Goal: Task Accomplishment & Management: Manage account settings

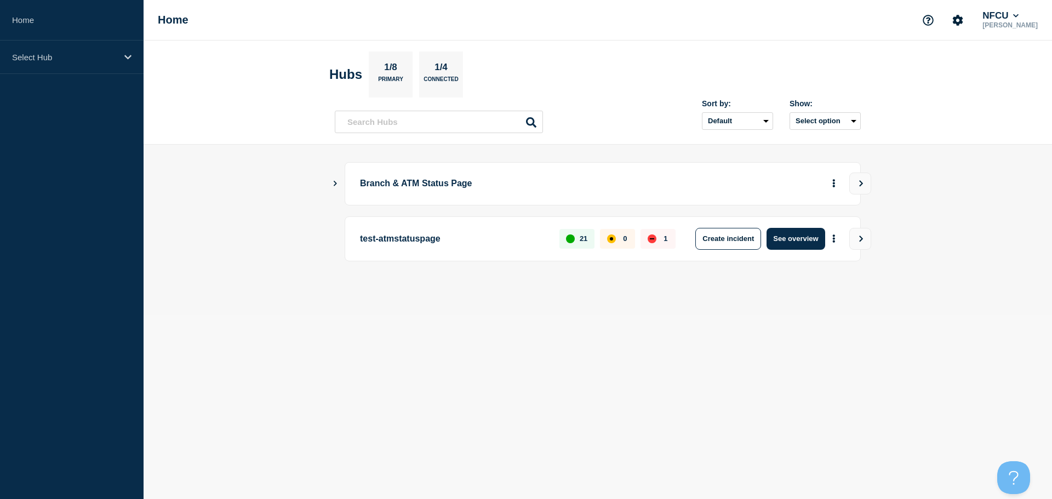
click at [333, 180] on icon "Show Connected Hubs" at bounding box center [334, 182] width 7 height 5
click at [336, 182] on icon "Show Connected Hubs" at bounding box center [334, 182] width 7 height 5
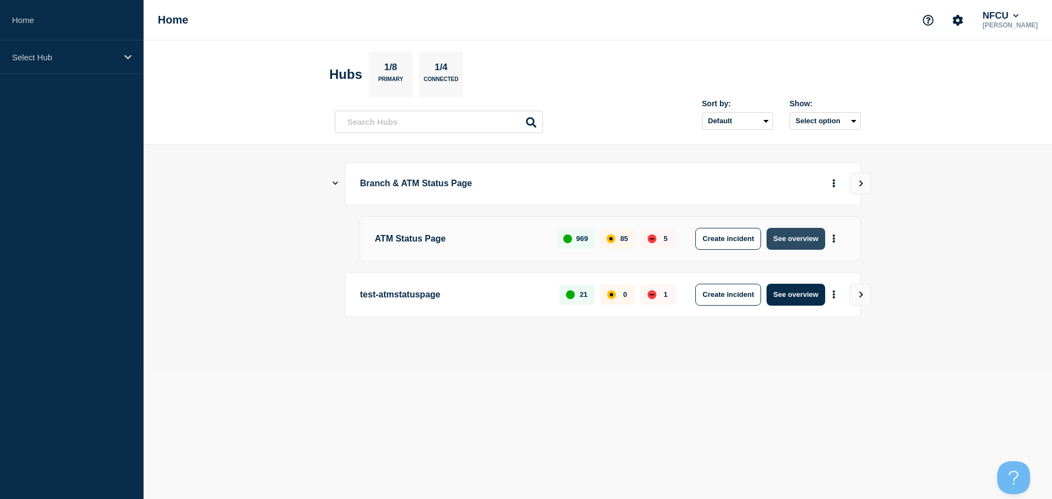
click at [802, 237] on button "See overview" at bounding box center [795, 239] width 58 height 22
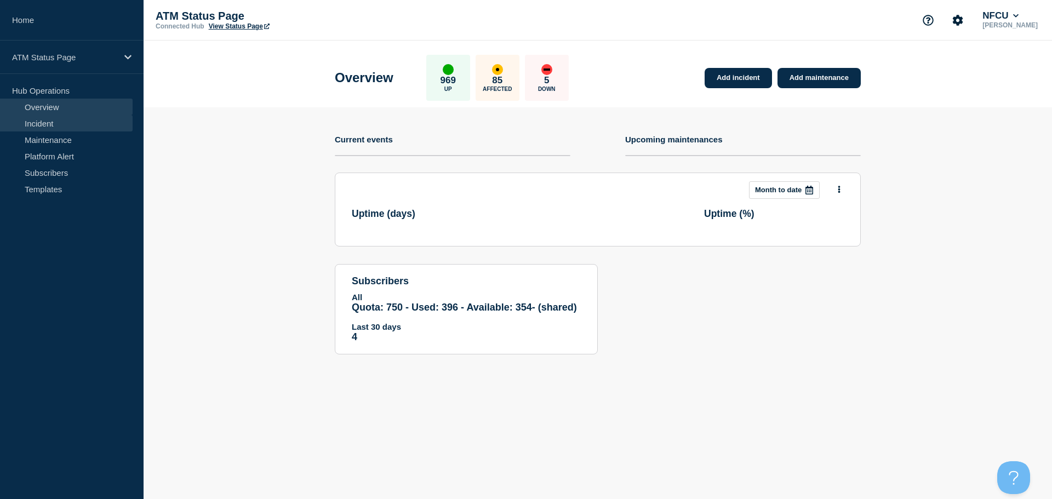
click at [83, 123] on link "Incident" at bounding box center [66, 123] width 133 height 16
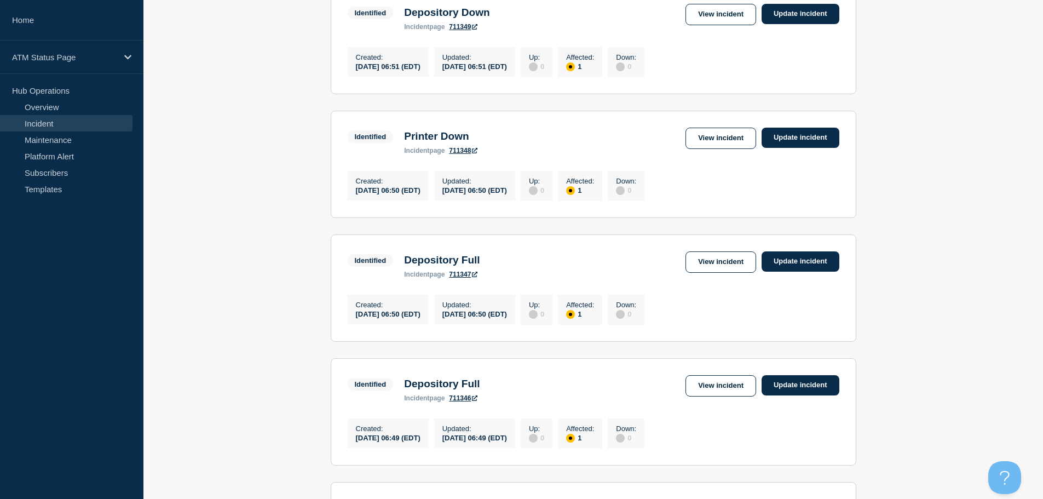
scroll to position [992, 0]
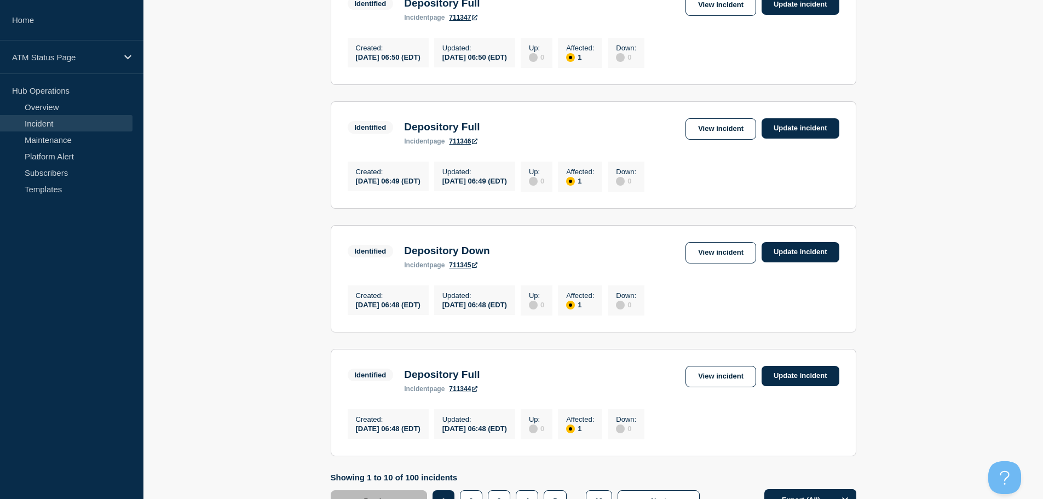
drag, startPoint x: 1009, startPoint y: 414, endPoint x: 1025, endPoint y: 349, distance: 67.1
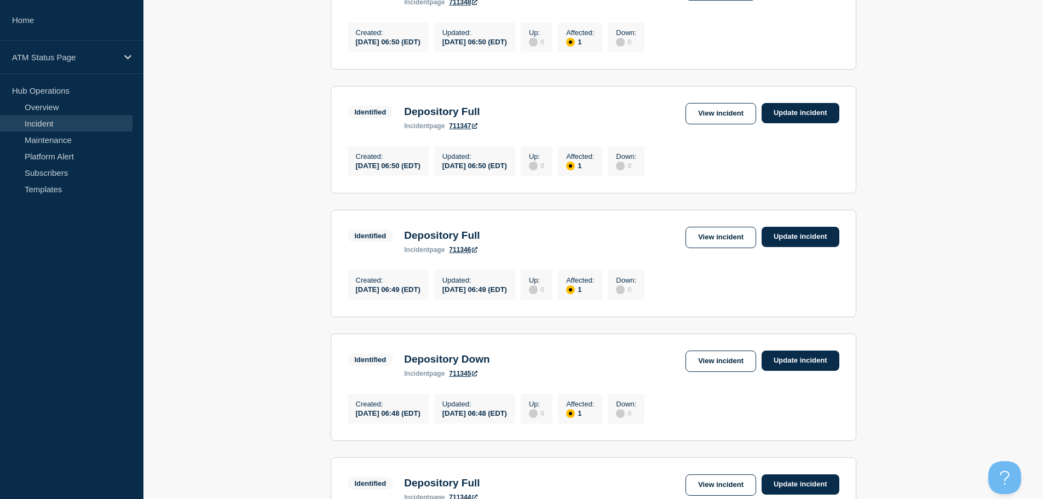
scroll to position [1142, 0]
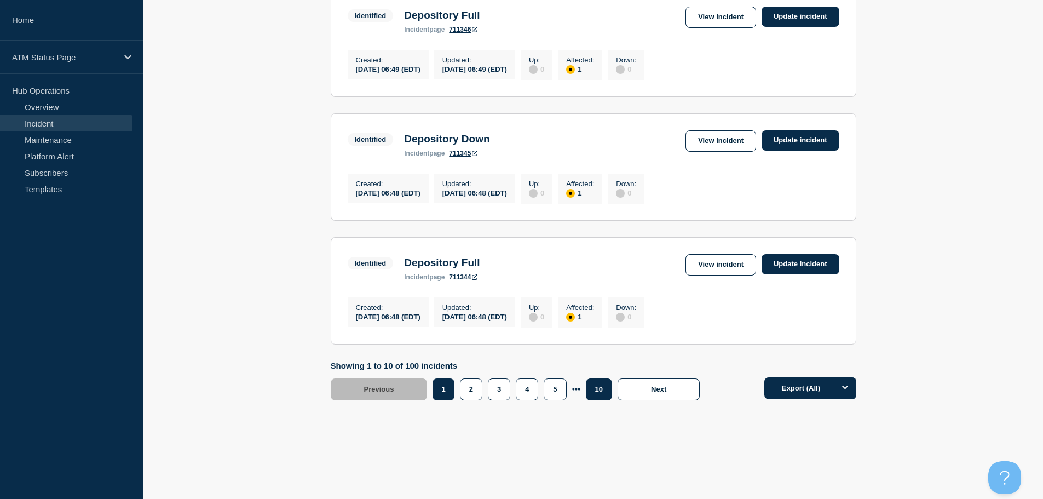
click at [589, 393] on button "10" at bounding box center [599, 389] width 26 height 22
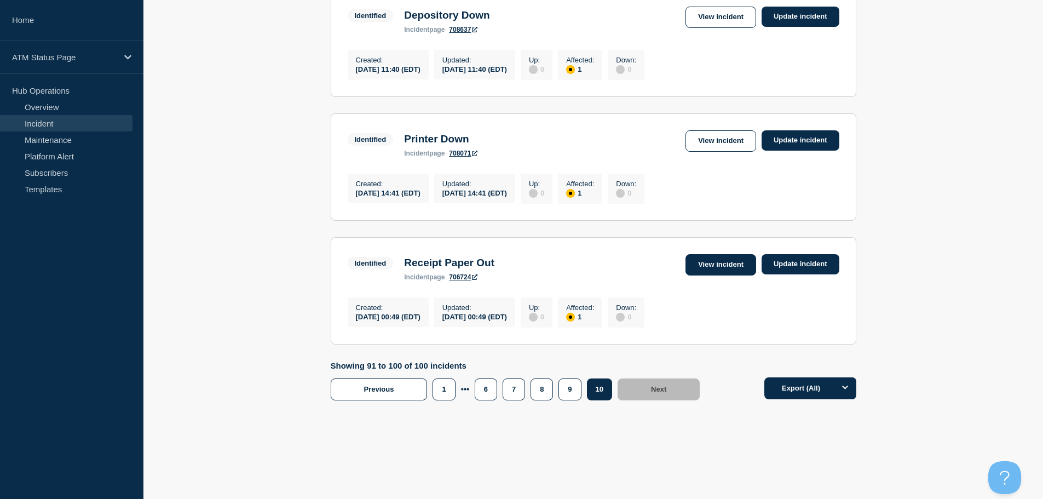
click at [721, 261] on link "View incident" at bounding box center [721, 264] width 71 height 21
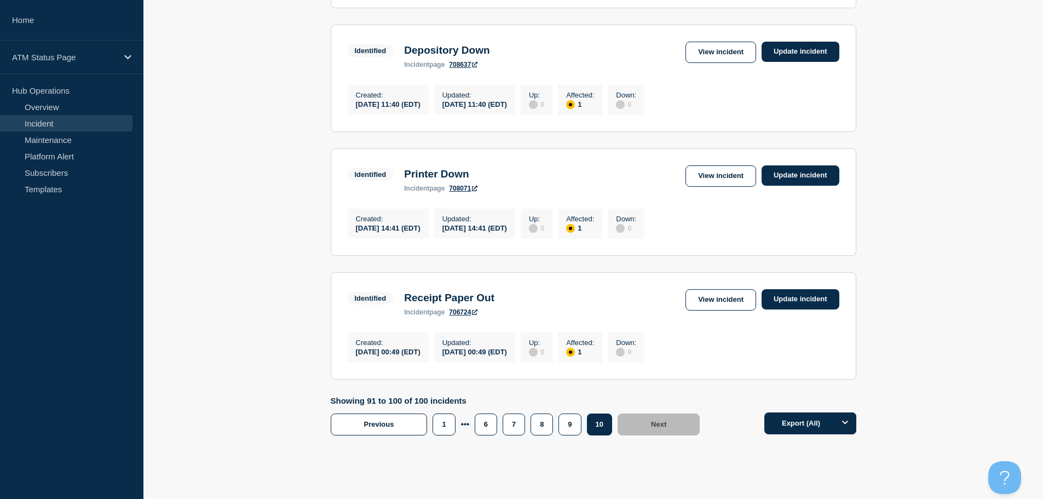
scroll to position [1142, 0]
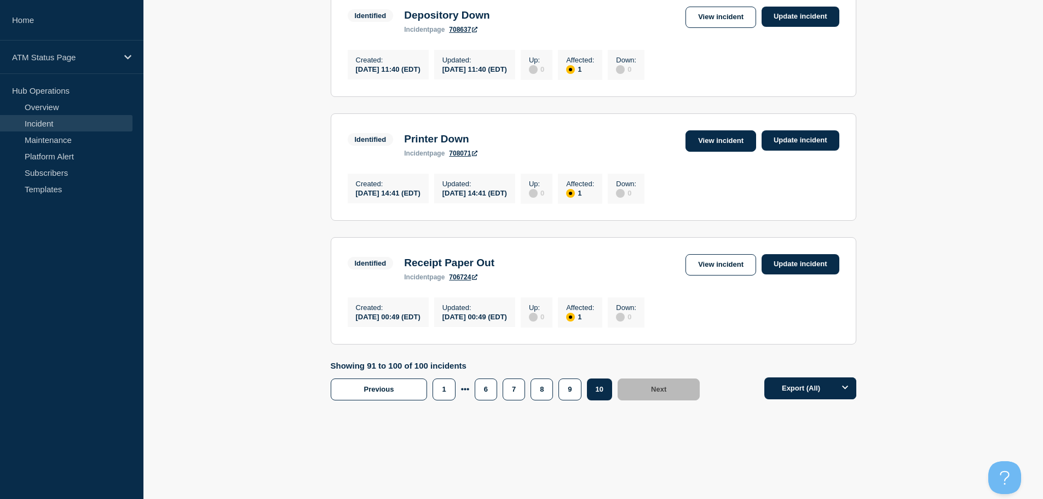
click at [734, 137] on link "View incident" at bounding box center [721, 140] width 71 height 21
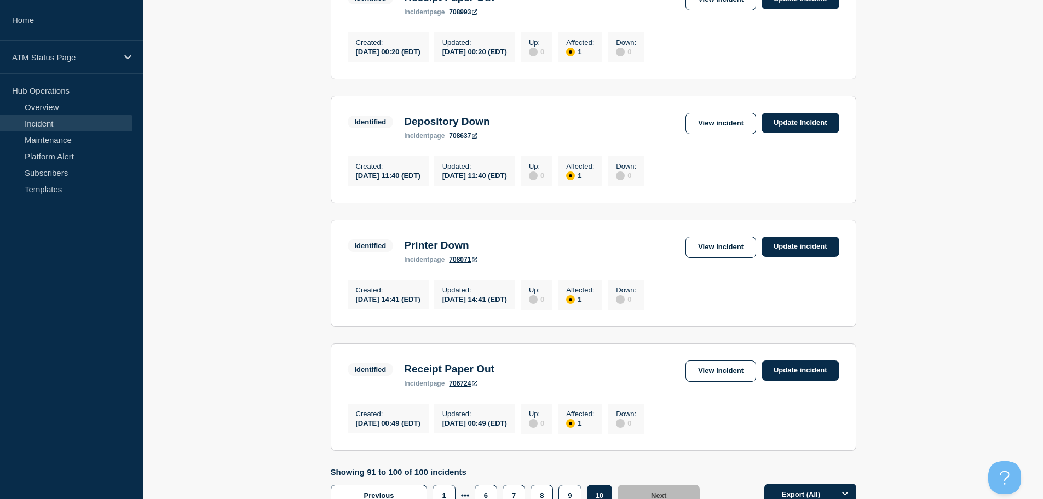
scroll to position [1142, 0]
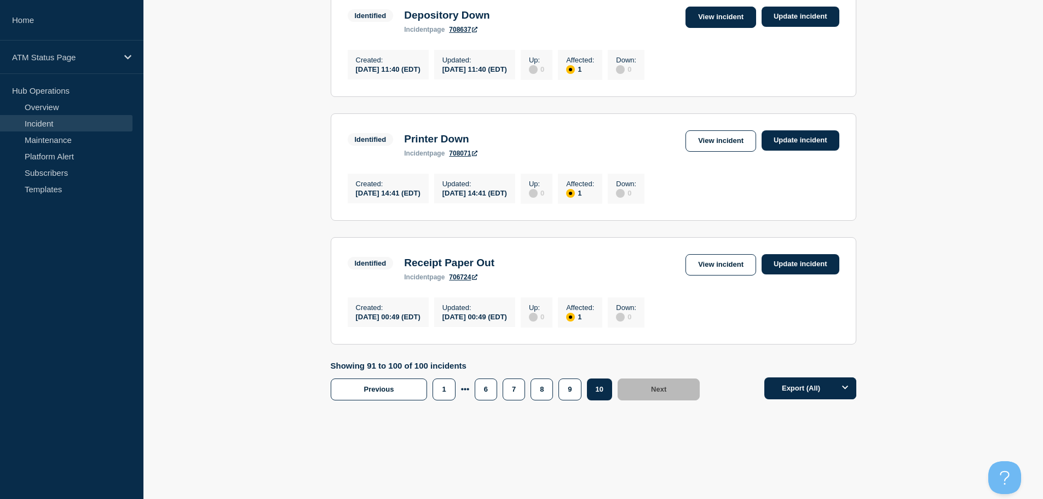
click at [740, 14] on link "View incident" at bounding box center [721, 17] width 71 height 21
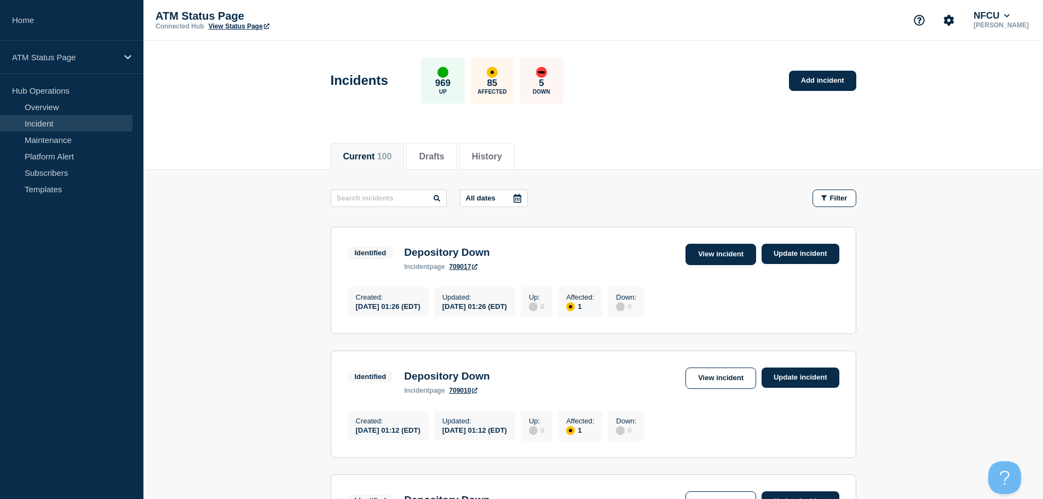
click at [722, 258] on link "View incident" at bounding box center [721, 254] width 71 height 21
click at [732, 389] on link "View incident" at bounding box center [721, 378] width 71 height 21
click at [726, 252] on link "View incident" at bounding box center [721, 254] width 71 height 21
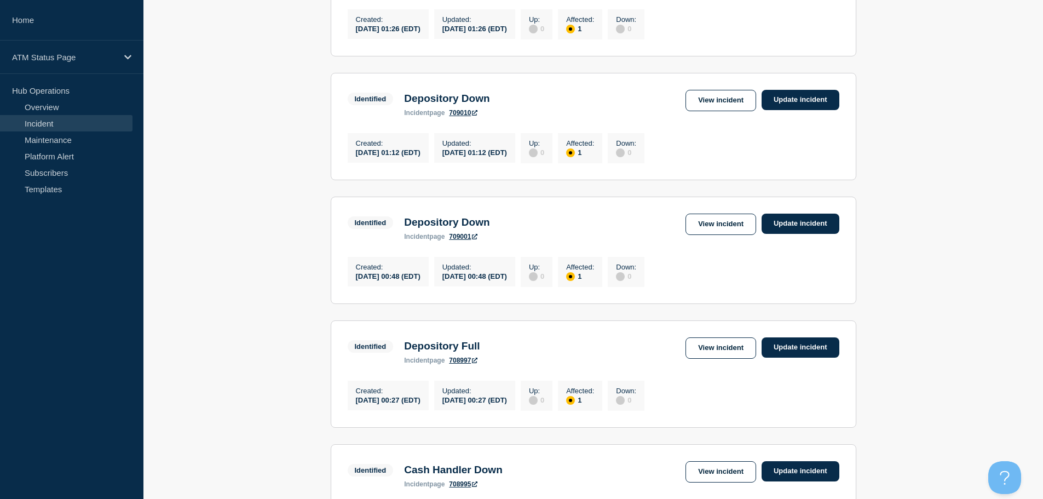
scroll to position [283, 0]
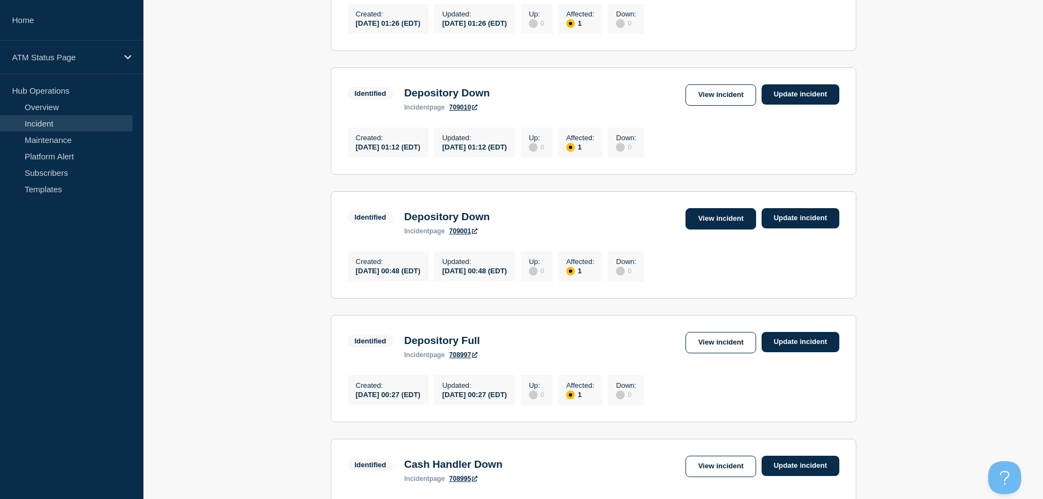
click at [703, 226] on link "View incident" at bounding box center [721, 218] width 71 height 21
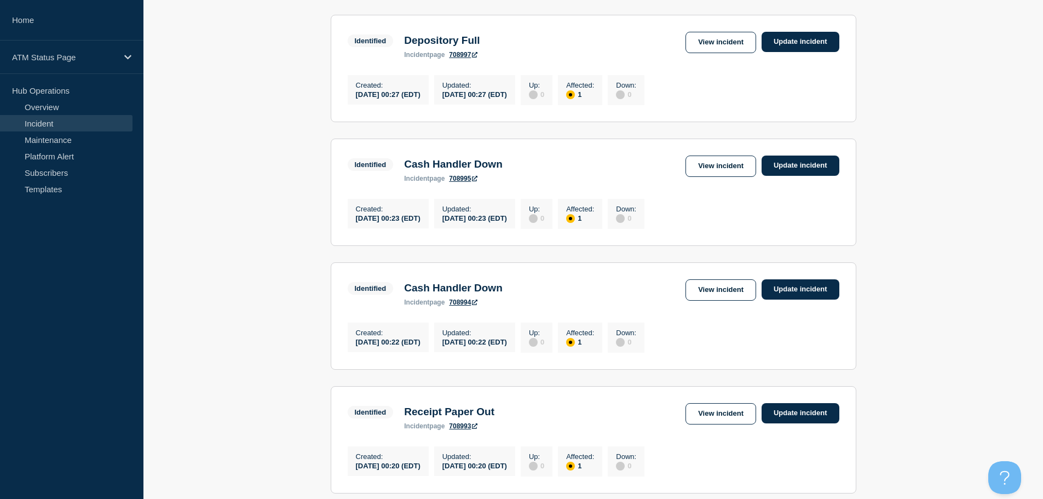
scroll to position [585, 0]
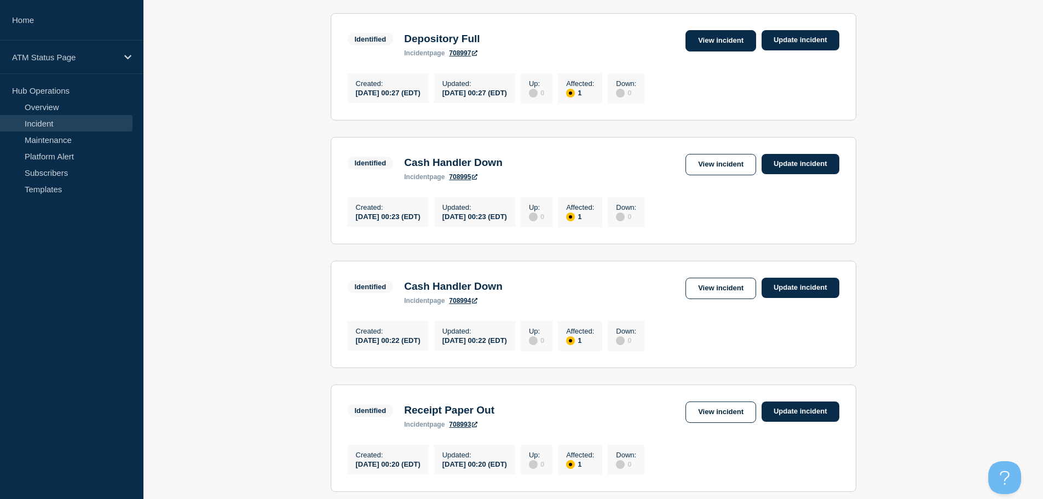
click at [734, 51] on link "View incident" at bounding box center [721, 40] width 71 height 21
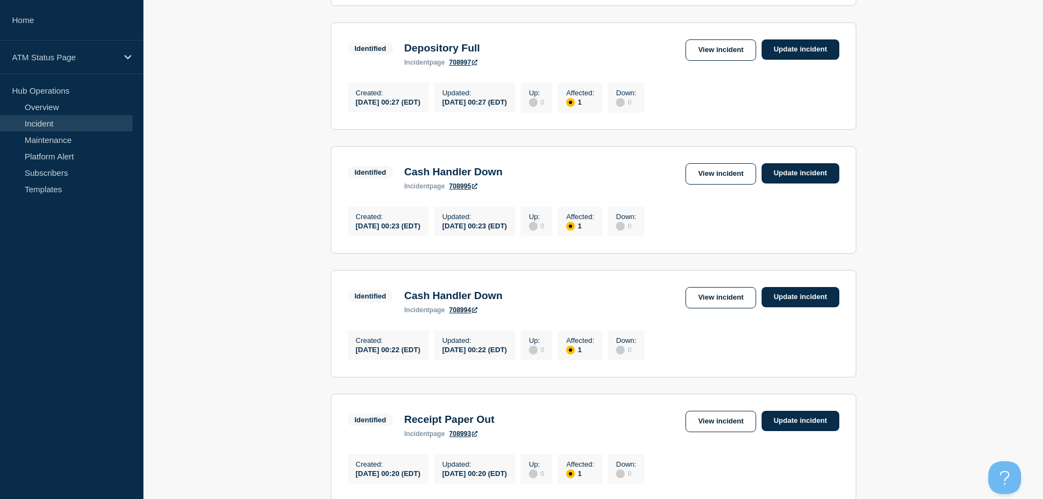
scroll to position [596, 0]
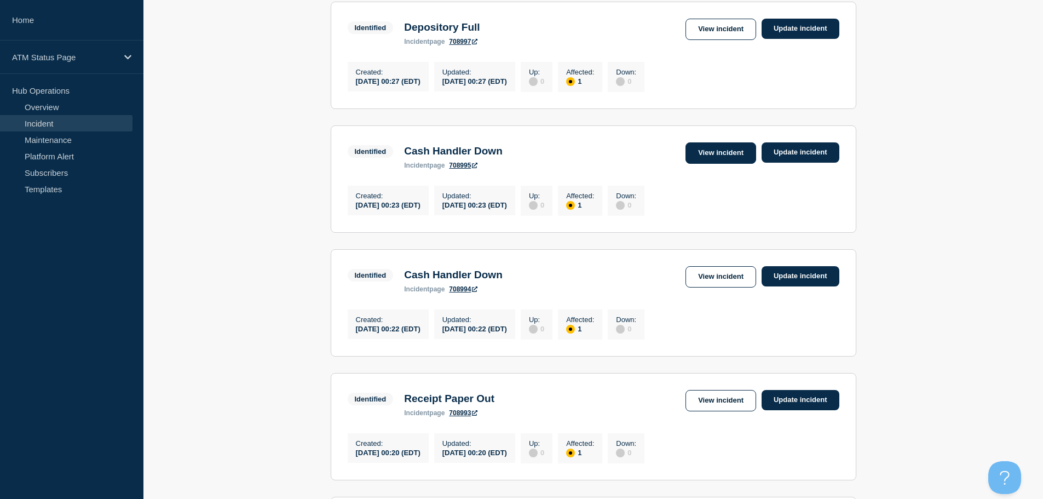
click at [707, 164] on link "View incident" at bounding box center [721, 152] width 71 height 21
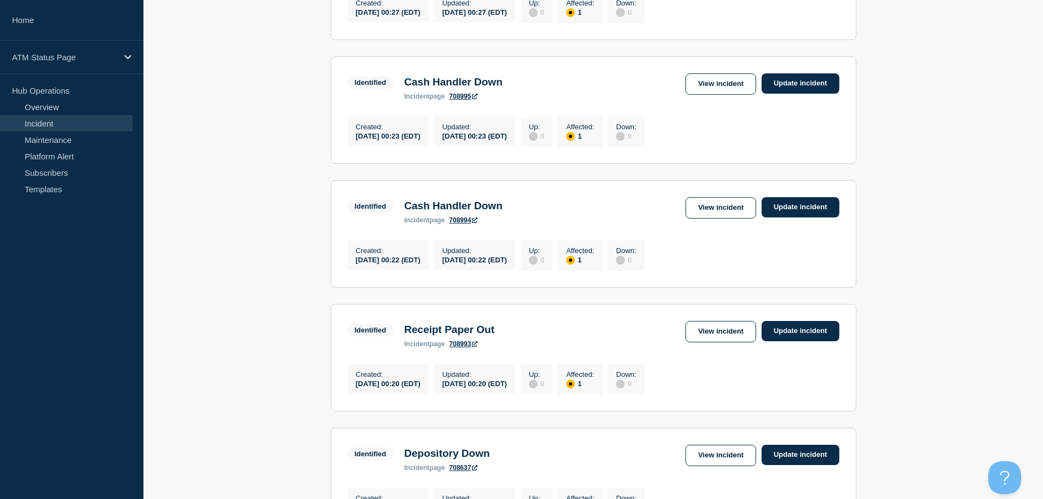
scroll to position [668, 0]
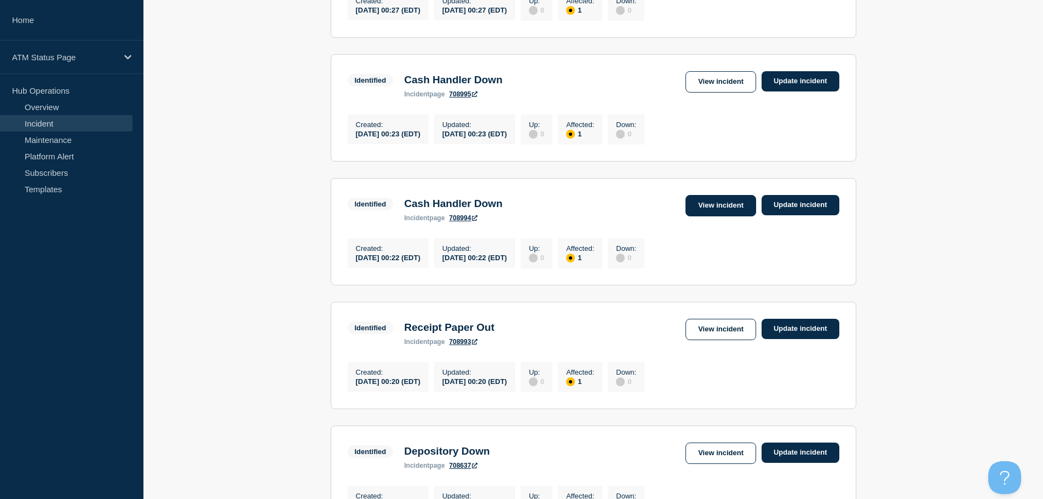
click at [729, 216] on link "View incident" at bounding box center [721, 205] width 71 height 21
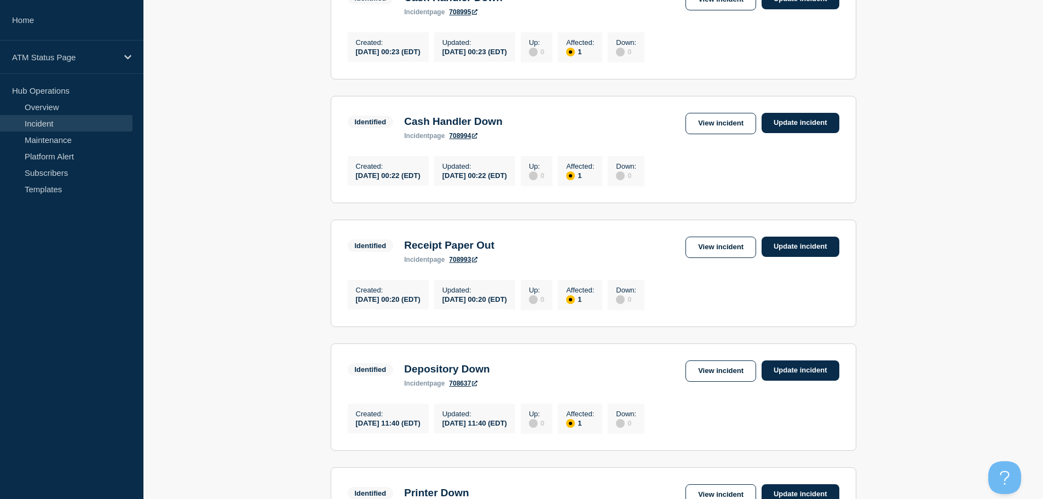
scroll to position [752, 0]
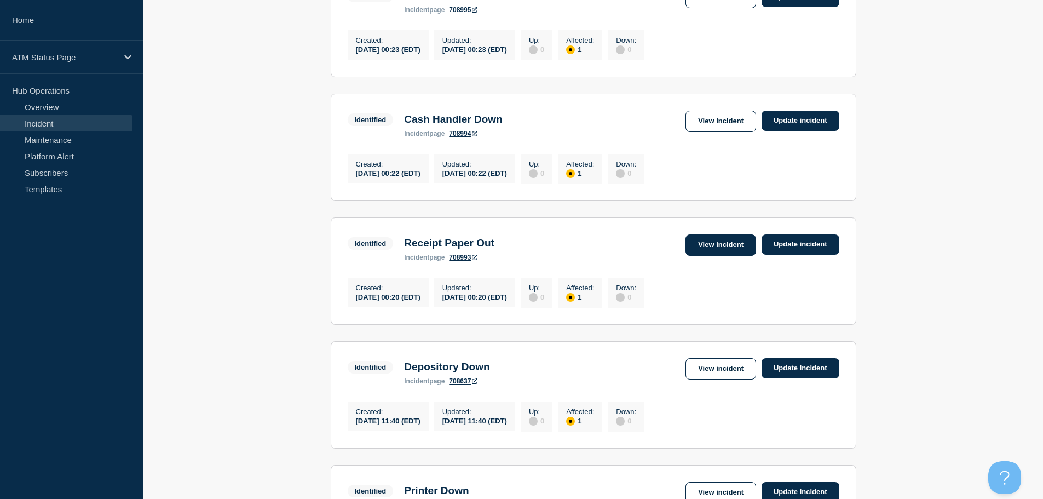
click at [725, 256] on link "View incident" at bounding box center [721, 244] width 71 height 21
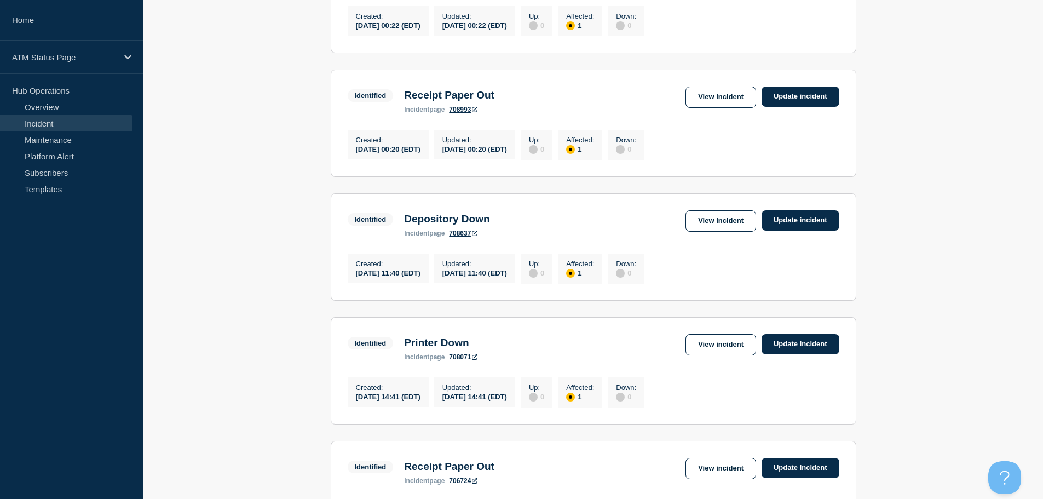
scroll to position [922, 0]
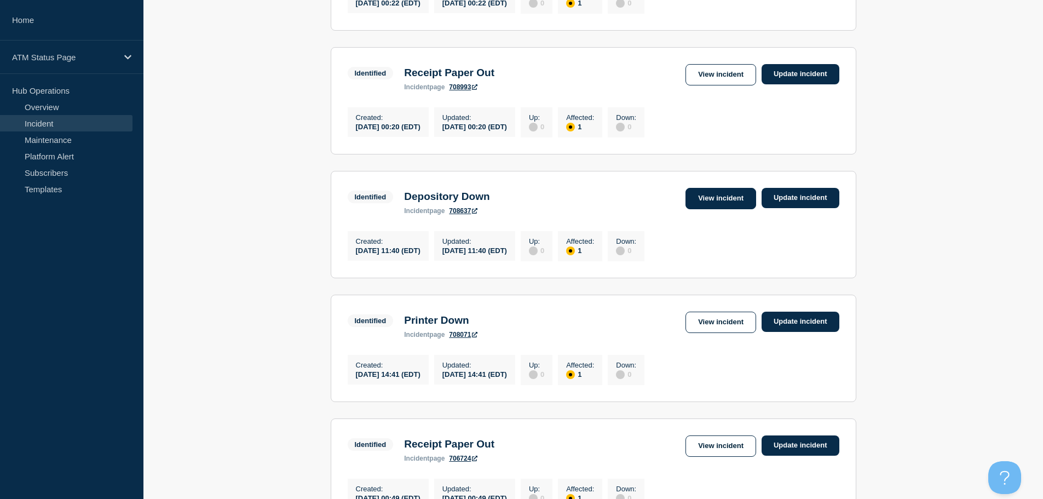
click at [706, 209] on link "View incident" at bounding box center [721, 198] width 71 height 21
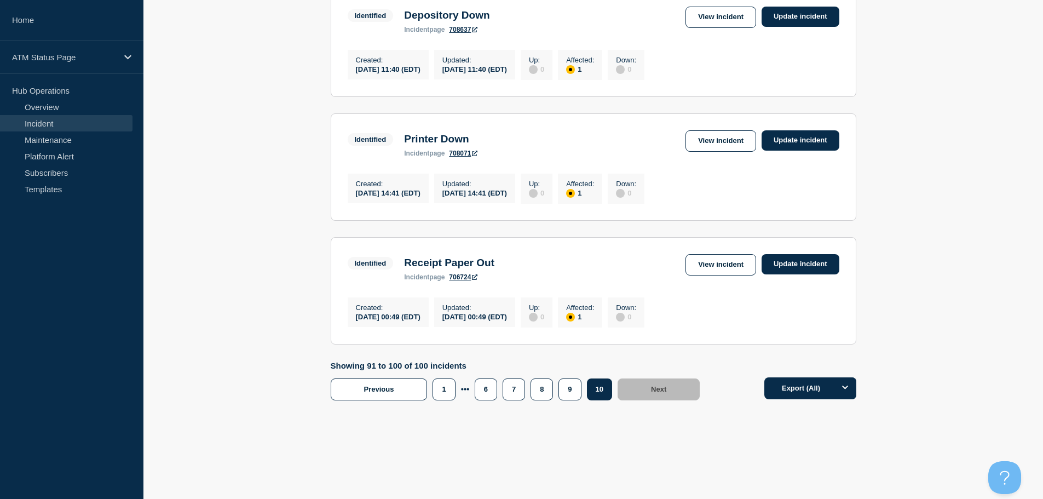
scroll to position [1142, 0]
click at [567, 392] on button "9" at bounding box center [570, 389] width 22 height 22
click at [564, 395] on button "9" at bounding box center [569, 389] width 21 height 22
click at [720, 259] on link "View incident" at bounding box center [721, 264] width 71 height 21
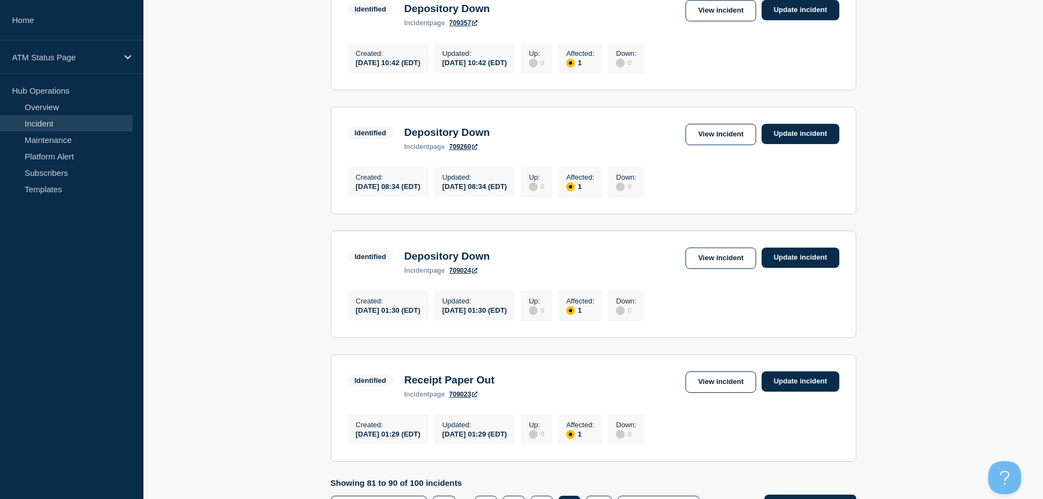
scroll to position [1142, 0]
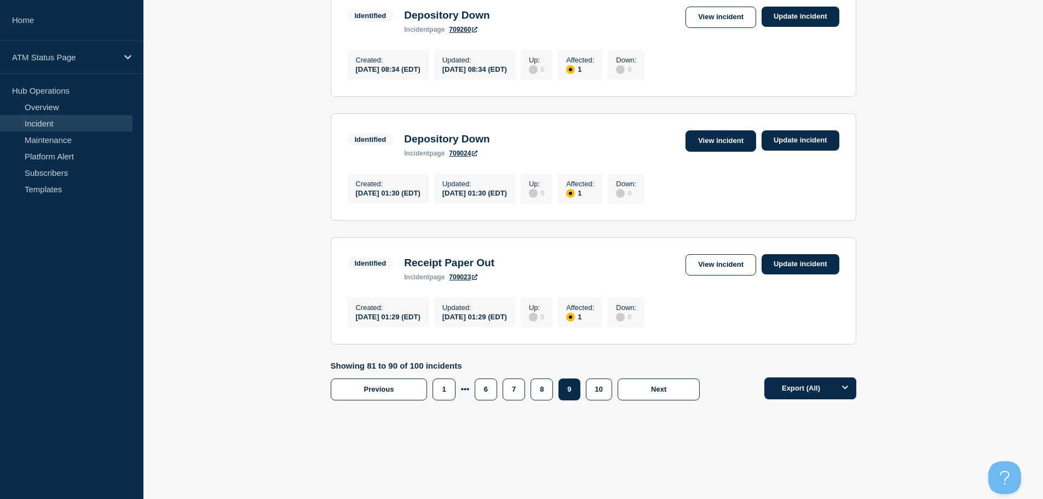
click at [736, 140] on link "View incident" at bounding box center [721, 140] width 71 height 21
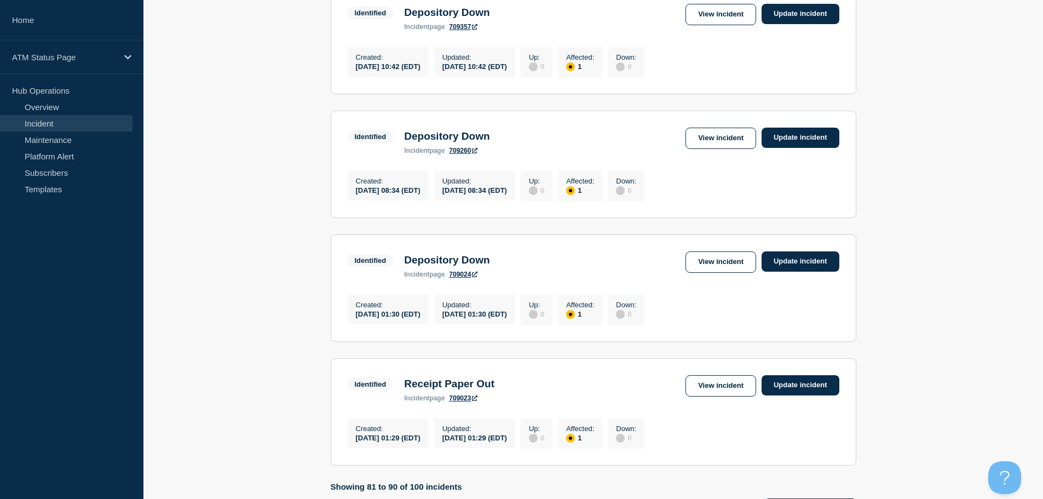
scroll to position [1142, 0]
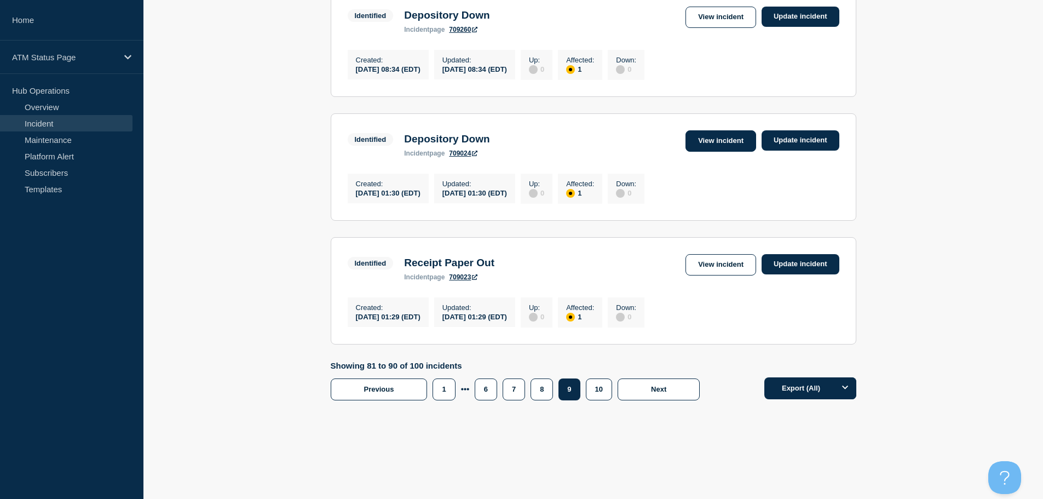
click at [737, 131] on link "View incident" at bounding box center [721, 140] width 71 height 21
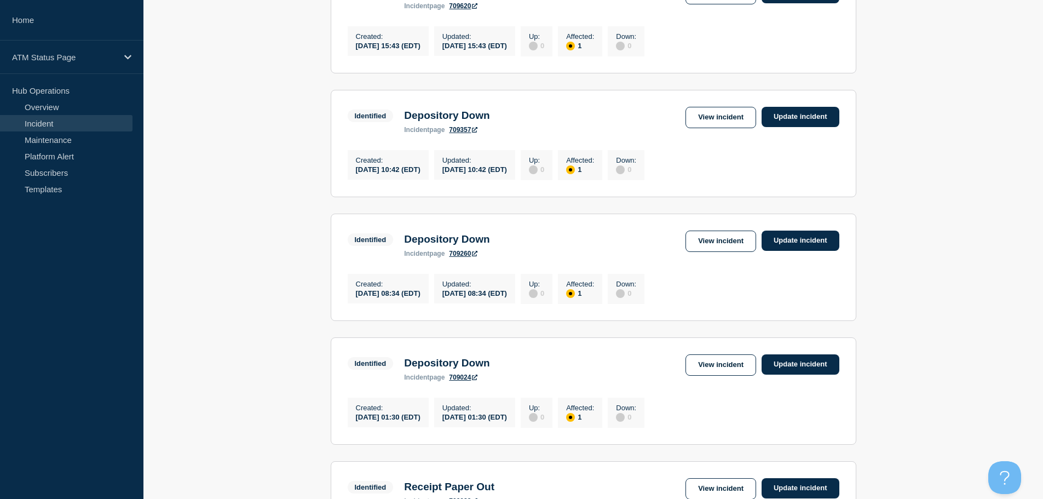
scroll to position [1142, 0]
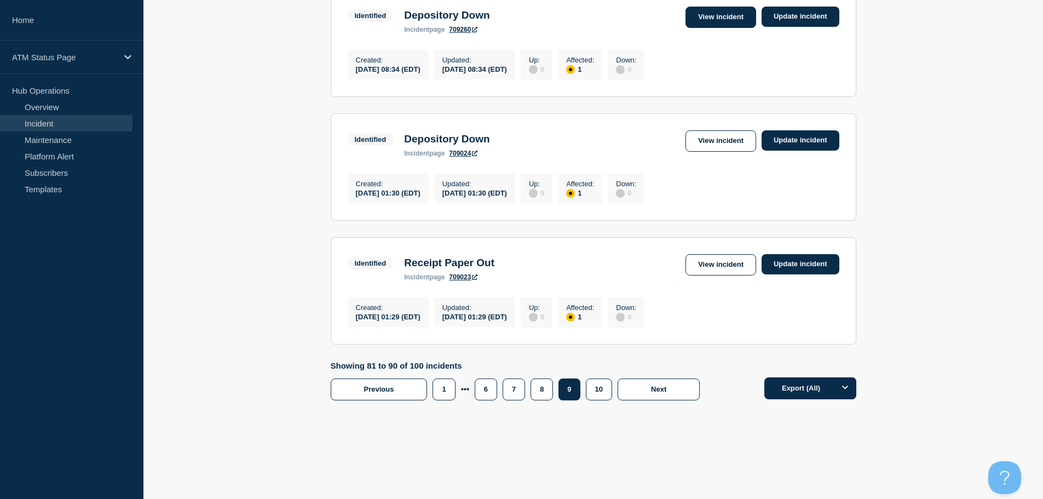
click at [738, 9] on link "View incident" at bounding box center [721, 17] width 71 height 21
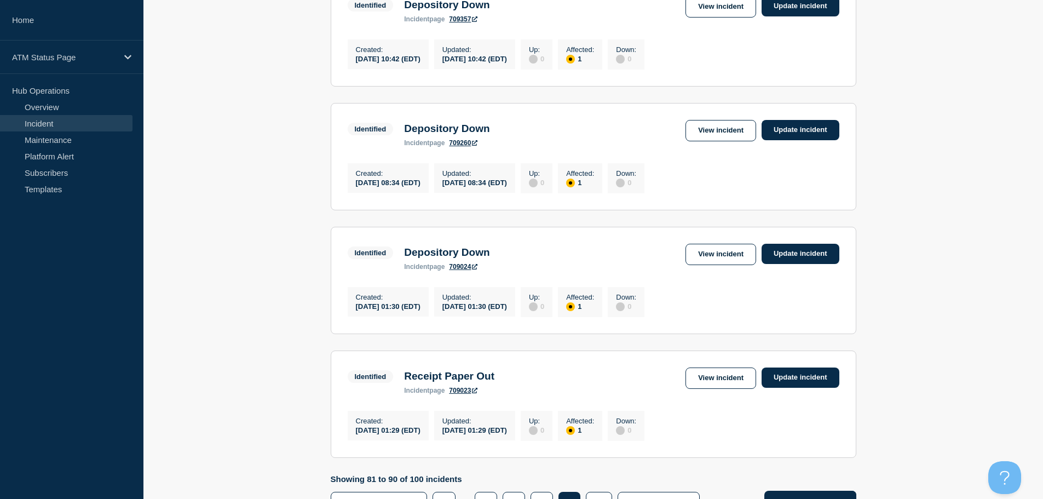
scroll to position [973, 0]
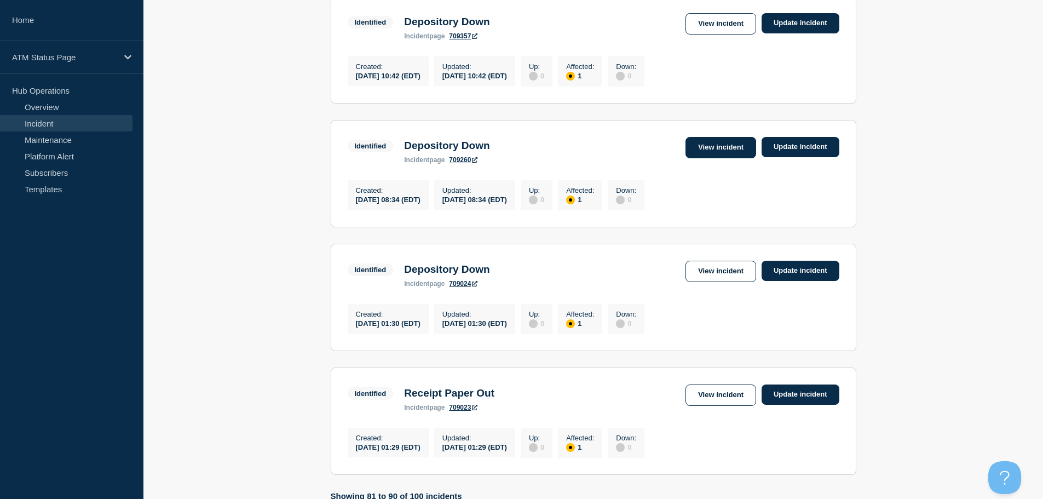
click at [730, 158] on link "View incident" at bounding box center [721, 147] width 71 height 21
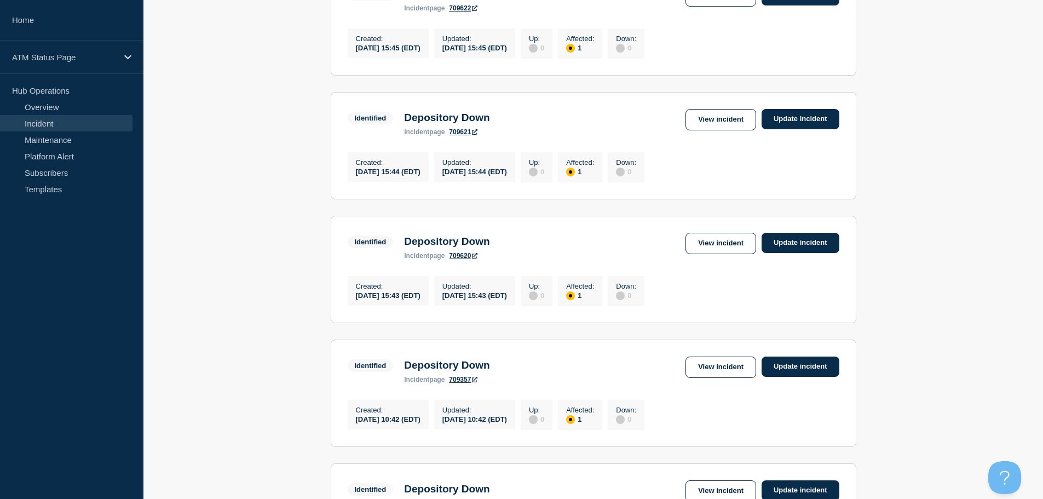
scroll to position [621, 0]
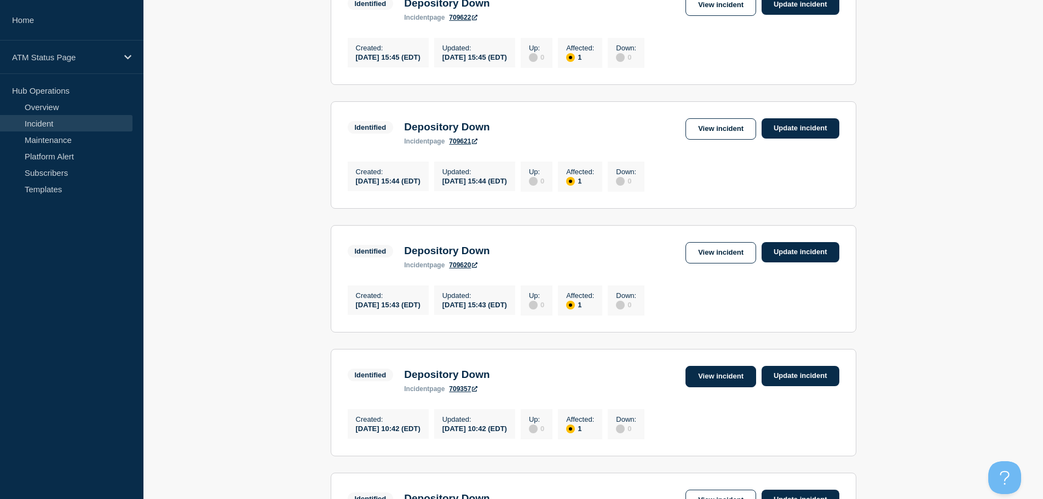
click at [714, 387] on link "View incident" at bounding box center [721, 376] width 71 height 21
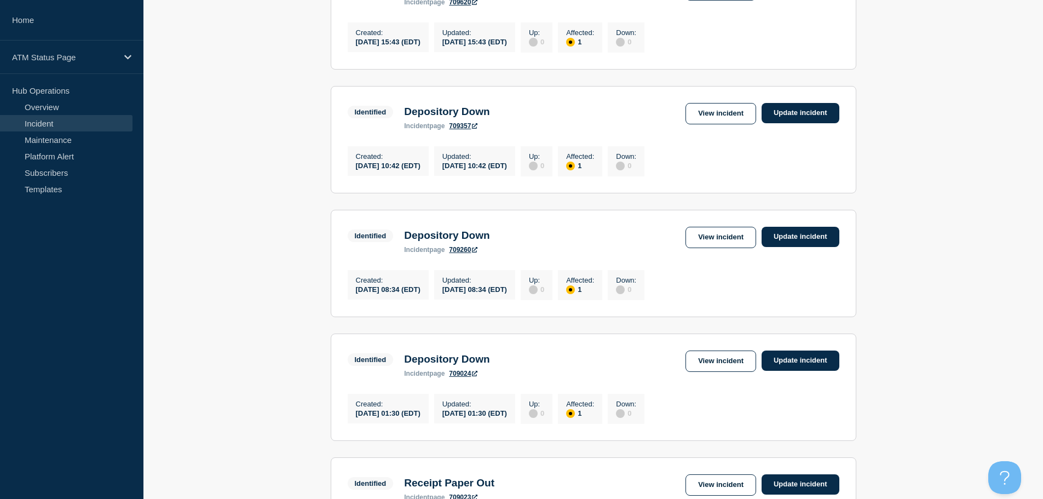
scroll to position [877, 0]
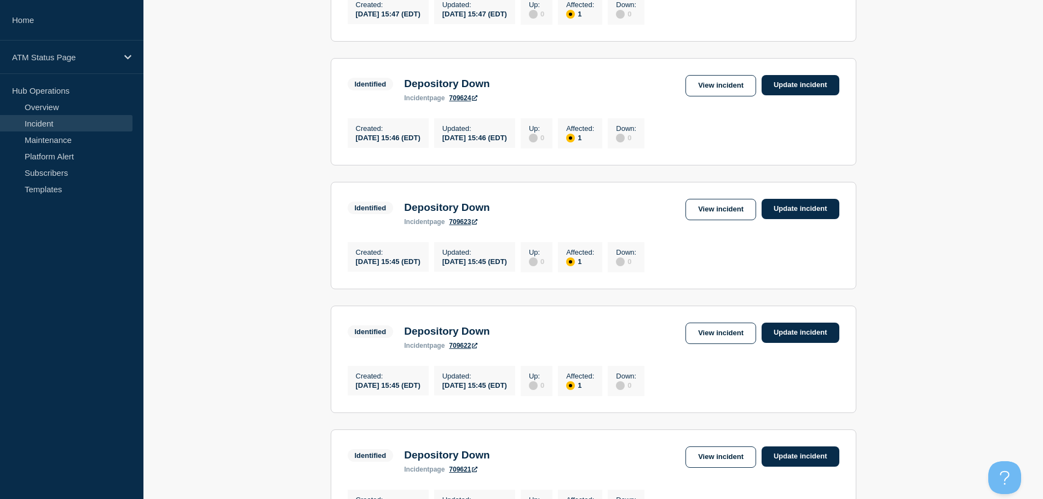
scroll to position [295, 0]
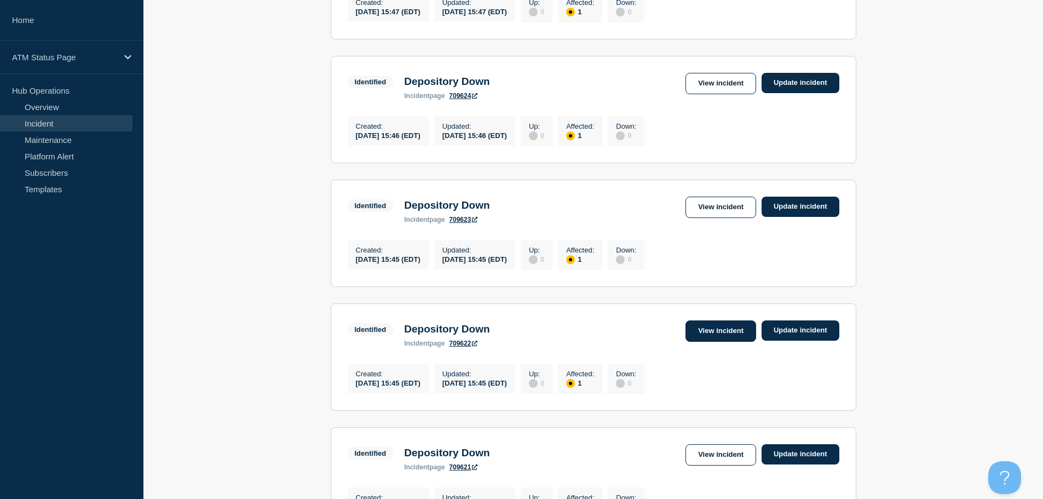
click at [709, 342] on link "View incident" at bounding box center [721, 330] width 71 height 21
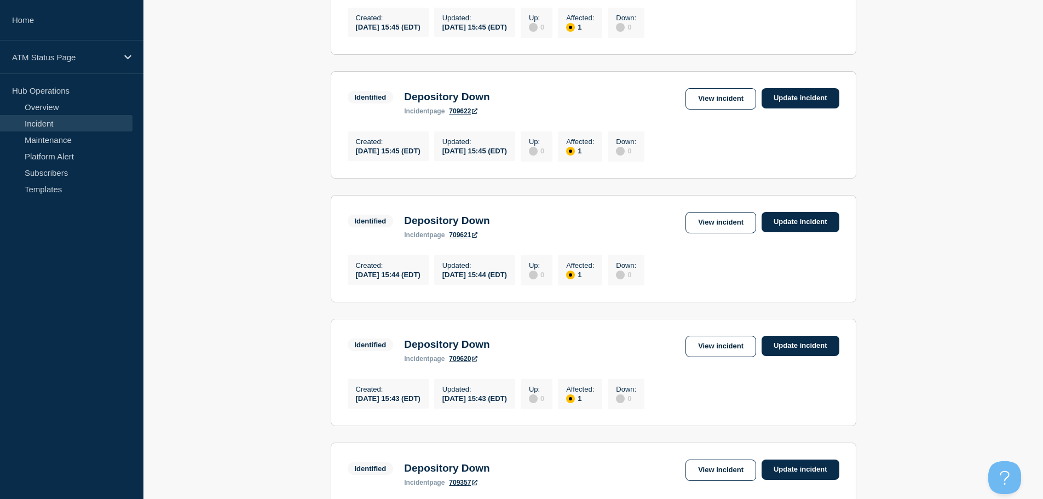
scroll to position [472, 0]
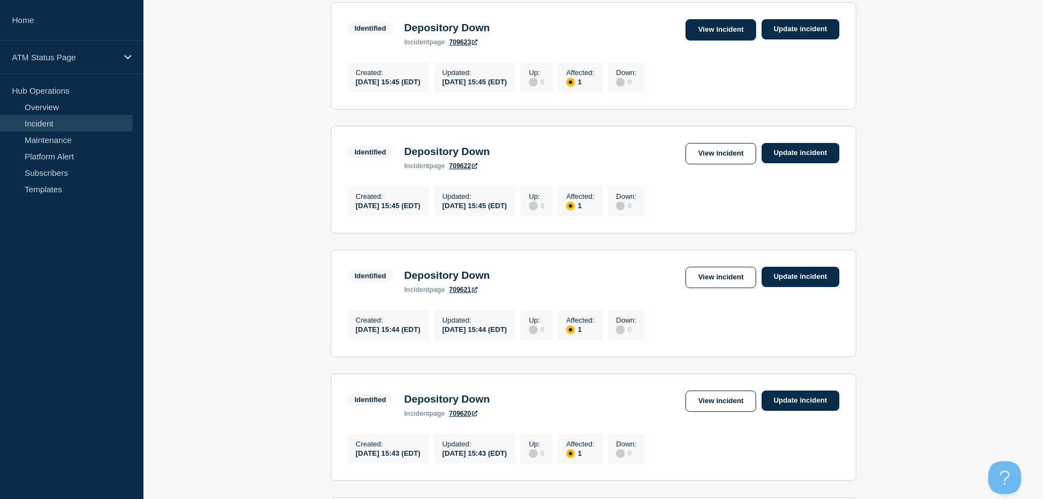
click at [724, 38] on link "View incident" at bounding box center [721, 29] width 71 height 21
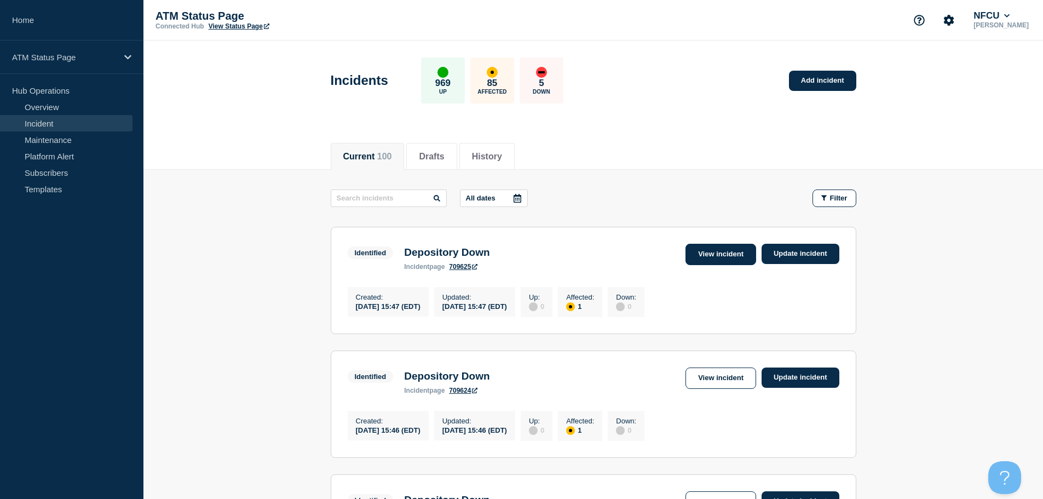
click at [715, 259] on link "View incident" at bounding box center [721, 254] width 71 height 21
click at [726, 381] on link "View incident" at bounding box center [721, 378] width 71 height 21
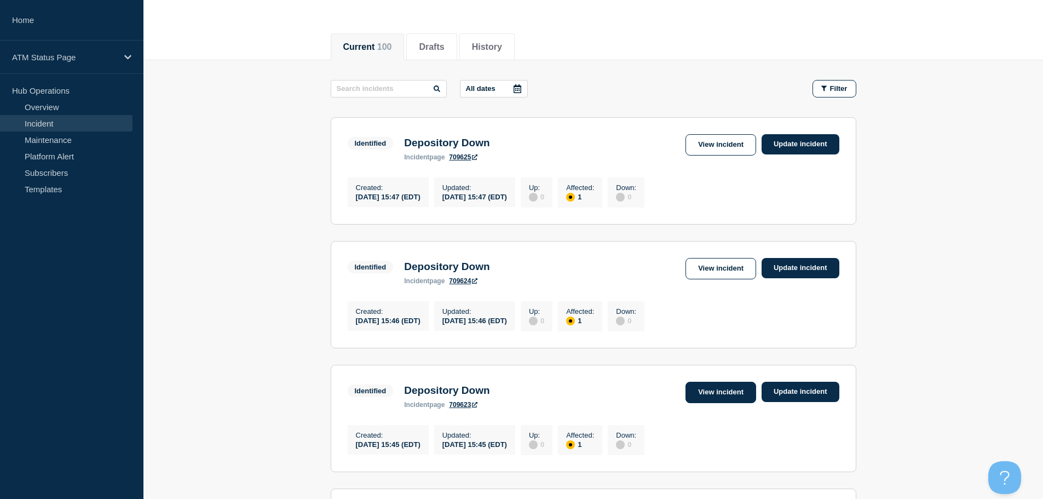
click at [725, 395] on link "View incident" at bounding box center [721, 392] width 71 height 21
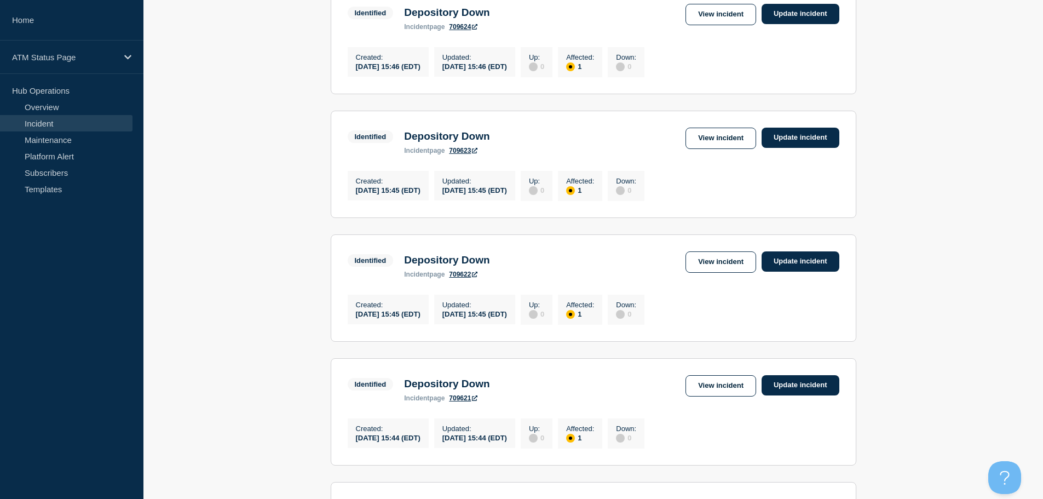
scroll to position [392, 0]
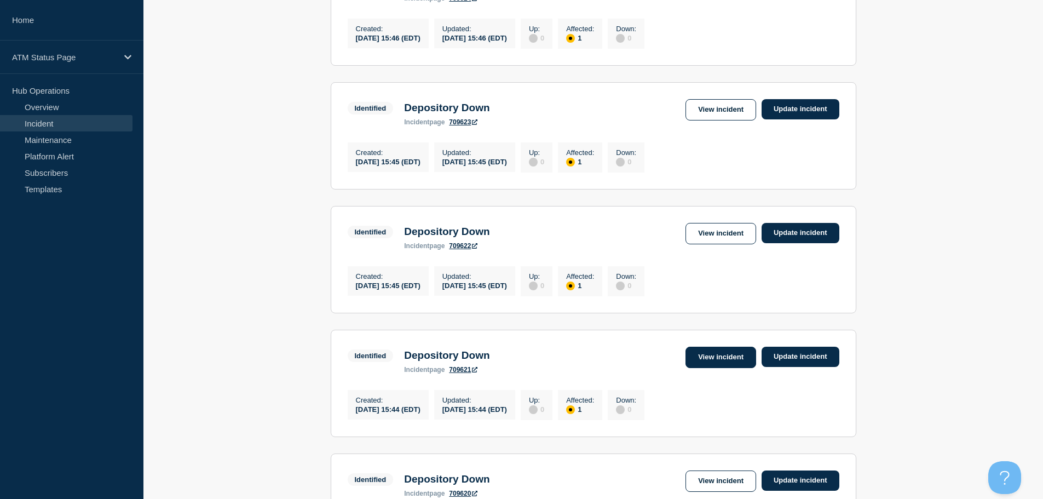
click at [699, 366] on link "View incident" at bounding box center [721, 357] width 71 height 21
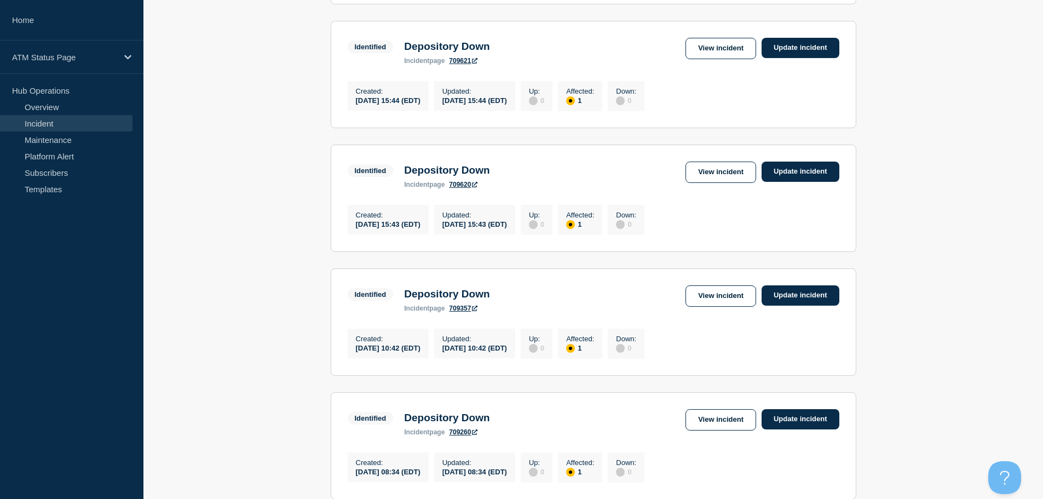
scroll to position [703, 0]
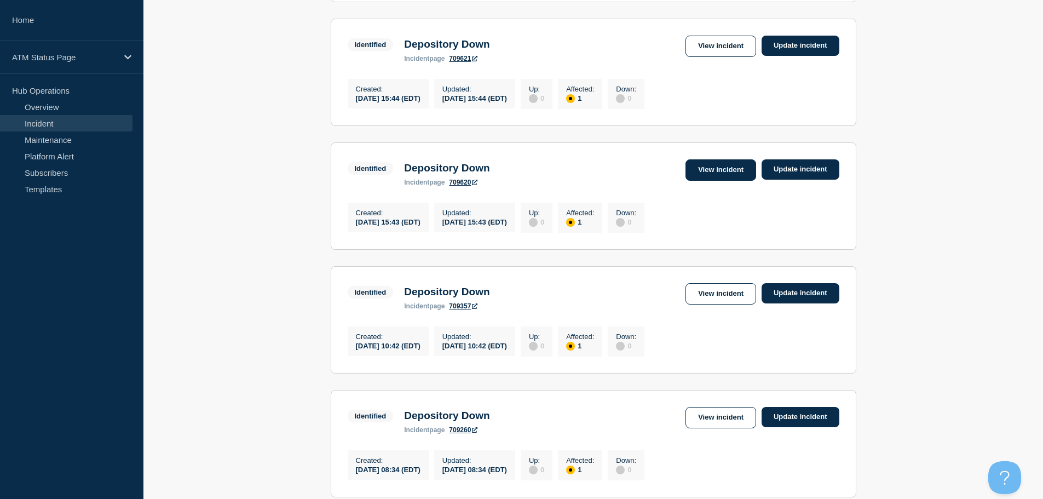
click at [717, 181] on link "View incident" at bounding box center [721, 169] width 71 height 21
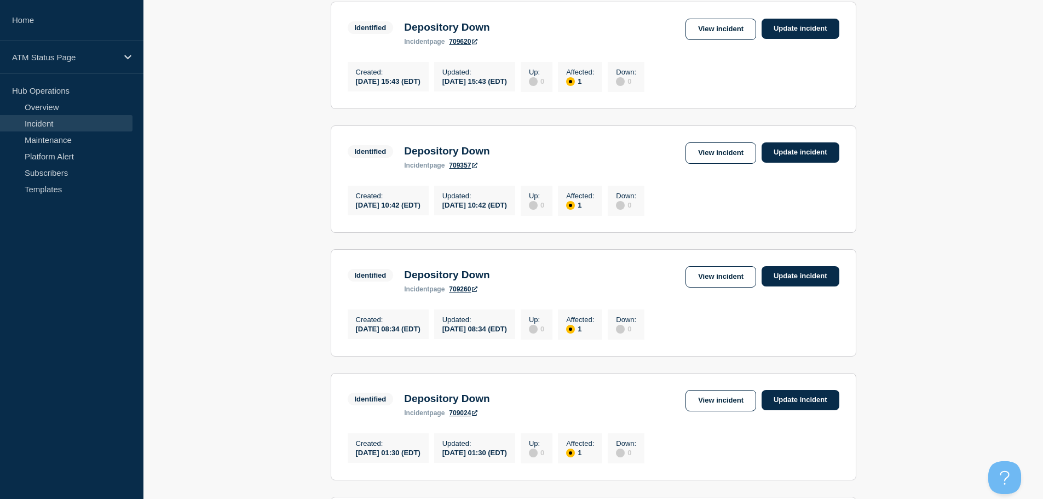
scroll to position [1142, 0]
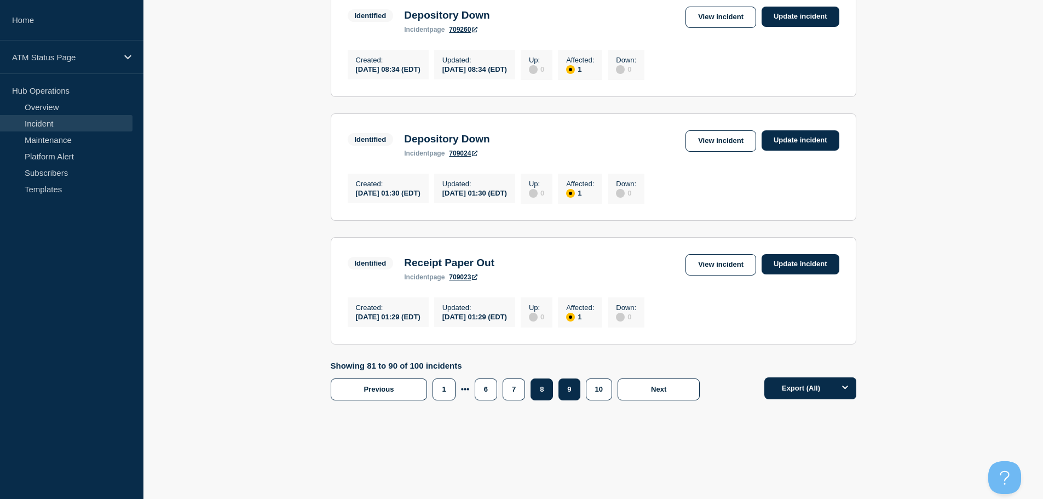
click at [536, 392] on button "8" at bounding box center [542, 389] width 22 height 22
click at [728, 263] on link "View incident" at bounding box center [721, 264] width 71 height 21
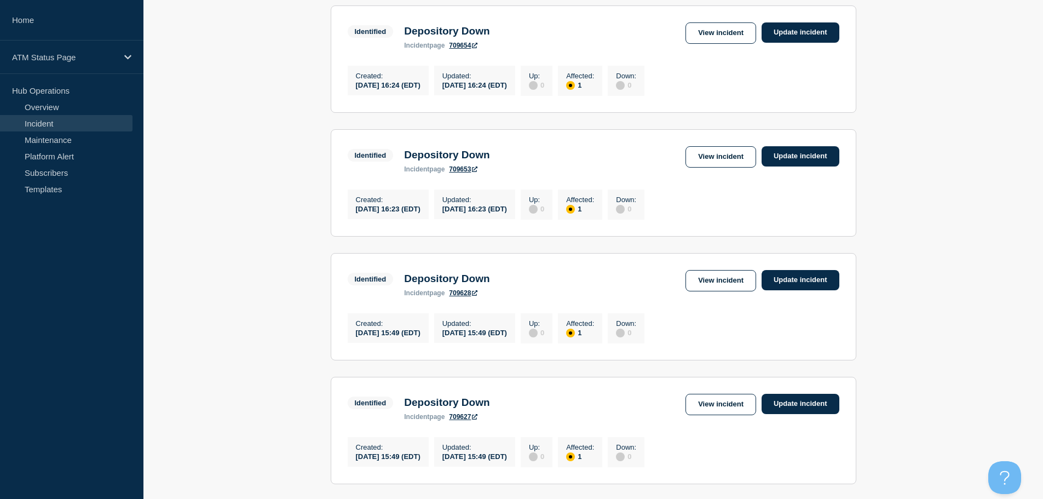
scroll to position [1142, 0]
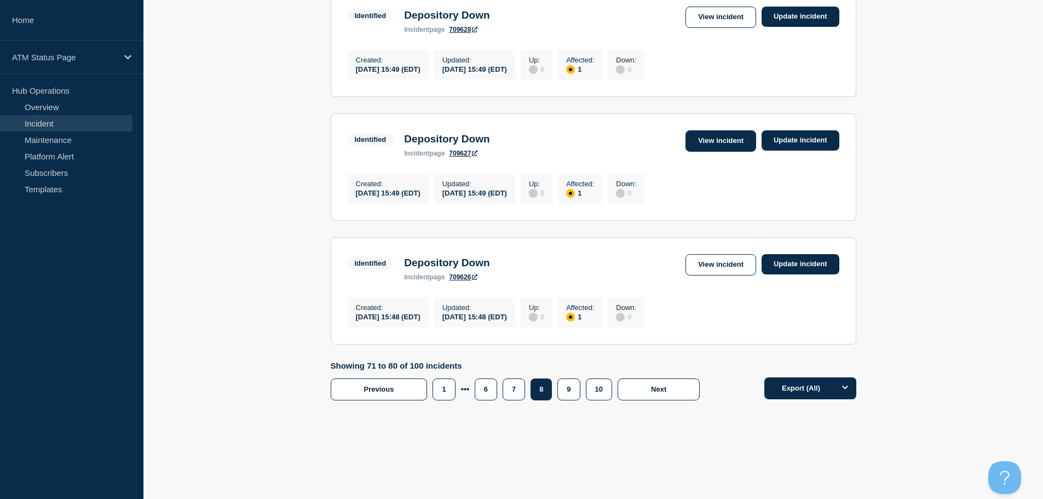
click at [720, 142] on link "View incident" at bounding box center [721, 140] width 71 height 21
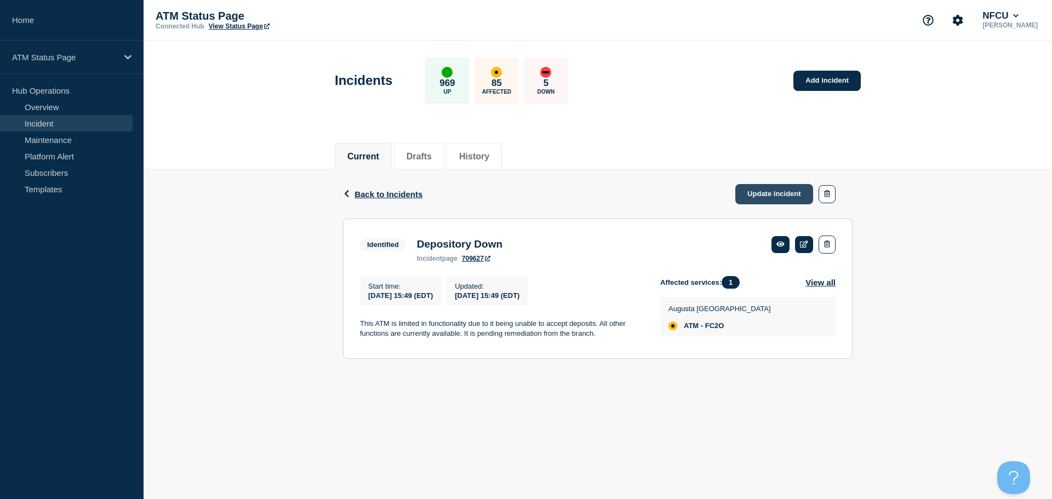
click at [783, 193] on link "Update incident" at bounding box center [774, 194] width 78 height 20
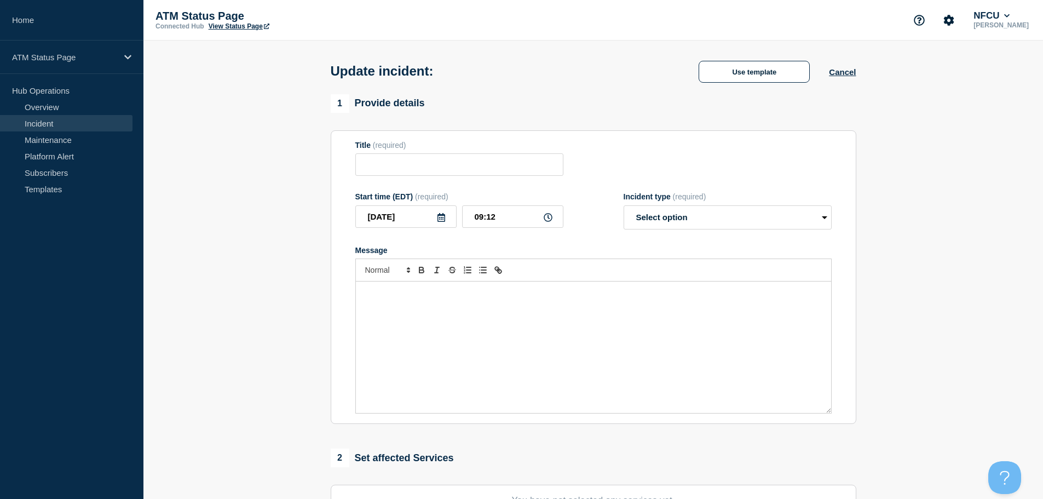
type input "Depository Down"
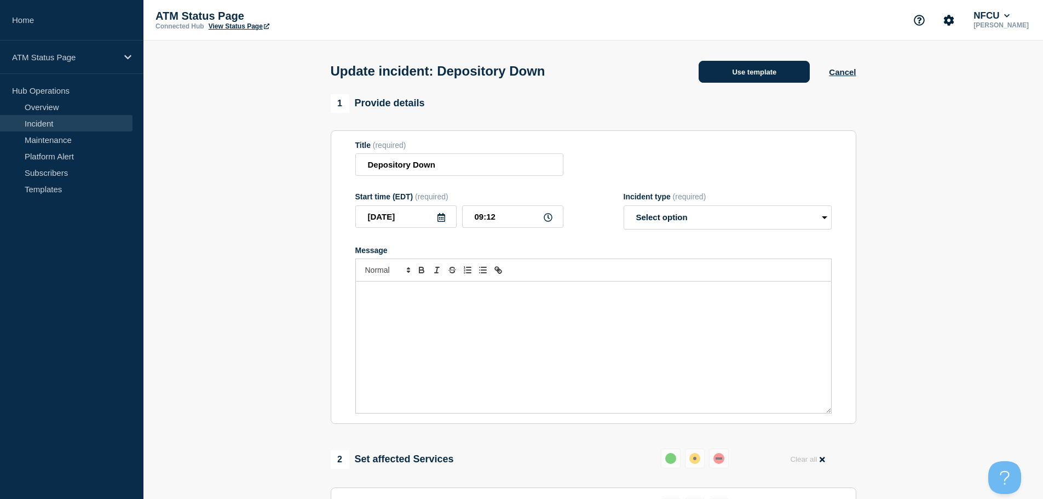
click at [749, 82] on button "Use template" at bounding box center [754, 72] width 111 height 22
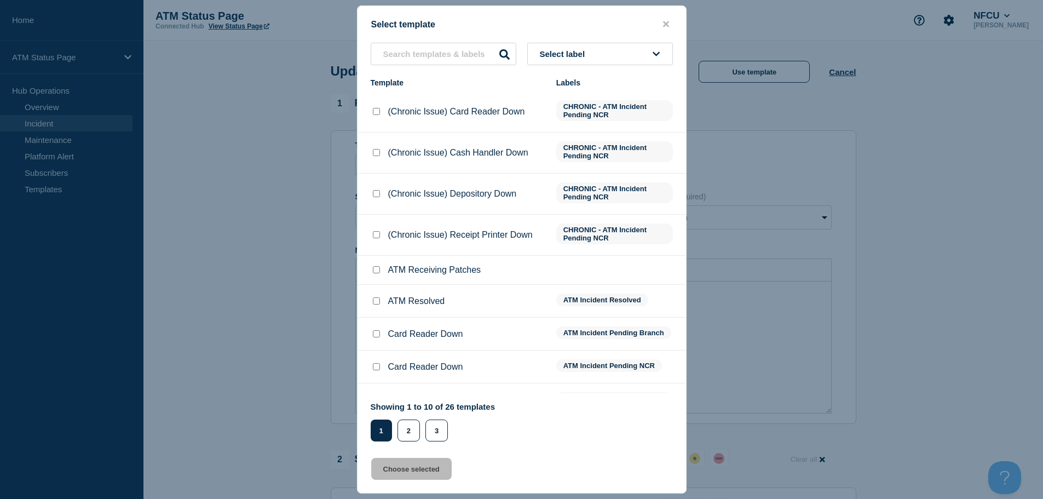
click at [377, 302] on input "ATM Resolved checkbox" at bounding box center [376, 300] width 7 height 7
checkbox input "true"
click at [420, 473] on button "Choose selected" at bounding box center [411, 469] width 81 height 22
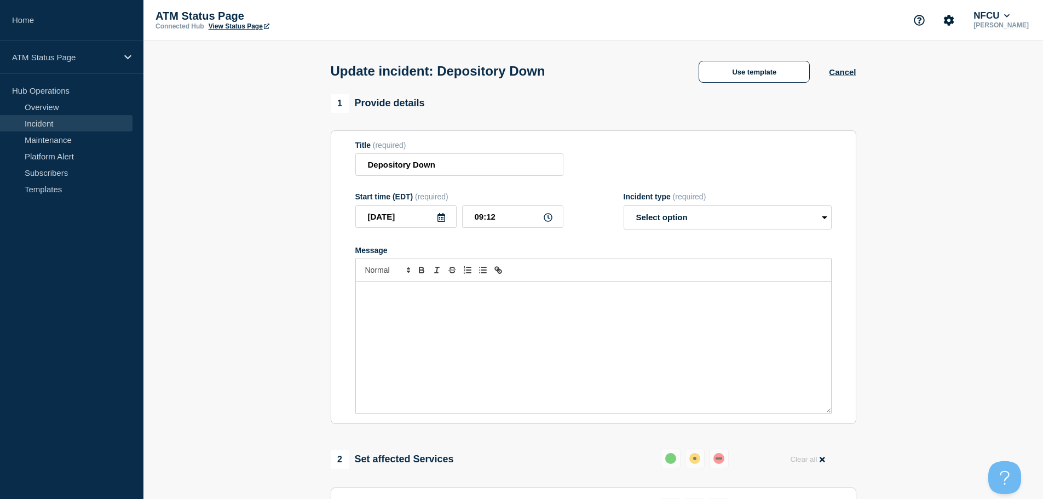
select select "resolved"
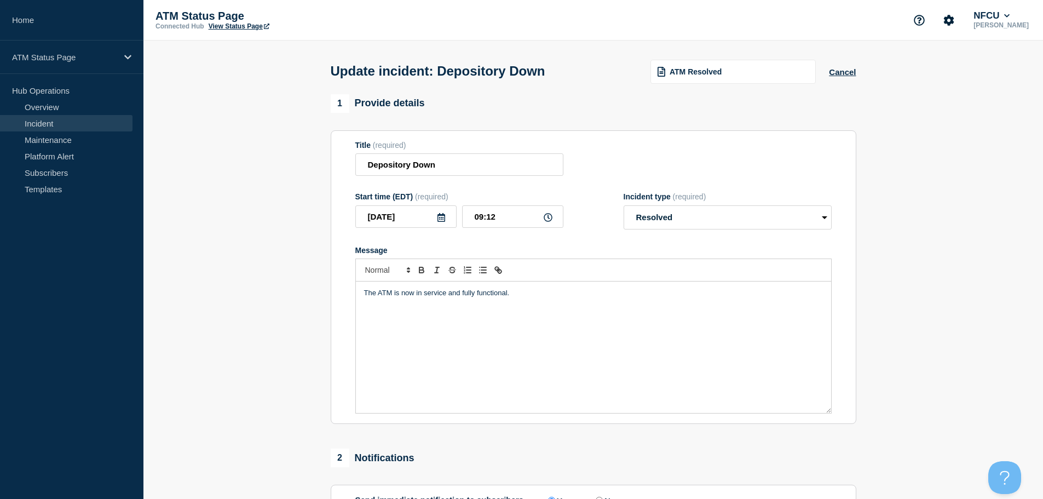
scroll to position [164, 0]
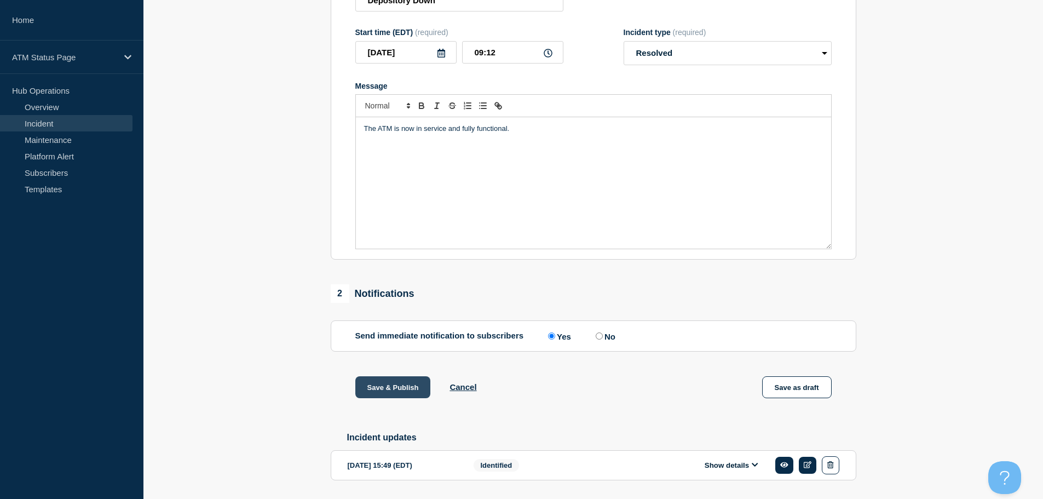
click at [379, 386] on button "Save & Publish" at bounding box center [393, 387] width 76 height 22
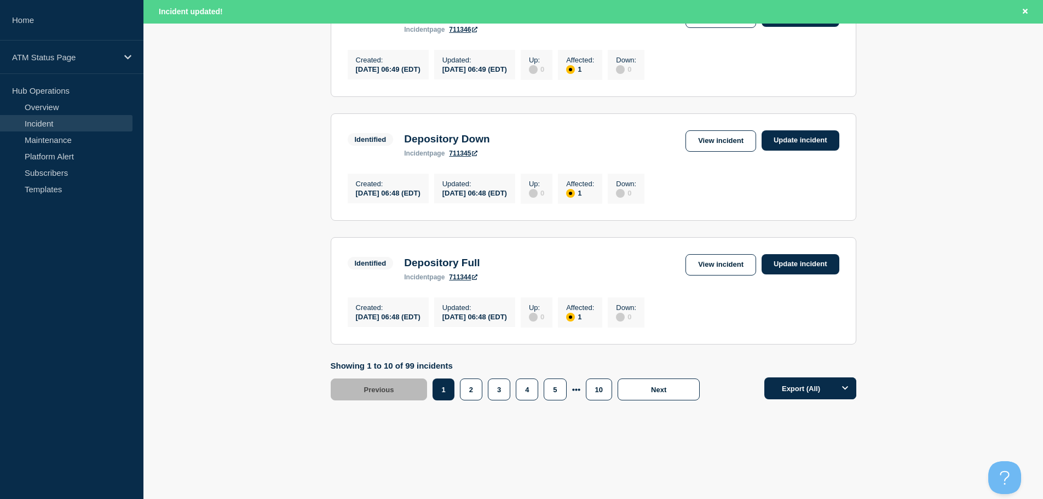
scroll to position [1165, 0]
click at [593, 389] on button "10" at bounding box center [599, 389] width 26 height 22
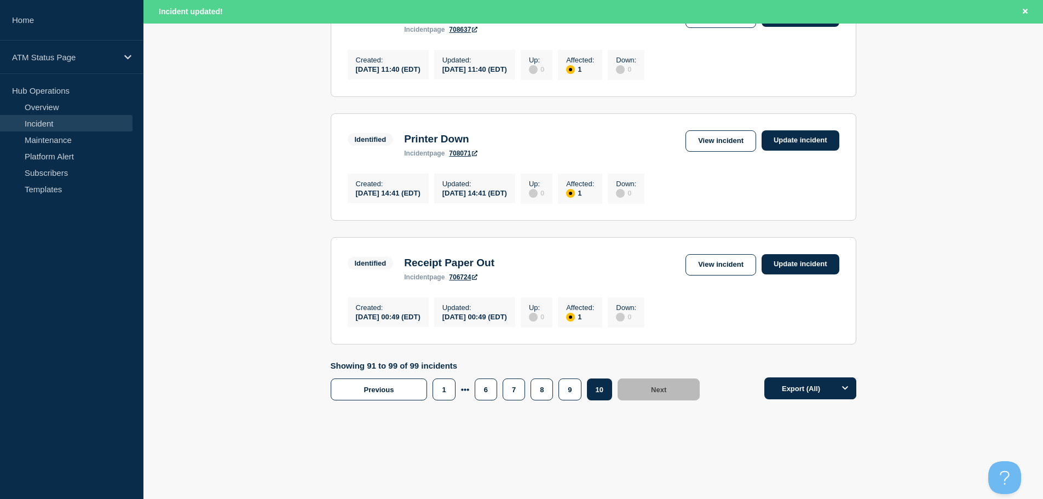
scroll to position [1037, 0]
click at [547, 391] on button "8" at bounding box center [542, 389] width 22 height 22
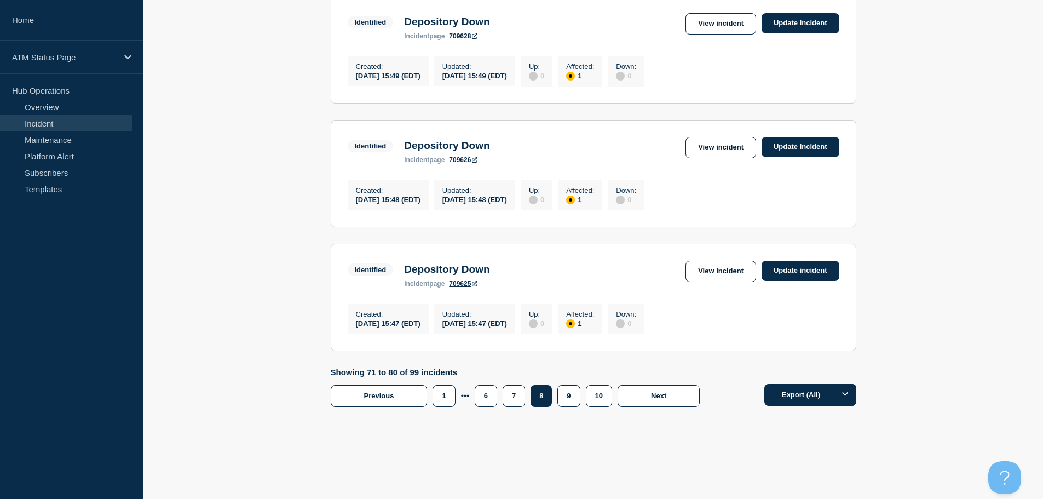
scroll to position [1142, 0]
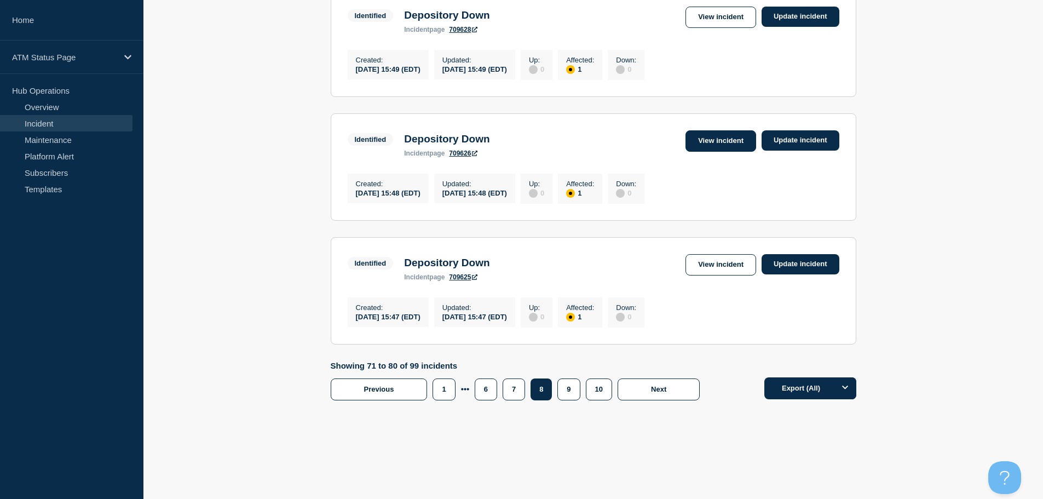
click at [725, 130] on link "View incident" at bounding box center [721, 140] width 71 height 21
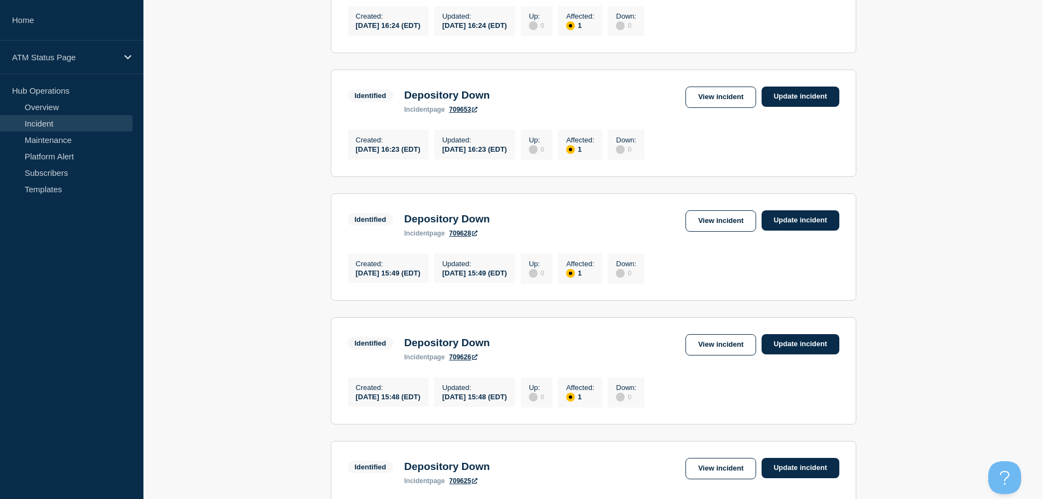
scroll to position [1142, 0]
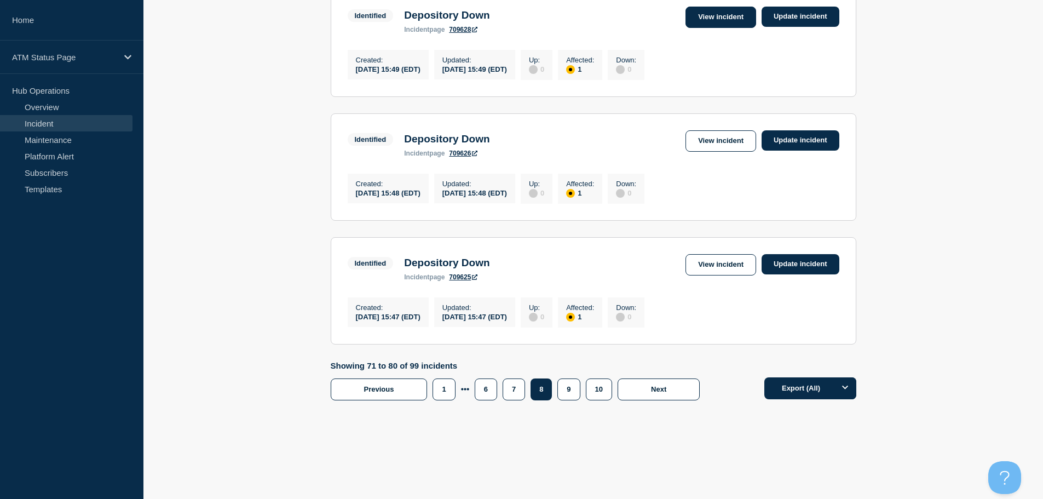
click at [730, 10] on link "View incident" at bounding box center [721, 17] width 71 height 21
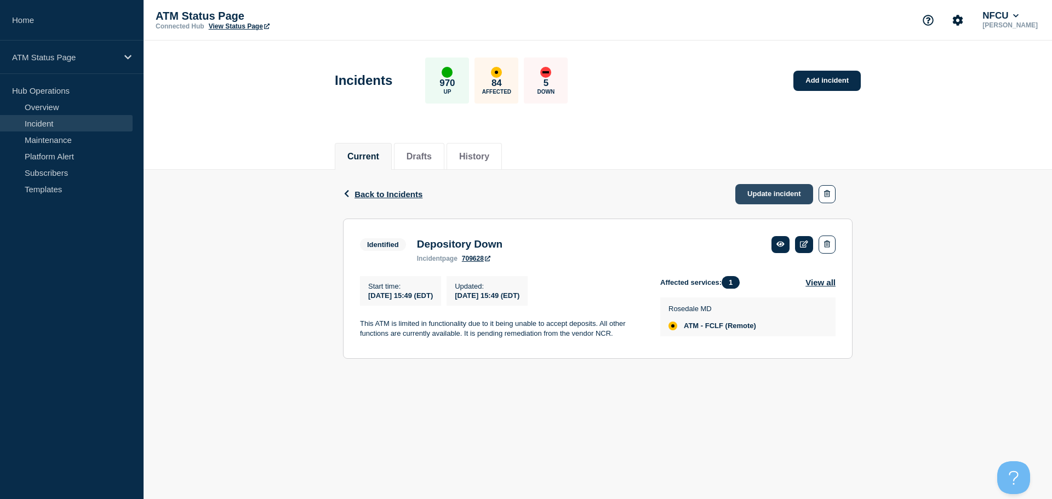
click at [784, 198] on link "Update incident" at bounding box center [774, 194] width 78 height 20
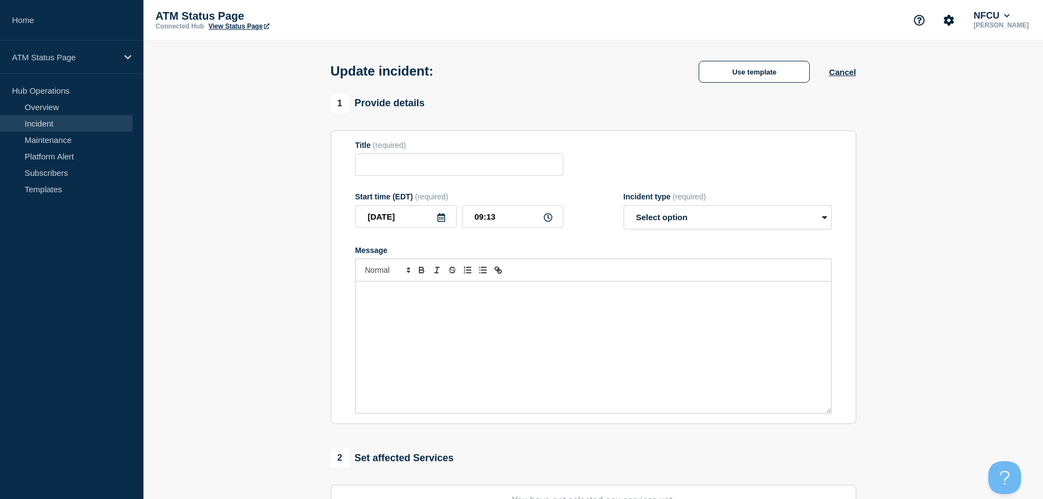
type input "Depository Down"
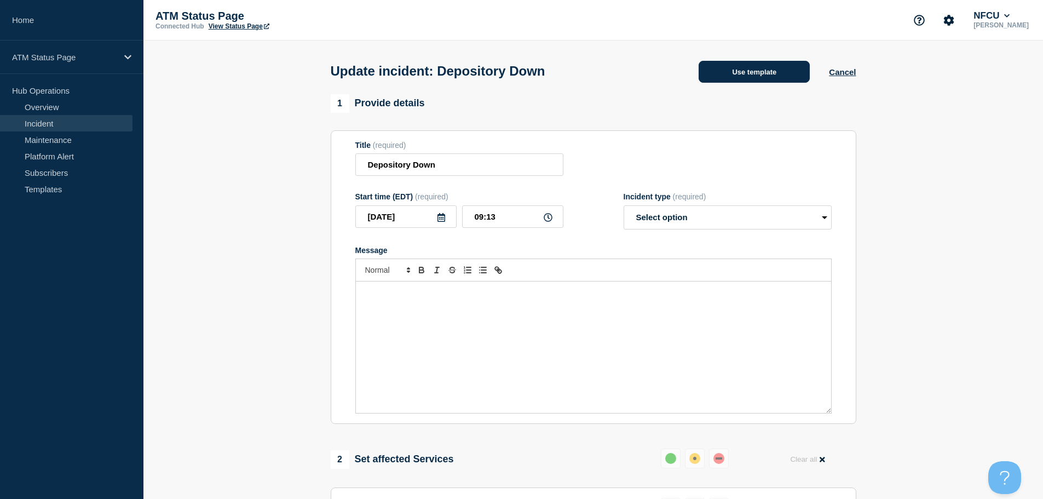
click at [736, 76] on button "Use template" at bounding box center [754, 72] width 111 height 22
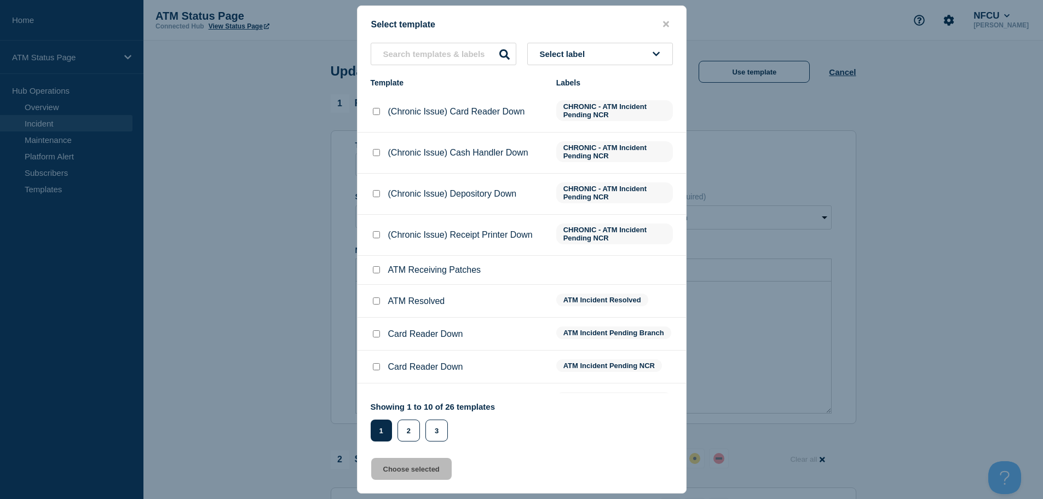
click at [375, 303] on input "ATM Resolved checkbox" at bounding box center [376, 300] width 7 height 7
checkbox input "true"
click at [399, 467] on button "Choose selected" at bounding box center [411, 469] width 81 height 22
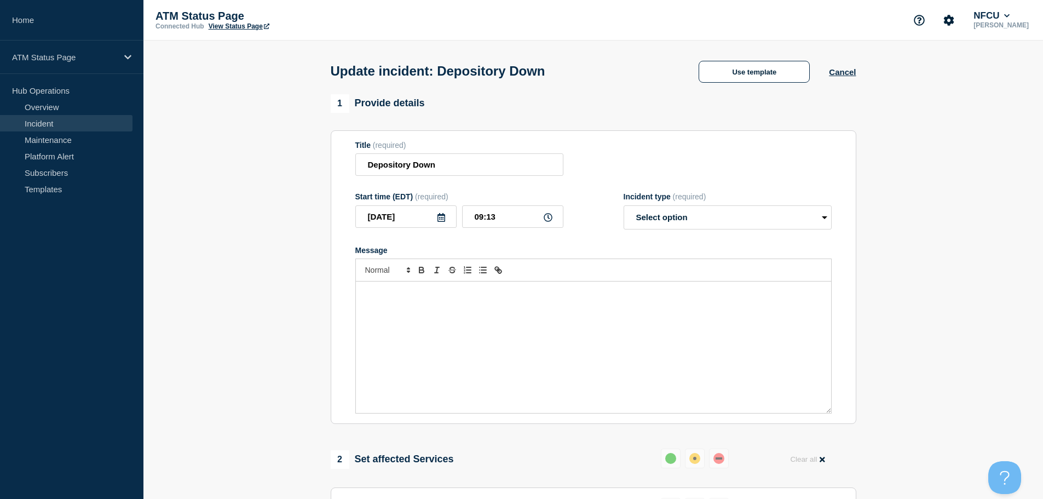
select select "resolved"
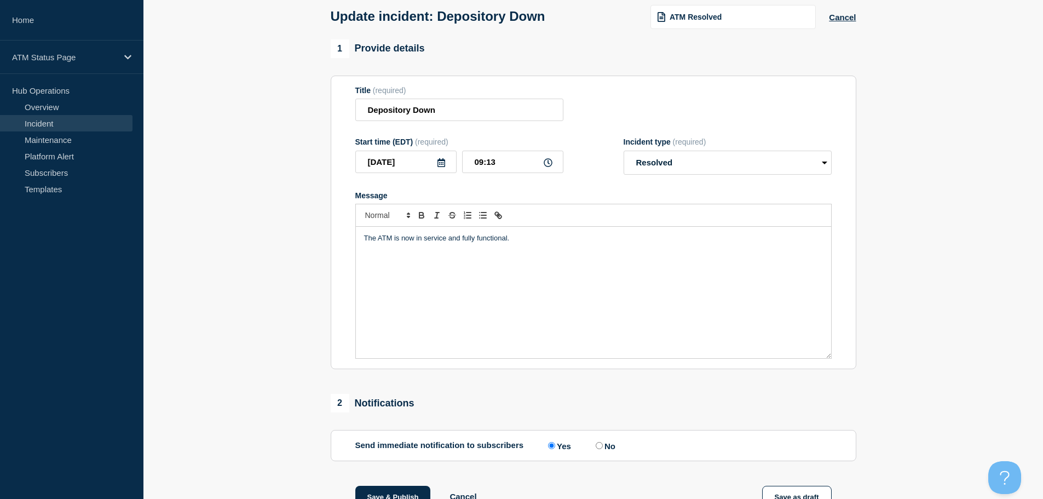
scroll to position [202, 0]
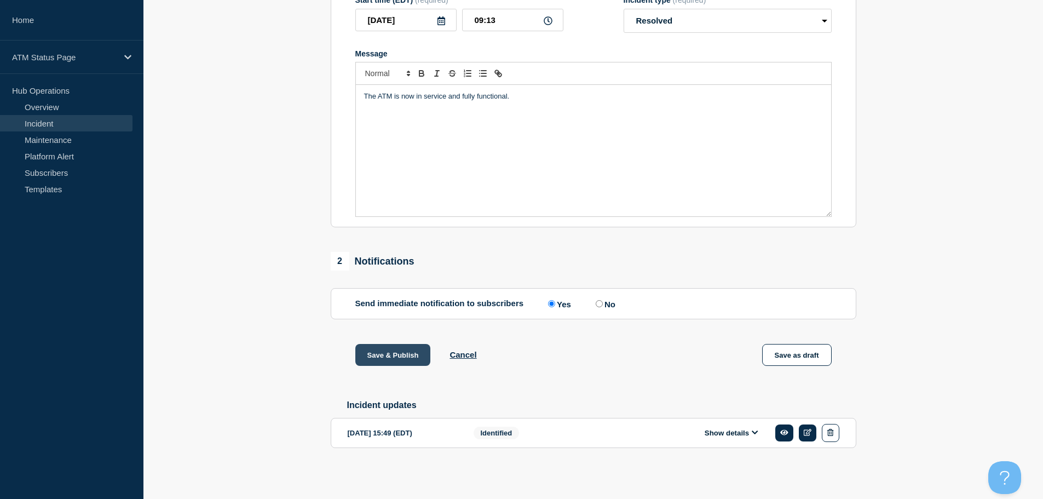
click at [394, 354] on button "Save & Publish" at bounding box center [393, 355] width 76 height 22
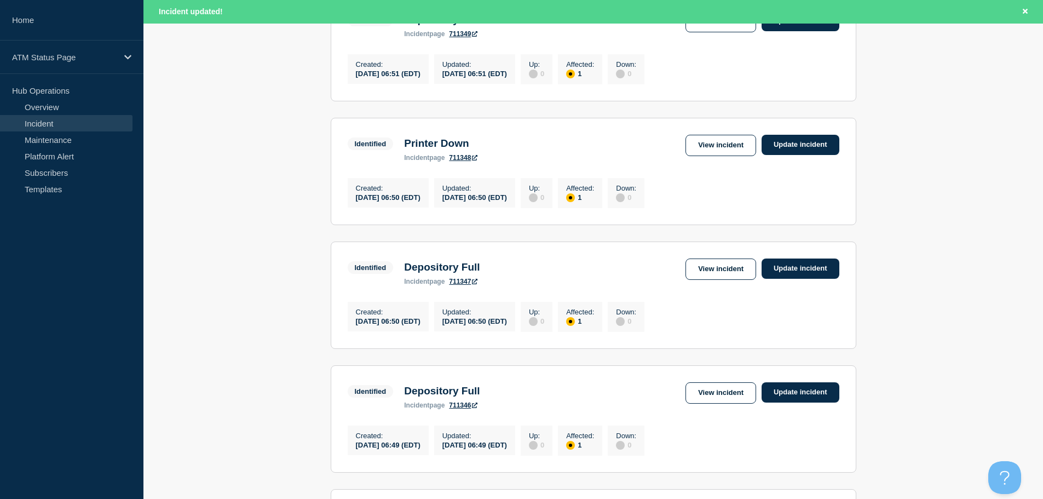
scroll to position [1165, 0]
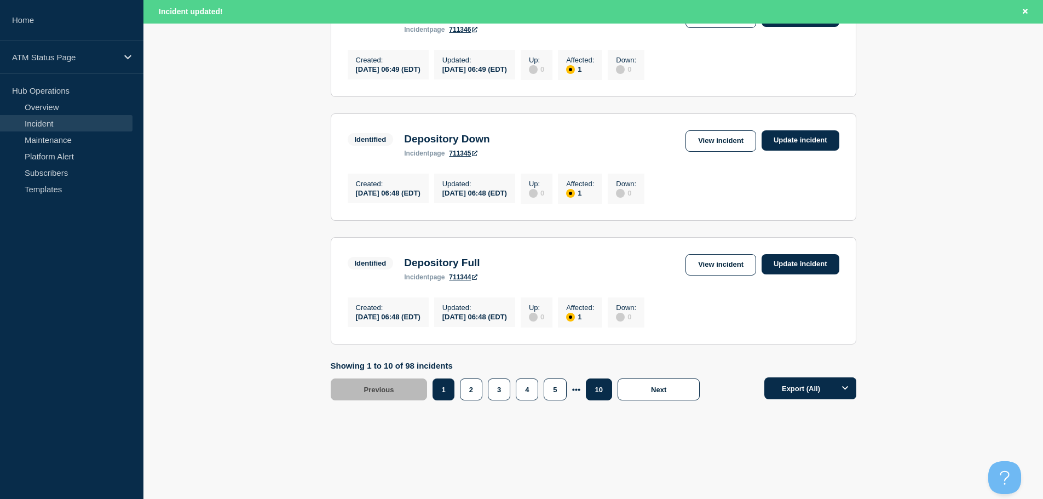
click at [602, 384] on button "10" at bounding box center [599, 389] width 26 height 22
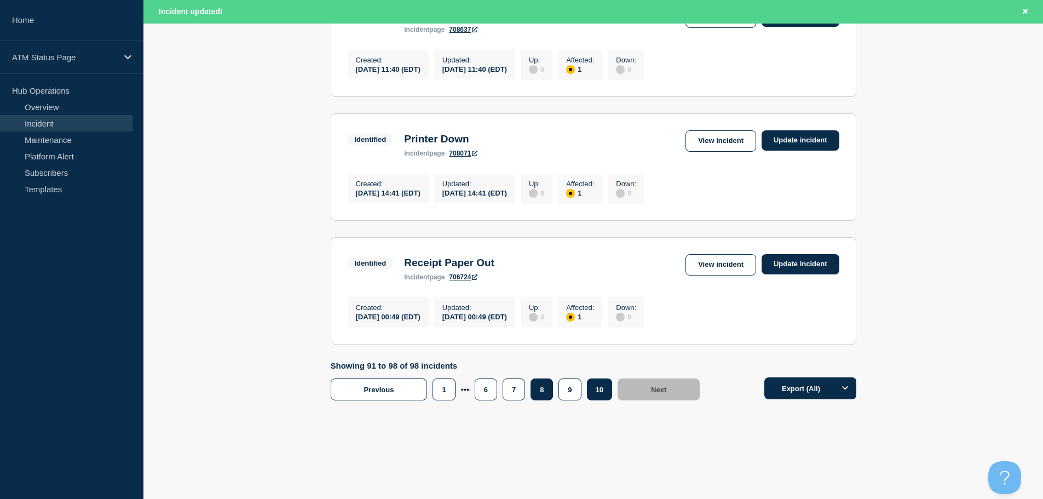
click at [541, 390] on button "8" at bounding box center [542, 389] width 22 height 22
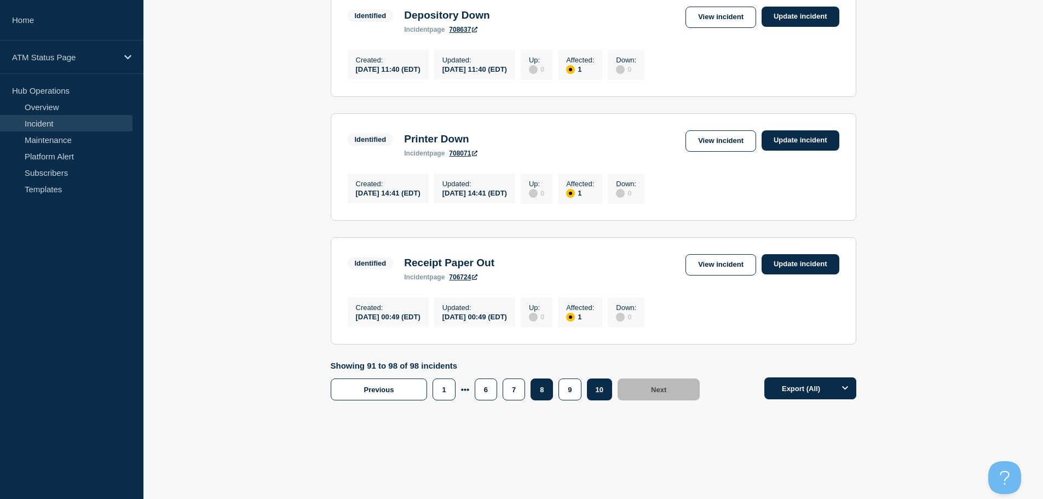
scroll to position [887, 0]
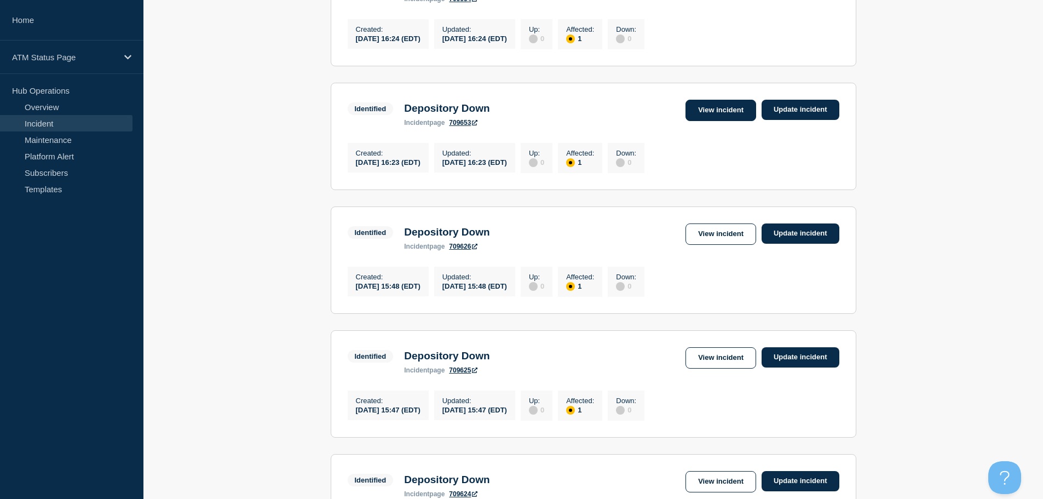
click at [730, 121] on link "View incident" at bounding box center [721, 110] width 71 height 21
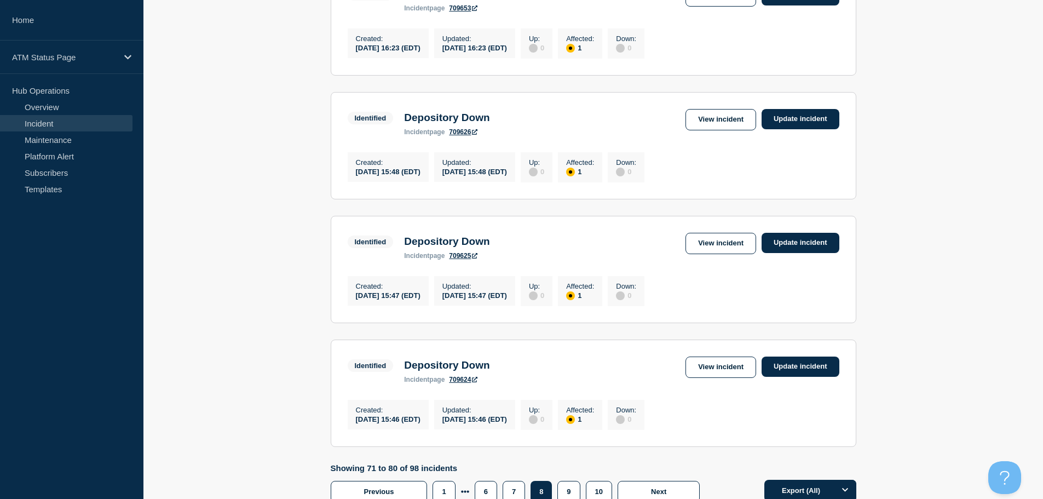
scroll to position [956, 0]
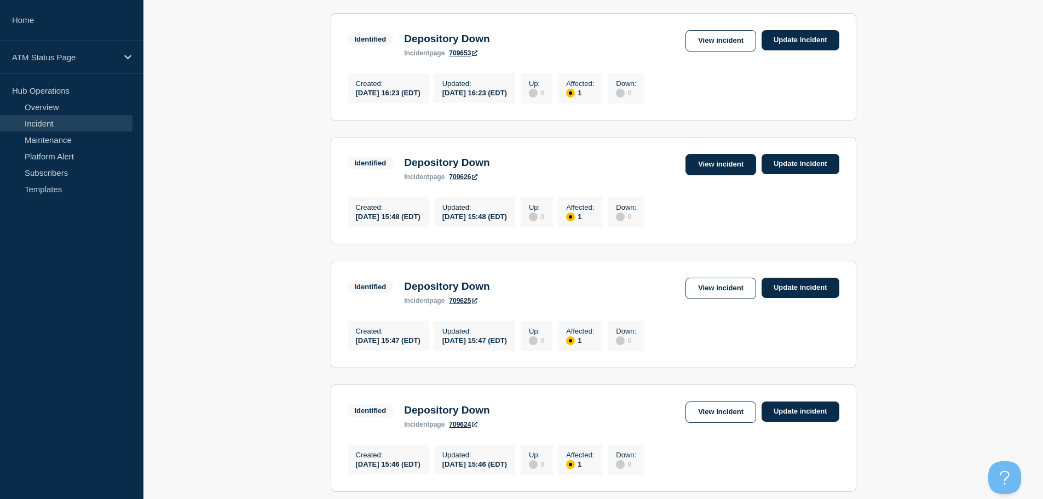
click at [697, 175] on link "View incident" at bounding box center [721, 164] width 71 height 21
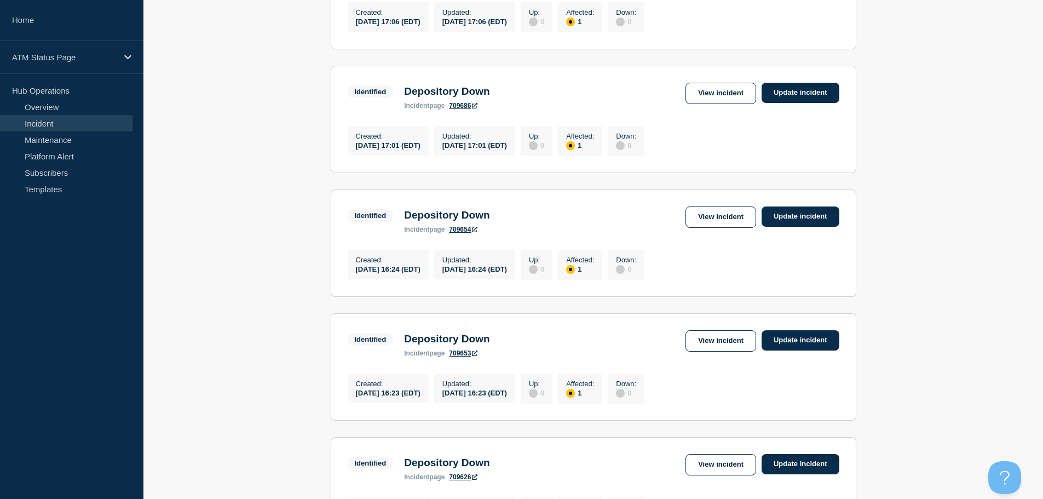
scroll to position [654, 0]
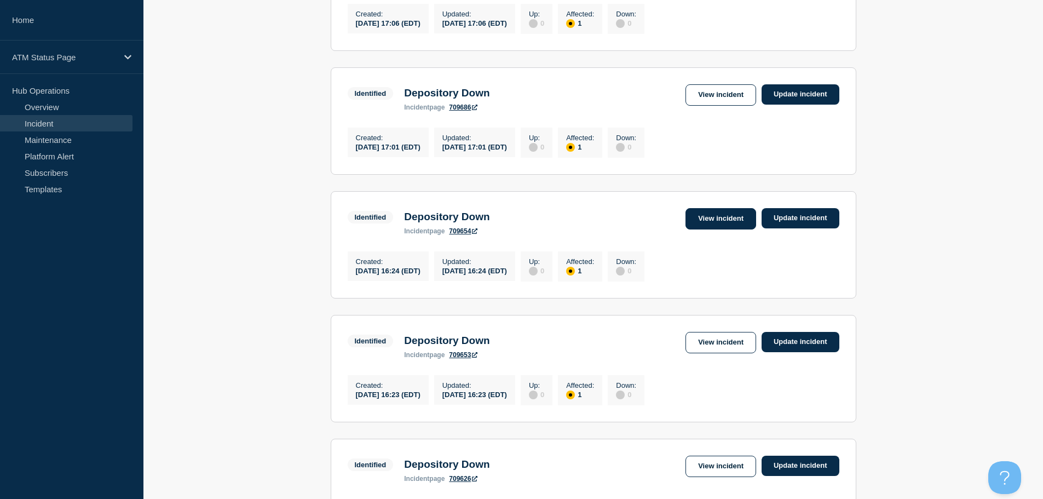
click at [707, 229] on link "View incident" at bounding box center [721, 218] width 71 height 21
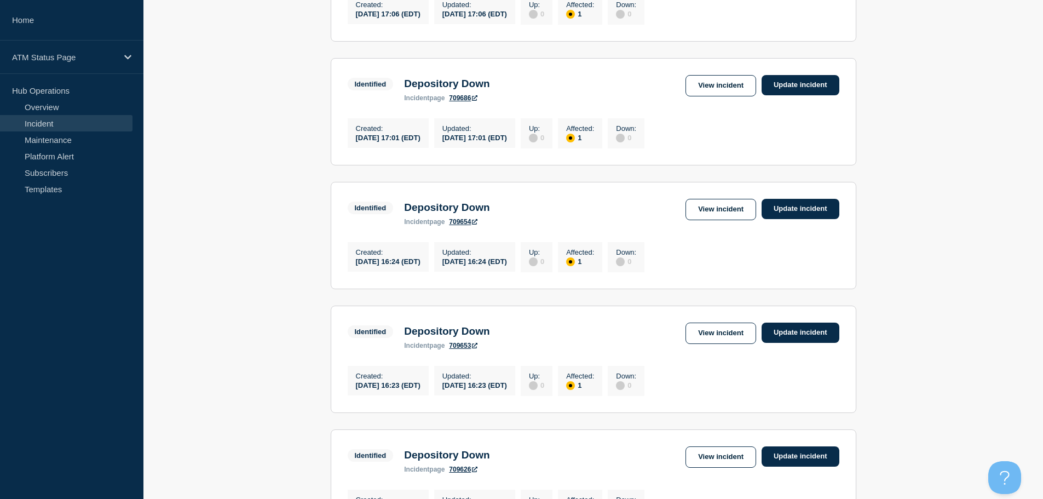
scroll to position [636, 0]
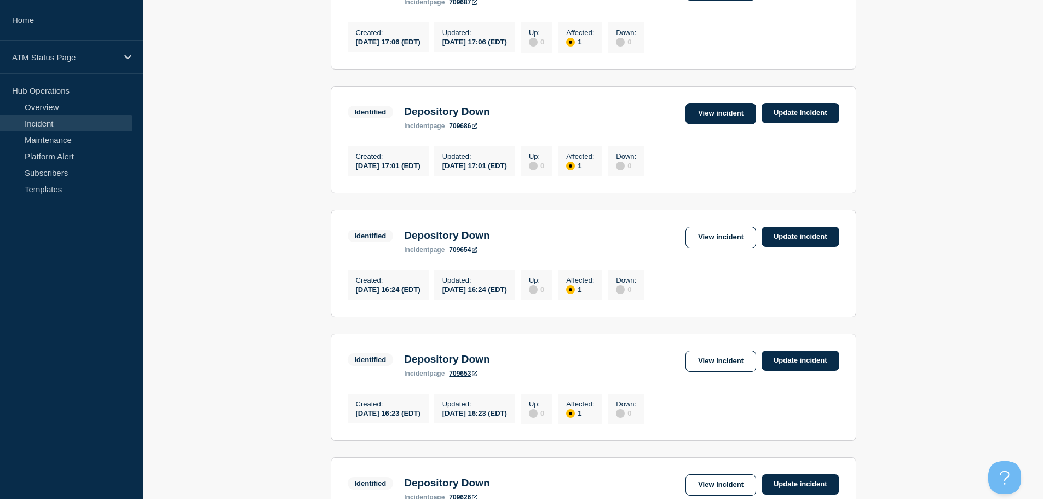
click at [711, 124] on link "View incident" at bounding box center [721, 113] width 71 height 21
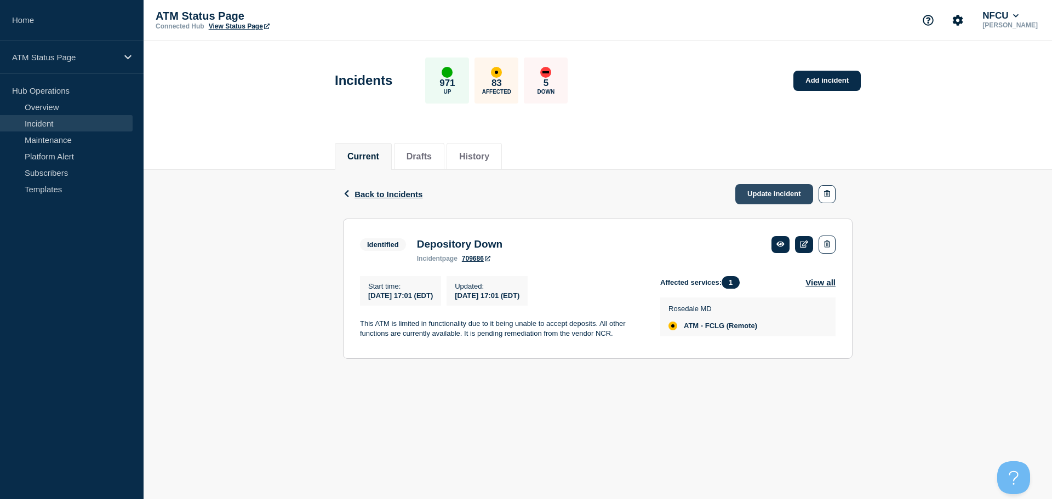
click at [764, 194] on link "Update incident" at bounding box center [774, 194] width 78 height 20
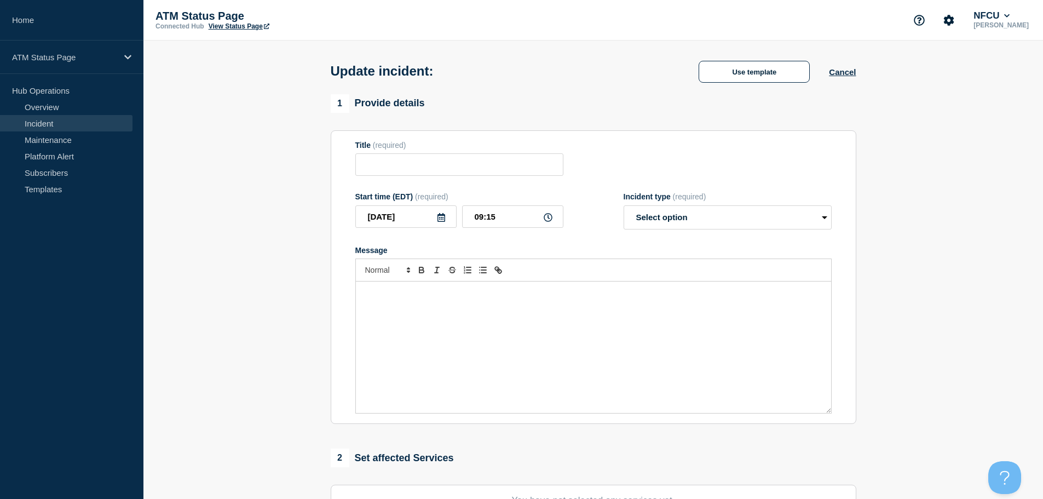
type input "Depository Down"
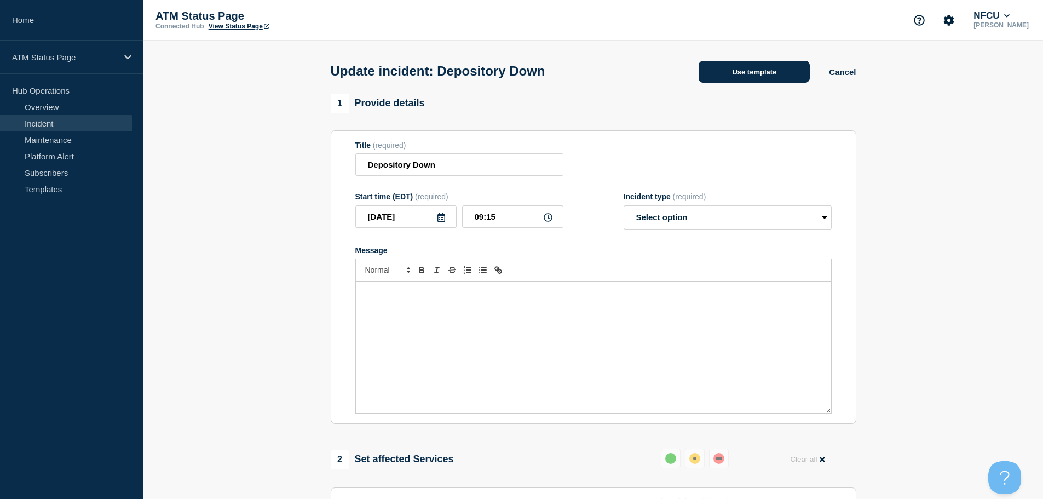
click at [749, 77] on button "Use template" at bounding box center [754, 72] width 111 height 22
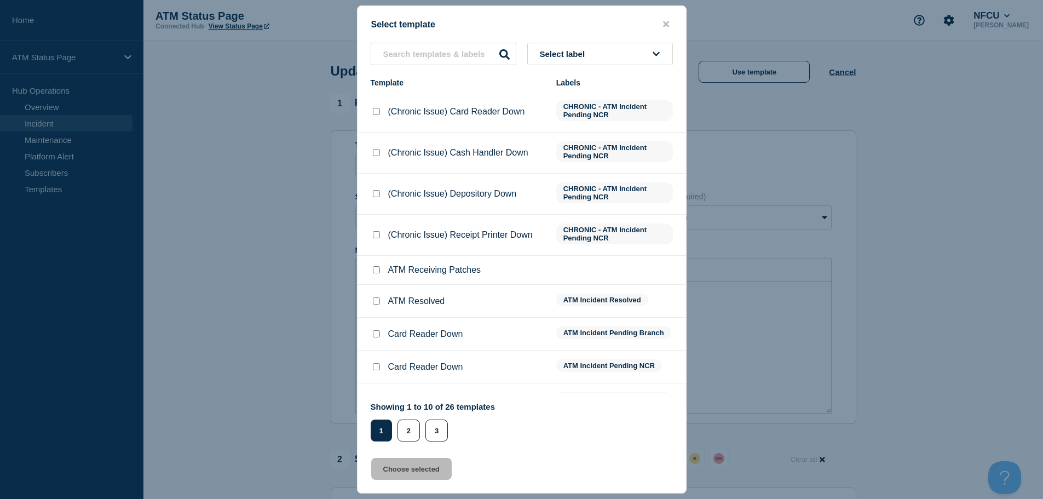
click at [380, 302] on input "ATM Resolved checkbox" at bounding box center [376, 300] width 7 height 7
checkbox input "true"
click at [403, 467] on button "Choose selected" at bounding box center [411, 469] width 81 height 22
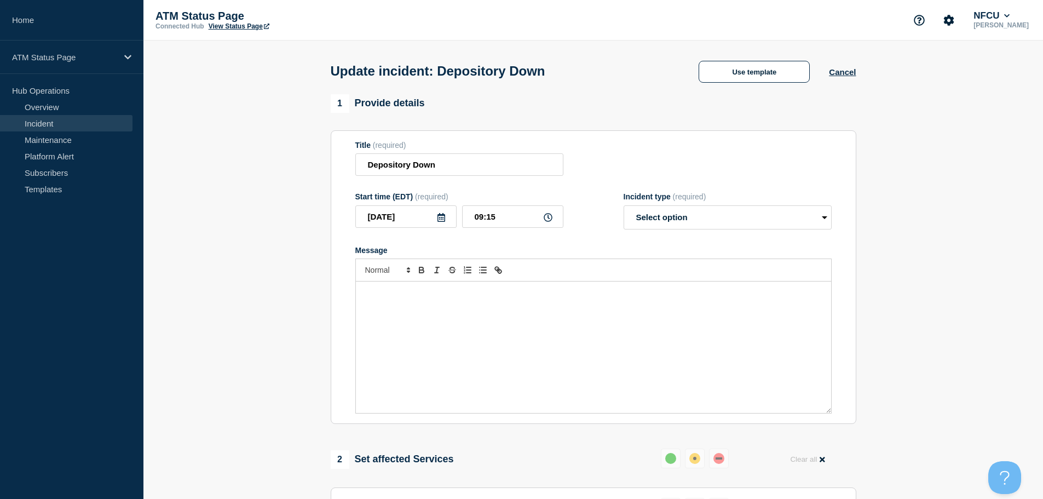
select select "resolved"
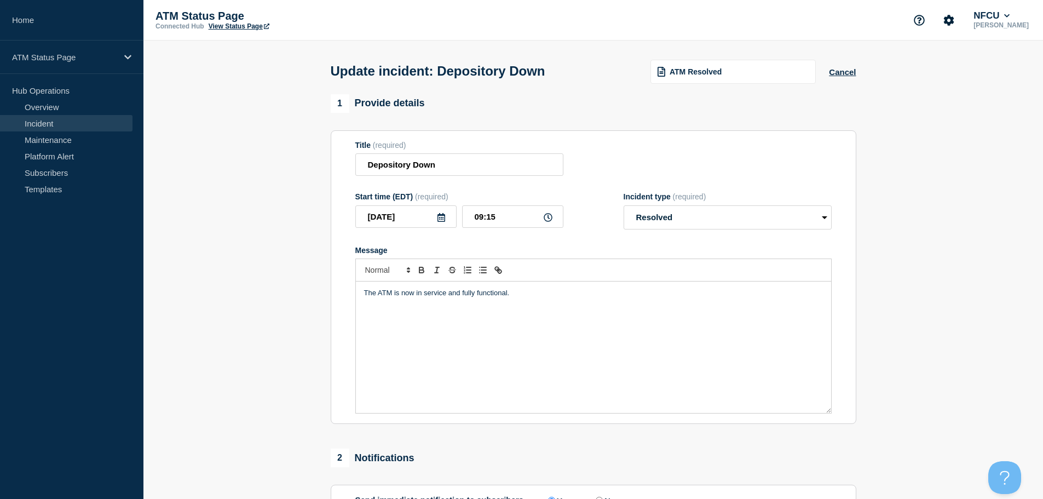
scroll to position [164, 0]
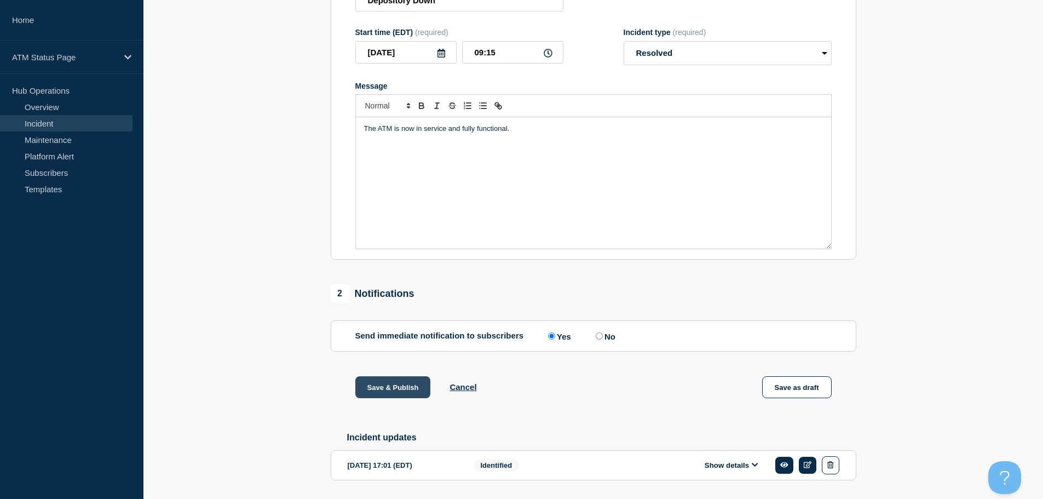
click at [398, 389] on button "Save & Publish" at bounding box center [393, 387] width 76 height 22
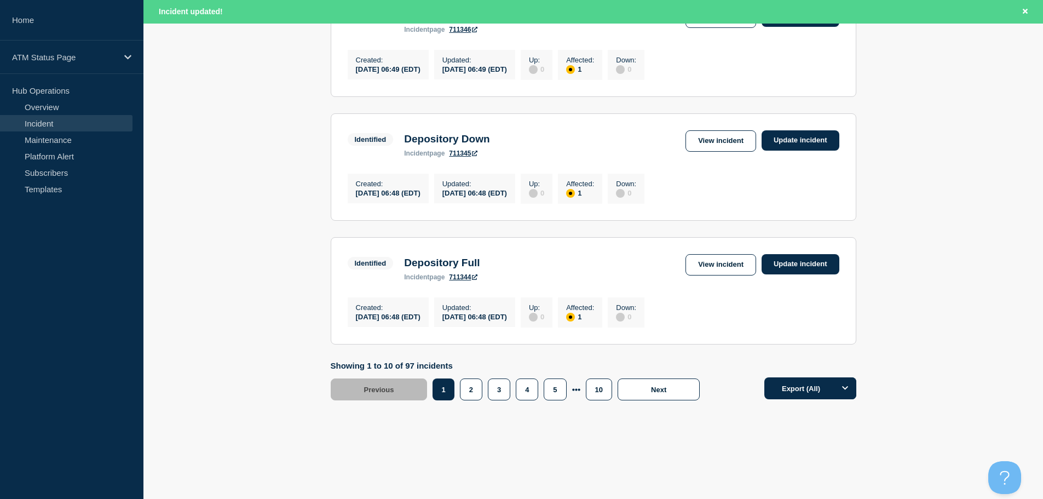
scroll to position [1165, 0]
drag, startPoint x: 1046, startPoint y: 137, endPoint x: 30, endPoint y: 27, distance: 1021.9
click at [593, 397] on button "10" at bounding box center [599, 389] width 26 height 22
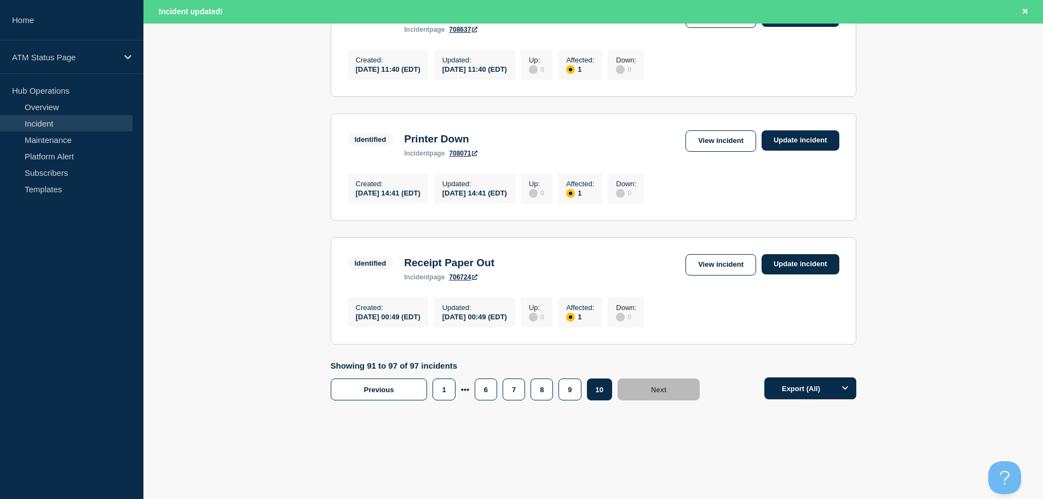
scroll to position [782, 0]
click at [547, 394] on button "8" at bounding box center [542, 389] width 22 height 22
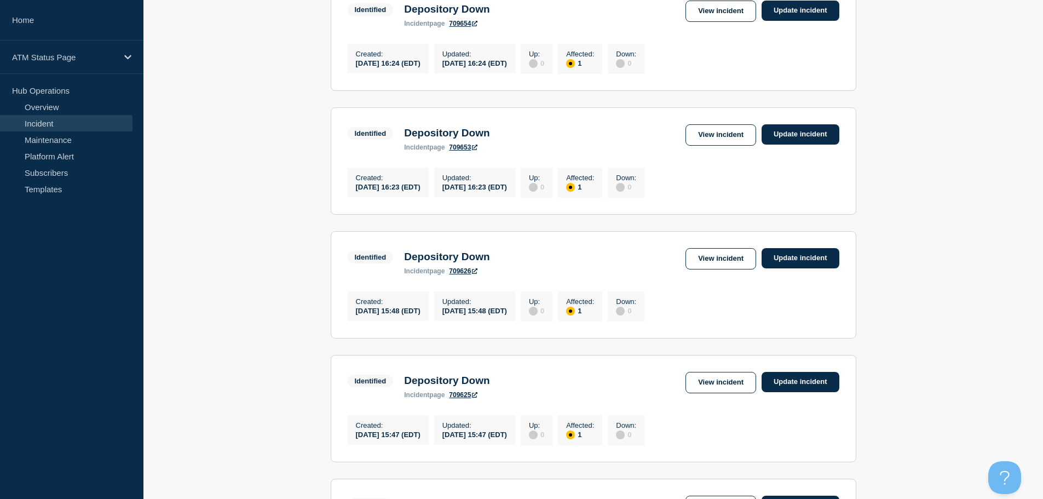
scroll to position [737, 0]
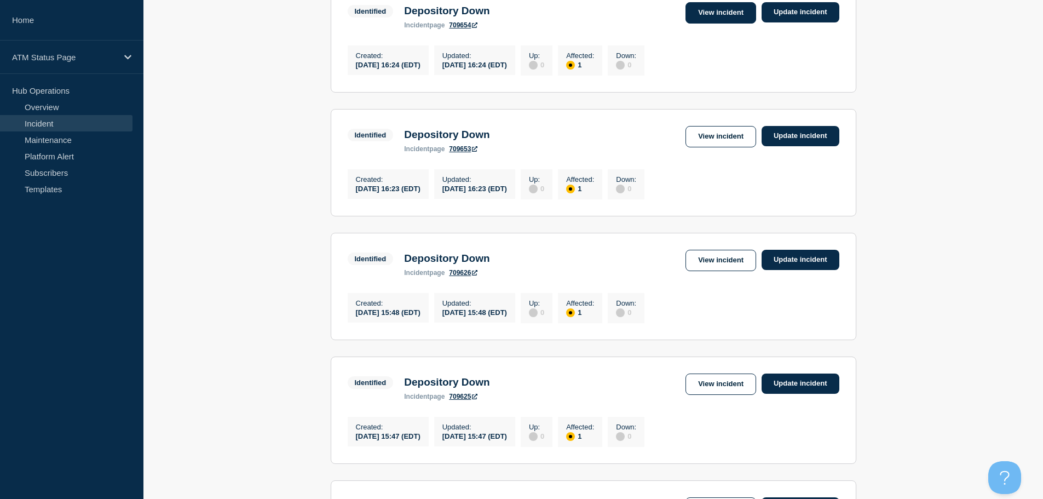
click at [742, 24] on link "View incident" at bounding box center [721, 12] width 71 height 21
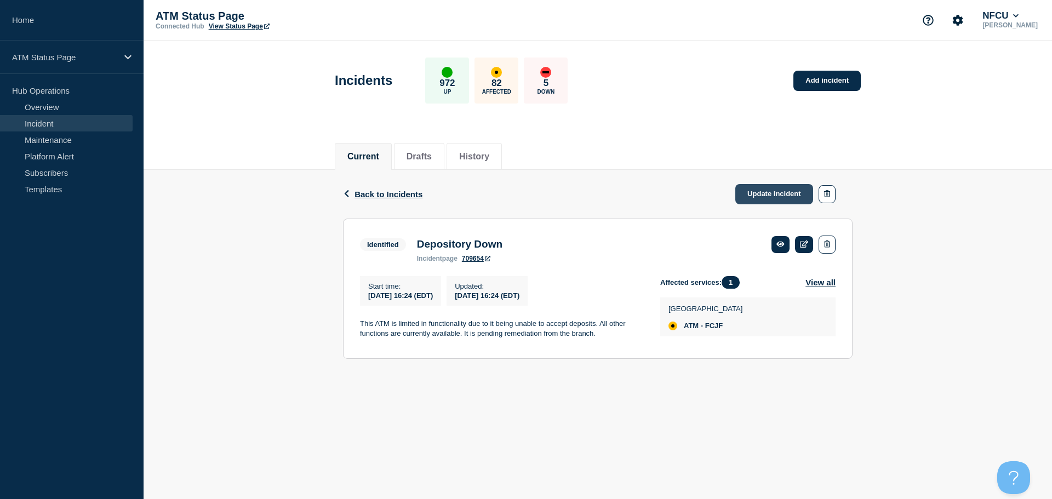
click at [774, 191] on link "Update incident" at bounding box center [774, 194] width 78 height 20
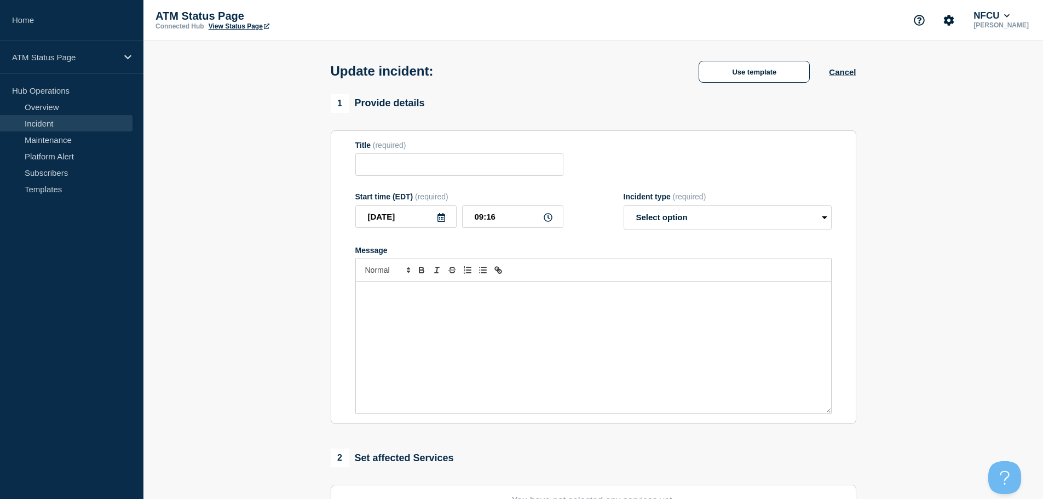
type input "Depository Down"
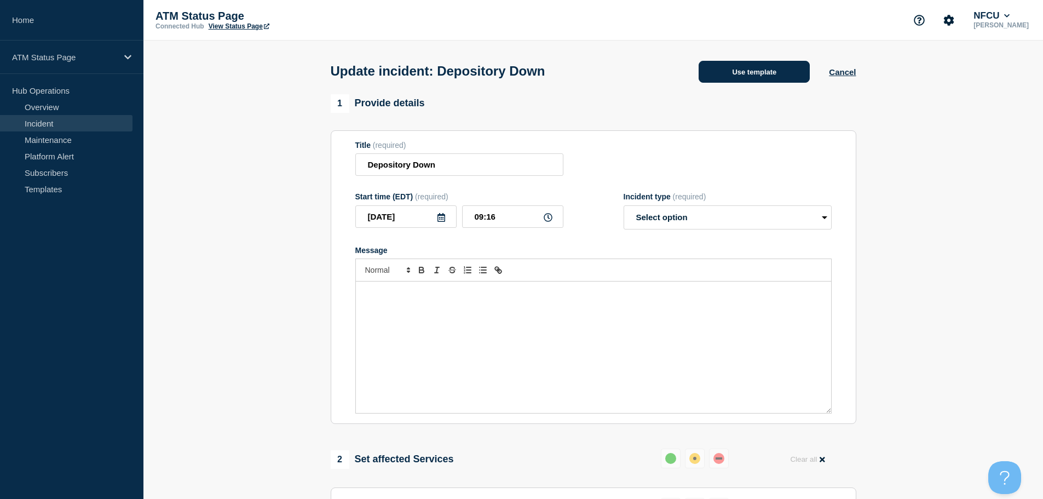
click at [737, 78] on button "Use template" at bounding box center [754, 72] width 111 height 22
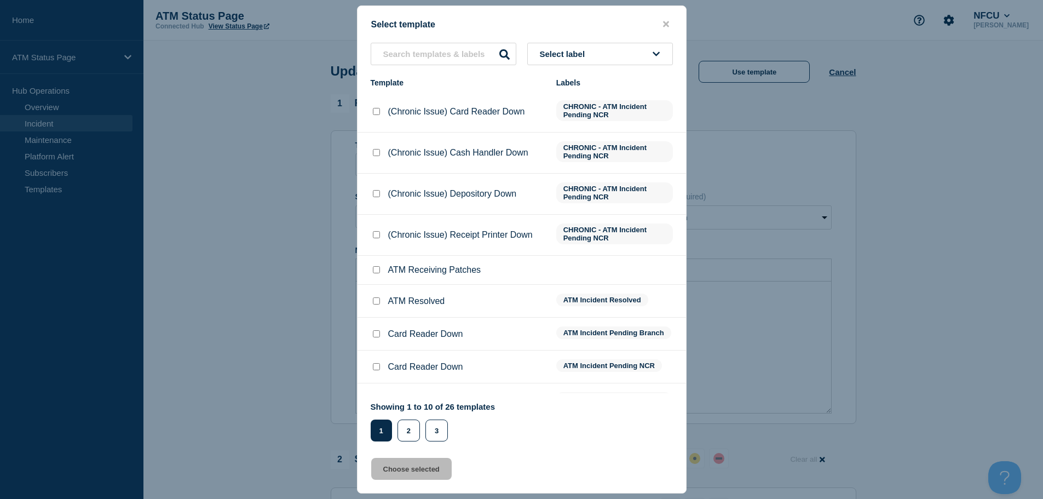
click at [378, 304] on input "ATM Resolved checkbox" at bounding box center [376, 300] width 7 height 7
checkbox input "true"
click at [406, 469] on button "Choose selected" at bounding box center [411, 469] width 81 height 22
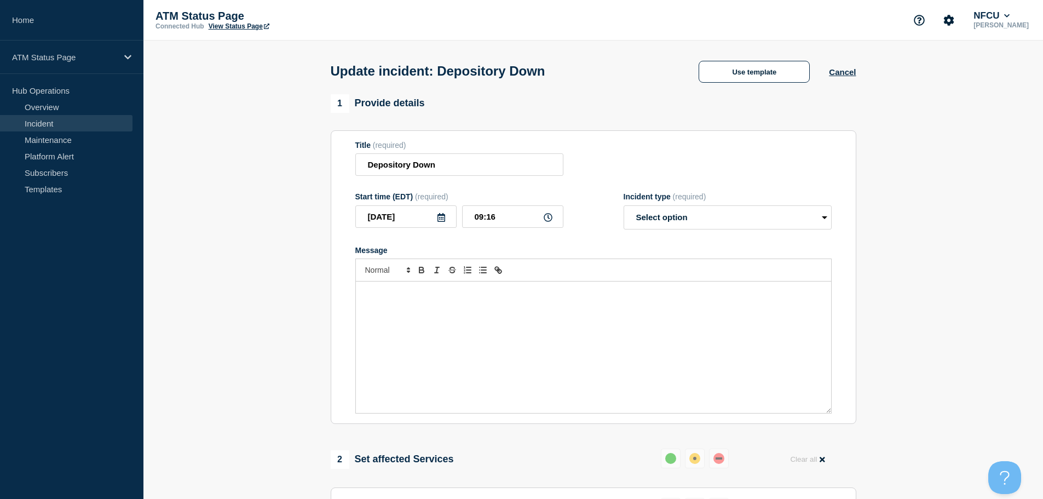
select select "resolved"
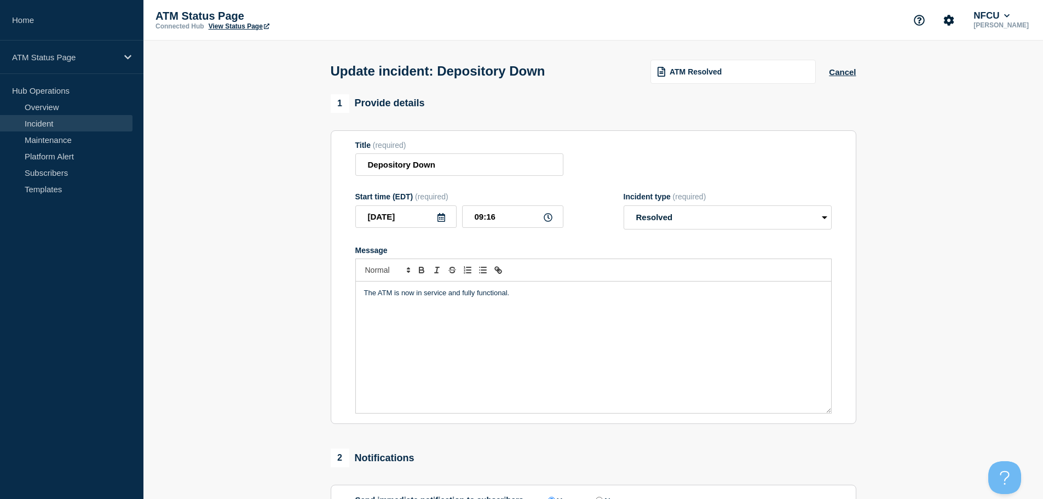
scroll to position [202, 0]
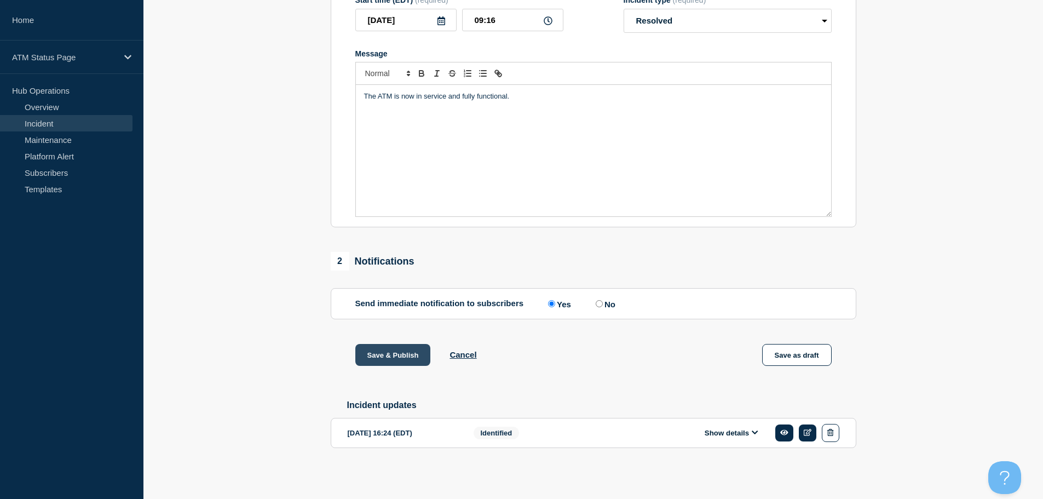
click at [391, 346] on button "Save & Publish" at bounding box center [393, 355] width 76 height 22
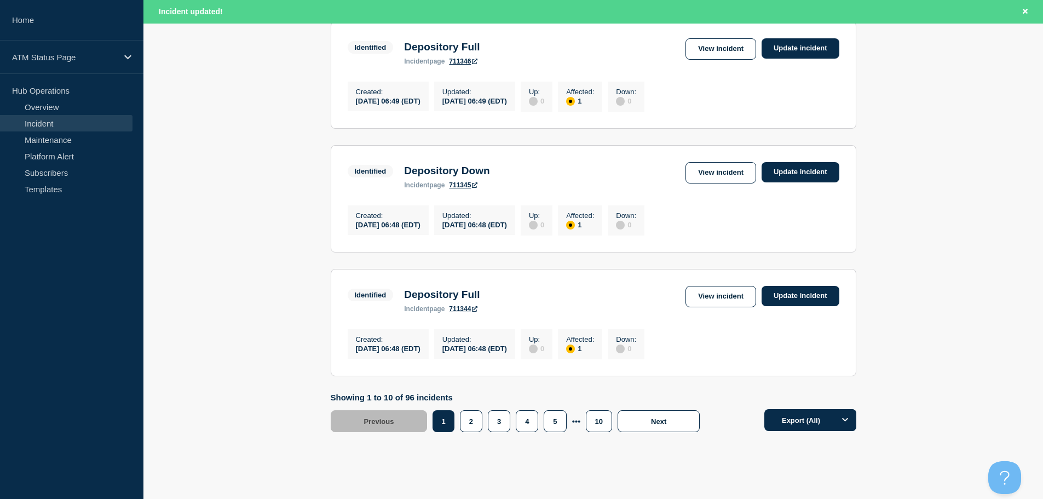
scroll to position [1165, 0]
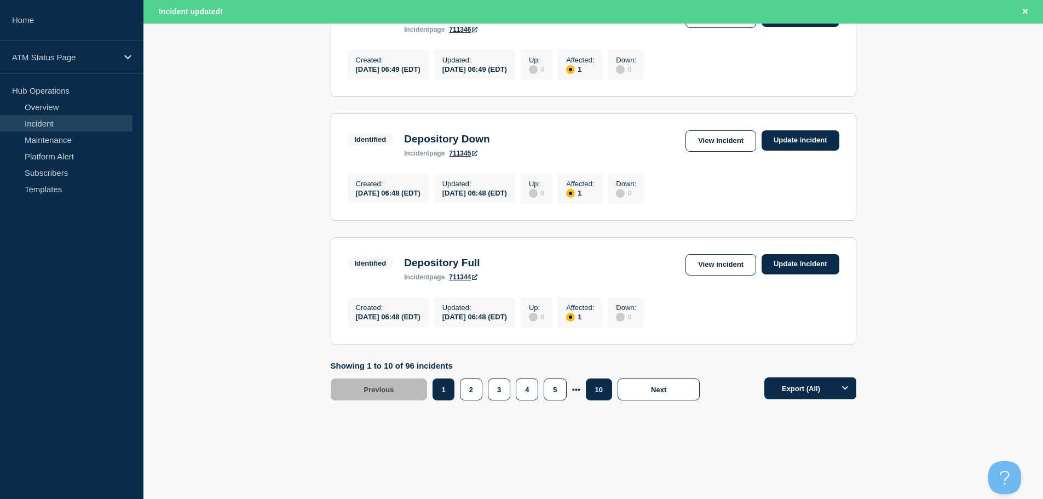
click at [598, 394] on button "10" at bounding box center [599, 389] width 26 height 22
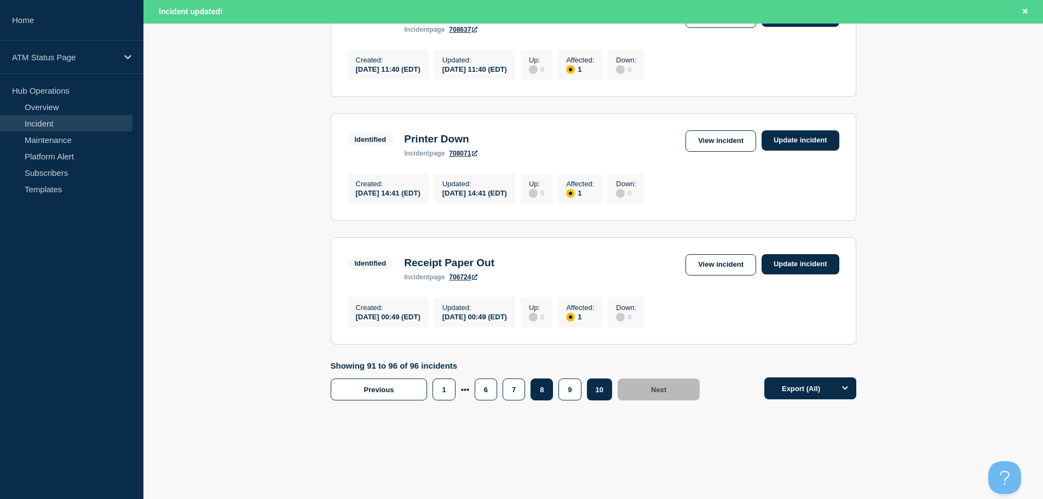
click at [537, 395] on button "8" at bounding box center [542, 389] width 22 height 22
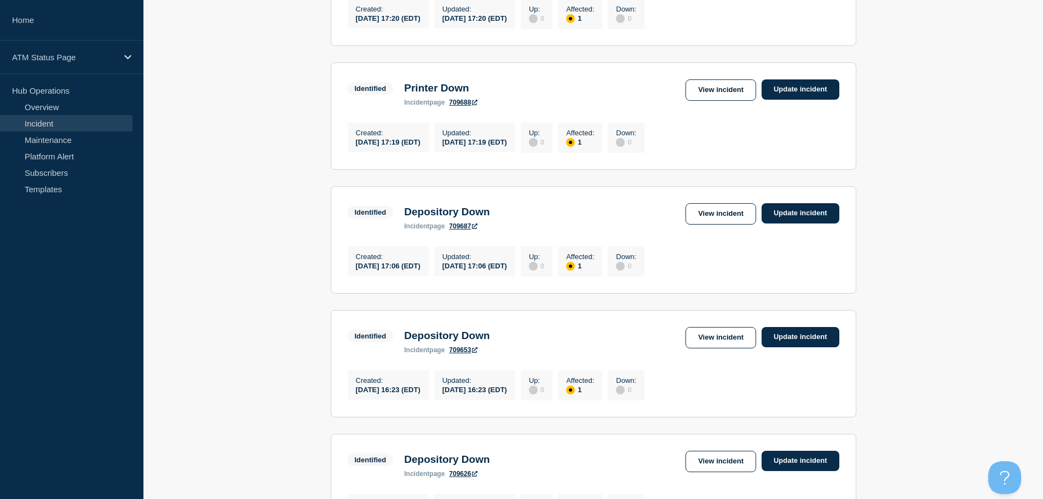
scroll to position [410, 0]
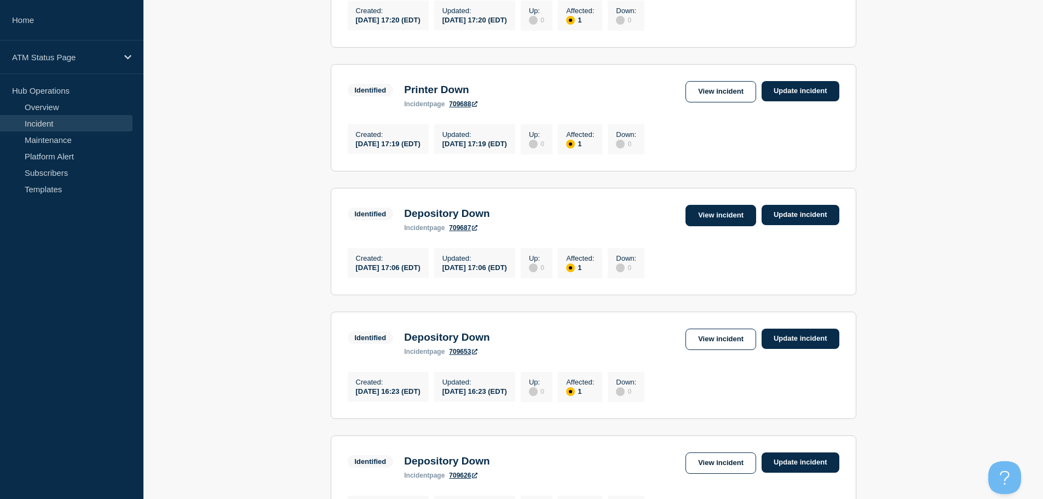
click at [699, 226] on link "View incident" at bounding box center [721, 215] width 71 height 21
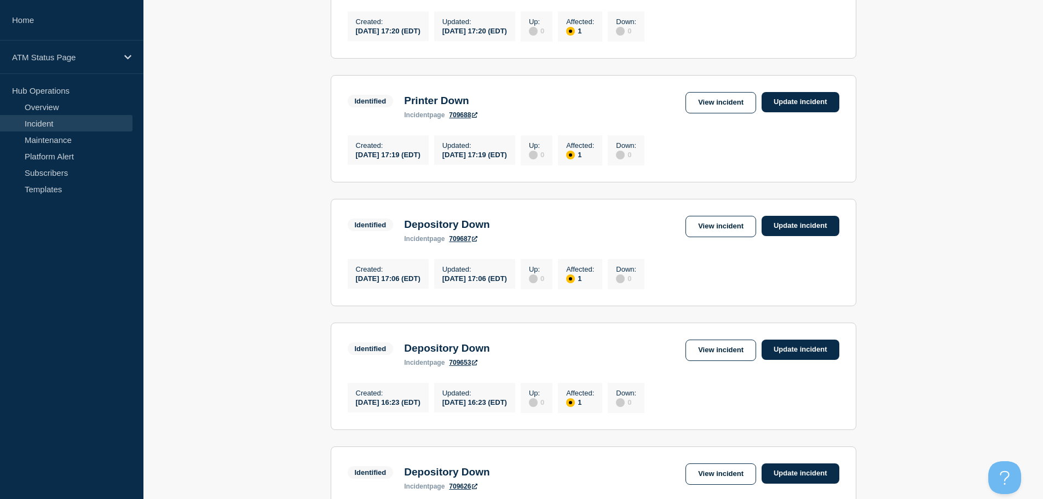
scroll to position [394, 0]
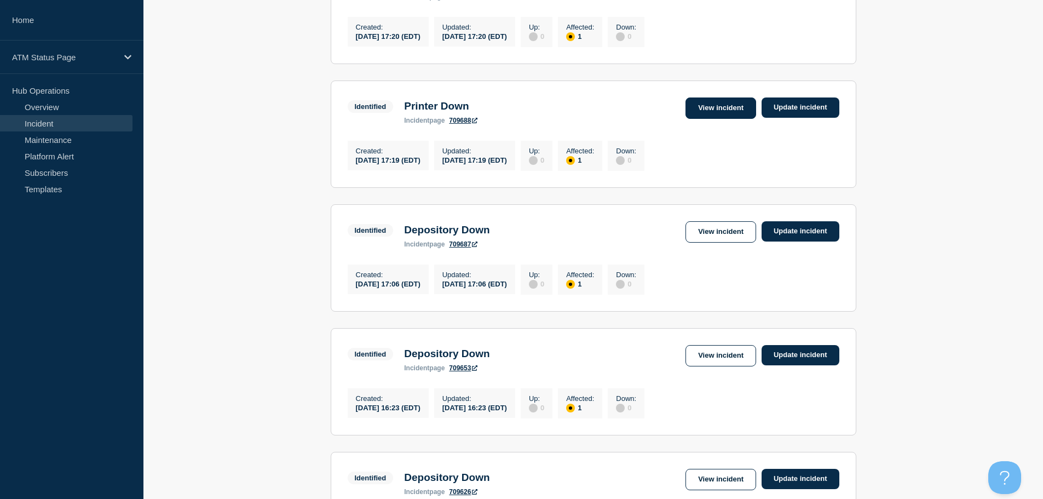
click at [722, 118] on link "View incident" at bounding box center [721, 107] width 71 height 21
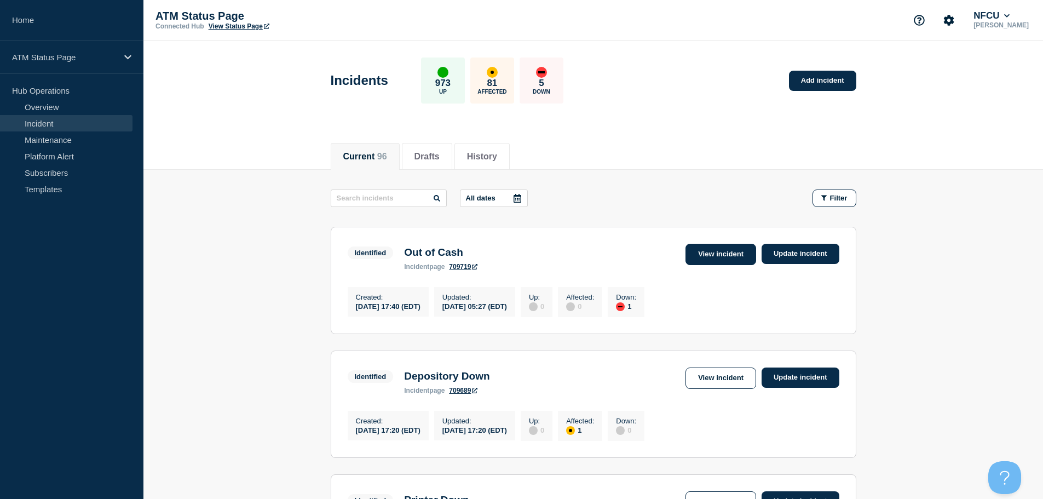
click at [725, 245] on link "View incident" at bounding box center [721, 254] width 71 height 21
click at [722, 378] on link "View incident" at bounding box center [721, 378] width 71 height 21
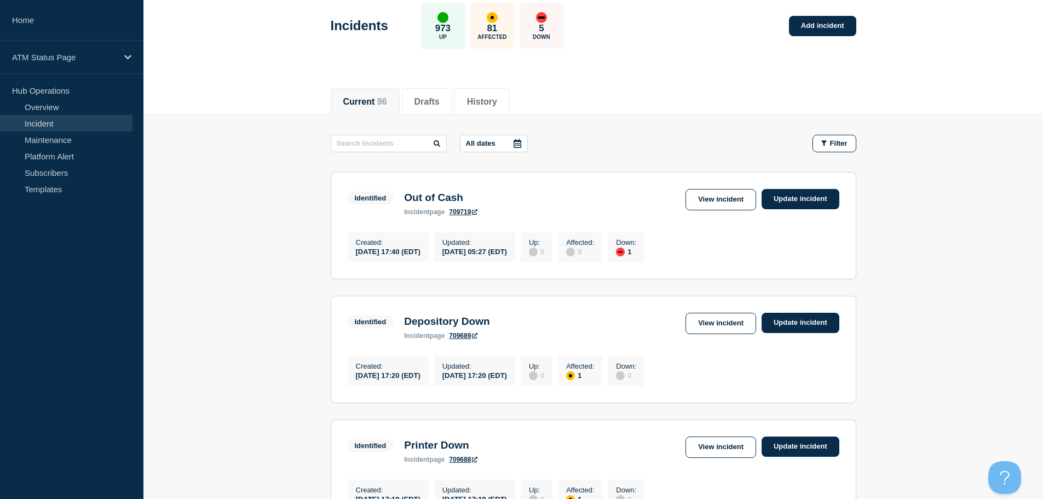
scroll to position [110, 0]
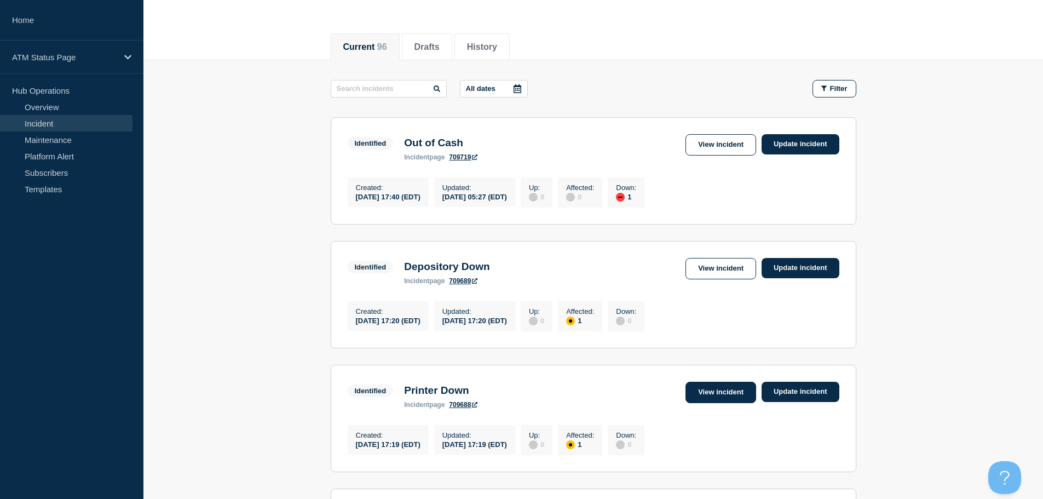
click at [719, 400] on link "View incident" at bounding box center [721, 392] width 71 height 21
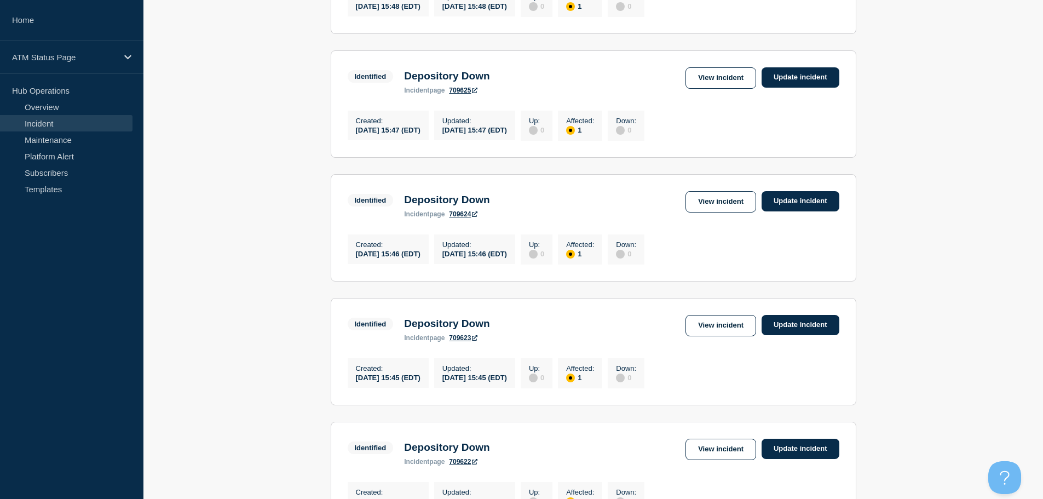
scroll to position [1142, 0]
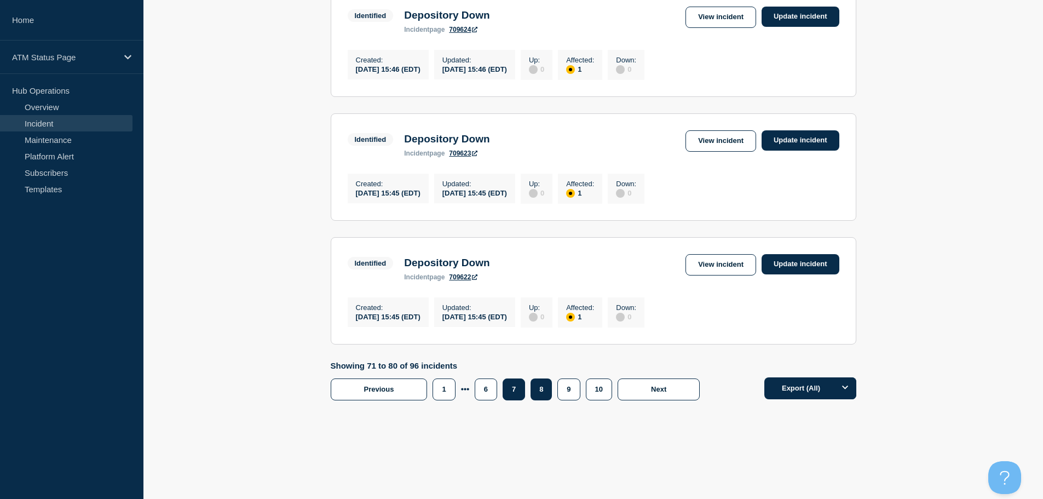
click at [516, 393] on button "7" at bounding box center [514, 389] width 22 height 22
click at [713, 260] on link "View incident" at bounding box center [721, 264] width 71 height 21
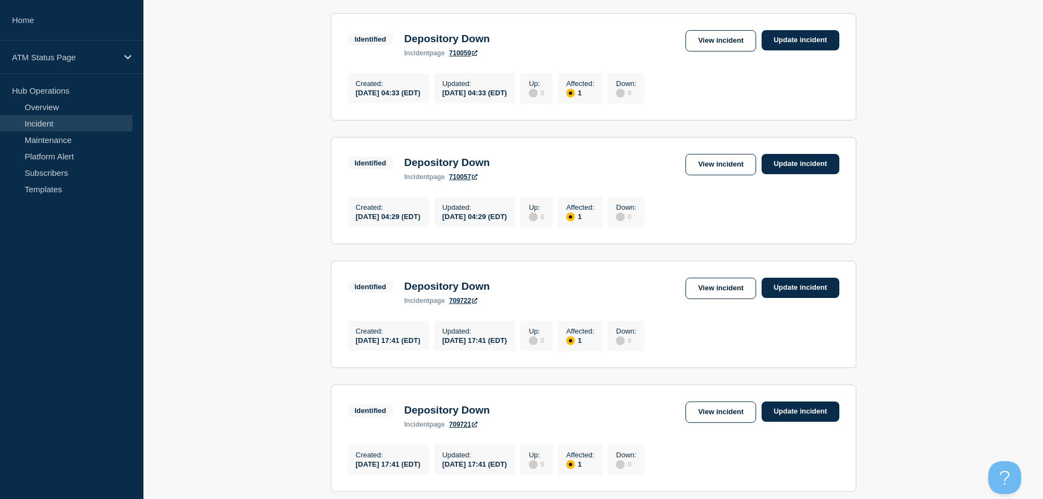
scroll to position [1142, 0]
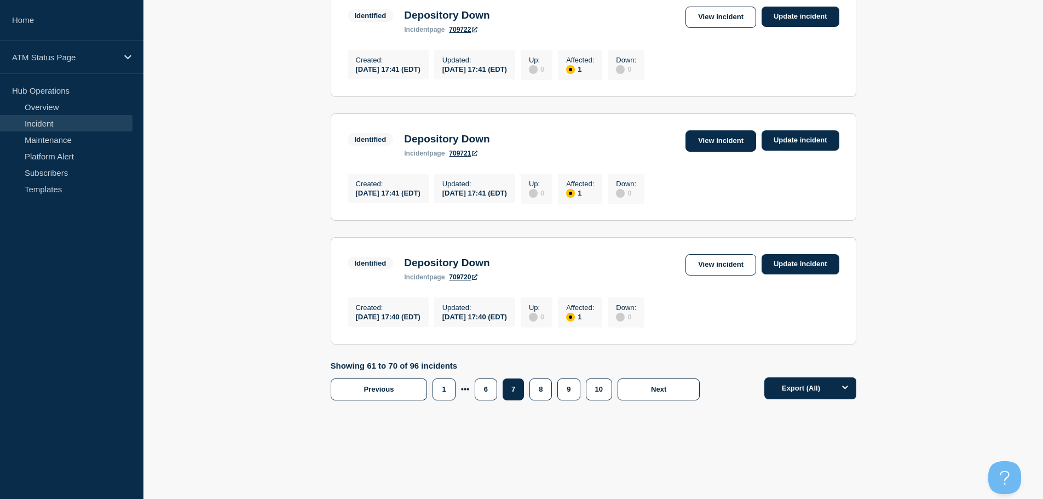
click at [722, 132] on link "View incident" at bounding box center [721, 140] width 71 height 21
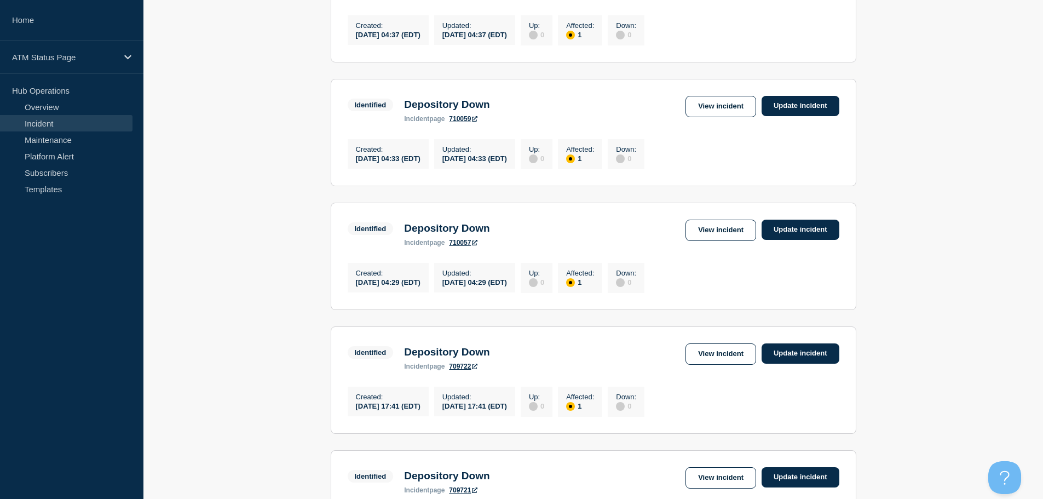
scroll to position [1142, 0]
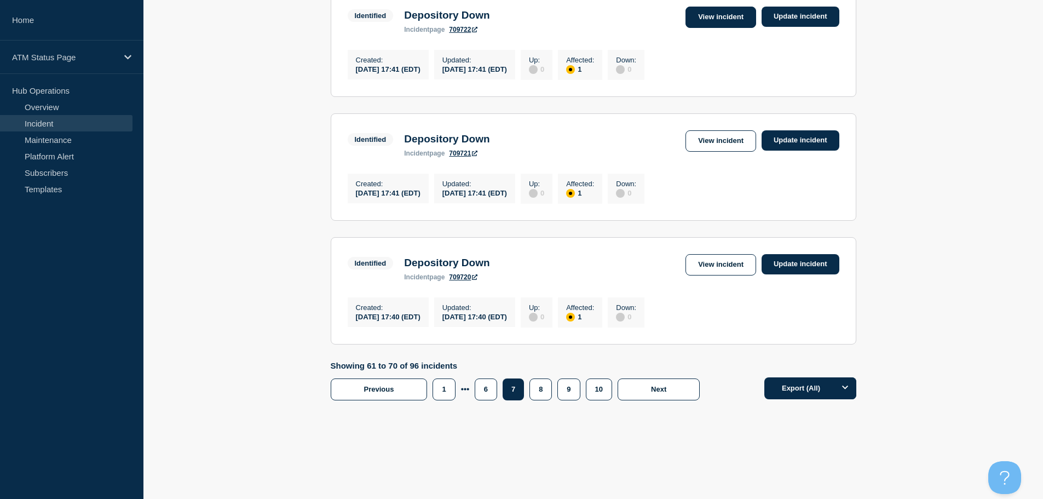
click at [726, 7] on link "View incident" at bounding box center [721, 17] width 71 height 21
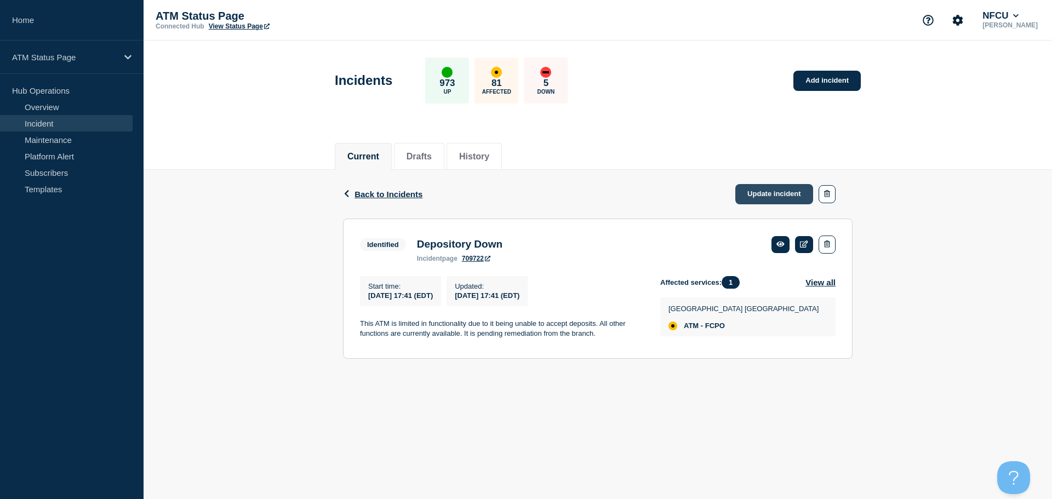
click at [776, 193] on link "Update incident" at bounding box center [774, 194] width 78 height 20
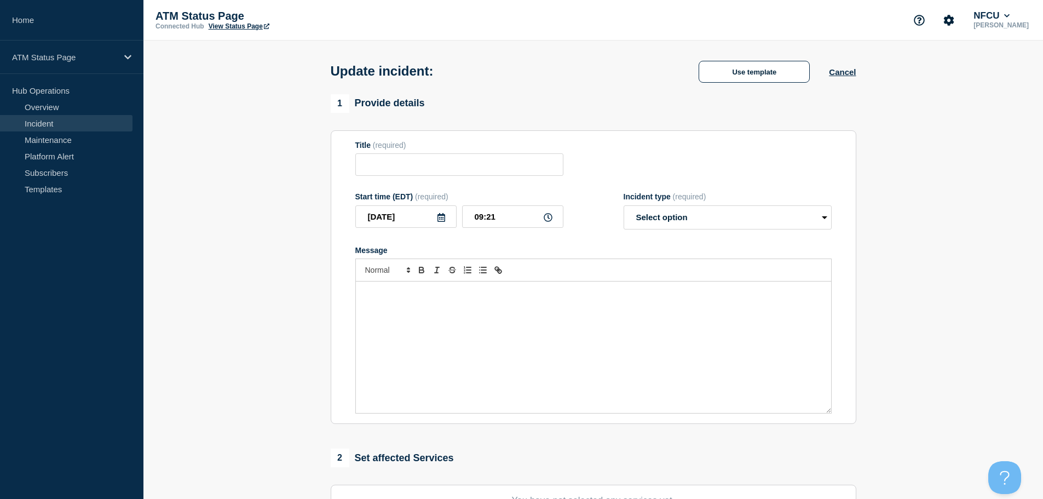
type input "Depository Down"
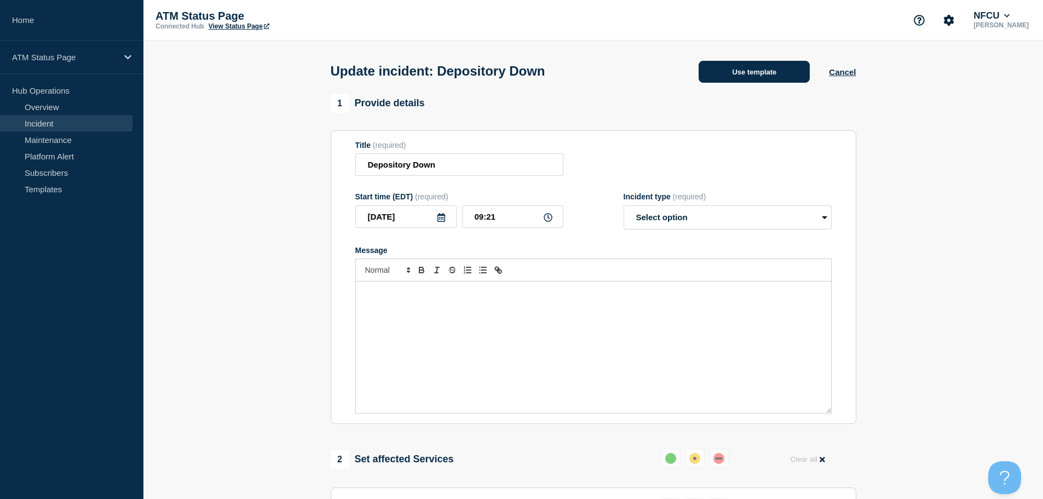
click at [740, 77] on button "Use template" at bounding box center [754, 72] width 111 height 22
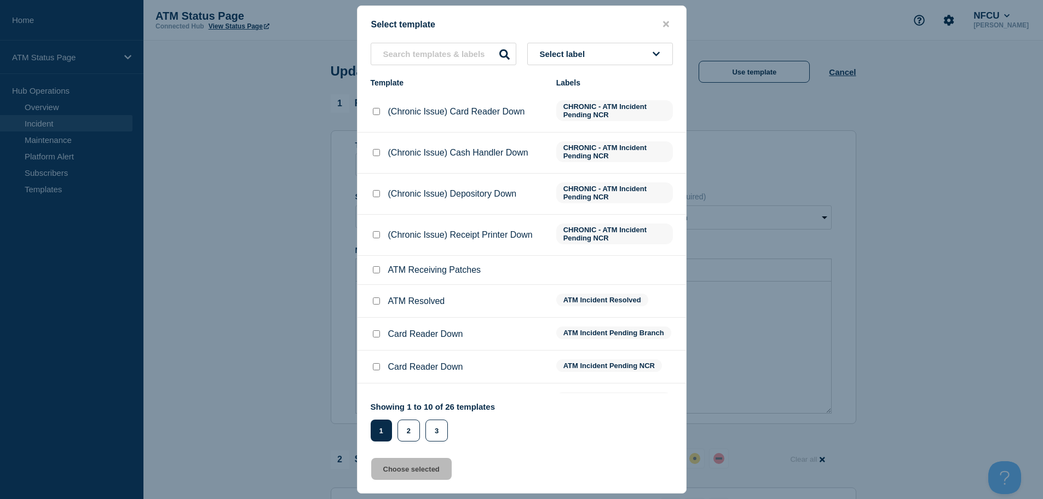
click at [375, 305] on input "ATM Resolved checkbox" at bounding box center [376, 300] width 7 height 7
checkbox input "true"
click at [404, 478] on button "Choose selected" at bounding box center [411, 469] width 81 height 22
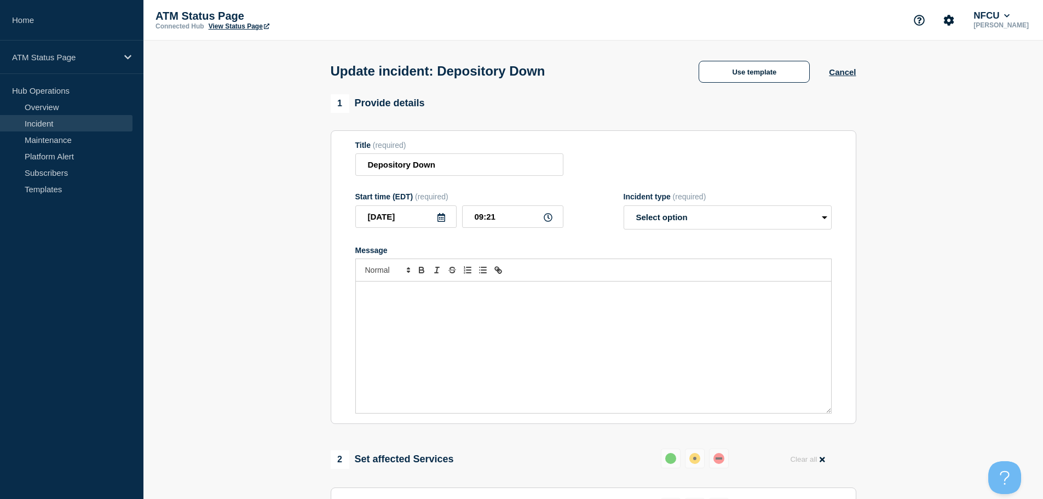
select select "resolved"
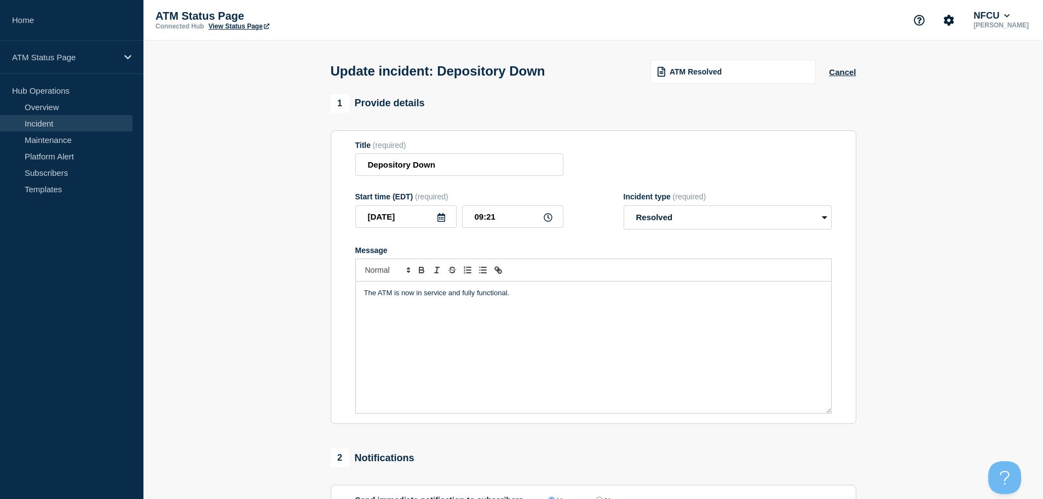
scroll to position [202, 0]
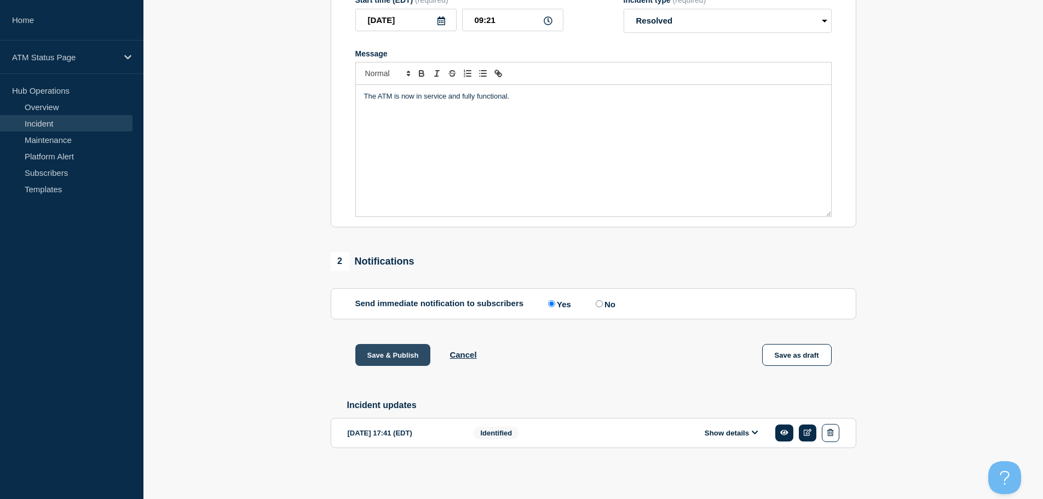
click at [401, 351] on button "Save & Publish" at bounding box center [393, 355] width 76 height 22
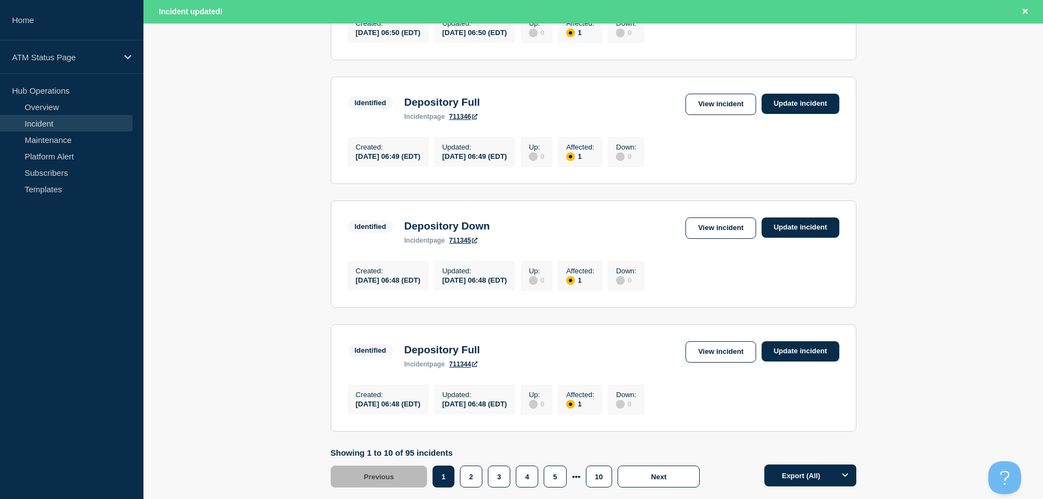
scroll to position [1165, 0]
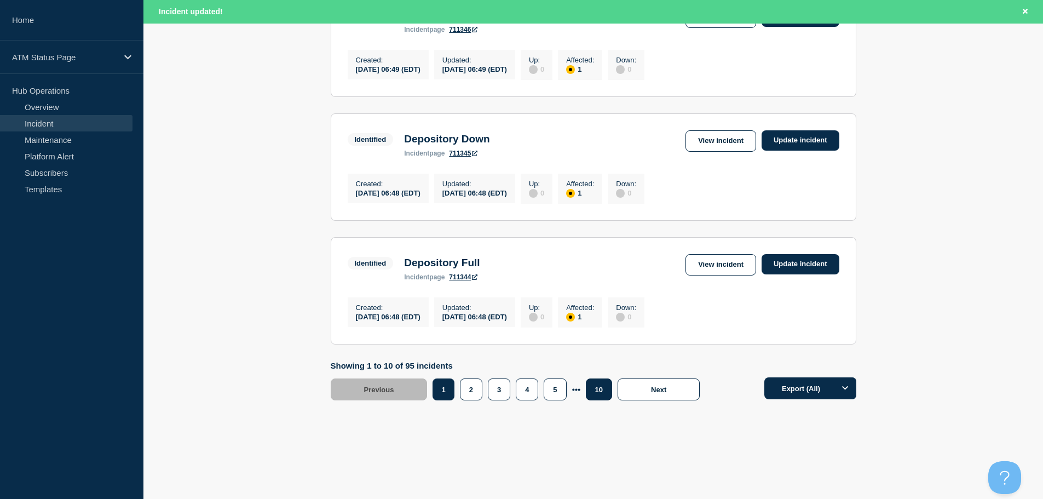
click at [599, 392] on button "10" at bounding box center [599, 389] width 26 height 22
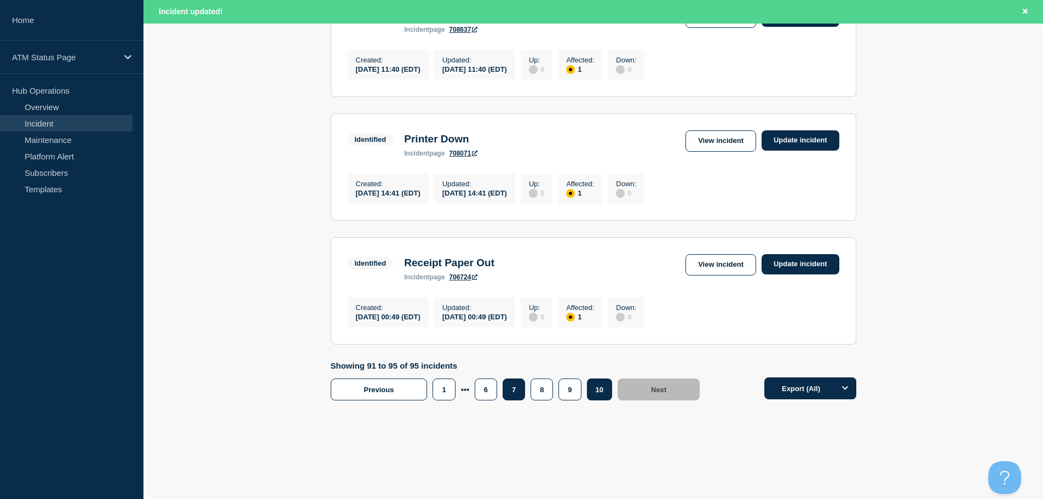
click at [515, 393] on button "7" at bounding box center [514, 389] width 22 height 22
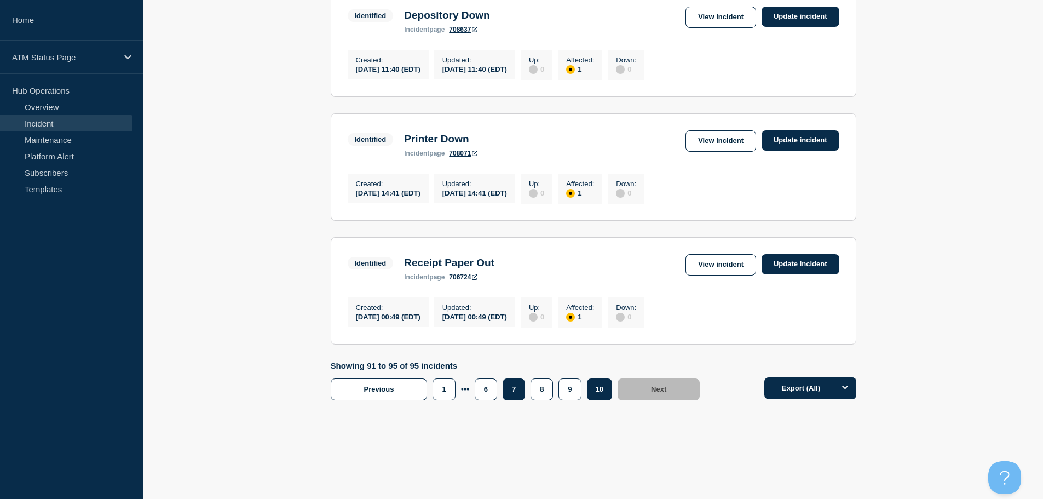
scroll to position [504, 0]
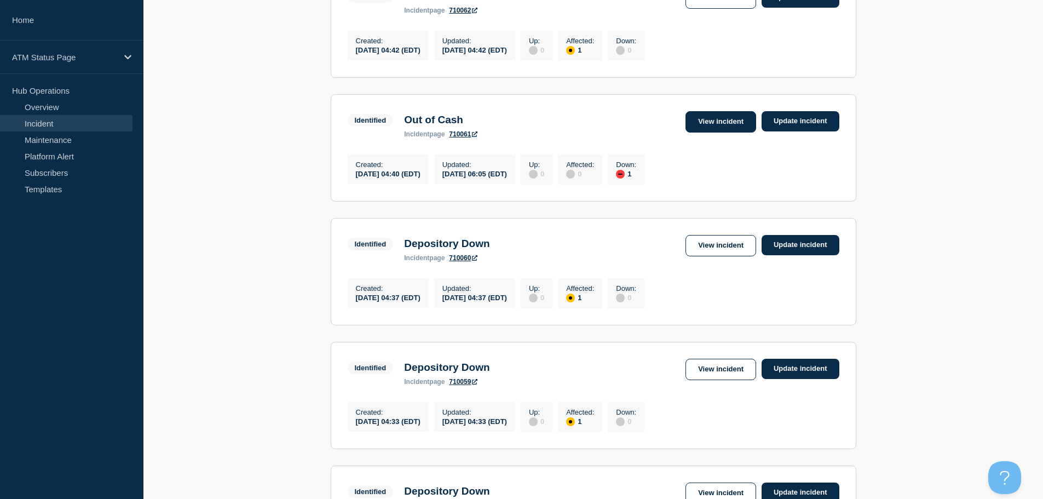
click at [722, 133] on link "View incident" at bounding box center [721, 121] width 71 height 21
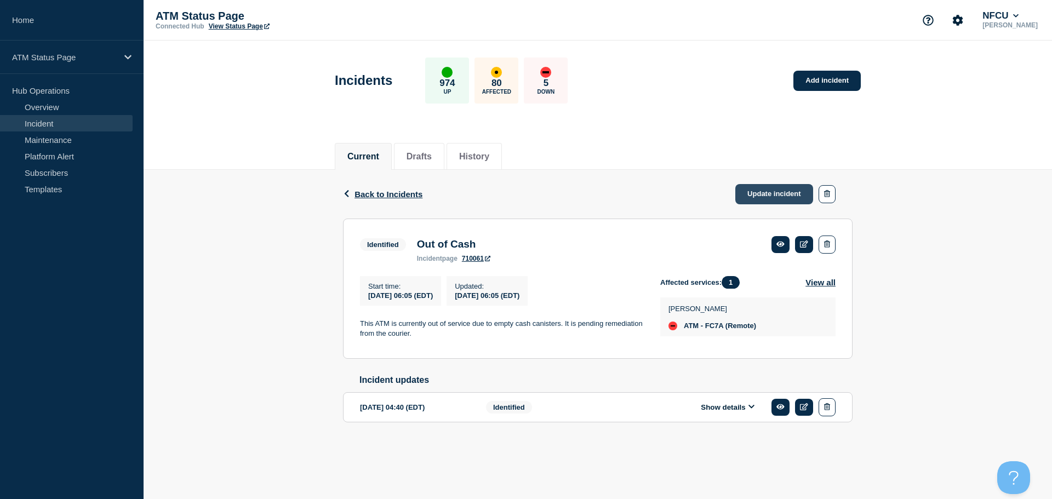
click at [778, 194] on link "Update incident" at bounding box center [774, 194] width 78 height 20
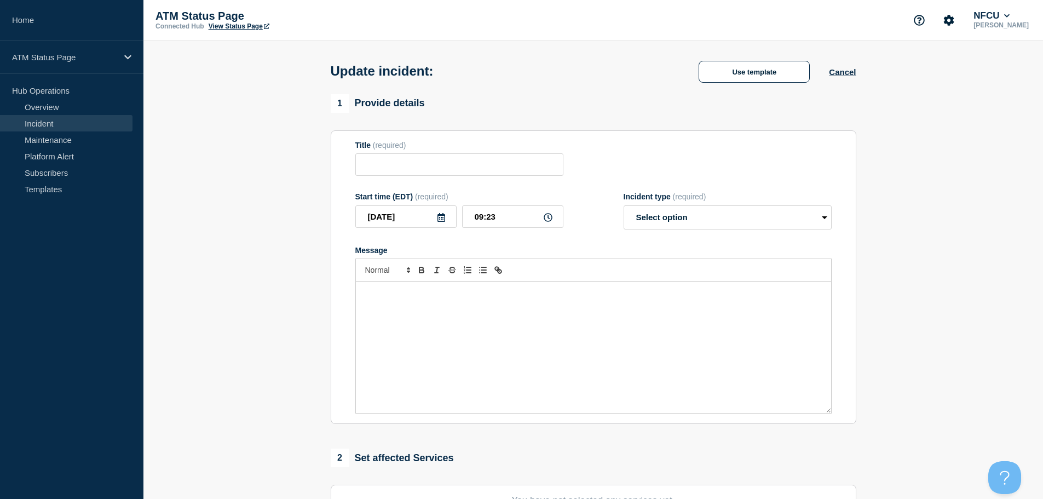
type input "Out of Cash"
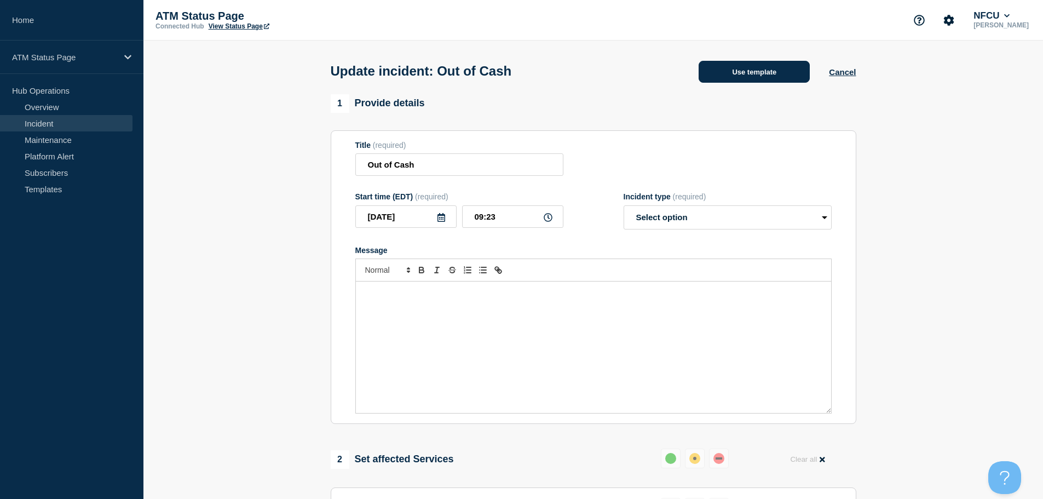
click at [750, 78] on button "Use template" at bounding box center [754, 72] width 111 height 22
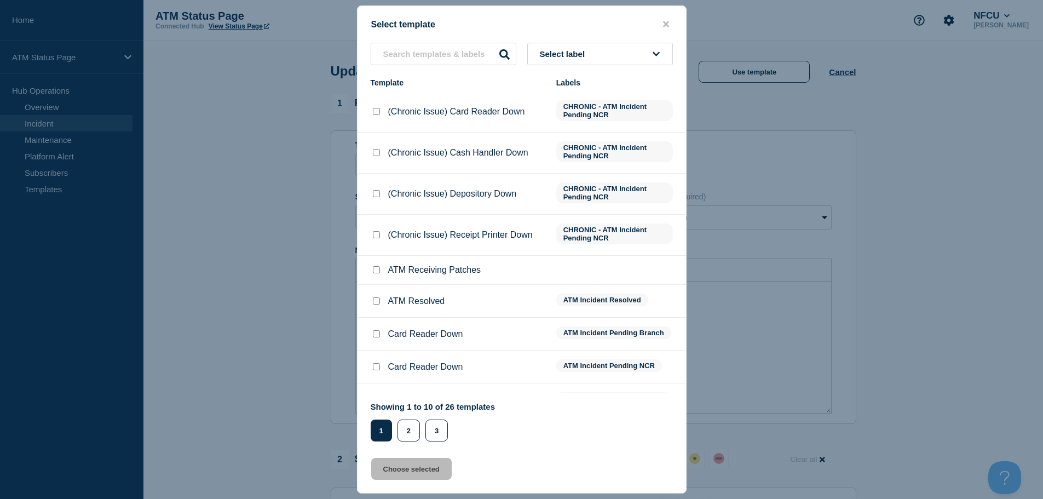
click at [377, 303] on input "ATM Resolved checkbox" at bounding box center [376, 300] width 7 height 7
checkbox input "true"
click at [397, 469] on button "Choose selected" at bounding box center [411, 469] width 81 height 22
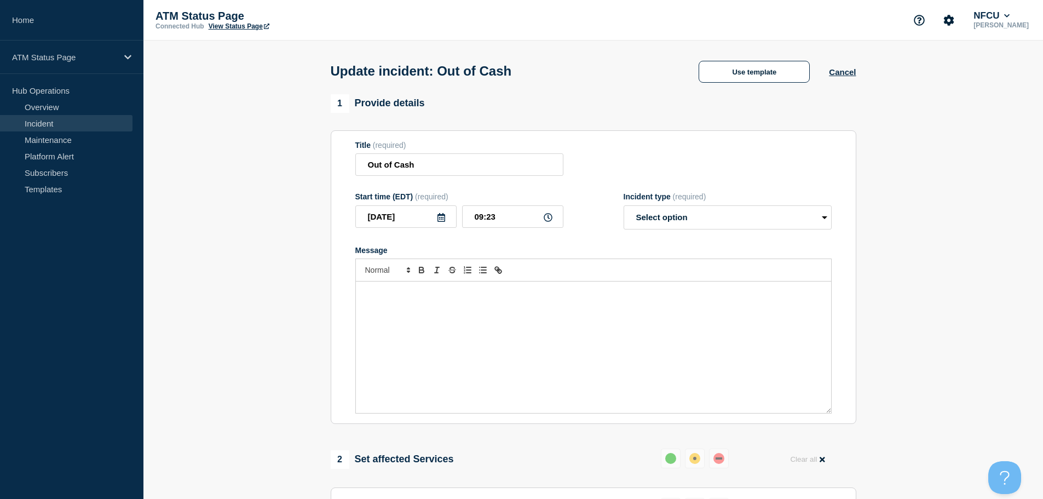
select select "resolved"
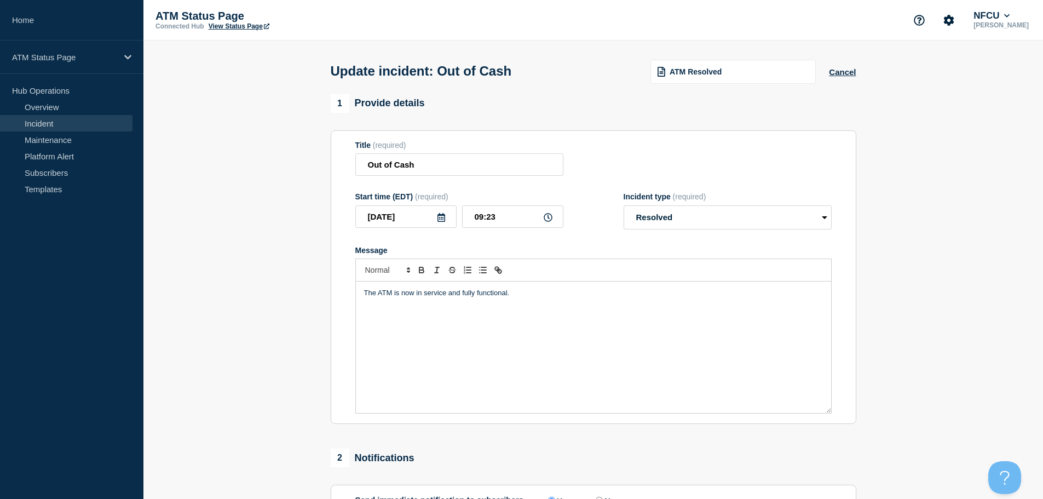
scroll to position [238, 0]
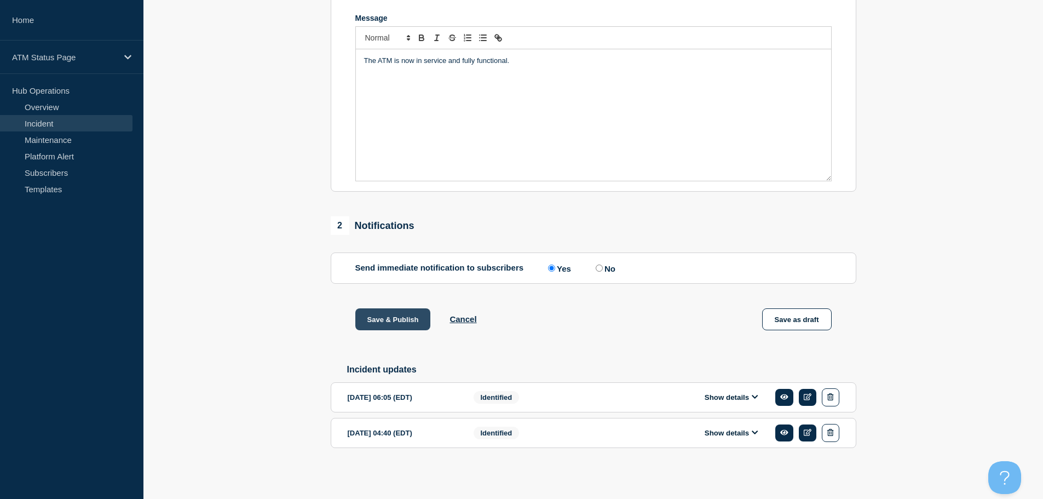
click at [382, 315] on button "Save & Publish" at bounding box center [393, 319] width 76 height 22
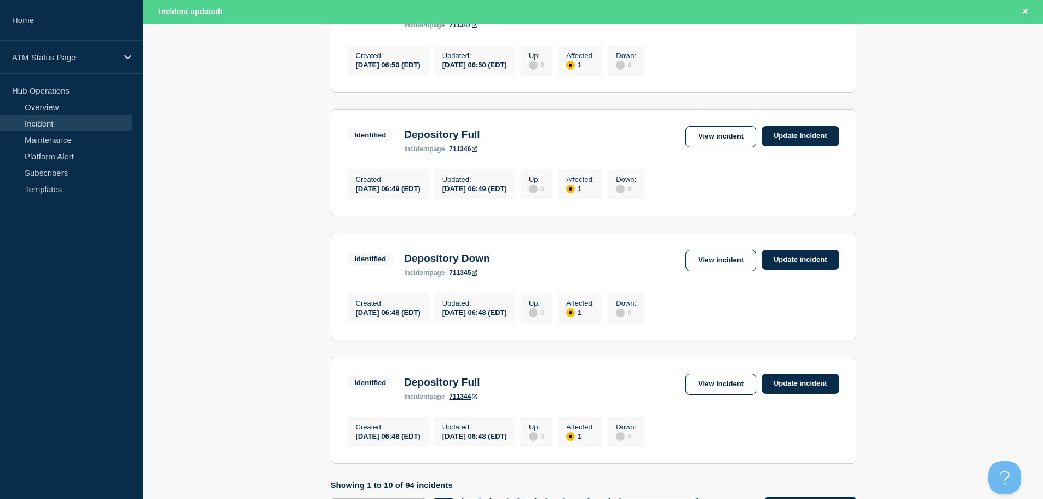
scroll to position [1165, 0]
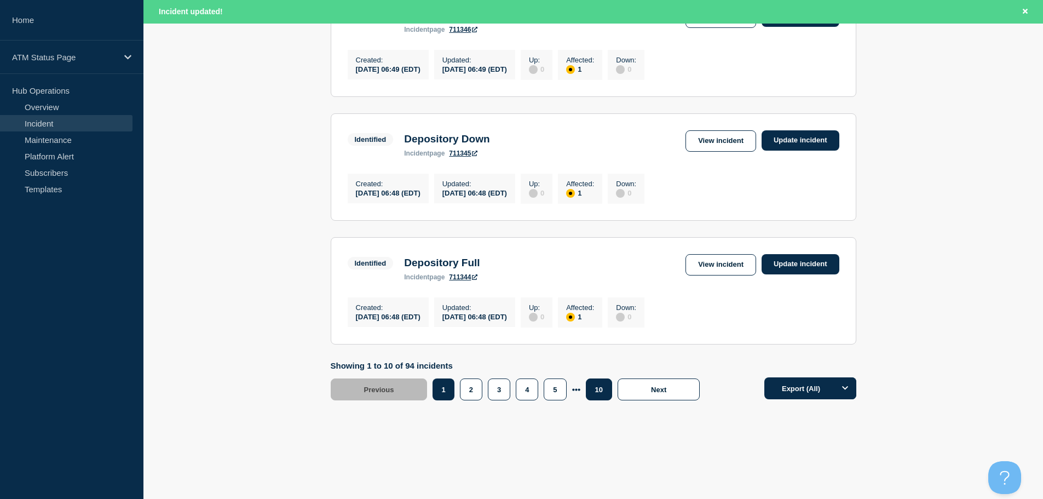
click at [595, 392] on button "10" at bounding box center [599, 389] width 26 height 22
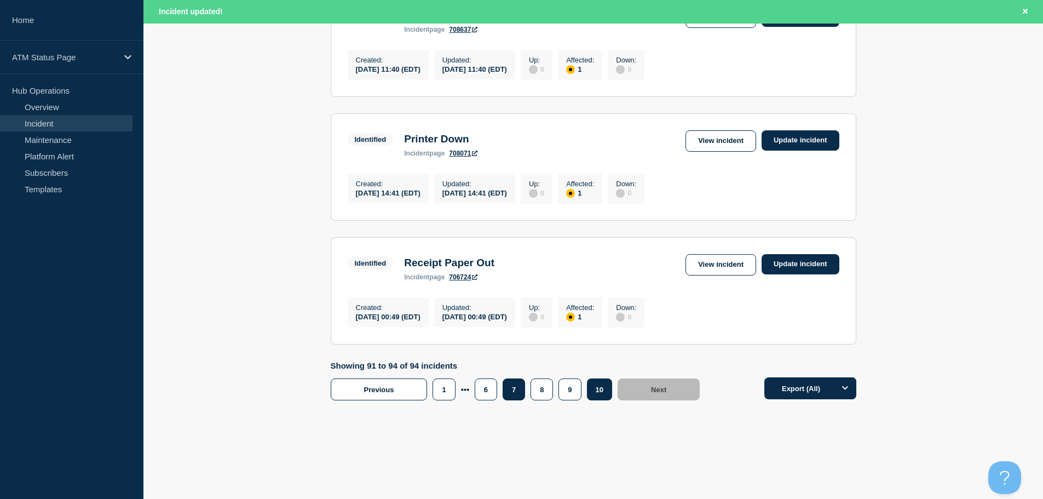
click at [514, 388] on button "7" at bounding box center [514, 389] width 22 height 22
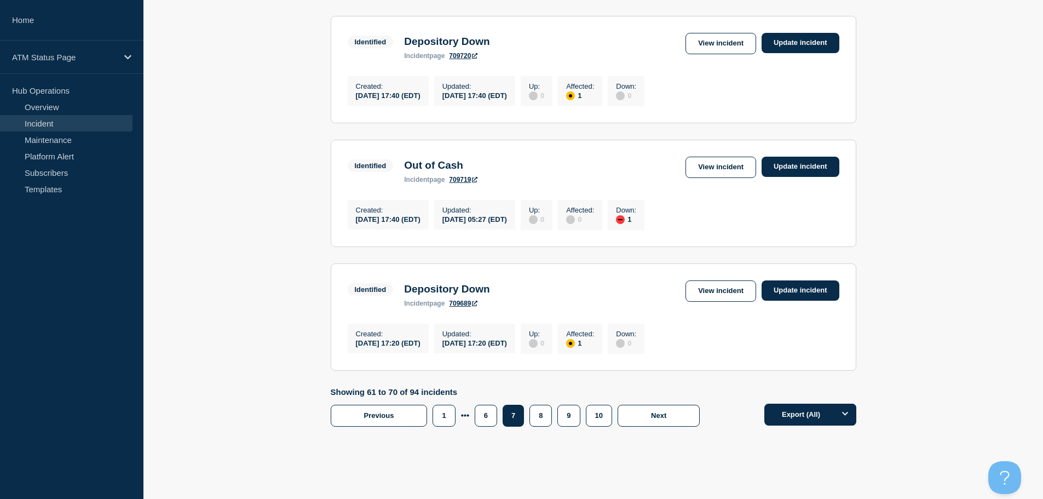
scroll to position [1053, 0]
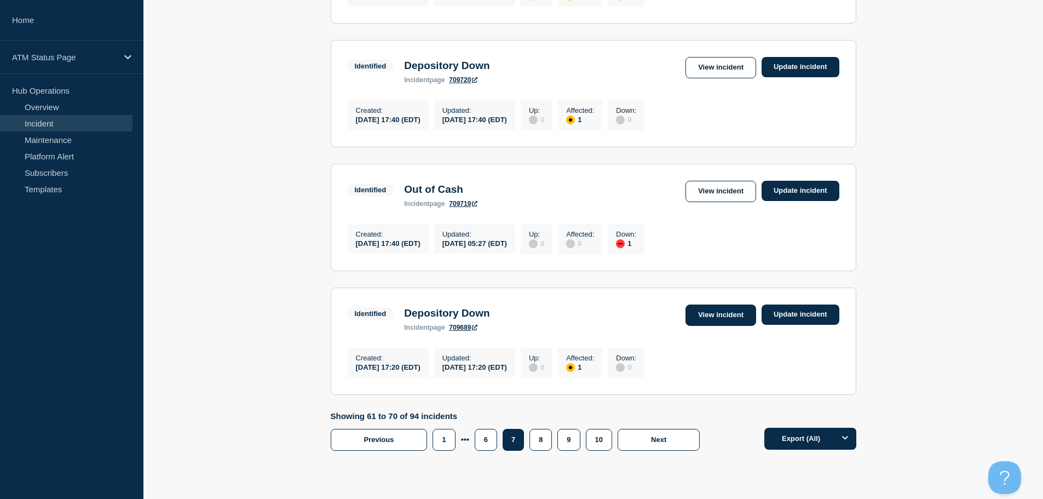
click at [727, 326] on link "View incident" at bounding box center [721, 315] width 71 height 21
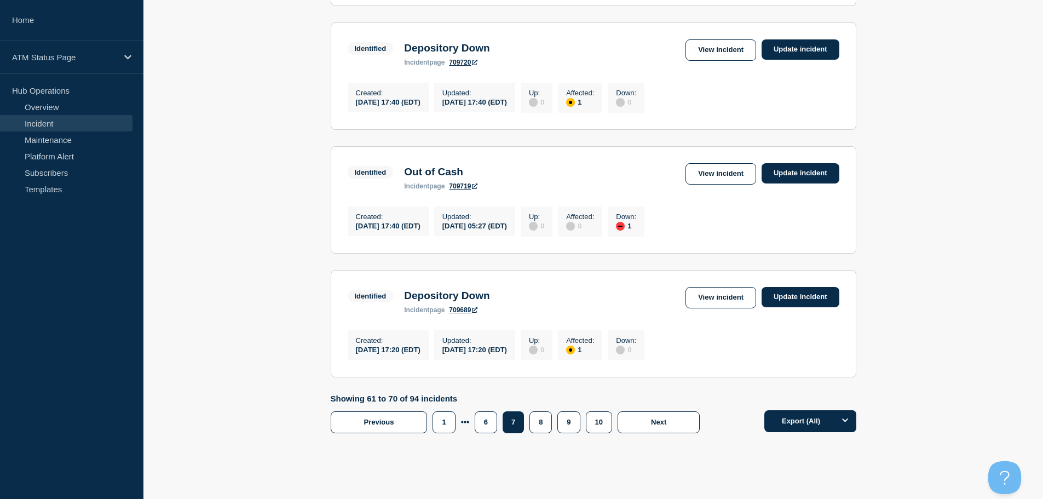
scroll to position [1080, 0]
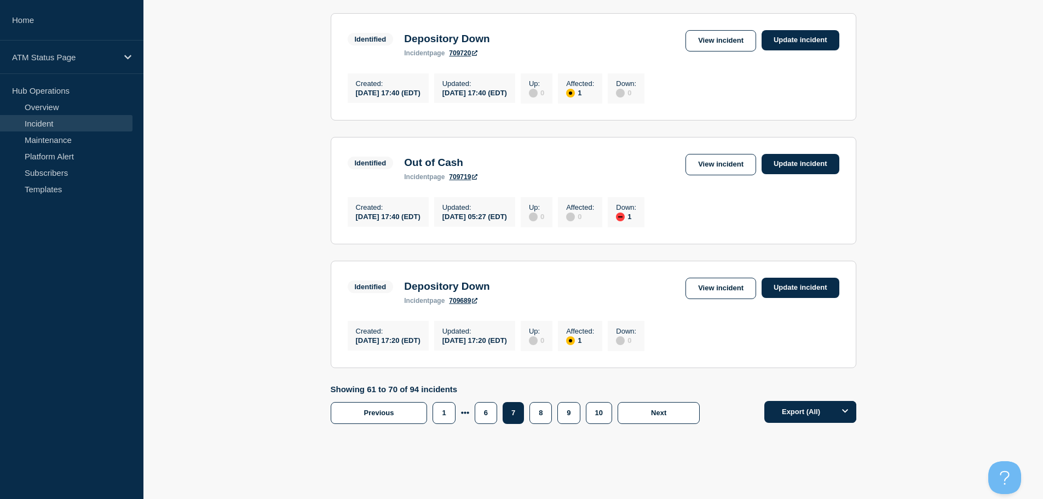
drag, startPoint x: 1044, startPoint y: 151, endPoint x: 21, endPoint y: 5, distance: 1033.4
click at [721, 175] on link "View incident" at bounding box center [721, 164] width 71 height 21
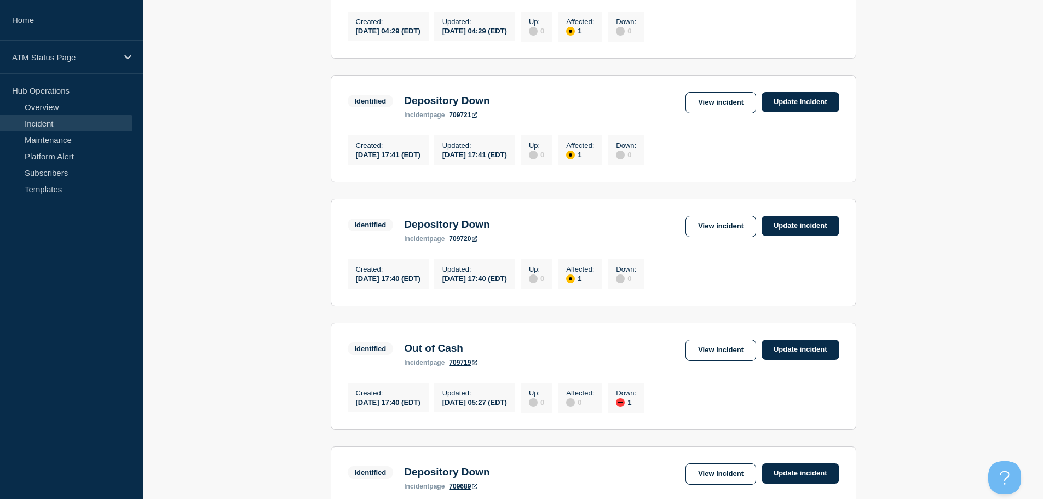
scroll to position [1142, 0]
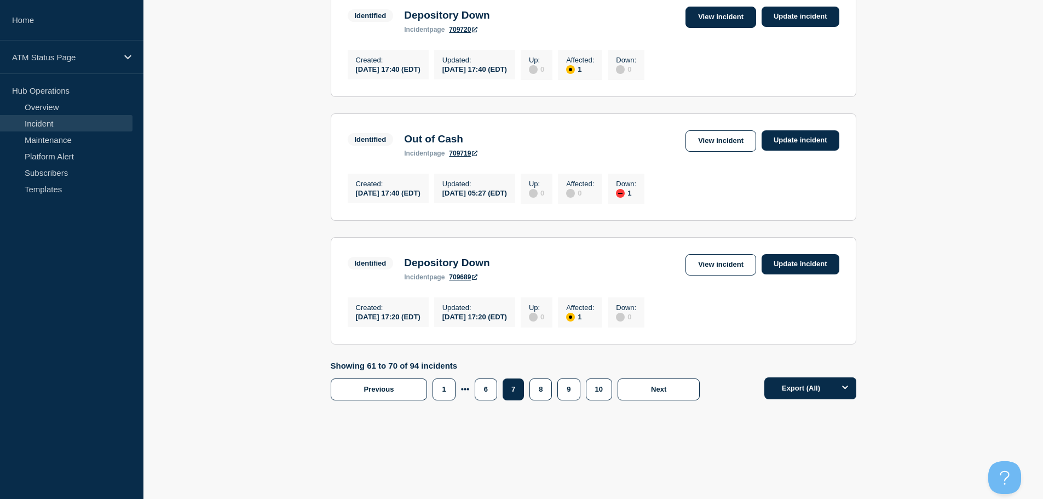
click at [719, 7] on link "View incident" at bounding box center [721, 17] width 71 height 21
click at [721, 28] on link "View incident" at bounding box center [721, 17] width 71 height 21
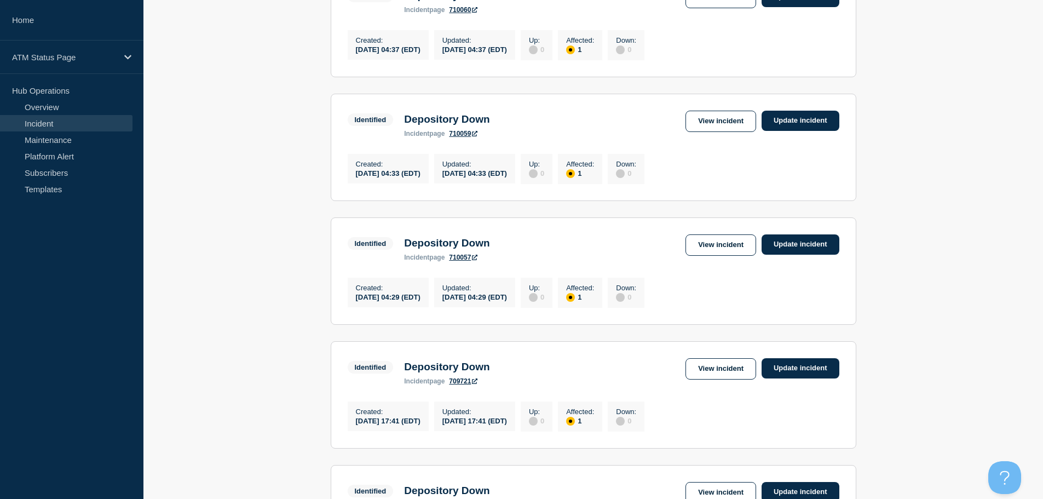
scroll to position [615, 0]
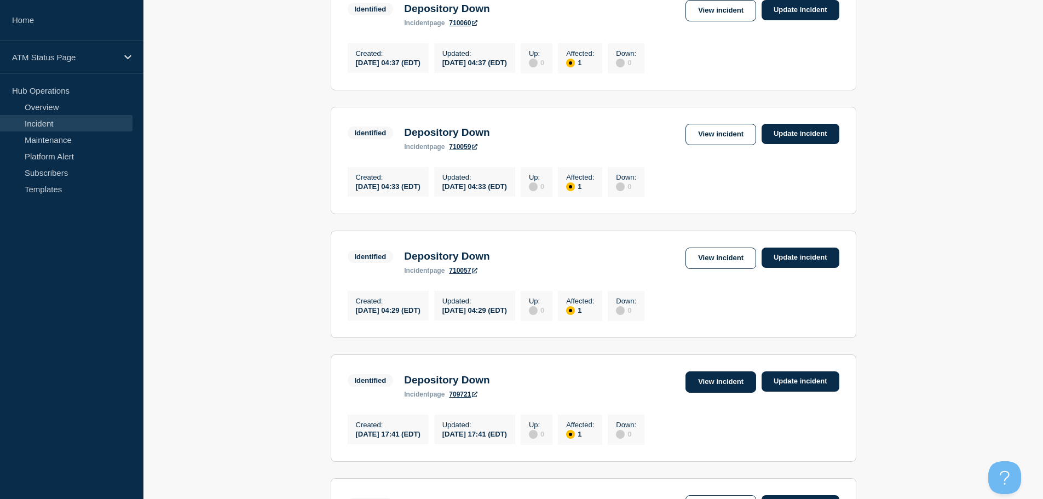
click at [701, 393] on link "View incident" at bounding box center [721, 381] width 71 height 21
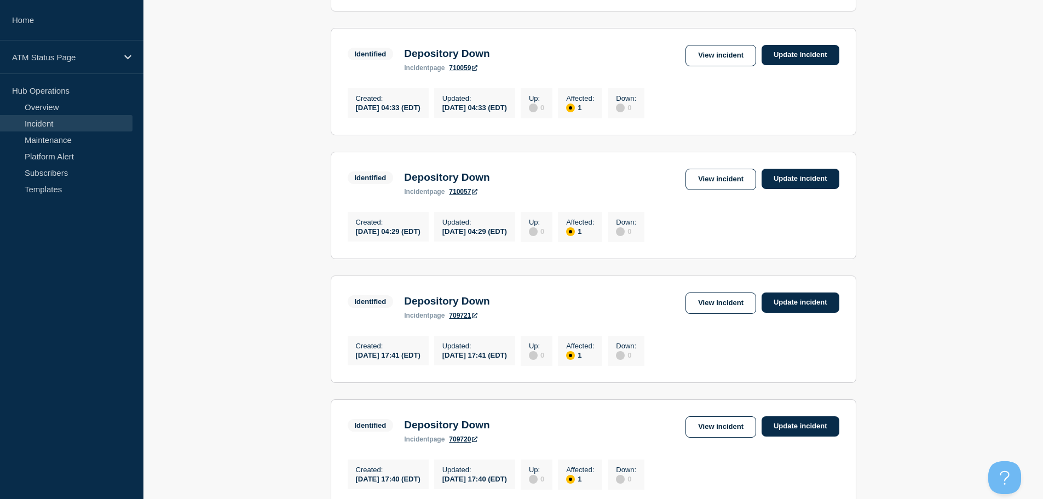
scroll to position [690, 0]
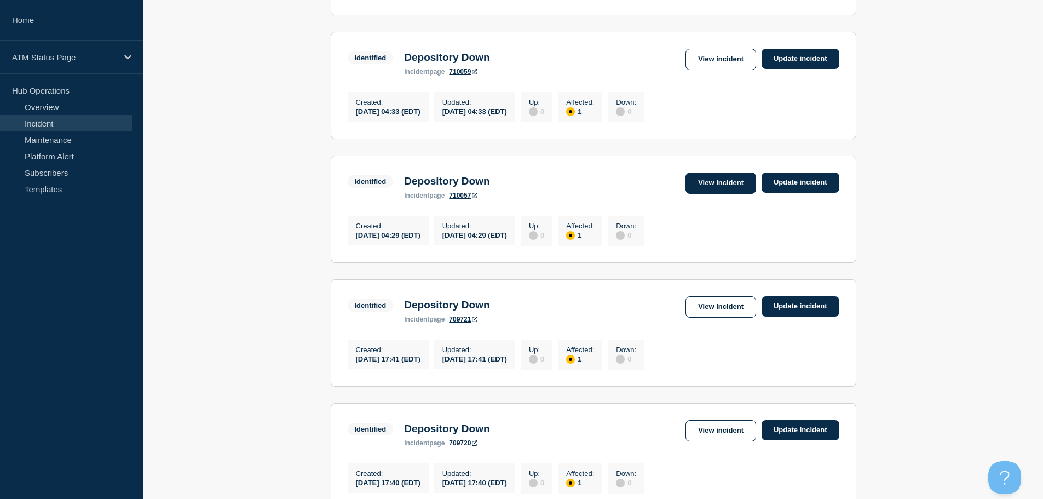
click at [705, 194] on link "View incident" at bounding box center [721, 183] width 71 height 21
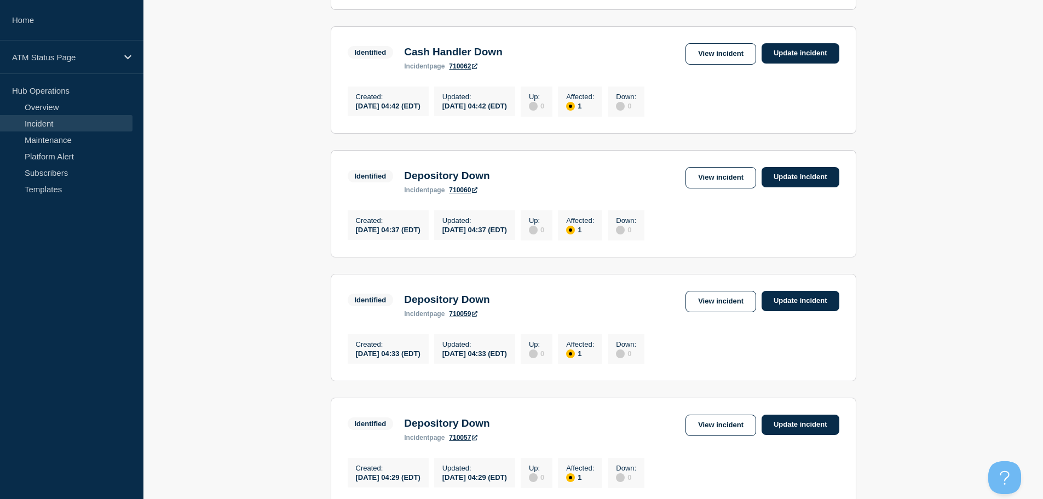
scroll to position [452, 0]
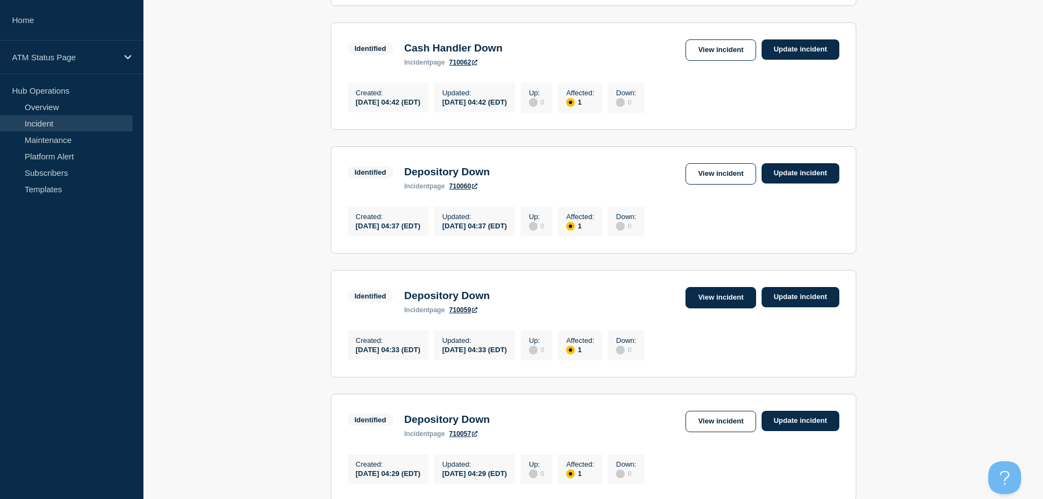
click at [704, 308] on link "View incident" at bounding box center [721, 297] width 71 height 21
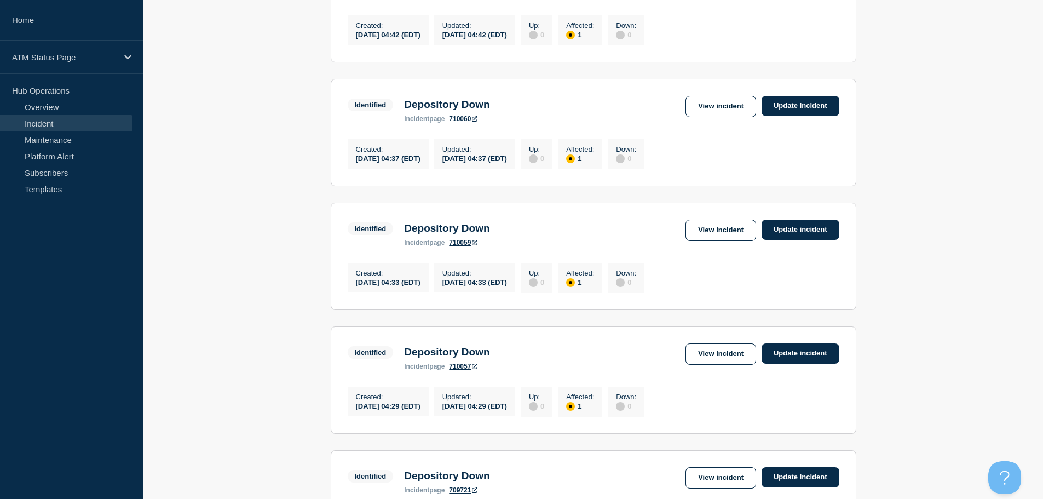
scroll to position [542, 0]
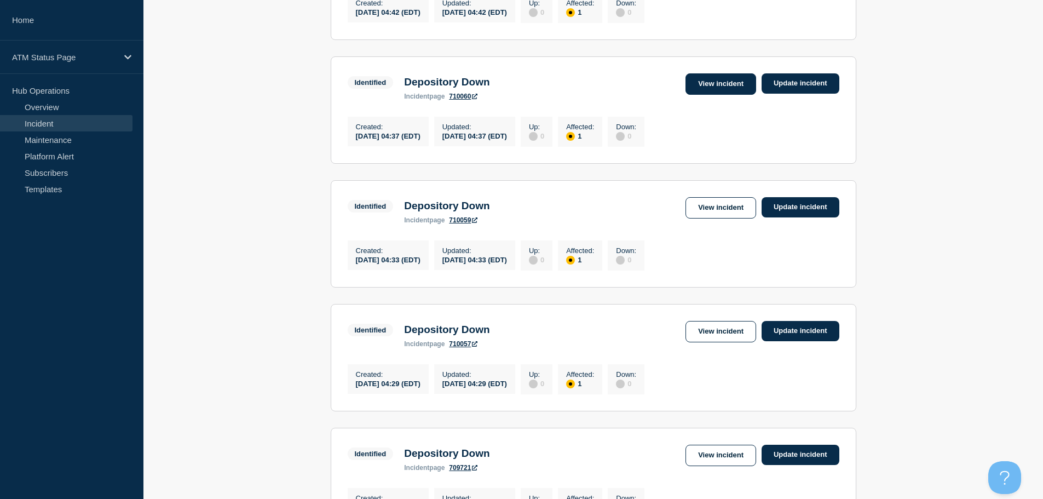
click at [702, 90] on link "View incident" at bounding box center [721, 83] width 71 height 21
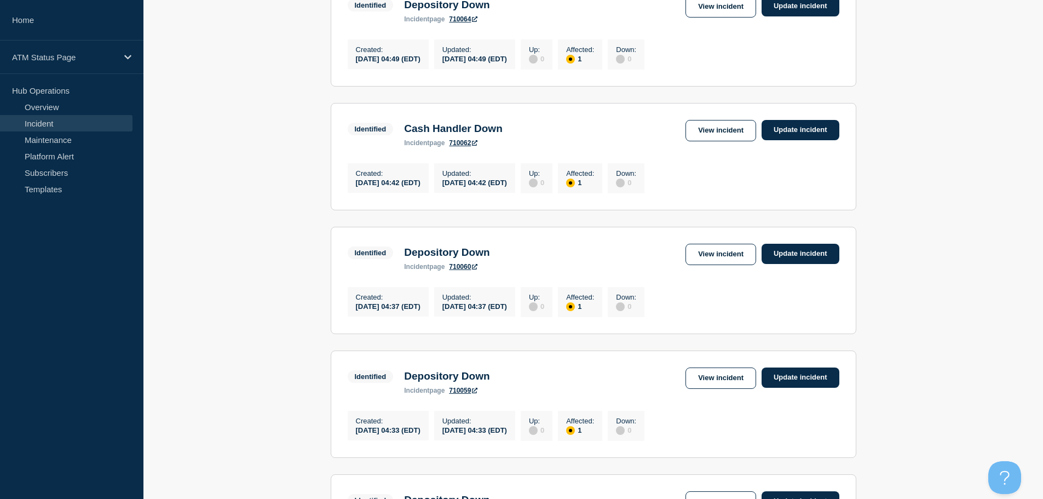
scroll to position [353, 0]
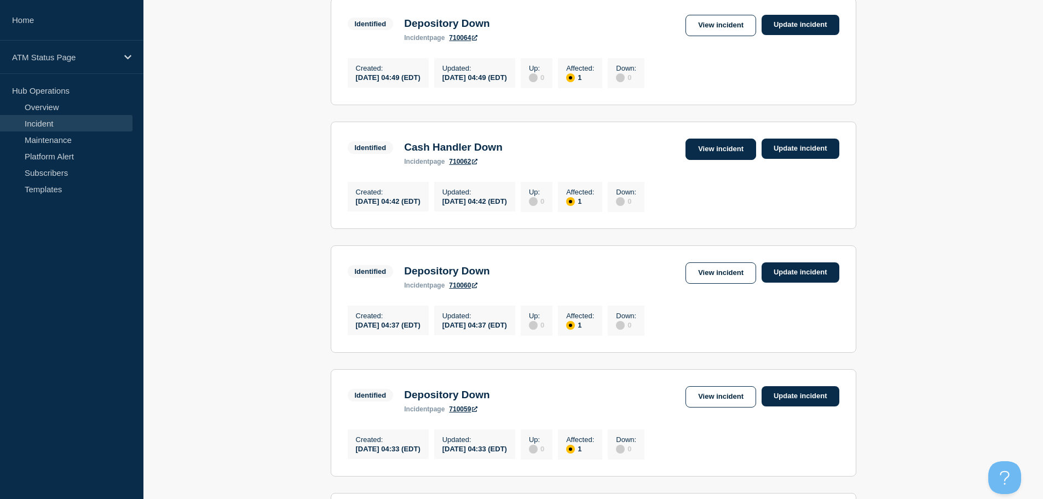
click at [715, 160] on link "View incident" at bounding box center [721, 149] width 71 height 21
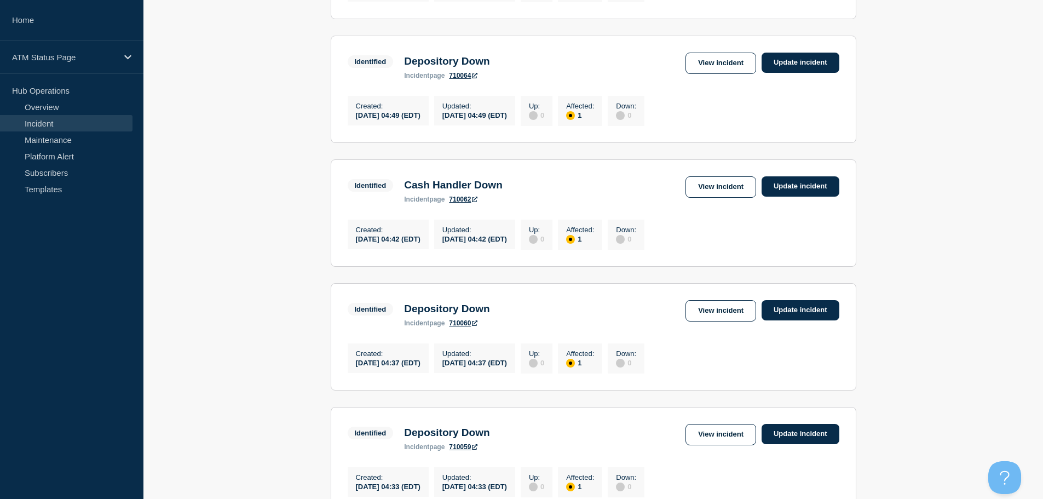
scroll to position [356, 0]
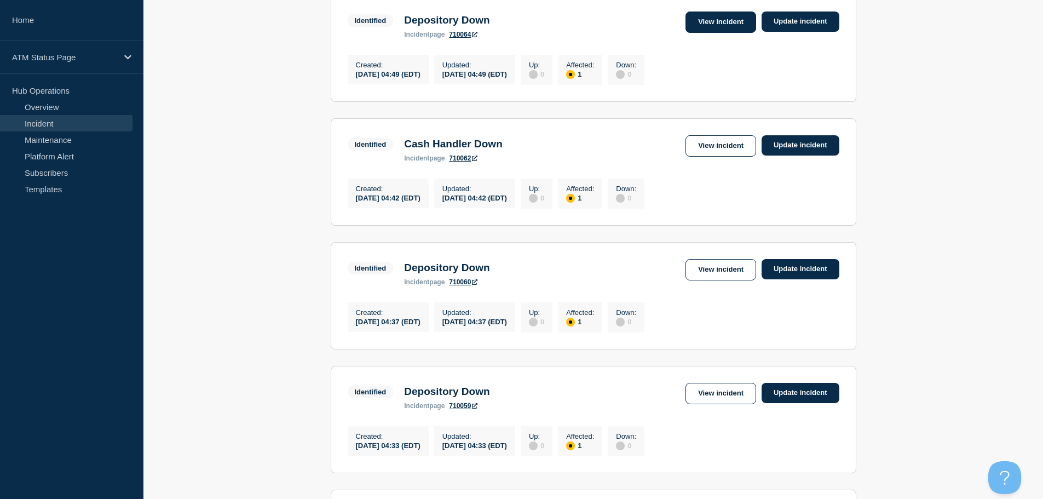
click at [739, 31] on link "View incident" at bounding box center [721, 22] width 71 height 21
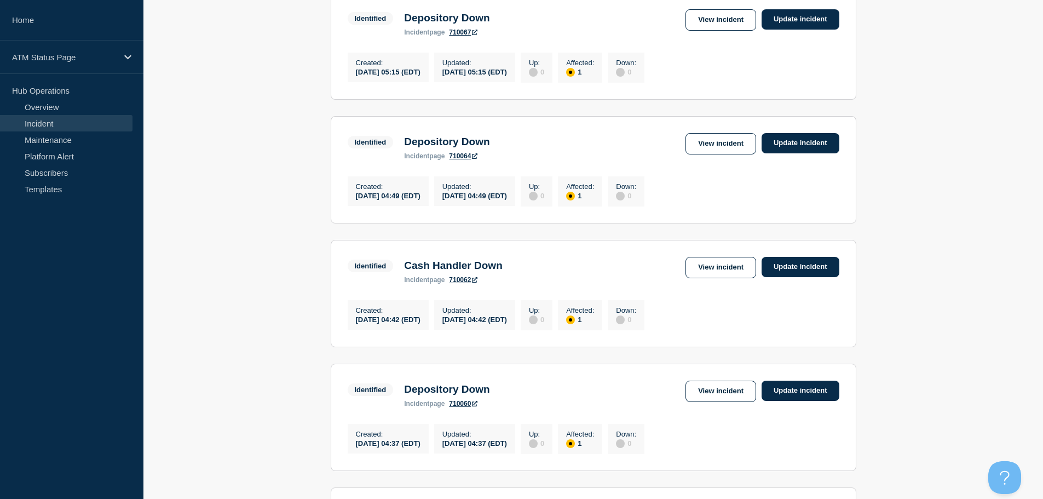
scroll to position [233, 0]
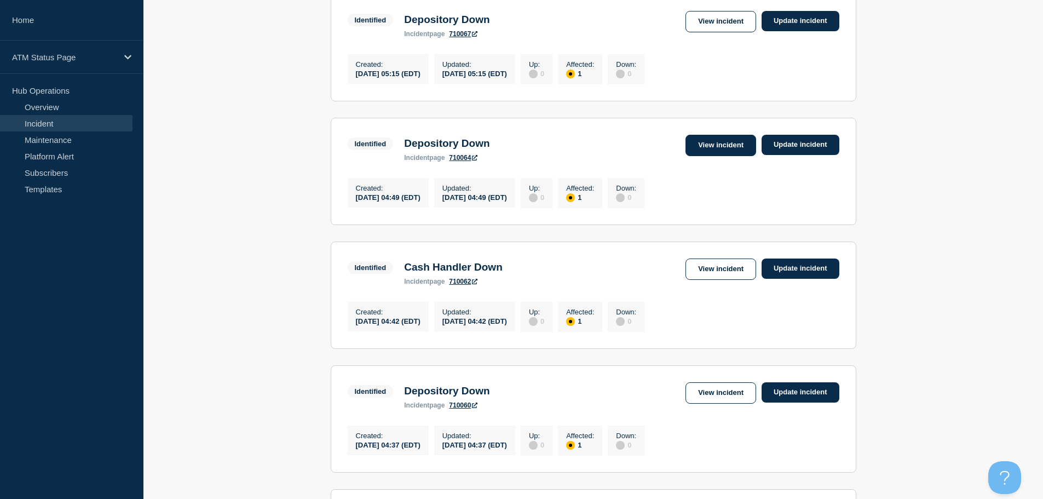
click at [734, 151] on link "View incident" at bounding box center [721, 145] width 71 height 21
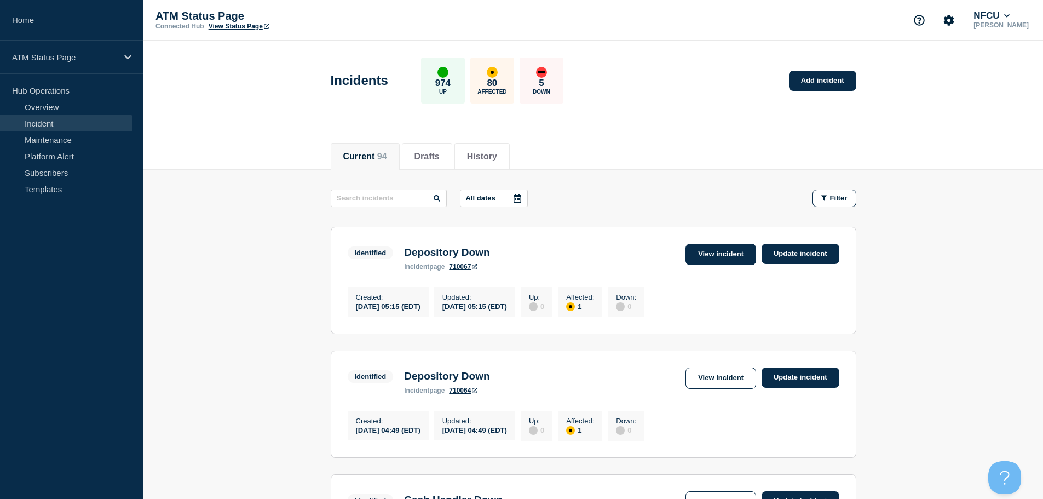
click at [719, 256] on link "View incident" at bounding box center [721, 254] width 71 height 21
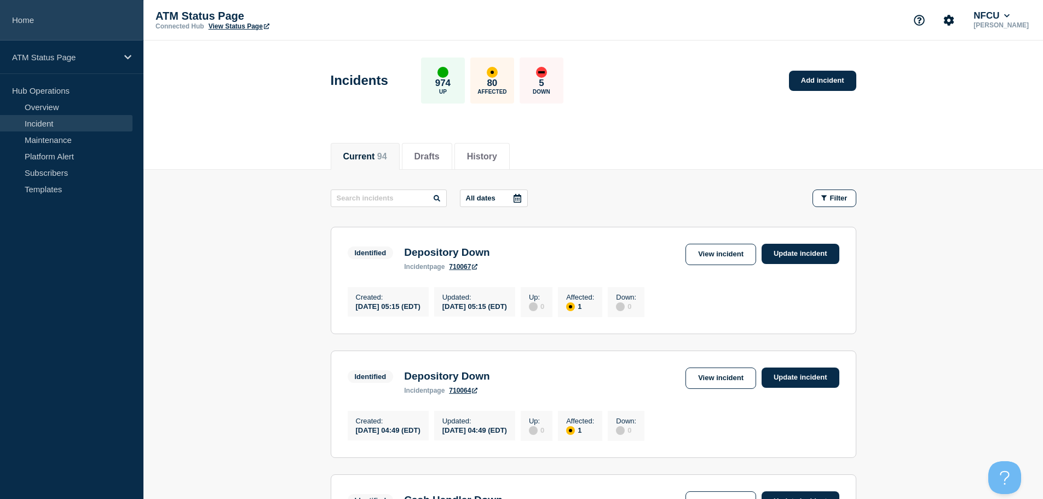
scroll to position [228, 0]
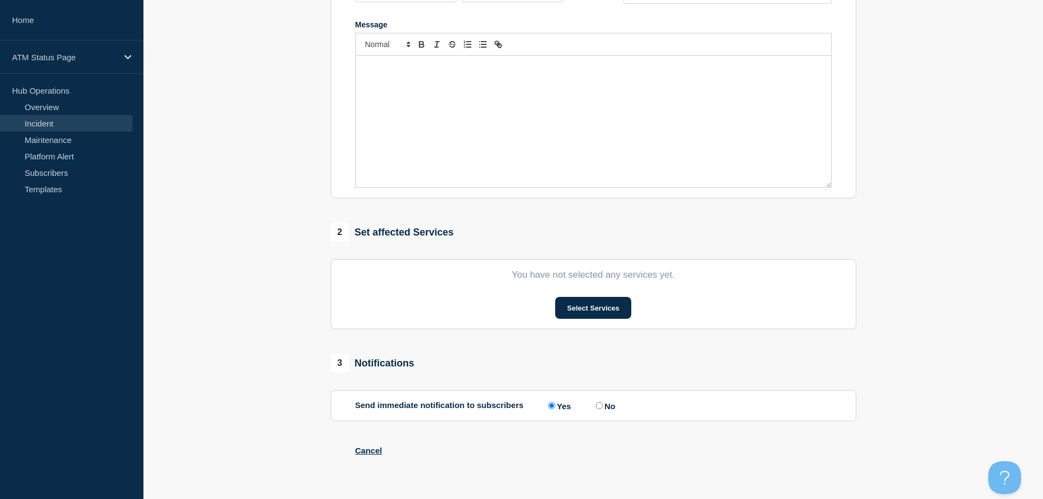
type input "Out of Cash"
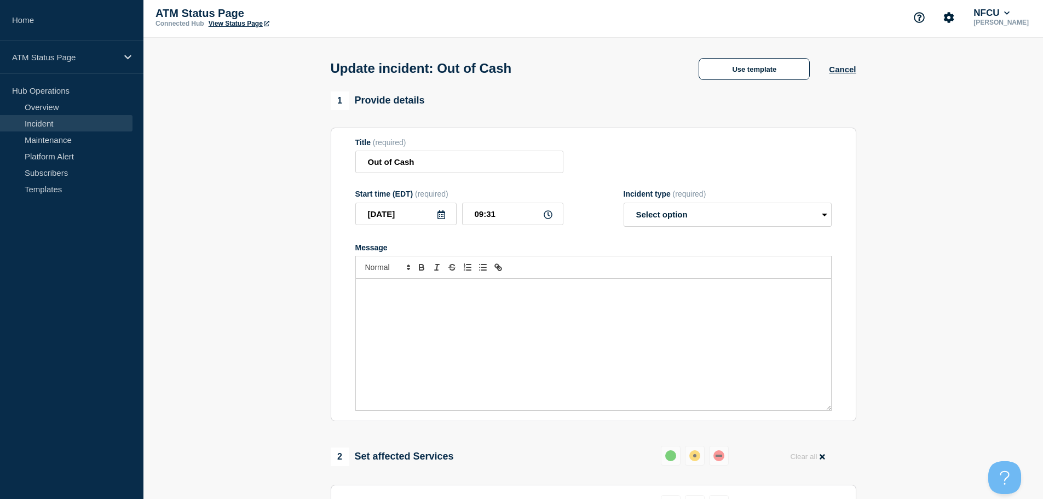
scroll to position [0, 0]
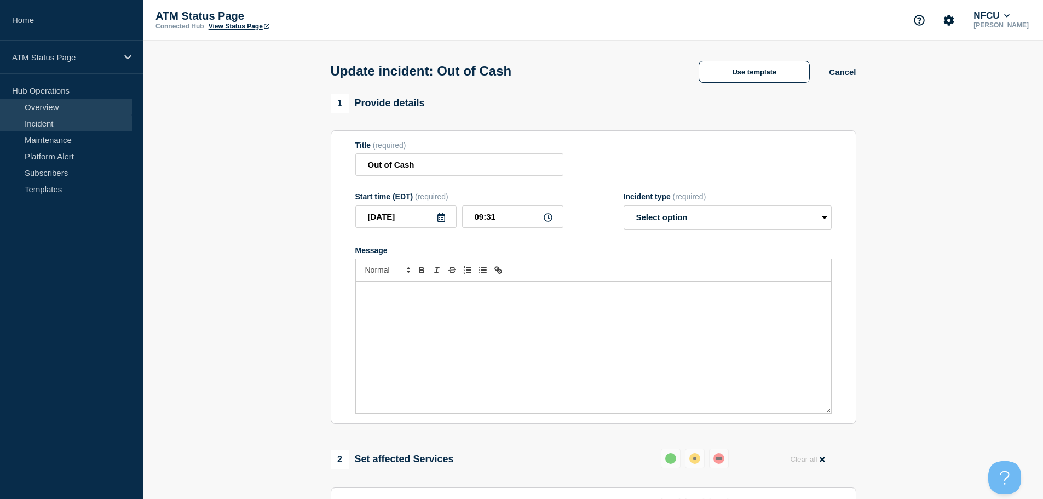
click at [55, 111] on link "Overview" at bounding box center [66, 107] width 133 height 16
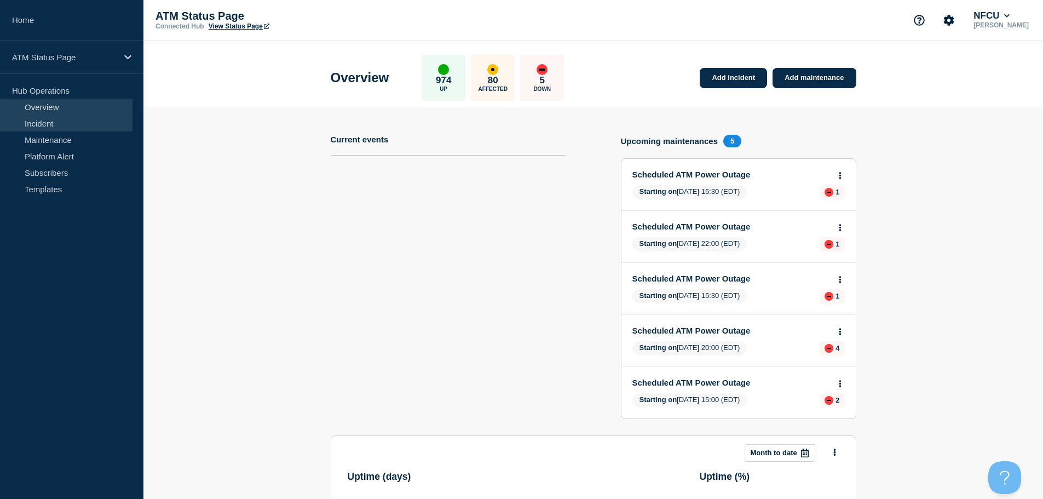
click at [61, 125] on link "Incident" at bounding box center [66, 123] width 133 height 16
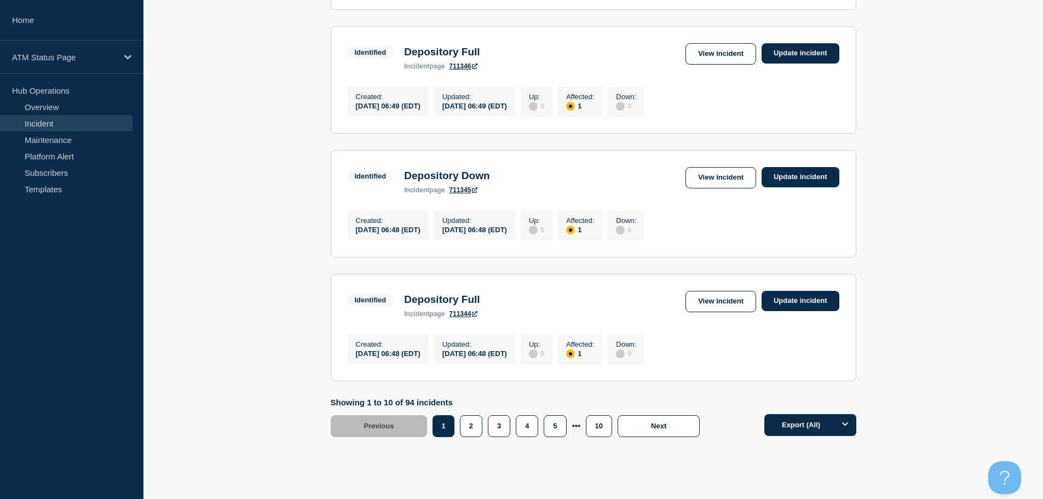
scroll to position [1142, 0]
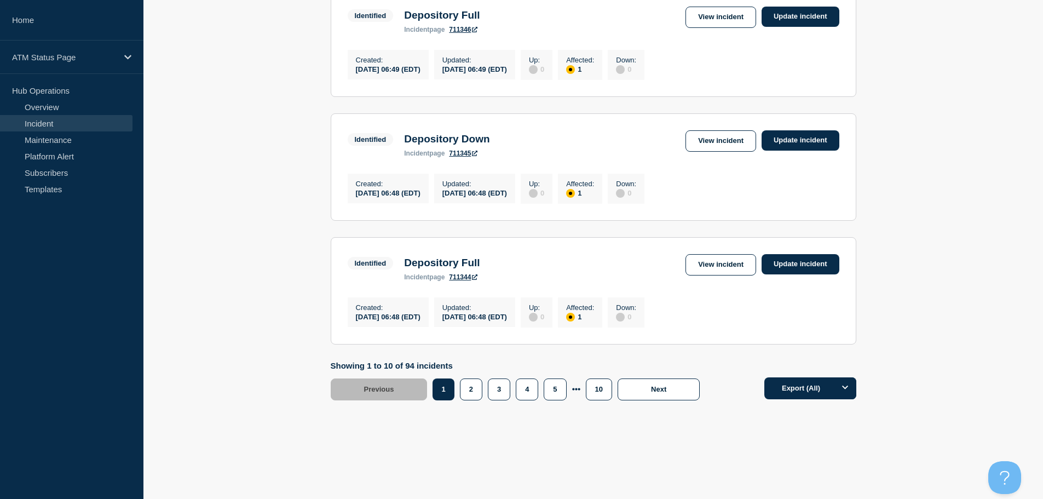
drag, startPoint x: 1048, startPoint y: 131, endPoint x: 25, endPoint y: 7, distance: 1030.1
click at [560, 394] on button "5" at bounding box center [555, 389] width 22 height 22
click at [542, 390] on button "6" at bounding box center [541, 389] width 22 height 22
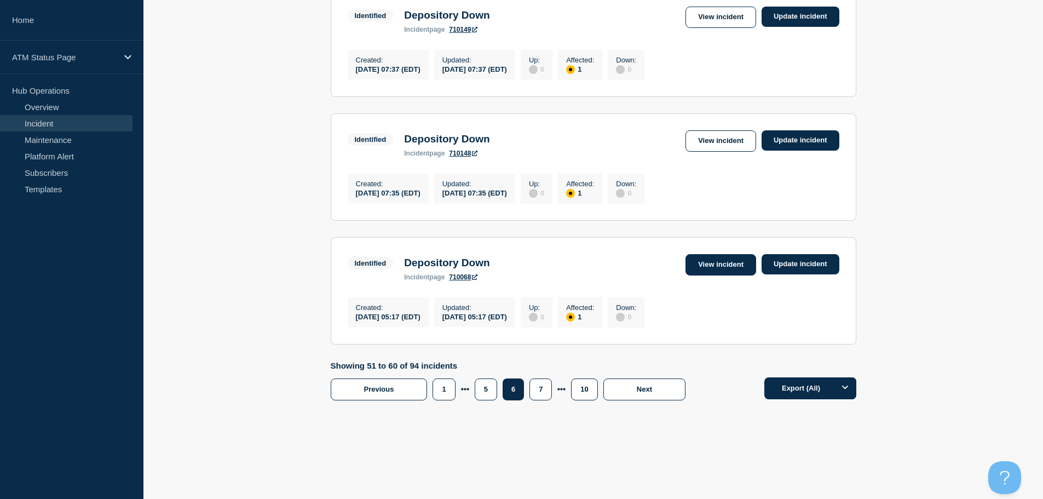
click at [726, 264] on link "View incident" at bounding box center [721, 264] width 71 height 21
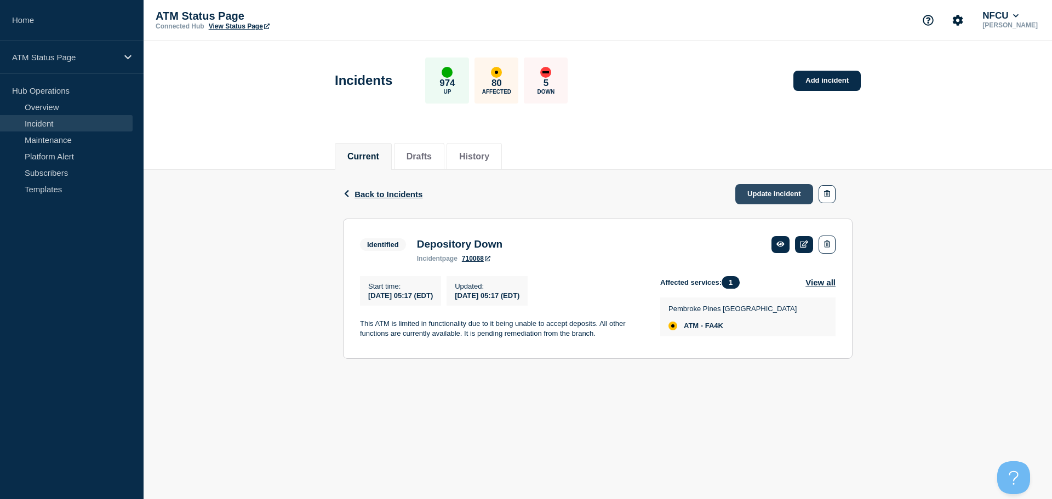
click at [767, 191] on link "Update incident" at bounding box center [774, 194] width 78 height 20
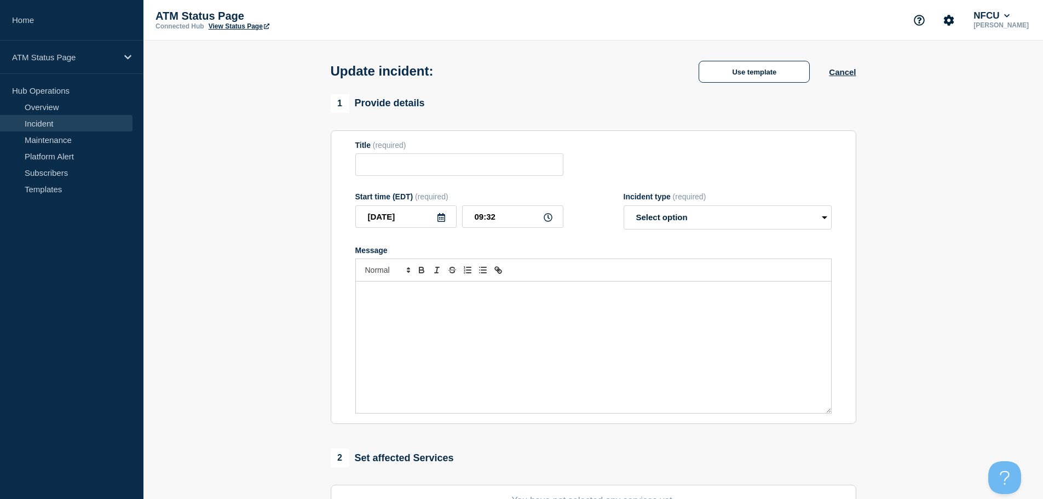
type input "Depository Down"
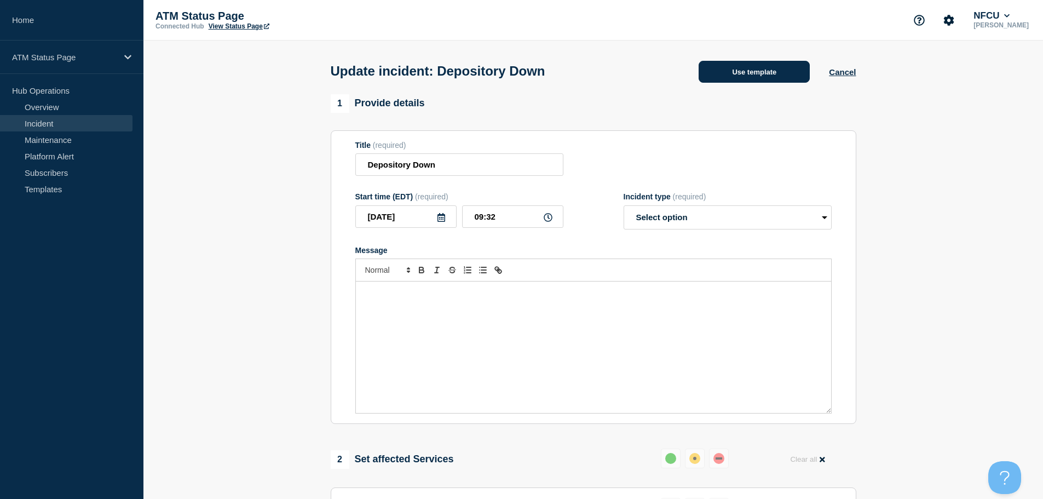
click at [743, 68] on button "Use template" at bounding box center [754, 72] width 111 height 22
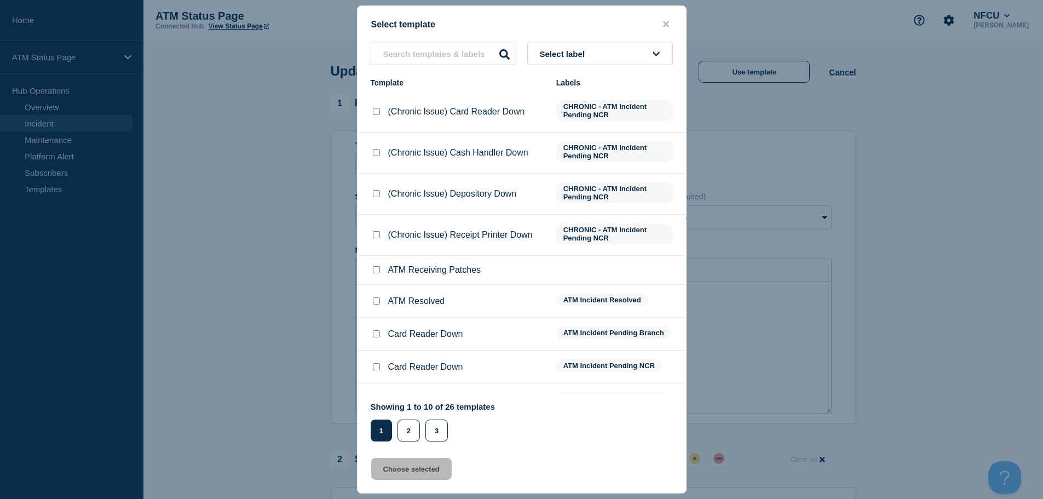
click at [374, 301] on input "ATM Resolved checkbox" at bounding box center [376, 300] width 7 height 7
checkbox input "true"
click at [392, 469] on button "Choose selected" at bounding box center [411, 469] width 81 height 22
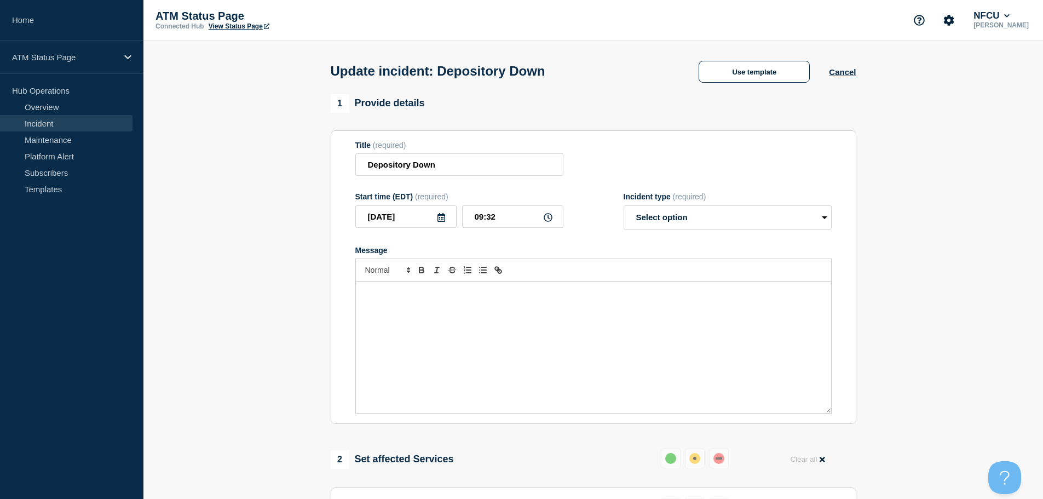
select select "resolved"
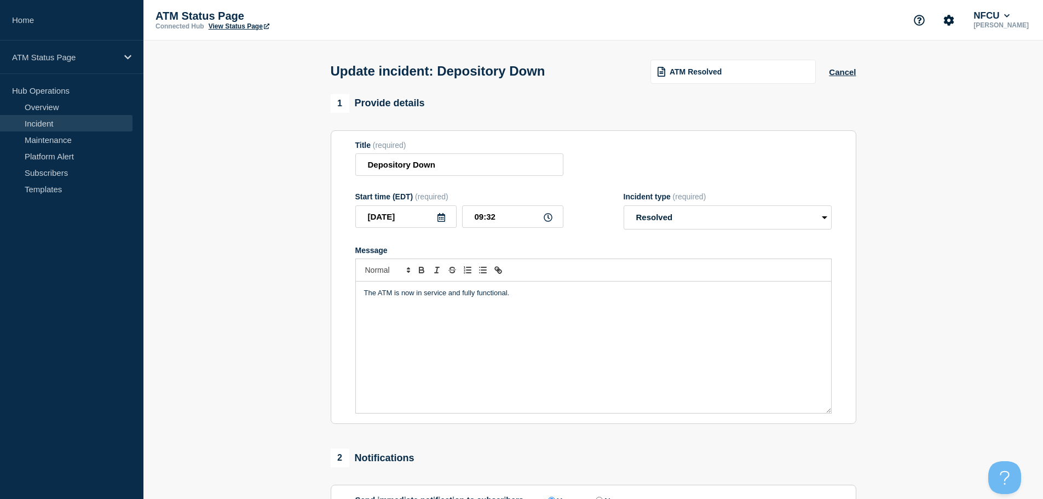
scroll to position [202, 0]
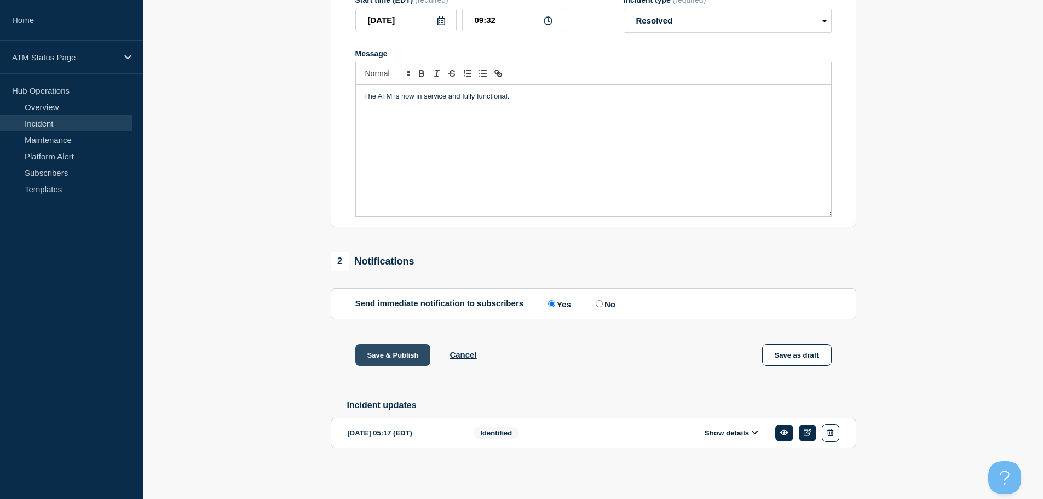
click at [395, 349] on button "Save & Publish" at bounding box center [393, 355] width 76 height 22
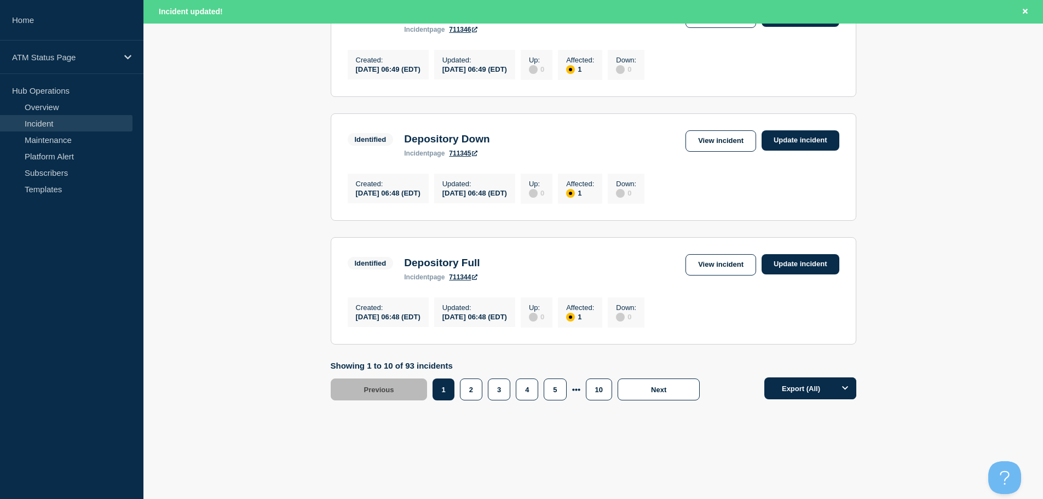
scroll to position [1165, 0]
click at [557, 392] on button "5" at bounding box center [555, 389] width 22 height 22
click at [538, 391] on button "6" at bounding box center [541, 389] width 22 height 22
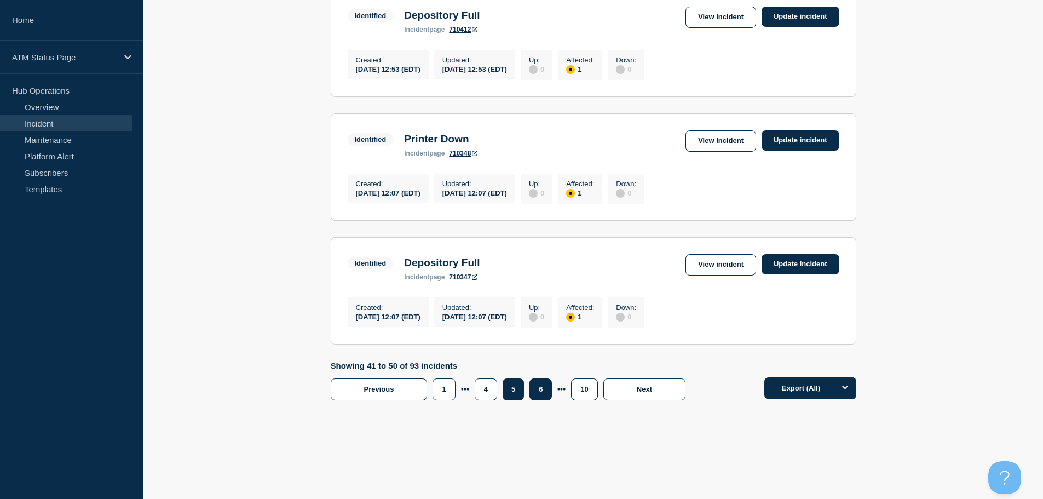
scroll to position [1142, 0]
click at [731, 261] on link "View incident" at bounding box center [721, 264] width 71 height 21
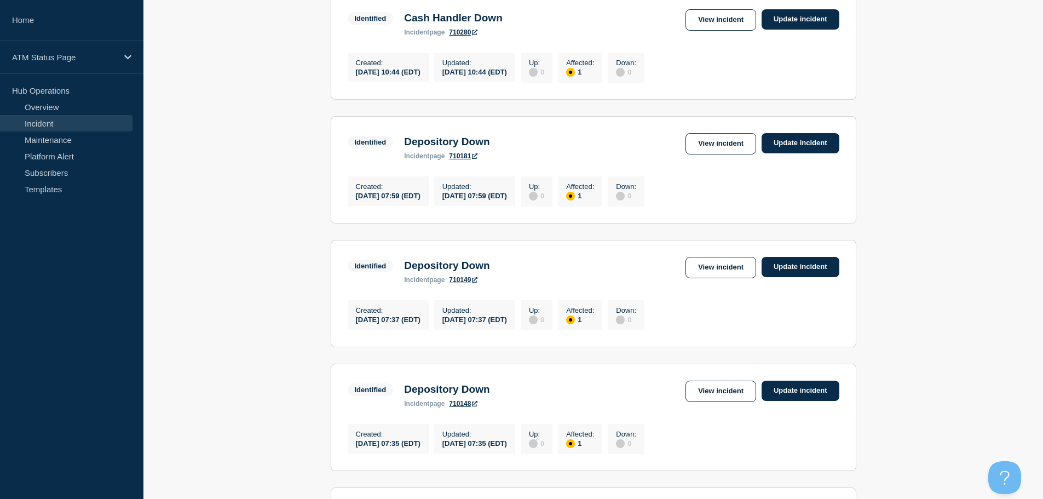
scroll to position [1142, 0]
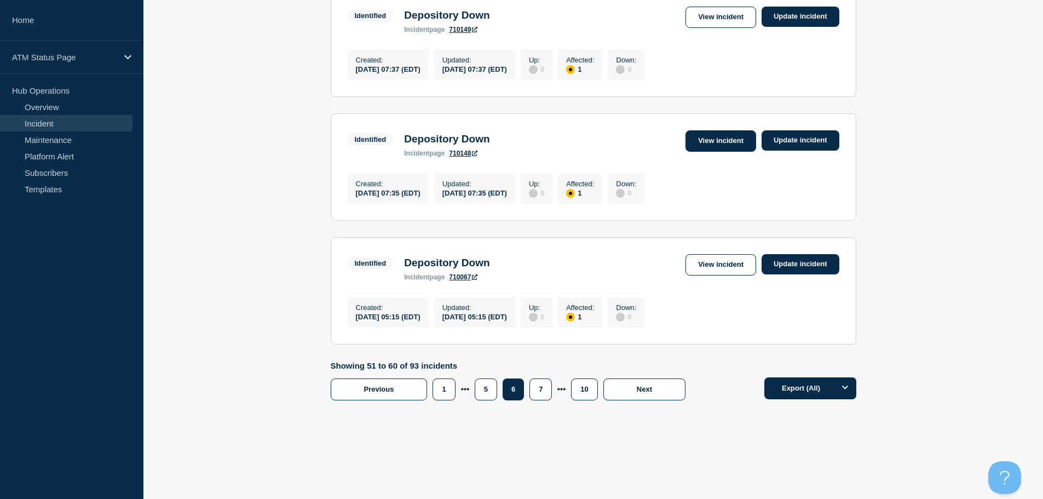
click at [730, 133] on link "View incident" at bounding box center [721, 140] width 71 height 21
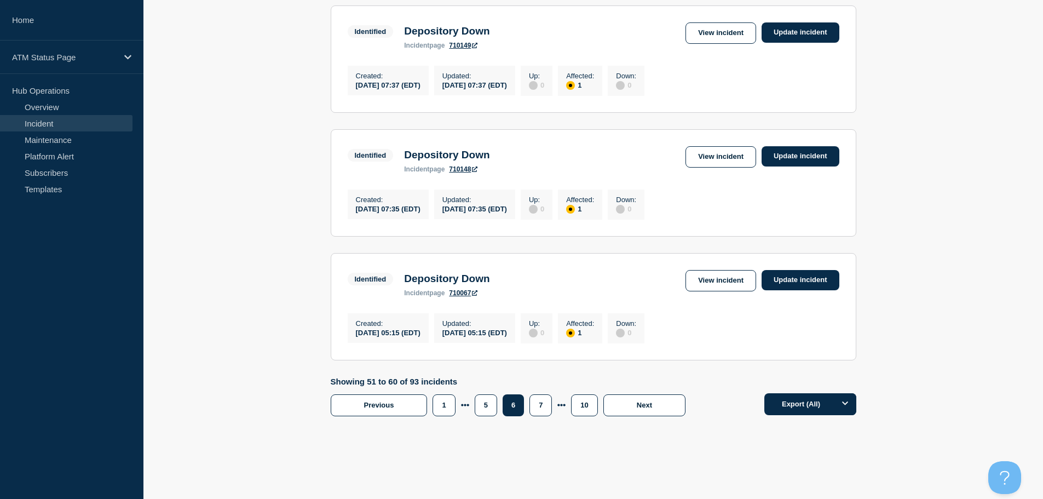
scroll to position [1142, 0]
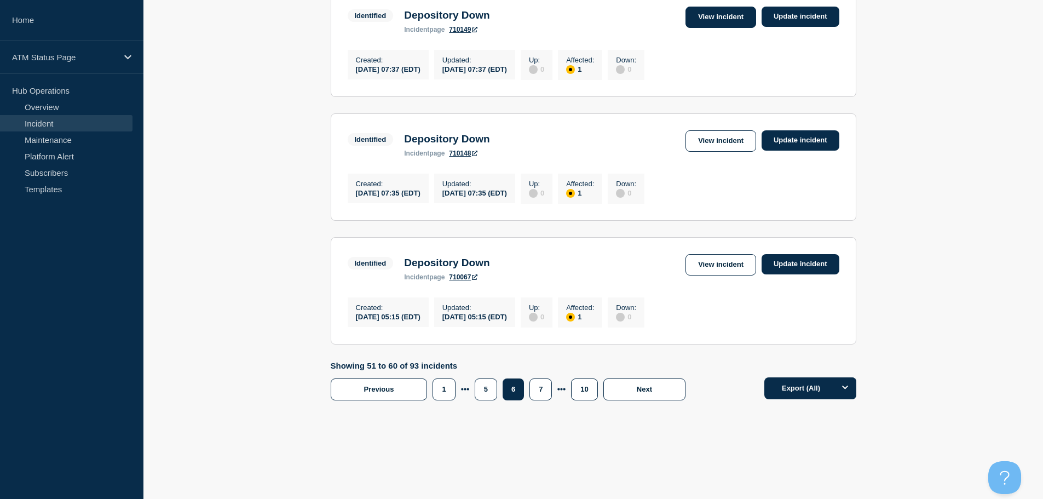
click at [732, 8] on link "View incident" at bounding box center [721, 17] width 71 height 21
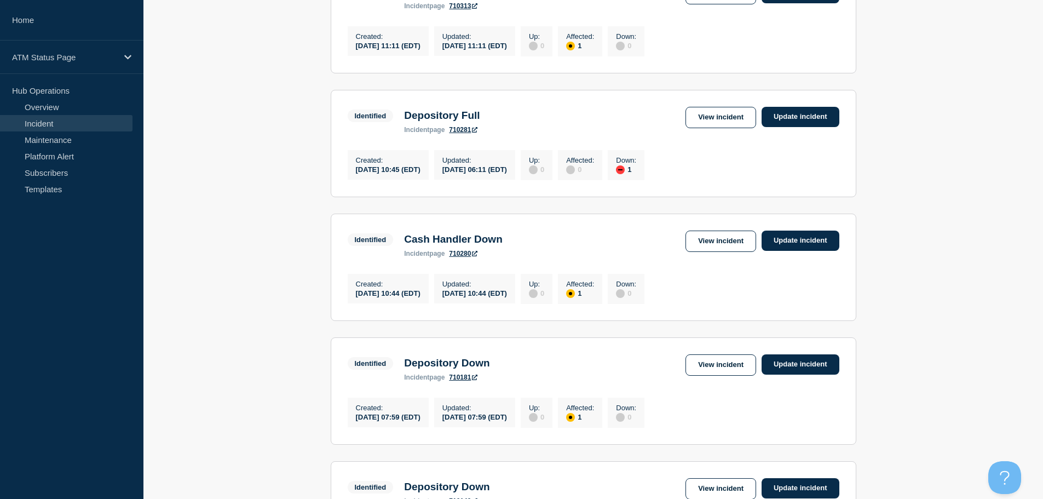
scroll to position [630, 0]
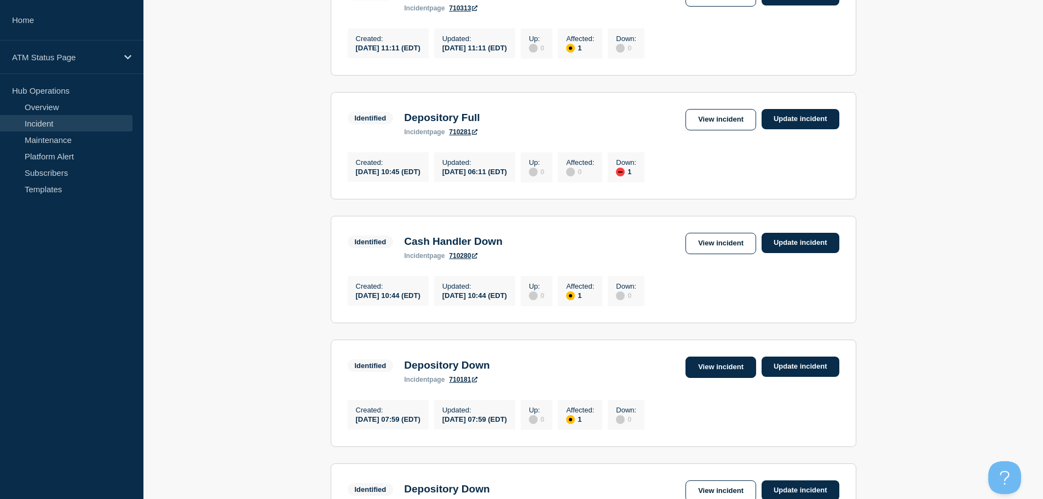
click at [713, 378] on link "View incident" at bounding box center [721, 367] width 71 height 21
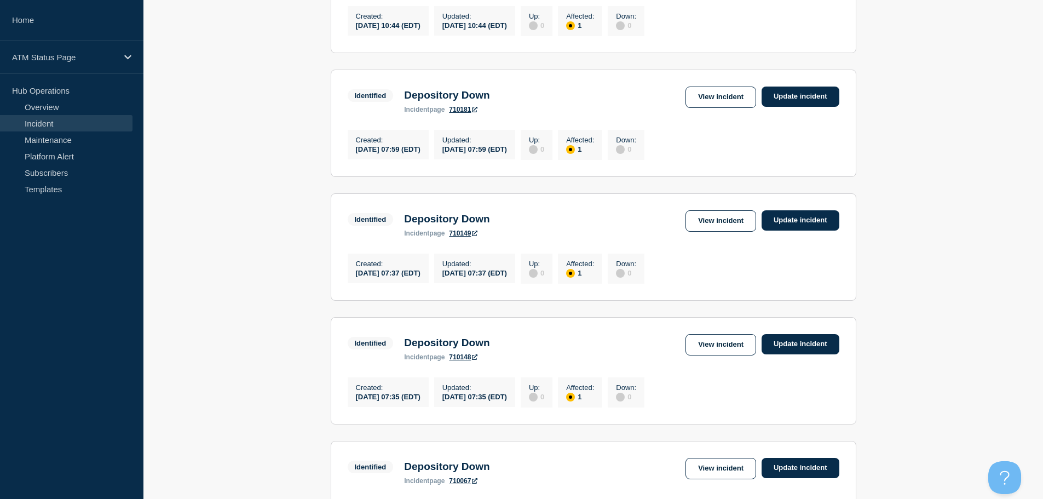
scroll to position [887, 0]
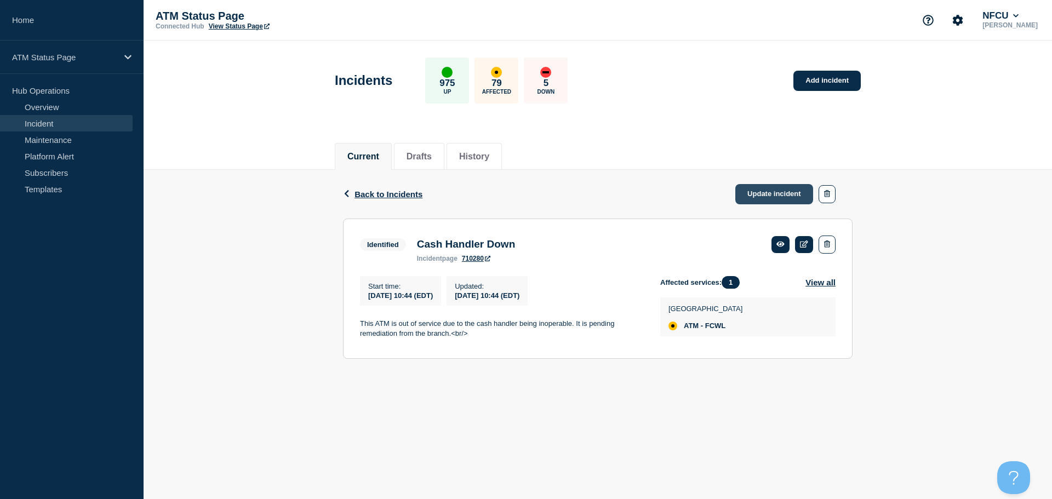
click at [771, 191] on link "Update incident" at bounding box center [774, 194] width 78 height 20
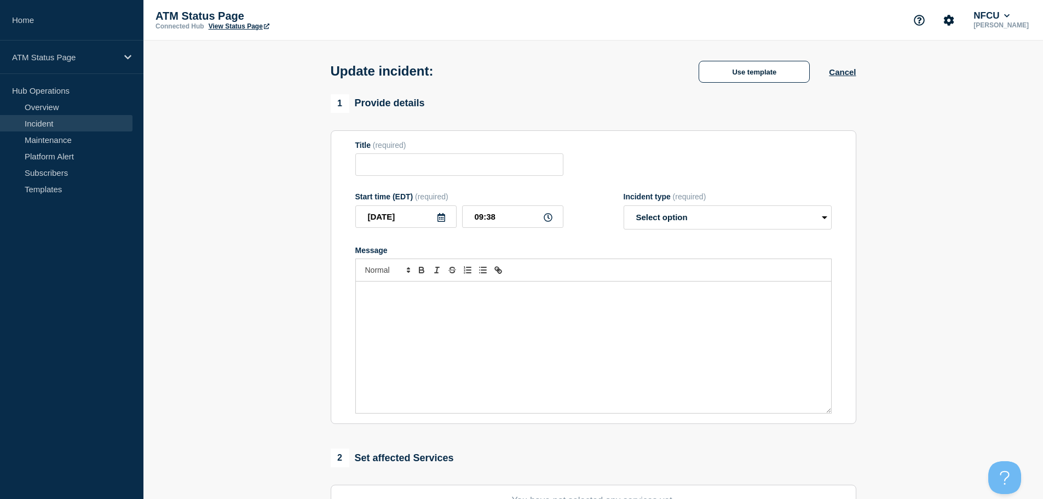
type input "Cash Handler Down"
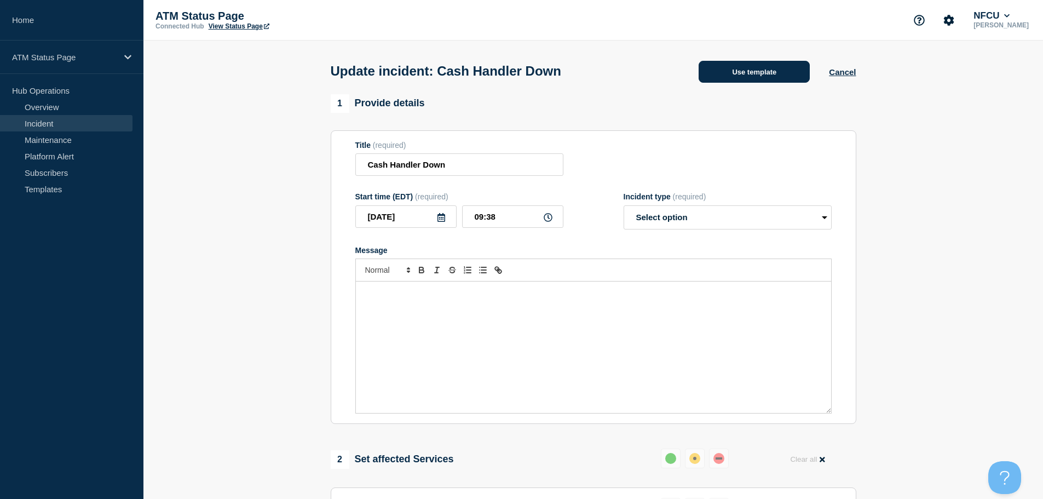
click at [754, 62] on button "Use template" at bounding box center [754, 72] width 111 height 22
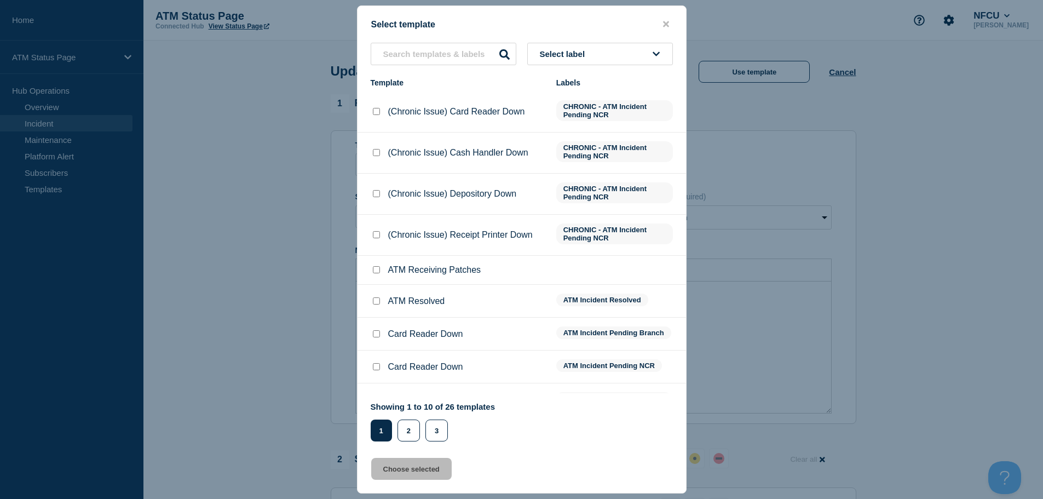
click at [378, 302] on input "ATM Resolved checkbox" at bounding box center [376, 300] width 7 height 7
checkbox input "true"
click at [396, 465] on button "Choose selected" at bounding box center [411, 469] width 81 height 22
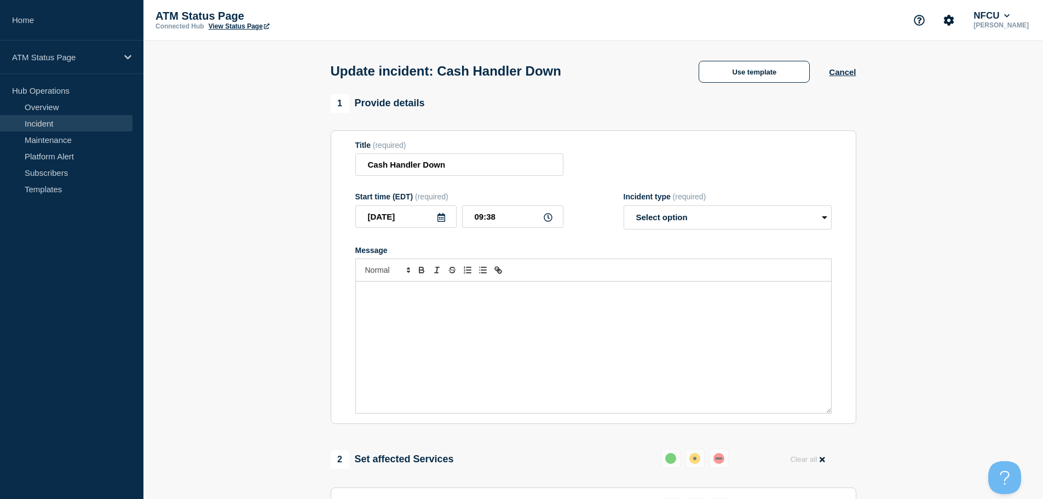
select select "resolved"
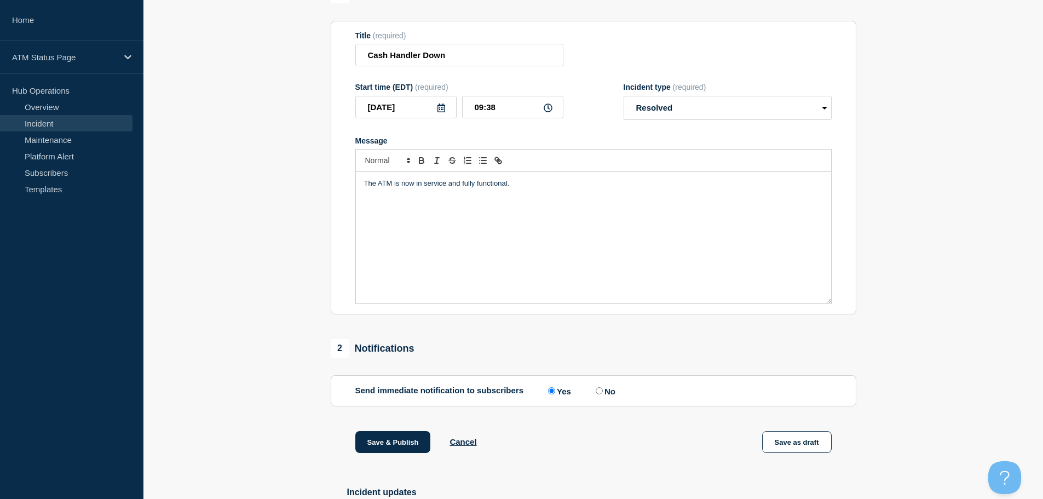
scroll to position [202, 0]
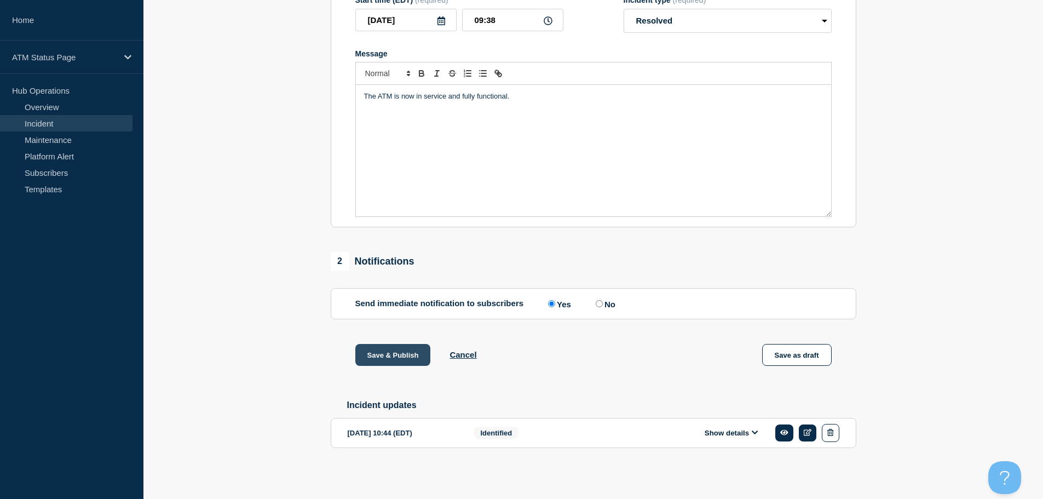
click at [389, 355] on button "Save & Publish" at bounding box center [393, 355] width 76 height 22
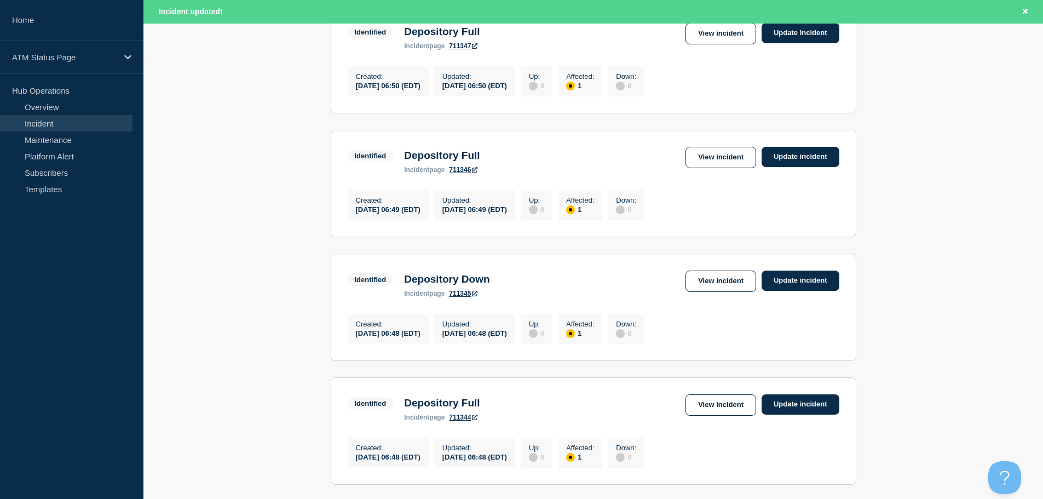
scroll to position [1165, 0]
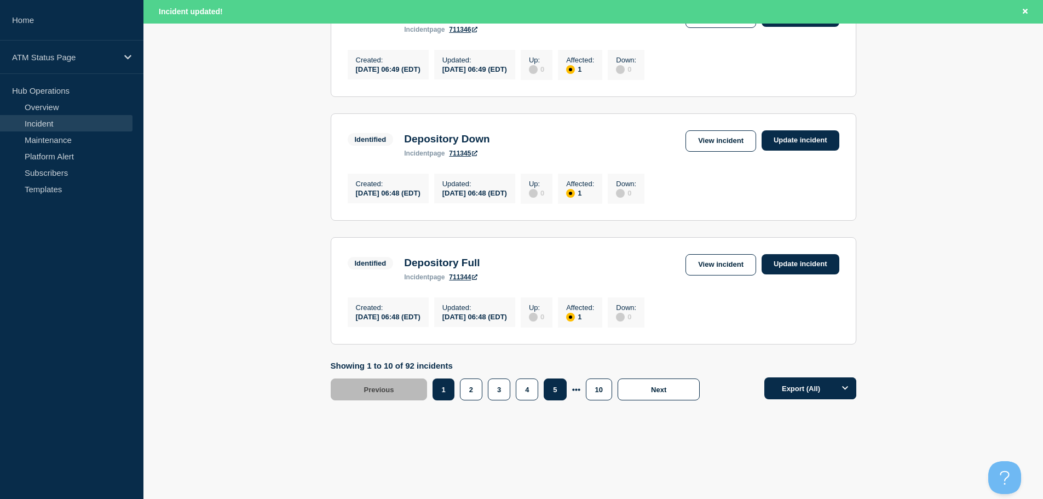
click at [555, 393] on button "5" at bounding box center [555, 389] width 22 height 22
click at [544, 393] on button "6" at bounding box center [541, 389] width 22 height 22
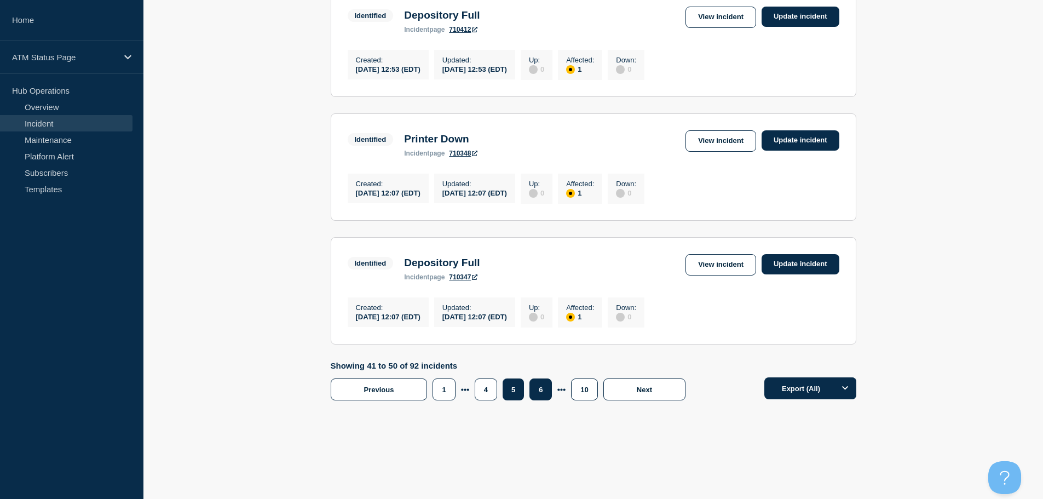
scroll to position [1142, 0]
click at [515, 393] on button "6" at bounding box center [513, 389] width 21 height 22
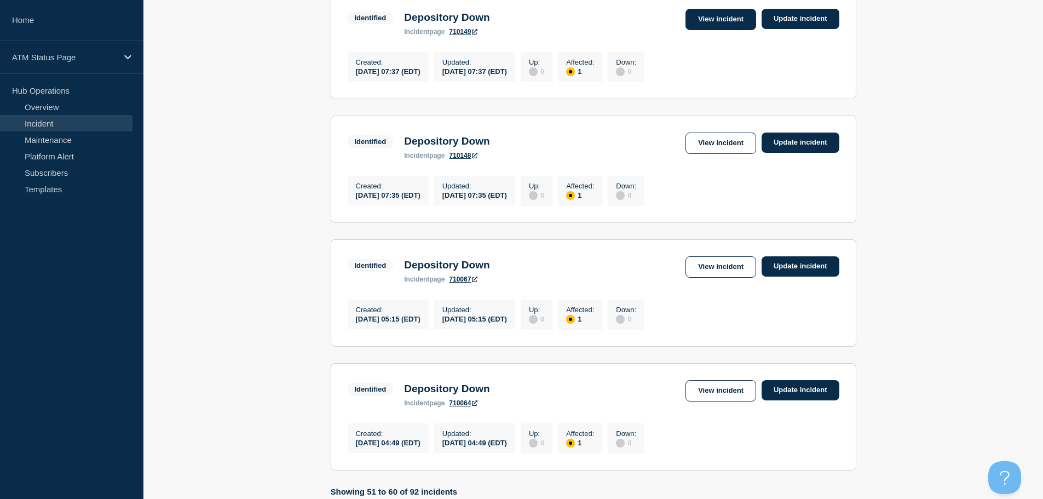
click at [731, 30] on link "View incident" at bounding box center [721, 19] width 71 height 21
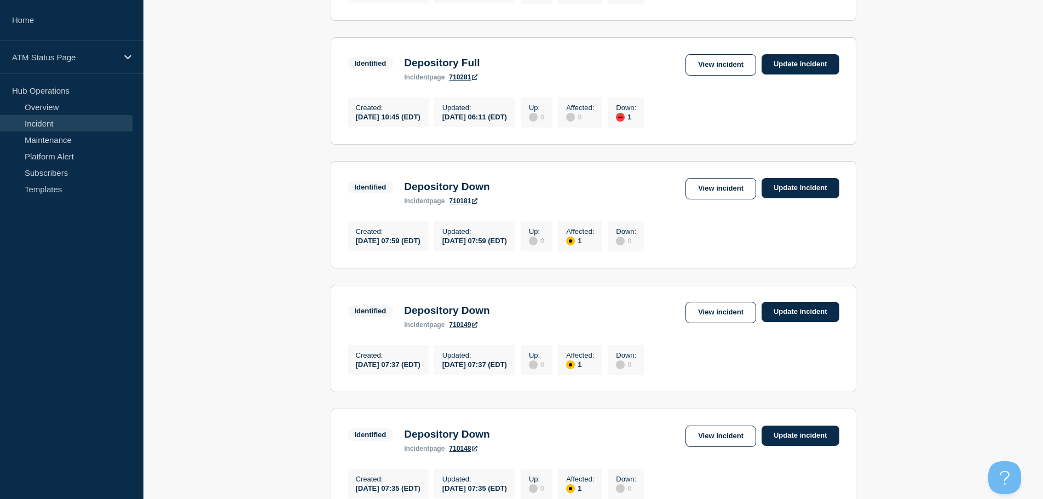
scroll to position [675, 0]
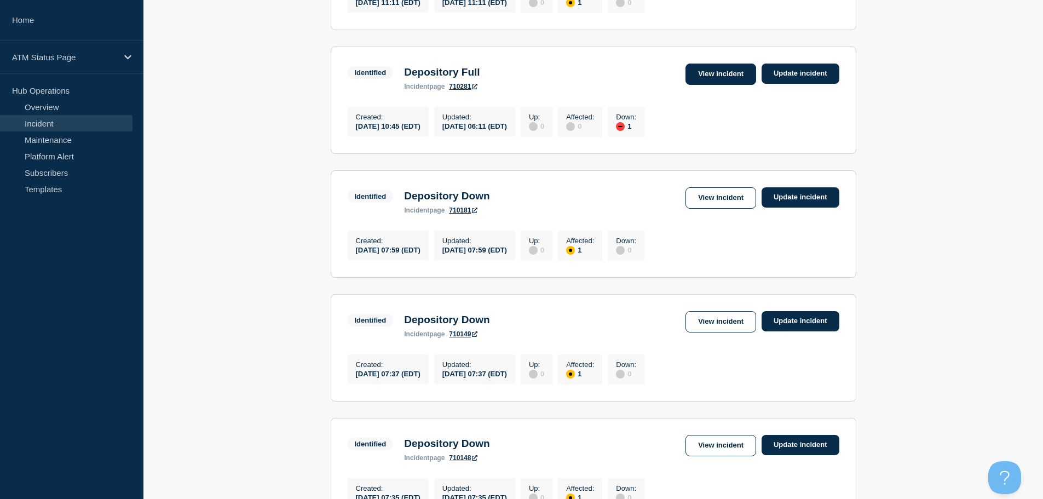
click at [725, 85] on link "View incident" at bounding box center [721, 74] width 71 height 21
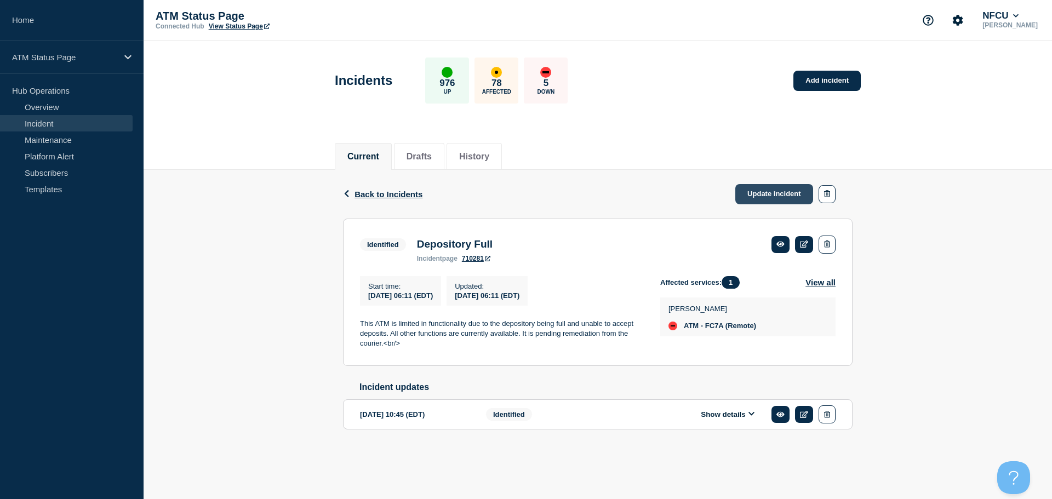
click at [758, 192] on link "Update incident" at bounding box center [774, 194] width 78 height 20
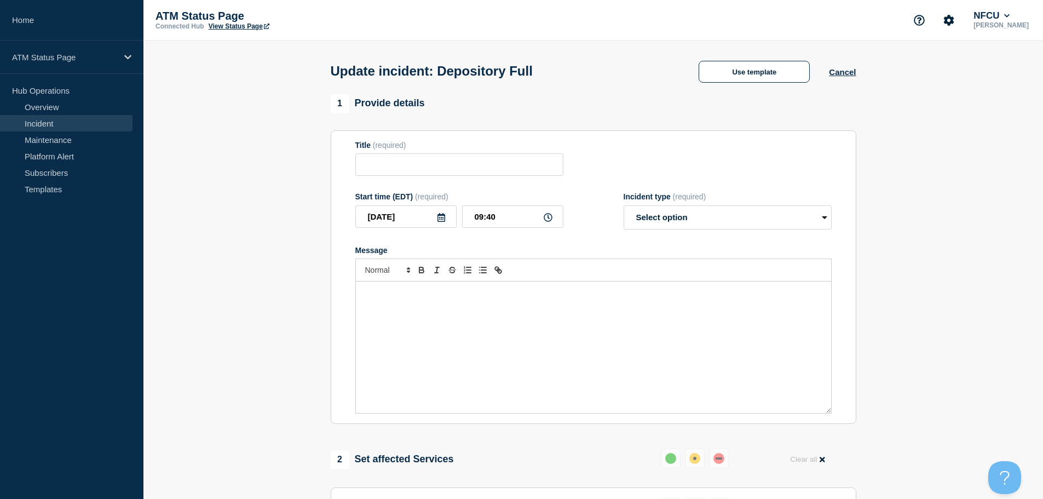
type input "Depository Full"
click at [732, 76] on button "Use template" at bounding box center [754, 72] width 111 height 22
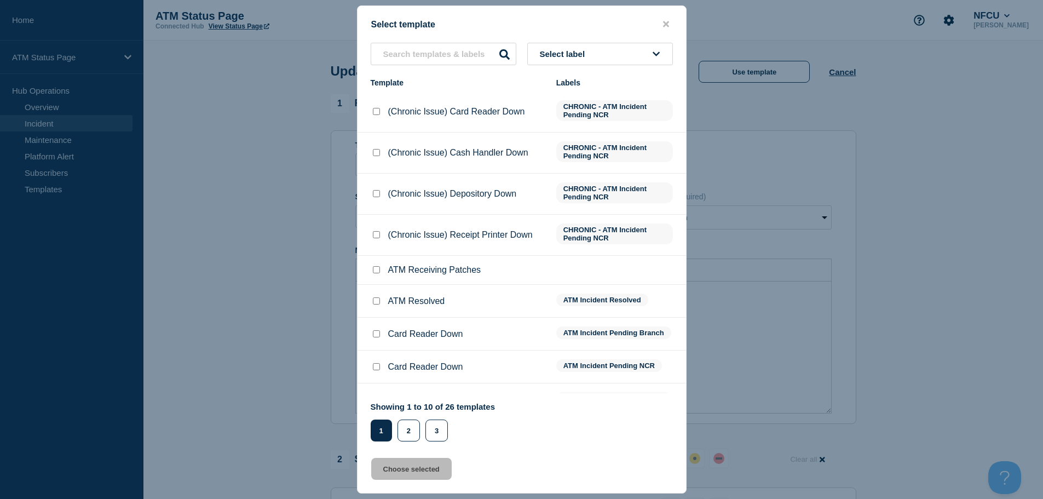
click at [376, 302] on input "ATM Resolved checkbox" at bounding box center [376, 300] width 7 height 7
checkbox input "true"
click at [376, 475] on button "Choose selected" at bounding box center [411, 469] width 81 height 22
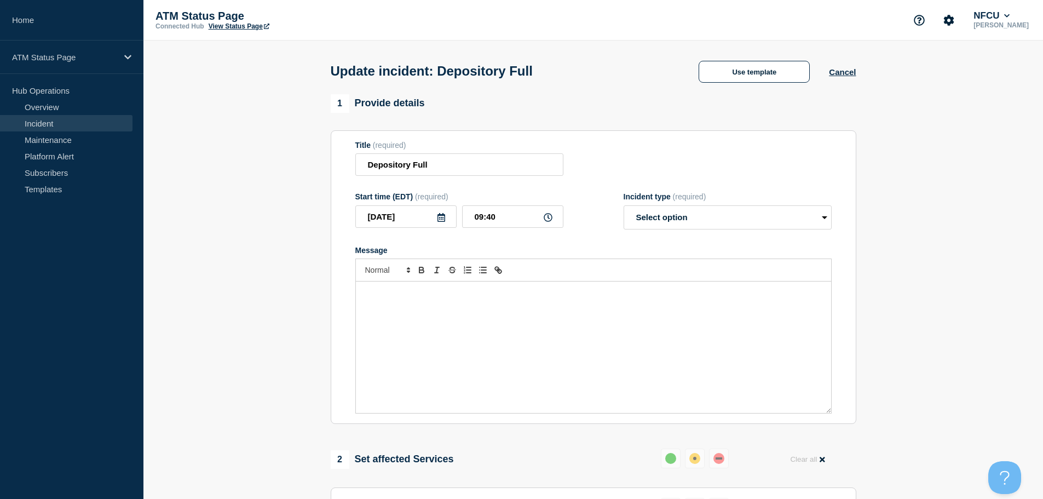
select select "resolved"
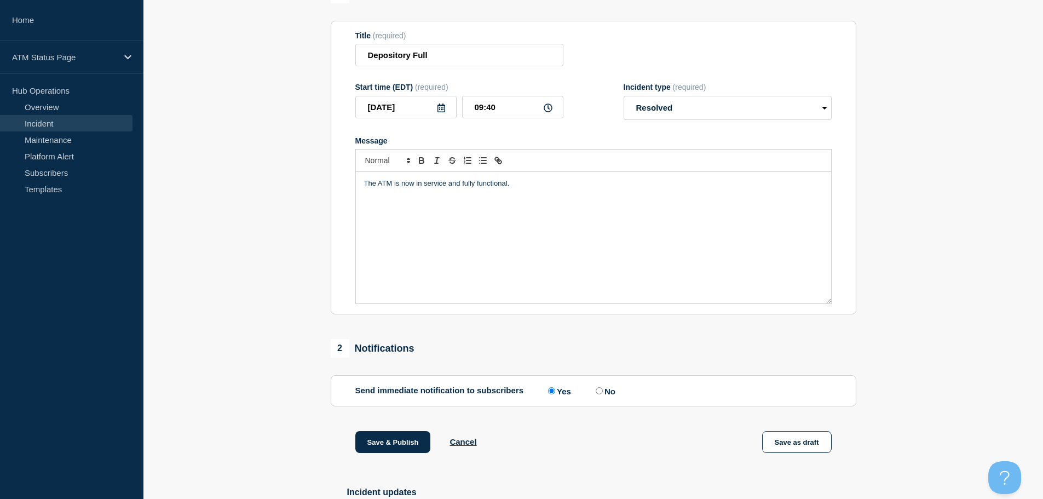
scroll to position [219, 0]
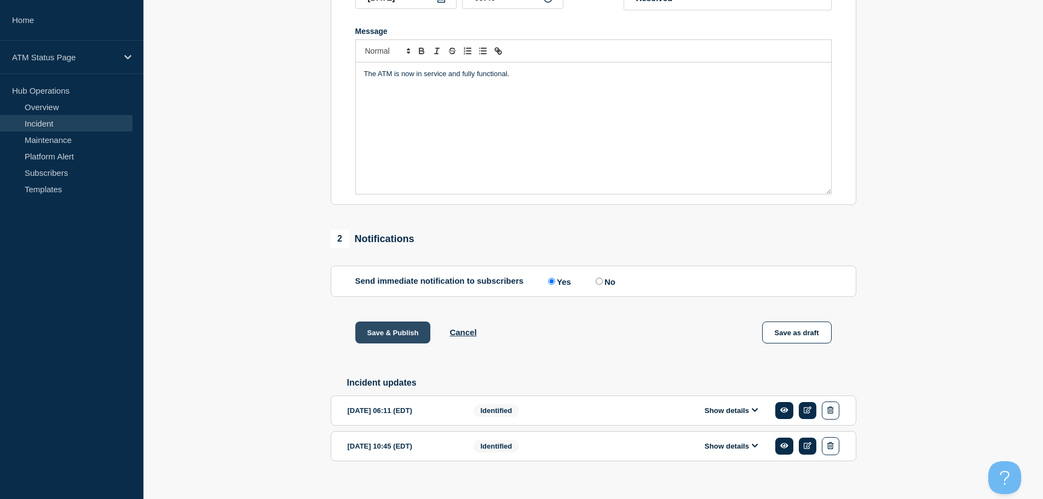
click at [387, 337] on button "Save & Publish" at bounding box center [393, 332] width 76 height 22
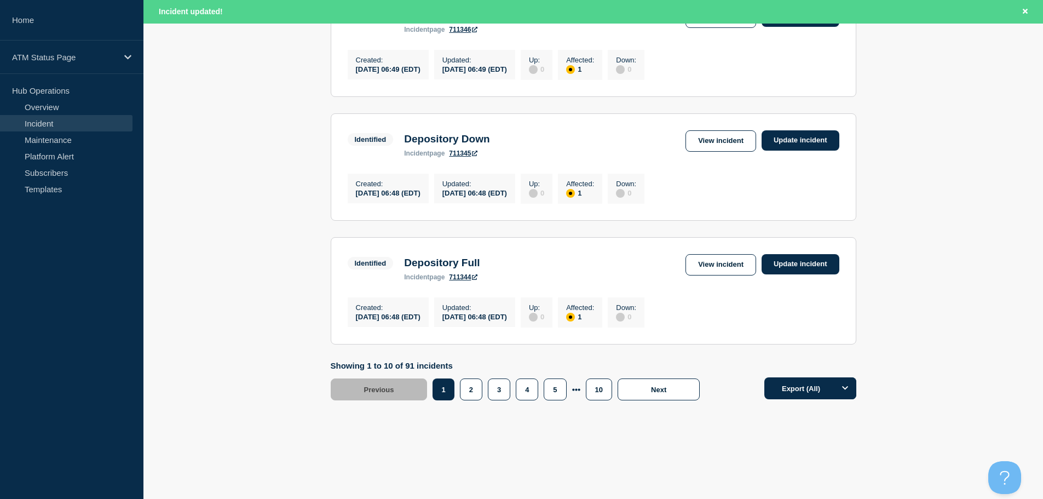
scroll to position [1165, 0]
click at [553, 391] on button "5" at bounding box center [555, 389] width 22 height 22
click at [543, 391] on button "6" at bounding box center [541, 389] width 22 height 22
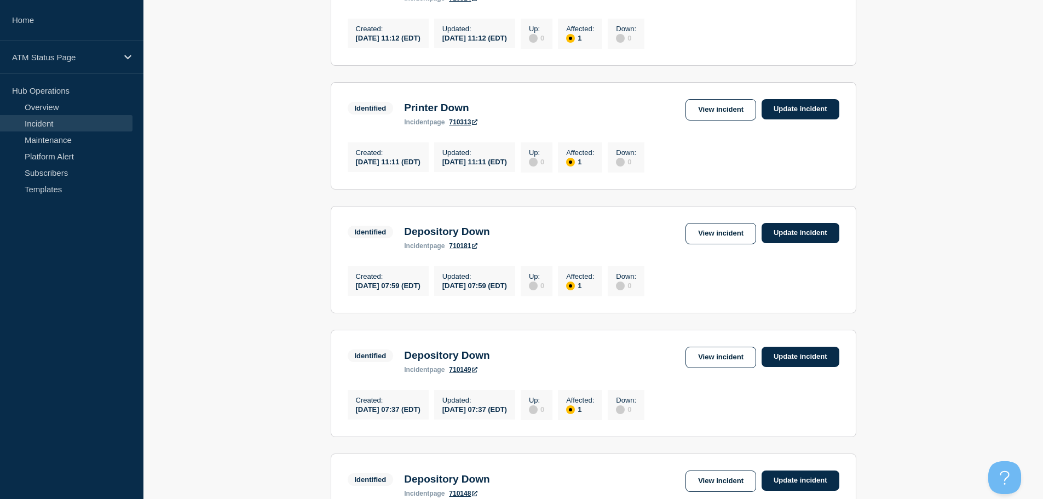
scroll to position [510, 0]
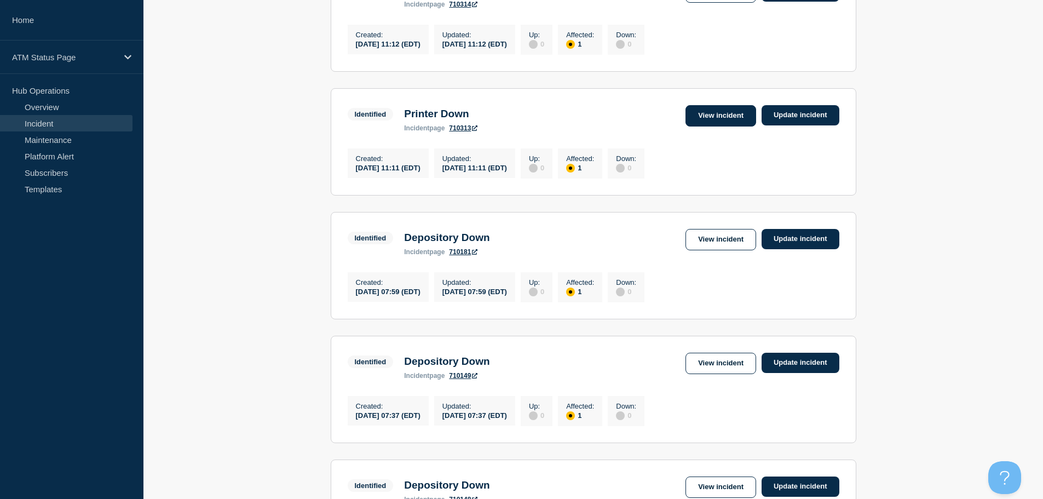
click at [709, 127] on link "View incident" at bounding box center [721, 115] width 71 height 21
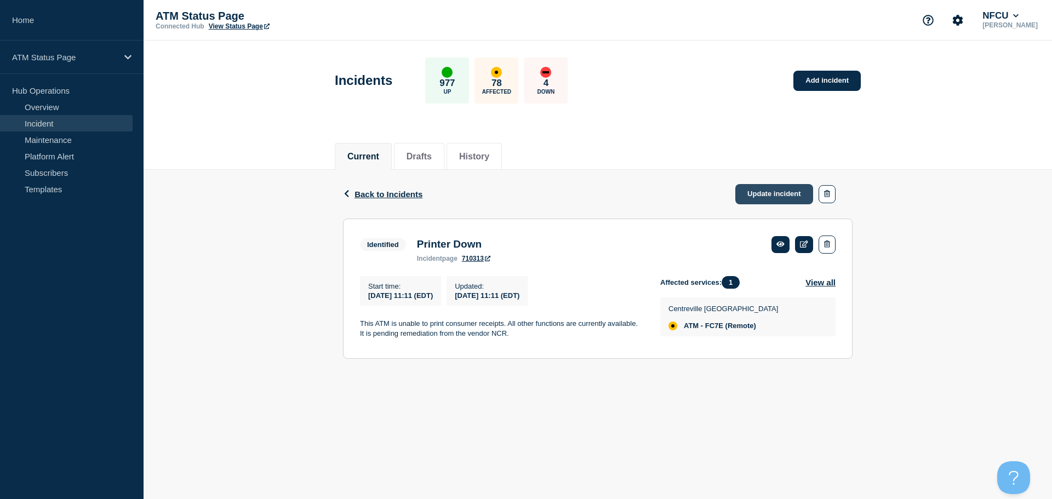
click at [778, 190] on link "Update incident" at bounding box center [774, 194] width 78 height 20
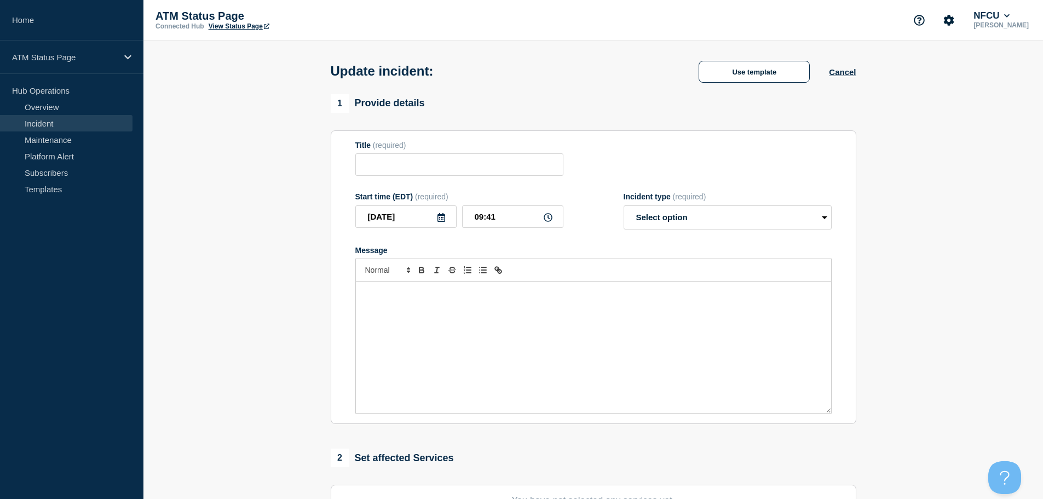
type input "Printer Down"
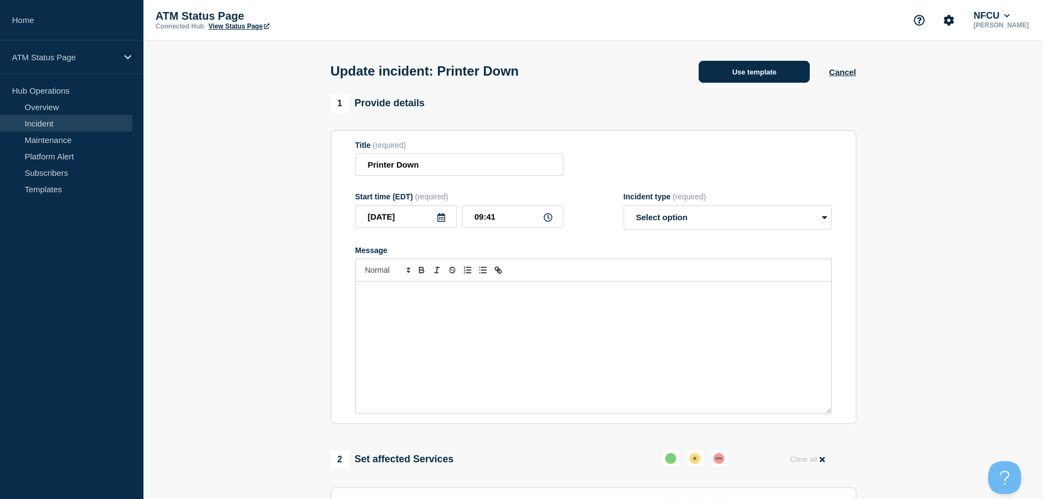
click at [754, 71] on button "Use template" at bounding box center [754, 72] width 111 height 22
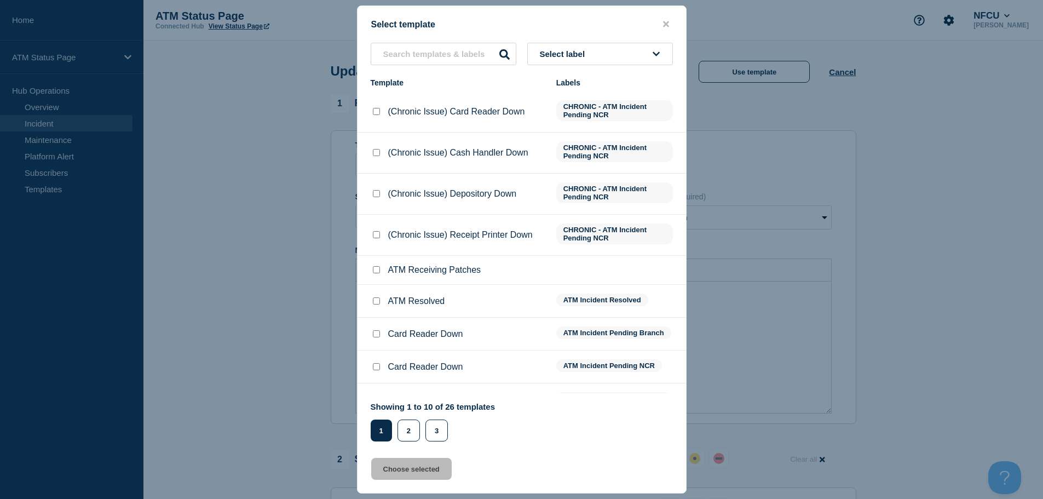
click at [375, 301] on input "ATM Resolved checkbox" at bounding box center [376, 300] width 7 height 7
checkbox input "true"
click at [394, 478] on button "Choose selected" at bounding box center [411, 469] width 81 height 22
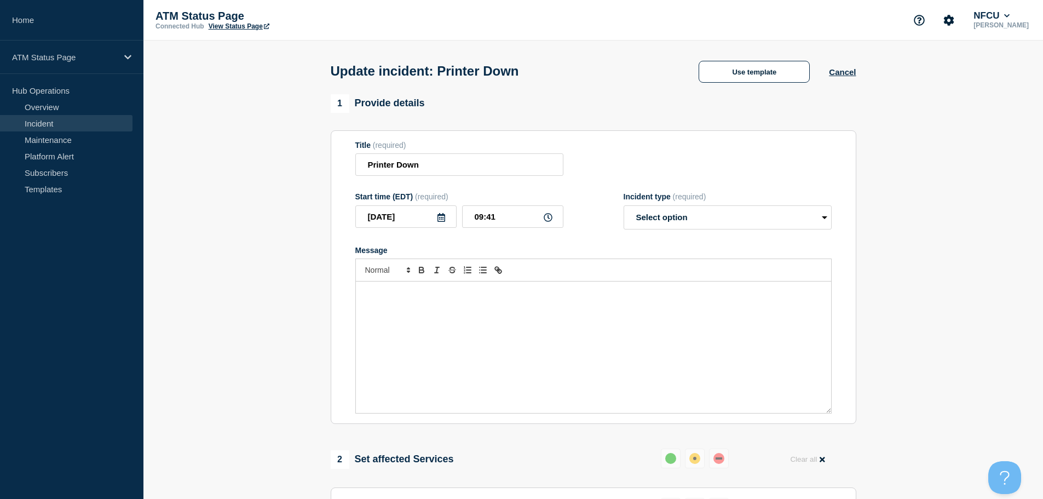
select select "resolved"
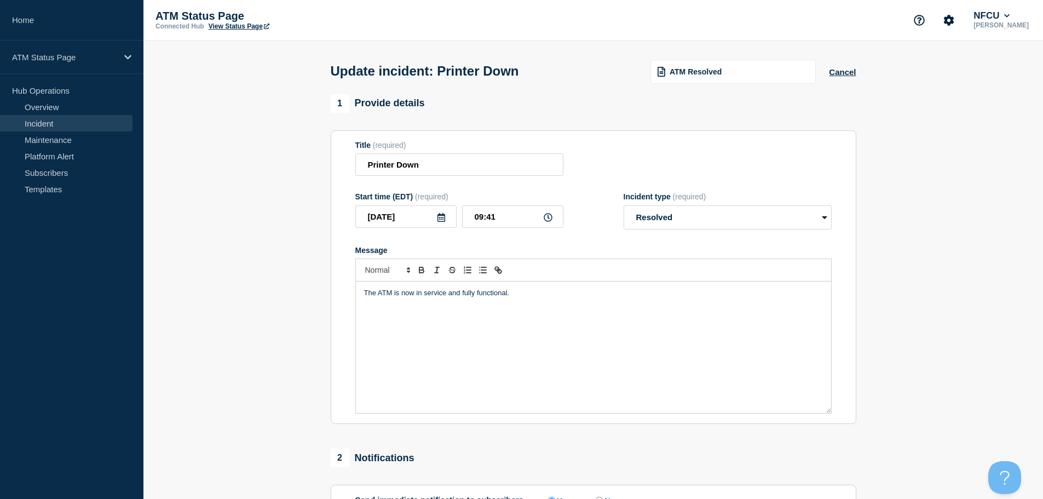
scroll to position [110, 0]
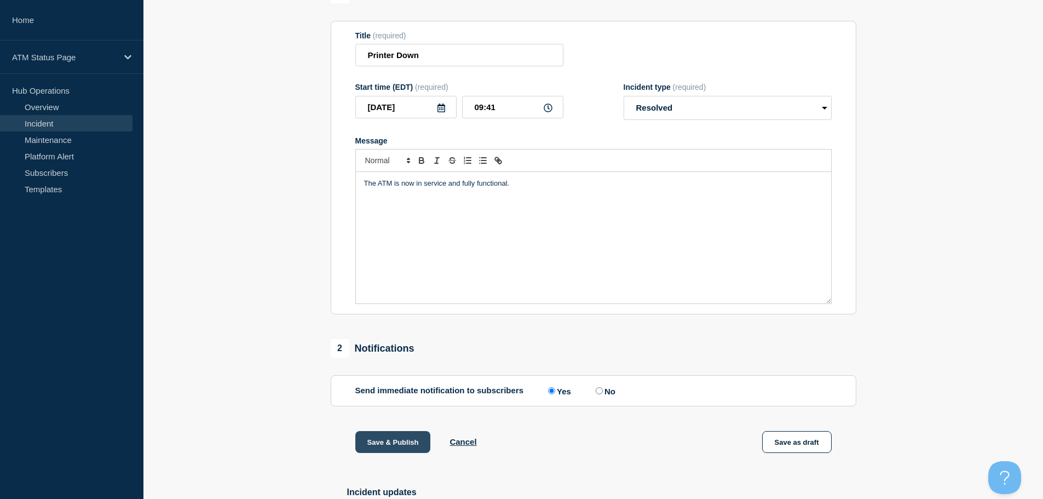
click at [397, 448] on button "Save & Publish" at bounding box center [393, 442] width 76 height 22
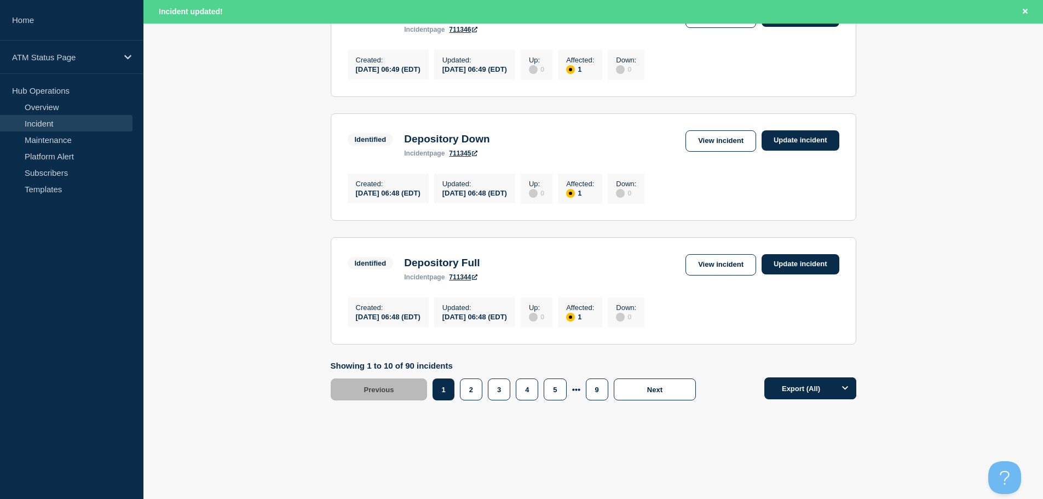
scroll to position [1165, 0]
drag, startPoint x: 1044, startPoint y: 144, endPoint x: 6, endPoint y: 20, distance: 1045.8
click at [551, 391] on button "5" at bounding box center [555, 389] width 22 height 22
click at [544, 391] on button "6" at bounding box center [541, 389] width 22 height 22
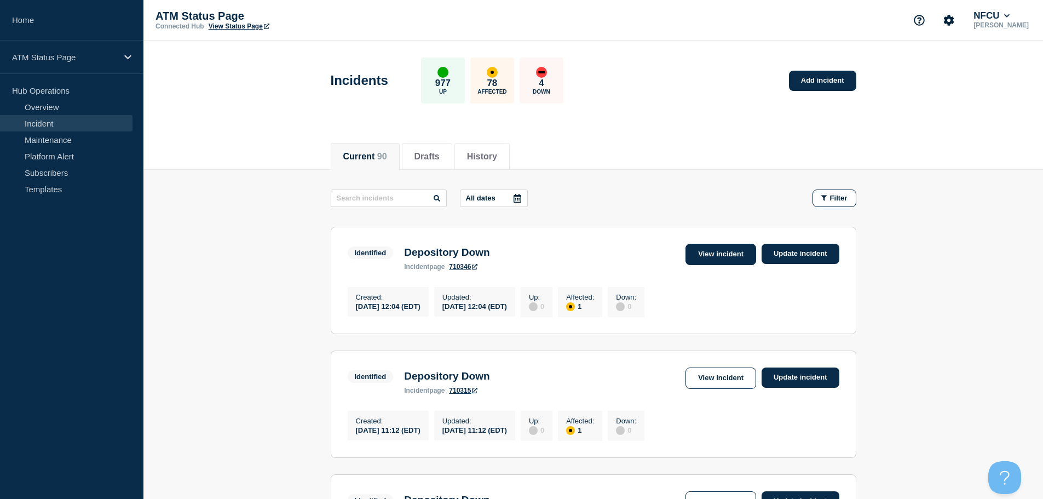
click at [710, 248] on link "View incident" at bounding box center [721, 254] width 71 height 21
click at [714, 383] on link "View incident" at bounding box center [721, 378] width 71 height 21
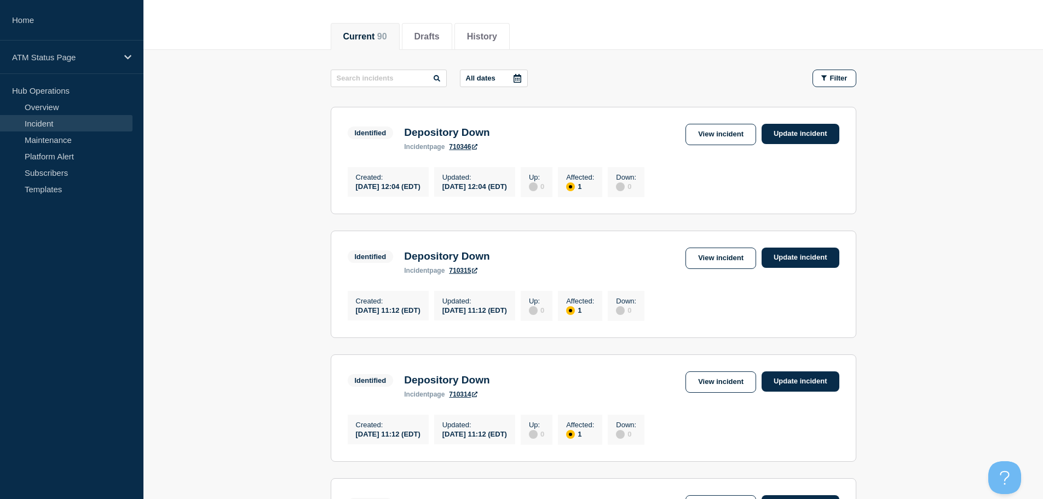
scroll to position [118, 0]
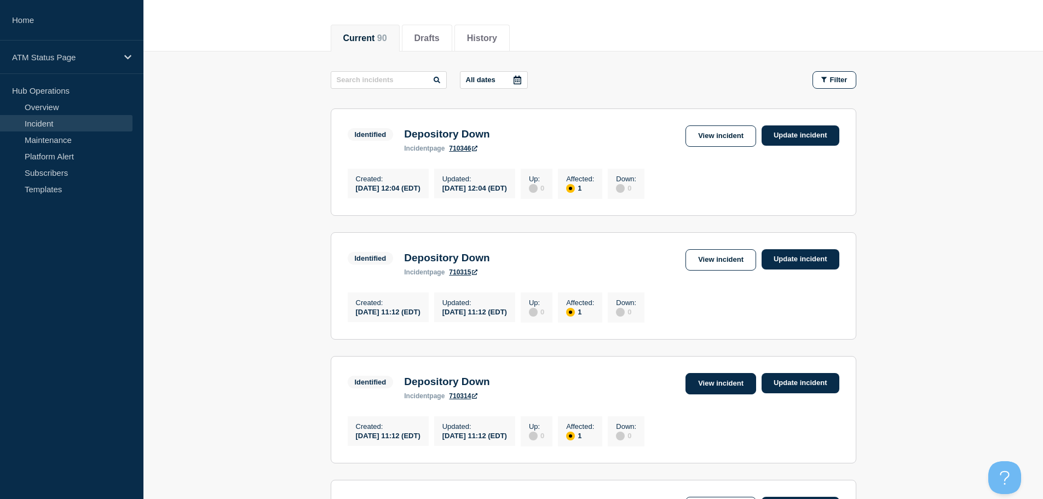
click at [730, 394] on link "View incident" at bounding box center [721, 383] width 71 height 21
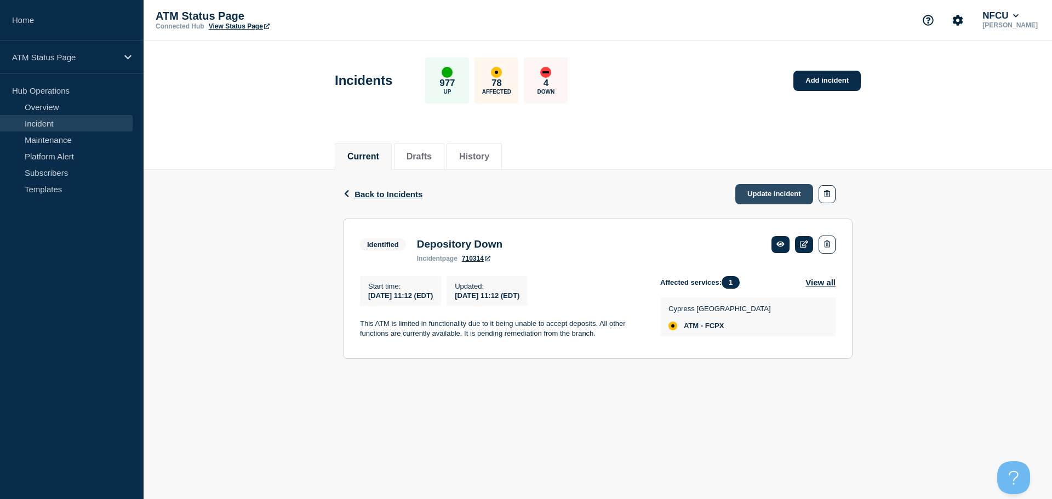
click at [757, 192] on link "Update incident" at bounding box center [774, 194] width 78 height 20
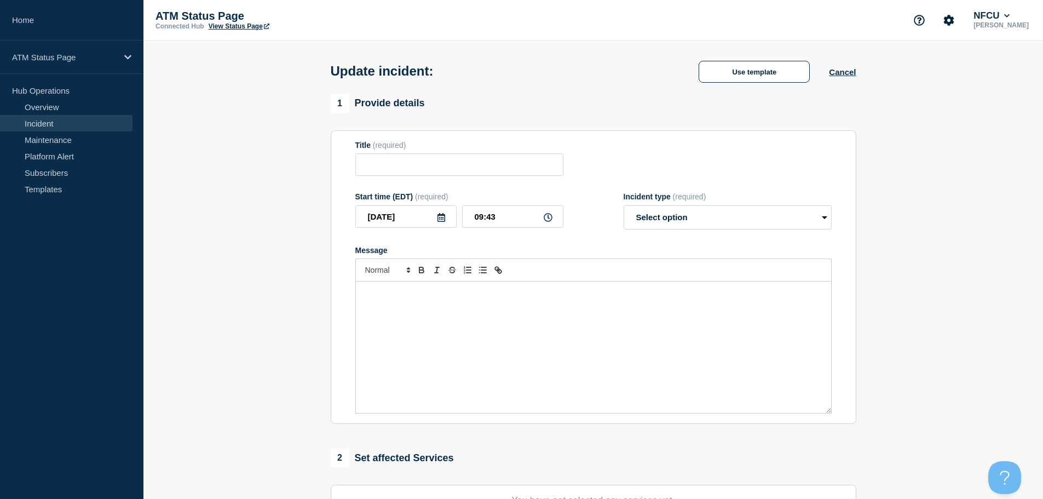
type input "Depository Down"
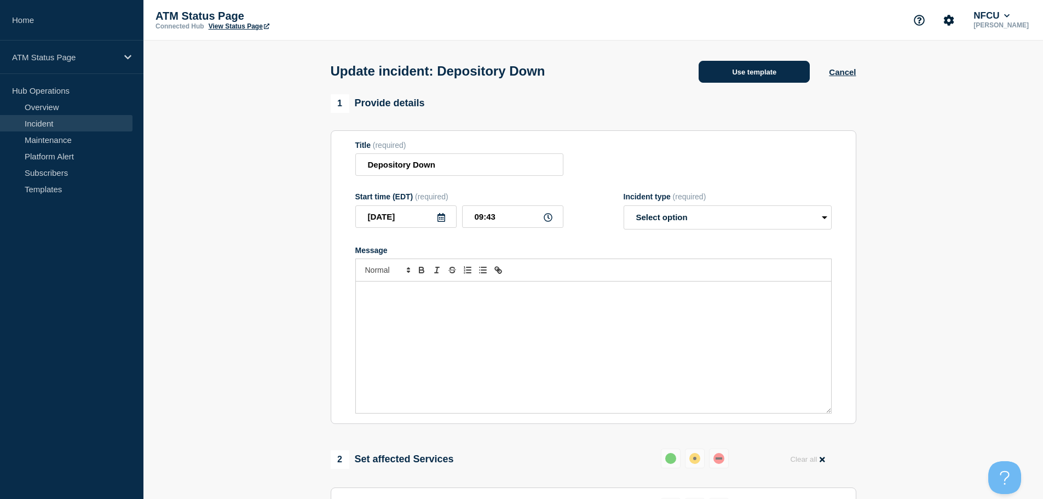
click at [756, 77] on button "Use template" at bounding box center [754, 72] width 111 height 22
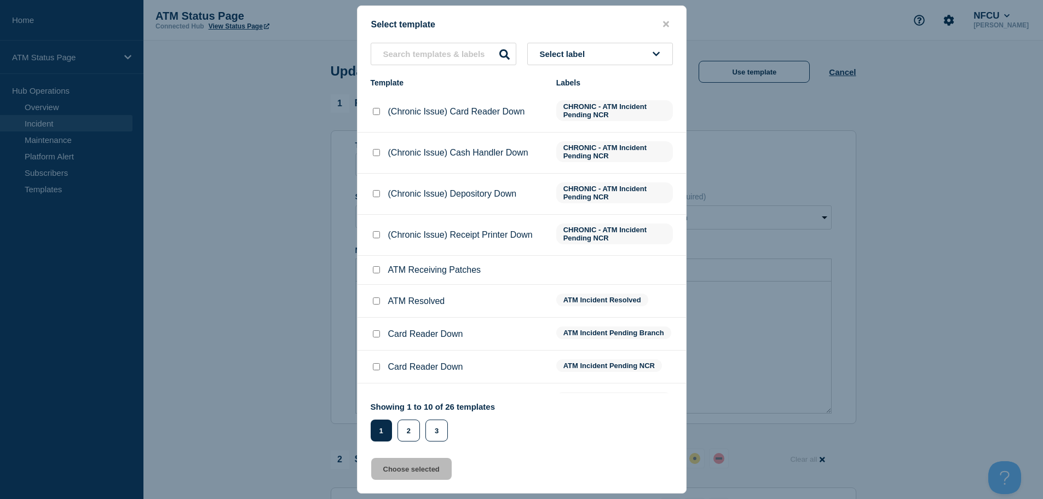
click at [378, 306] on div at bounding box center [376, 301] width 11 height 11
click at [378, 305] on input "ATM Resolved checkbox" at bounding box center [376, 300] width 7 height 7
checkbox input "true"
click at [409, 475] on button "Choose selected" at bounding box center [411, 469] width 81 height 22
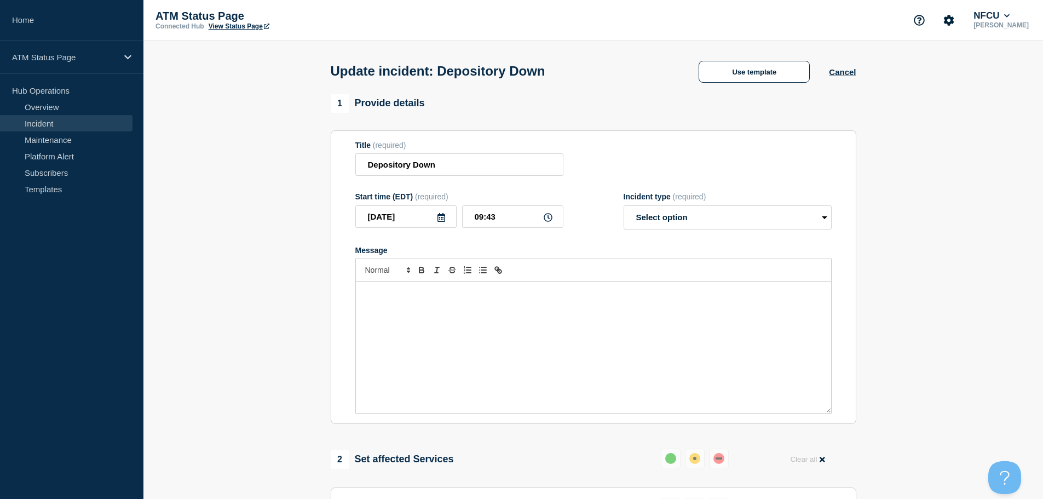
select select "resolved"
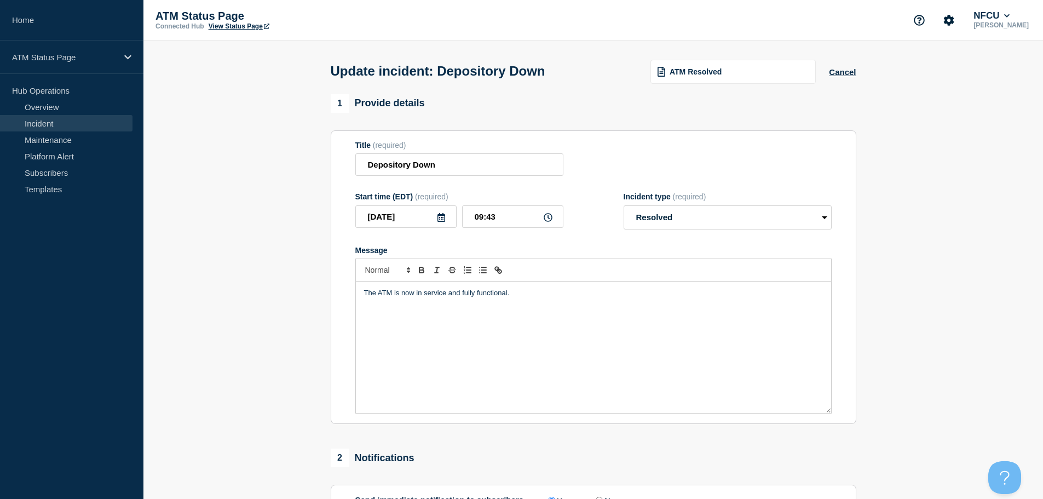
scroll to position [202, 0]
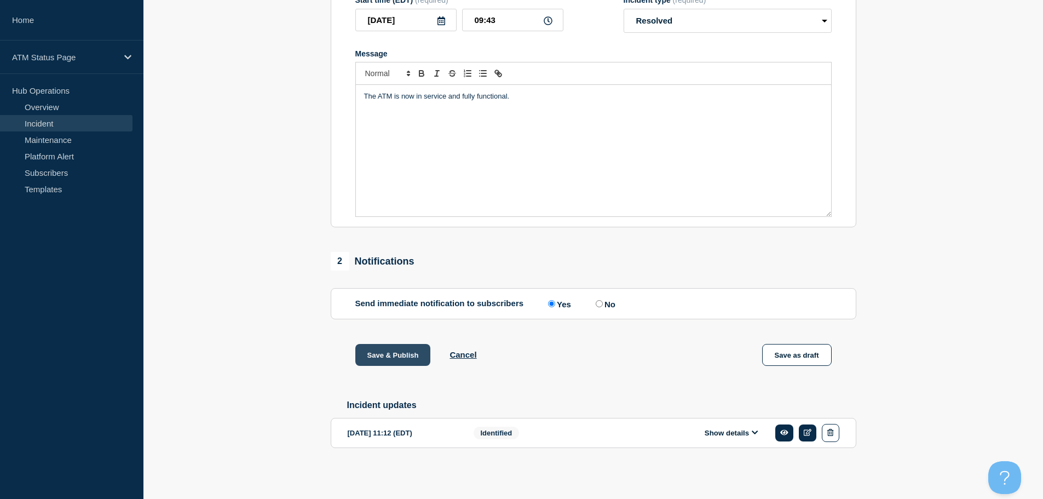
click at [404, 353] on button "Save & Publish" at bounding box center [393, 355] width 76 height 22
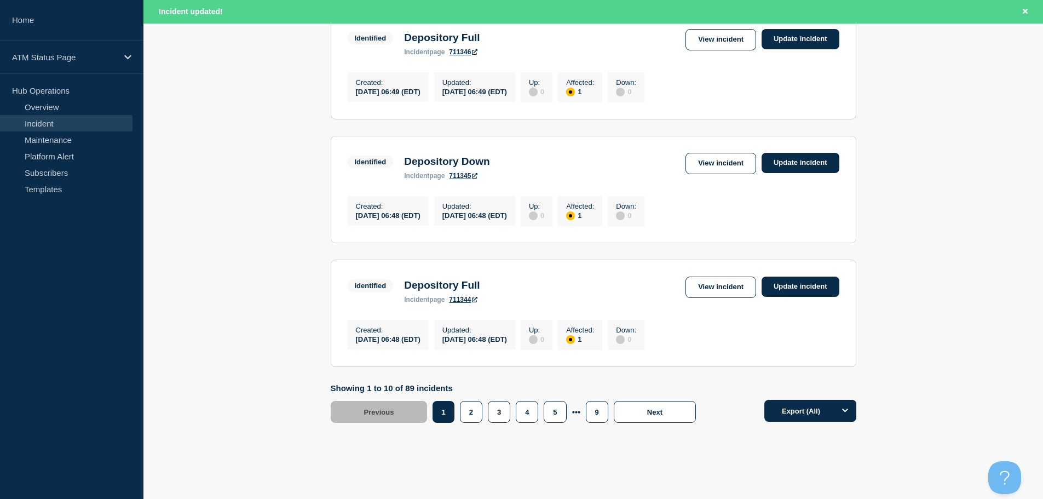
scroll to position [1165, 0]
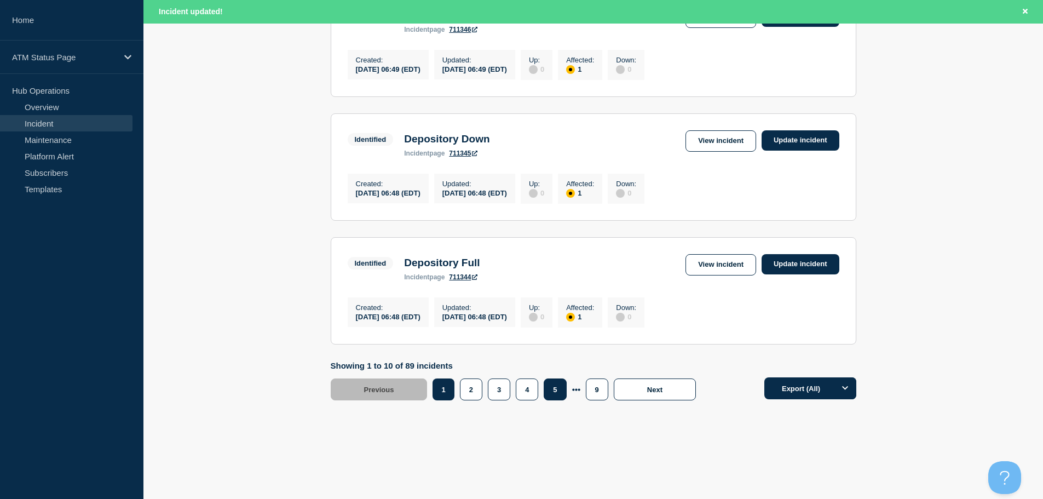
click at [553, 392] on button "5" at bounding box center [555, 389] width 22 height 22
click at [538, 388] on button "6" at bounding box center [541, 389] width 22 height 22
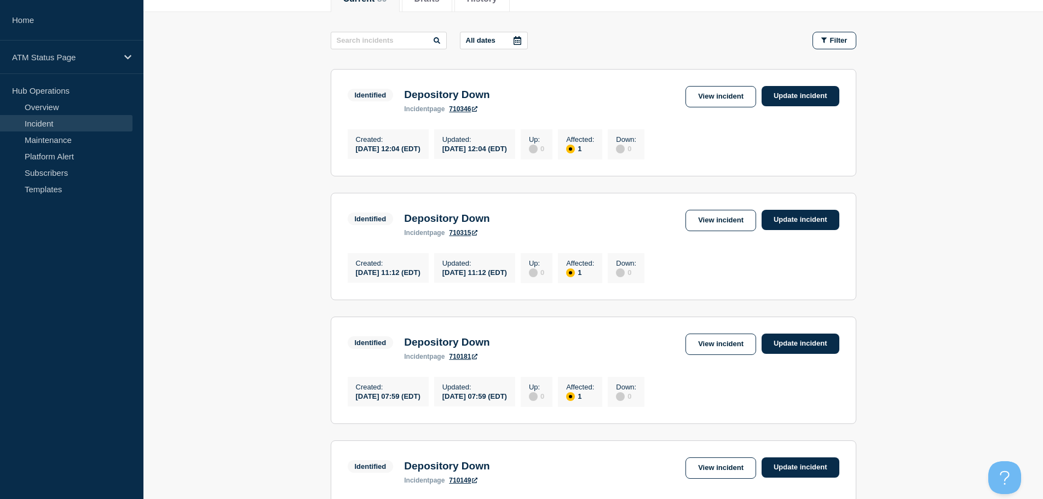
scroll to position [165, 0]
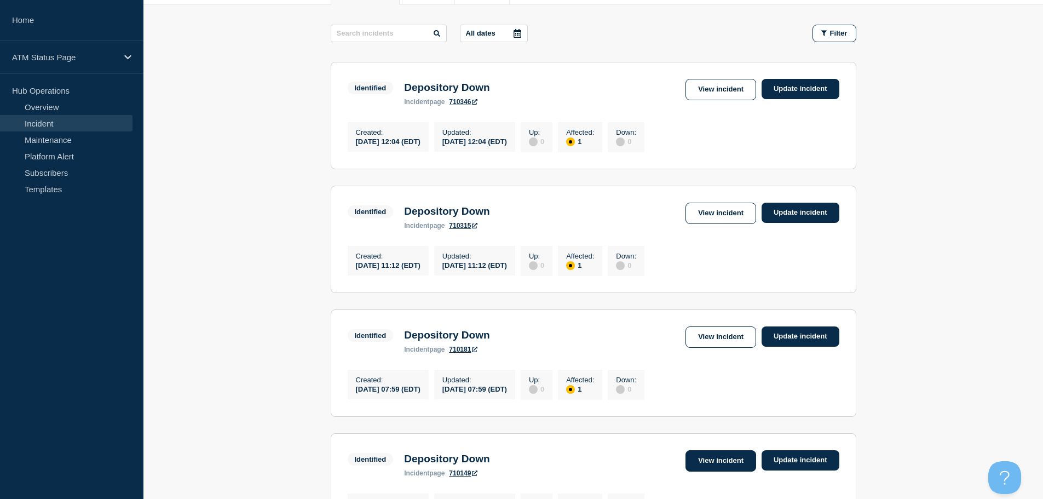
click at [716, 468] on link "View incident" at bounding box center [721, 460] width 71 height 21
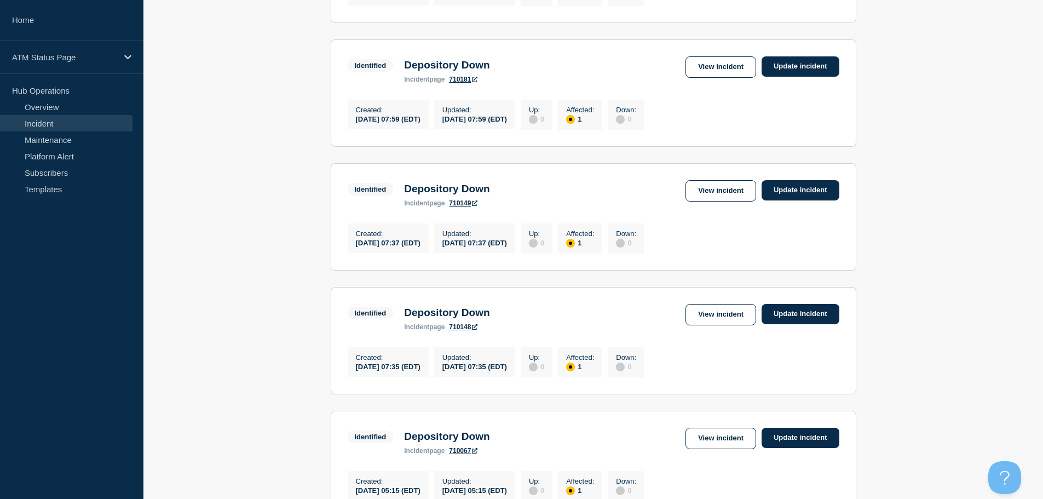
scroll to position [454, 0]
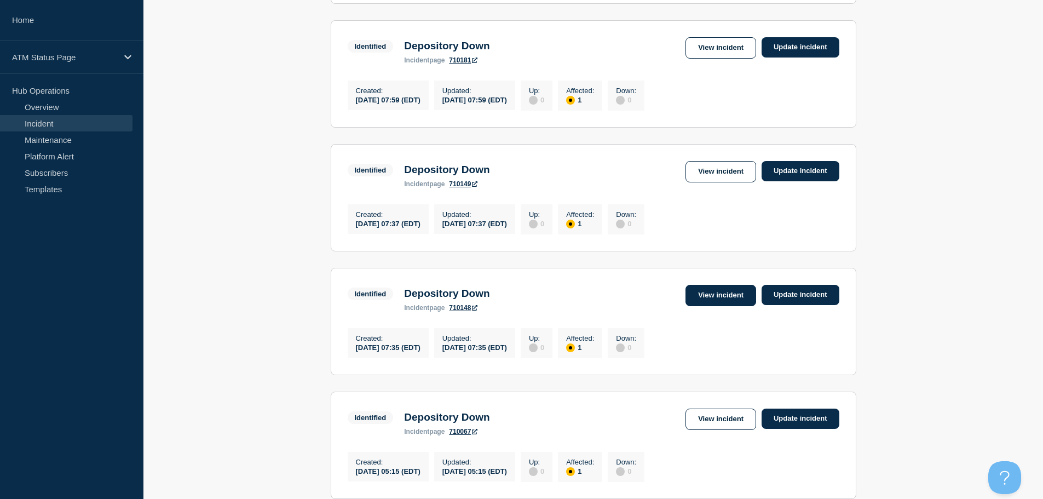
click at [713, 306] on link "View incident" at bounding box center [721, 295] width 71 height 21
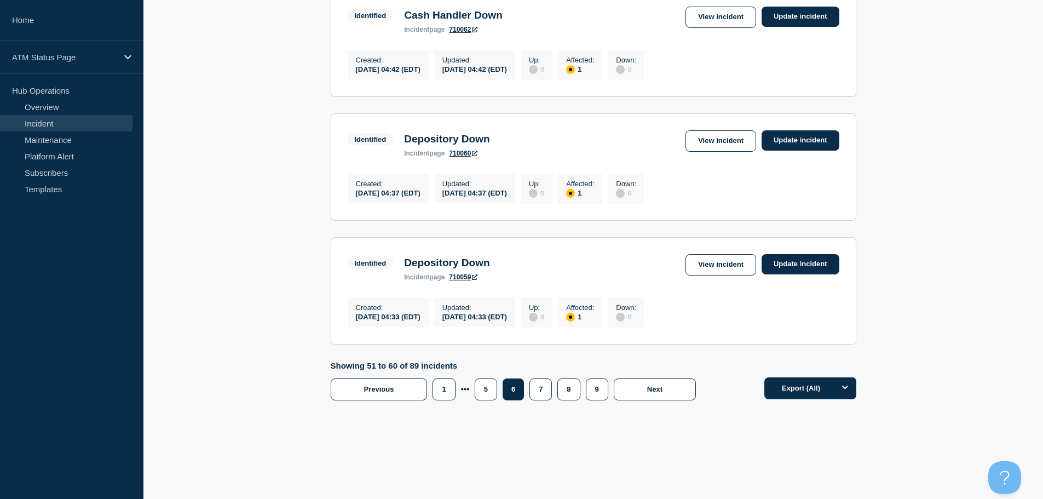
scroll to position [1142, 0]
click at [490, 392] on button "5" at bounding box center [486, 389] width 22 height 22
click at [733, 262] on link "View incident" at bounding box center [721, 264] width 71 height 21
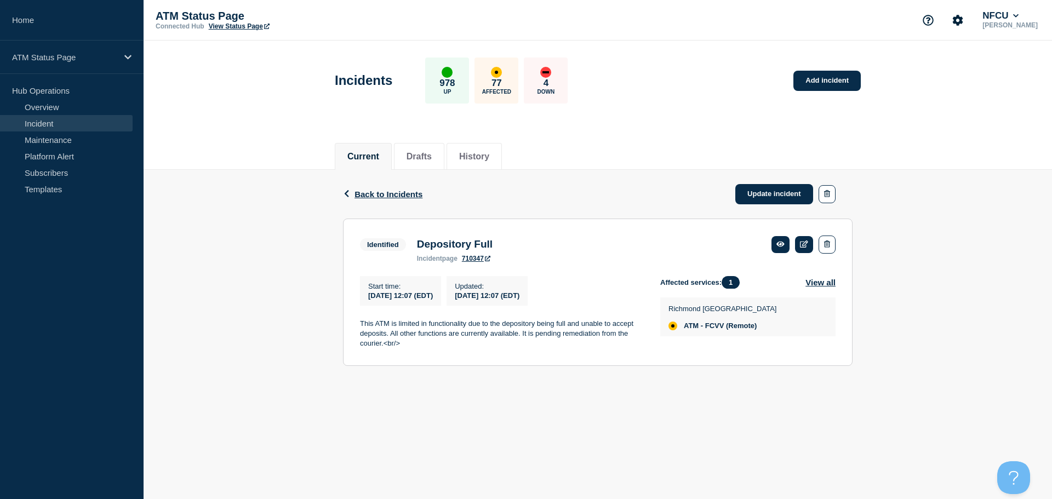
click at [786, 487] on body "Home ATM Status Page Hub Operations Overview Incident Maintenance Platform Aler…" at bounding box center [526, 249] width 1052 height 499
click at [782, 193] on link "Update incident" at bounding box center [774, 194] width 78 height 20
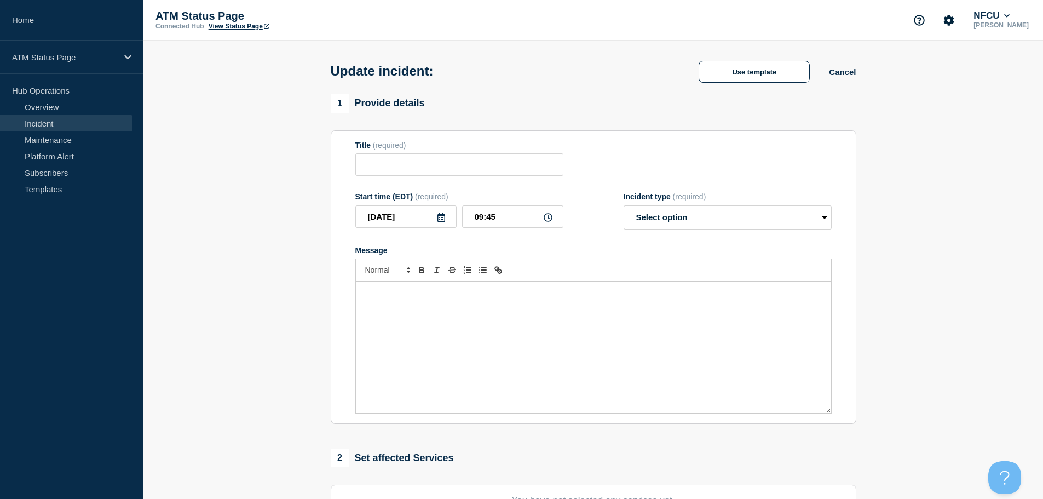
type input "Depository Full"
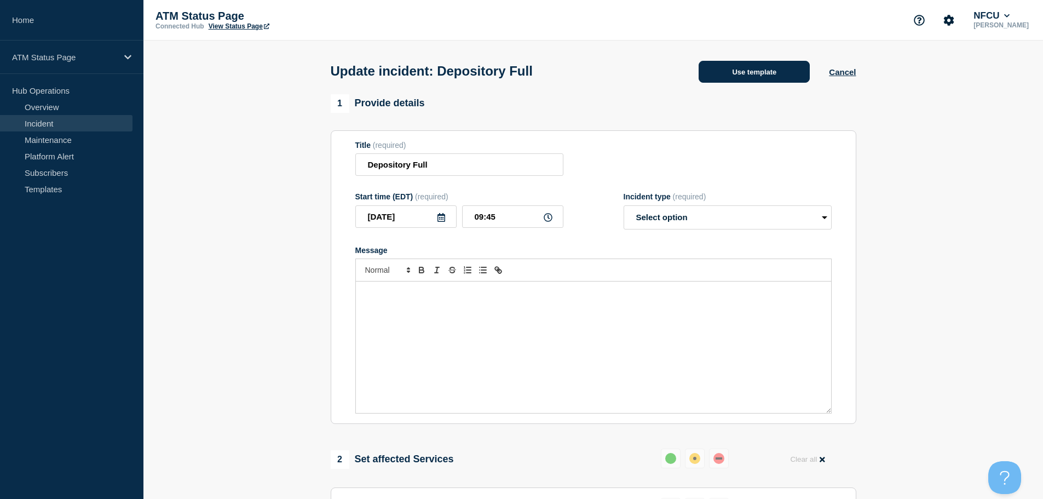
click at [711, 67] on button "Use template" at bounding box center [754, 72] width 111 height 22
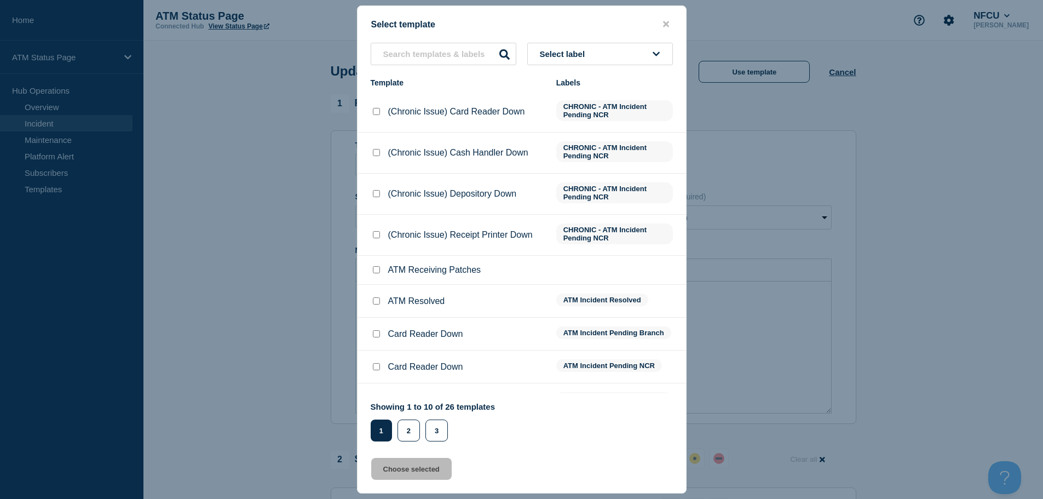
click at [373, 303] on input "ATM Resolved checkbox" at bounding box center [376, 300] width 7 height 7
checkbox input "true"
click at [405, 470] on button "Choose selected" at bounding box center [411, 469] width 81 height 22
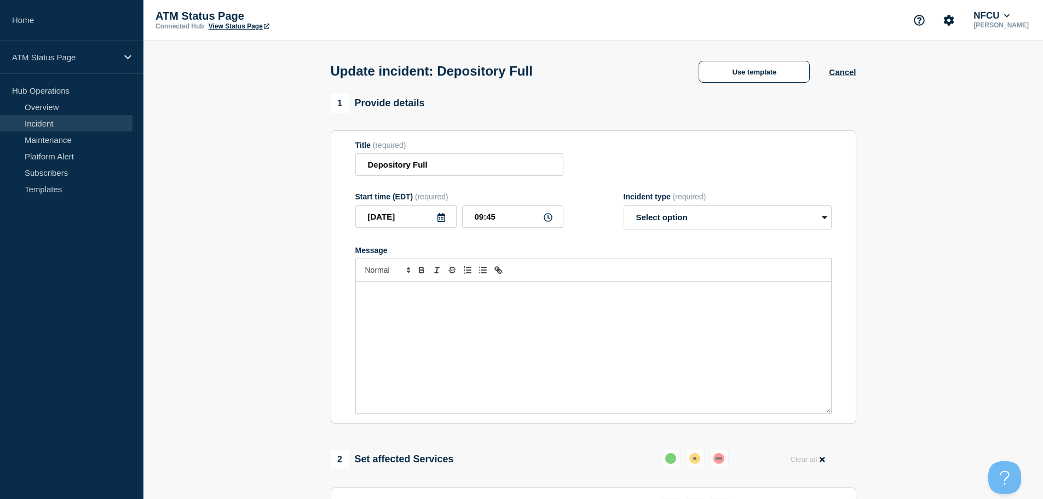
select select "resolved"
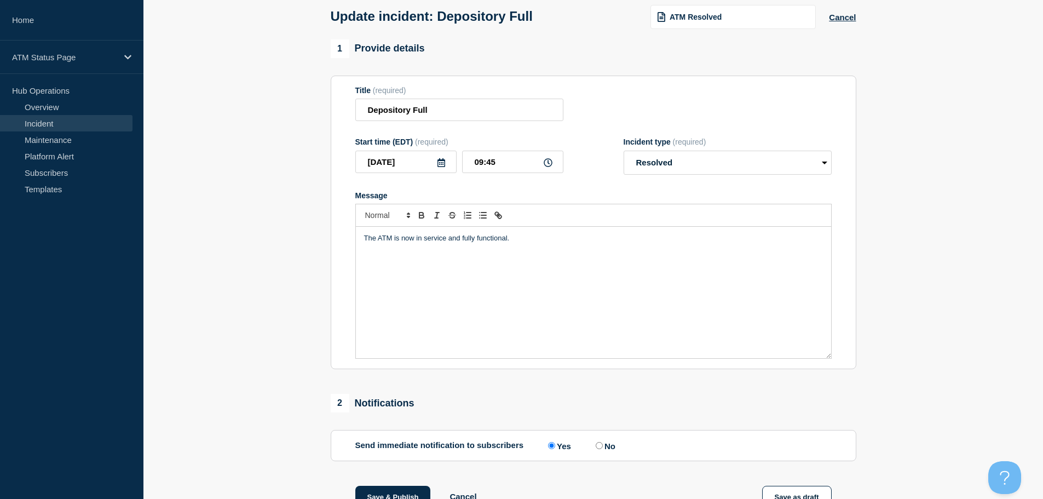
scroll to position [202, 0]
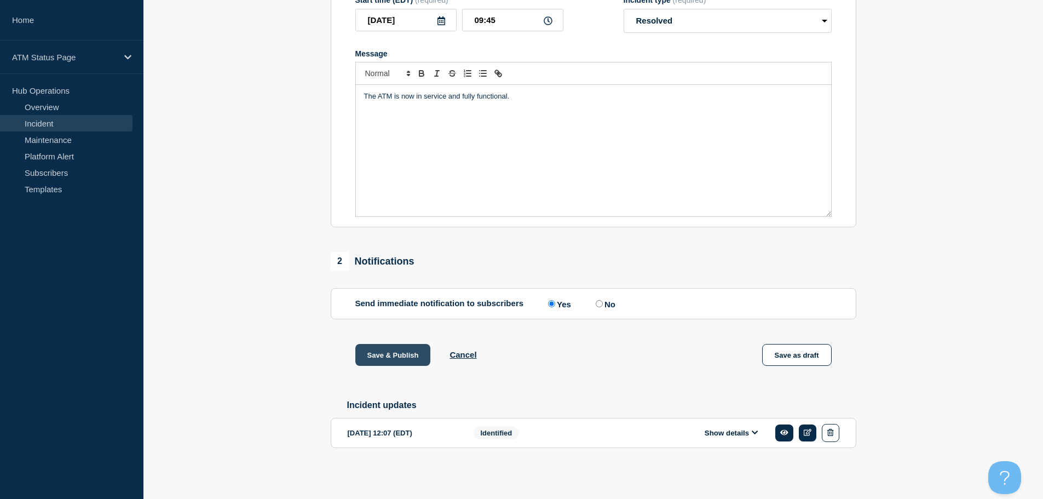
click at [401, 360] on button "Save & Publish" at bounding box center [393, 355] width 76 height 22
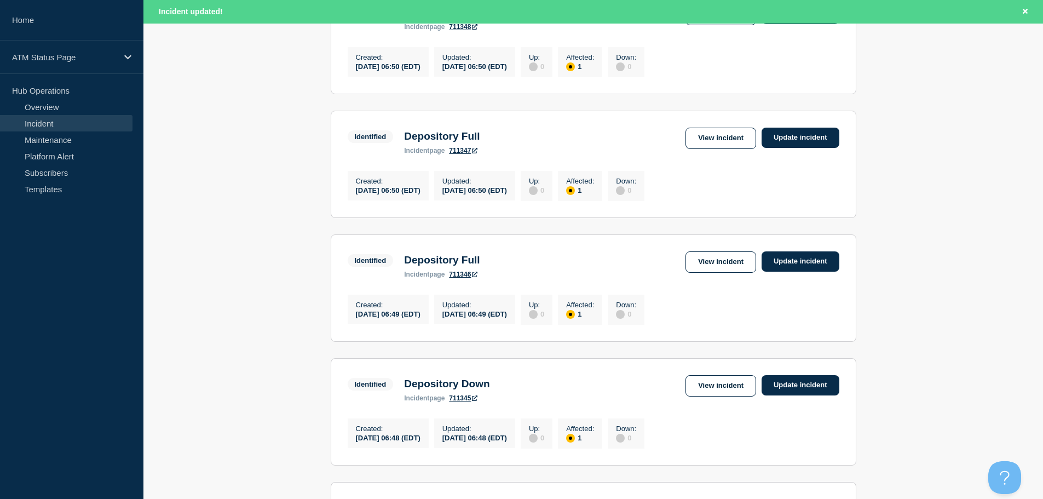
scroll to position [1165, 0]
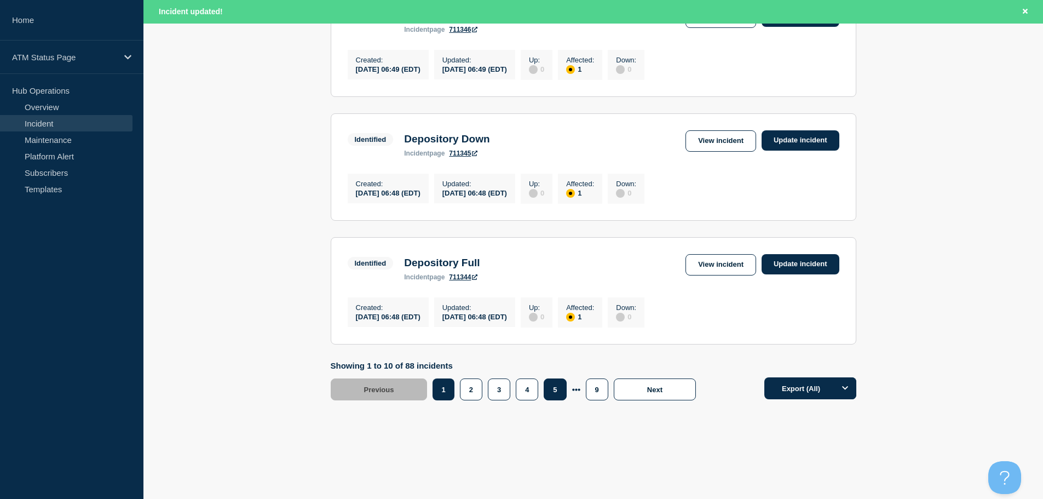
click at [552, 386] on button "5" at bounding box center [555, 389] width 22 height 22
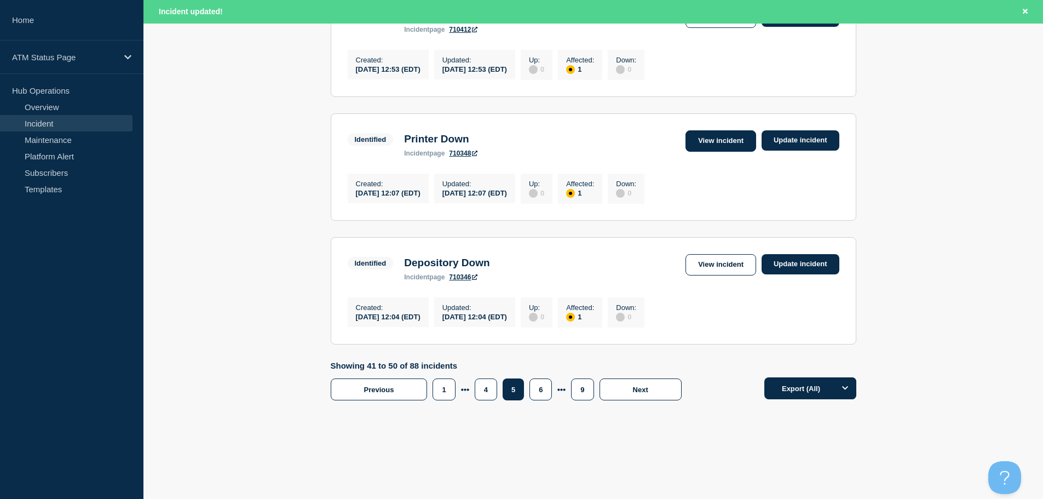
click at [726, 137] on link "View incident" at bounding box center [721, 140] width 71 height 21
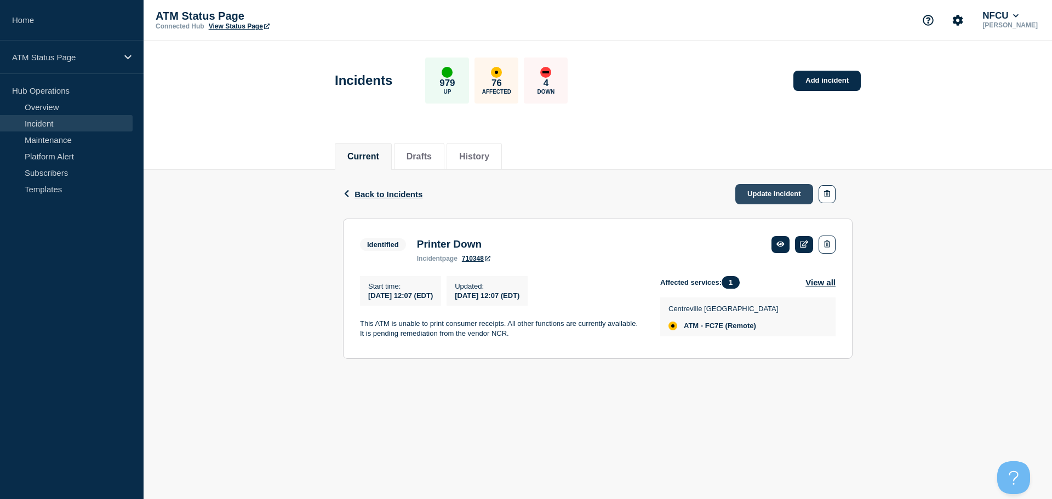
click at [762, 196] on link "Update incident" at bounding box center [774, 194] width 78 height 20
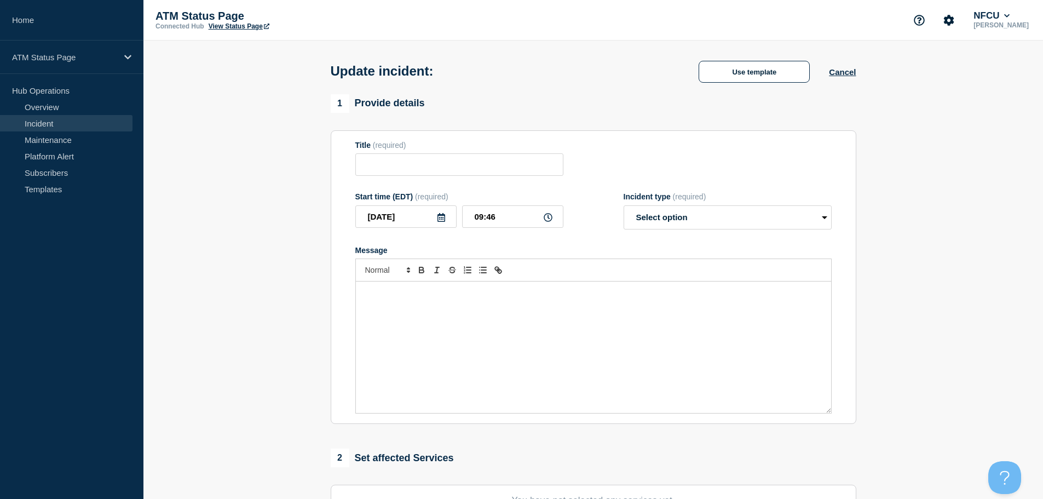
type input "Printer Down"
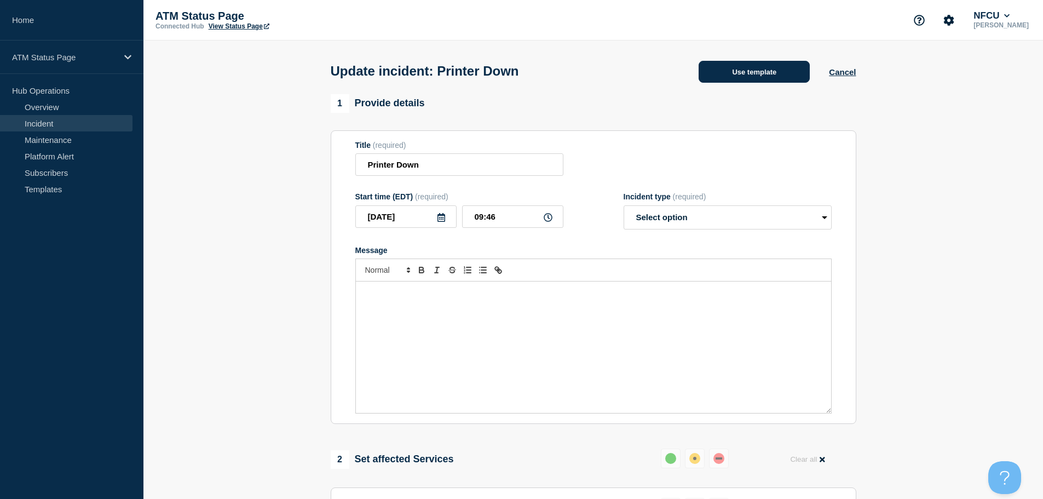
click at [717, 81] on button "Use template" at bounding box center [754, 72] width 111 height 22
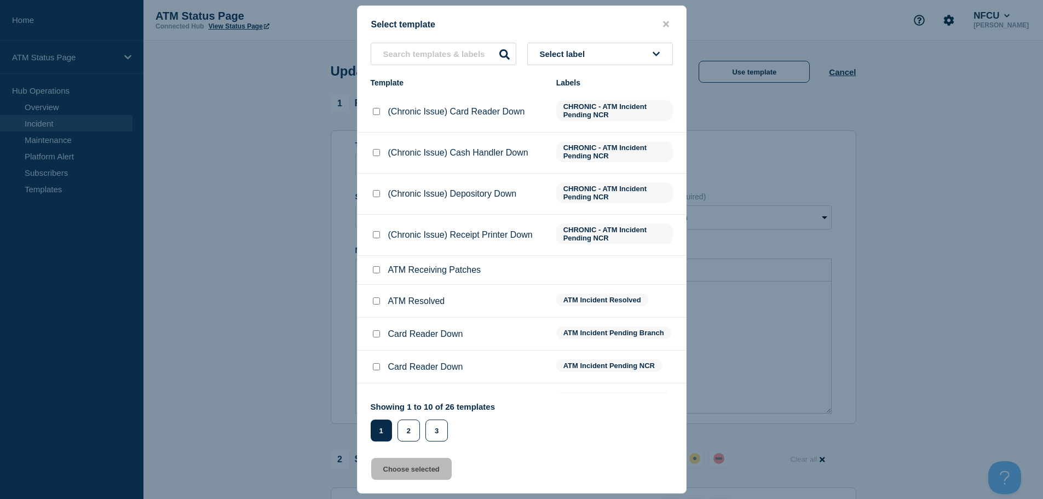
click at [373, 300] on input "ATM Resolved checkbox" at bounding box center [376, 300] width 7 height 7
checkbox input "true"
click at [409, 463] on button "Choose selected" at bounding box center [411, 469] width 81 height 22
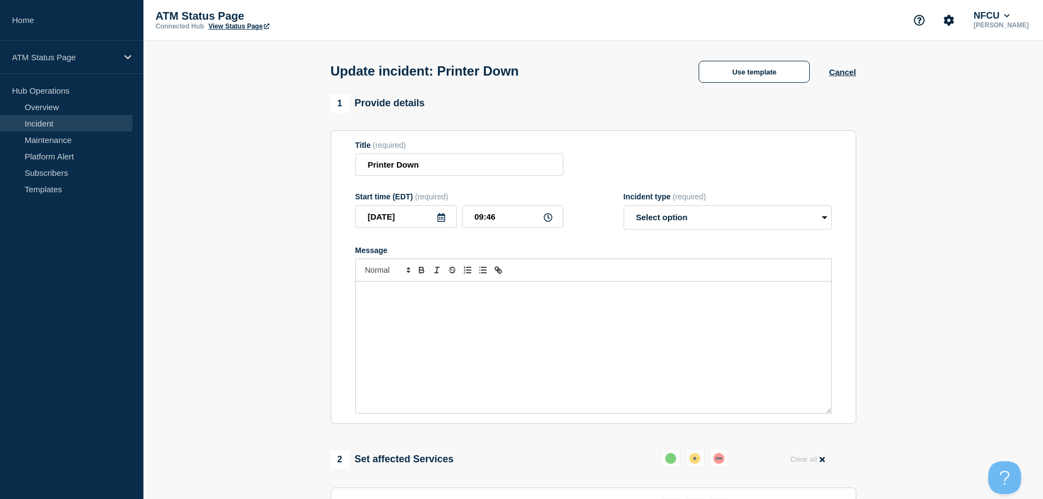
select select "resolved"
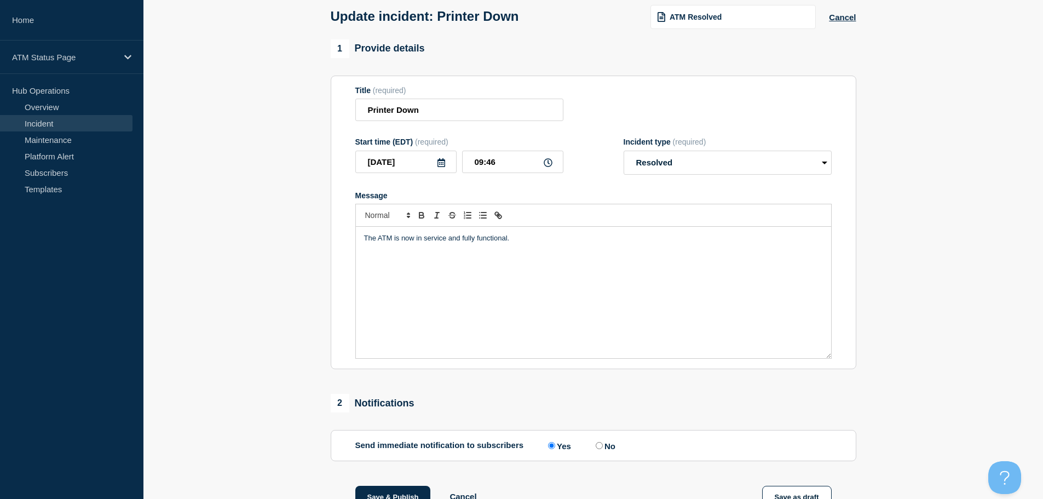
scroll to position [110, 0]
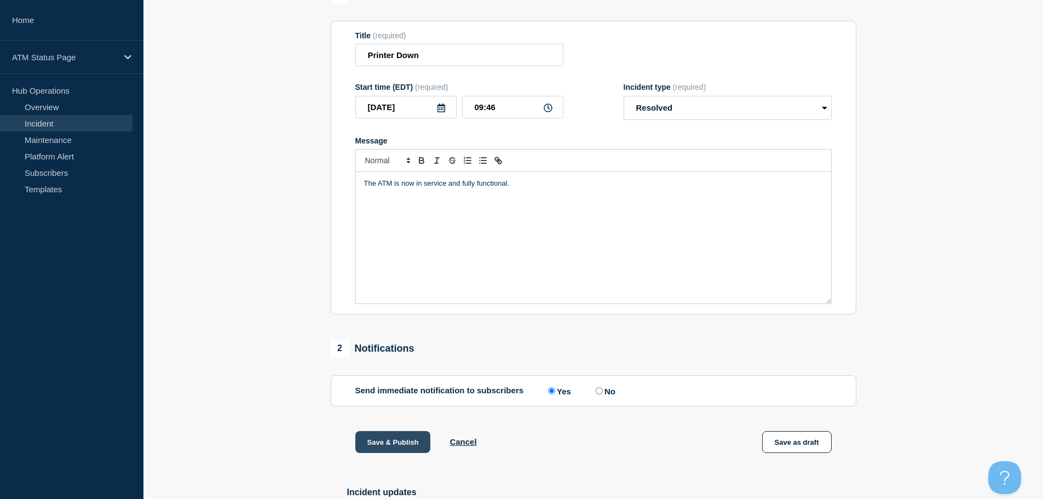
click at [383, 451] on button "Save & Publish" at bounding box center [393, 442] width 76 height 22
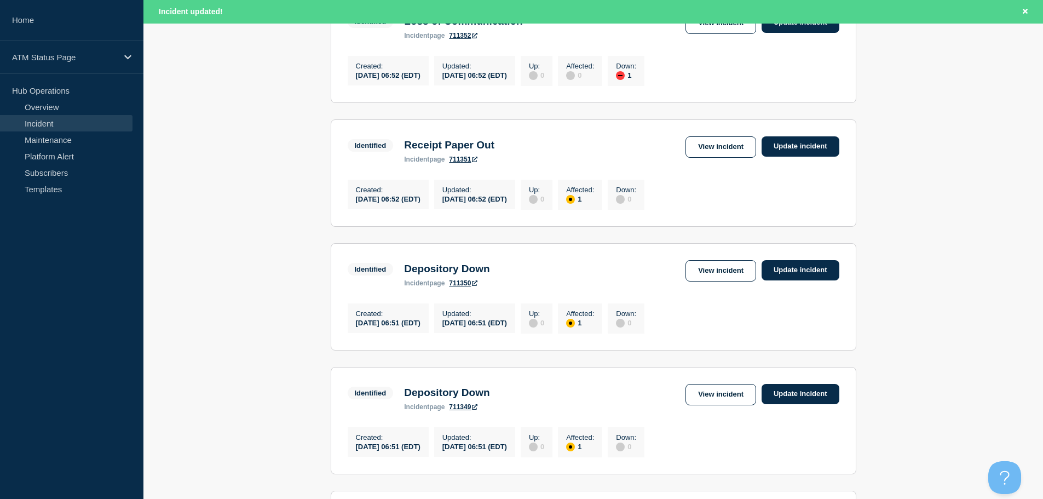
scroll to position [1165, 0]
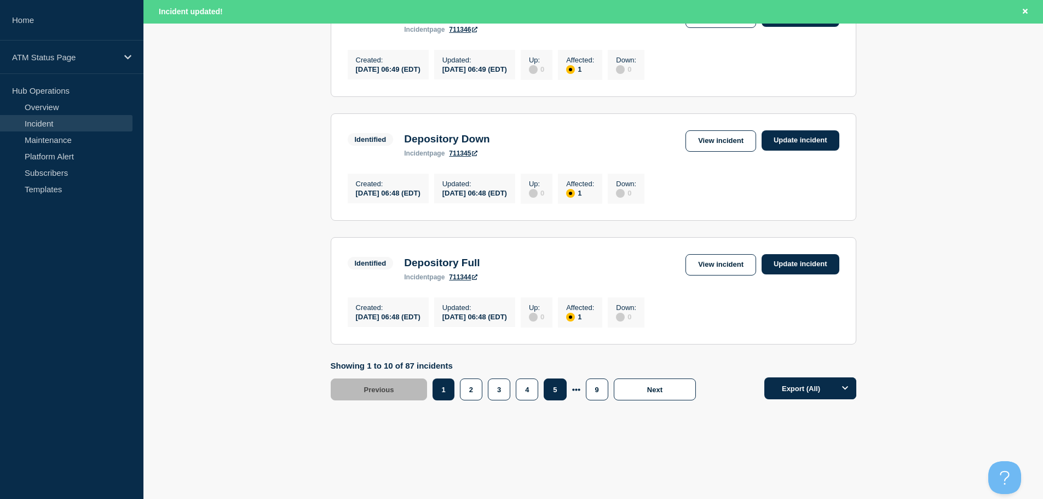
click at [556, 394] on button "5" at bounding box center [555, 389] width 22 height 22
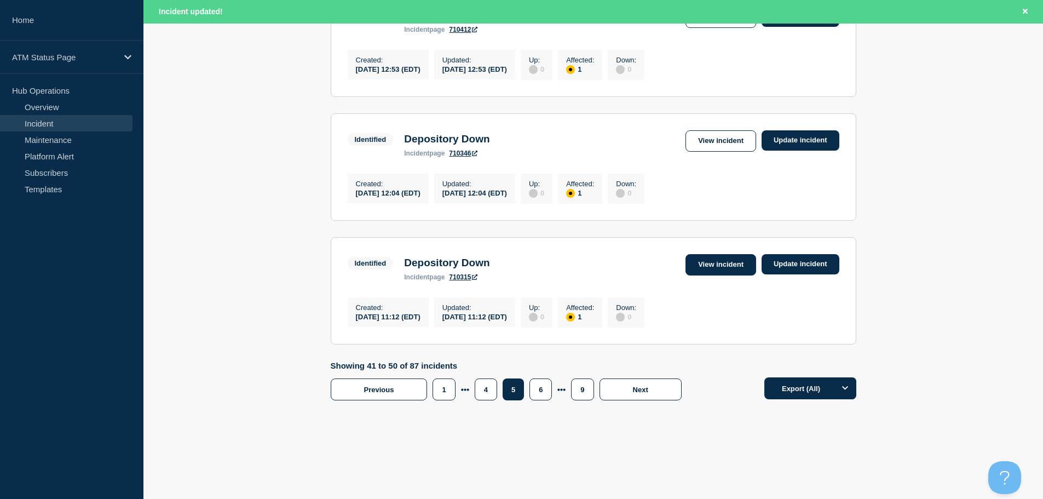
click at [714, 265] on link "View incident" at bounding box center [721, 264] width 71 height 21
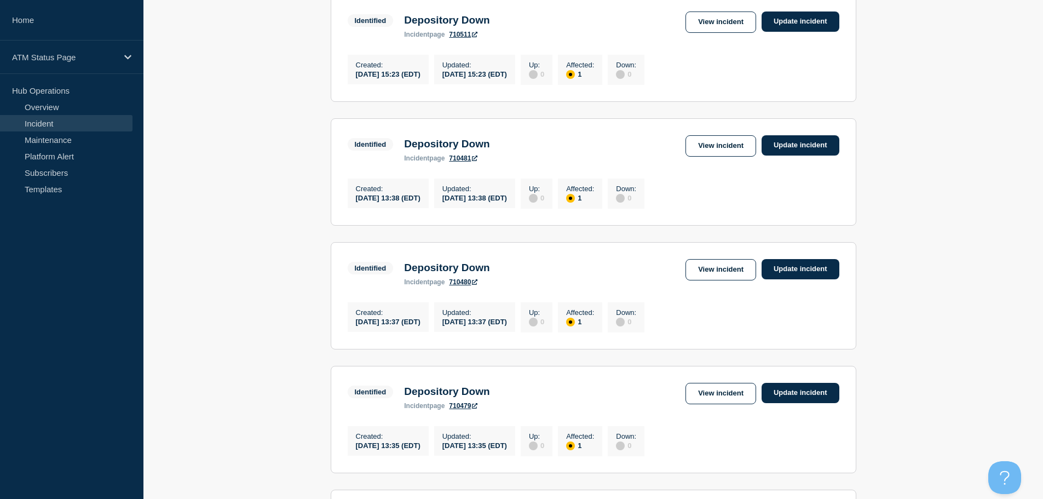
scroll to position [1142, 0]
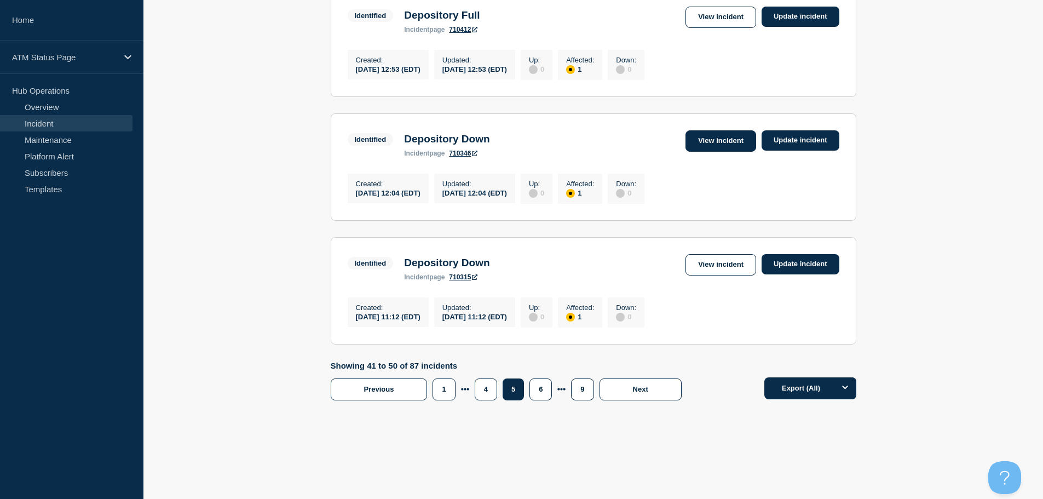
click at [737, 136] on link "View incident" at bounding box center [721, 140] width 71 height 21
click at [736, 8] on link "View incident" at bounding box center [721, 17] width 71 height 21
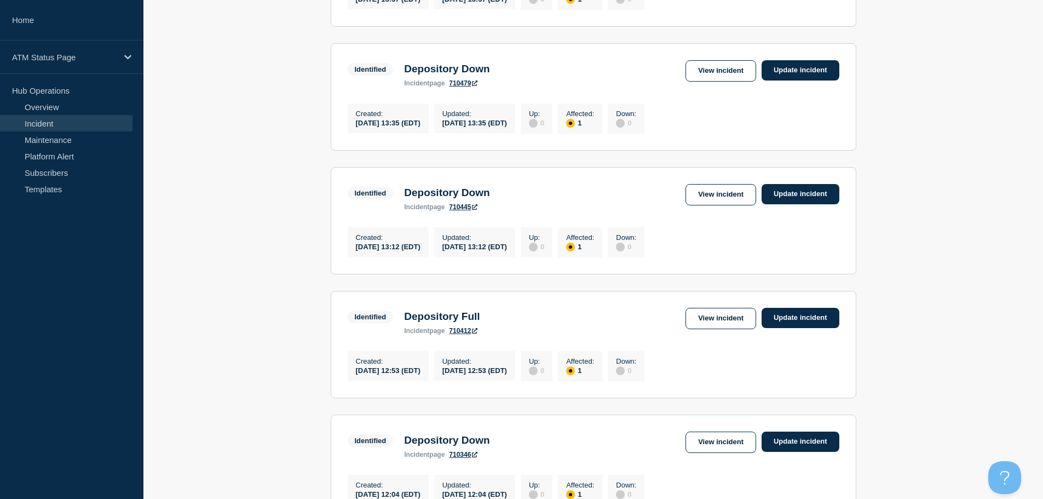
scroll to position [799, 0]
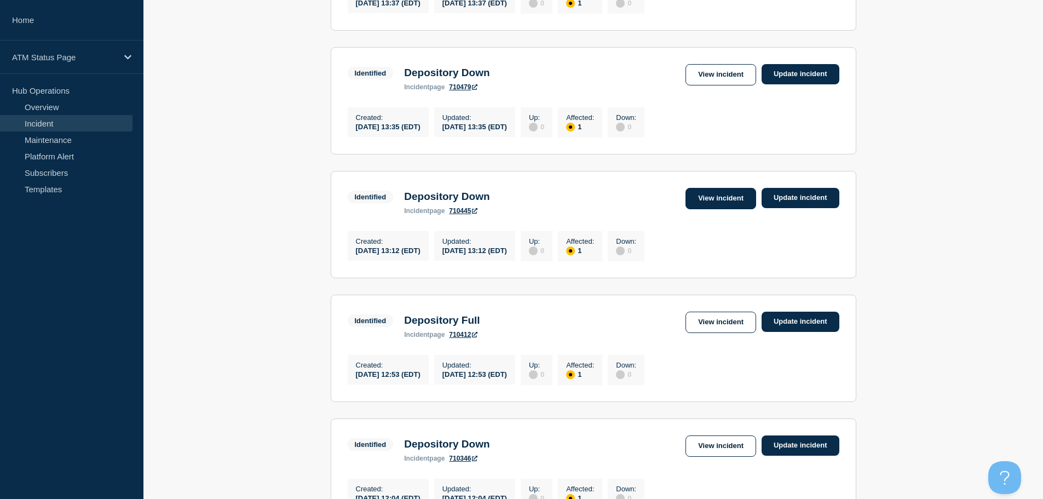
click at [733, 209] on link "View incident" at bounding box center [721, 198] width 71 height 21
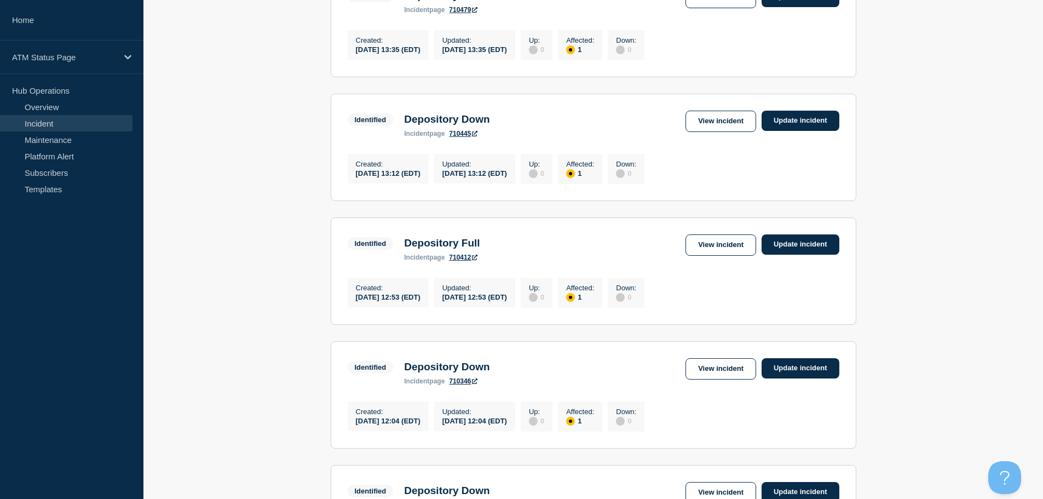
scroll to position [864, 0]
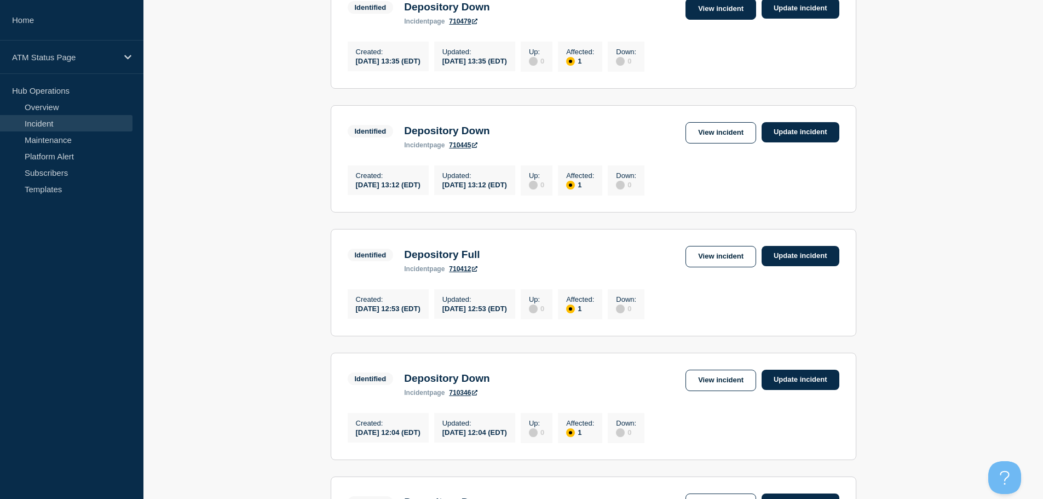
click at [706, 20] on link "View incident" at bounding box center [721, 8] width 71 height 21
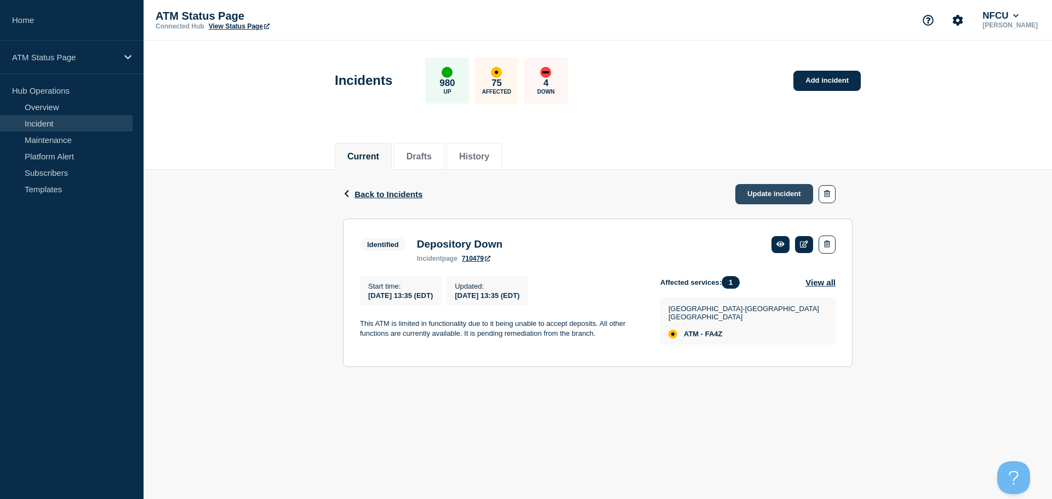
click at [756, 196] on link "Update incident" at bounding box center [774, 194] width 78 height 20
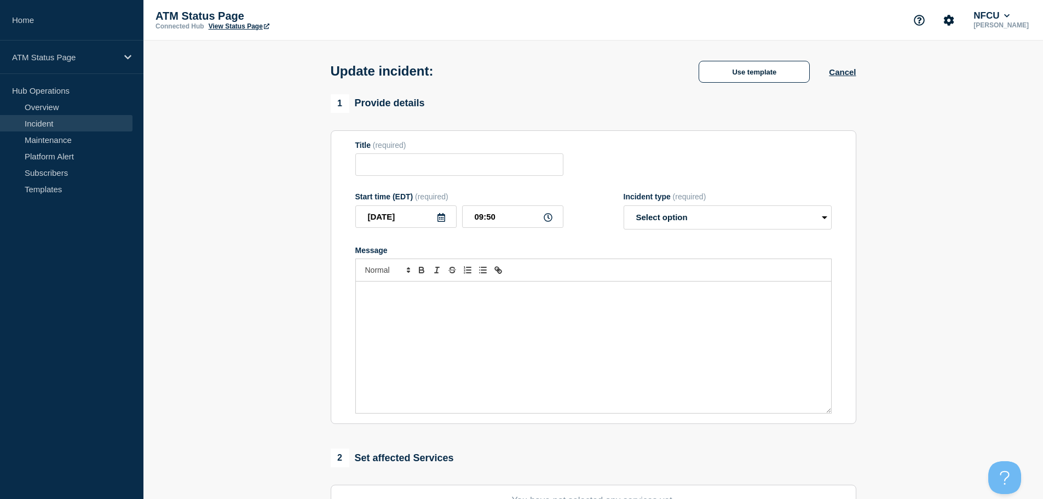
type input "Depository Down"
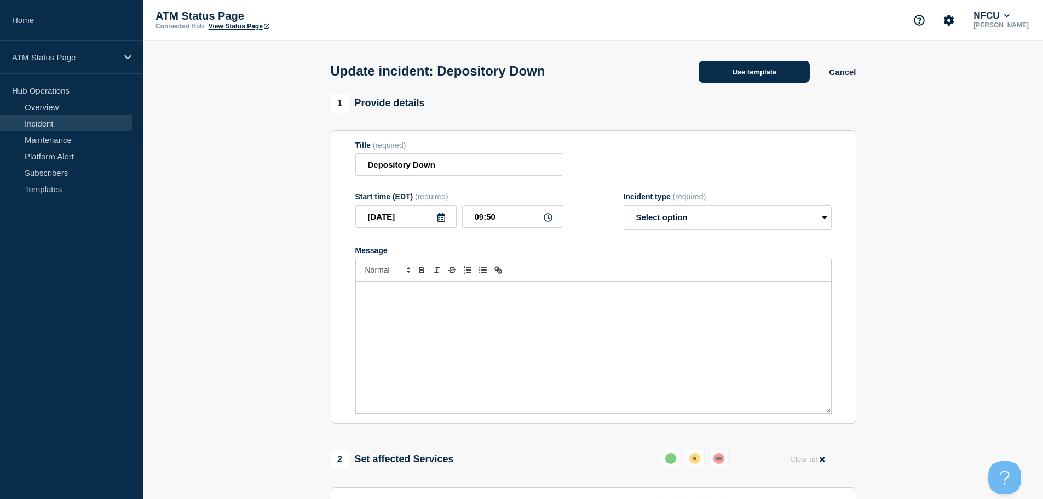
click at [724, 72] on button "Use template" at bounding box center [754, 72] width 111 height 22
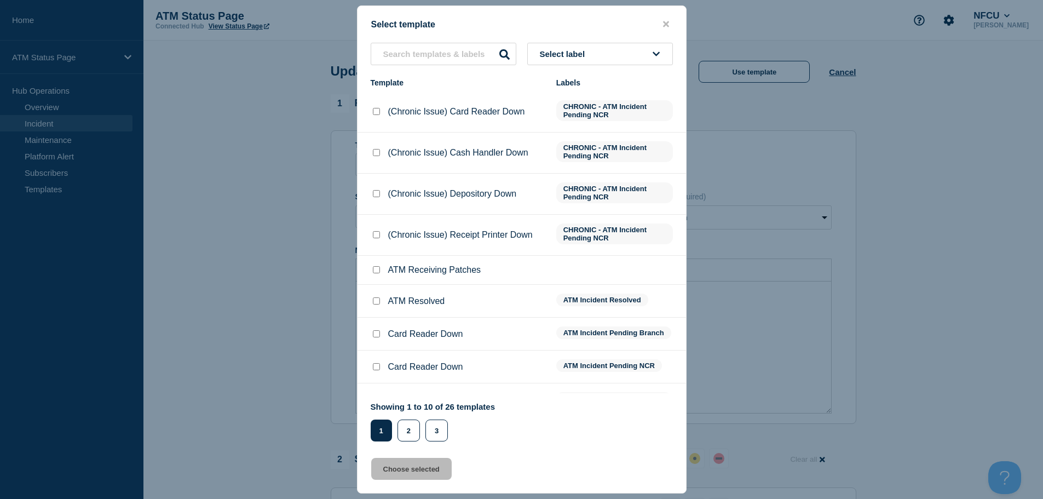
click at [375, 303] on input "ATM Resolved checkbox" at bounding box center [376, 300] width 7 height 7
checkbox input "true"
click at [398, 472] on button "Choose selected" at bounding box center [411, 469] width 81 height 22
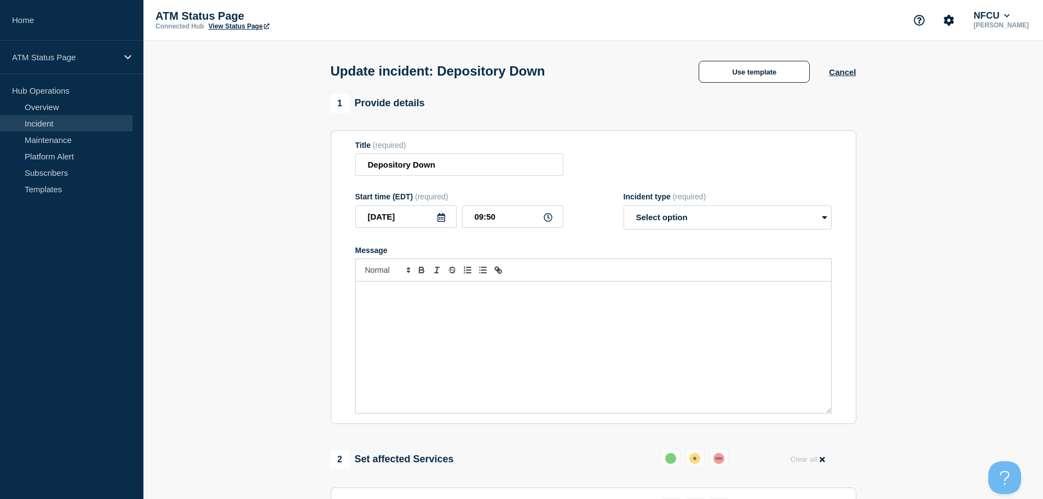
select select "resolved"
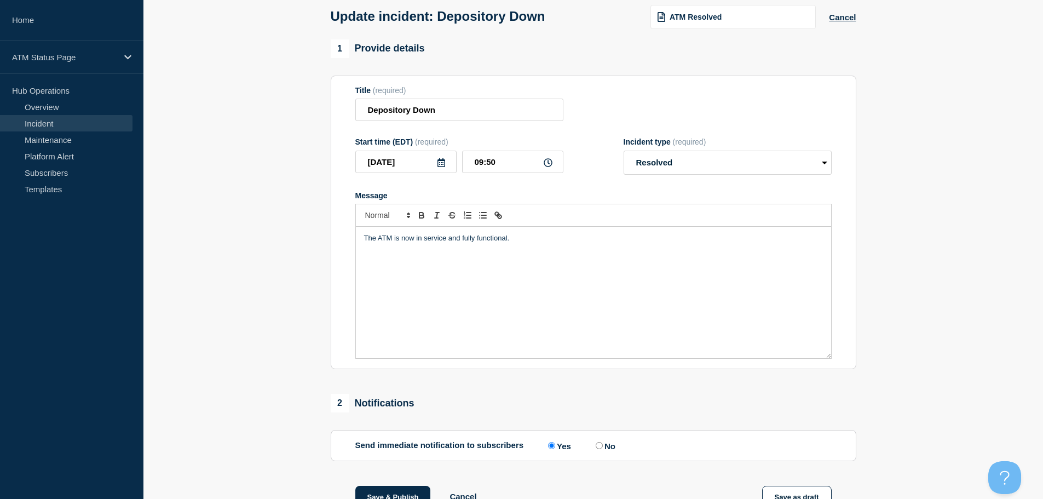
scroll to position [202, 0]
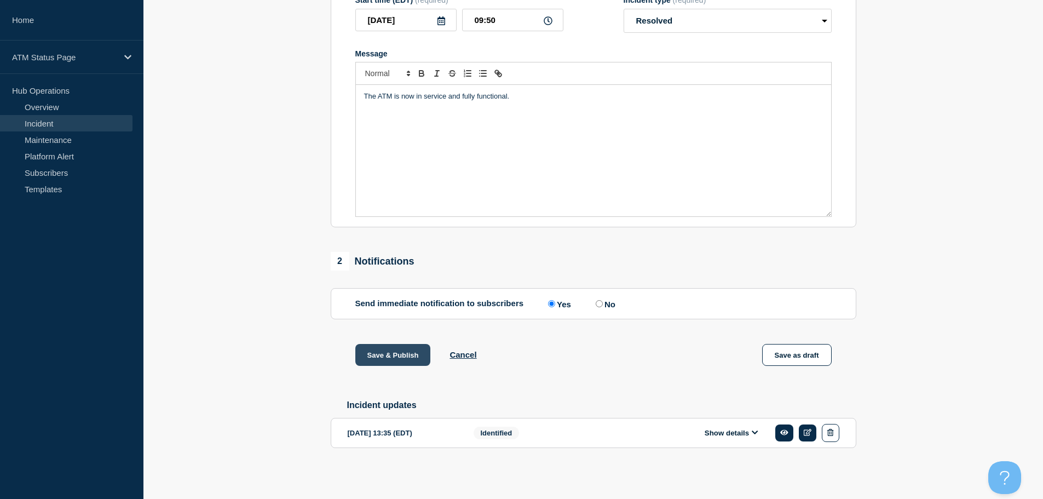
click at [394, 355] on button "Save & Publish" at bounding box center [393, 355] width 76 height 22
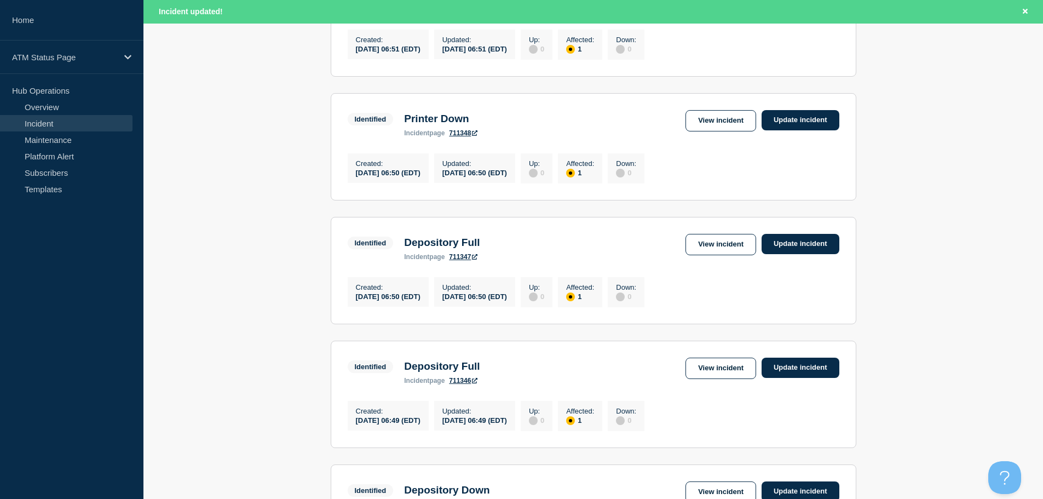
scroll to position [1165, 0]
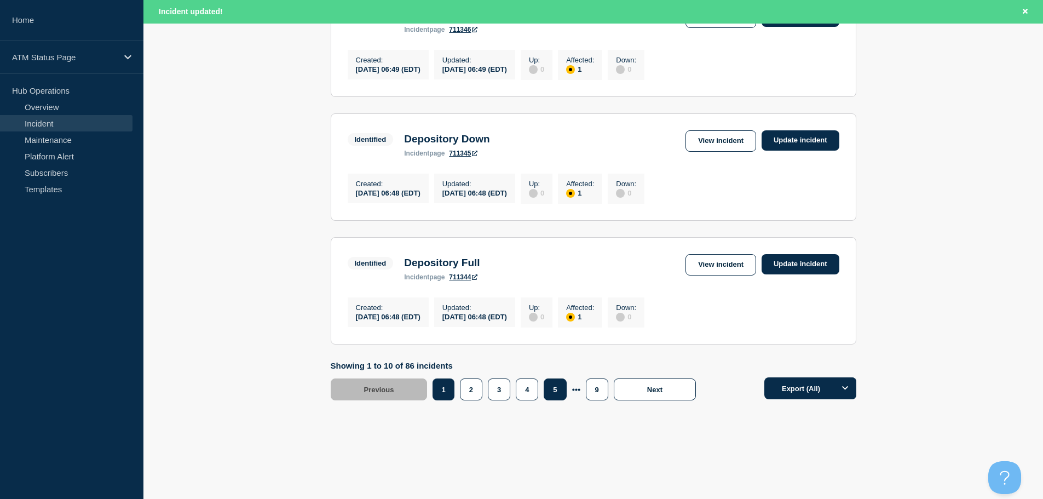
click at [554, 389] on button "5" at bounding box center [555, 389] width 22 height 22
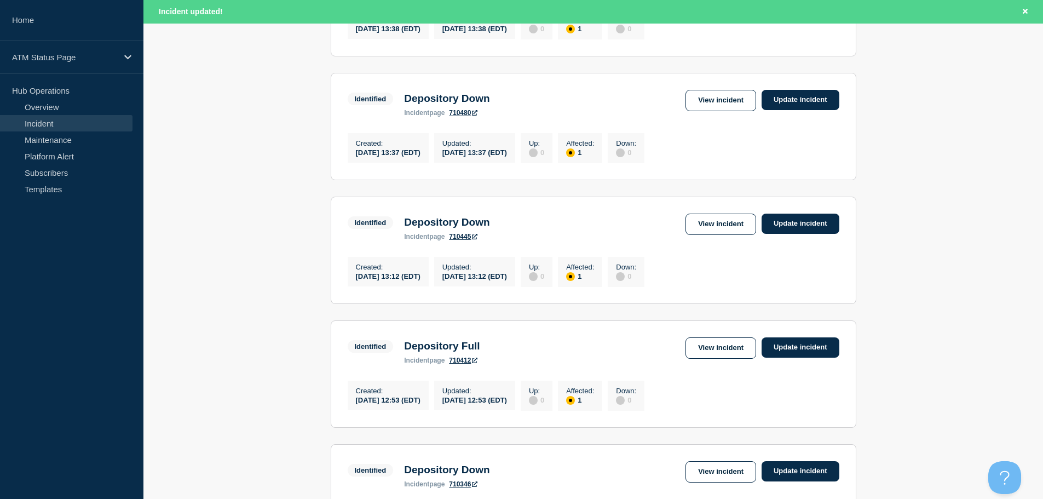
scroll to position [617, 0]
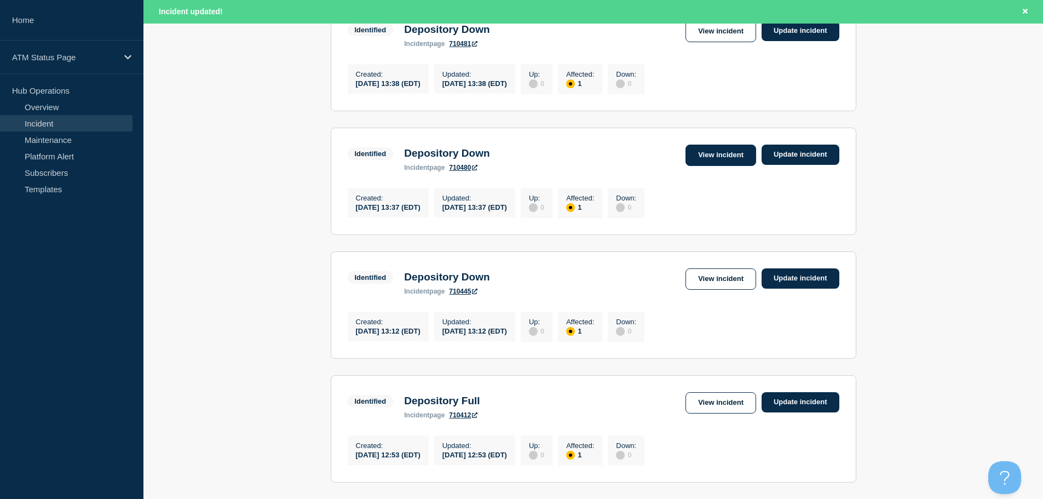
click at [695, 166] on link "View incident" at bounding box center [721, 155] width 71 height 21
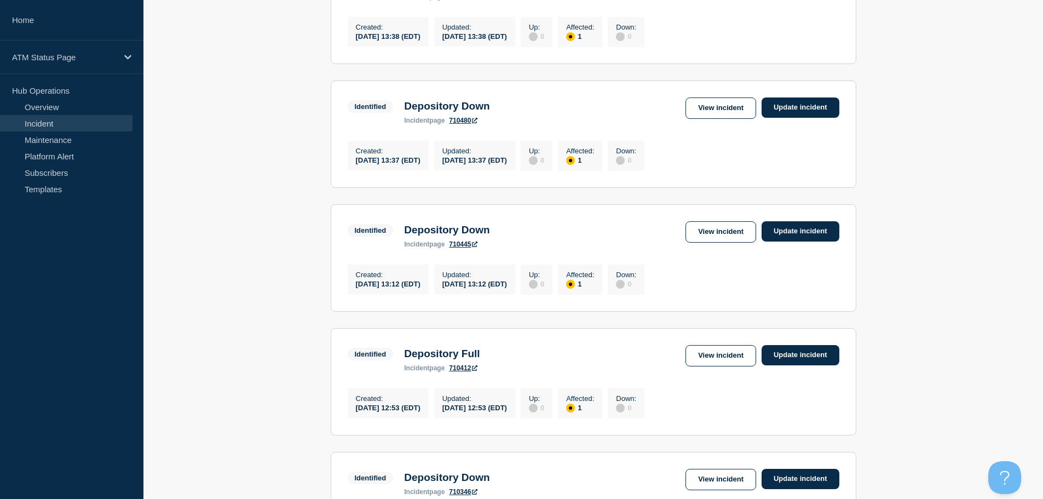
scroll to position [624, 0]
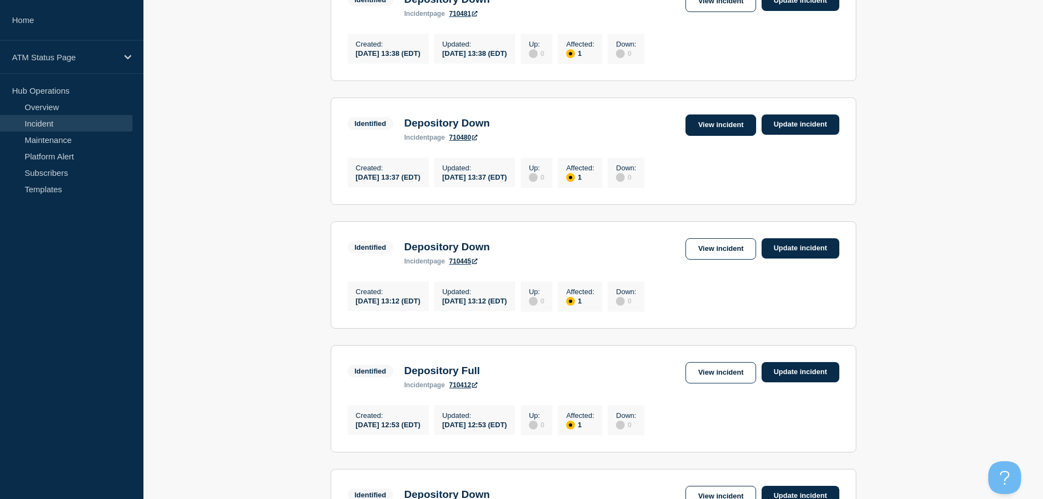
click at [703, 136] on link "View incident" at bounding box center [721, 124] width 71 height 21
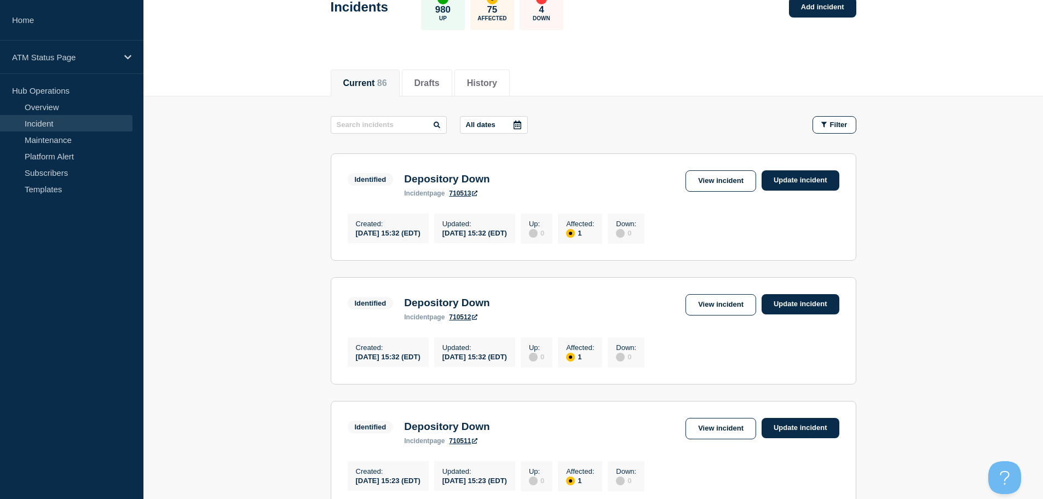
scroll to position [75, 0]
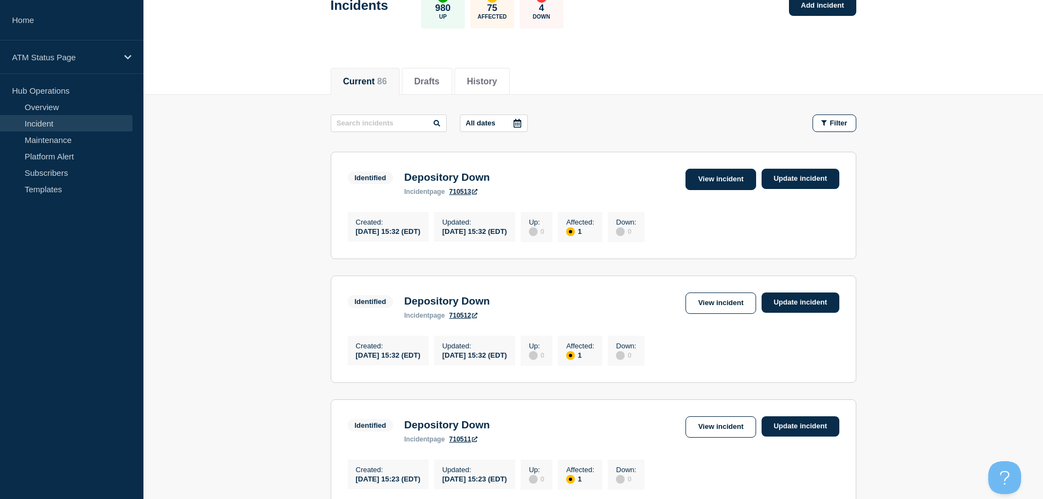
click at [735, 178] on link "View incident" at bounding box center [721, 179] width 71 height 21
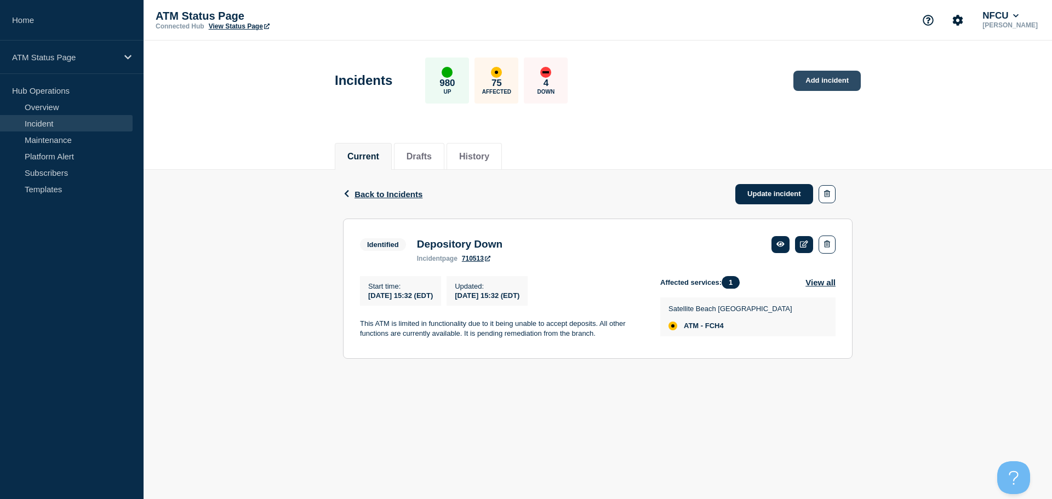
click at [810, 81] on link "Add incident" at bounding box center [826, 81] width 67 height 20
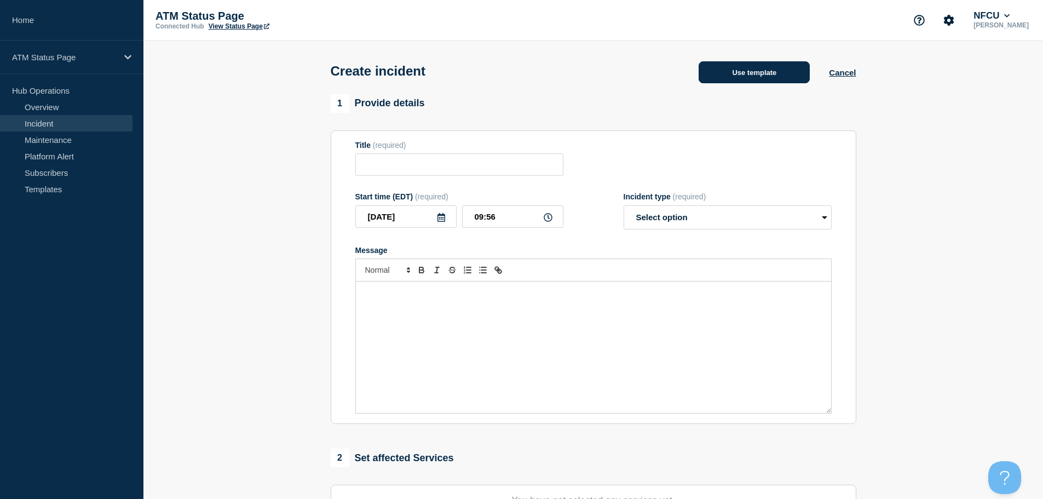
click at [769, 74] on button "Use template" at bounding box center [754, 72] width 111 height 22
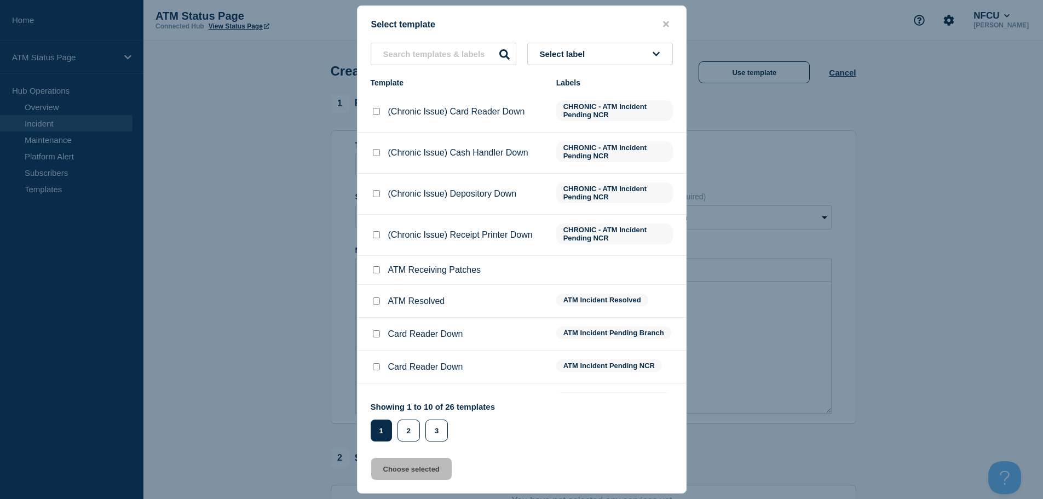
click at [377, 303] on input "ATM Resolved checkbox" at bounding box center [376, 300] width 7 height 7
checkbox input "true"
click at [408, 473] on button "Choose selected" at bounding box center [411, 469] width 81 height 22
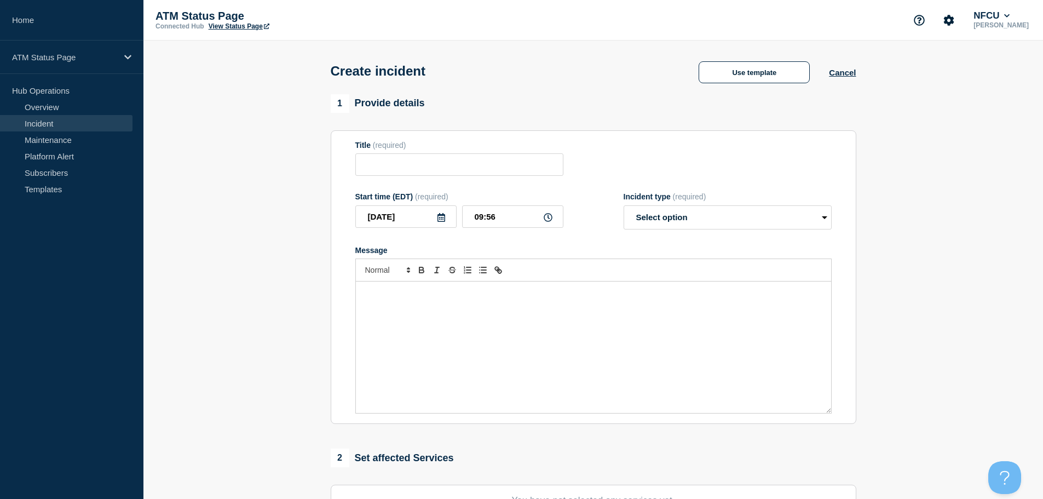
type input "ATM Resolved"
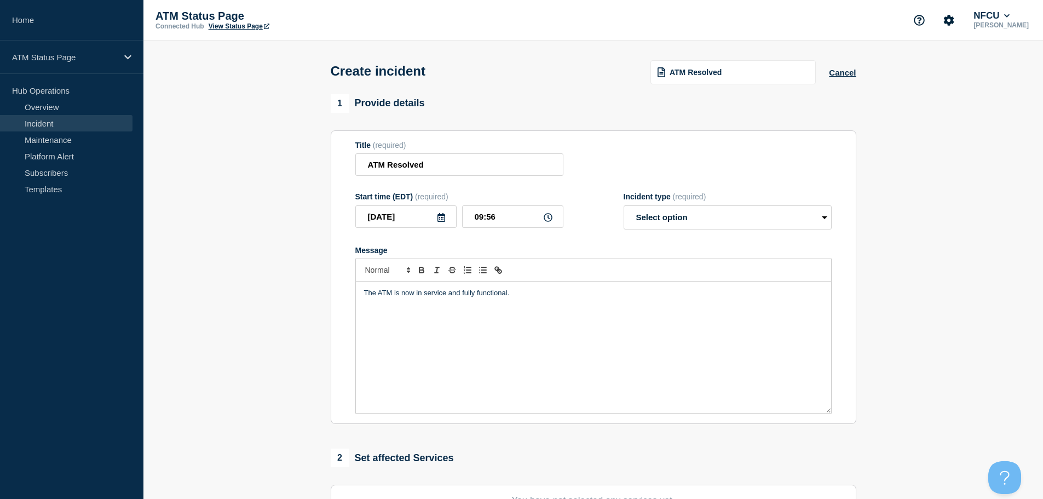
scroll to position [164, 0]
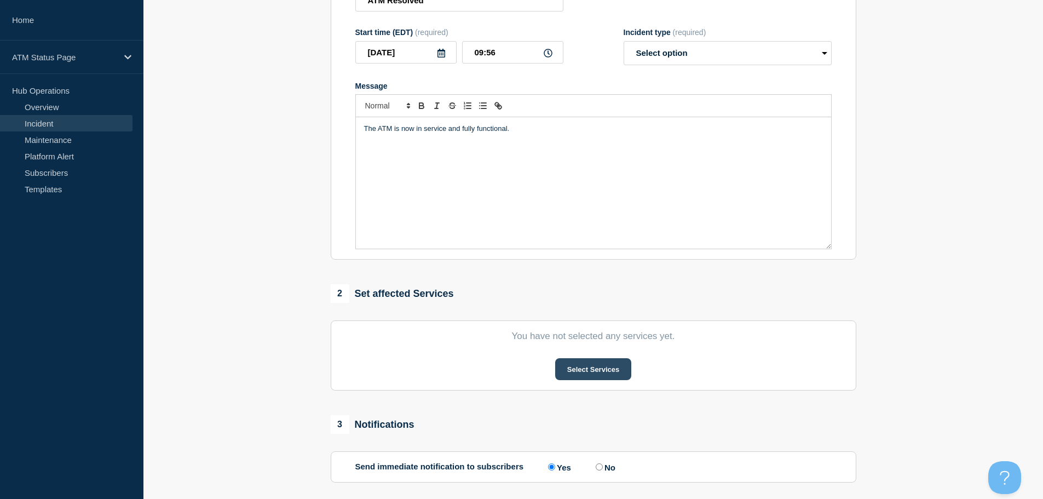
click at [583, 377] on button "Select Services" at bounding box center [593, 369] width 76 height 22
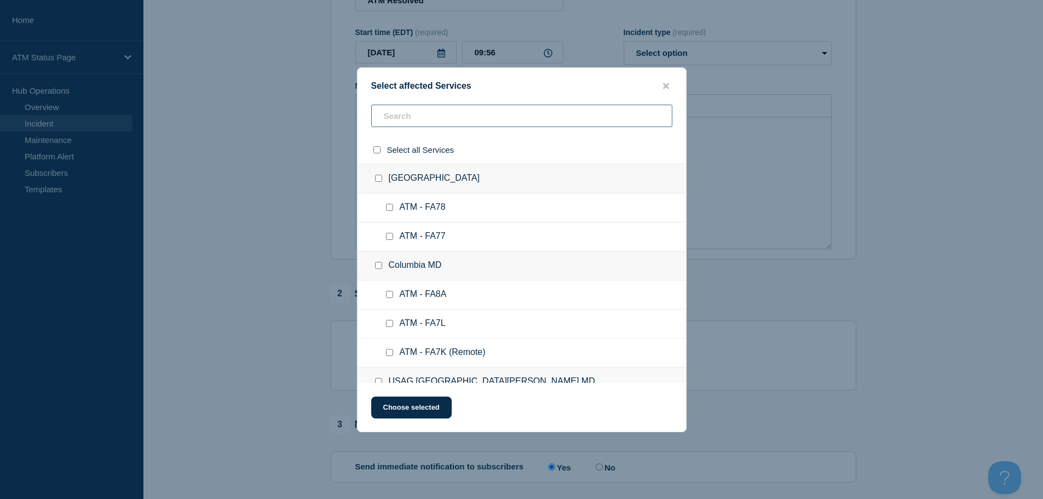
click at [536, 118] on input "text" at bounding box center [521, 116] width 301 height 22
type input "C"
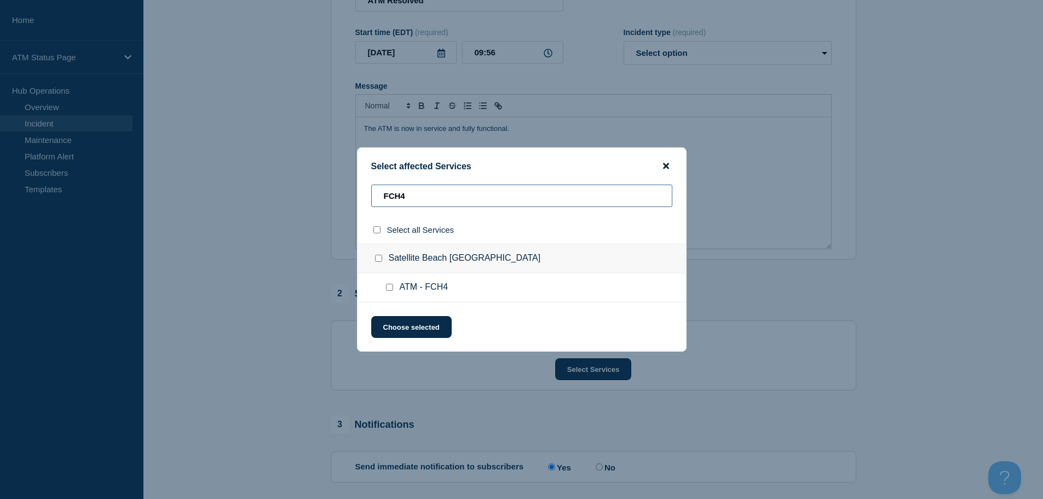
type input "FCH4"
click at [667, 164] on icon "close button" at bounding box center [666, 166] width 6 height 6
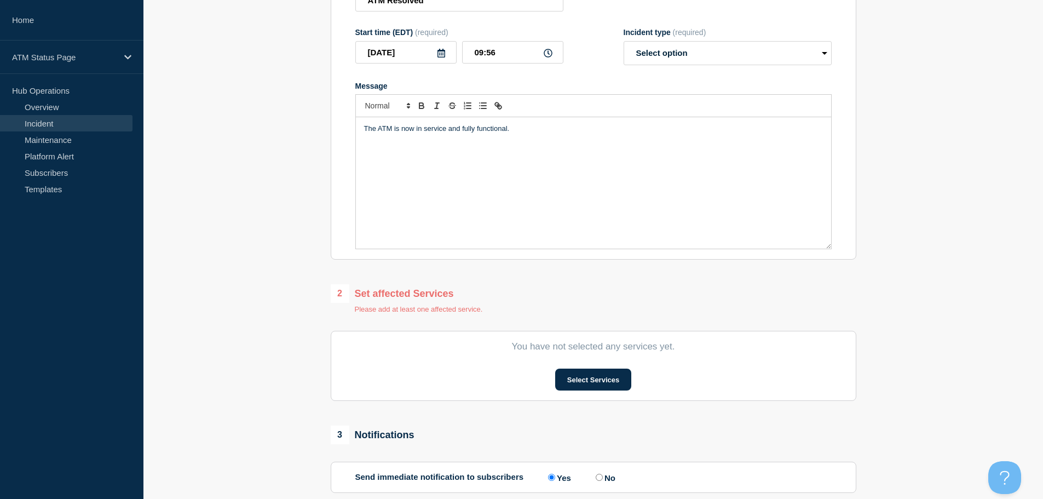
scroll to position [279, 0]
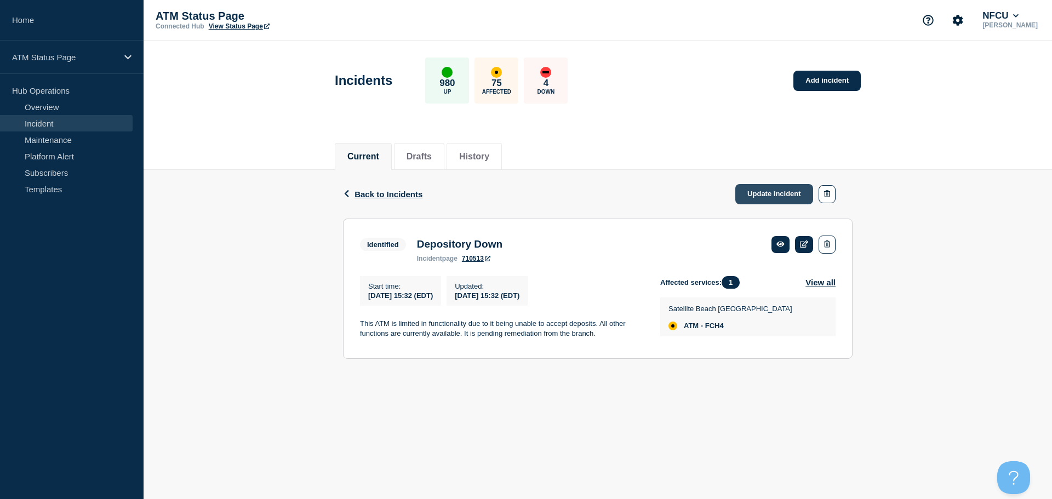
click at [763, 196] on link "Update incident" at bounding box center [774, 194] width 78 height 20
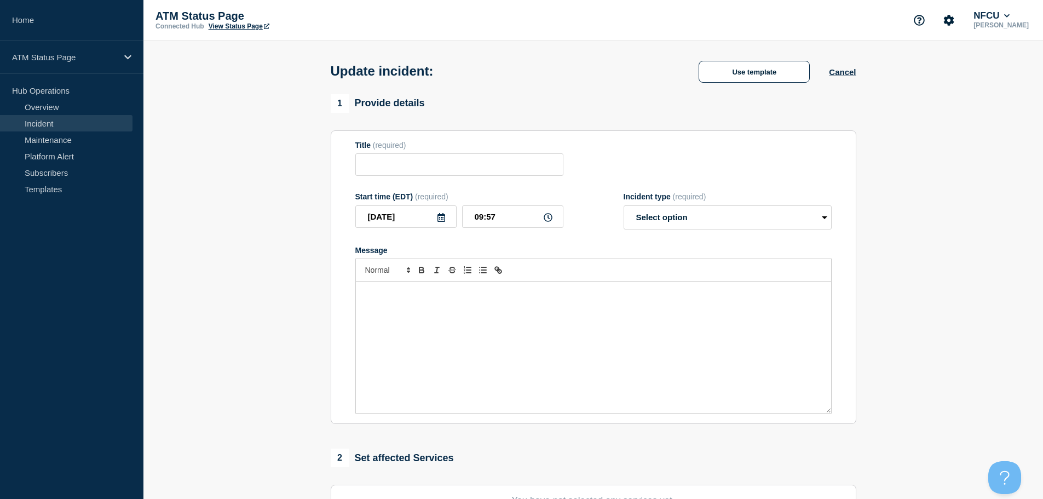
type input "Depository Down"
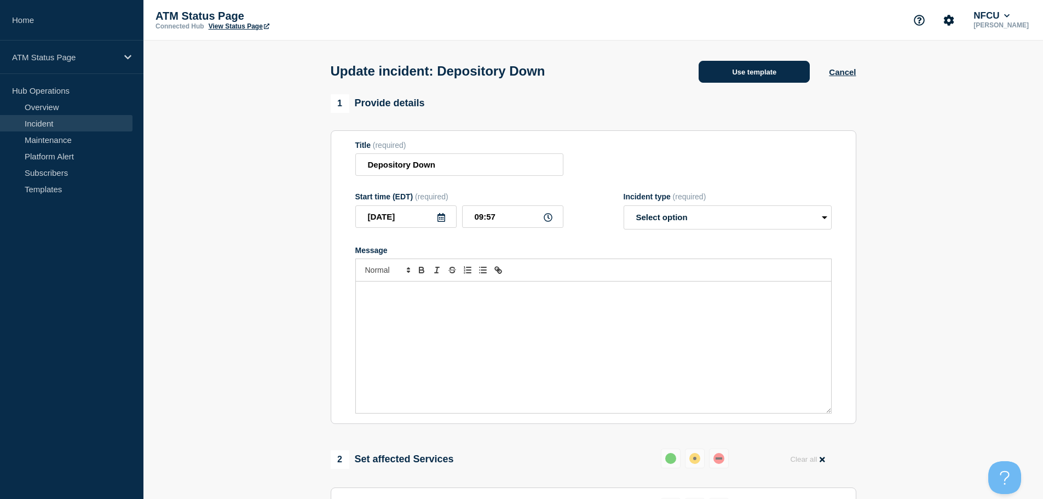
click at [735, 78] on button "Use template" at bounding box center [754, 72] width 111 height 22
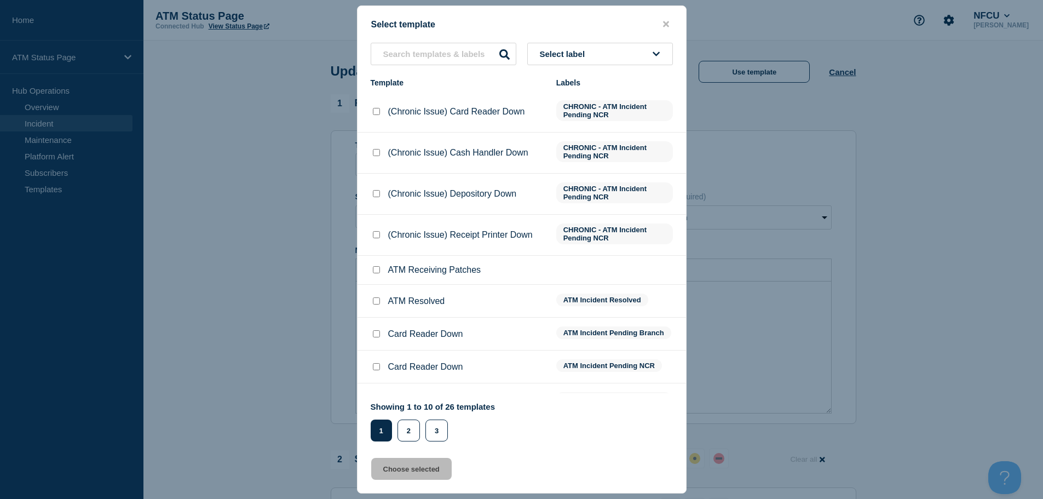
click at [372, 301] on div at bounding box center [376, 301] width 11 height 11
click at [378, 301] on input "ATM Resolved checkbox" at bounding box center [376, 300] width 7 height 7
checkbox input "true"
click at [426, 475] on button "Choose selected" at bounding box center [411, 469] width 81 height 22
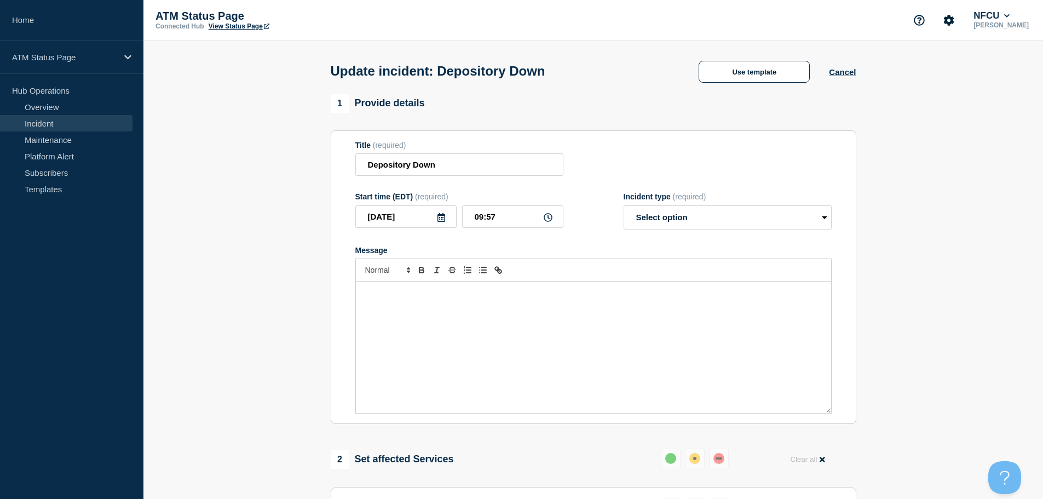
select select "resolved"
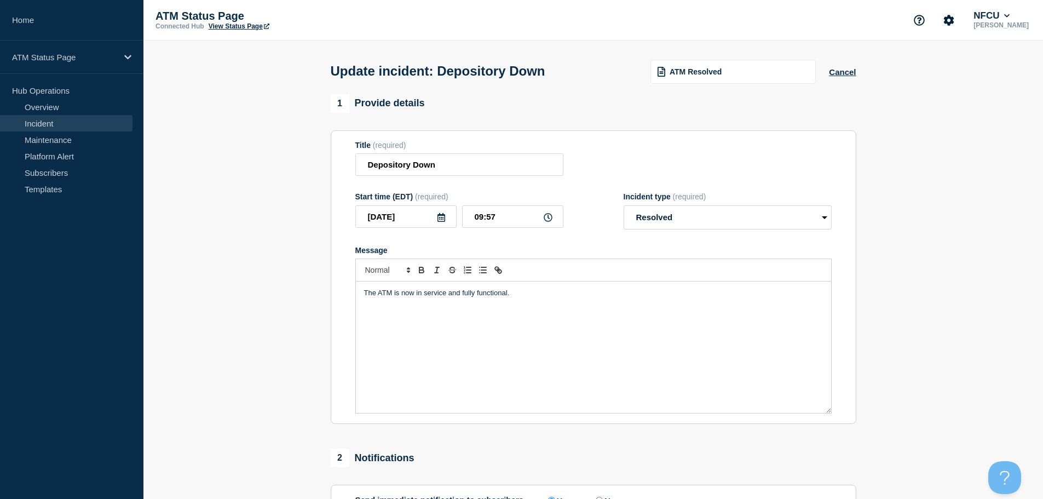
scroll to position [202, 0]
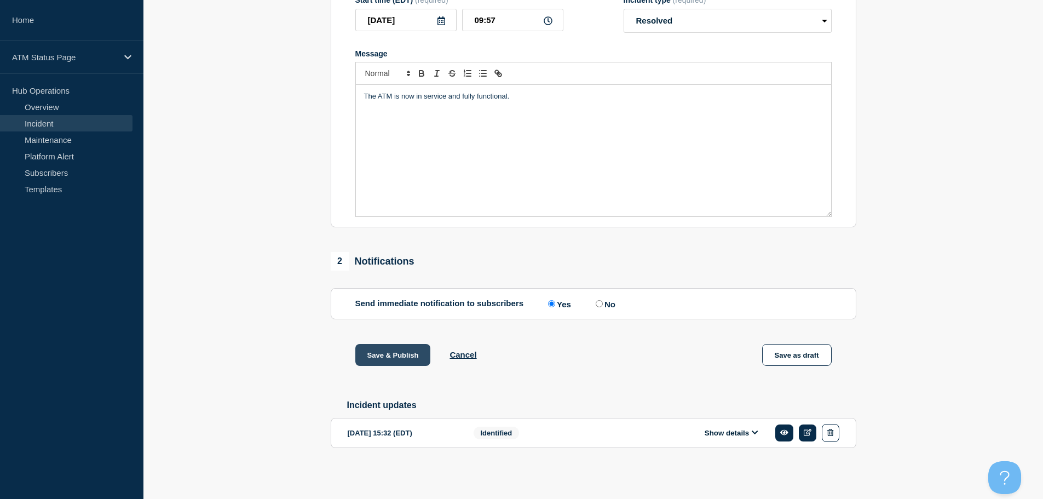
click at [378, 355] on button "Save & Publish" at bounding box center [393, 355] width 76 height 22
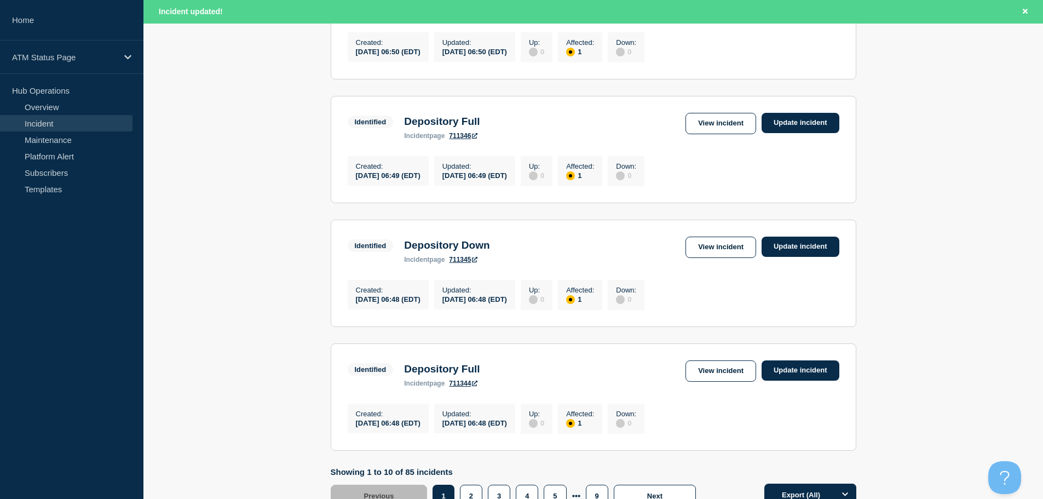
scroll to position [1165, 0]
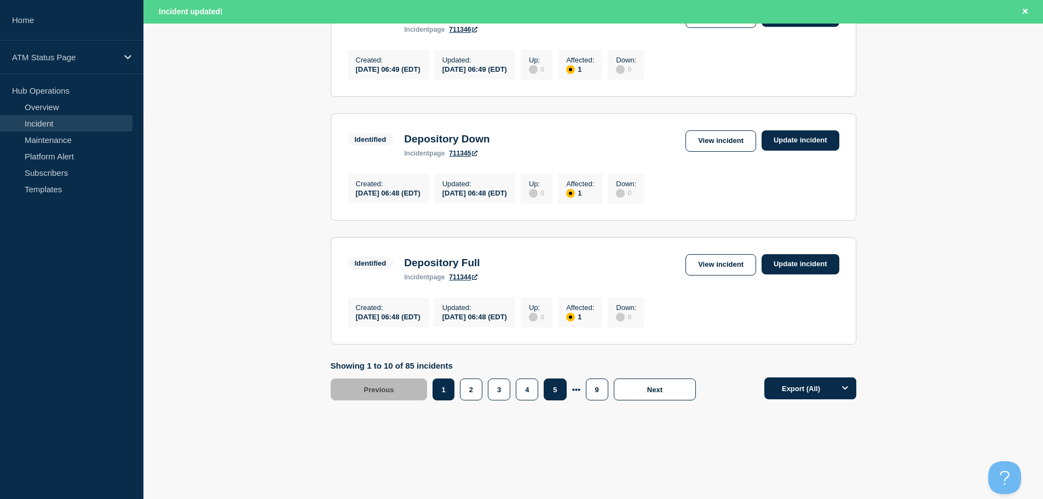
click at [556, 394] on button "5" at bounding box center [555, 389] width 22 height 22
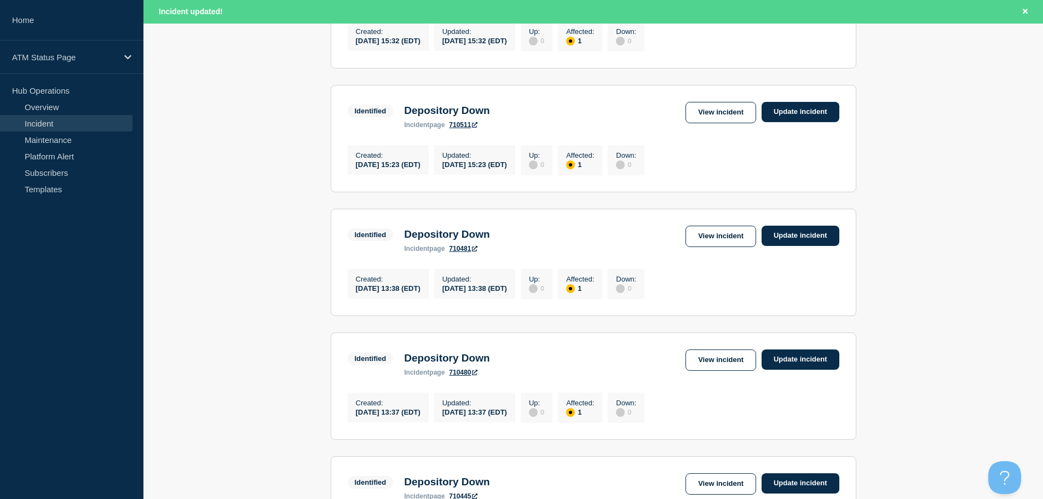
scroll to position [234, 0]
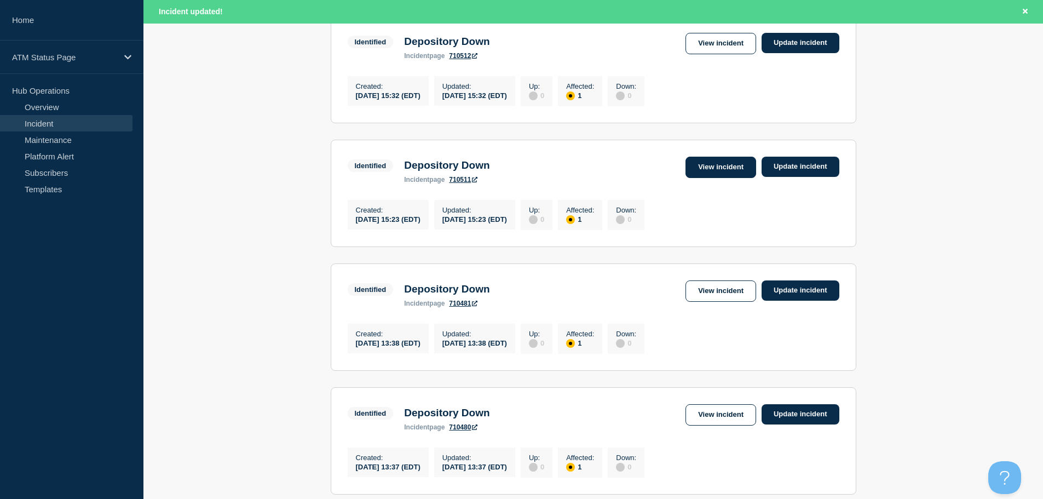
click at [720, 171] on link "View incident" at bounding box center [721, 167] width 71 height 21
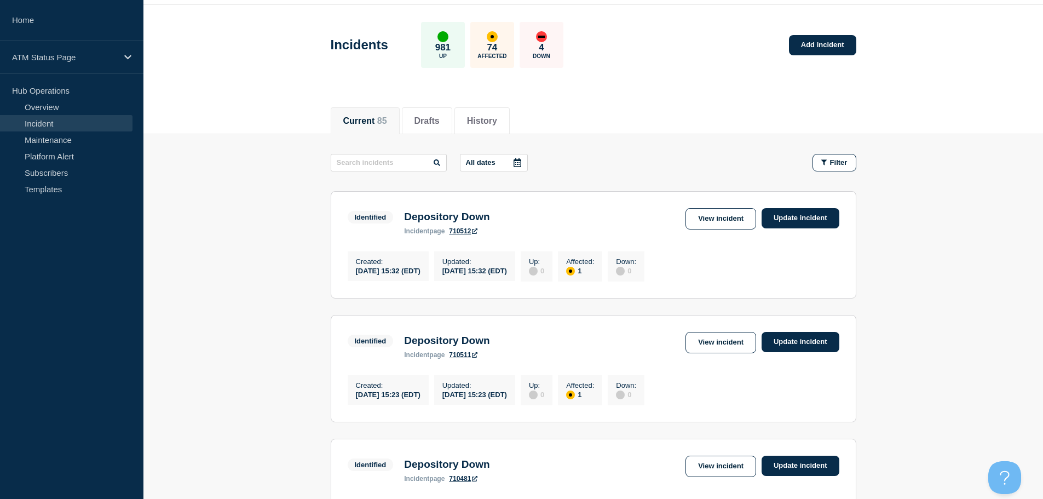
scroll to position [47, 0]
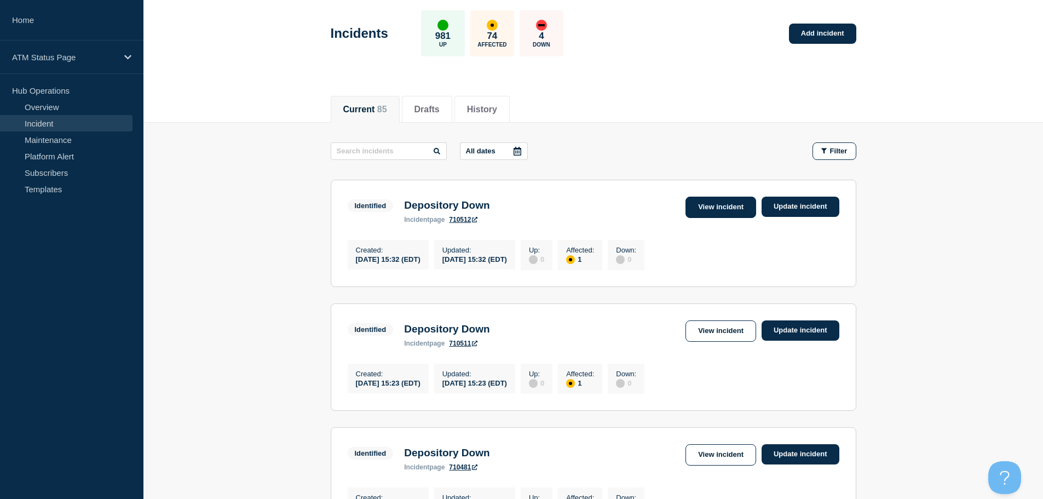
click at [708, 200] on link "View incident" at bounding box center [721, 207] width 71 height 21
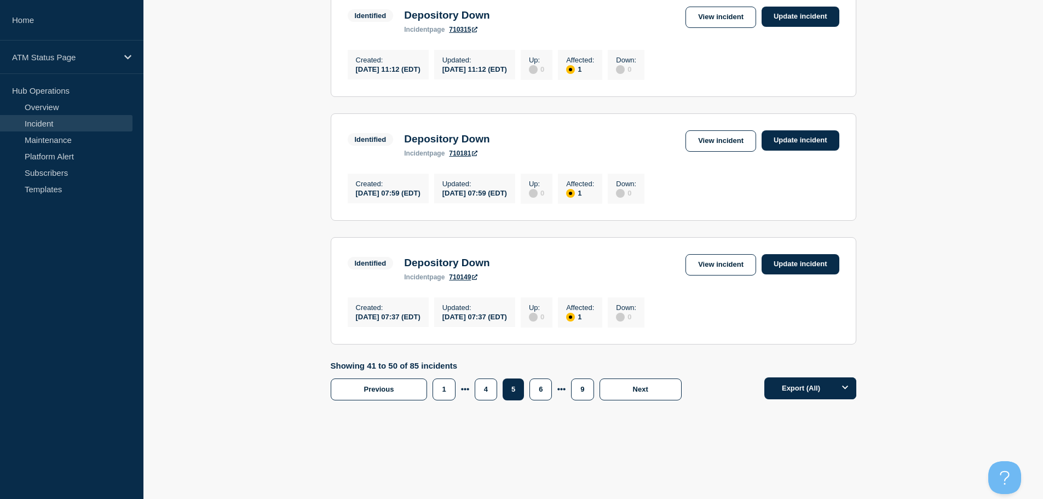
scroll to position [1142, 0]
click at [484, 391] on button "4" at bounding box center [486, 389] width 22 height 22
click at [724, 265] on link "View incident" at bounding box center [721, 264] width 71 height 21
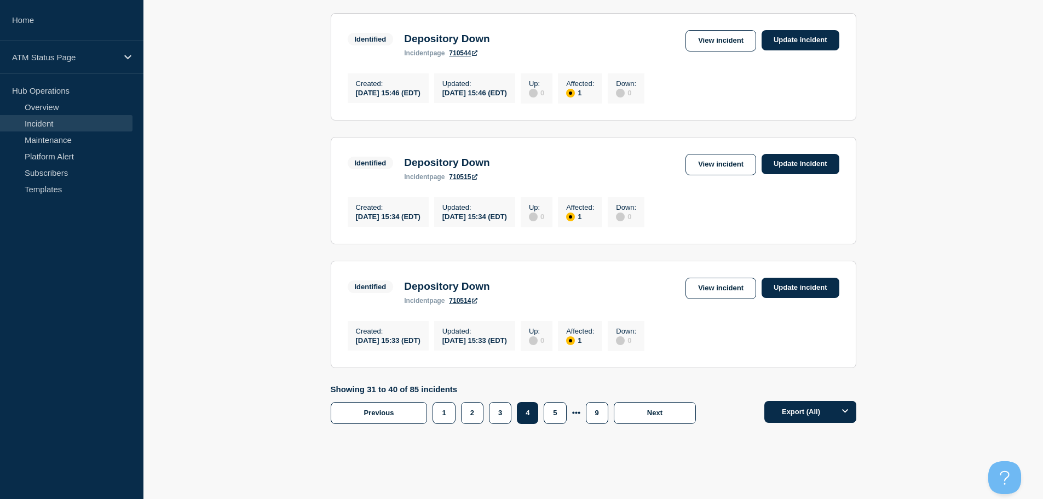
scroll to position [1142, 0]
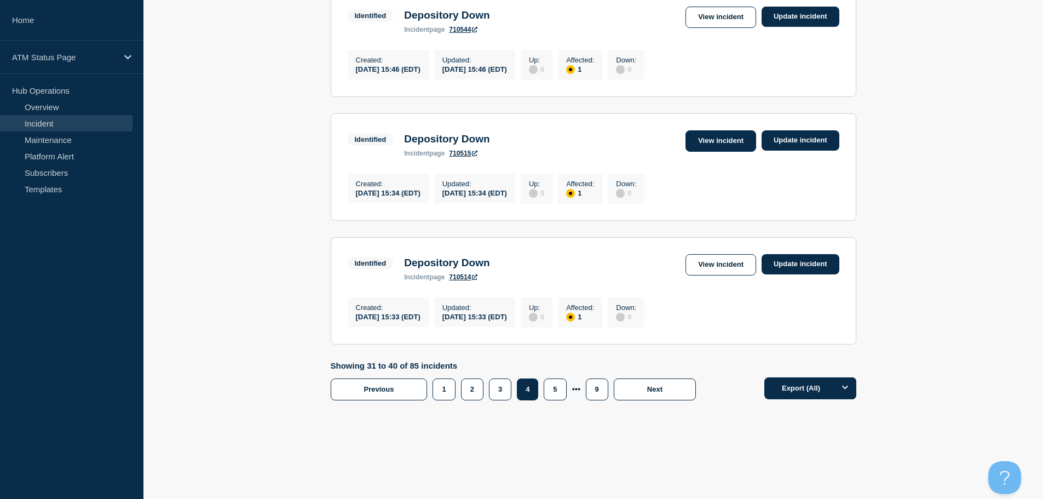
click at [731, 136] on link "View incident" at bounding box center [721, 140] width 71 height 21
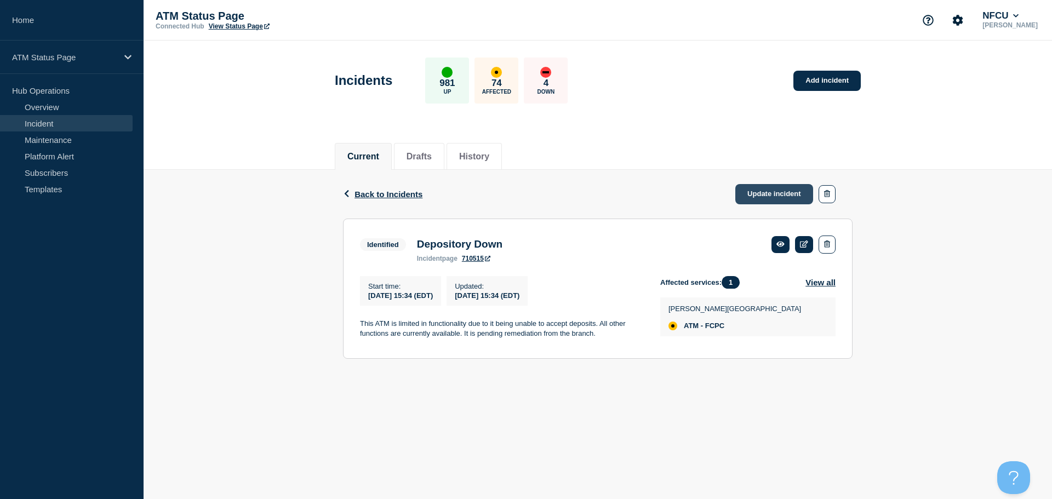
click at [774, 196] on link "Update incident" at bounding box center [774, 194] width 78 height 20
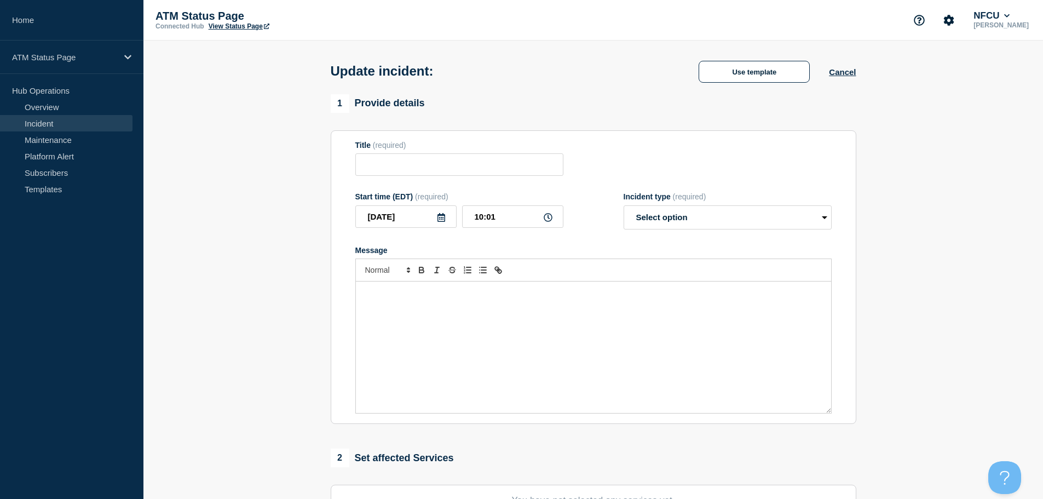
type input "Depository Down"
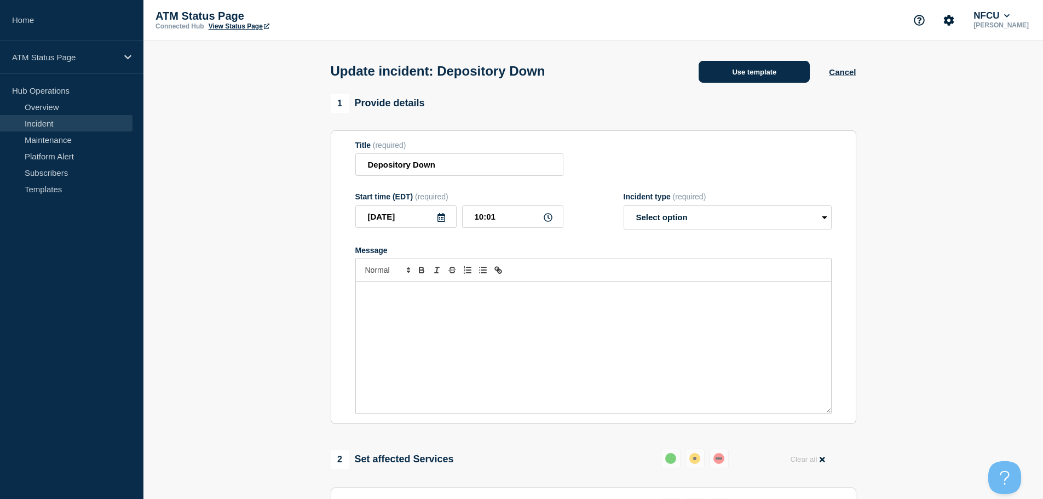
click at [722, 76] on button "Use template" at bounding box center [754, 72] width 111 height 22
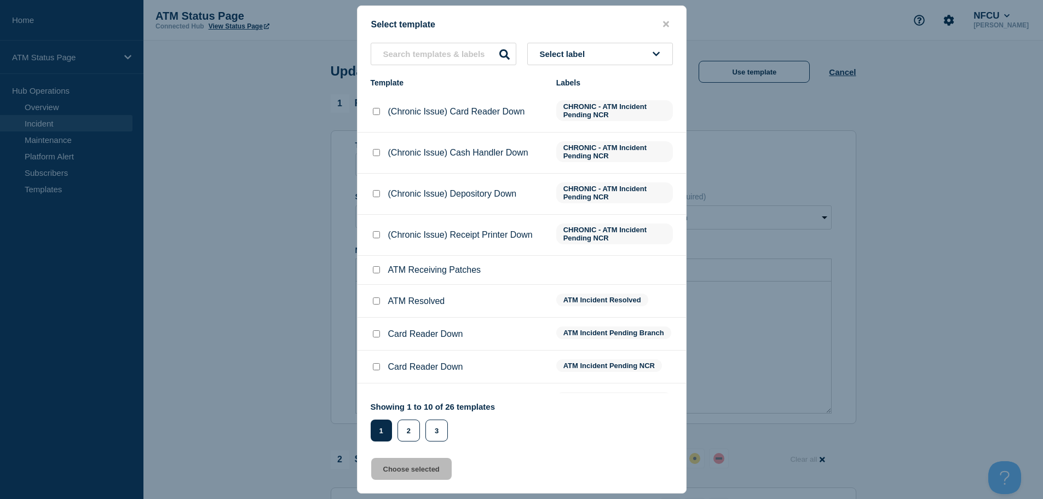
click at [378, 305] on input "ATM Resolved checkbox" at bounding box center [376, 300] width 7 height 7
checkbox input "true"
click at [399, 473] on button "Choose selected" at bounding box center [411, 469] width 81 height 22
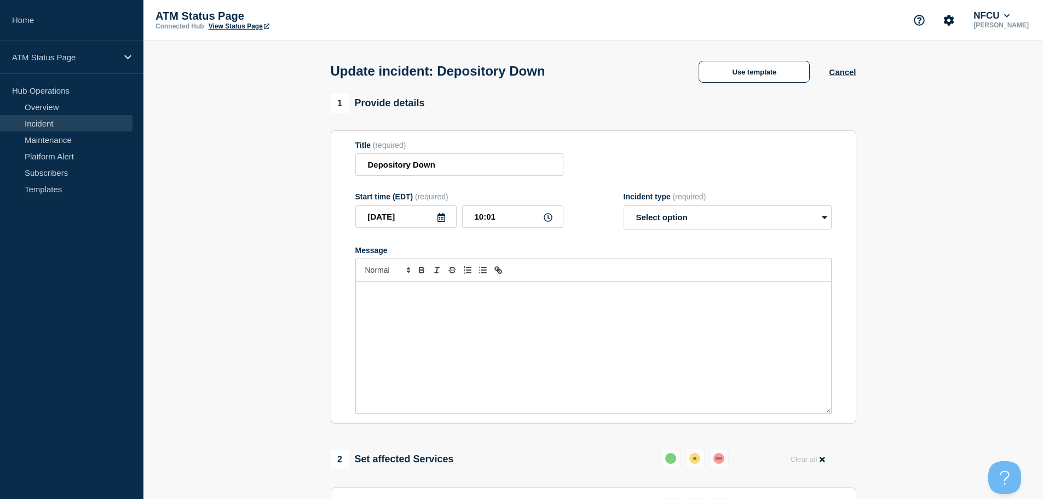
select select "resolved"
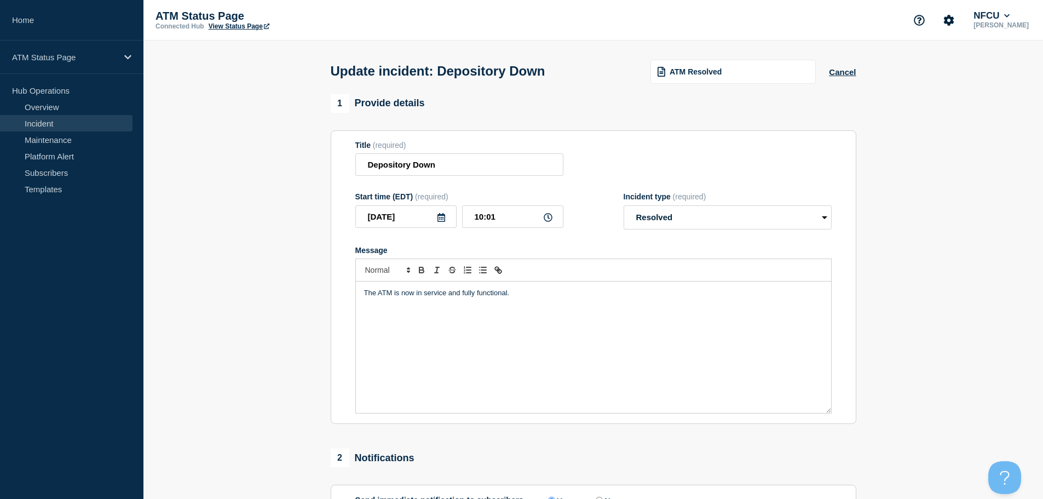
scroll to position [202, 0]
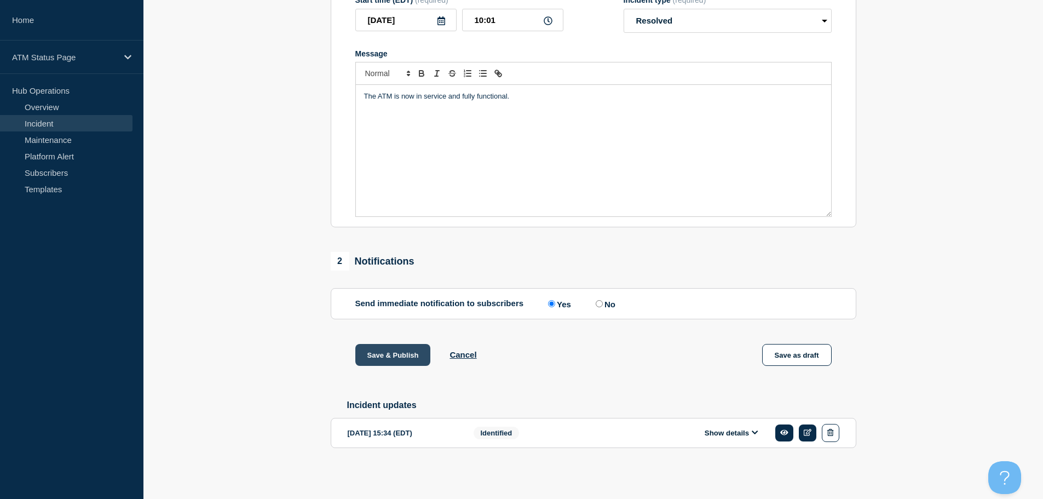
click at [402, 356] on button "Save & Publish" at bounding box center [393, 355] width 76 height 22
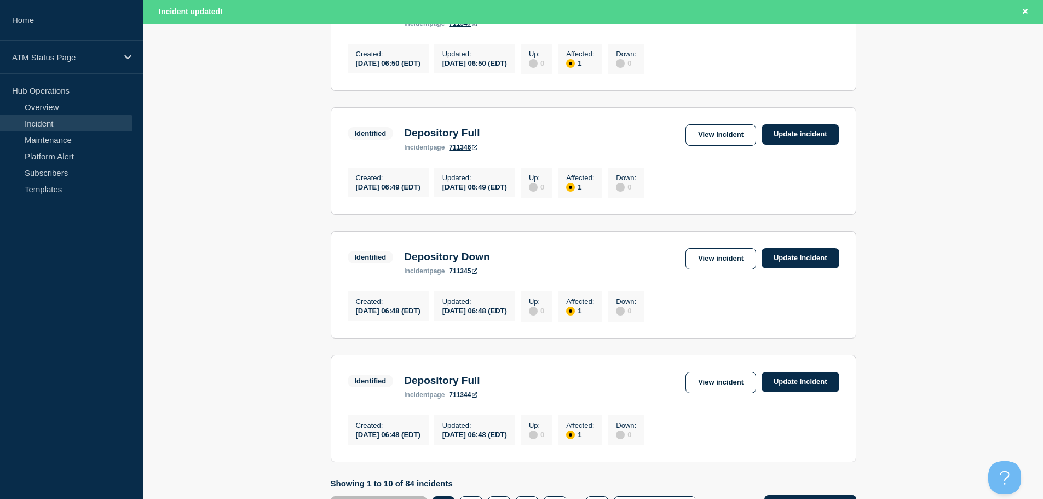
scroll to position [1165, 0]
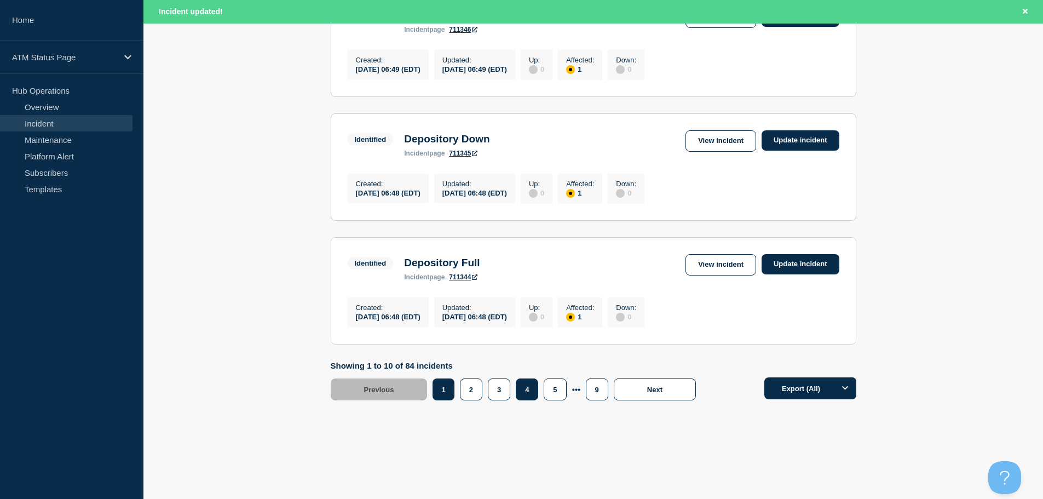
click at [524, 391] on button "4" at bounding box center [527, 389] width 22 height 22
click at [708, 140] on link "View incident" at bounding box center [721, 140] width 71 height 21
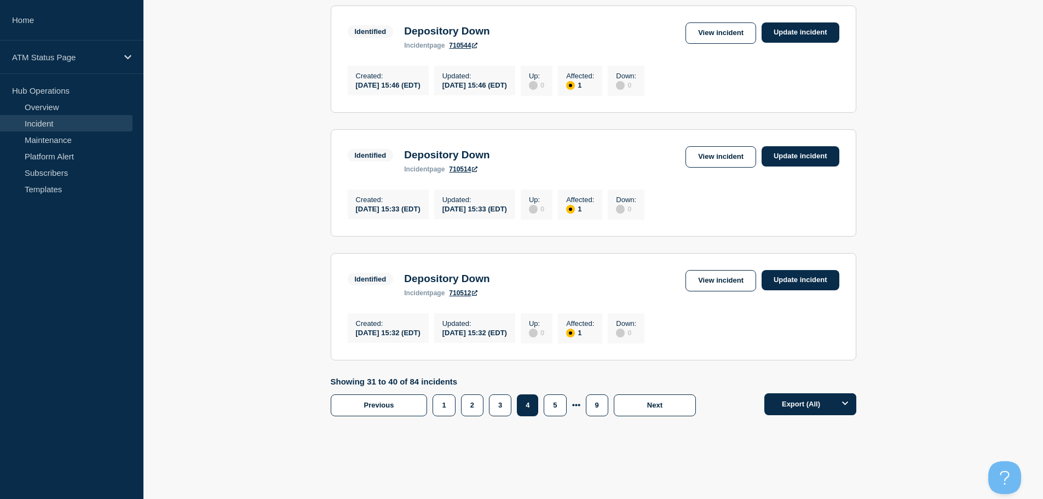
scroll to position [1140, 0]
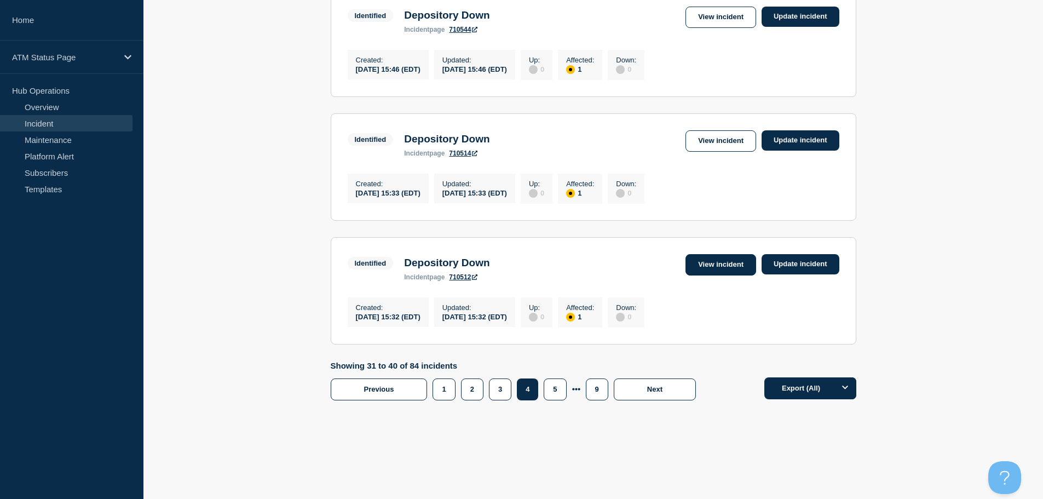
click at [727, 263] on link "View incident" at bounding box center [721, 264] width 71 height 21
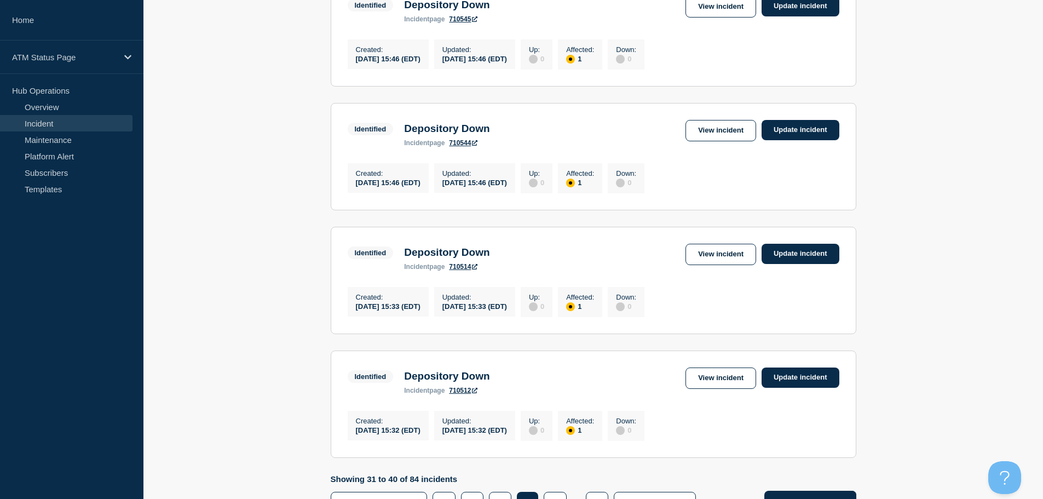
scroll to position [969, 0]
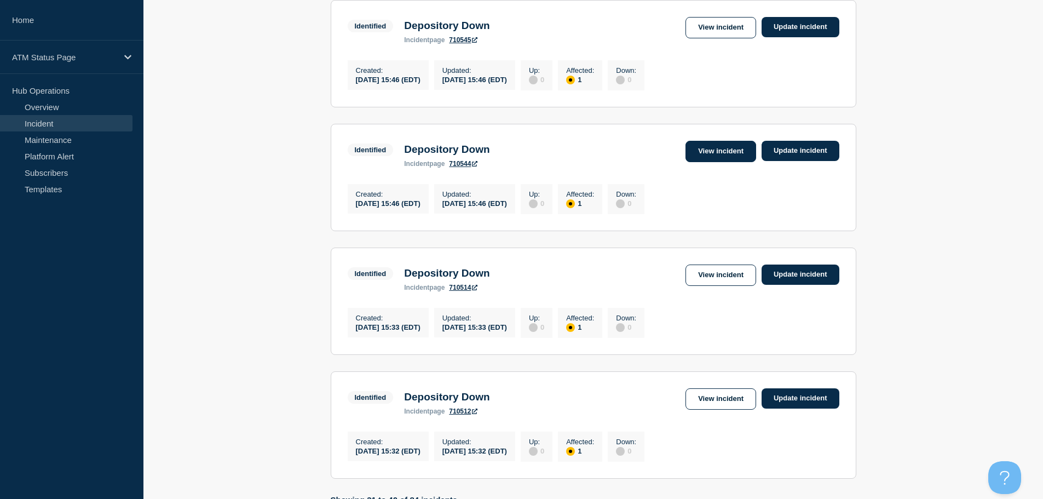
click at [727, 162] on link "View incident" at bounding box center [721, 151] width 71 height 21
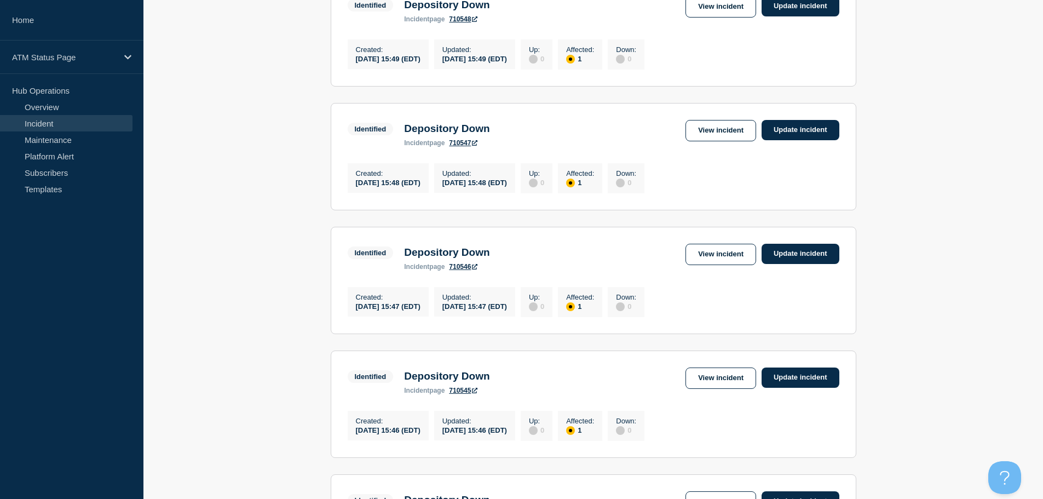
scroll to position [613, 0]
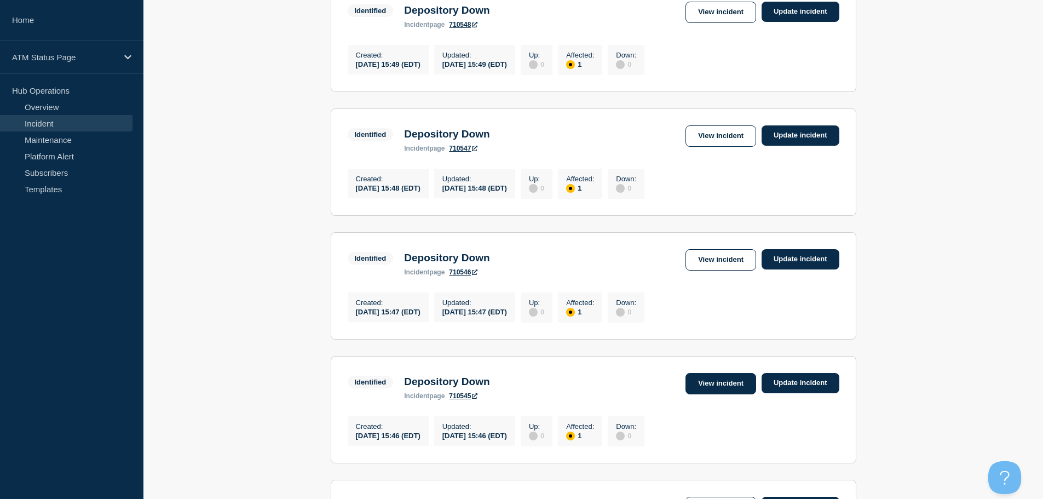
click at [711, 394] on link "View incident" at bounding box center [721, 383] width 71 height 21
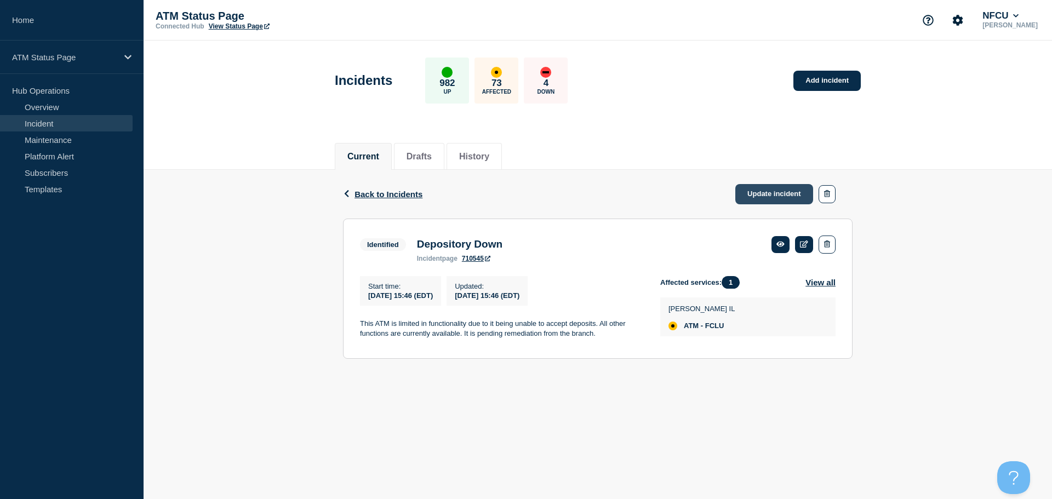
click at [768, 195] on link "Update incident" at bounding box center [774, 194] width 78 height 20
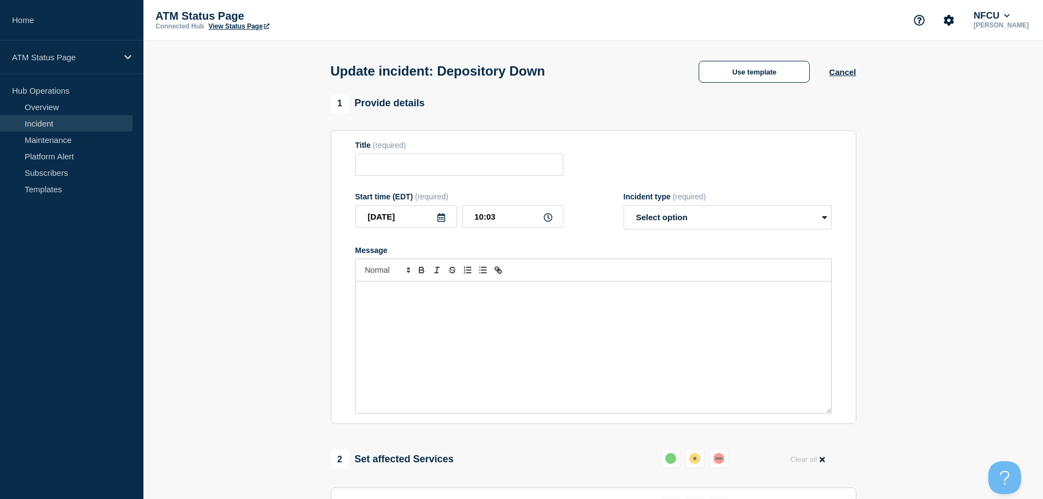
type input "Depository Down"
click at [756, 72] on button "Use template" at bounding box center [754, 72] width 111 height 22
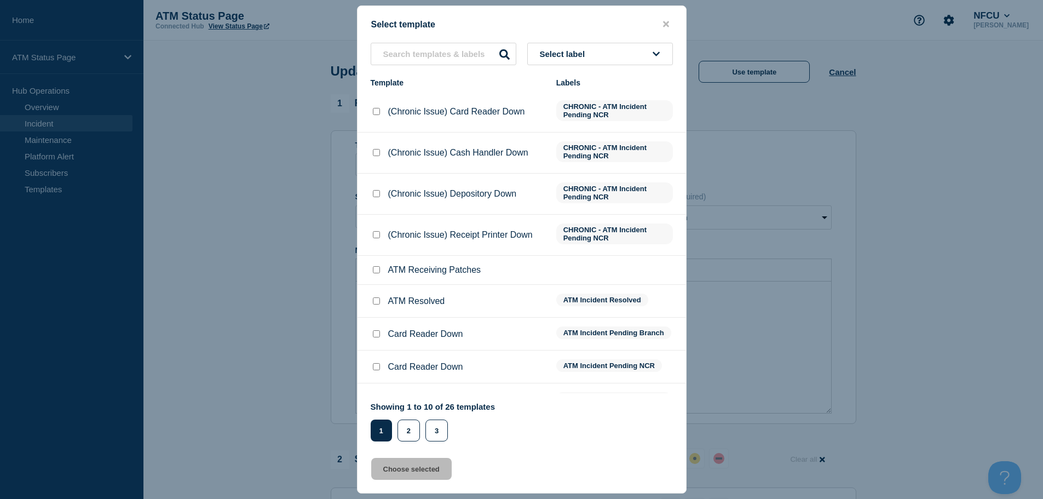
click at [377, 301] on input "ATM Resolved checkbox" at bounding box center [376, 300] width 7 height 7
checkbox input "true"
click at [400, 470] on button "Choose selected" at bounding box center [411, 469] width 81 height 22
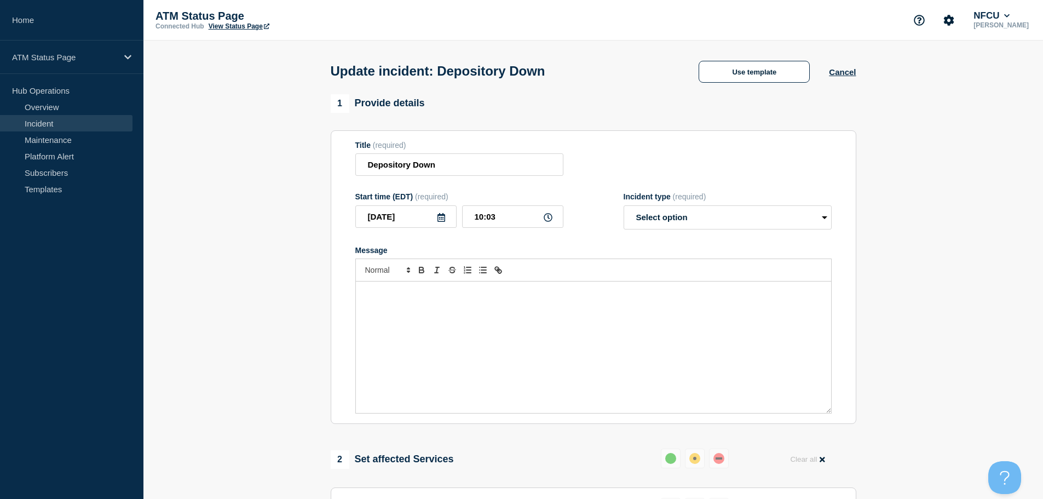
select select "resolved"
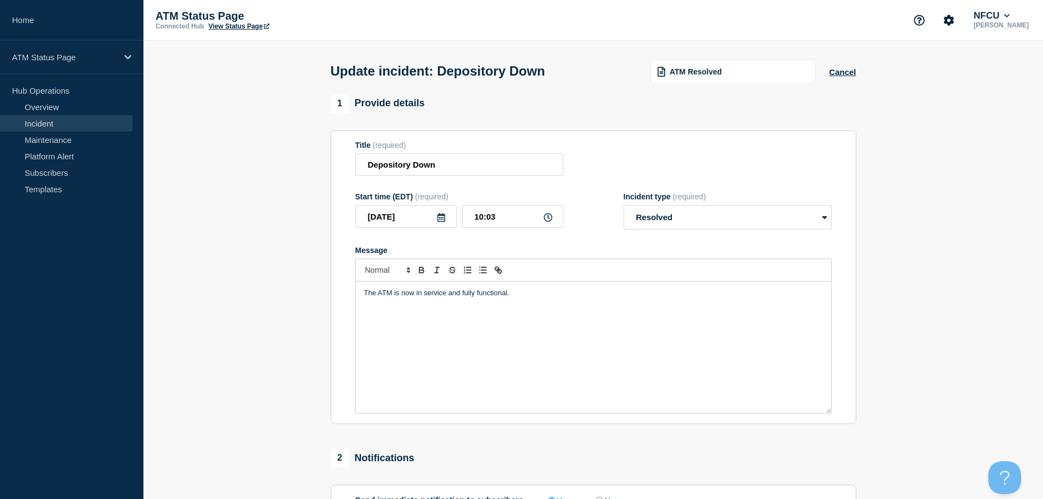
scroll to position [202, 0]
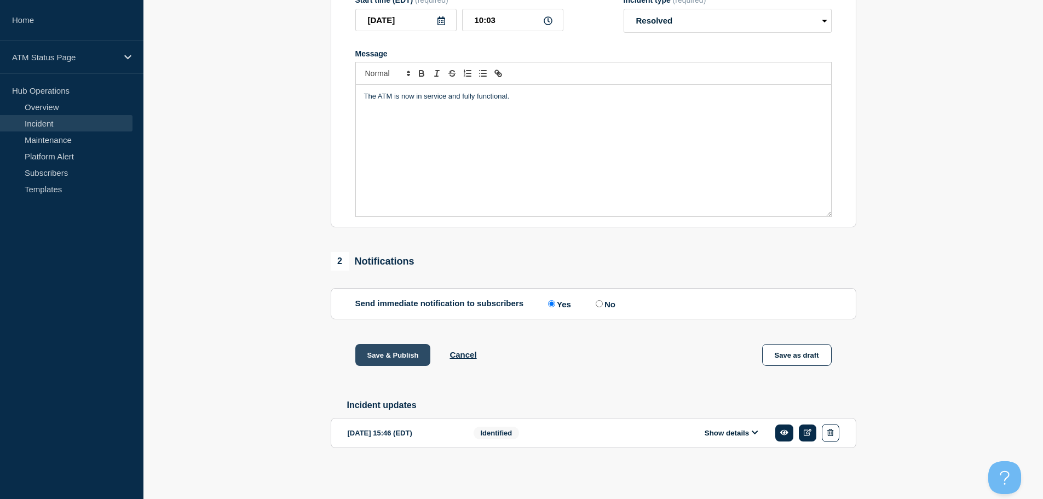
click at [391, 357] on button "Save & Publish" at bounding box center [393, 355] width 76 height 22
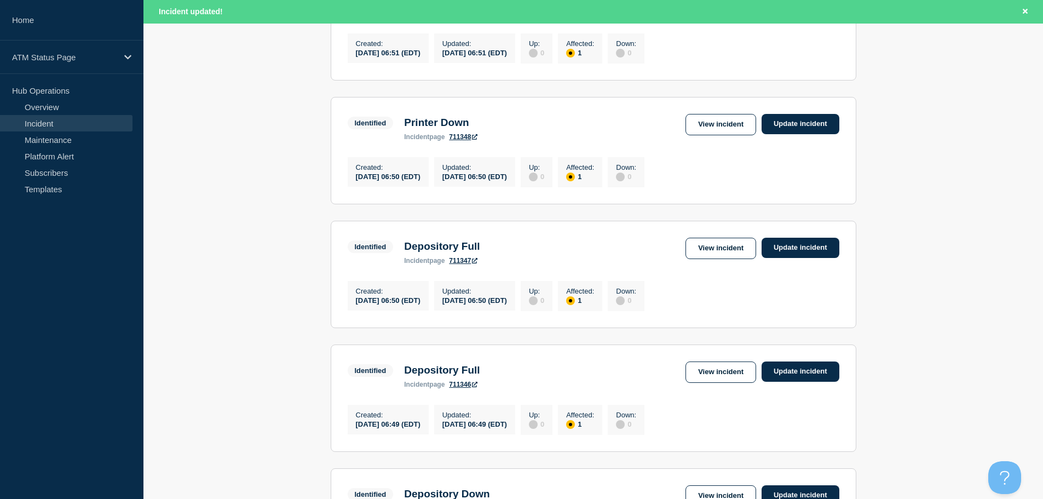
scroll to position [764, 0]
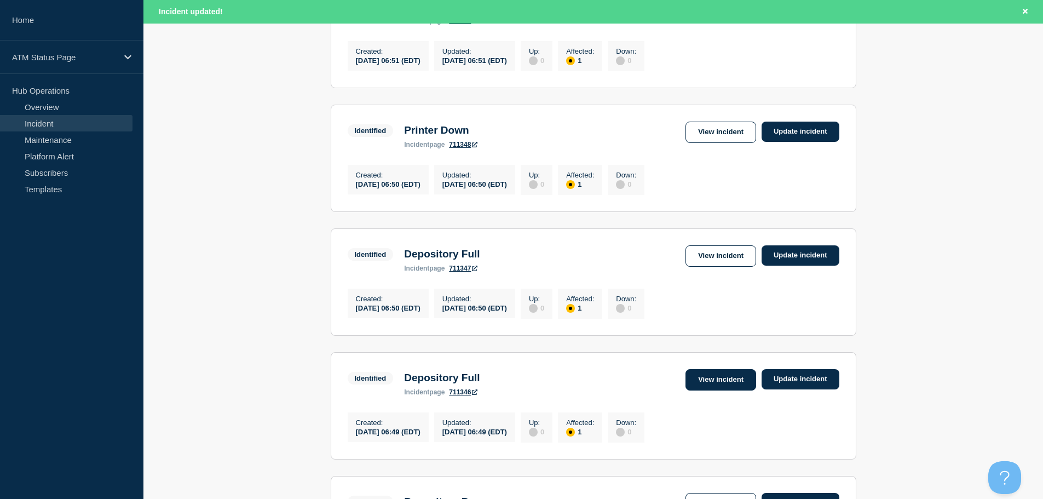
click at [716, 391] on link "View incident" at bounding box center [721, 379] width 71 height 21
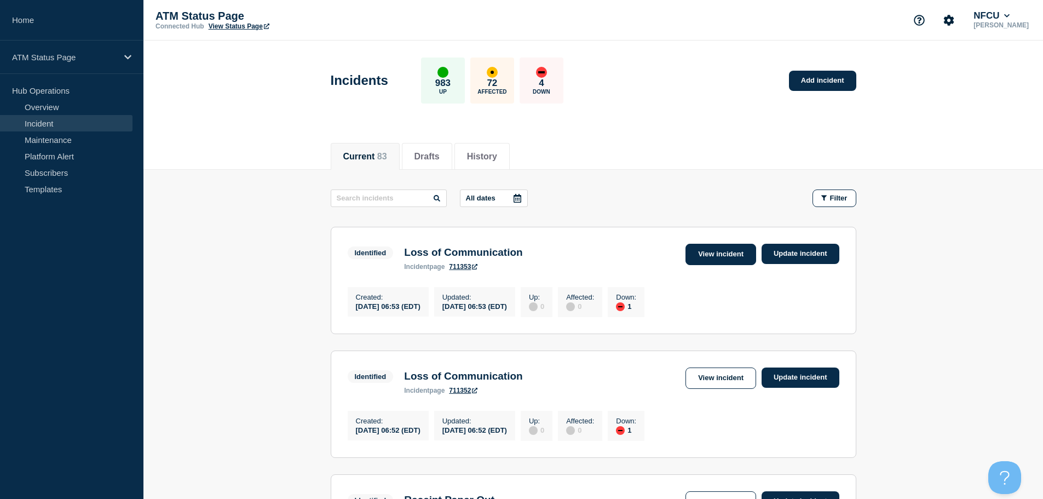
click at [709, 256] on link "View incident" at bounding box center [721, 254] width 71 height 21
click at [728, 380] on link "View incident" at bounding box center [721, 378] width 71 height 21
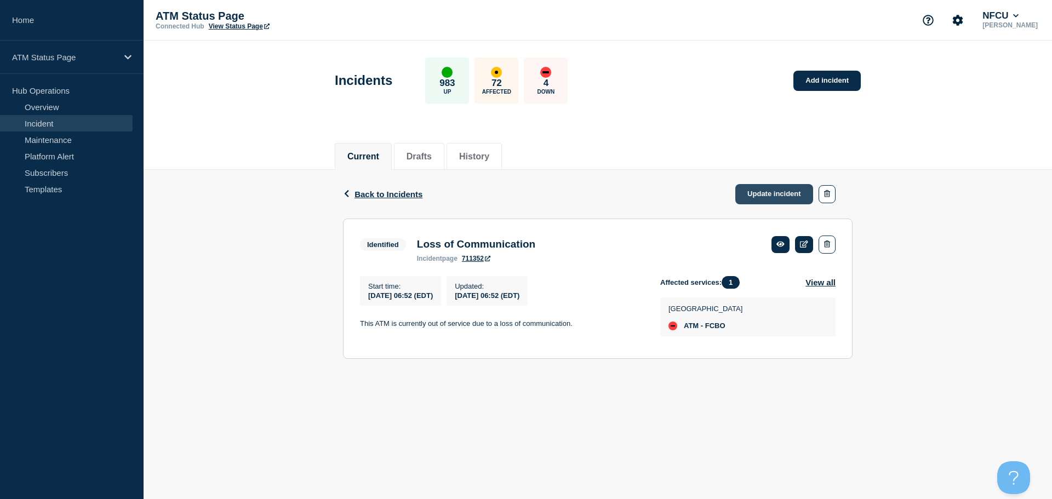
click at [777, 196] on link "Update incident" at bounding box center [774, 194] width 78 height 20
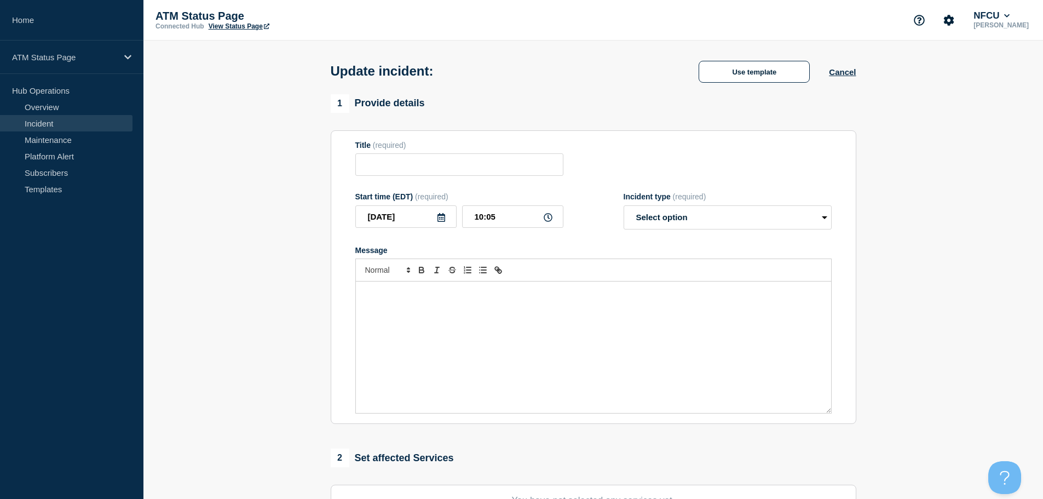
type input "Loss of Communication"
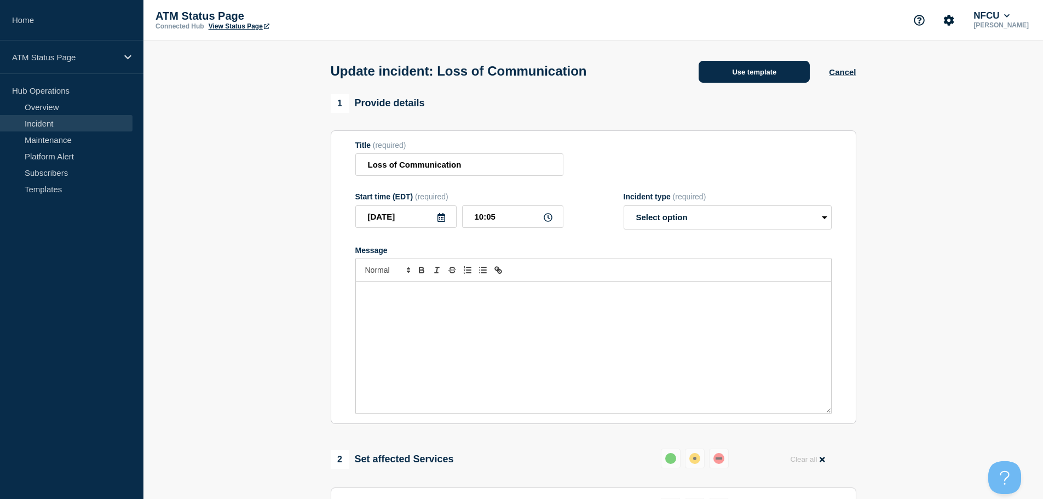
click at [732, 79] on button "Use template" at bounding box center [754, 72] width 111 height 22
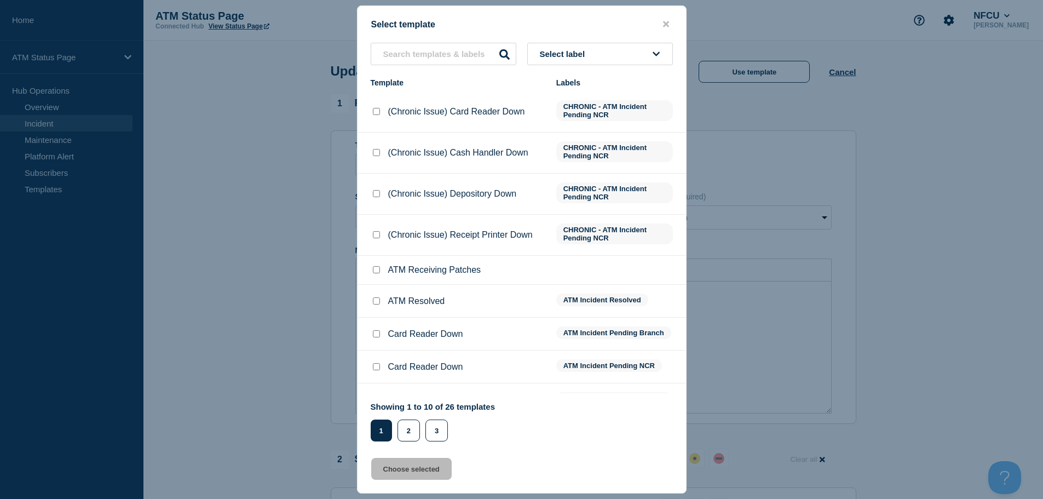
click at [376, 302] on input "ATM Resolved checkbox" at bounding box center [376, 300] width 7 height 7
checkbox input "true"
click at [425, 473] on button "Choose selected" at bounding box center [411, 469] width 81 height 22
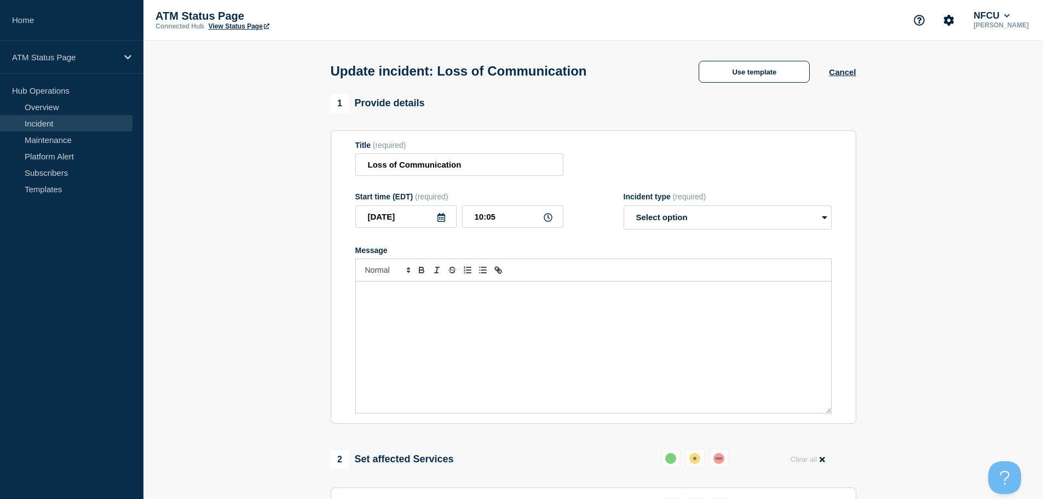
select select "resolved"
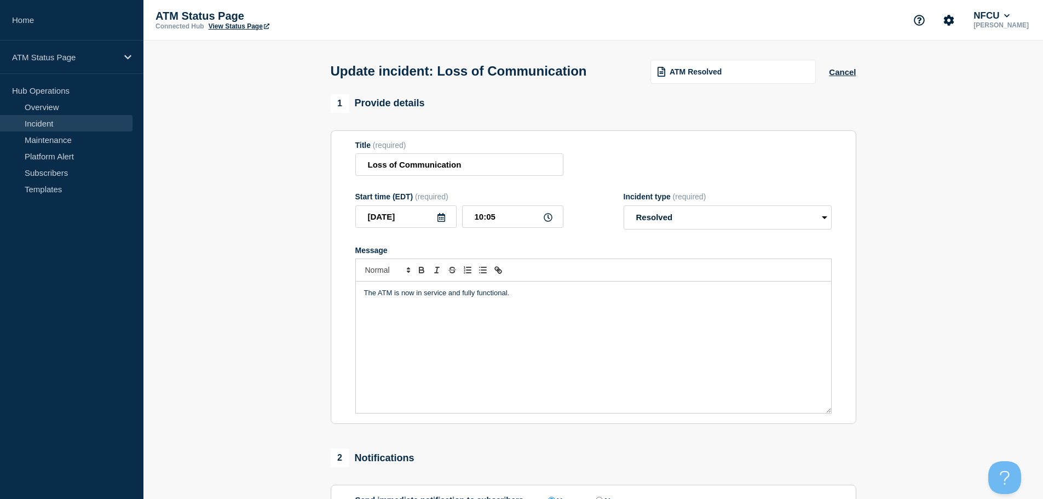
scroll to position [202, 0]
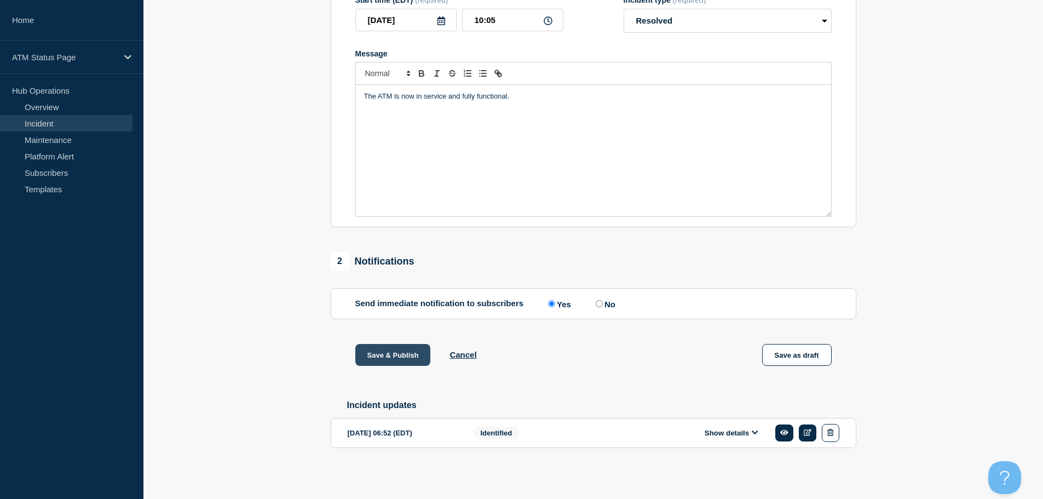
click at [376, 361] on button "Save & Publish" at bounding box center [393, 355] width 76 height 22
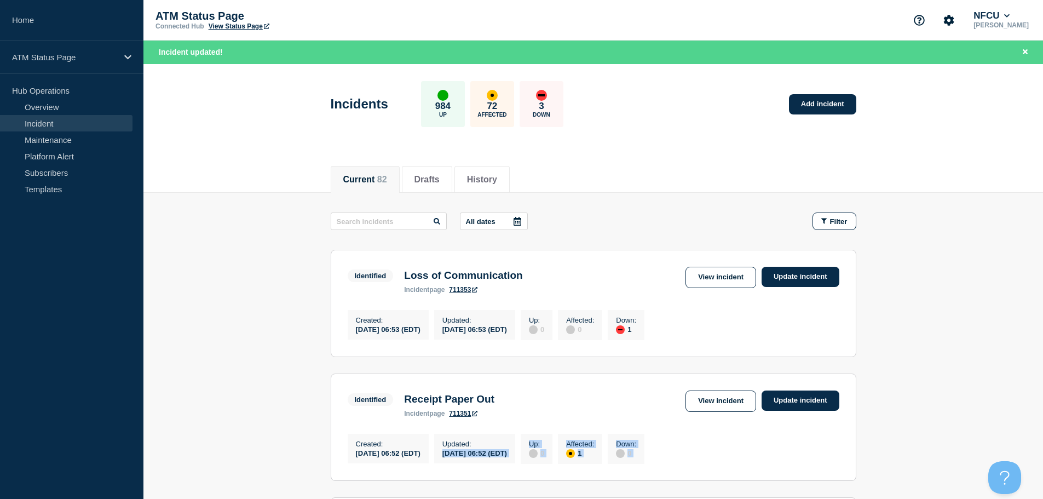
drag, startPoint x: 1046, startPoint y: 144, endPoint x: 530, endPoint y: 445, distance: 597.9
click at [975, 166] on div "Current 82 Drafts History" at bounding box center [593, 174] width 900 height 38
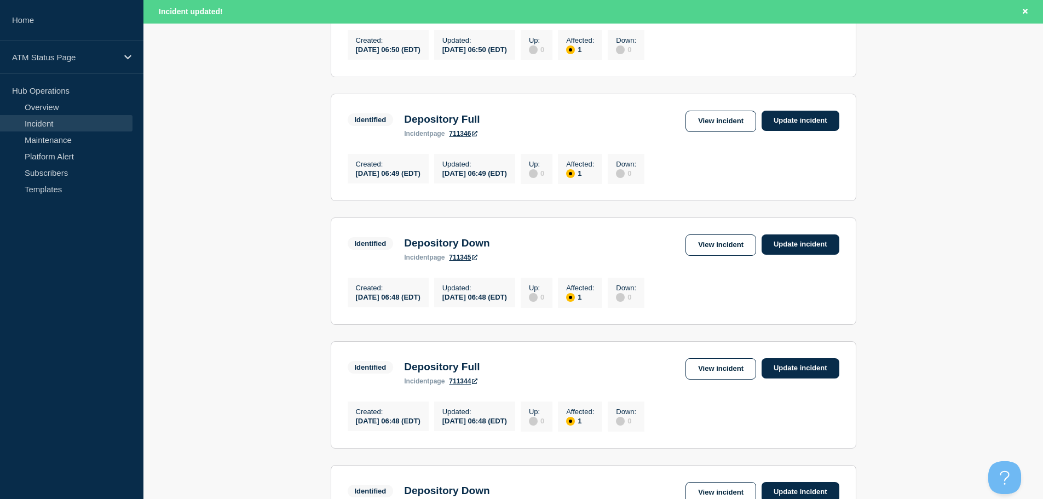
scroll to position [1165, 0]
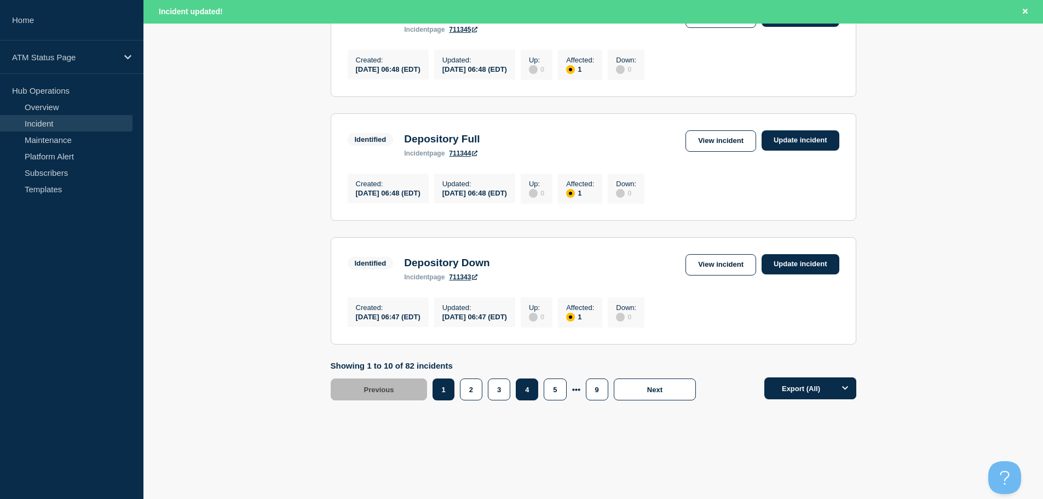
click at [527, 393] on button "4" at bounding box center [527, 389] width 22 height 22
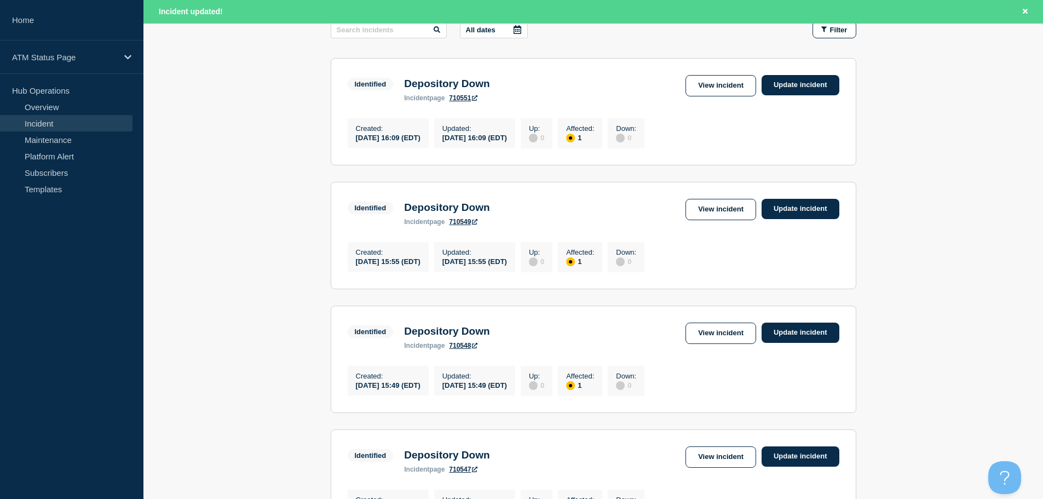
scroll to position [194, 0]
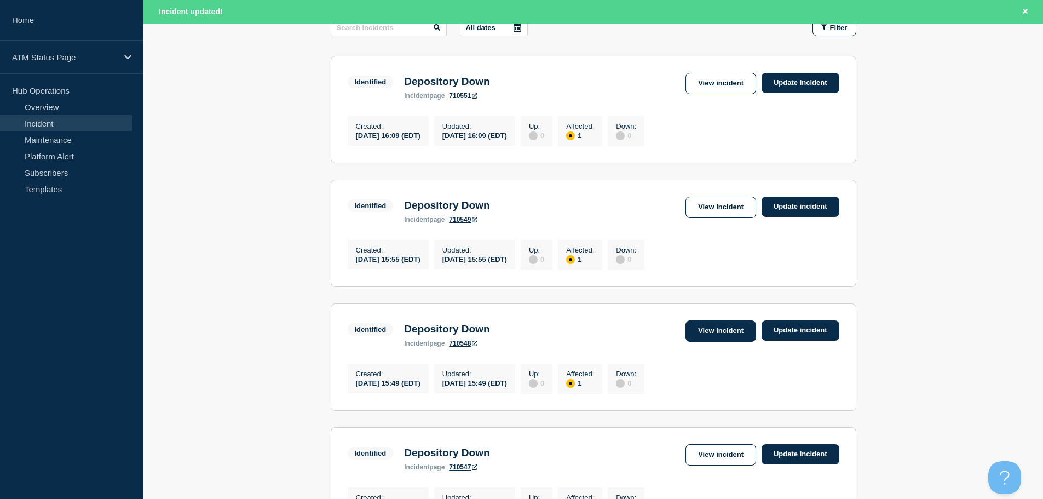
click at [714, 336] on link "View incident" at bounding box center [721, 330] width 71 height 21
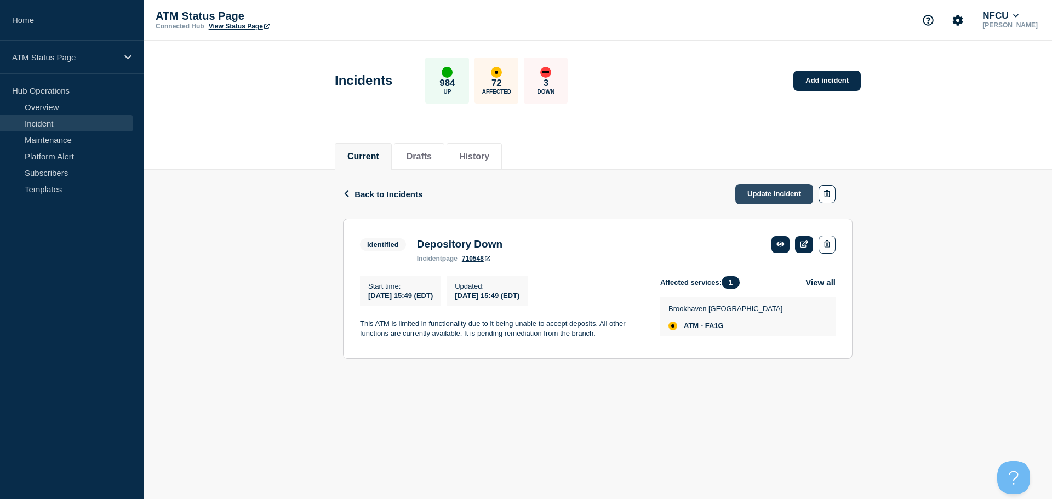
click at [753, 192] on link "Update incident" at bounding box center [774, 194] width 78 height 20
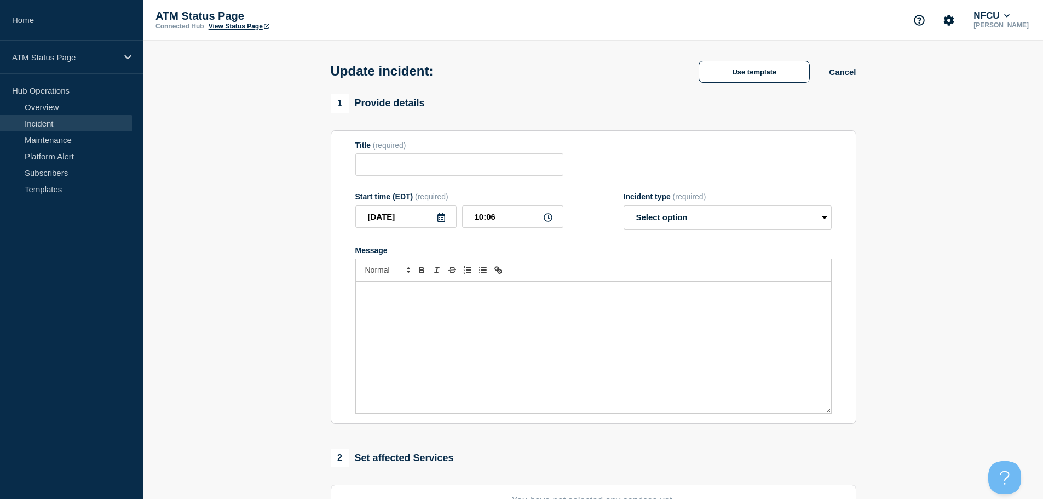
type input "Depository Down"
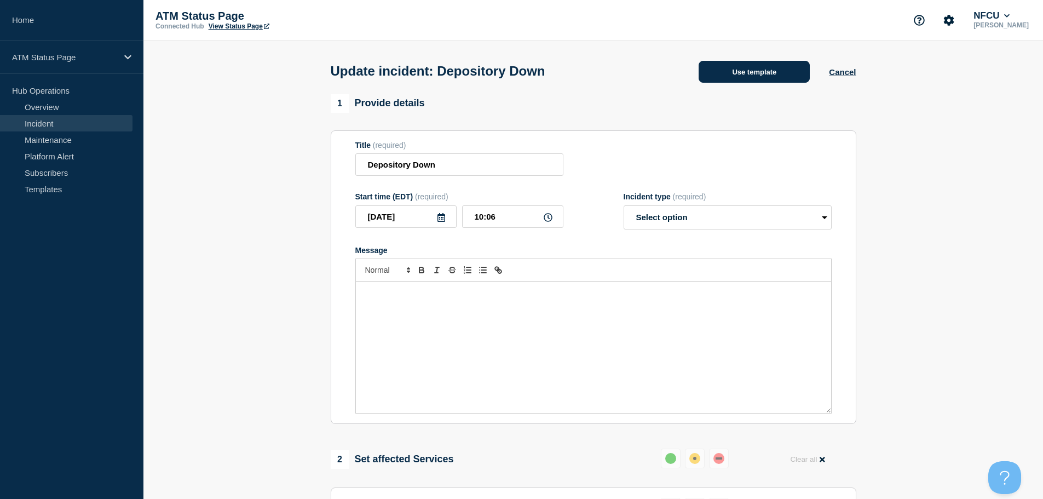
click at [731, 71] on button "Use template" at bounding box center [754, 72] width 111 height 22
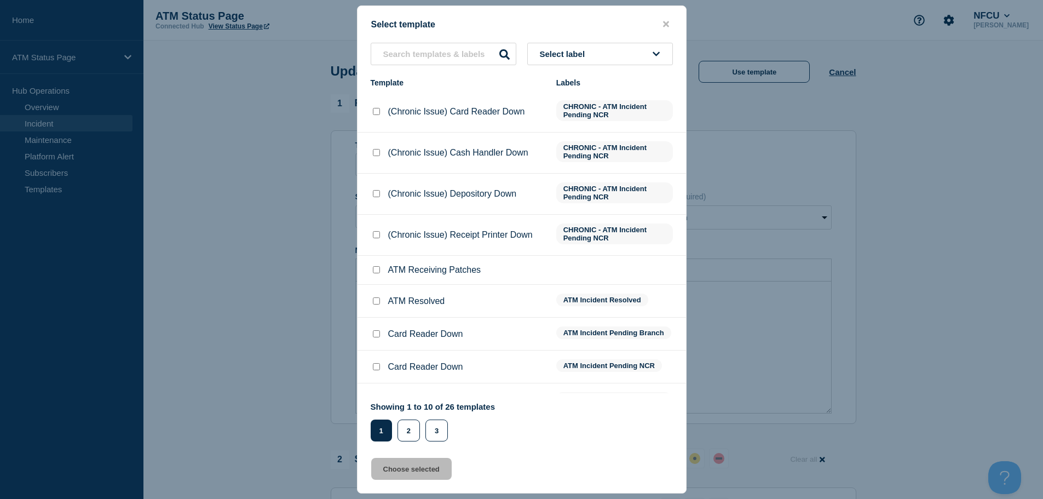
click at [379, 300] on input "ATM Resolved checkbox" at bounding box center [376, 300] width 7 height 7
checkbox input "true"
click at [408, 464] on button "Choose selected" at bounding box center [411, 469] width 81 height 22
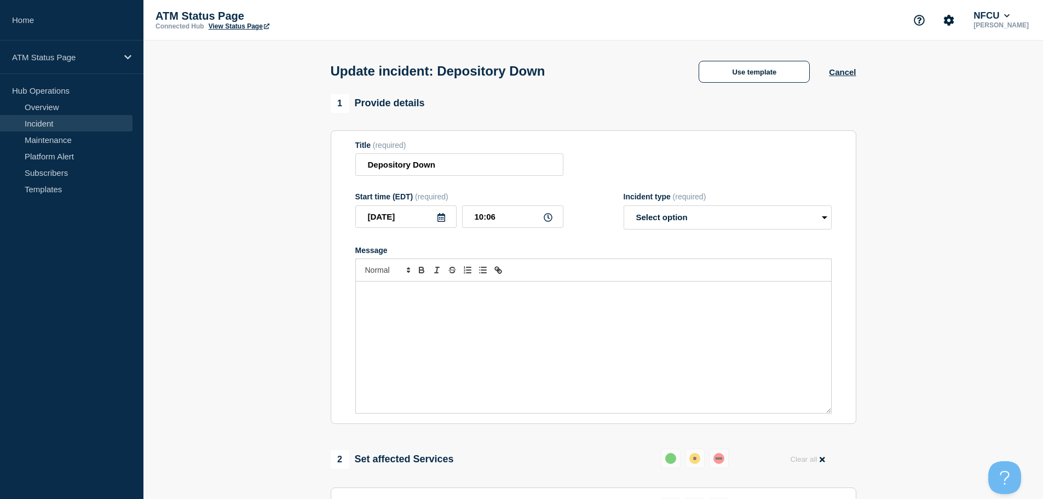
select select "resolved"
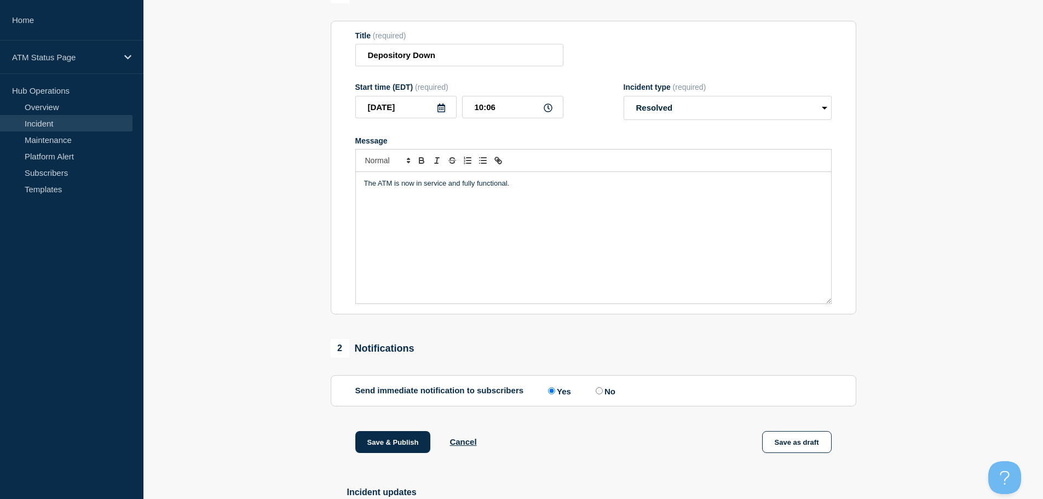
scroll to position [202, 0]
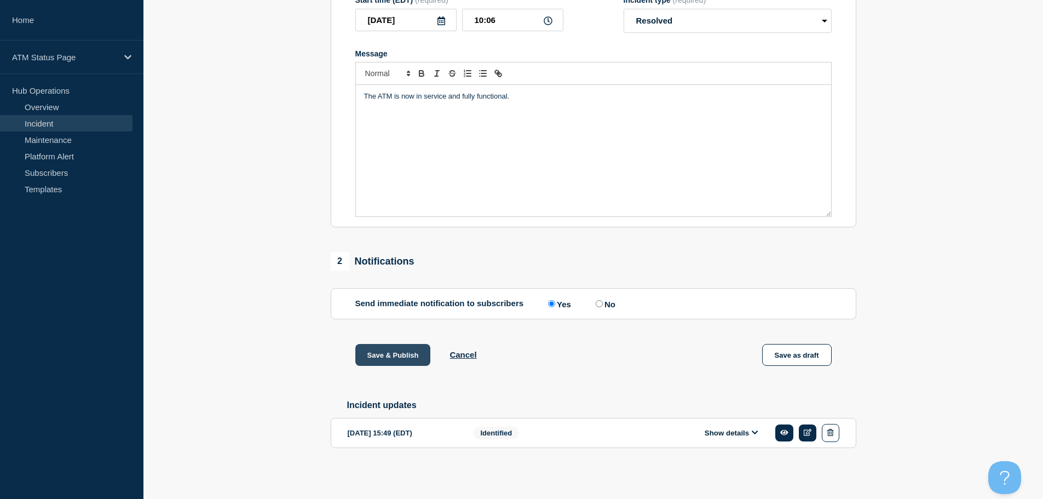
click at [403, 354] on button "Save & Publish" at bounding box center [393, 355] width 76 height 22
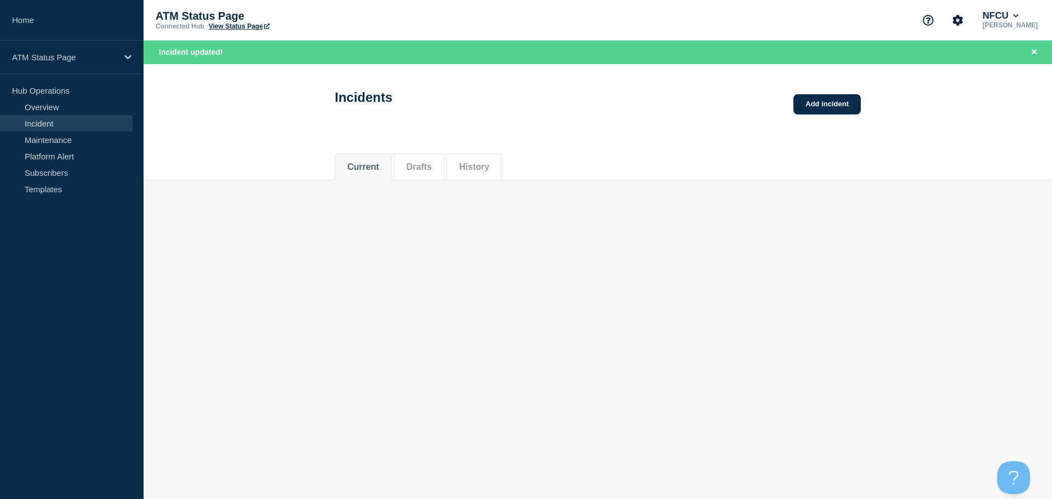
click at [403, 353] on body "Home ATM Status Page Hub Operations Overview Incident Maintenance Platform Aler…" at bounding box center [526, 249] width 1052 height 499
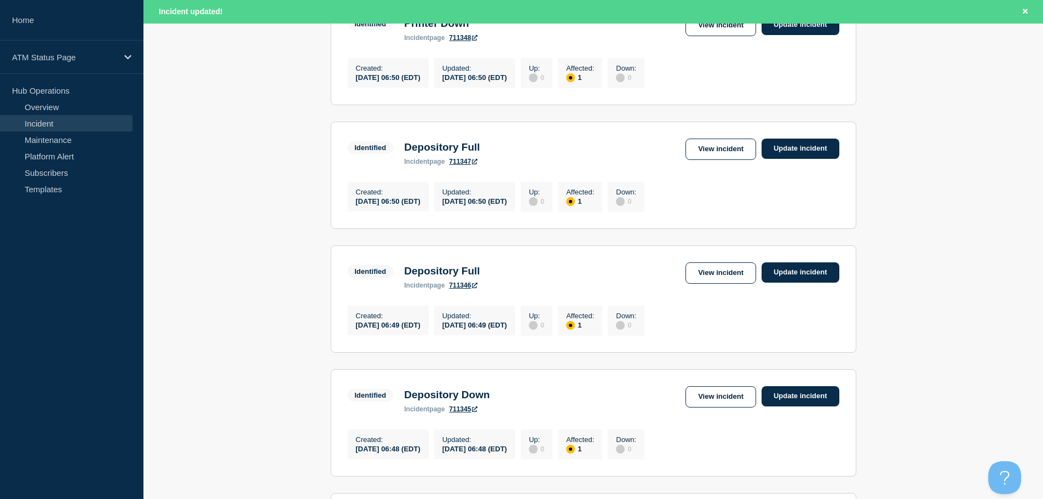
scroll to position [1165, 0]
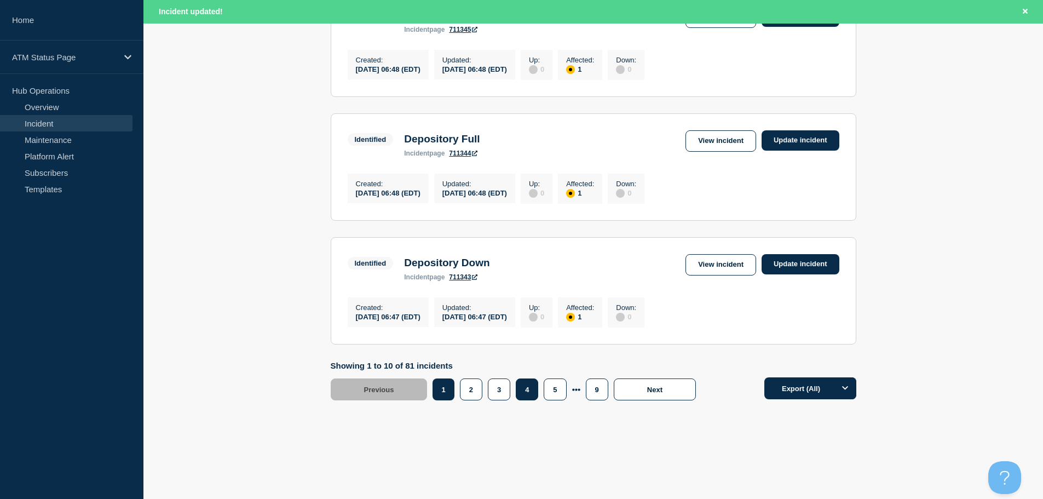
click at [532, 391] on button "4" at bounding box center [527, 389] width 22 height 22
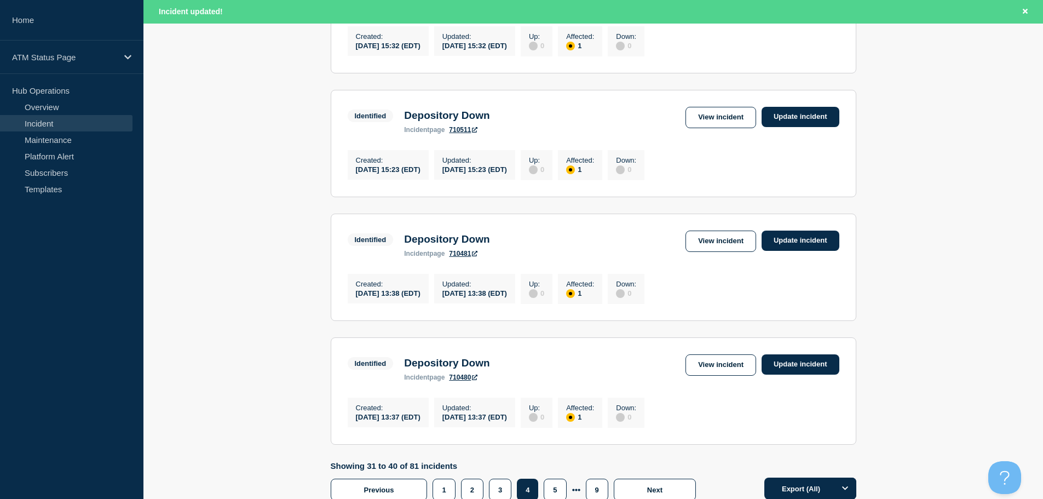
scroll to position [998, 0]
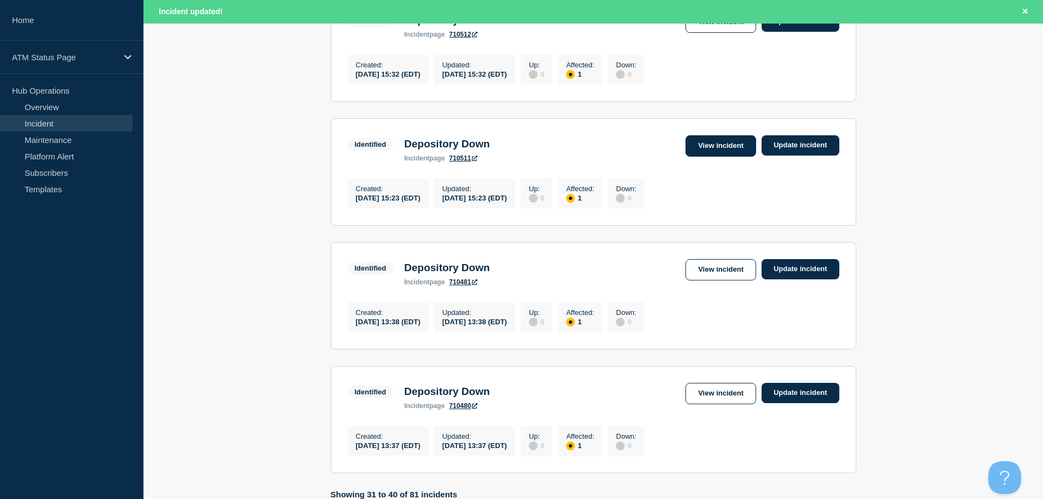
click at [720, 157] on link "View incident" at bounding box center [721, 145] width 71 height 21
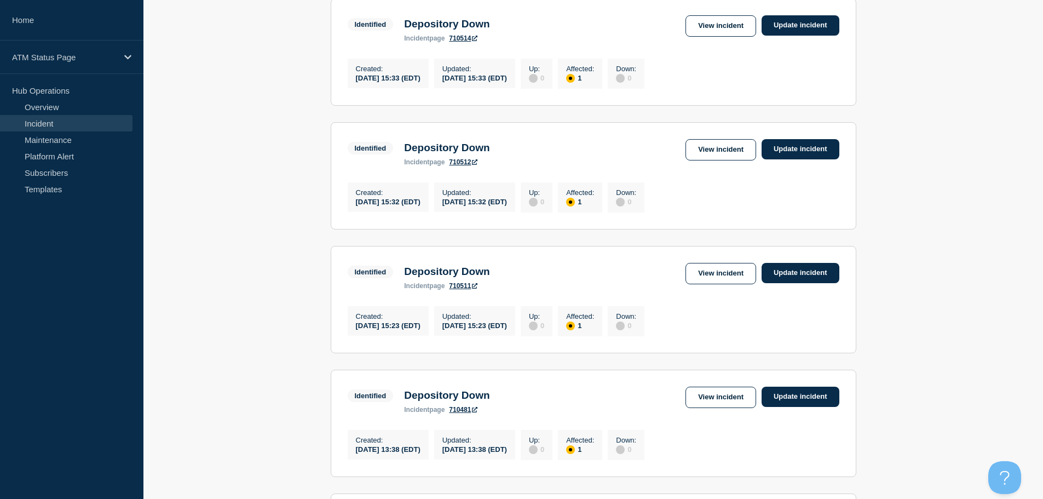
scroll to position [846, 0]
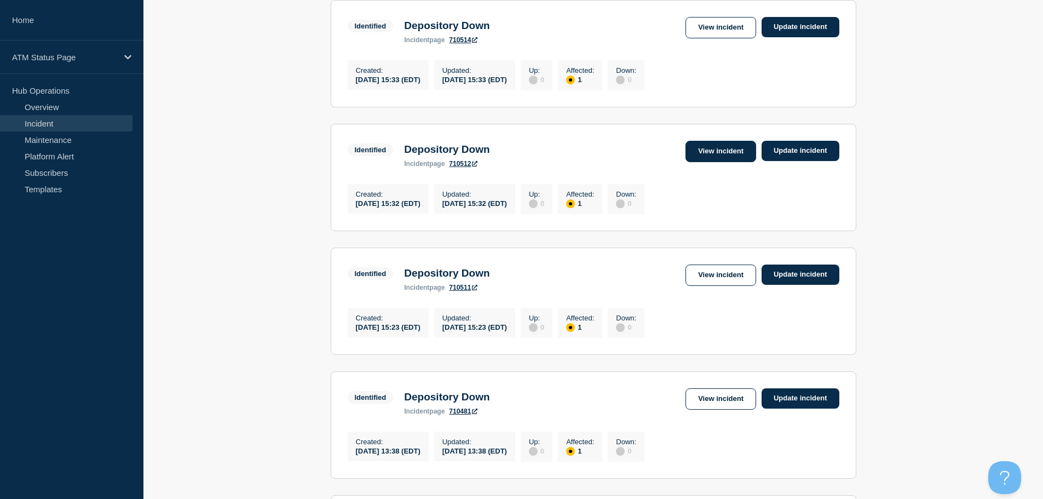
click at [705, 162] on link "View incident" at bounding box center [721, 151] width 71 height 21
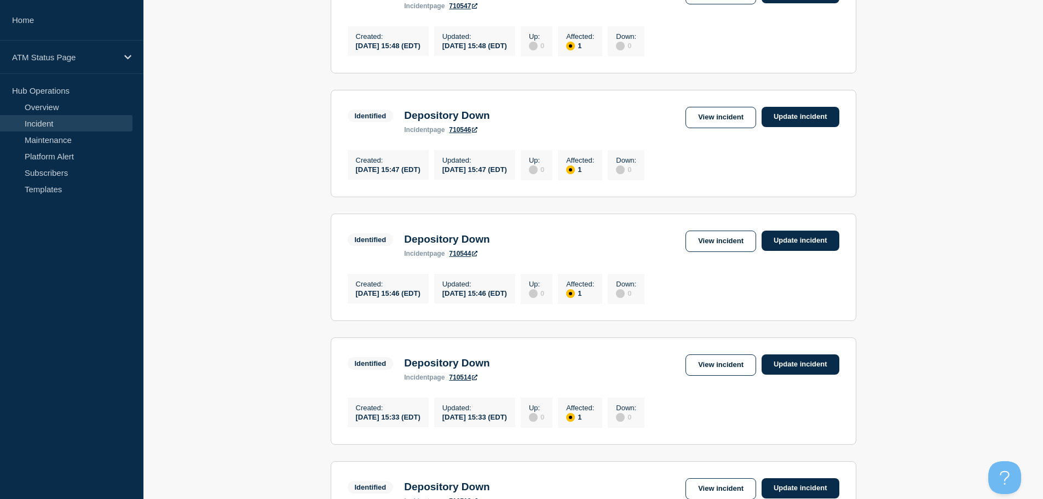
scroll to position [506, 0]
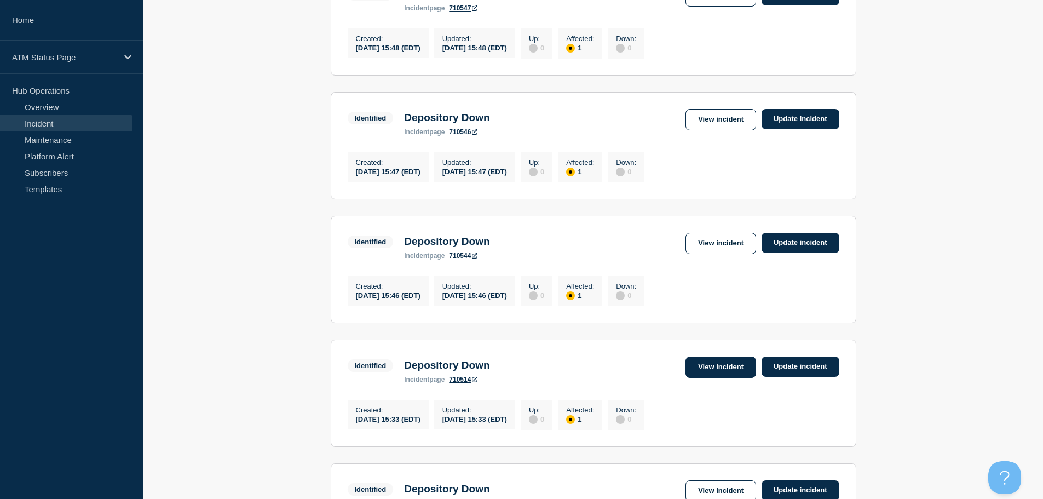
click at [693, 378] on link "View incident" at bounding box center [721, 367] width 71 height 21
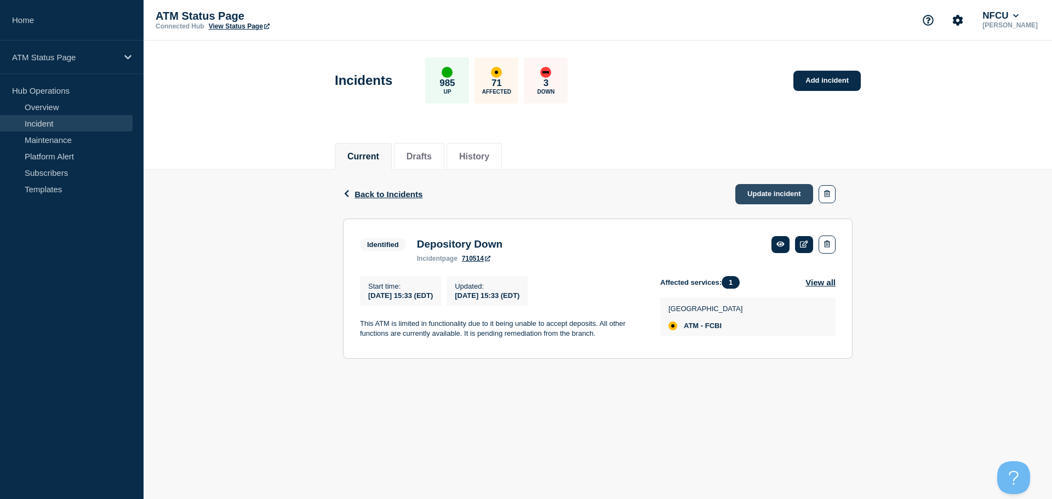
click at [766, 196] on link "Update incident" at bounding box center [774, 194] width 78 height 20
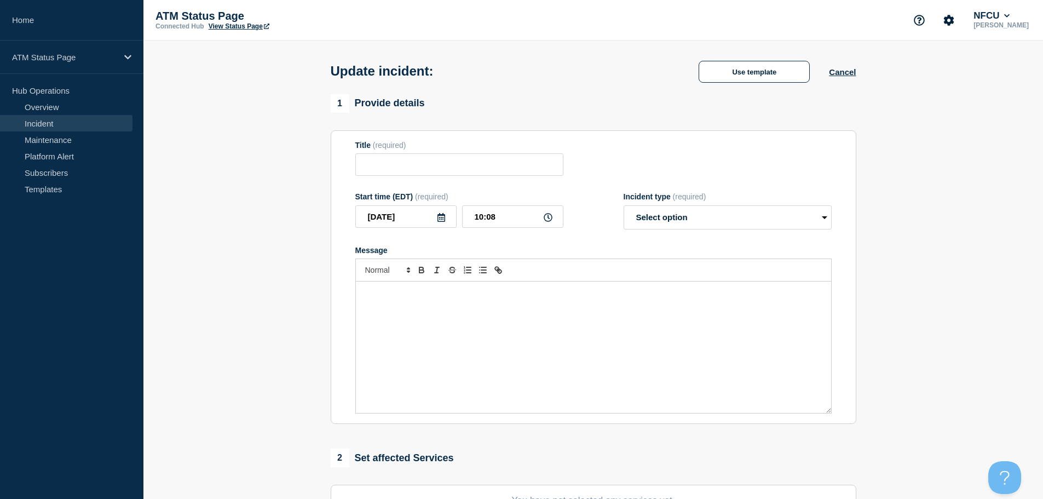
type input "Depository Down"
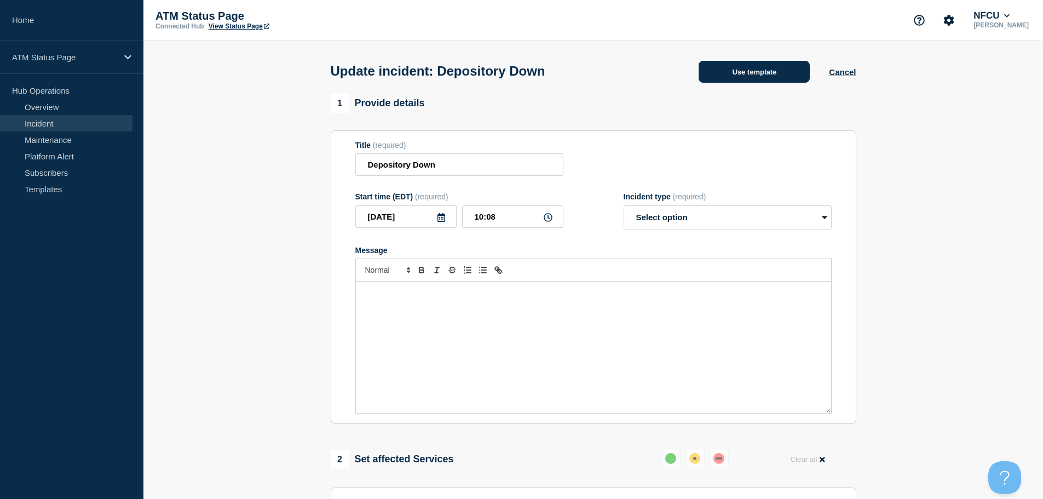
click at [741, 79] on button "Use template" at bounding box center [754, 72] width 111 height 22
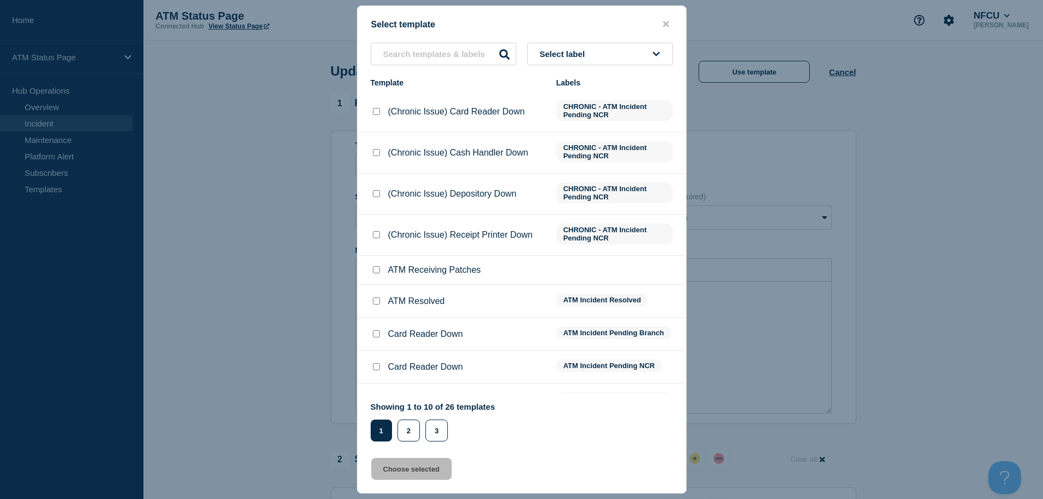
click at [376, 304] on input "ATM Resolved checkbox" at bounding box center [376, 300] width 7 height 7
checkbox input "true"
click at [405, 469] on button "Choose selected" at bounding box center [411, 469] width 81 height 22
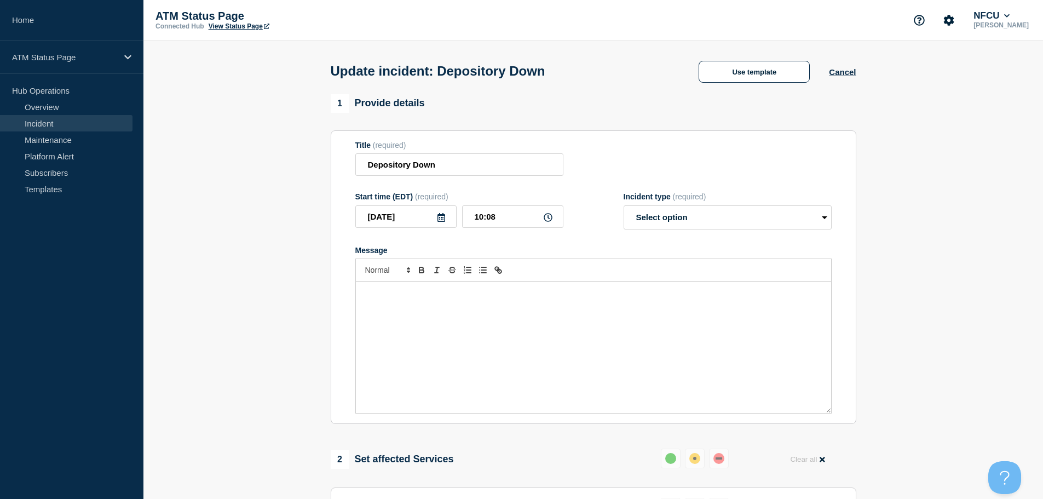
select select "resolved"
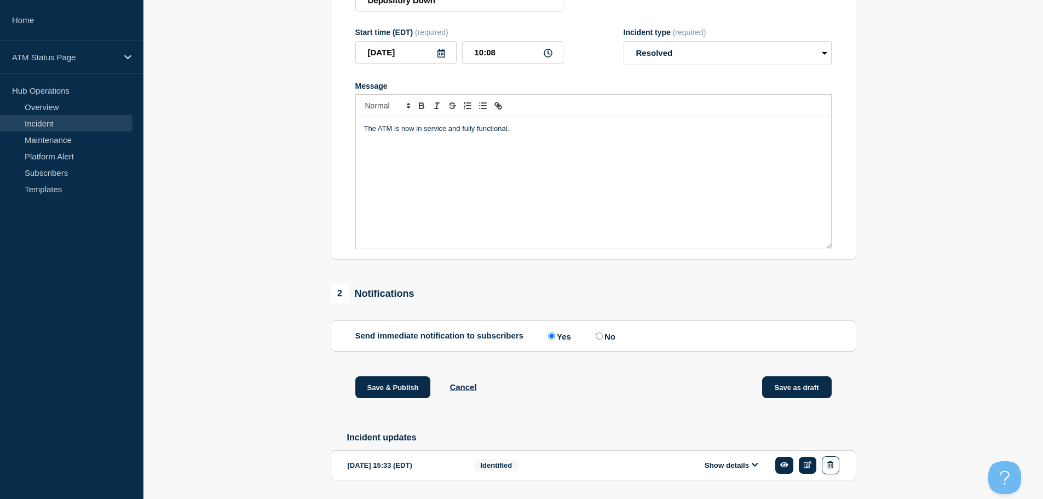
scroll to position [202, 0]
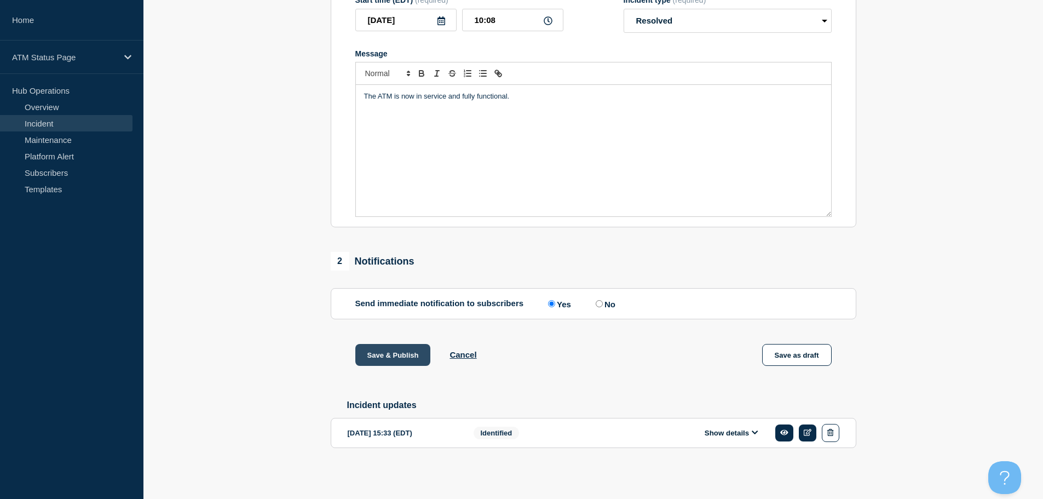
click at [365, 354] on button "Save & Publish" at bounding box center [393, 355] width 76 height 22
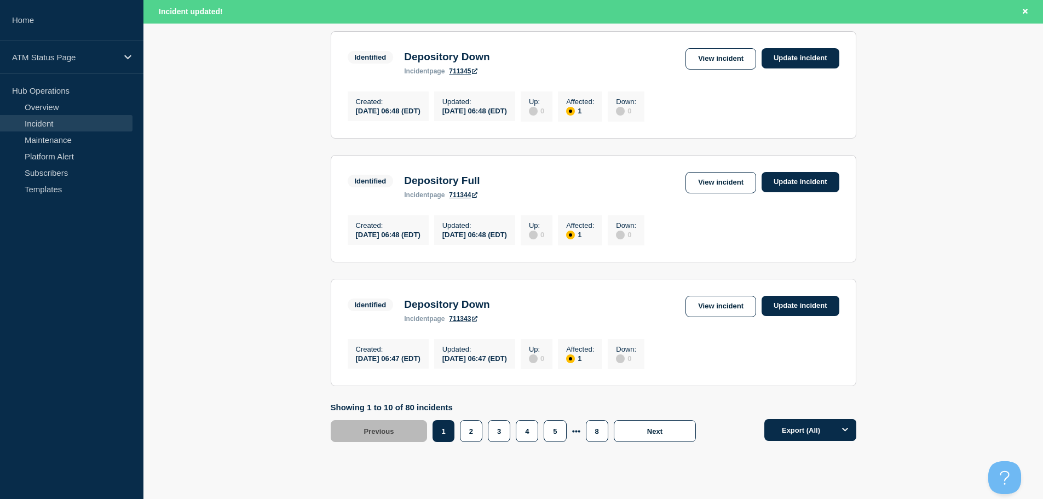
scroll to position [1091, 0]
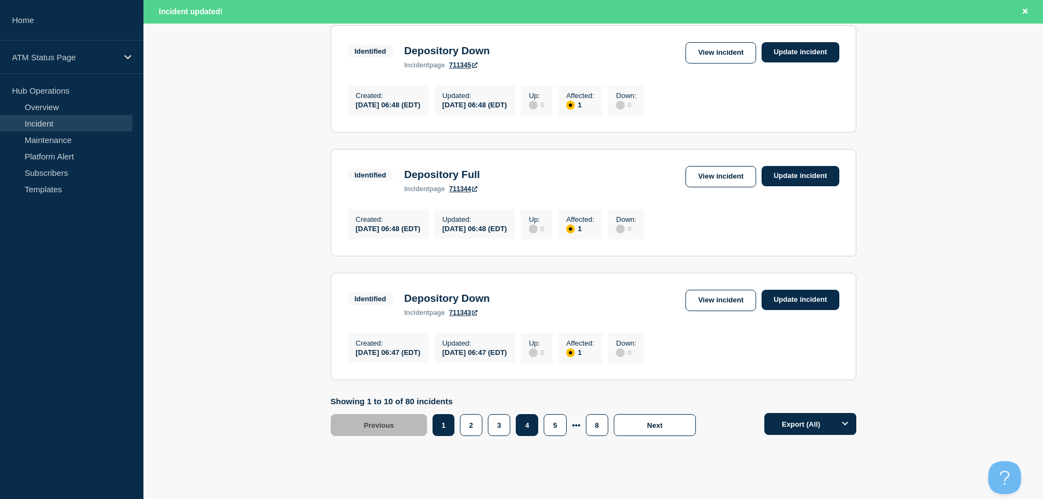
click at [522, 436] on button "4" at bounding box center [527, 425] width 22 height 22
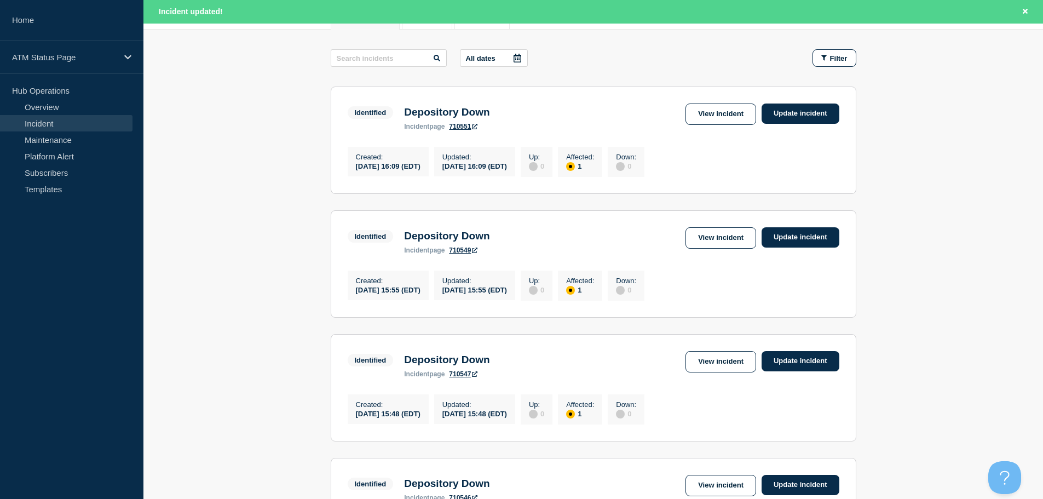
scroll to position [165, 0]
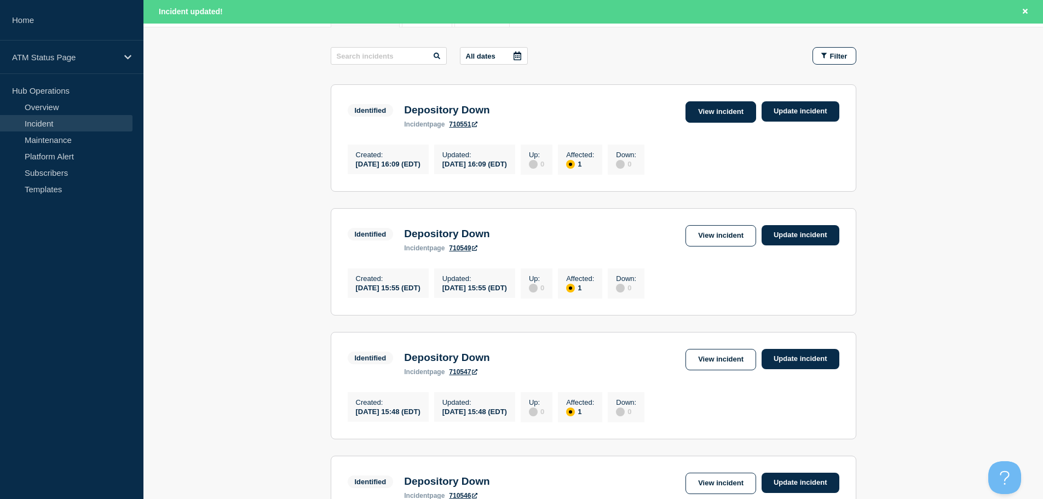
click at [723, 109] on link "View incident" at bounding box center [721, 111] width 71 height 21
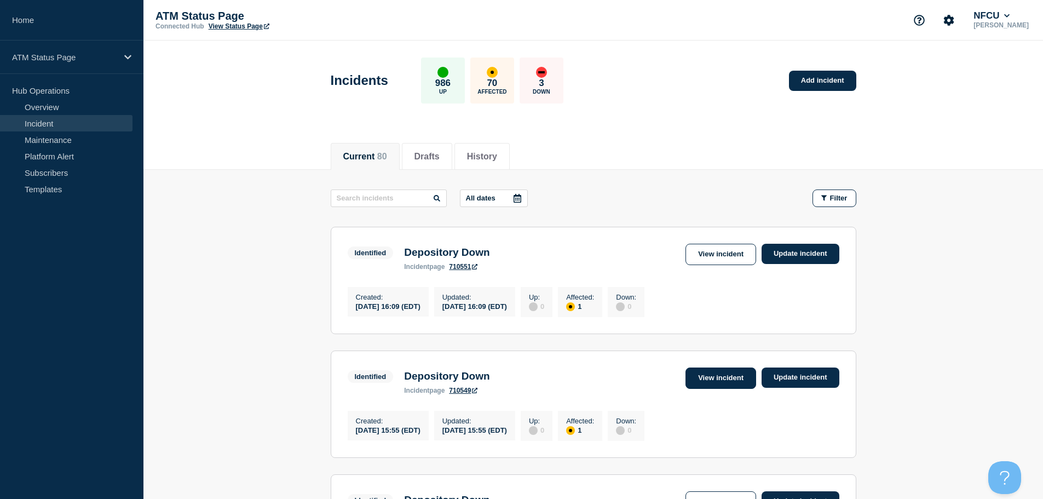
click at [709, 389] on link "View incident" at bounding box center [721, 378] width 71 height 21
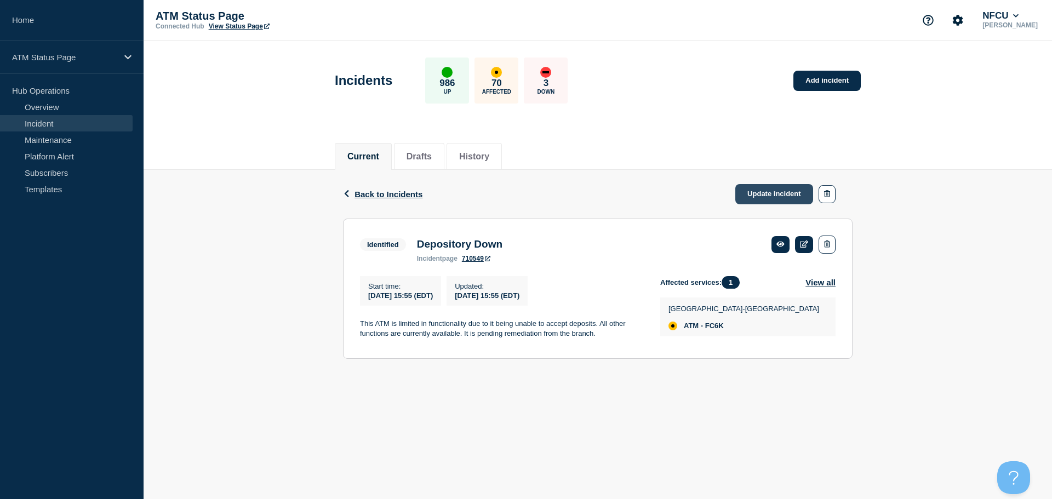
click at [772, 193] on link "Update incident" at bounding box center [774, 194] width 78 height 20
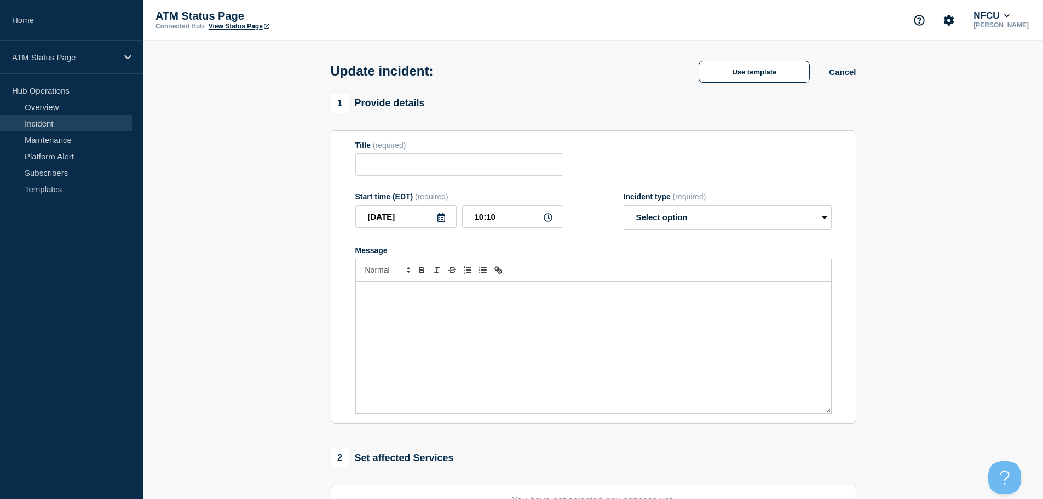
type input "Depository Down"
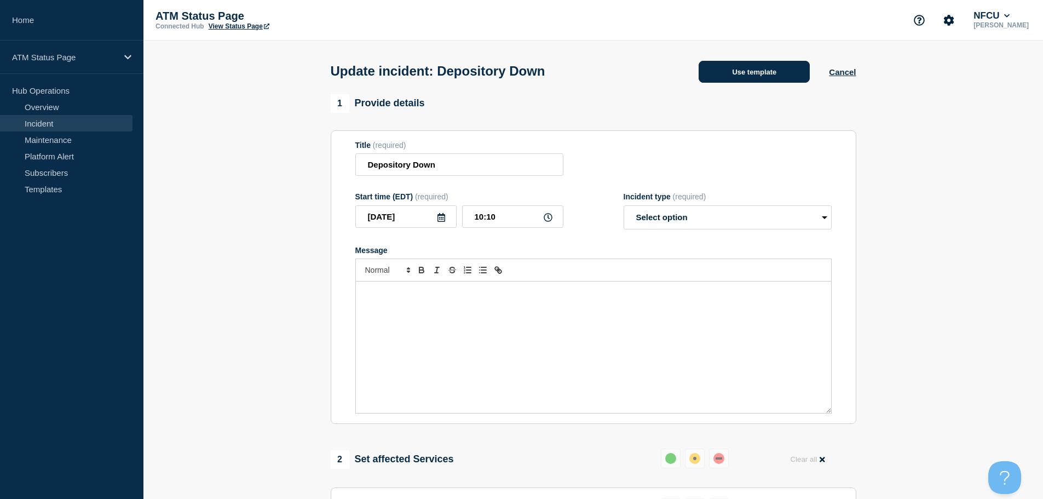
click at [727, 77] on button "Use template" at bounding box center [754, 72] width 111 height 22
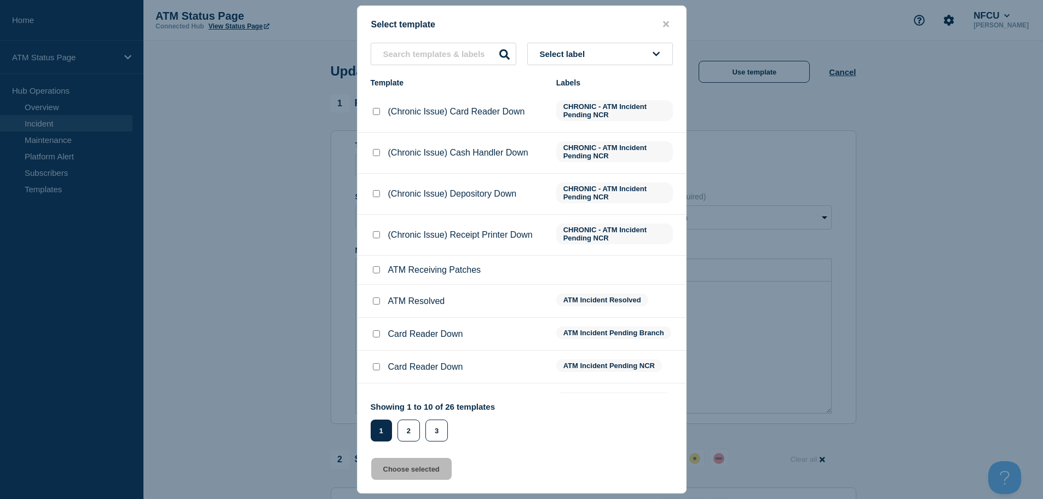
click at [377, 300] on input "ATM Resolved checkbox" at bounding box center [376, 300] width 7 height 7
checkbox input "true"
click at [412, 468] on button "Choose selected" at bounding box center [411, 469] width 81 height 22
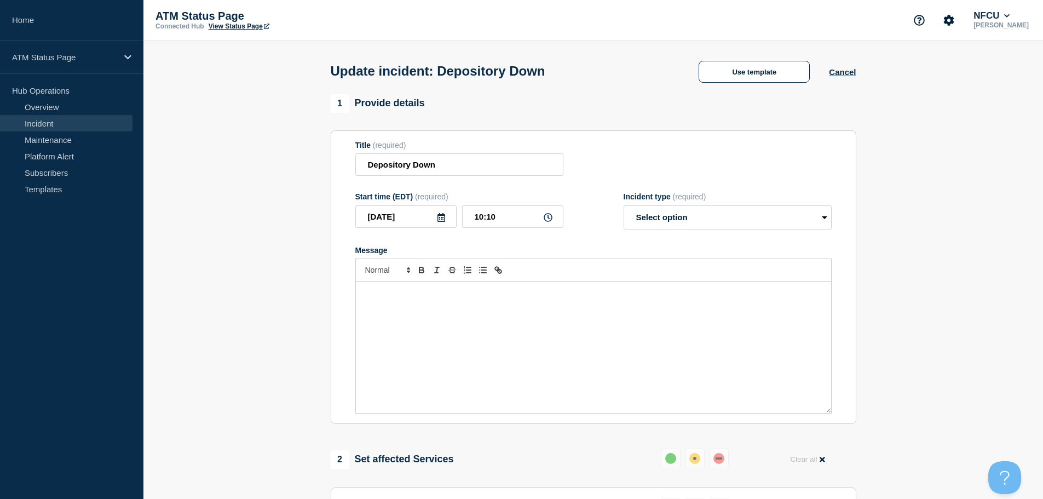
select select "resolved"
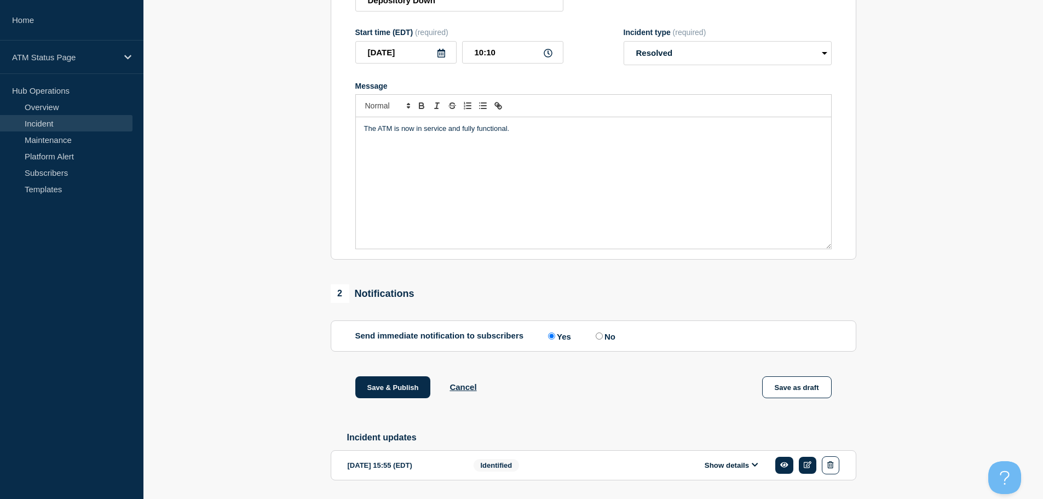
scroll to position [202, 0]
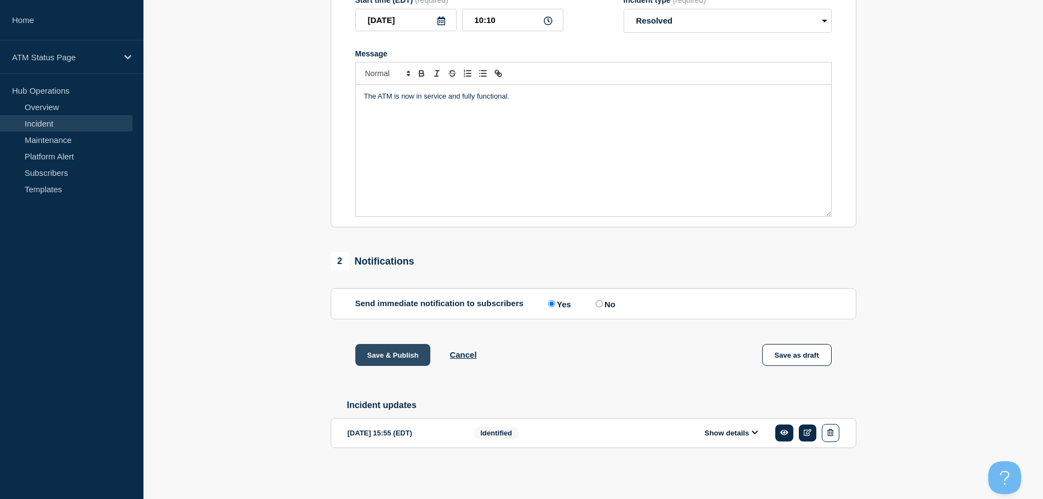
click at [385, 349] on button "Save & Publish" at bounding box center [393, 355] width 76 height 22
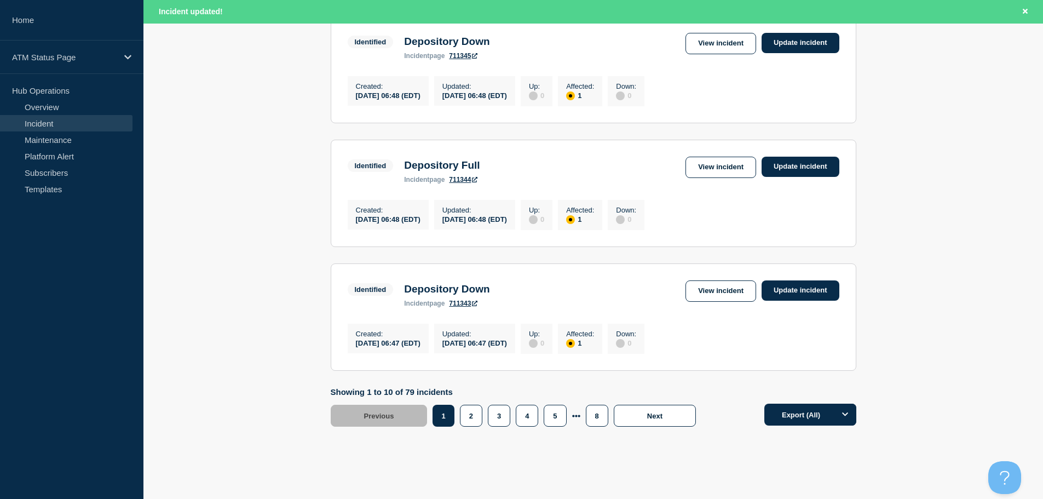
scroll to position [1165, 0]
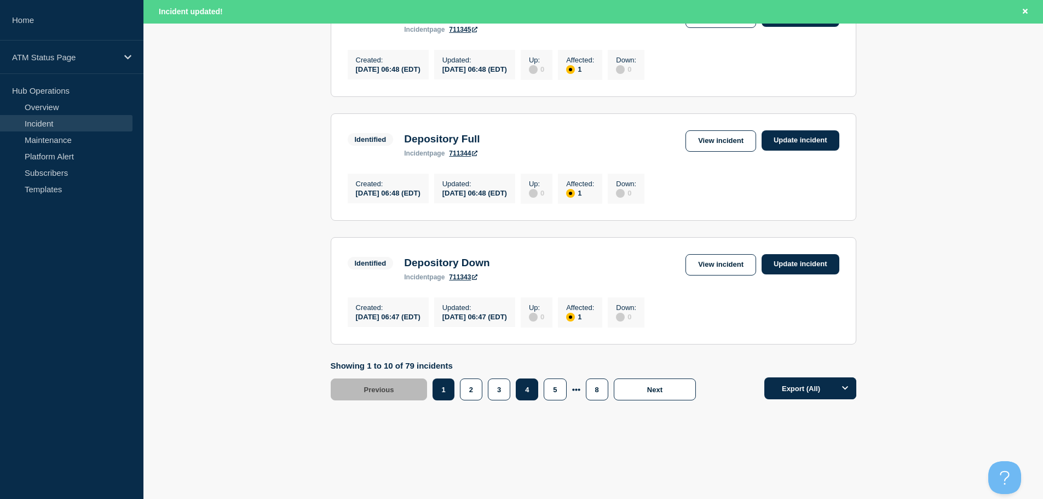
click at [525, 395] on button "4" at bounding box center [527, 389] width 22 height 22
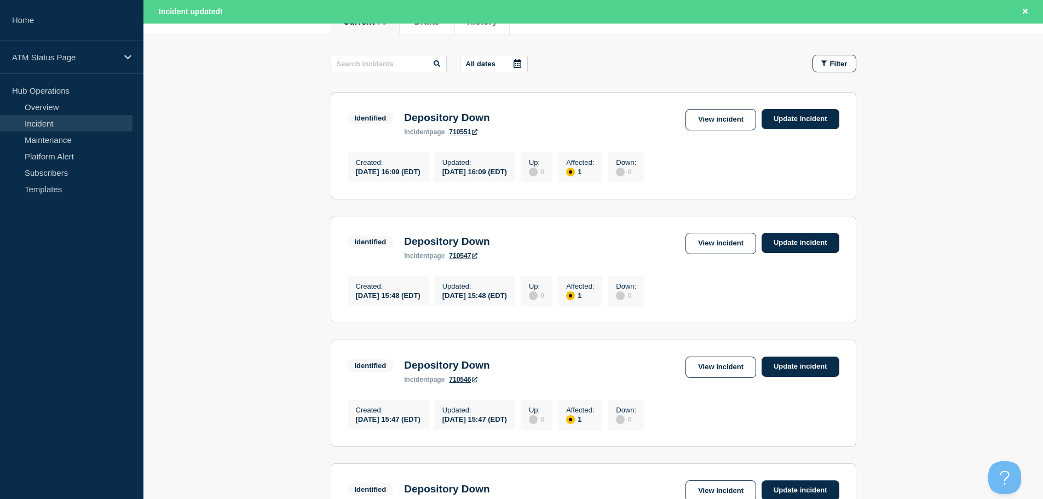
scroll to position [85, 0]
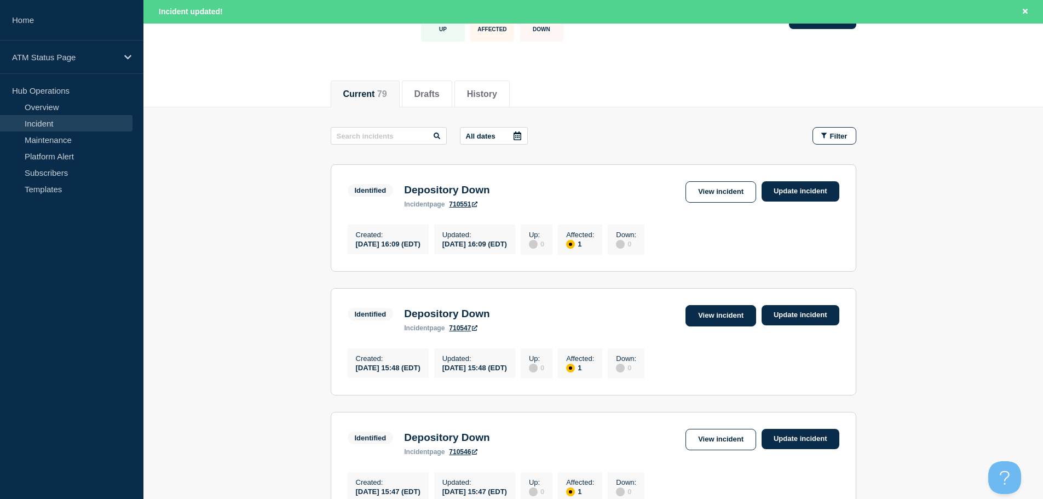
click at [711, 323] on link "View incident" at bounding box center [721, 315] width 71 height 21
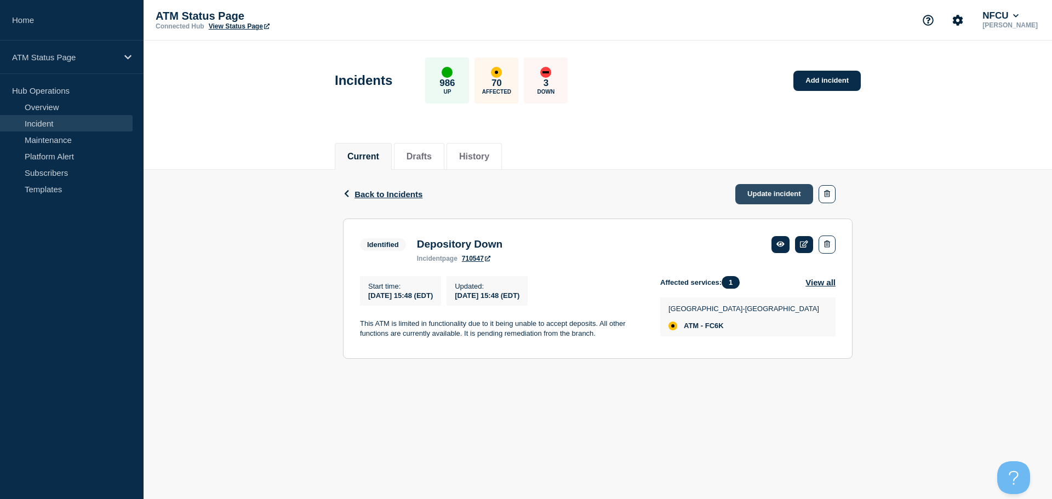
click at [745, 192] on link "Update incident" at bounding box center [774, 194] width 78 height 20
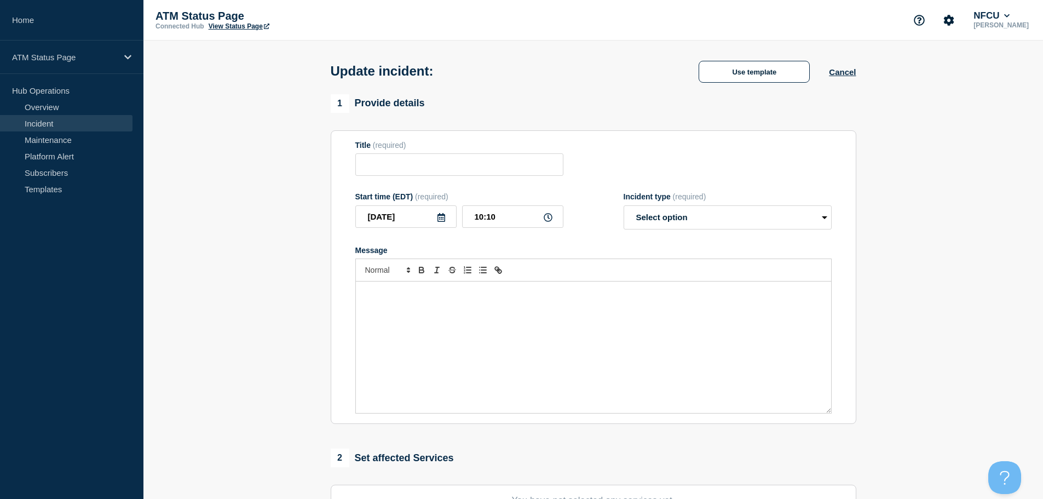
type input "Depository Down"
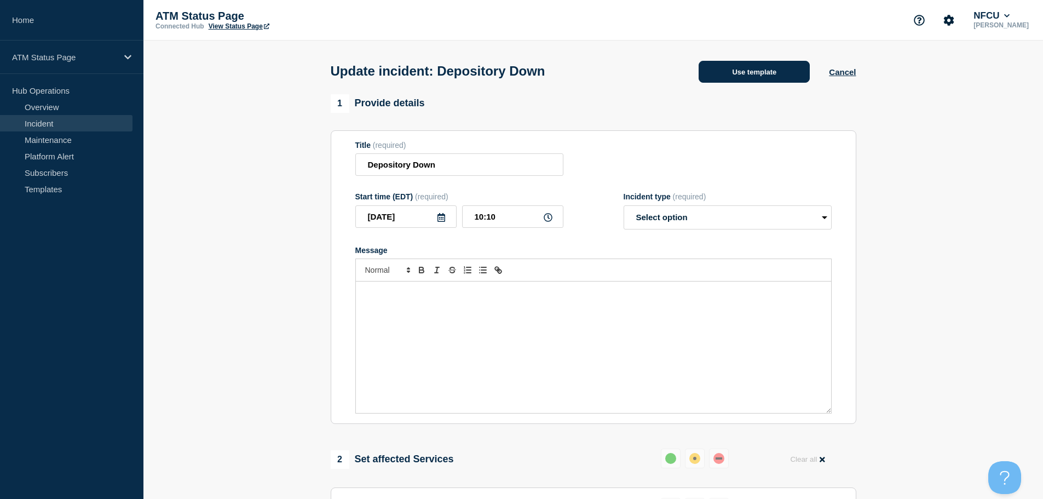
click at [749, 76] on button "Use template" at bounding box center [754, 72] width 111 height 22
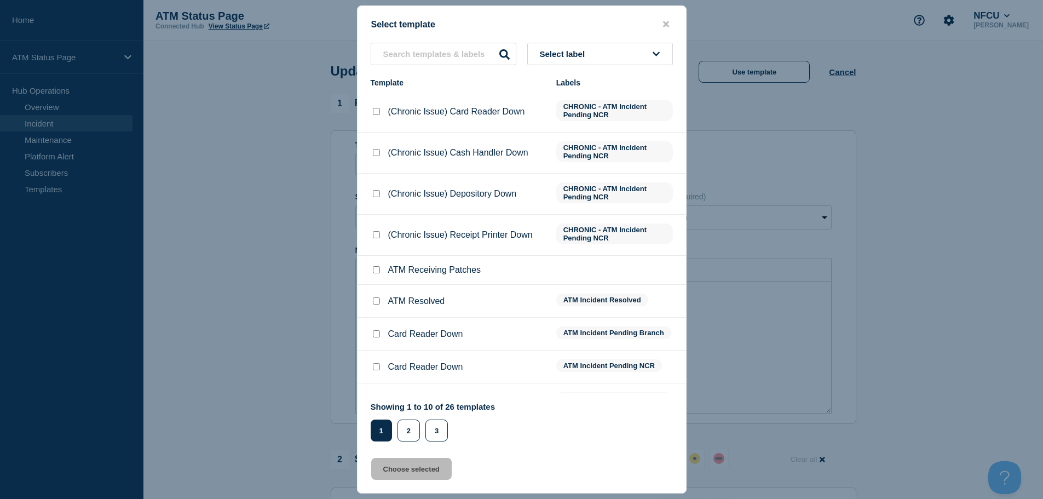
click at [375, 301] on input "ATM Resolved checkbox" at bounding box center [376, 300] width 7 height 7
checkbox input "true"
click at [391, 475] on button "Choose selected" at bounding box center [411, 469] width 81 height 22
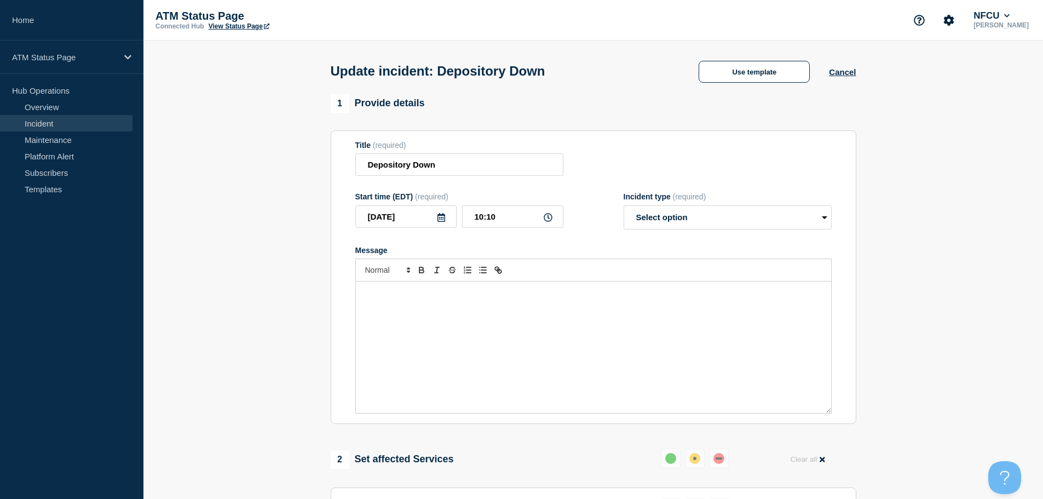
select select "resolved"
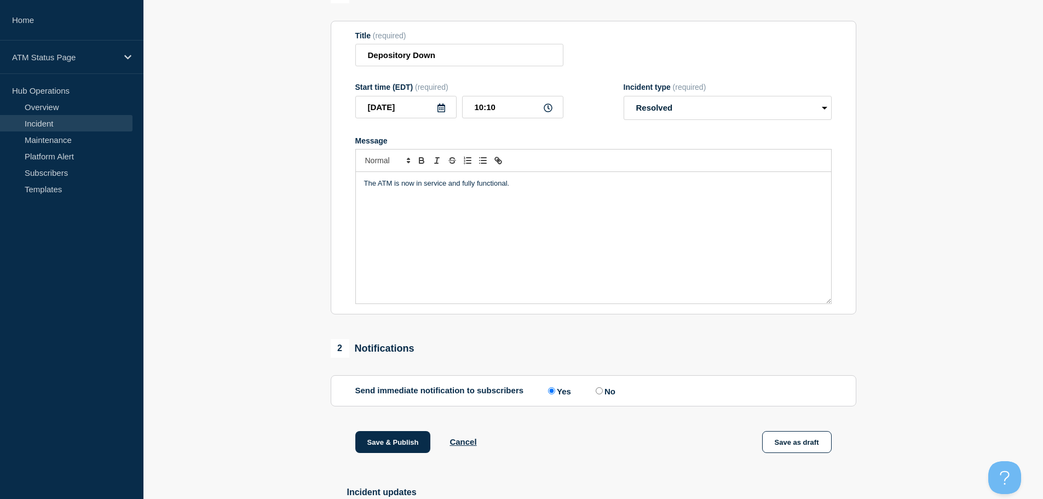
scroll to position [164, 0]
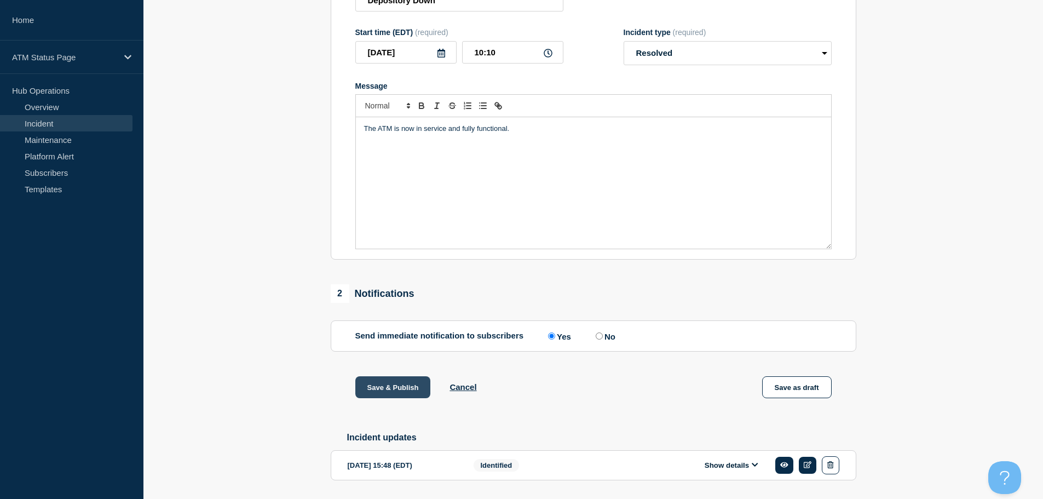
click at [397, 393] on button "Save & Publish" at bounding box center [393, 387] width 76 height 22
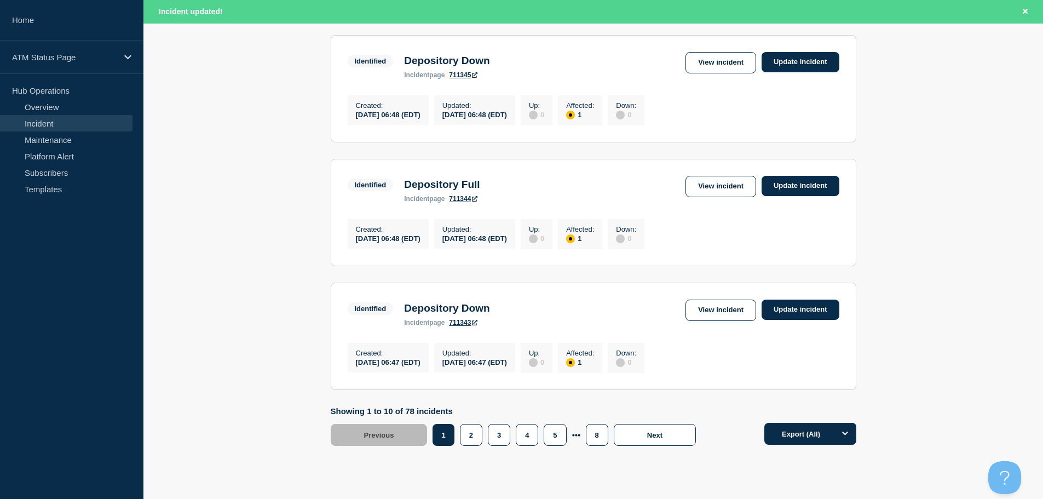
scroll to position [1165, 0]
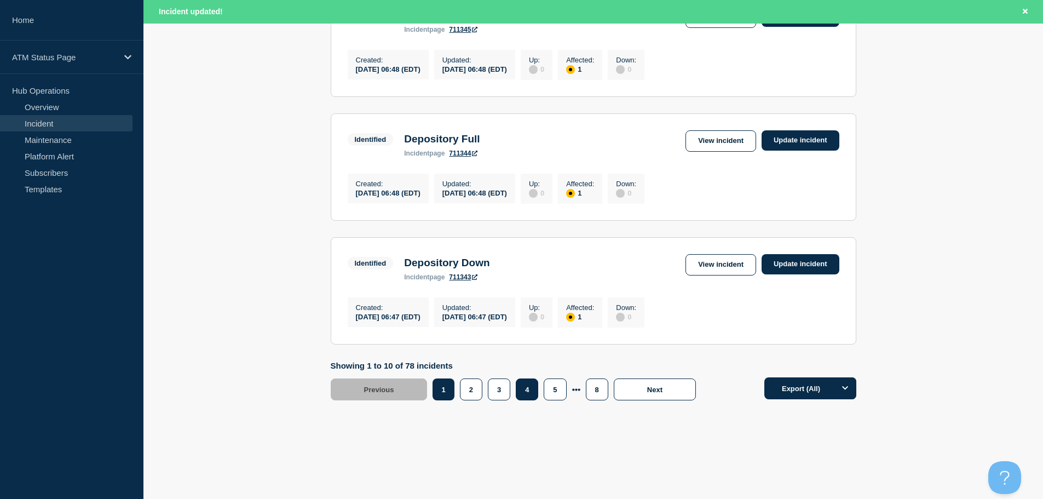
click at [522, 391] on button "4" at bounding box center [527, 389] width 22 height 22
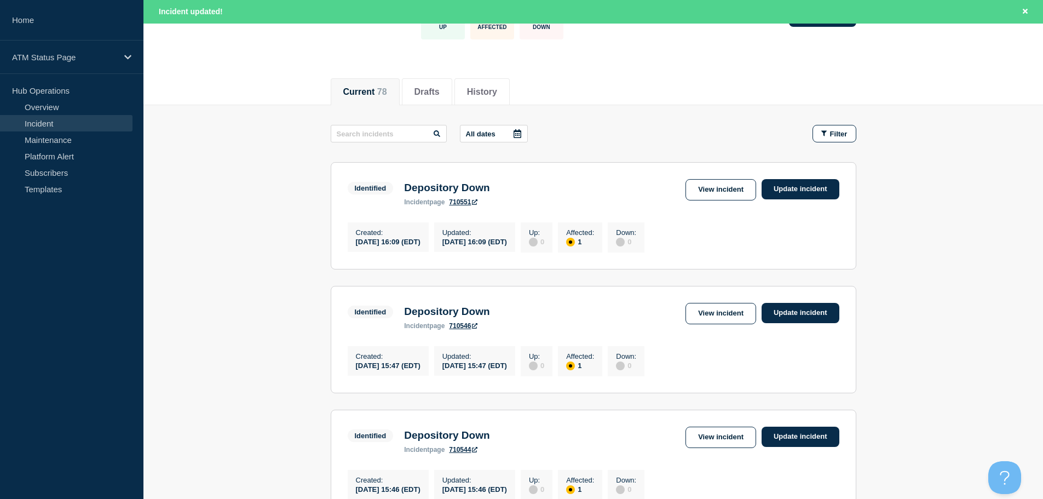
scroll to position [122, 0]
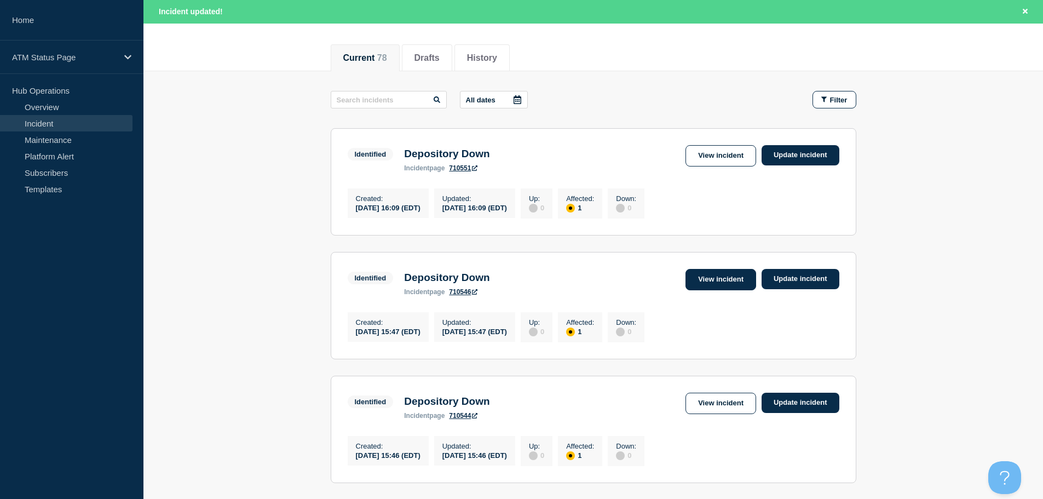
click at [730, 283] on link "View incident" at bounding box center [721, 279] width 71 height 21
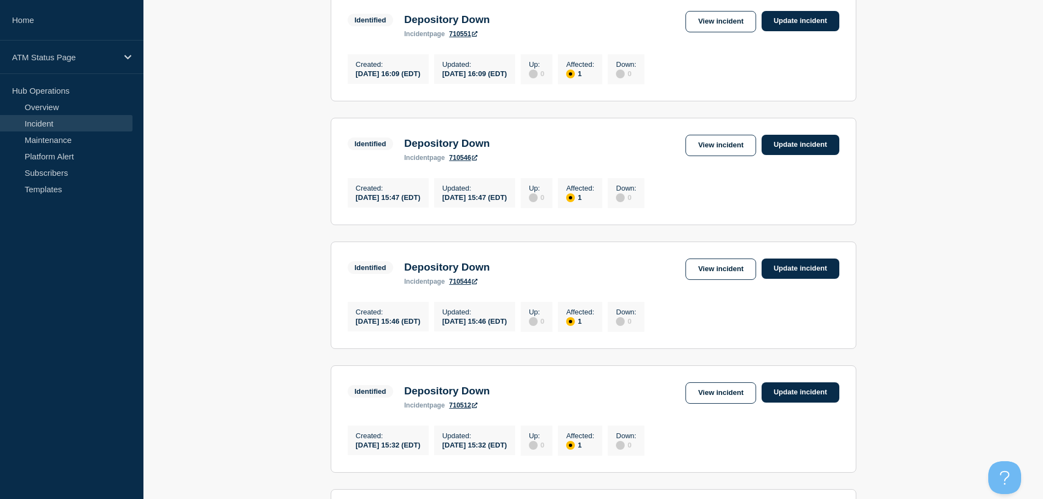
scroll to position [244, 0]
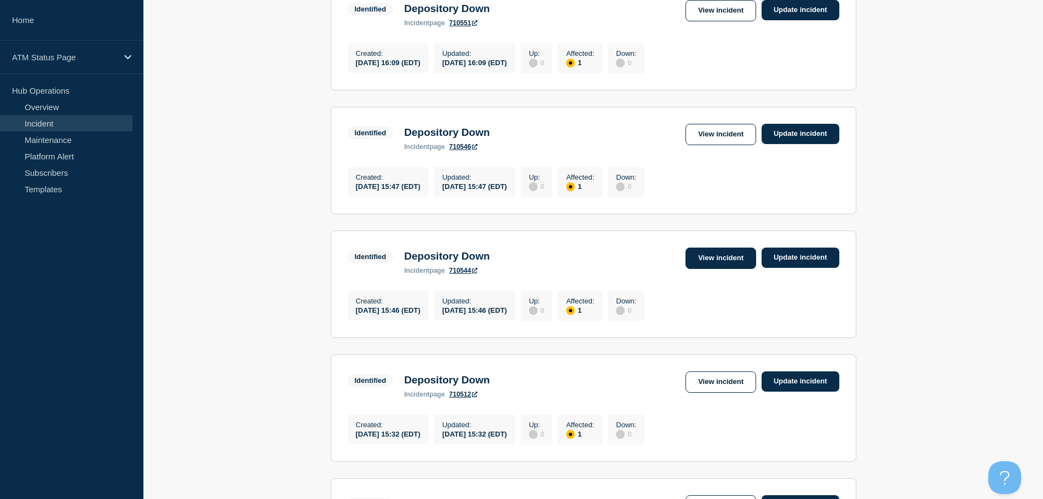
click at [713, 265] on link "View incident" at bounding box center [721, 258] width 71 height 21
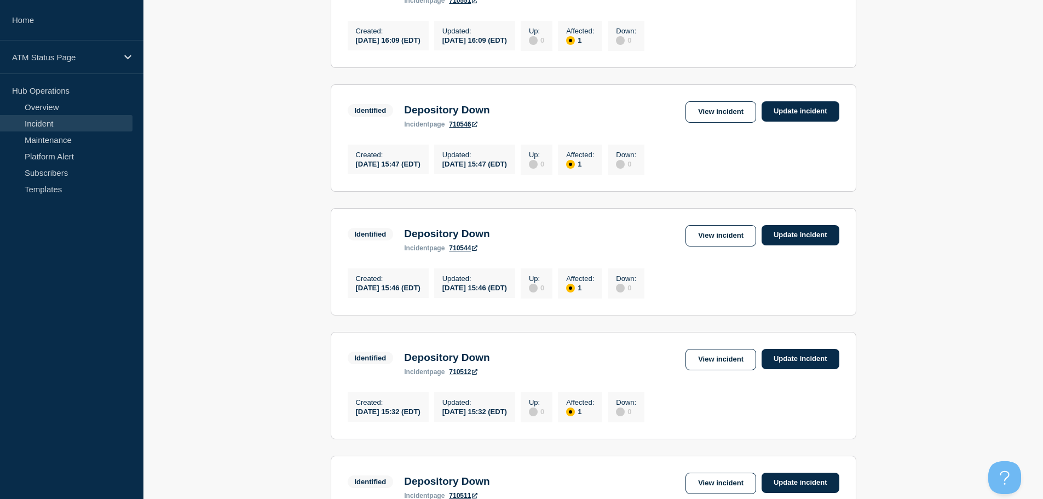
scroll to position [282, 0]
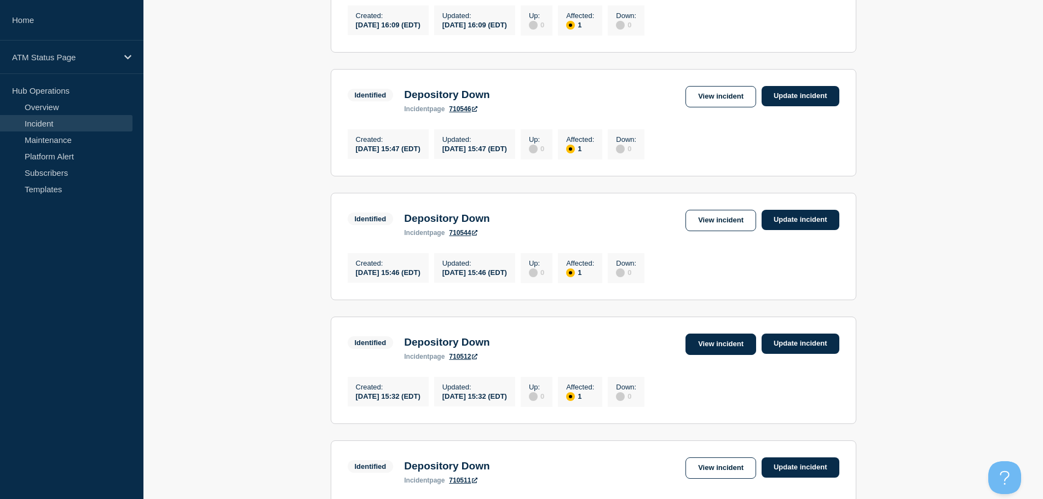
click at [721, 355] on link "View incident" at bounding box center [721, 344] width 71 height 21
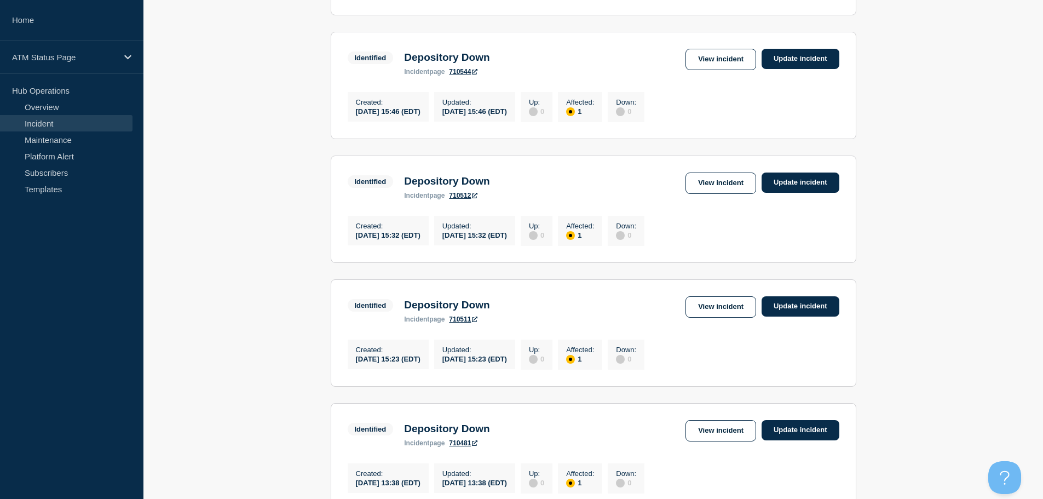
scroll to position [457, 0]
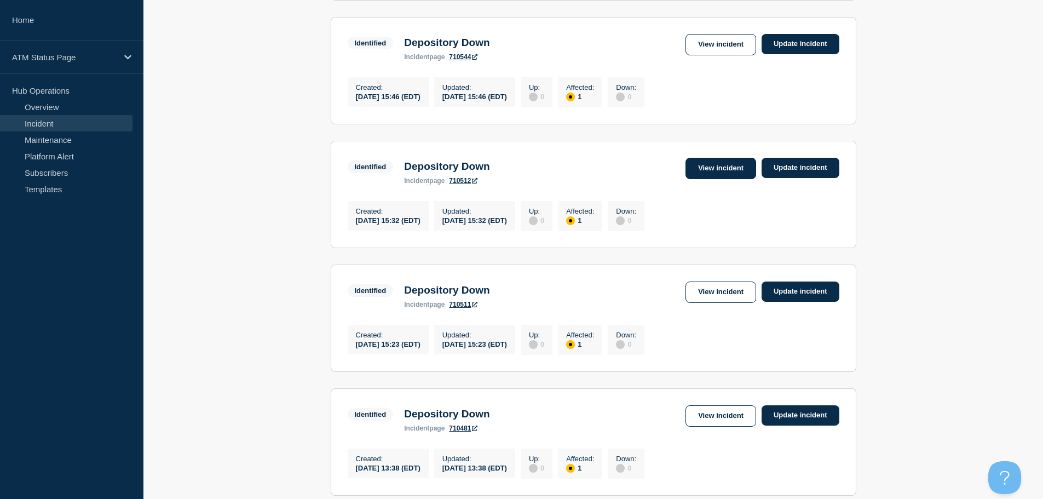
click at [722, 179] on link "View incident" at bounding box center [721, 168] width 71 height 21
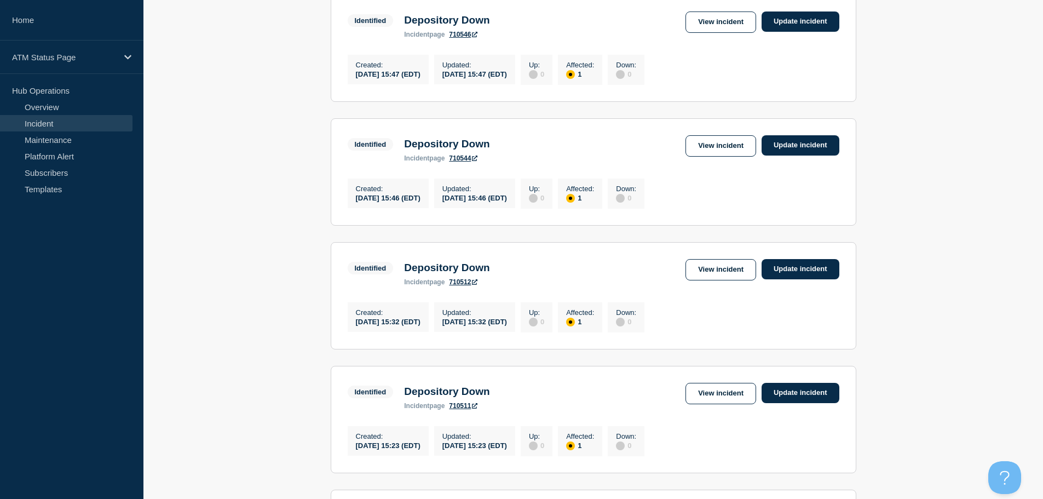
scroll to position [368, 0]
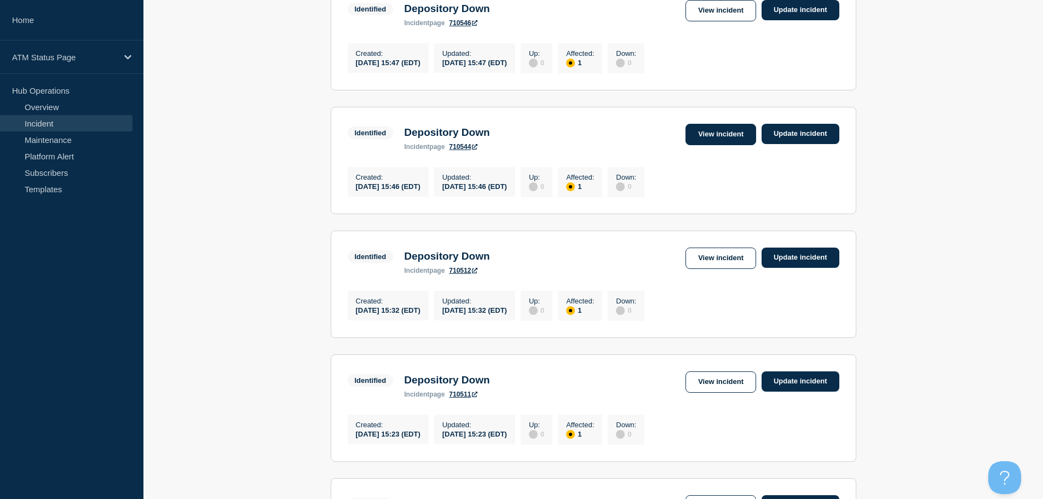
click at [733, 145] on link "View incident" at bounding box center [721, 134] width 71 height 21
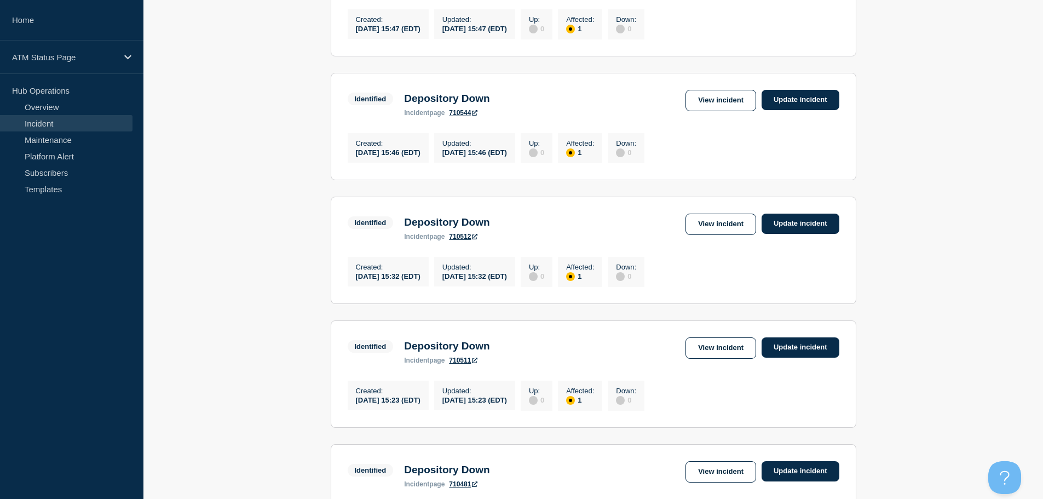
scroll to position [412, 0]
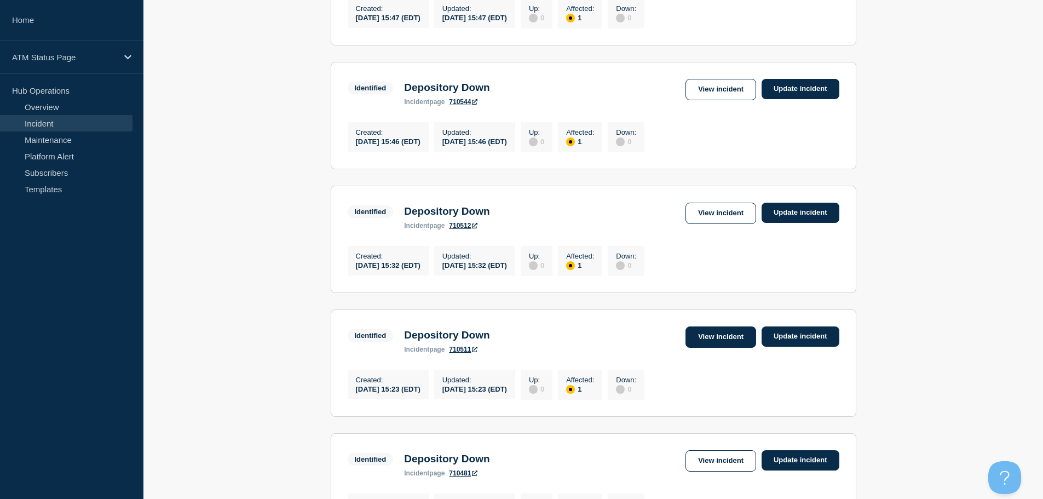
click at [738, 348] on link "View incident" at bounding box center [721, 336] width 71 height 21
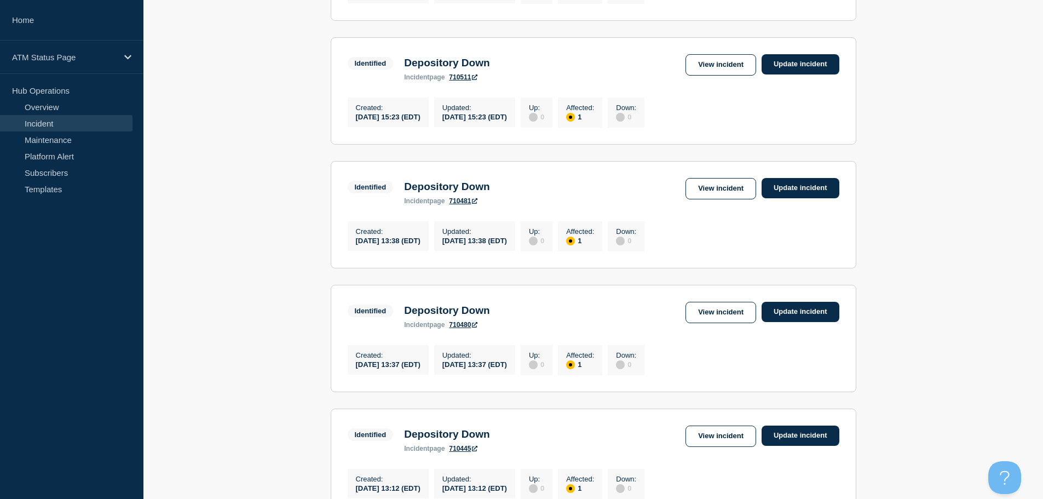
scroll to position [690, 0]
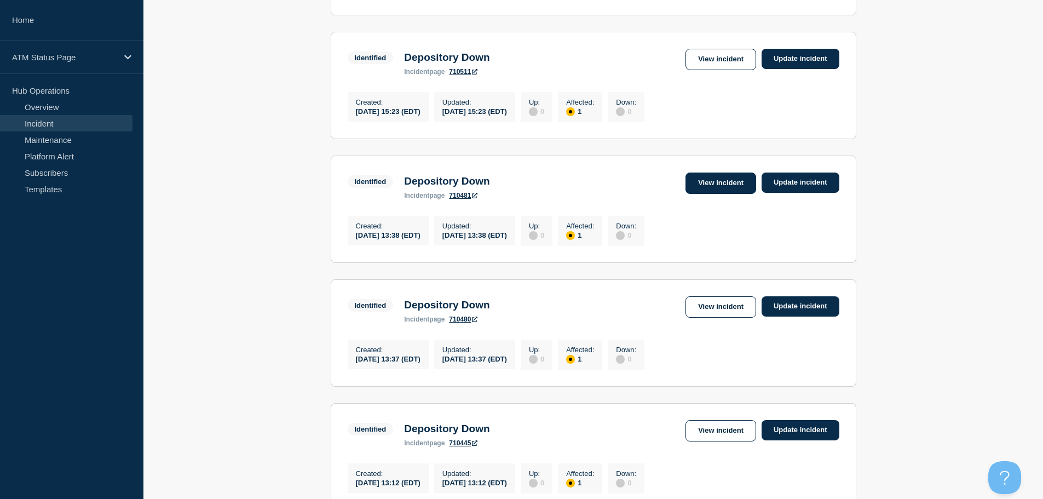
click at [730, 194] on link "View incident" at bounding box center [721, 183] width 71 height 21
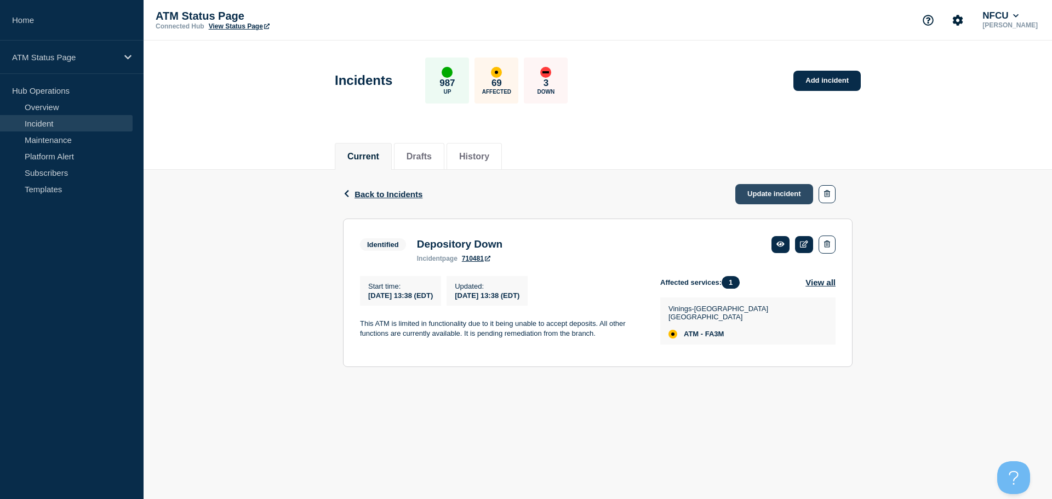
click at [751, 198] on link "Update incident" at bounding box center [774, 194] width 78 height 20
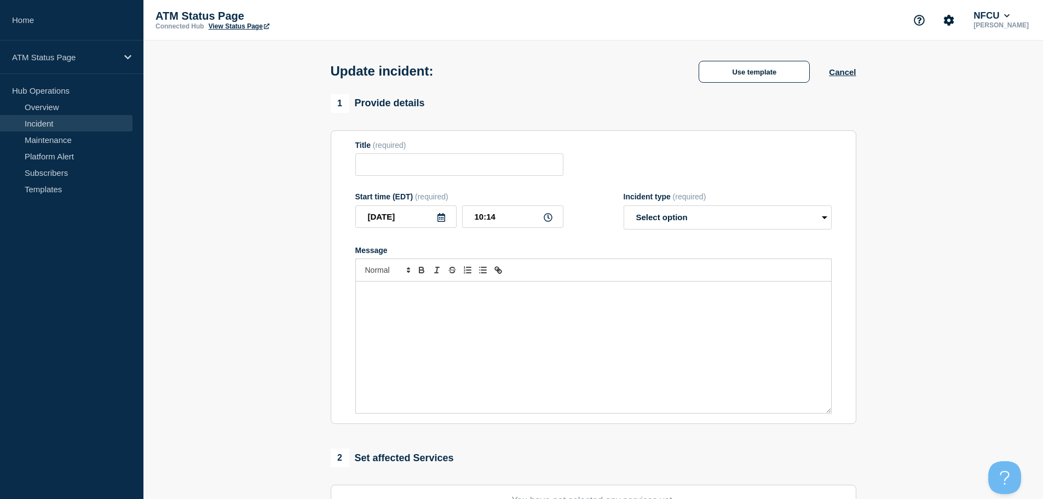
type input "Depository Down"
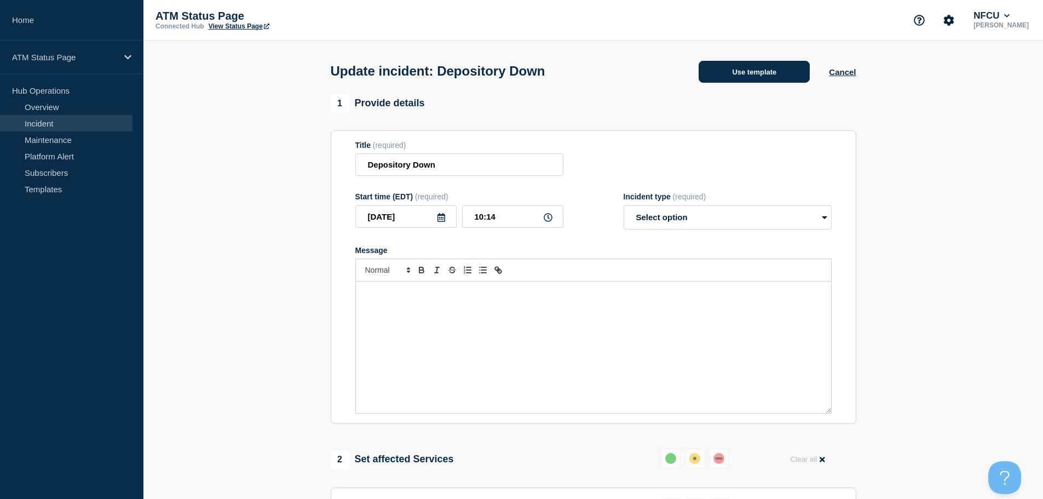
click at [720, 74] on button "Use template" at bounding box center [754, 72] width 111 height 22
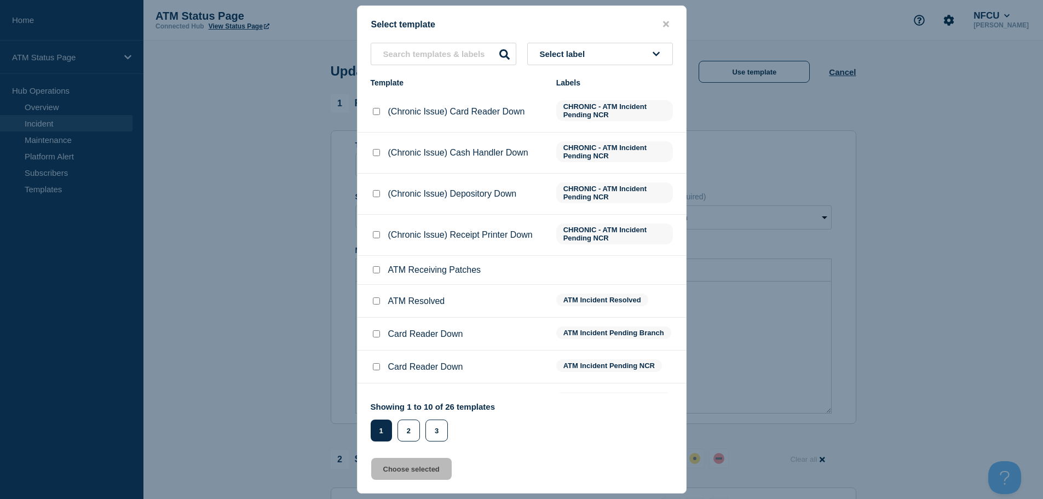
click at [377, 302] on input "ATM Resolved checkbox" at bounding box center [376, 300] width 7 height 7
checkbox input "true"
click at [395, 470] on button "Choose selected" at bounding box center [411, 469] width 81 height 22
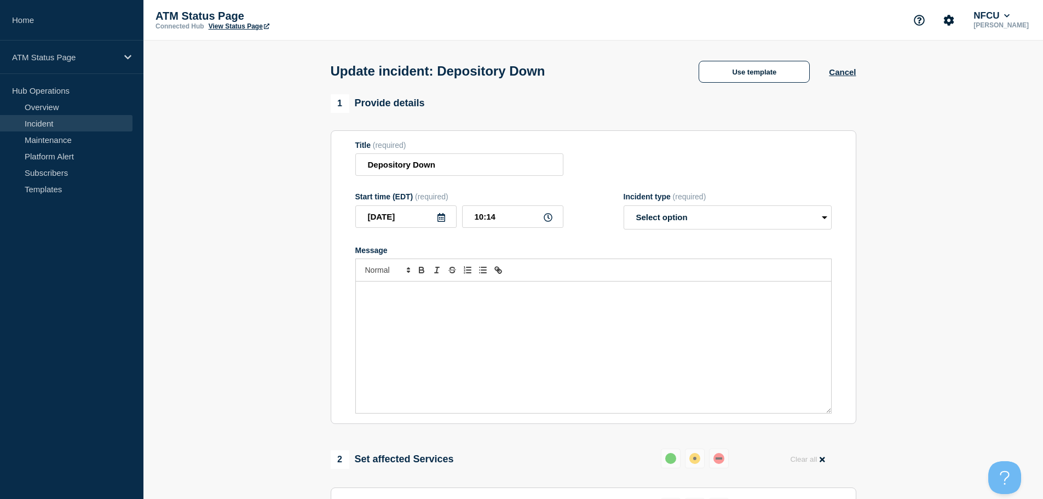
select select "resolved"
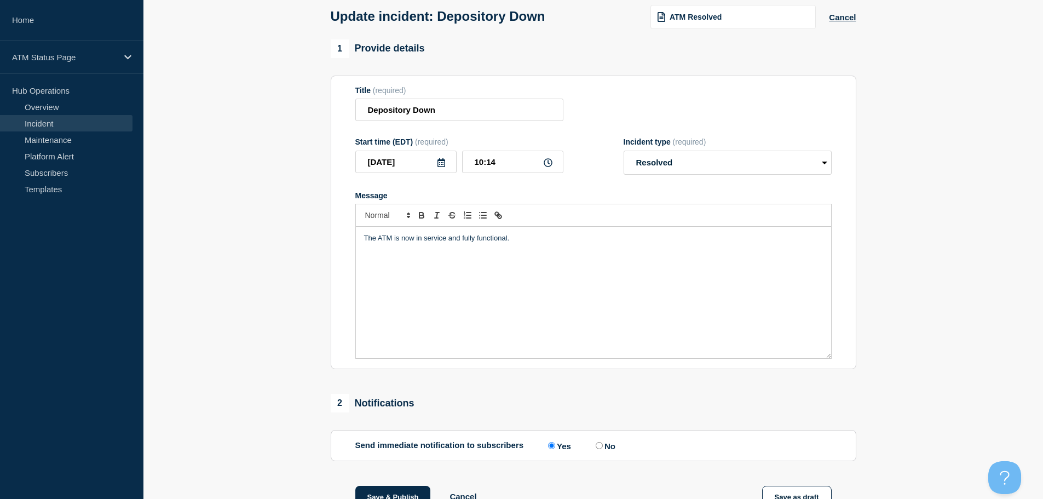
scroll to position [202, 0]
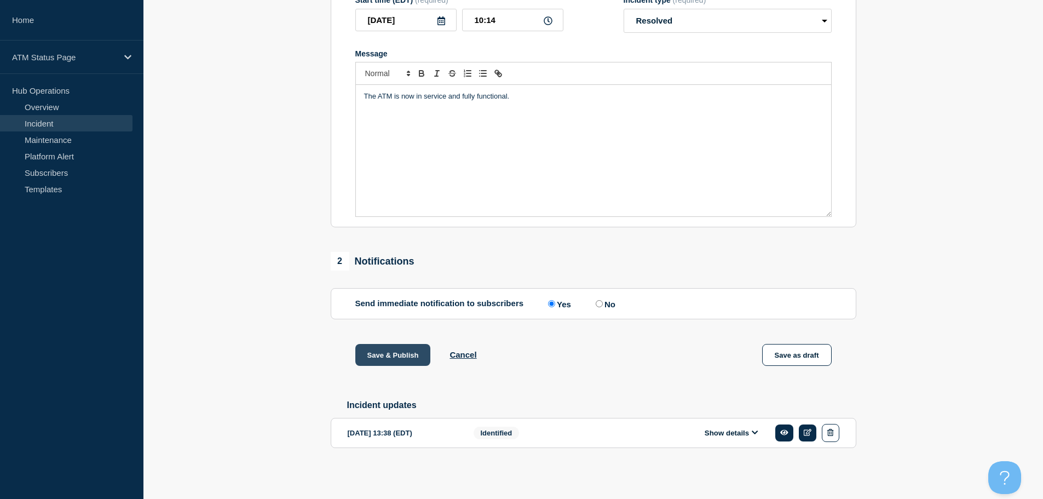
click at [399, 350] on button "Save & Publish" at bounding box center [393, 355] width 76 height 22
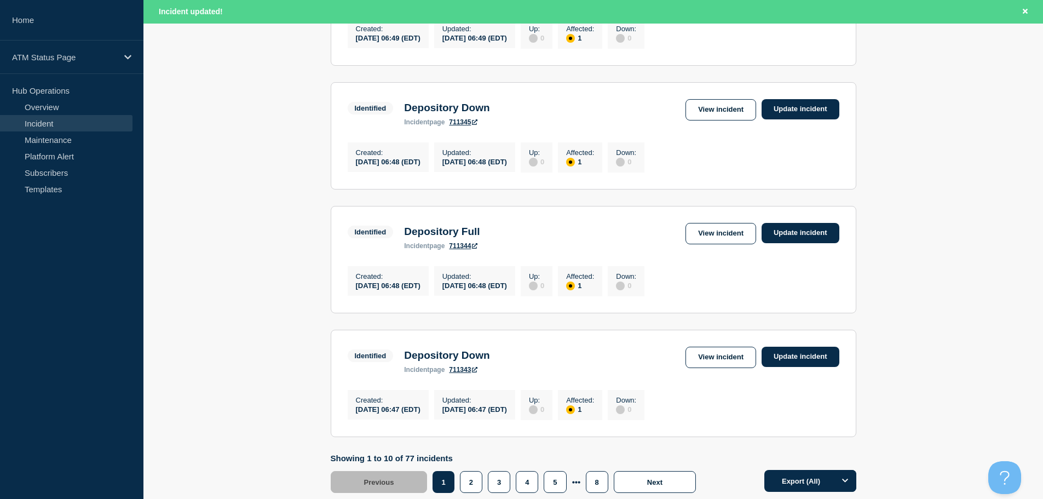
scroll to position [1165, 0]
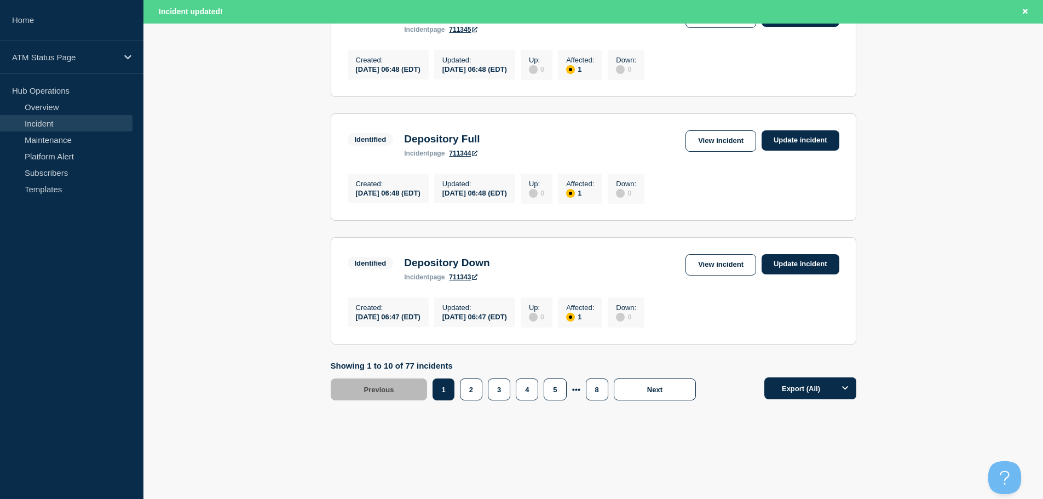
drag, startPoint x: 1047, startPoint y: 136, endPoint x: 14, endPoint y: 31, distance: 1037.8
click at [532, 392] on button "4" at bounding box center [527, 389] width 22 height 22
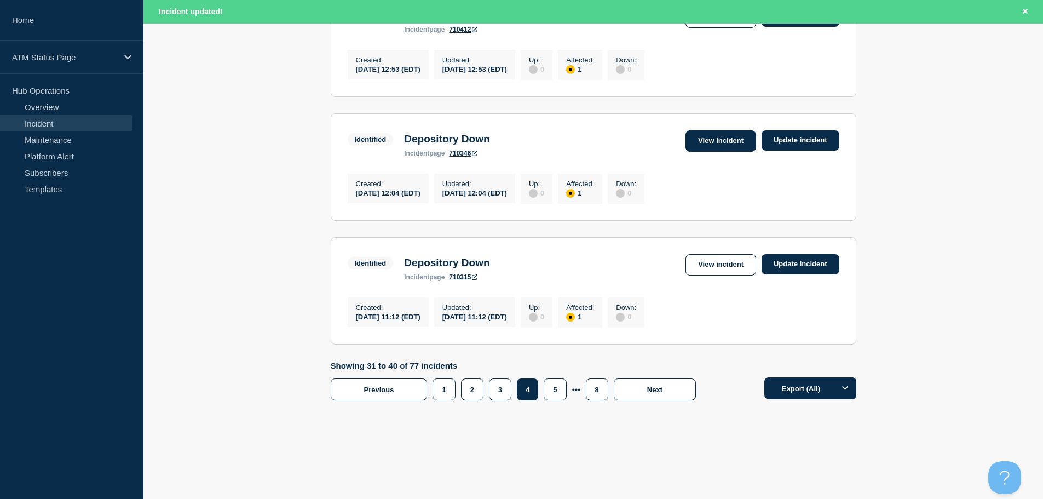
click at [720, 135] on link "View incident" at bounding box center [721, 140] width 71 height 21
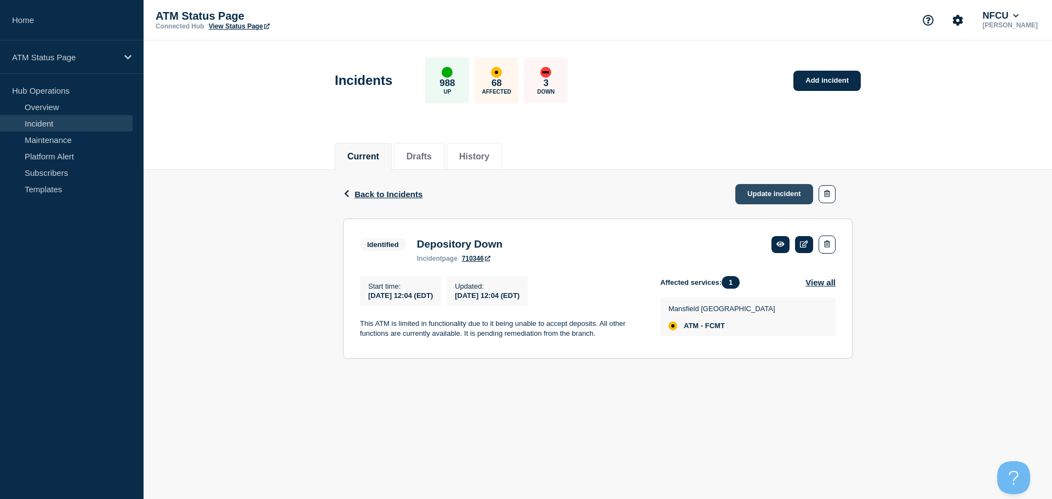
click at [766, 194] on link "Update incident" at bounding box center [774, 194] width 78 height 20
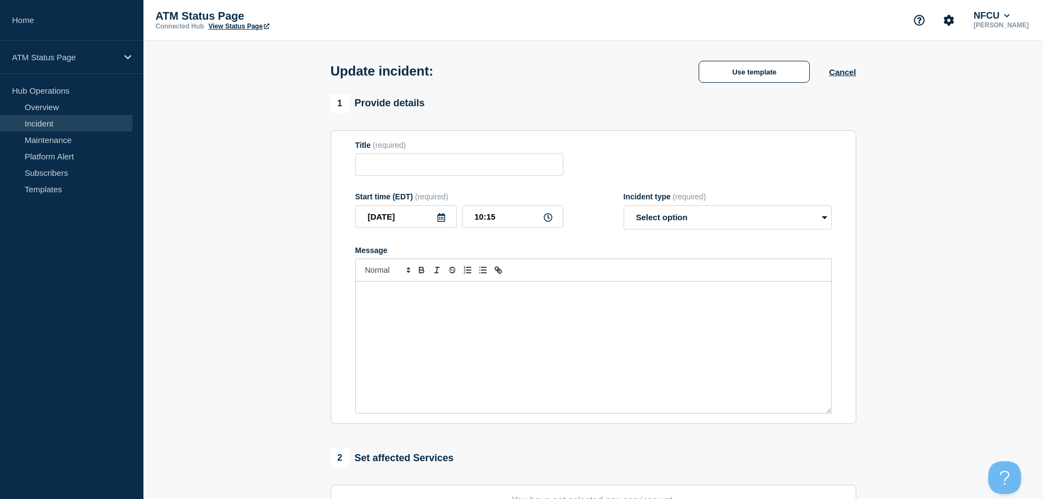
type input "Depository Down"
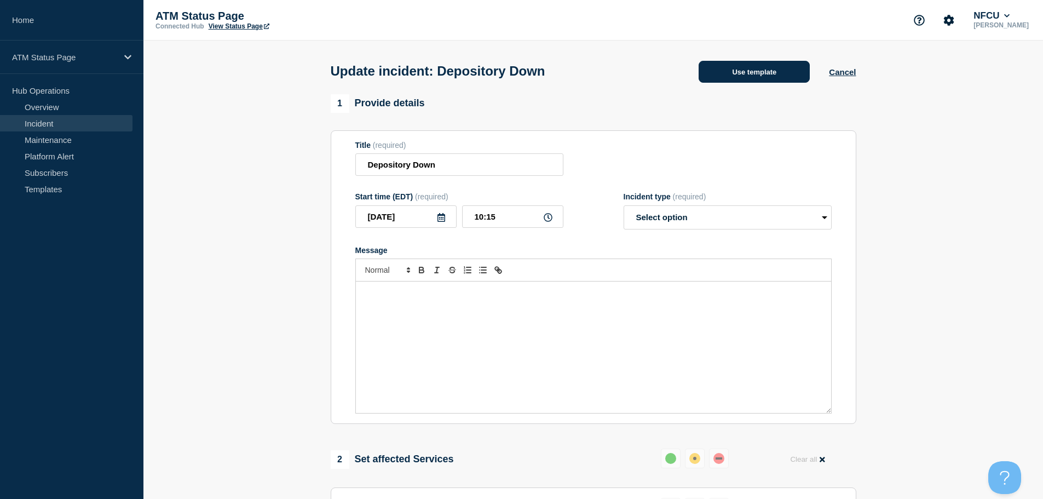
click at [738, 71] on button "Use template" at bounding box center [754, 72] width 111 height 22
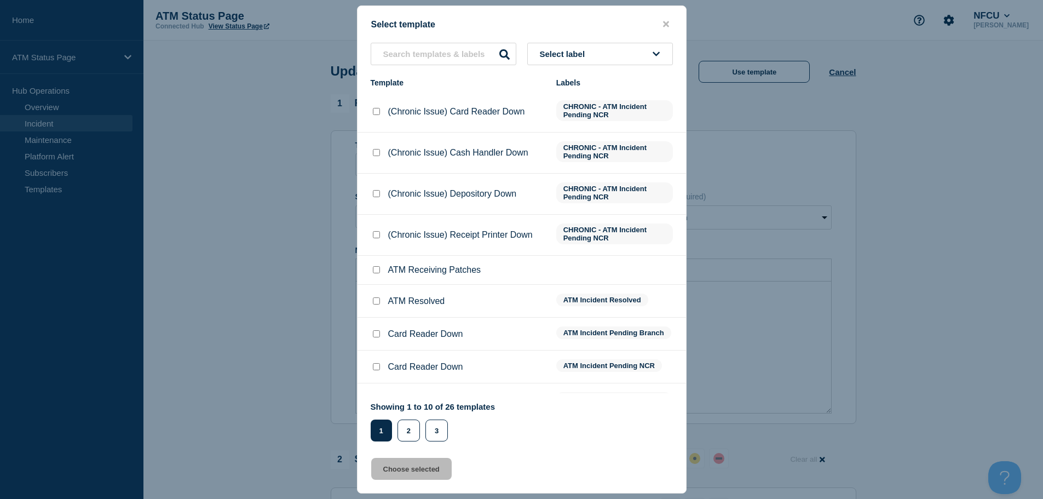
click at [379, 302] on input "ATM Resolved checkbox" at bounding box center [376, 300] width 7 height 7
checkbox input "true"
click at [432, 476] on button "Choose selected" at bounding box center [411, 469] width 81 height 22
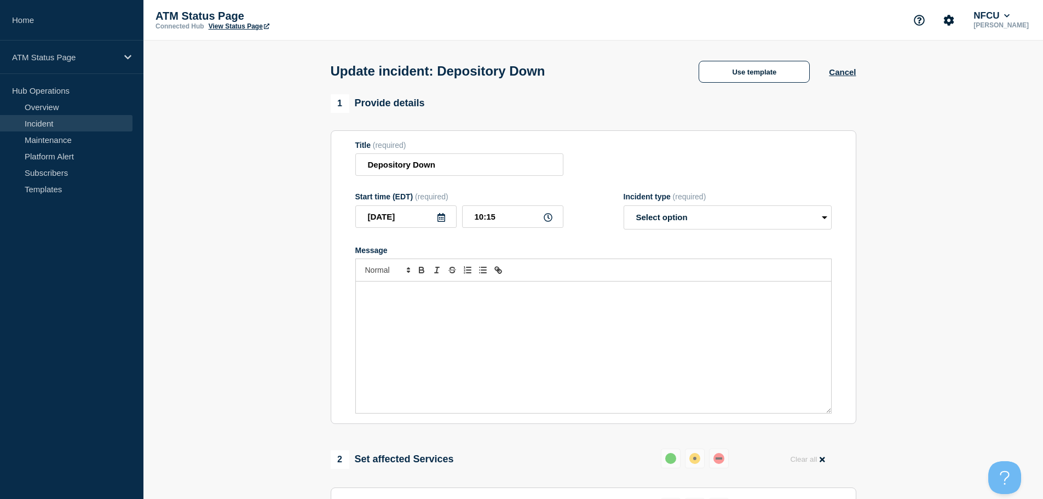
select select "resolved"
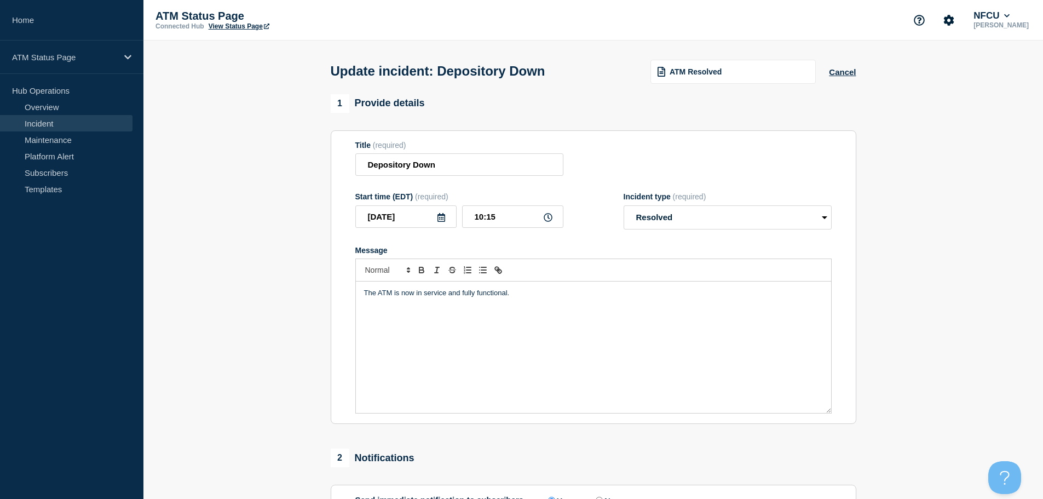
scroll to position [110, 0]
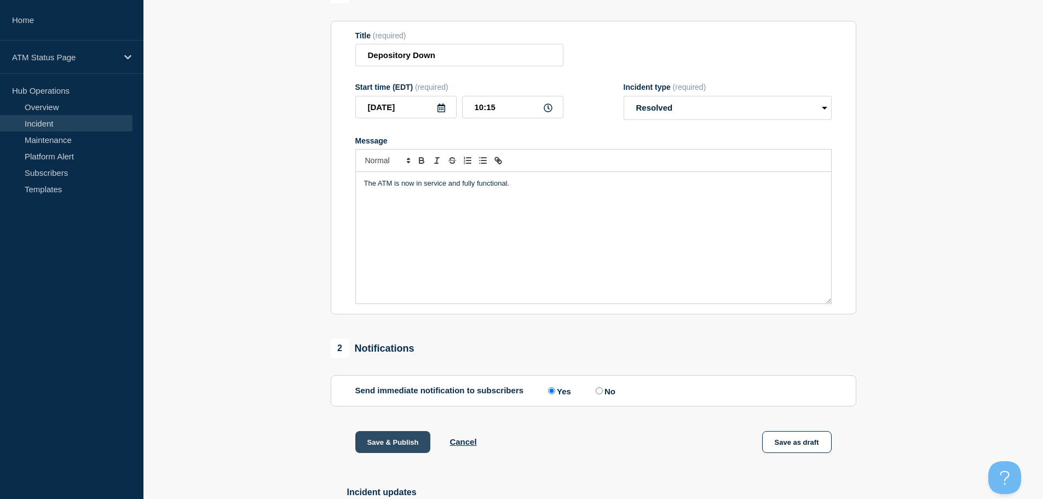
click at [378, 450] on button "Save & Publish" at bounding box center [393, 442] width 76 height 22
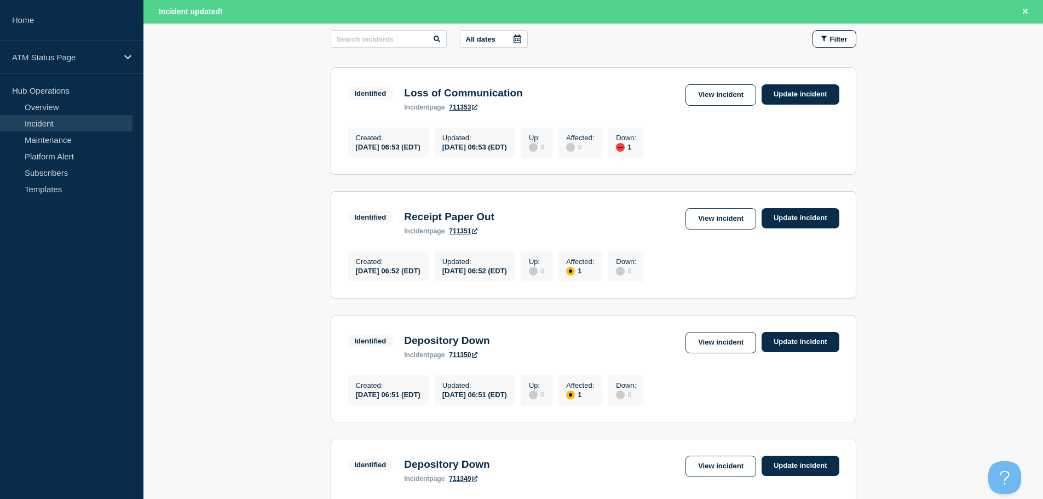
scroll to position [1165, 0]
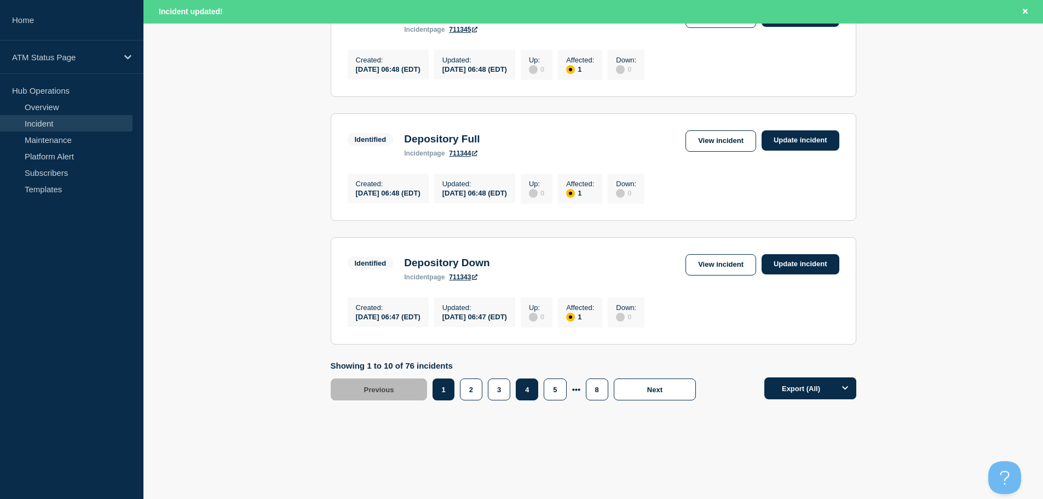
click at [529, 393] on button "4" at bounding box center [527, 389] width 22 height 22
click at [745, 138] on link "View incident" at bounding box center [721, 140] width 71 height 21
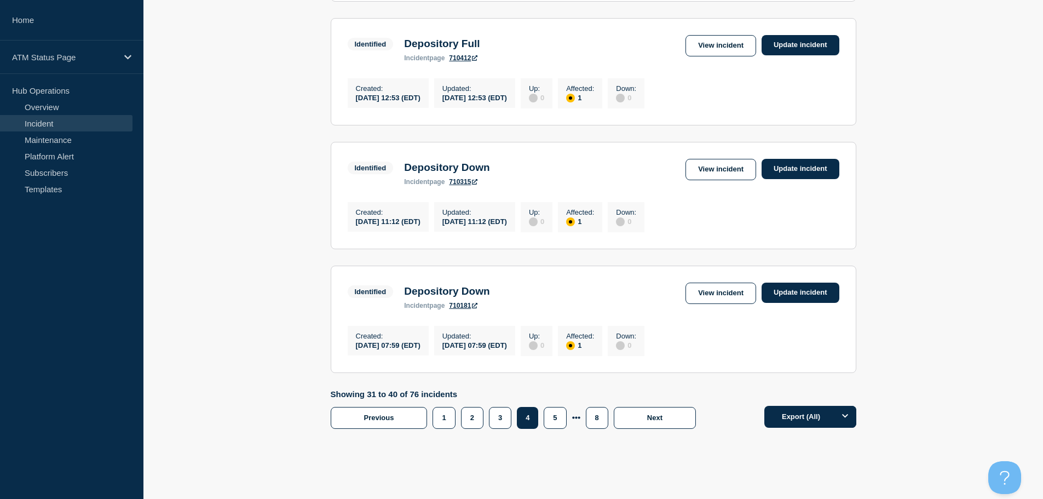
scroll to position [1130, 0]
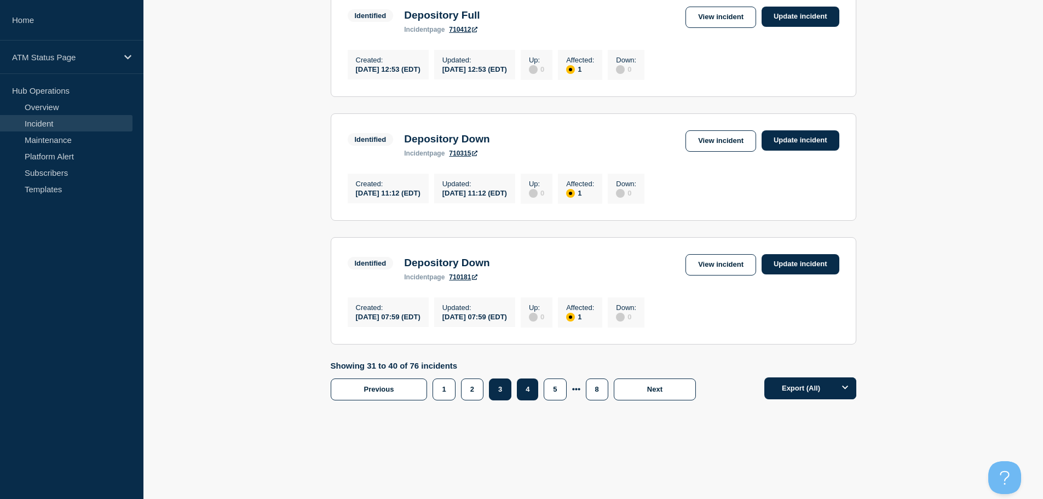
click at [490, 400] on button "3" at bounding box center [500, 389] width 22 height 22
drag, startPoint x: 714, startPoint y: 273, endPoint x: 709, endPoint y: 274, distance: 5.5
click at [714, 273] on link "View incident" at bounding box center [721, 264] width 71 height 21
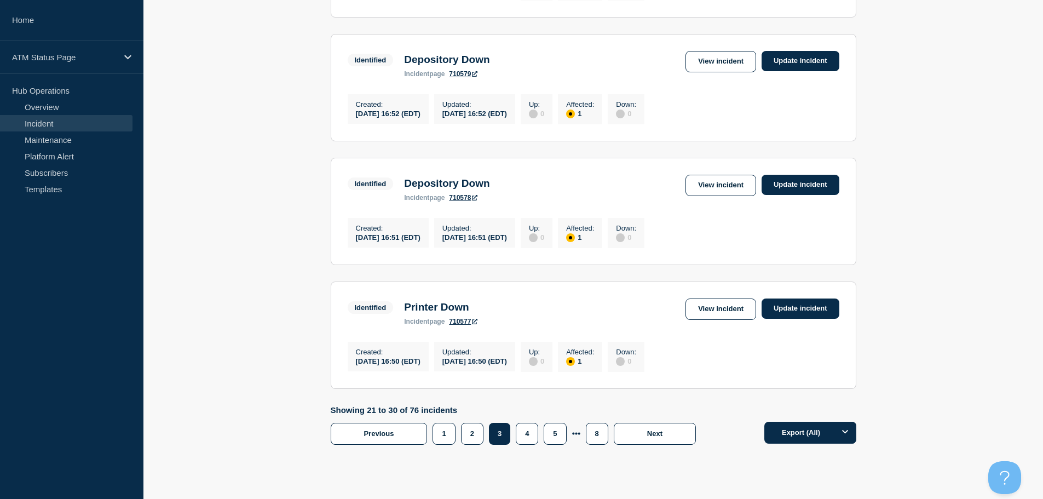
scroll to position [1142, 0]
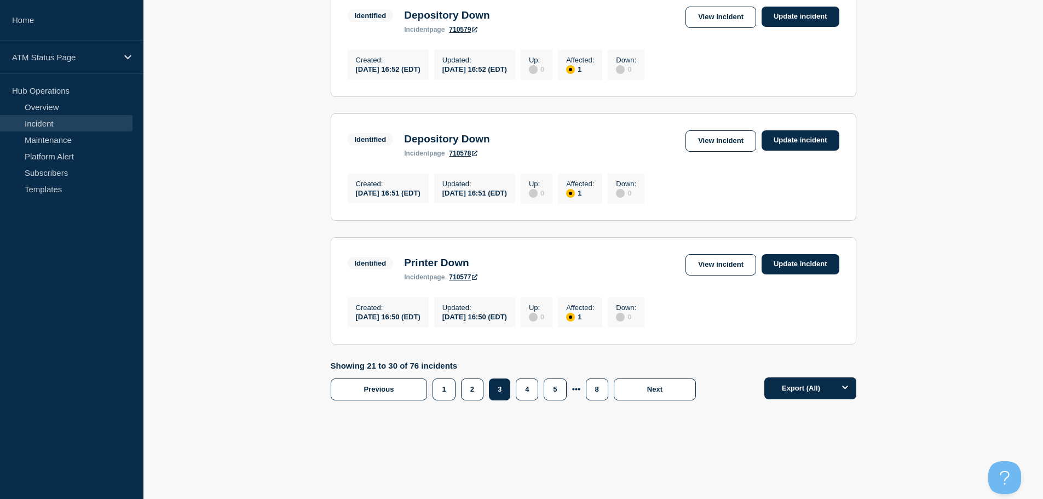
drag, startPoint x: 1048, startPoint y: 139, endPoint x: 27, endPoint y: 1, distance: 1030.3
click at [714, 133] on link "View incident" at bounding box center [721, 140] width 71 height 21
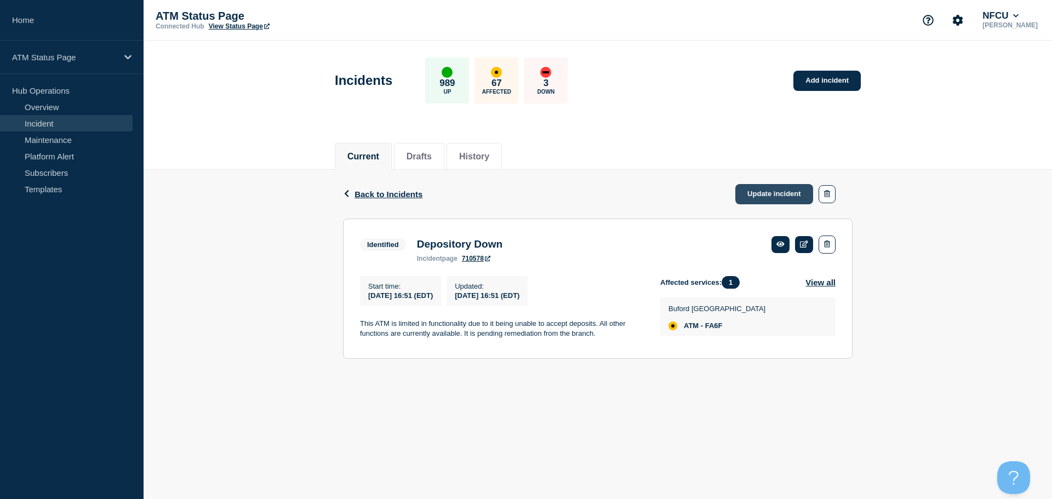
click at [763, 196] on link "Update incident" at bounding box center [774, 194] width 78 height 20
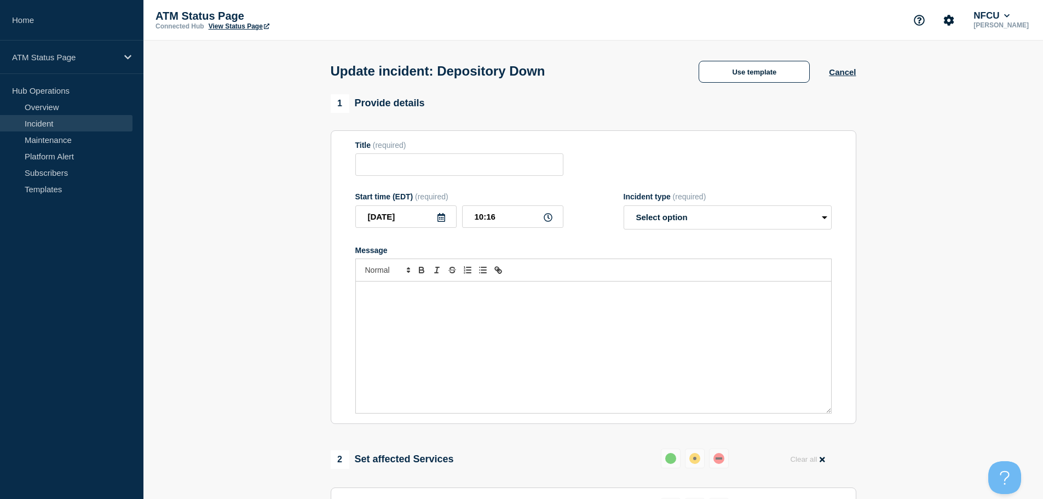
type input "Depository Down"
click at [739, 76] on button "Use template" at bounding box center [754, 72] width 111 height 22
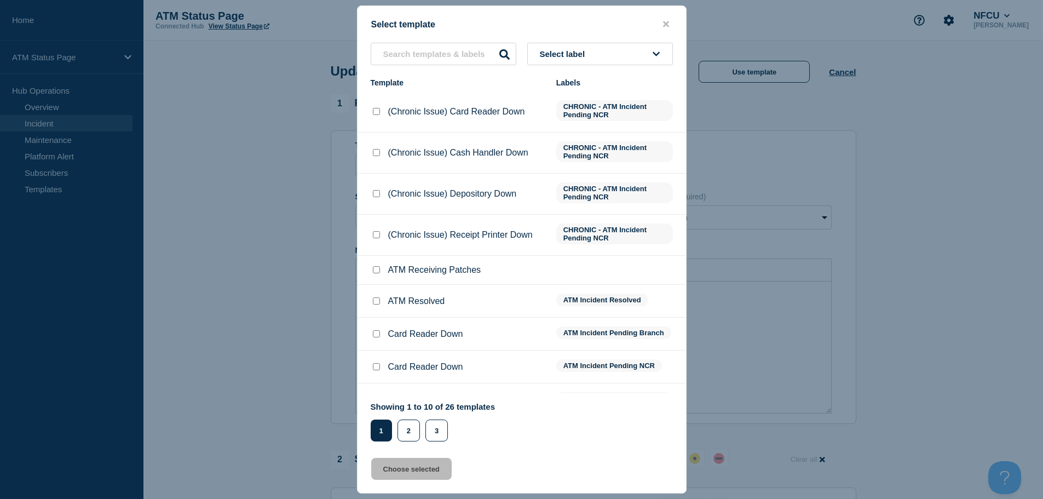
click at [375, 301] on input "ATM Resolved checkbox" at bounding box center [376, 300] width 7 height 7
checkbox input "true"
click at [407, 462] on button "Choose selected" at bounding box center [411, 469] width 81 height 22
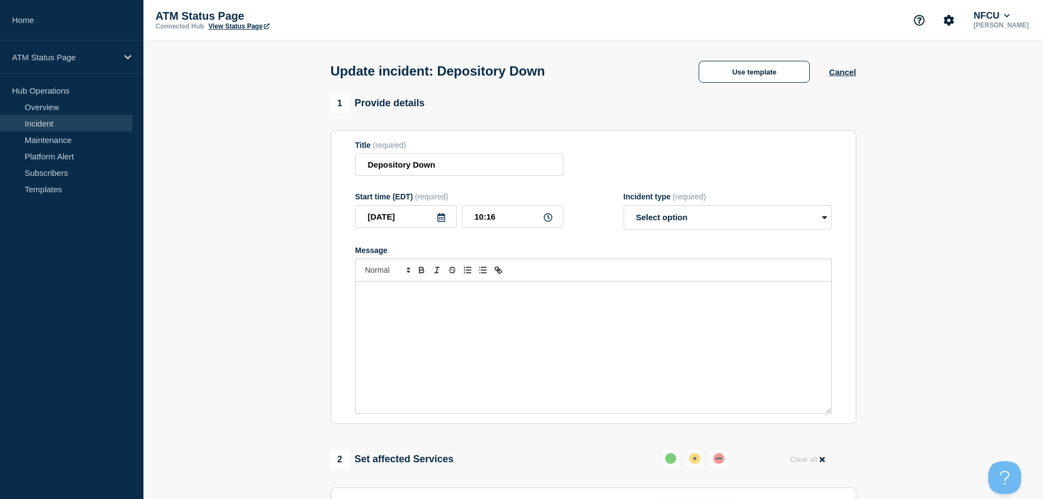
select select "resolved"
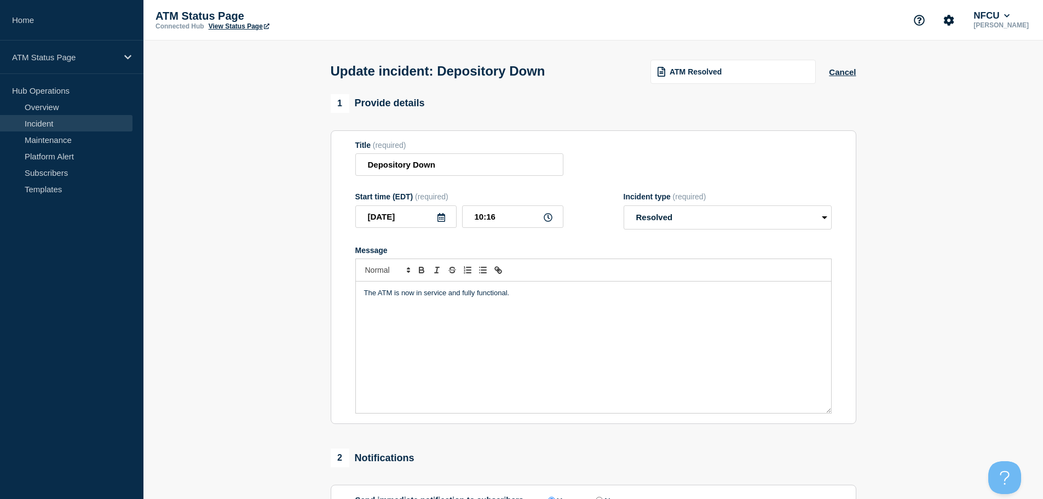
scroll to position [202, 0]
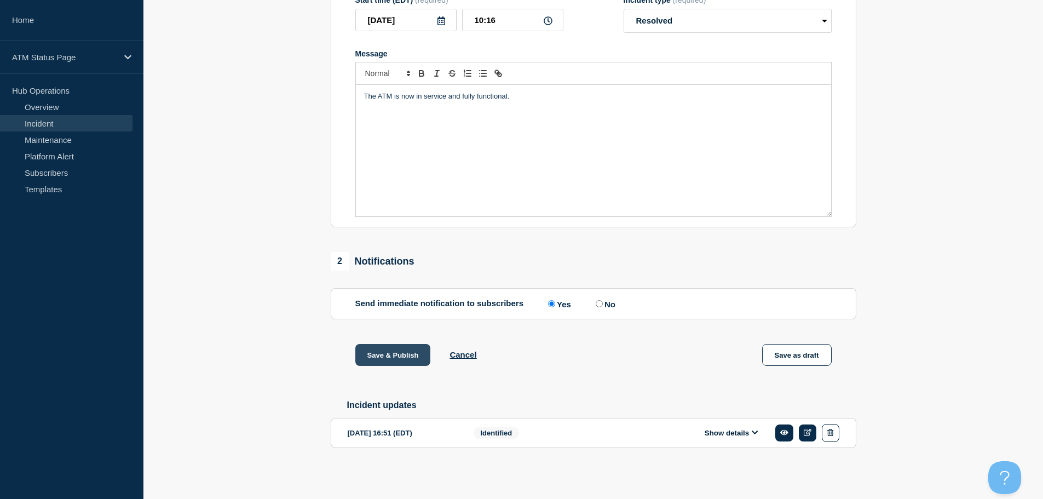
click at [396, 352] on button "Save & Publish" at bounding box center [393, 355] width 76 height 22
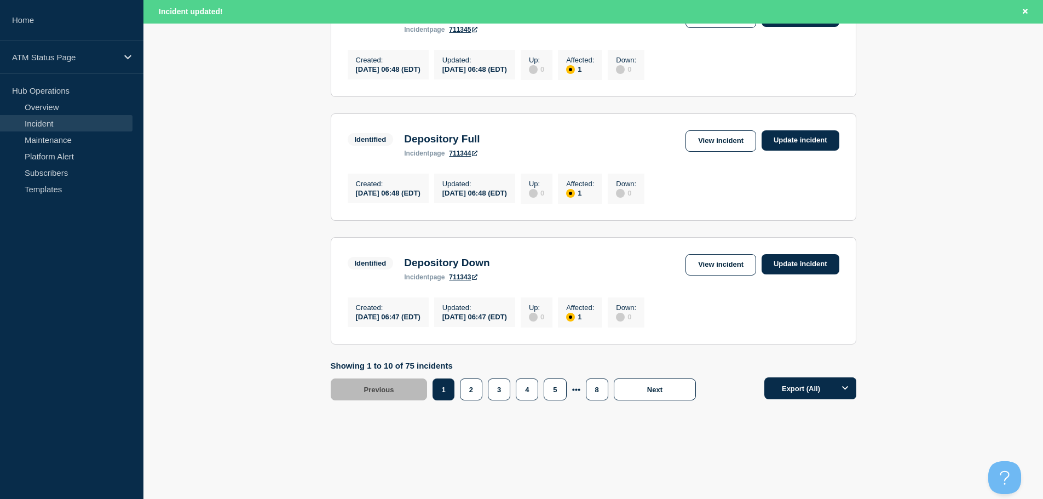
scroll to position [1165, 0]
click at [497, 390] on button "3" at bounding box center [499, 389] width 22 height 22
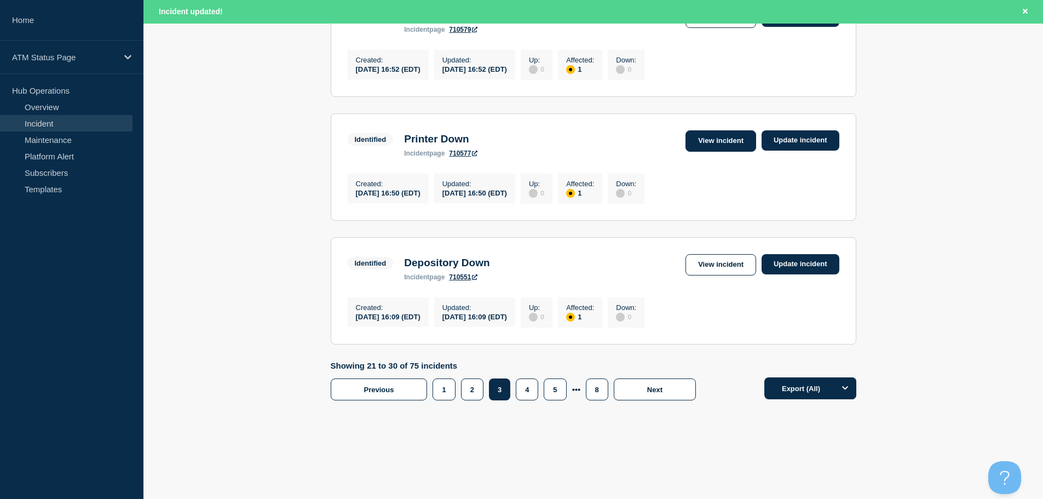
click at [714, 137] on link "View incident" at bounding box center [721, 140] width 71 height 21
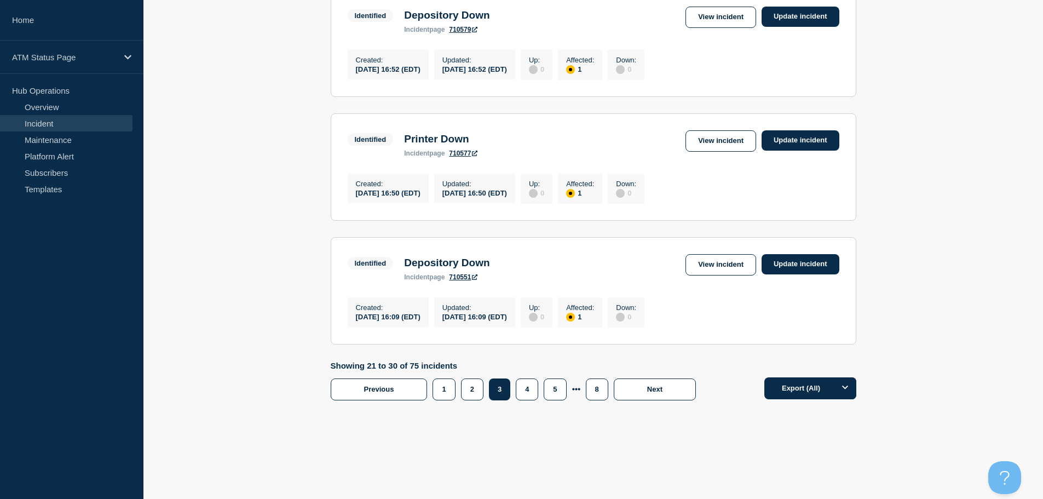
scroll to position [1142, 0]
click at [726, 10] on link "View incident" at bounding box center [721, 17] width 71 height 21
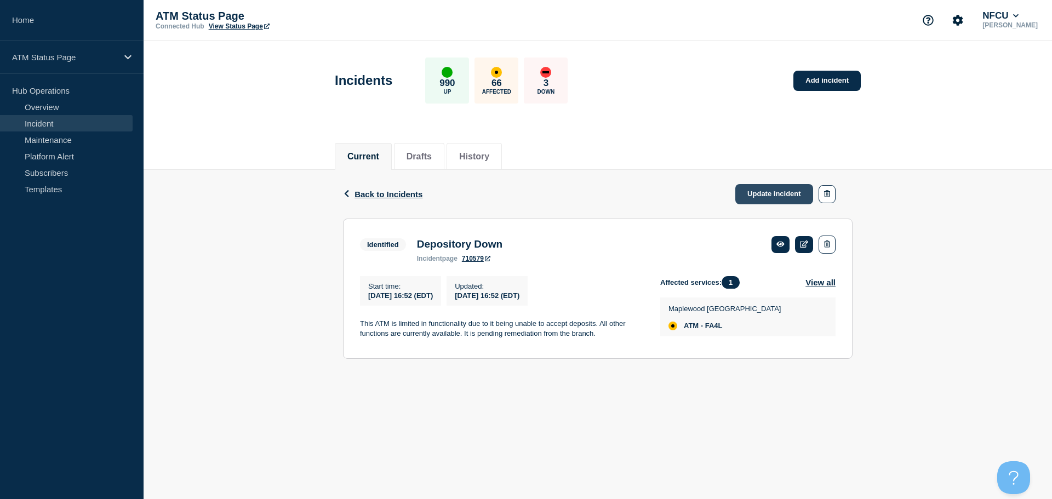
click at [784, 191] on link "Update incident" at bounding box center [774, 194] width 78 height 20
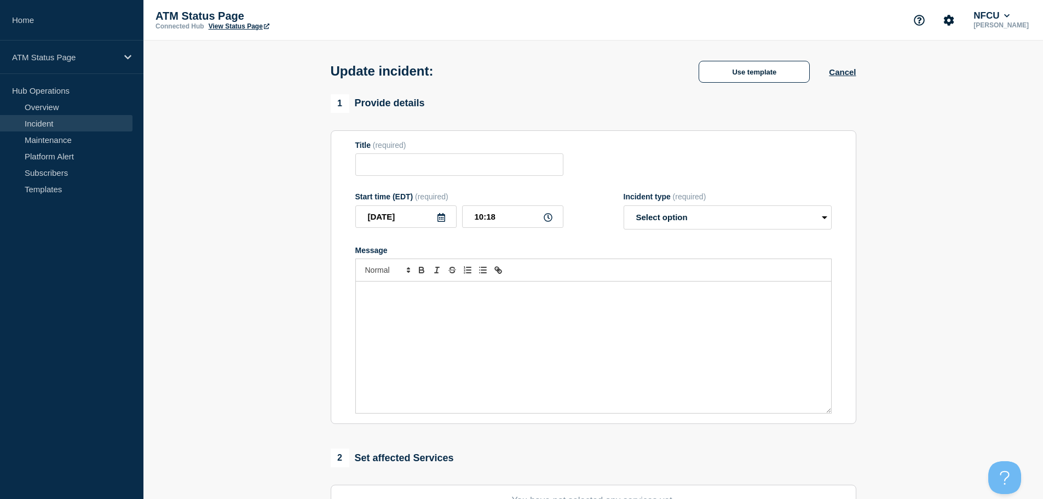
type input "Depository Down"
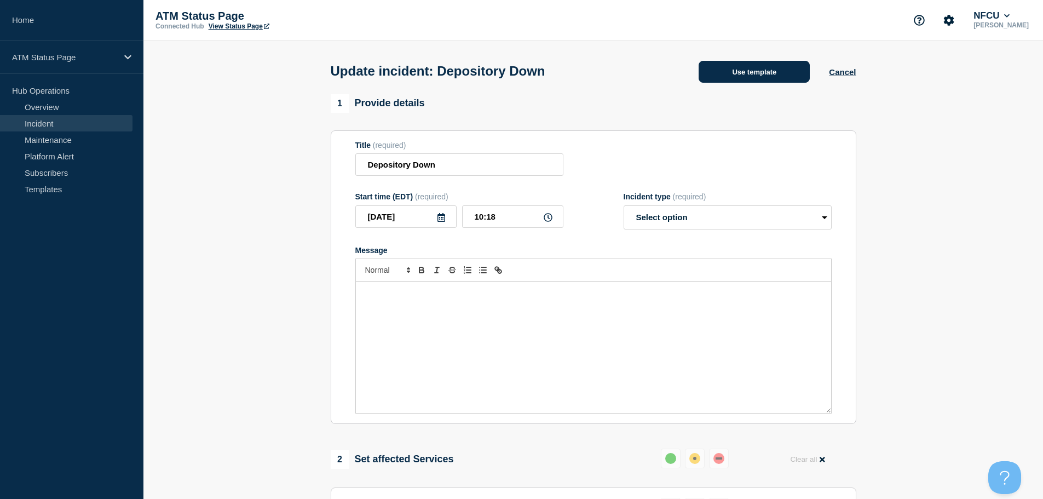
click at [734, 75] on button "Use template" at bounding box center [754, 72] width 111 height 22
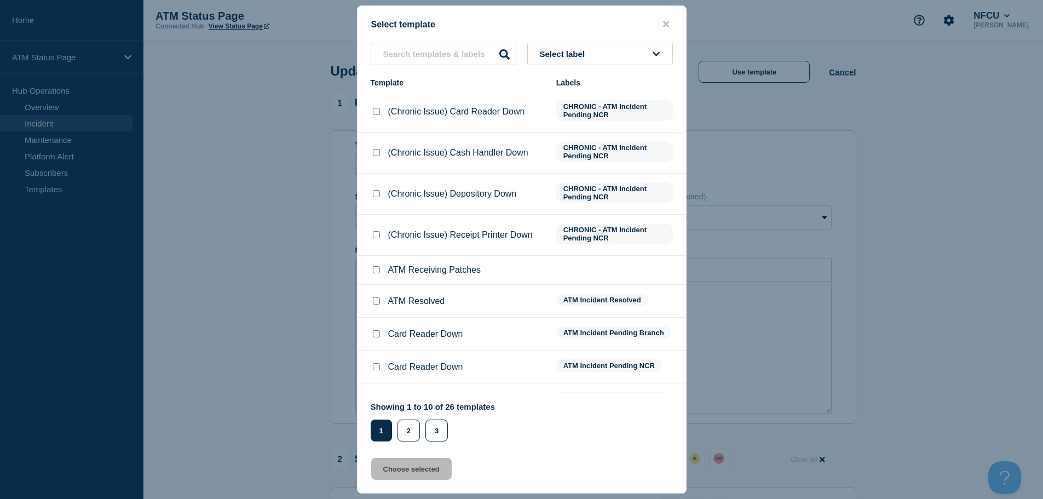
click at [377, 303] on input "ATM Resolved checkbox" at bounding box center [376, 300] width 7 height 7
checkbox input "true"
click at [406, 475] on button "Choose selected" at bounding box center [411, 469] width 81 height 22
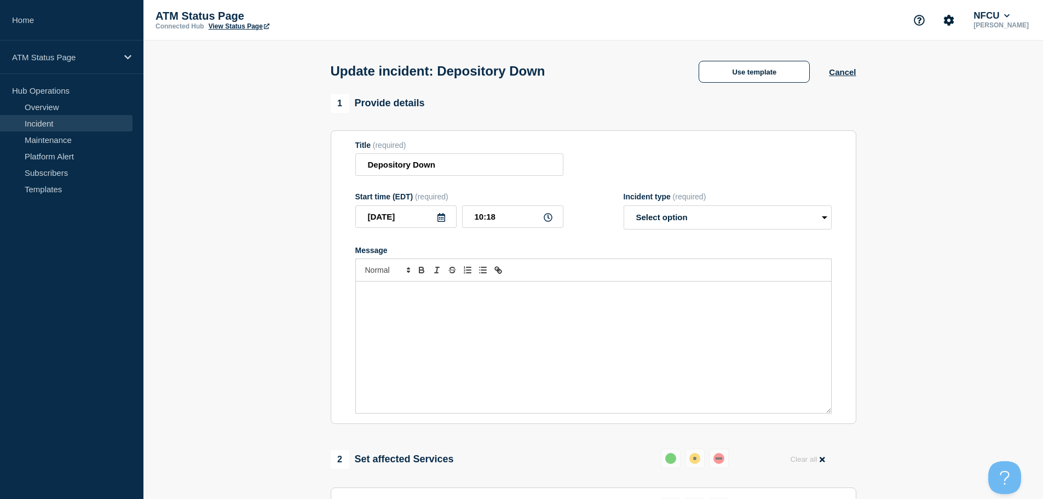
select select "resolved"
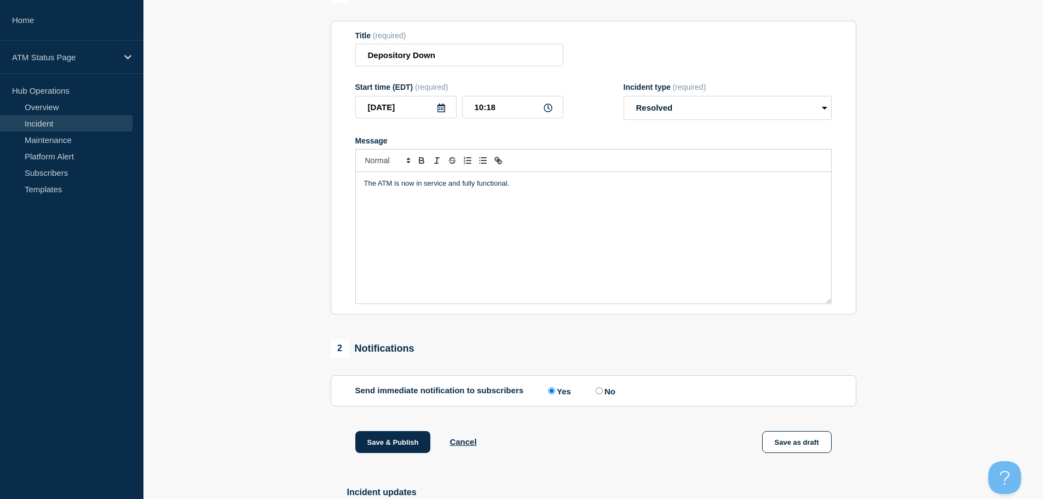
scroll to position [164, 0]
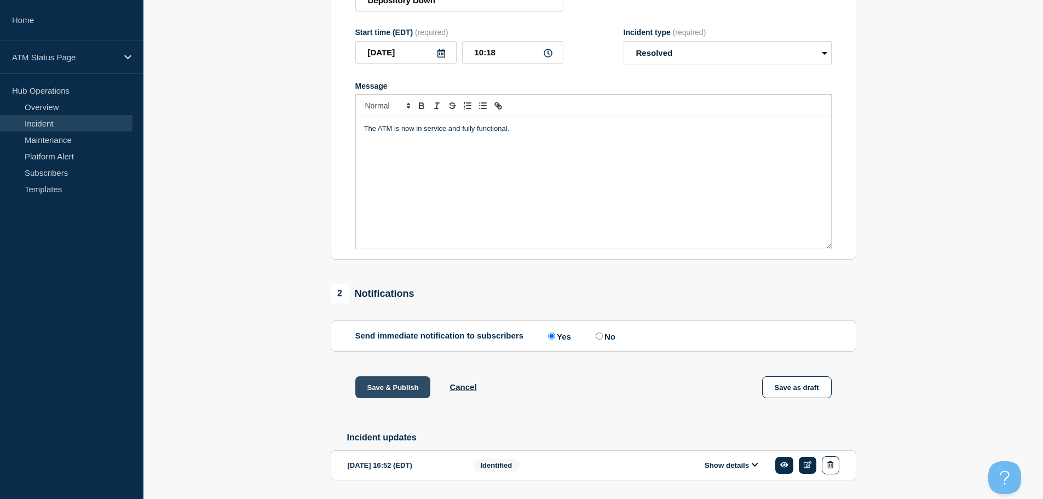
click at [384, 392] on button "Save & Publish" at bounding box center [393, 387] width 76 height 22
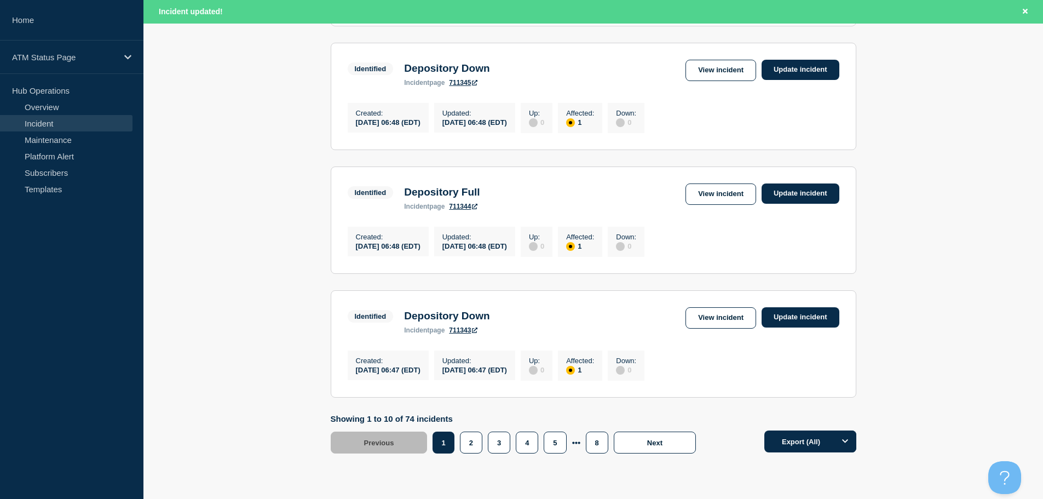
scroll to position [1165, 0]
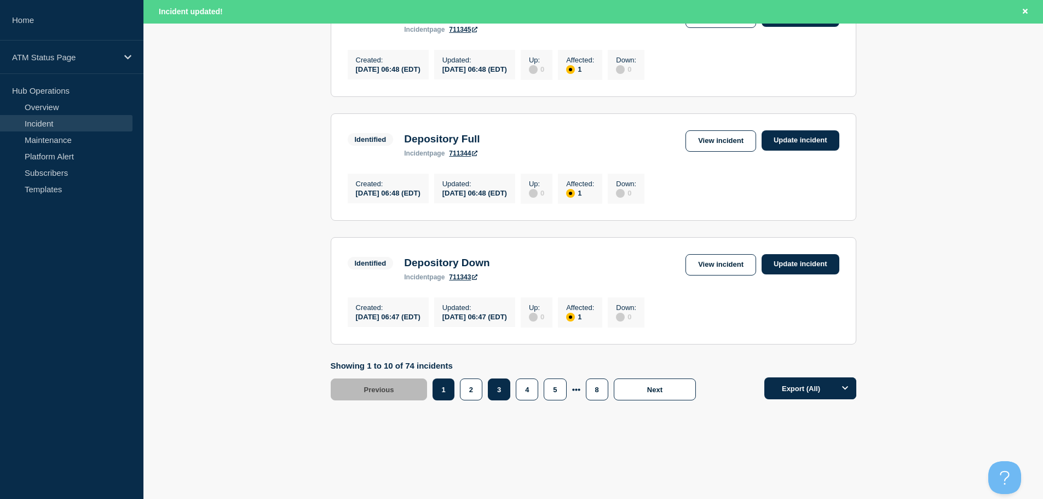
click at [500, 392] on button "3" at bounding box center [499, 389] width 22 height 22
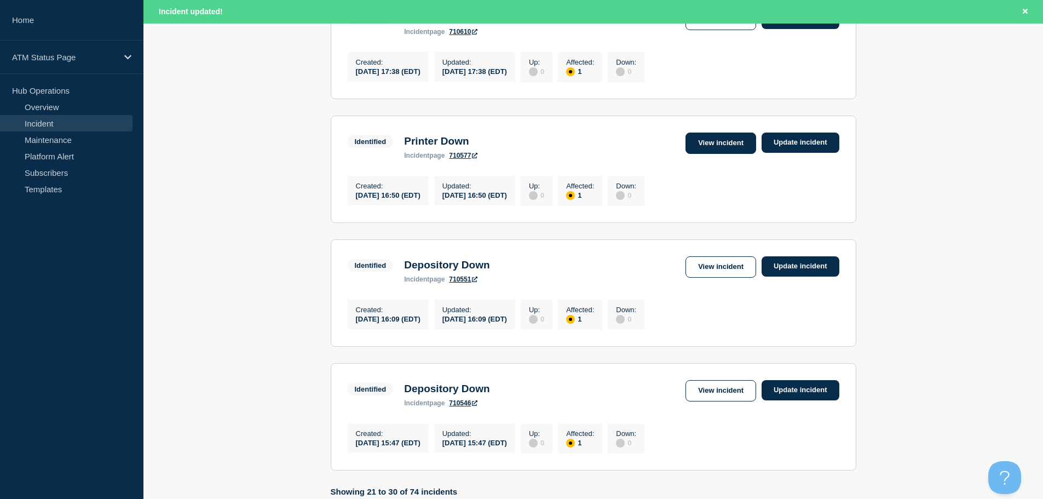
click at [700, 154] on link "View incident" at bounding box center [721, 143] width 71 height 21
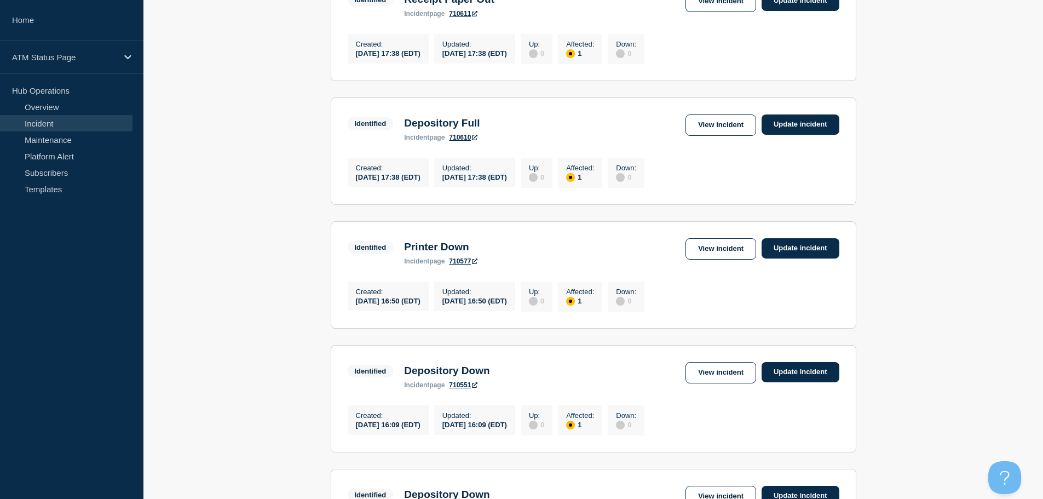
scroll to position [866, 0]
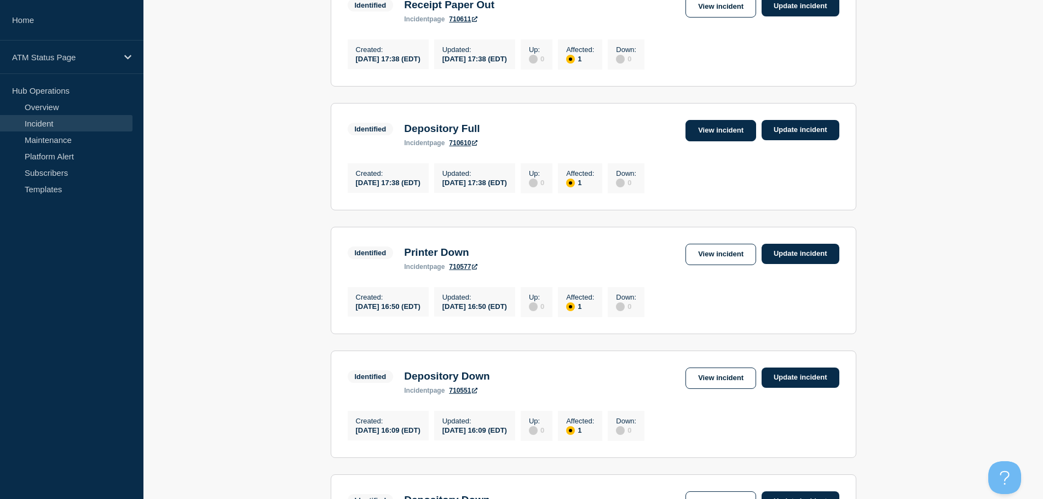
click at [728, 141] on link "View incident" at bounding box center [721, 130] width 71 height 21
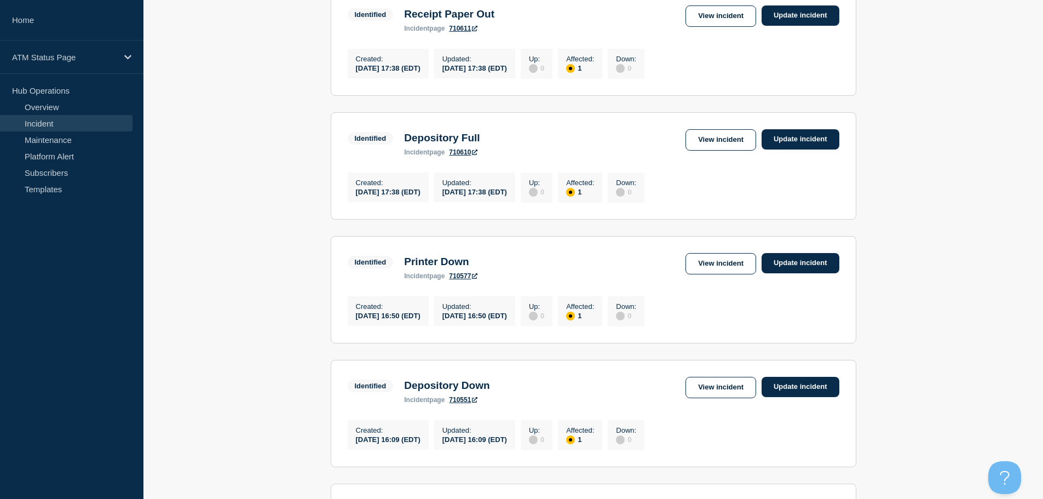
scroll to position [846, 0]
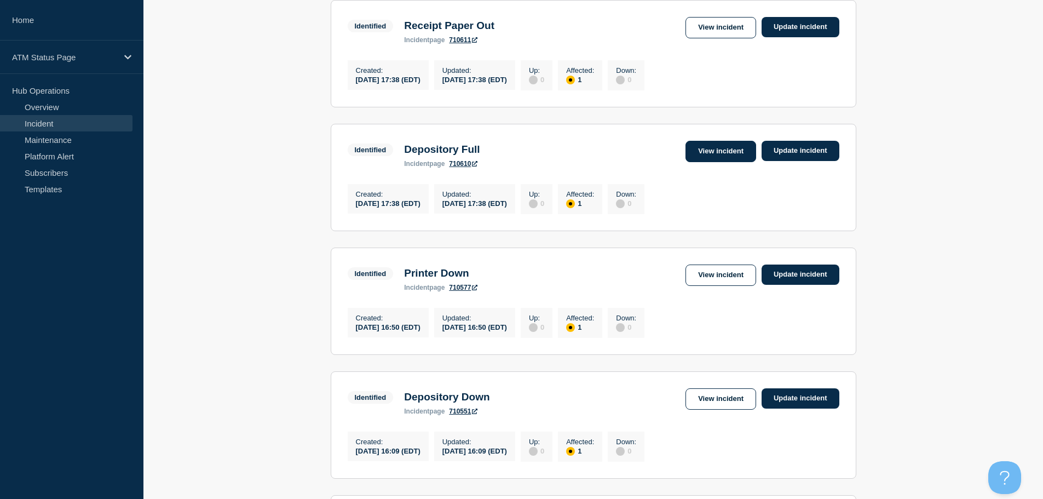
click at [704, 162] on link "View incident" at bounding box center [721, 151] width 71 height 21
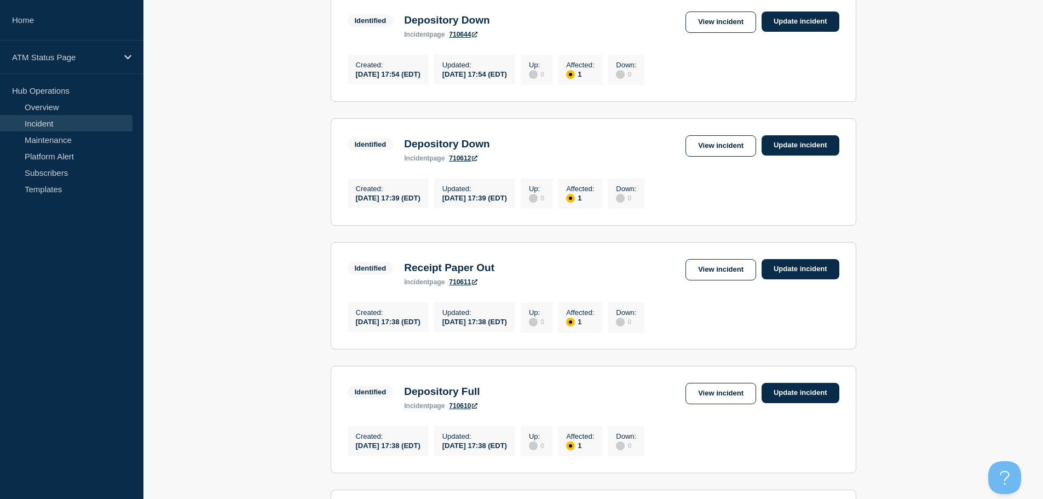
scroll to position [654, 0]
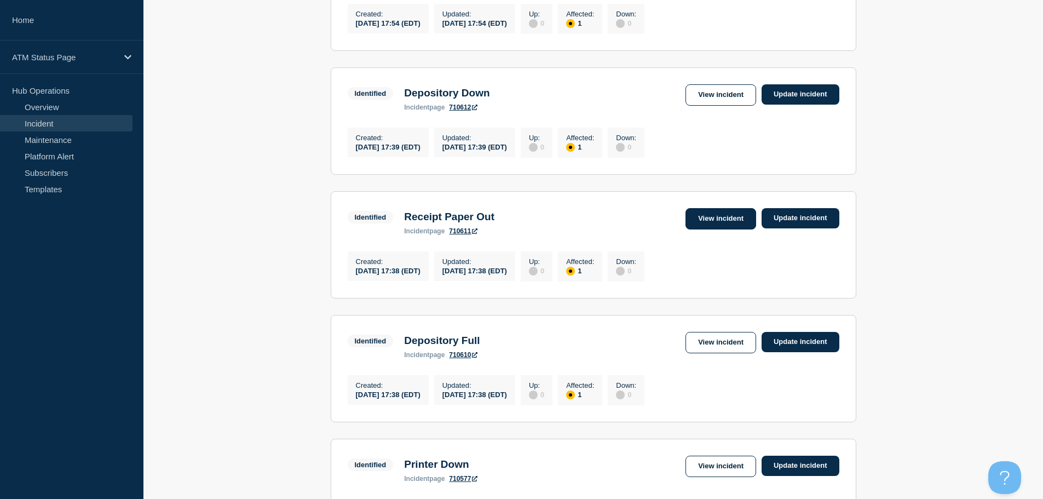
click at [710, 229] on link "View incident" at bounding box center [721, 218] width 71 height 21
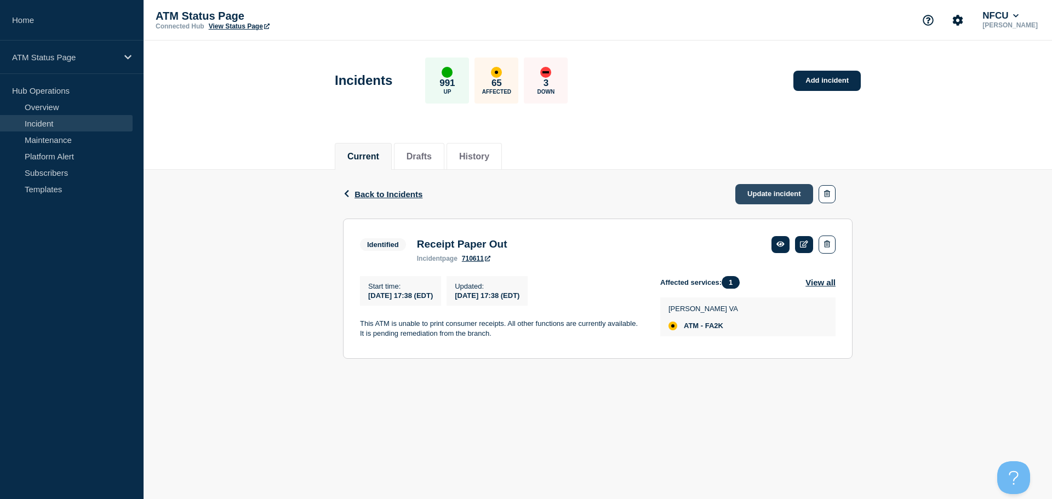
click at [776, 196] on link "Update incident" at bounding box center [774, 194] width 78 height 20
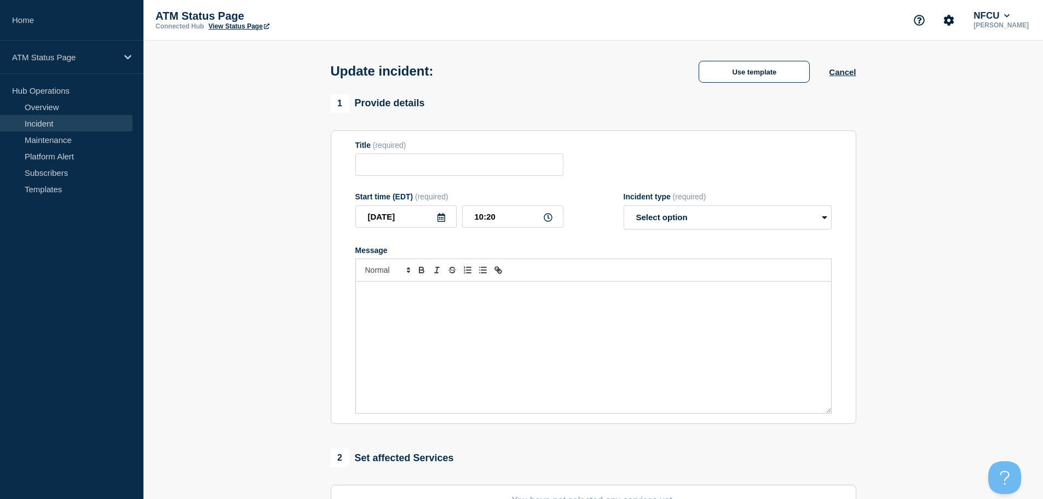
type input "Receipt Paper Out"
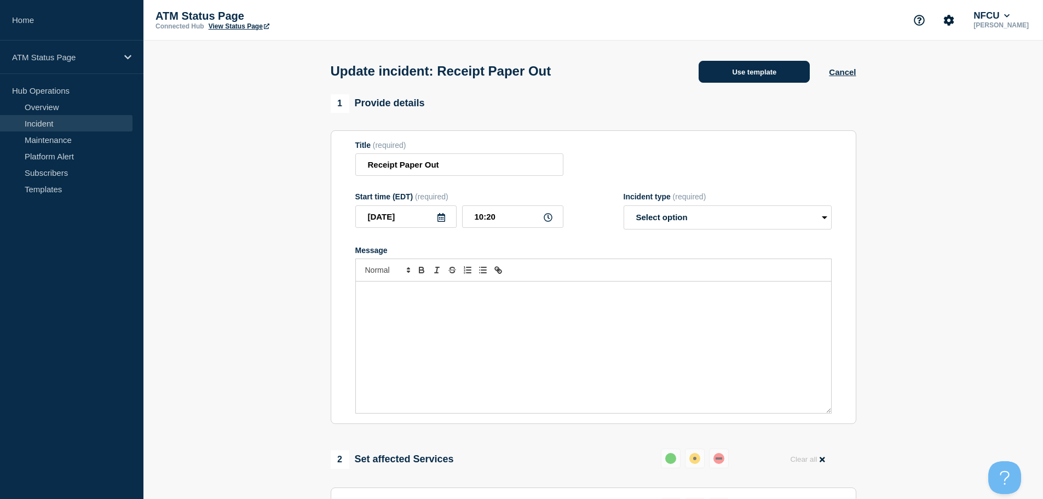
click at [723, 72] on button "Use template" at bounding box center [754, 72] width 111 height 22
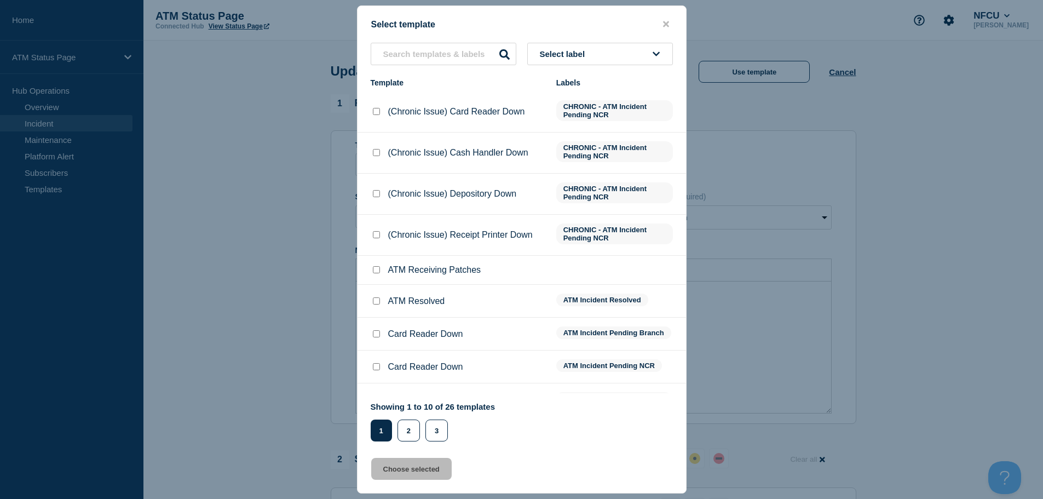
click at [375, 302] on input "ATM Resolved checkbox" at bounding box center [376, 300] width 7 height 7
checkbox input "true"
click at [418, 470] on button "Choose selected" at bounding box center [411, 469] width 81 height 22
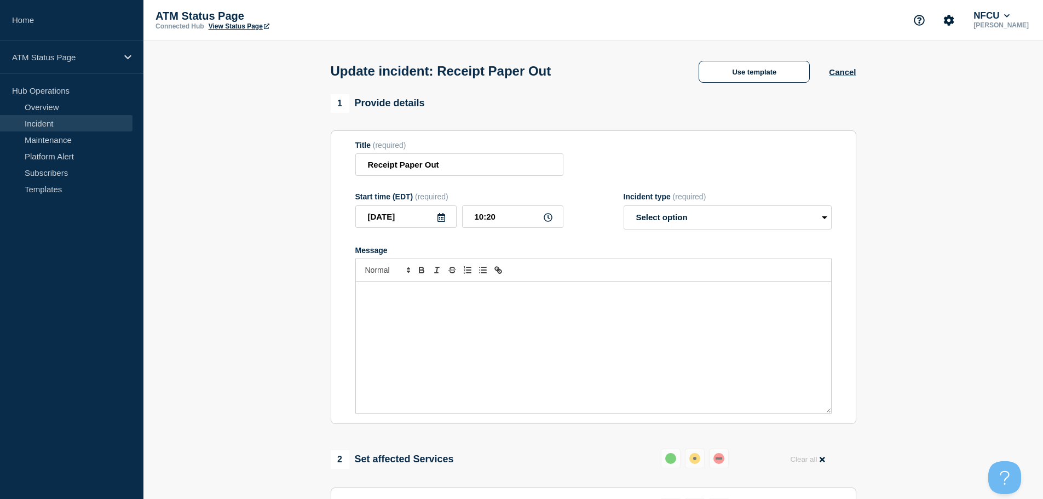
select select "resolved"
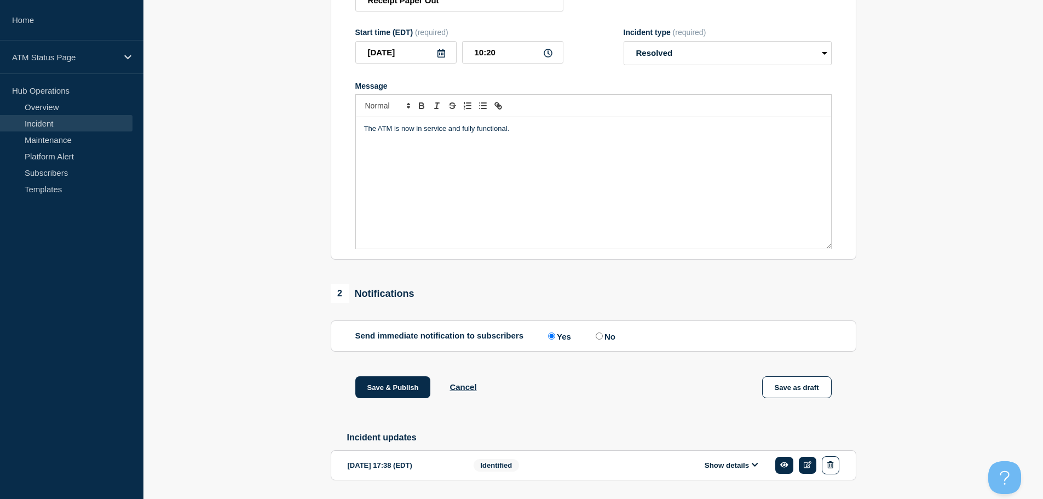
scroll to position [202, 0]
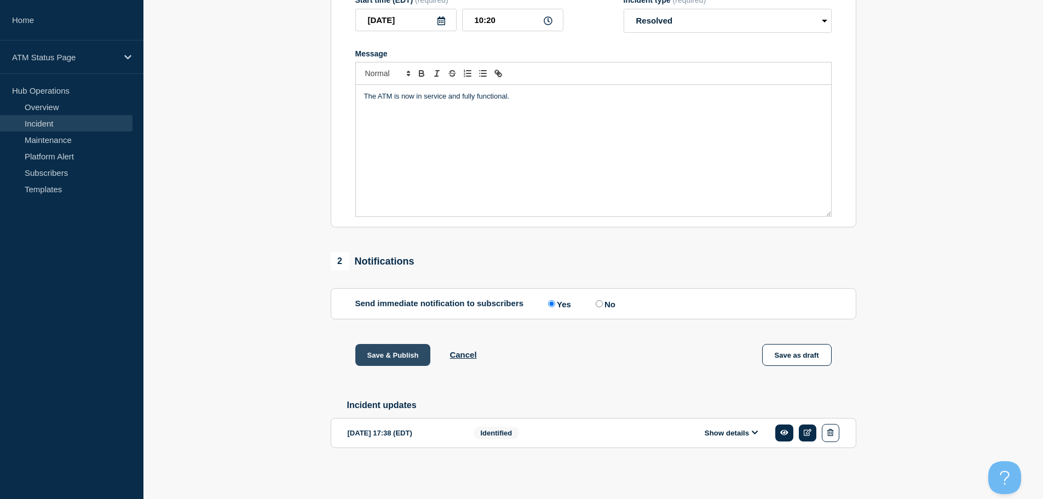
click at [402, 357] on button "Save & Publish" at bounding box center [393, 355] width 76 height 22
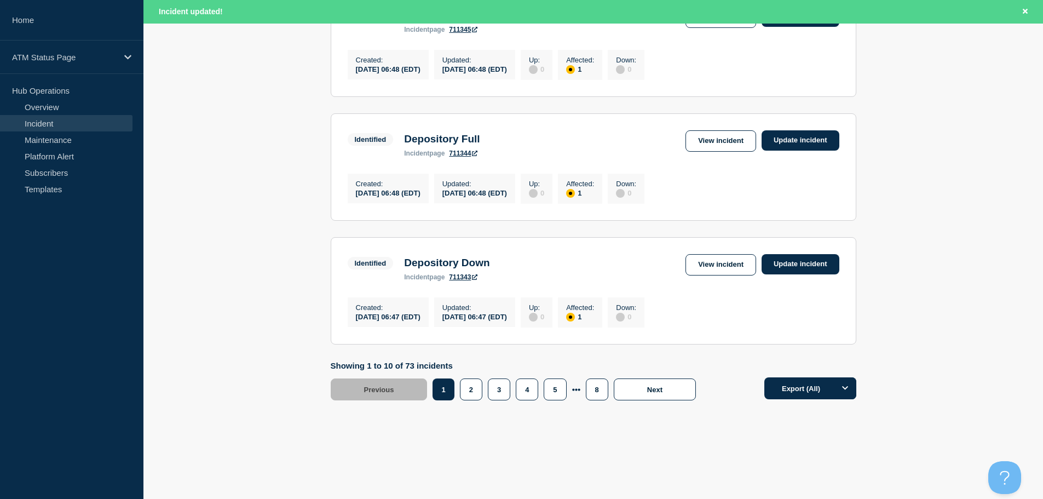
scroll to position [1165, 0]
drag, startPoint x: 1047, startPoint y: 136, endPoint x: 29, endPoint y: 16, distance: 1025.3
click at [497, 387] on button "3" at bounding box center [499, 389] width 22 height 22
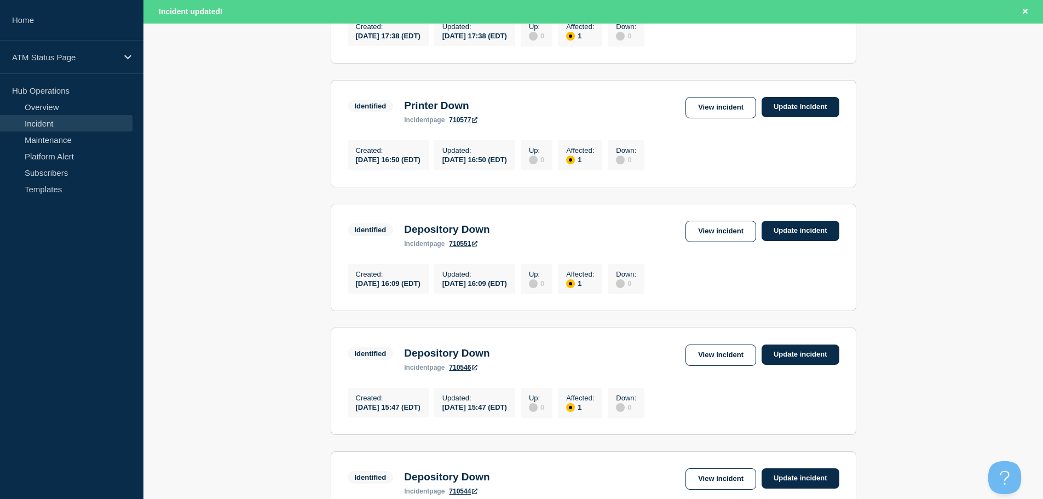
scroll to position [910, 0]
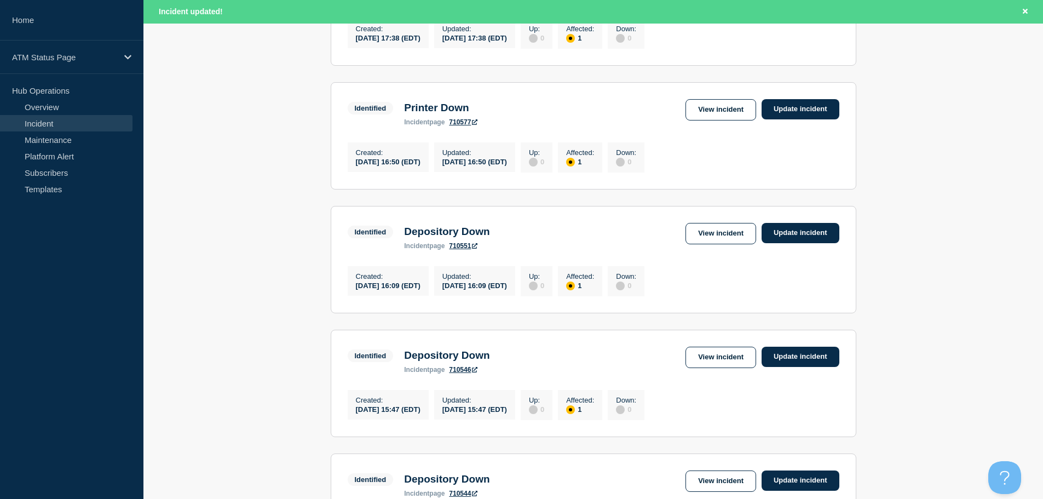
click at [704, 244] on link "View incident" at bounding box center [721, 233] width 71 height 21
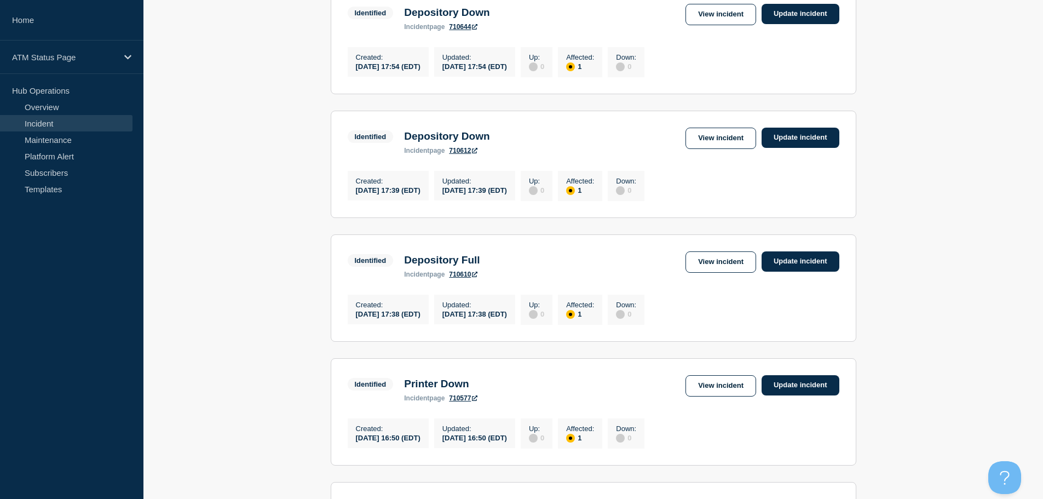
scroll to position [606, 0]
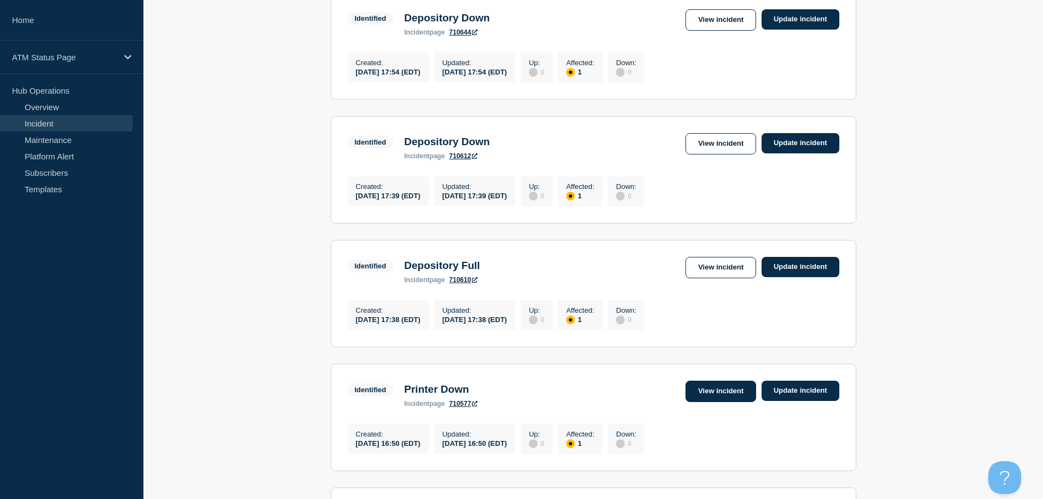
click at [725, 402] on link "View incident" at bounding box center [721, 391] width 71 height 21
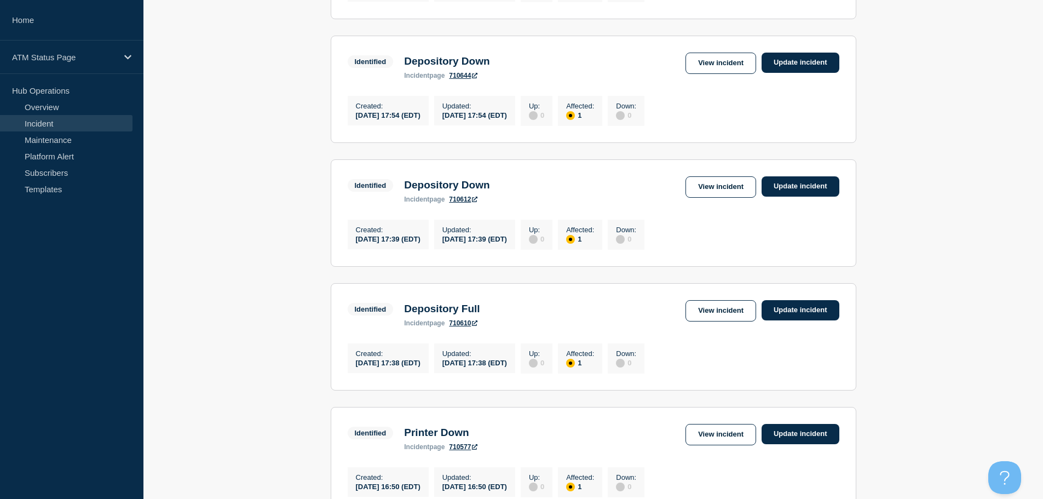
scroll to position [647, 0]
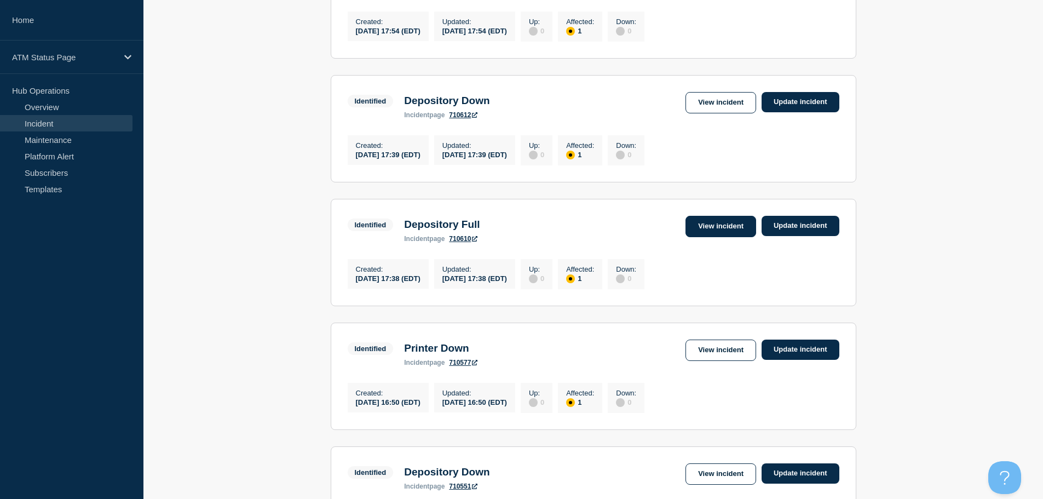
click at [717, 237] on link "View incident" at bounding box center [721, 226] width 71 height 21
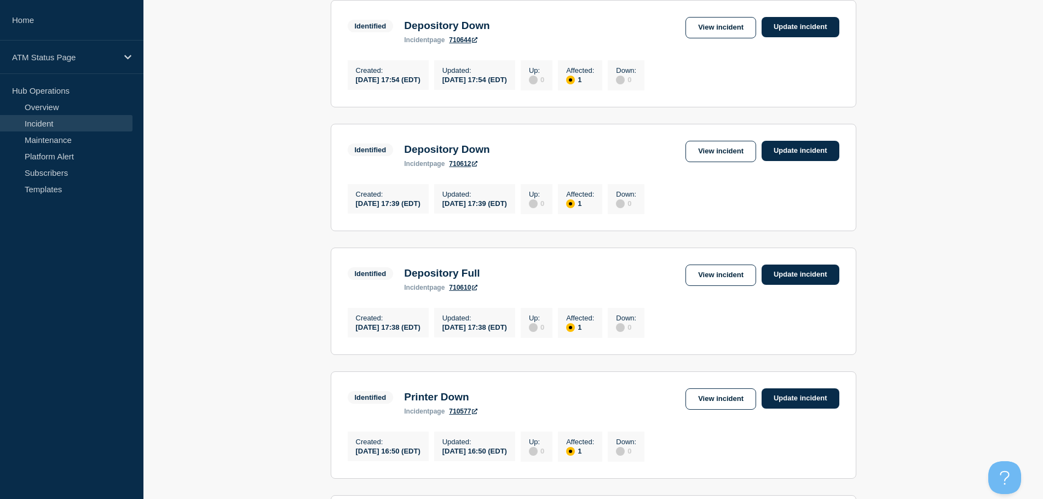
scroll to position [600, 0]
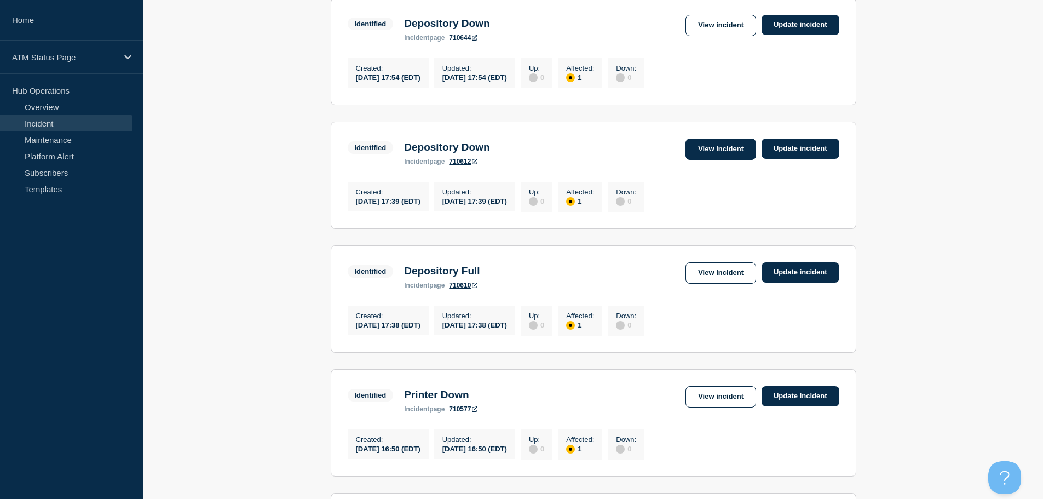
click at [720, 160] on link "View incident" at bounding box center [721, 149] width 71 height 21
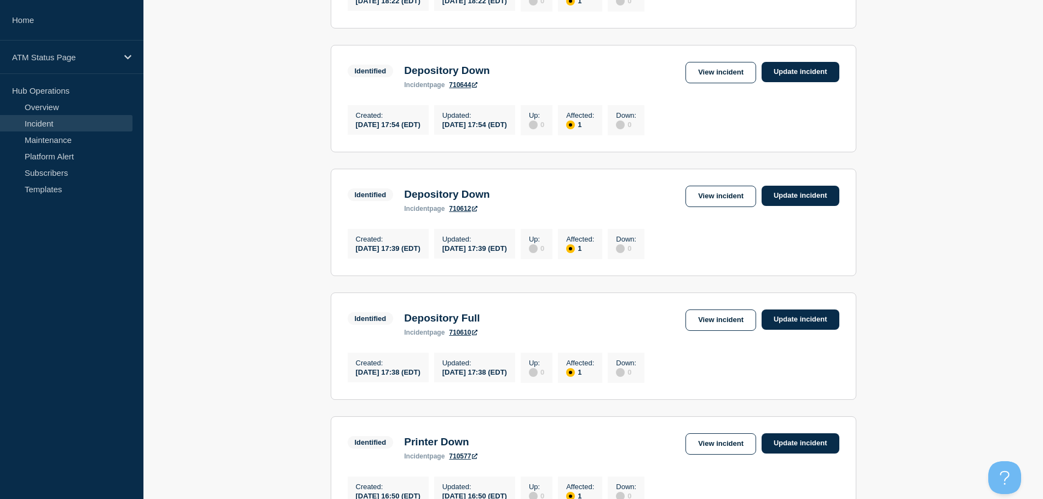
scroll to position [568, 0]
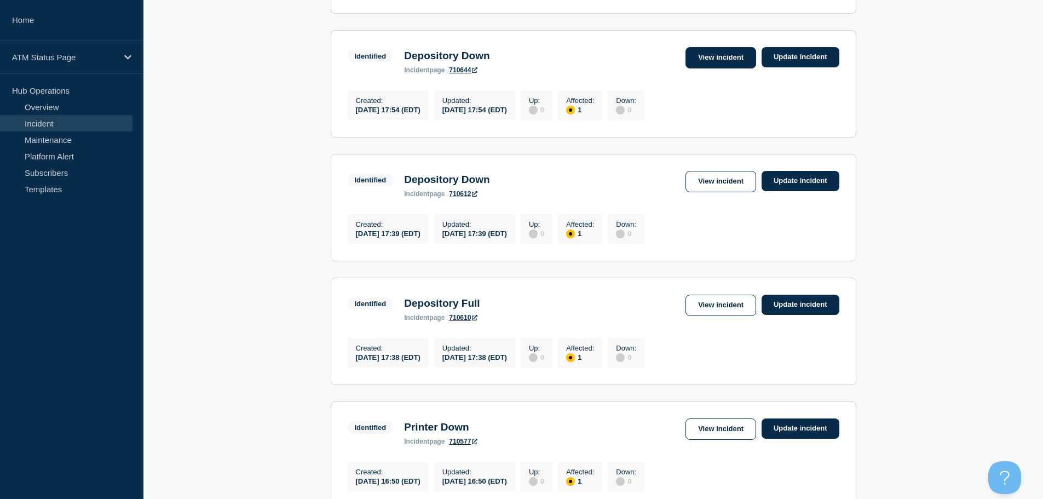
click at [731, 68] on link "View incident" at bounding box center [721, 57] width 71 height 21
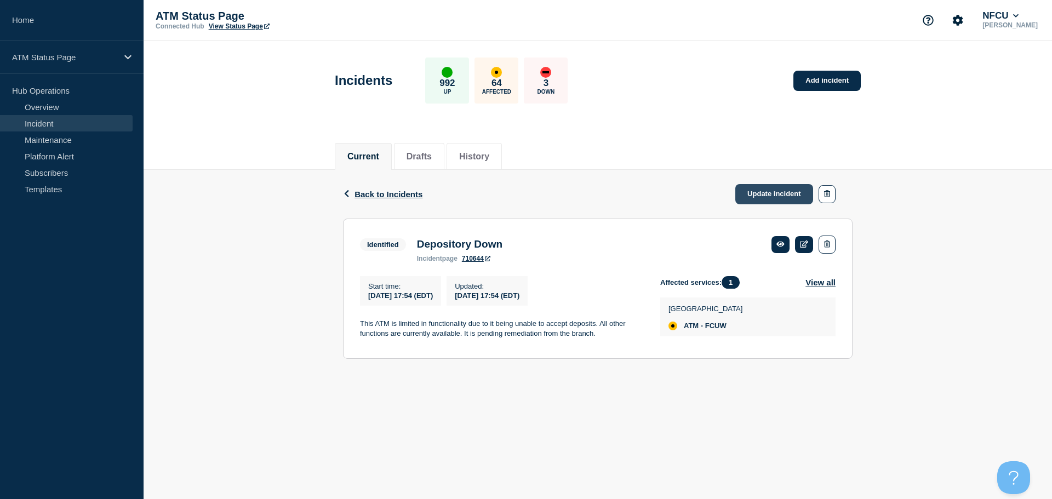
click at [766, 192] on link "Update incident" at bounding box center [774, 194] width 78 height 20
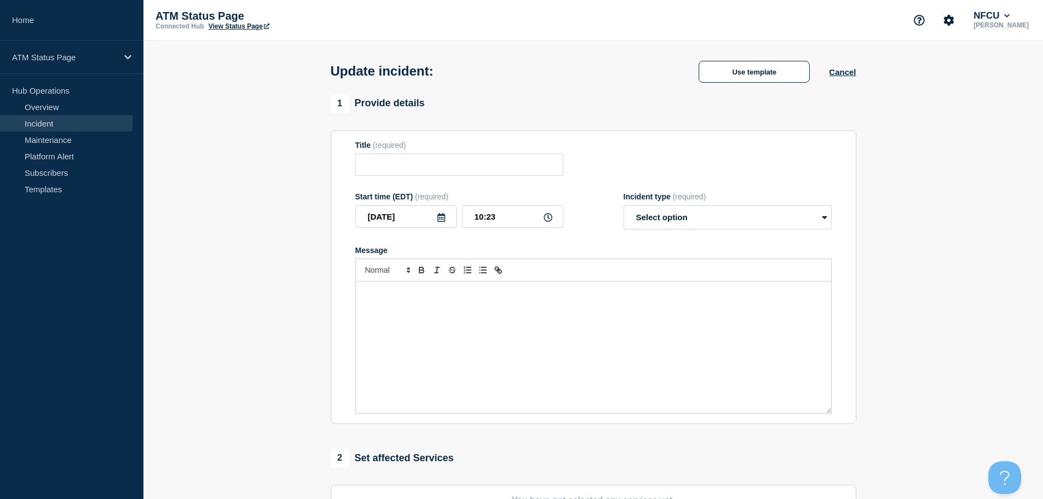
type input "Depository Down"
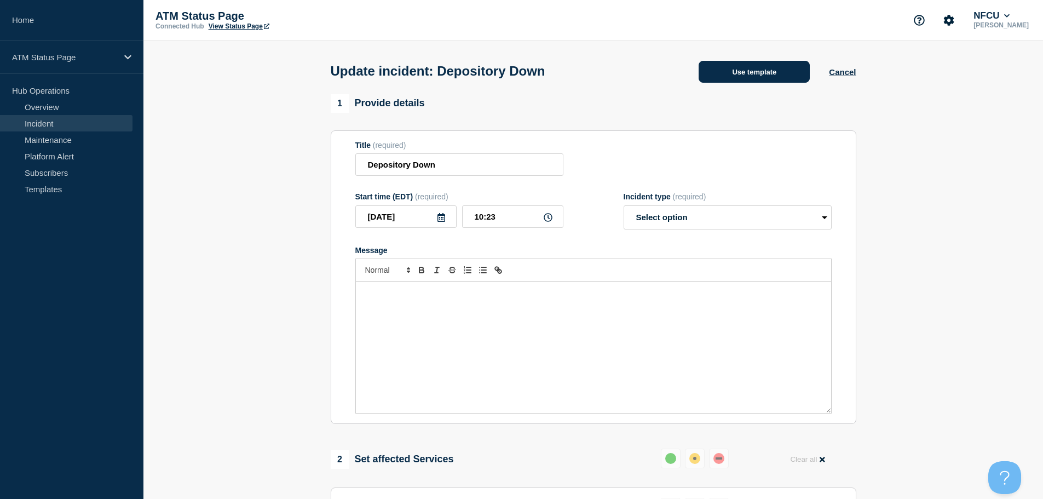
click at [730, 71] on button "Use template" at bounding box center [754, 72] width 111 height 22
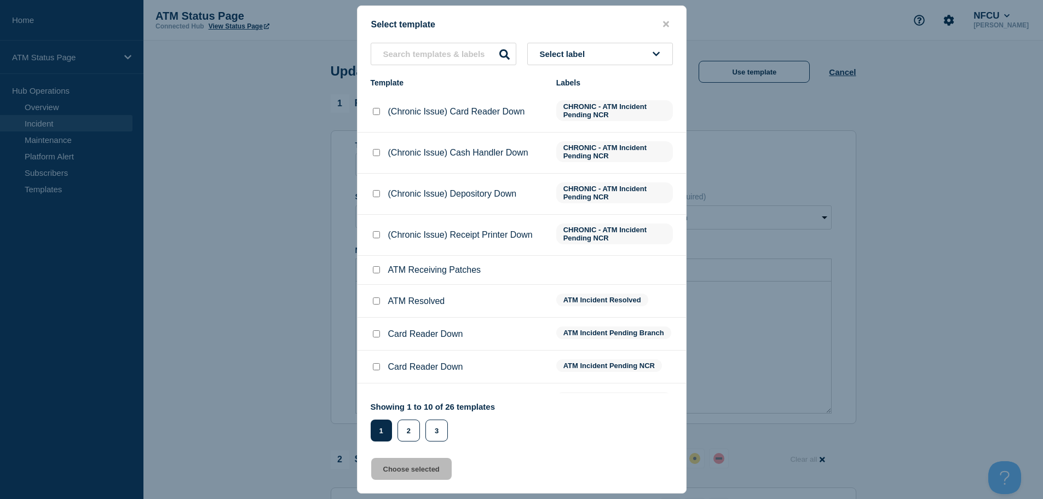
click at [376, 301] on input "ATM Resolved checkbox" at bounding box center [376, 300] width 7 height 7
checkbox input "true"
click at [377, 470] on button "Choose selected" at bounding box center [411, 469] width 81 height 22
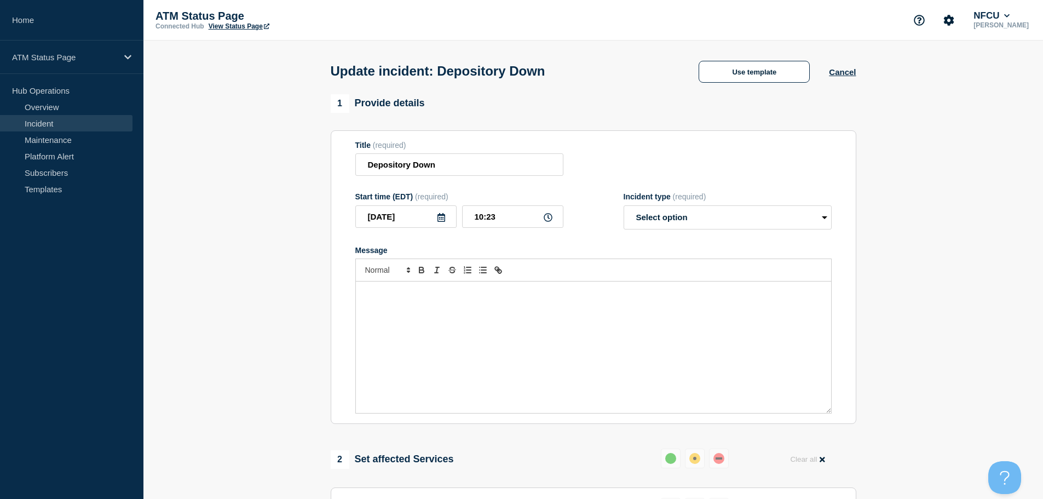
select select "resolved"
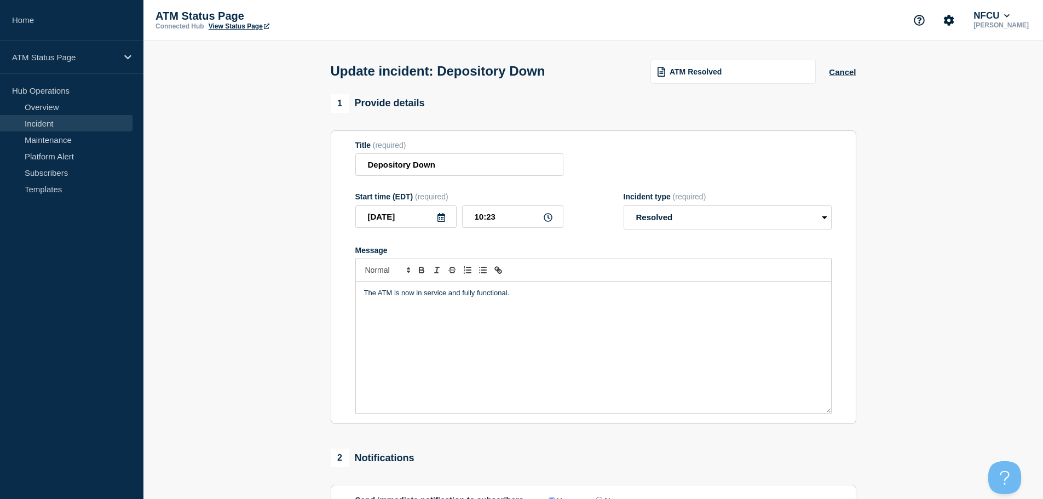
scroll to position [164, 0]
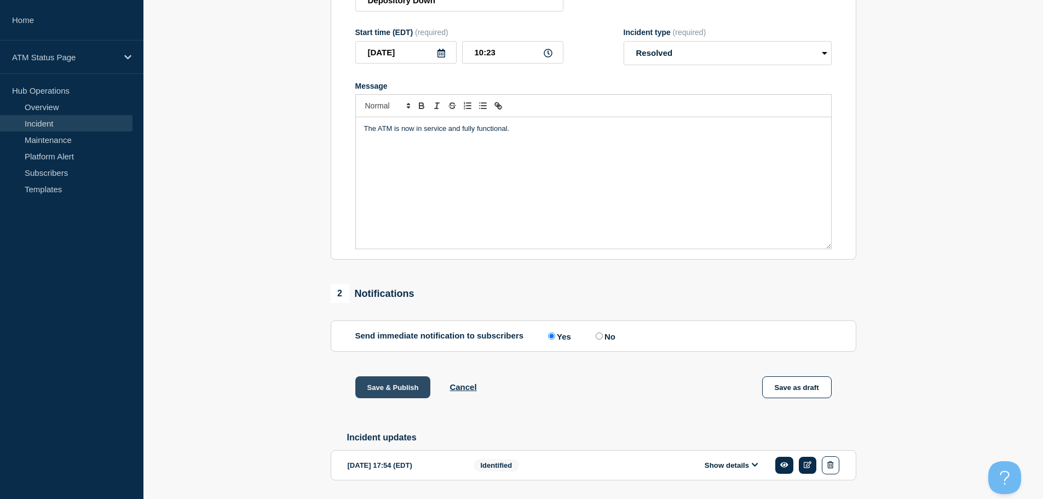
click at [375, 395] on button "Save & Publish" at bounding box center [393, 387] width 76 height 22
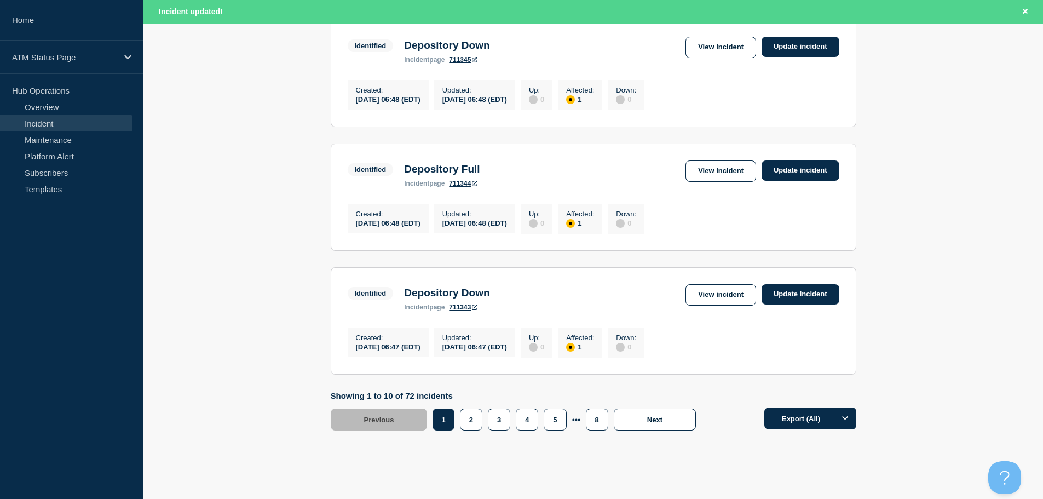
scroll to position [1165, 0]
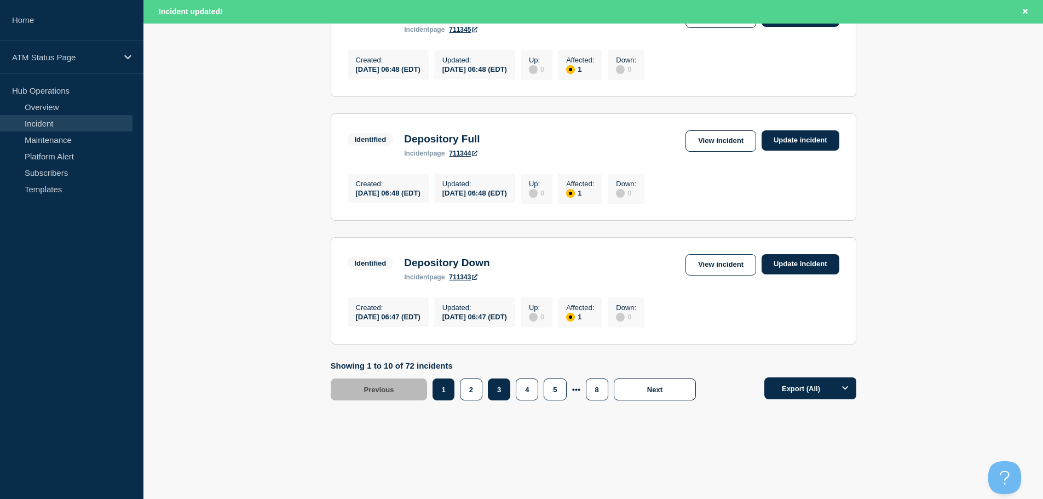
click at [499, 388] on button "3" at bounding box center [499, 389] width 22 height 22
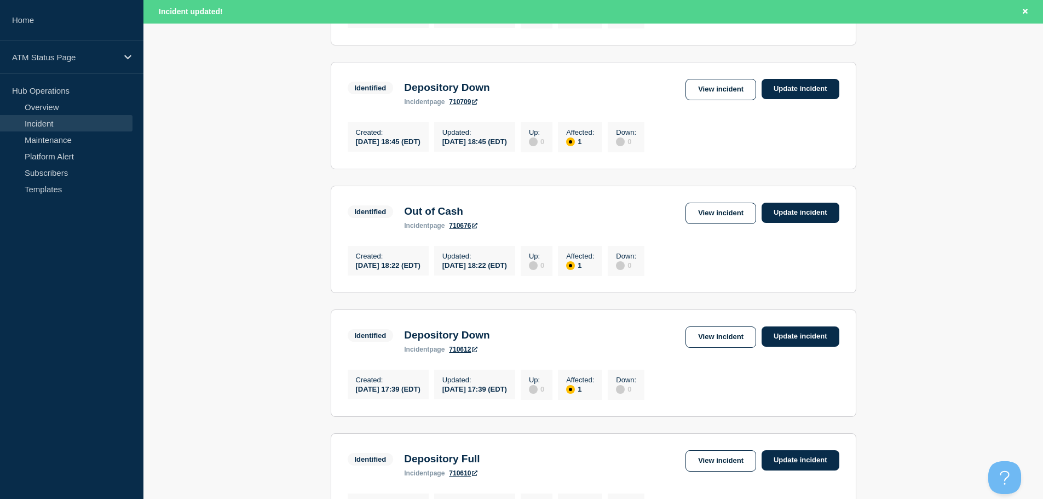
scroll to position [296, 0]
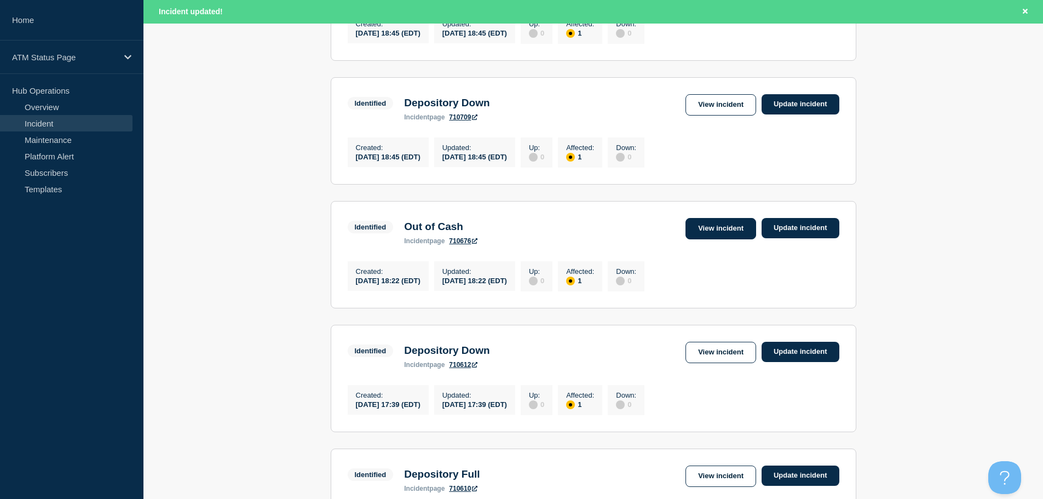
click at [716, 239] on link "View incident" at bounding box center [721, 228] width 71 height 21
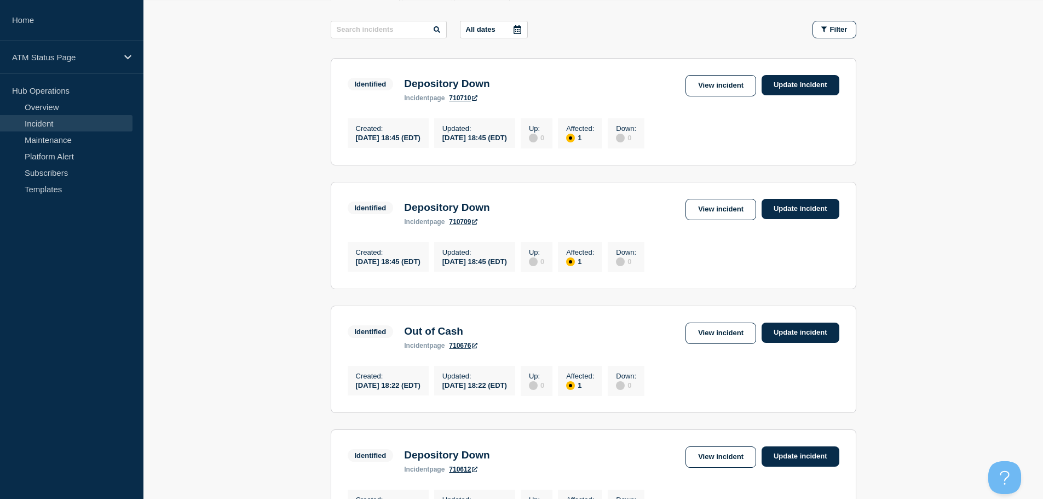
scroll to position [190, 0]
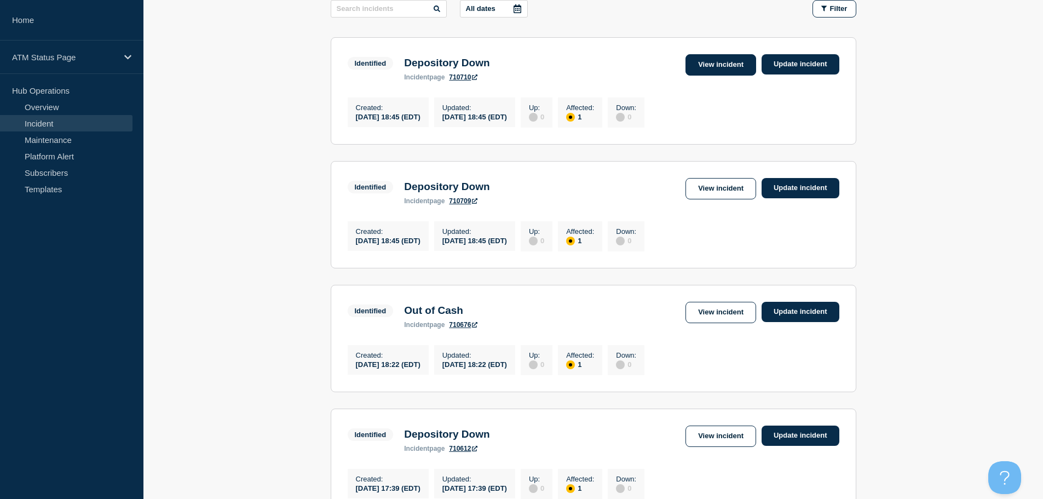
click at [717, 65] on link "View incident" at bounding box center [721, 64] width 71 height 21
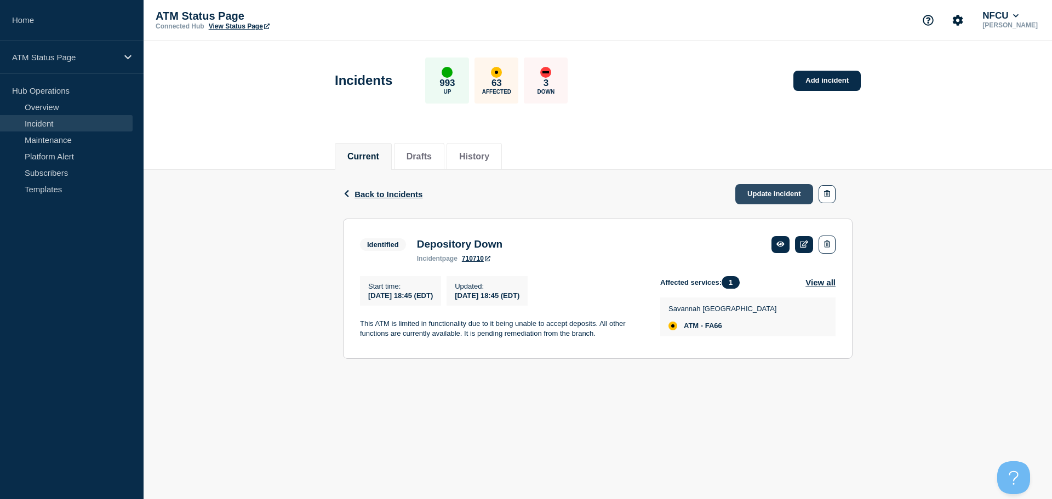
click at [777, 193] on link "Update incident" at bounding box center [774, 194] width 78 height 20
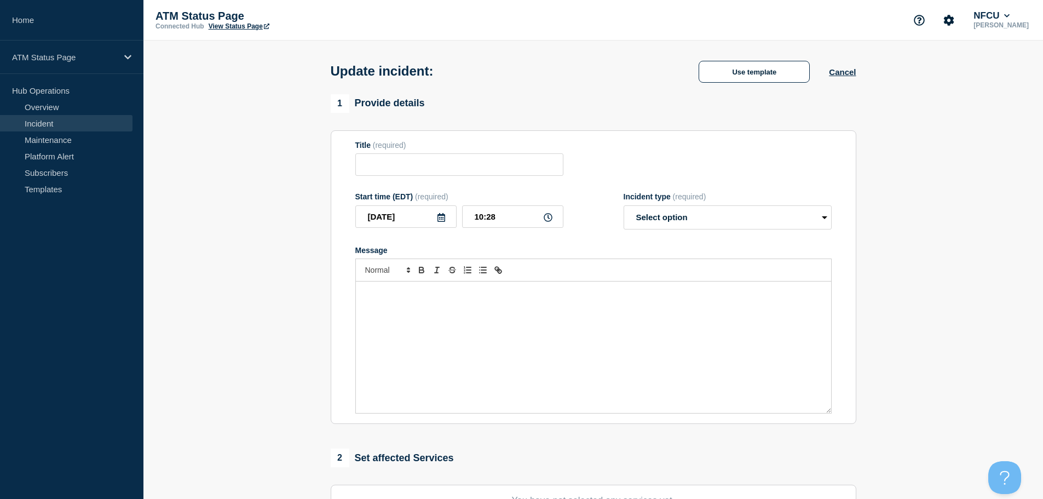
type input "Depository Down"
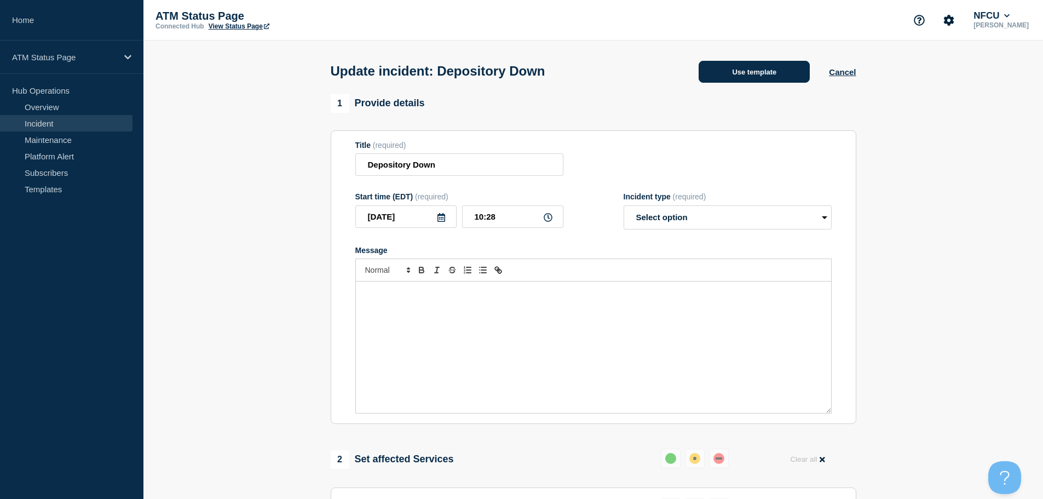
click at [725, 77] on button "Use template" at bounding box center [754, 72] width 111 height 22
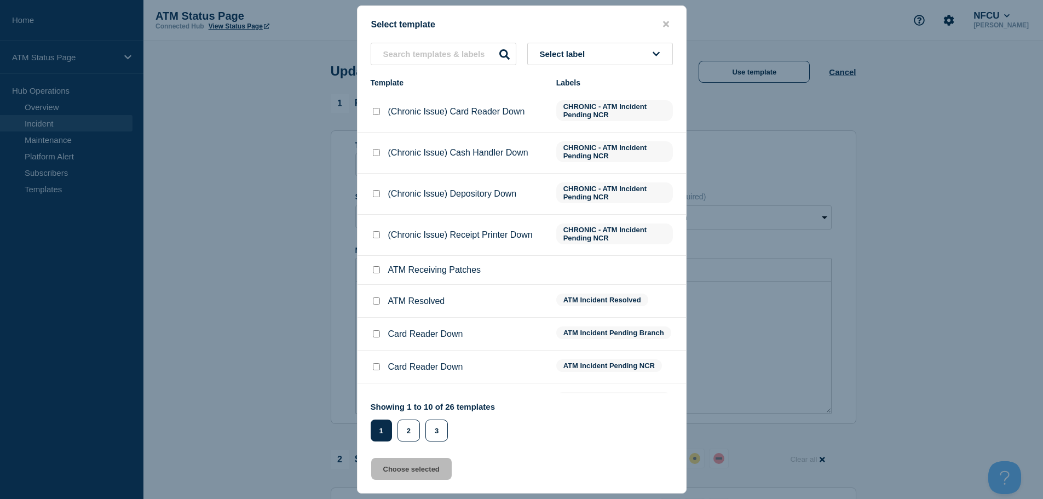
click at [377, 303] on input "ATM Resolved checkbox" at bounding box center [376, 300] width 7 height 7
checkbox input "true"
click at [423, 470] on button "Choose selected" at bounding box center [411, 469] width 81 height 22
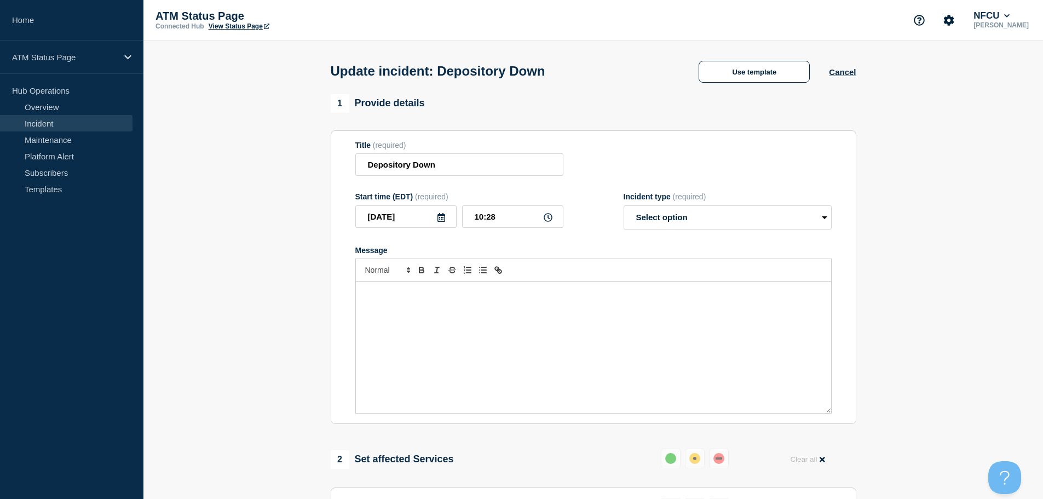
select select "resolved"
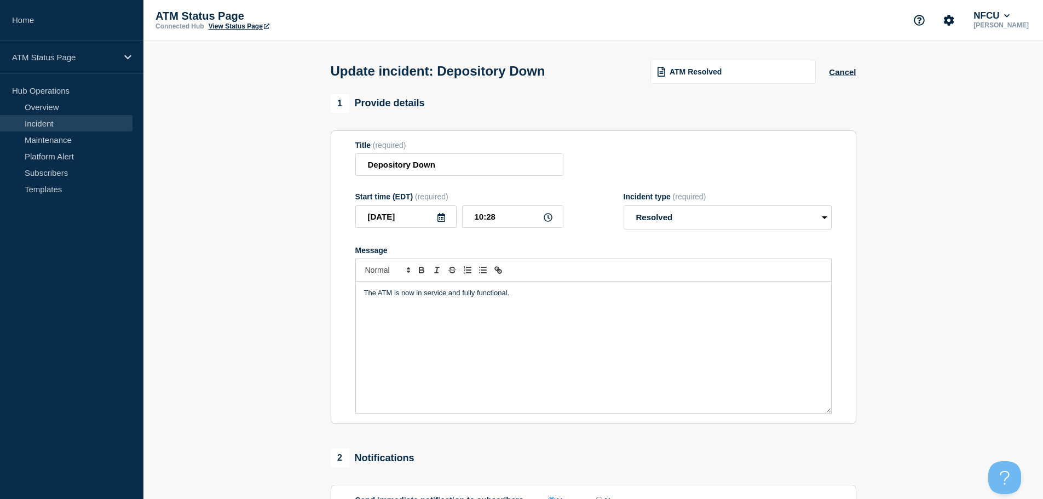
scroll to position [164, 0]
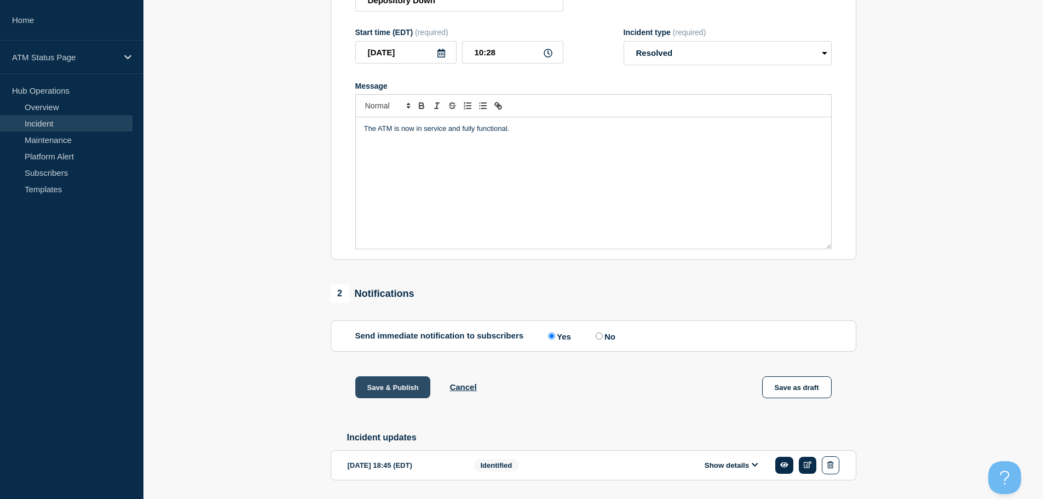
click at [399, 395] on button "Save & Publish" at bounding box center [393, 387] width 76 height 22
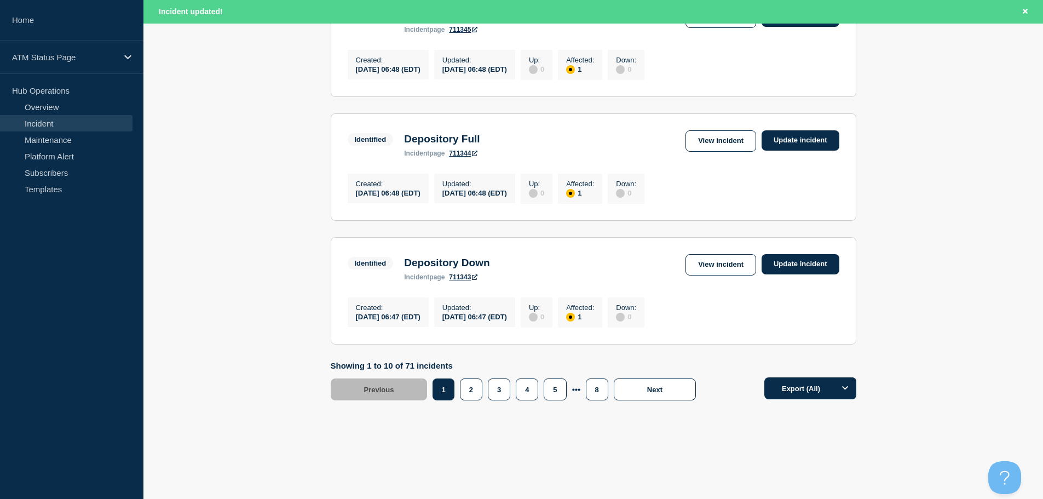
scroll to position [1165, 0]
drag, startPoint x: 1046, startPoint y: 145, endPoint x: 2, endPoint y: 9, distance: 1053.2
click at [504, 394] on button "3" at bounding box center [499, 389] width 22 height 22
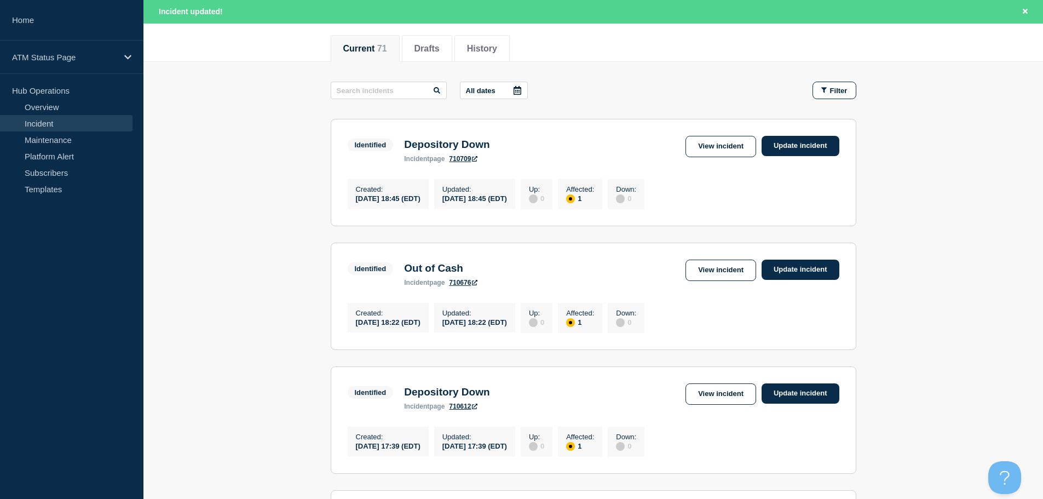
scroll to position [124, 0]
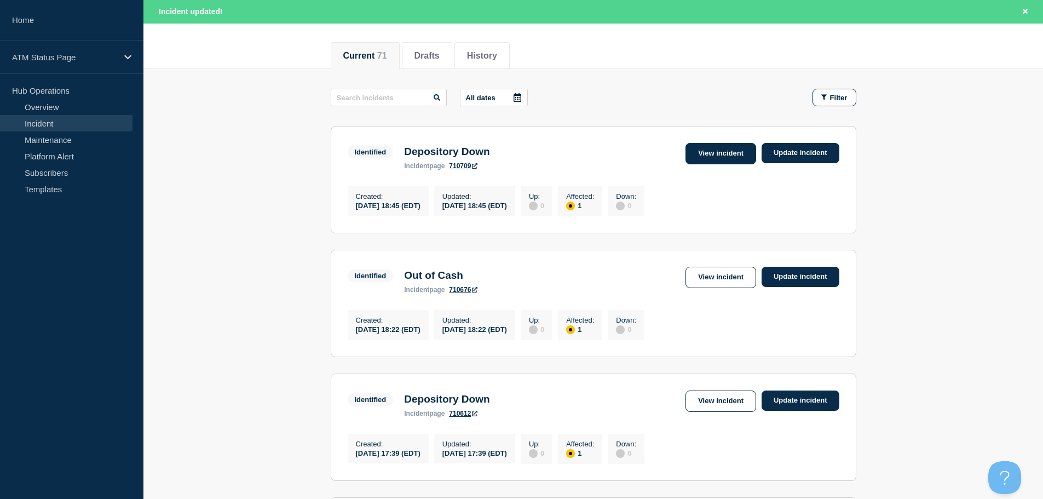
click at [721, 157] on link "View incident" at bounding box center [721, 153] width 71 height 21
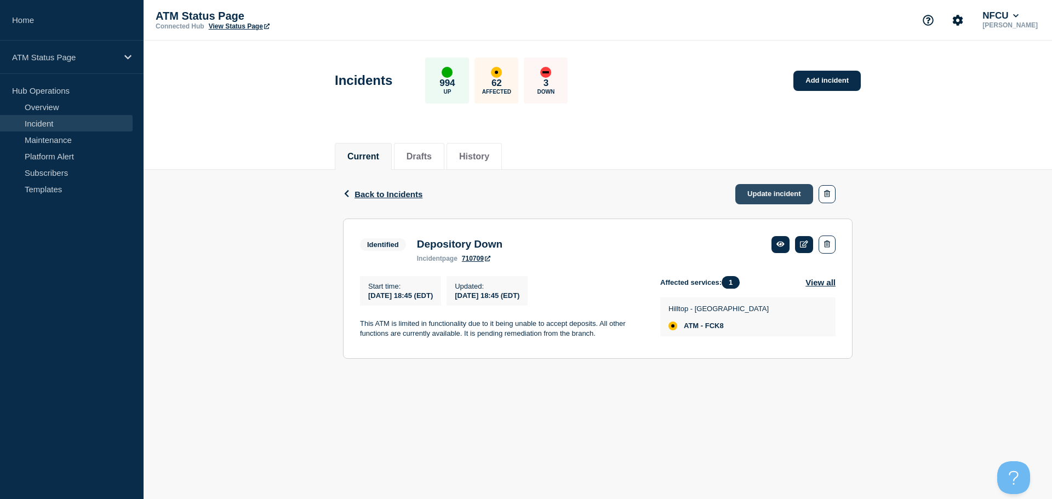
click at [751, 191] on link "Update incident" at bounding box center [774, 194] width 78 height 20
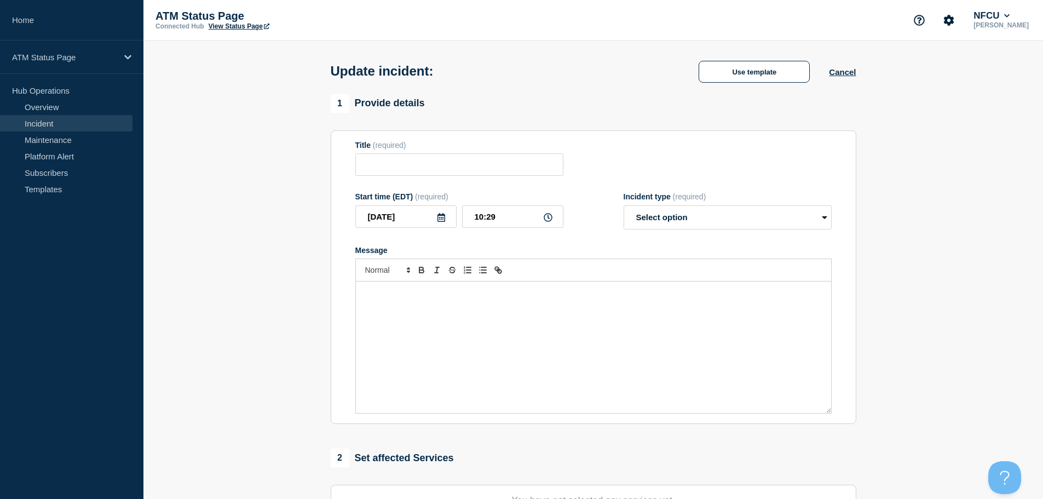
type input "Depository Down"
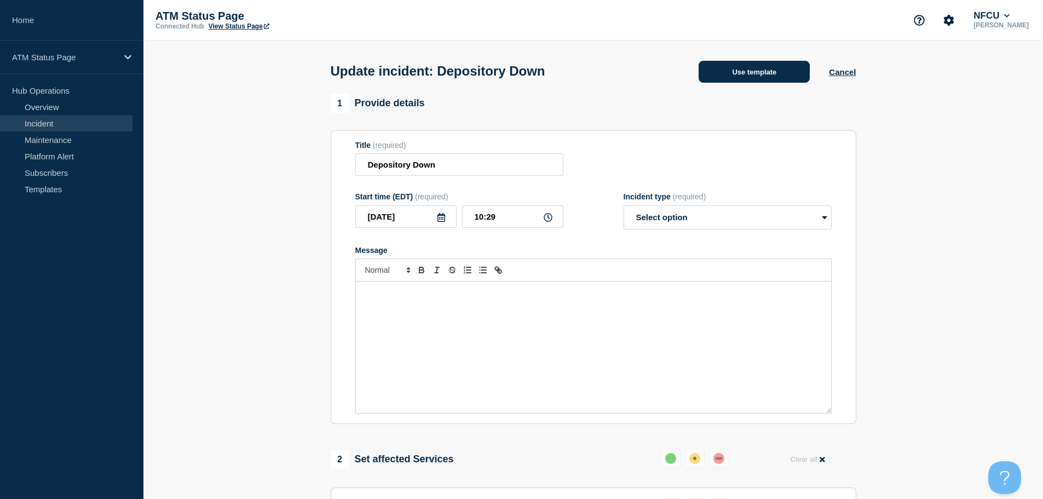
click at [733, 74] on button "Use template" at bounding box center [754, 72] width 111 height 22
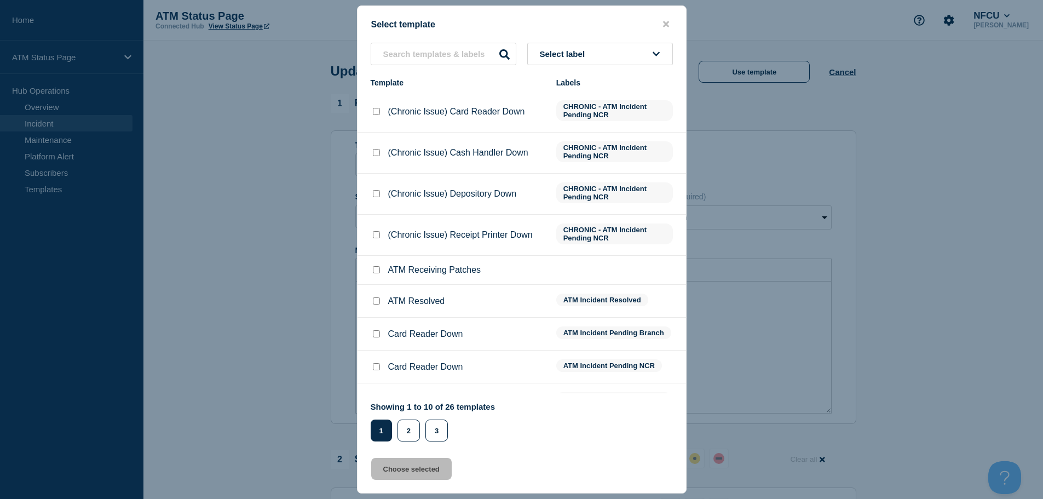
click at [378, 303] on input "ATM Resolved checkbox" at bounding box center [376, 300] width 7 height 7
checkbox input "true"
click at [406, 472] on button "Choose selected" at bounding box center [411, 469] width 81 height 22
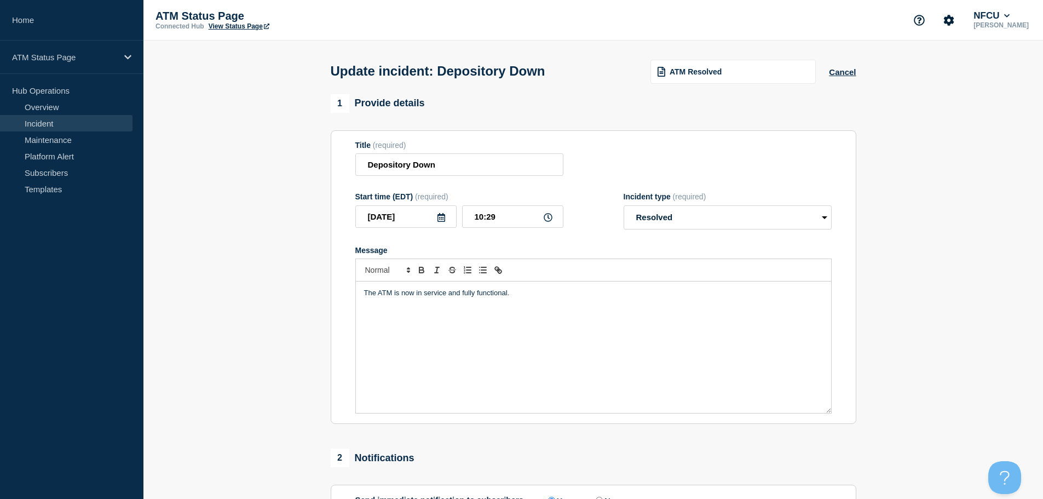
select select "resolved"
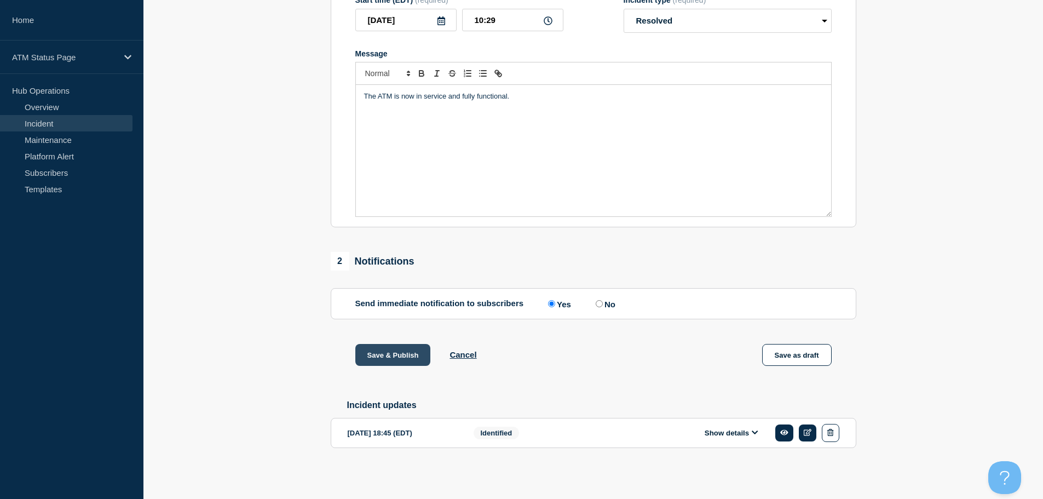
click at [395, 347] on button "Save & Publish" at bounding box center [393, 355] width 76 height 22
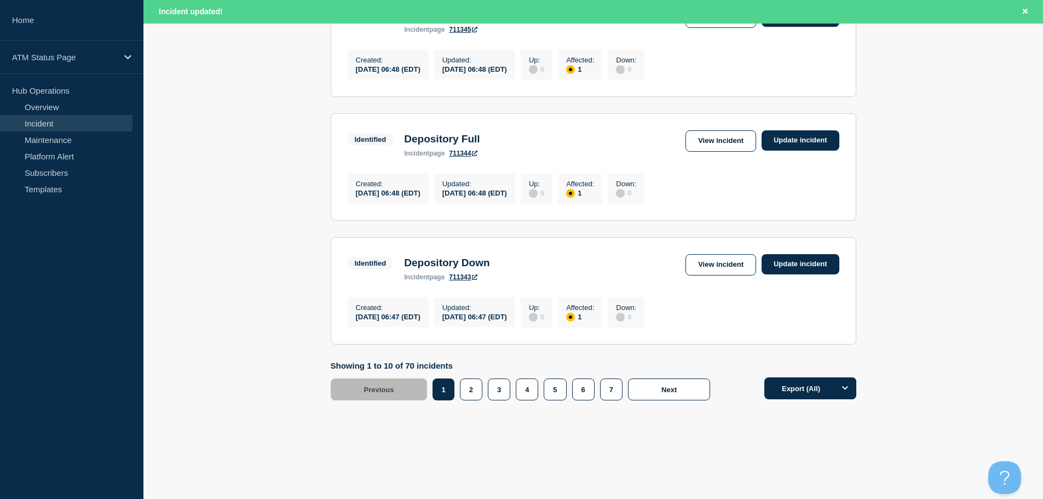
scroll to position [1165, 0]
drag, startPoint x: 1047, startPoint y: 147, endPoint x: 2, endPoint y: 17, distance: 1053.1
click at [496, 393] on button "3" at bounding box center [499, 389] width 22 height 22
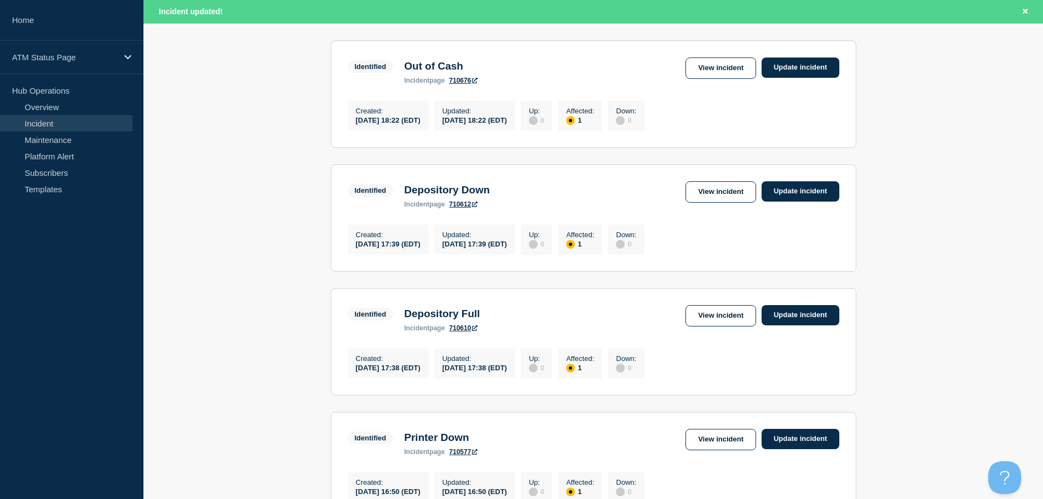
scroll to position [207, 0]
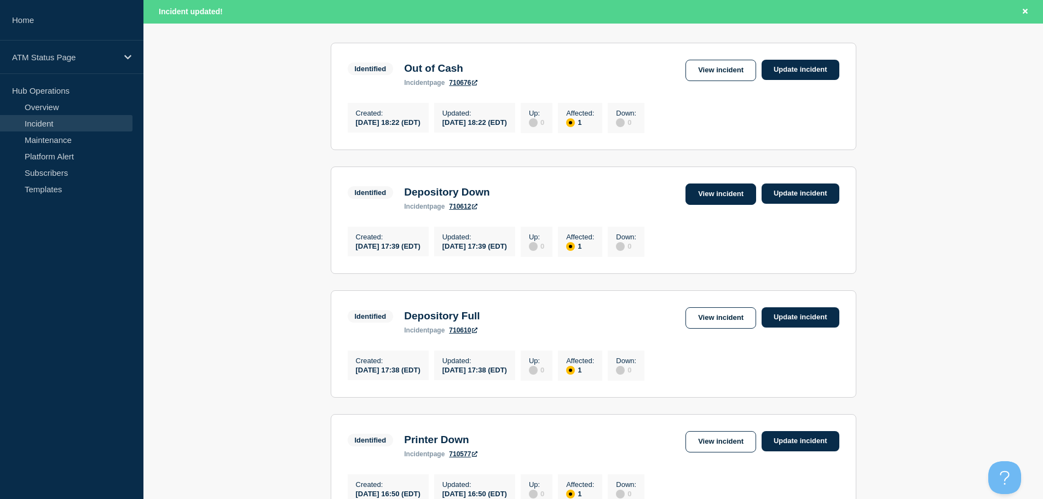
click at [713, 197] on link "View incident" at bounding box center [721, 193] width 71 height 21
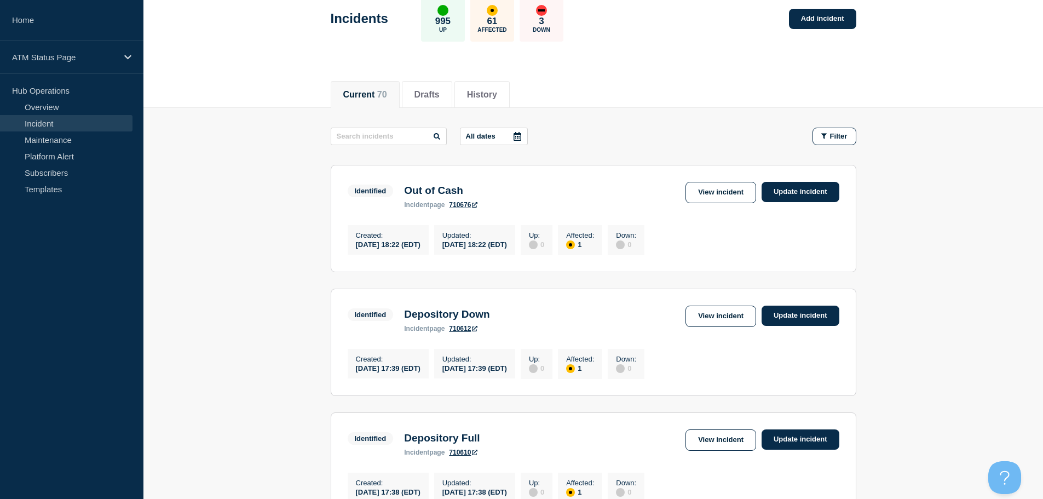
scroll to position [9, 0]
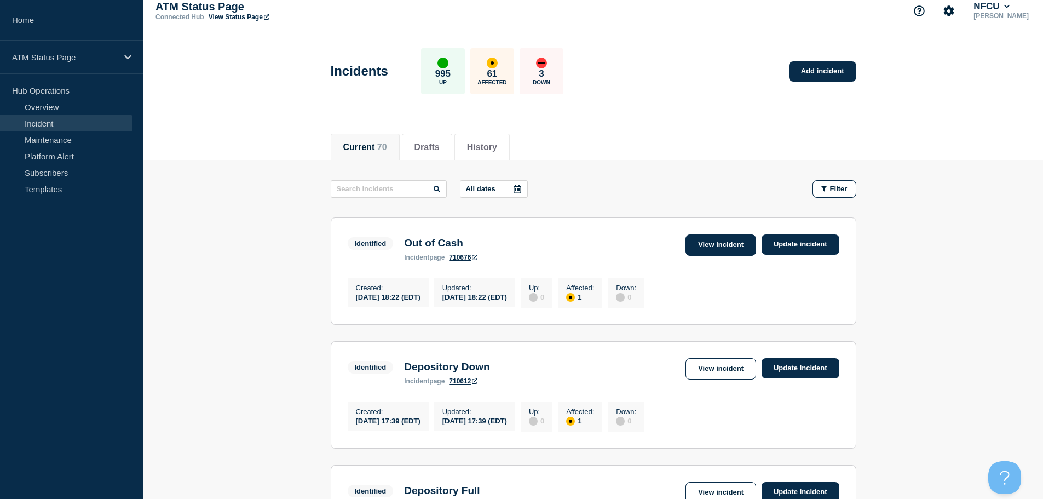
click at [725, 244] on link "View incident" at bounding box center [721, 244] width 71 height 21
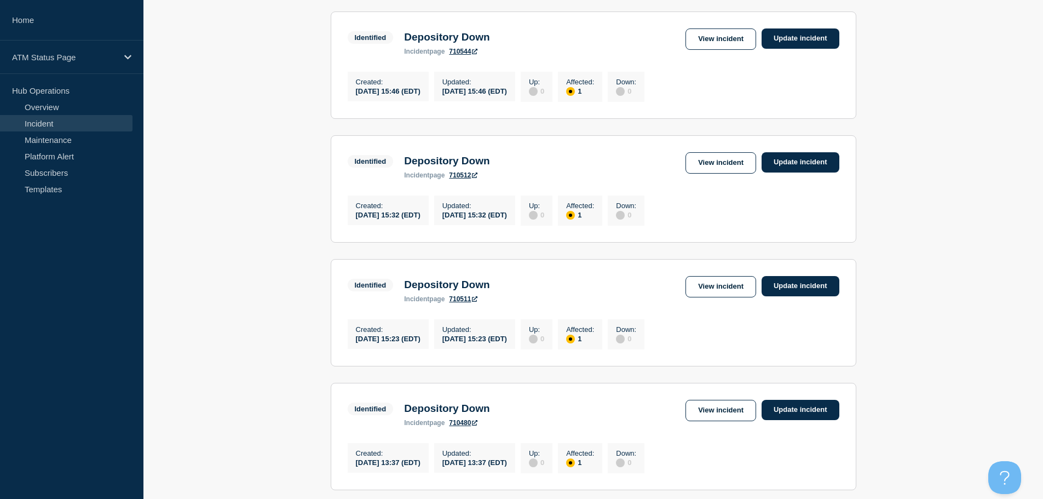
scroll to position [1142, 0]
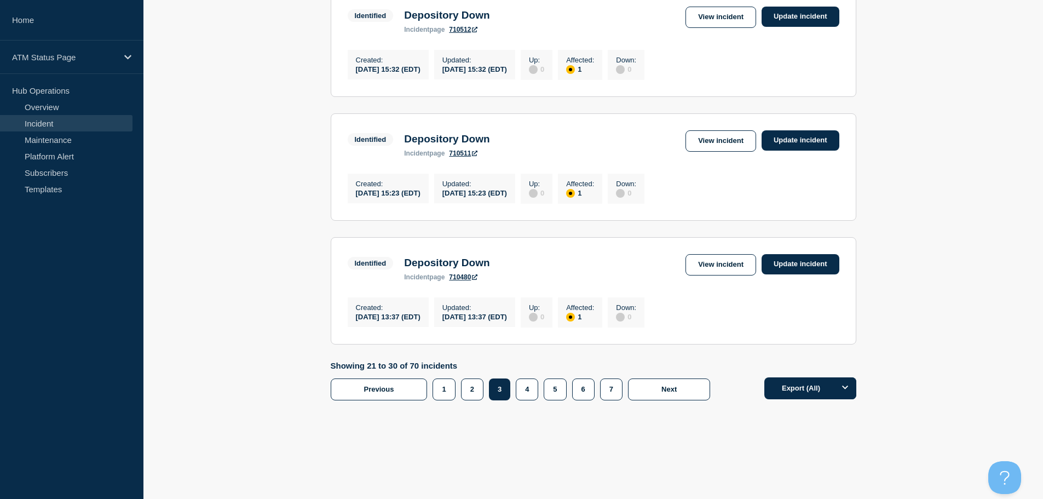
drag, startPoint x: 1047, startPoint y: 120, endPoint x: 26, endPoint y: 23, distance: 1024.9
click at [471, 394] on button "2" at bounding box center [472, 389] width 22 height 22
click at [731, 263] on link "View incident" at bounding box center [721, 264] width 71 height 21
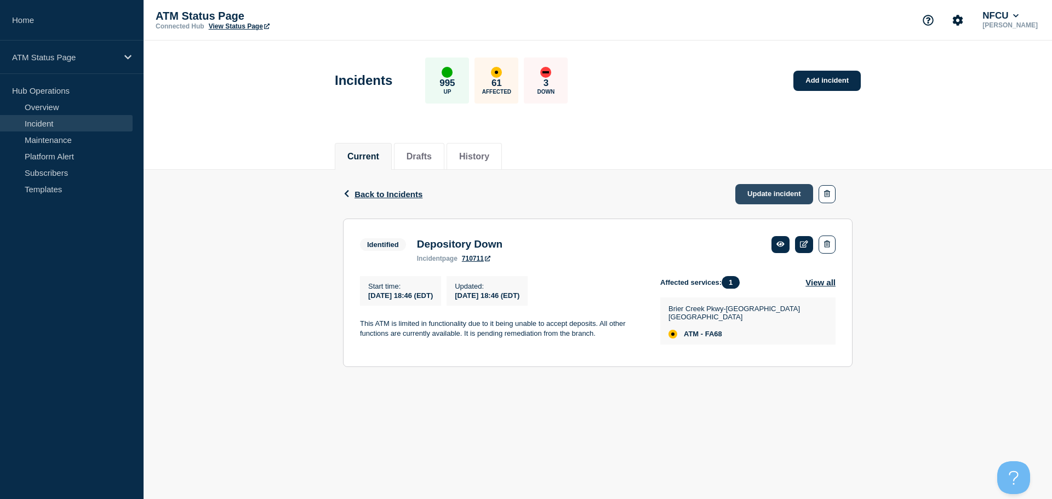
click at [788, 198] on link "Update incident" at bounding box center [774, 194] width 78 height 20
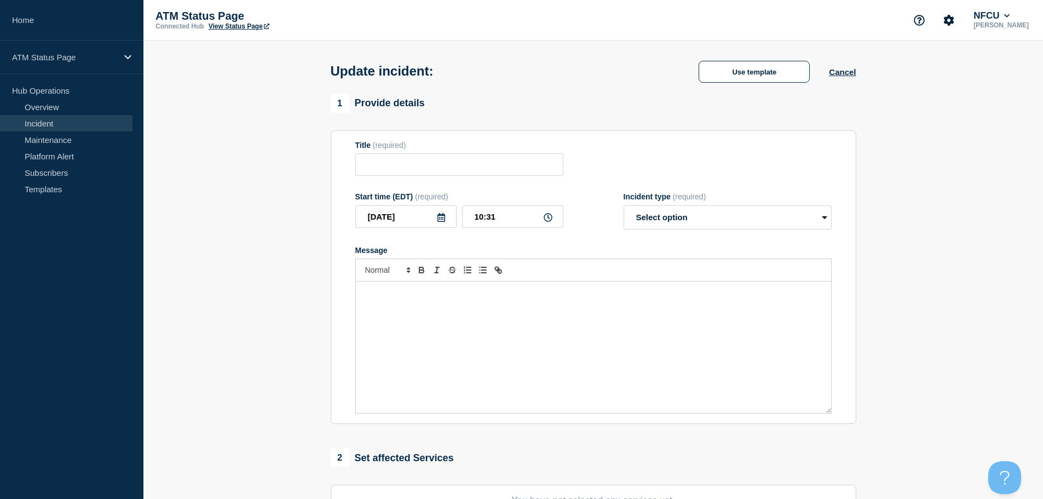
type input "Depository Down"
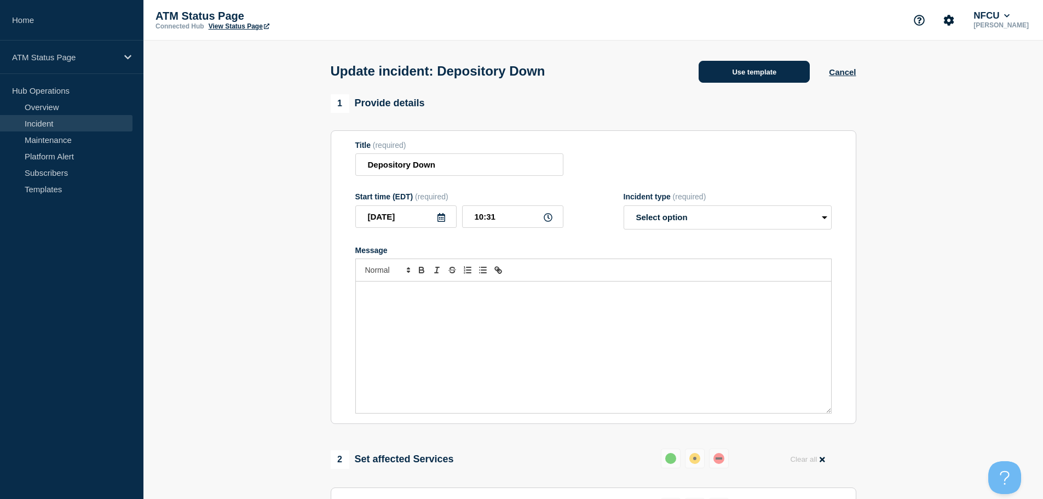
click at [771, 73] on button "Use template" at bounding box center [754, 72] width 111 height 22
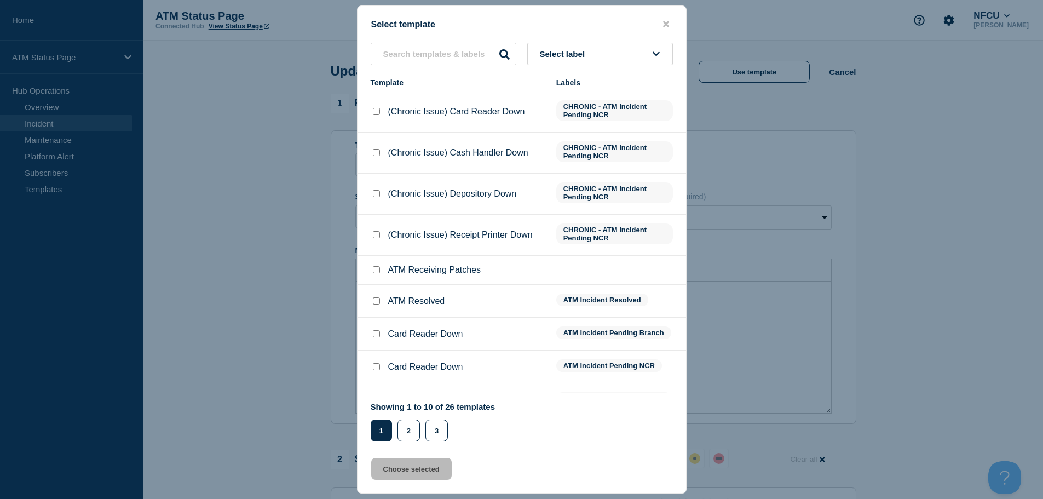
click at [376, 304] on input "ATM Resolved checkbox" at bounding box center [376, 300] width 7 height 7
checkbox input "true"
click at [411, 470] on button "Choose selected" at bounding box center [411, 469] width 81 height 22
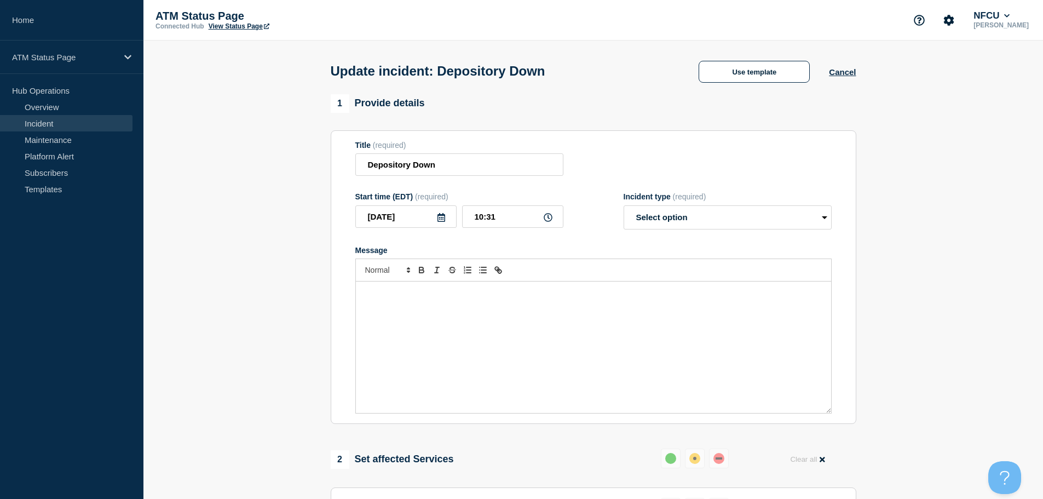
select select "resolved"
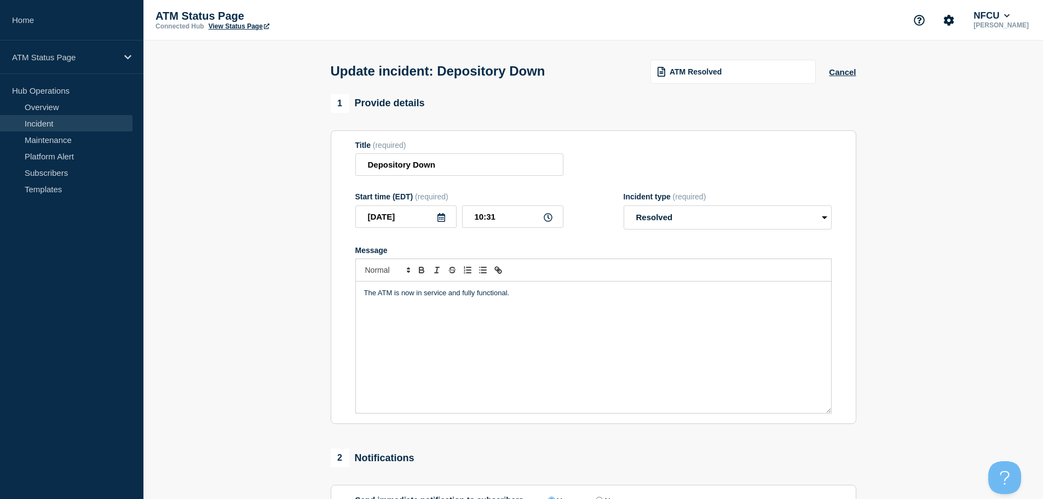
scroll to position [202, 0]
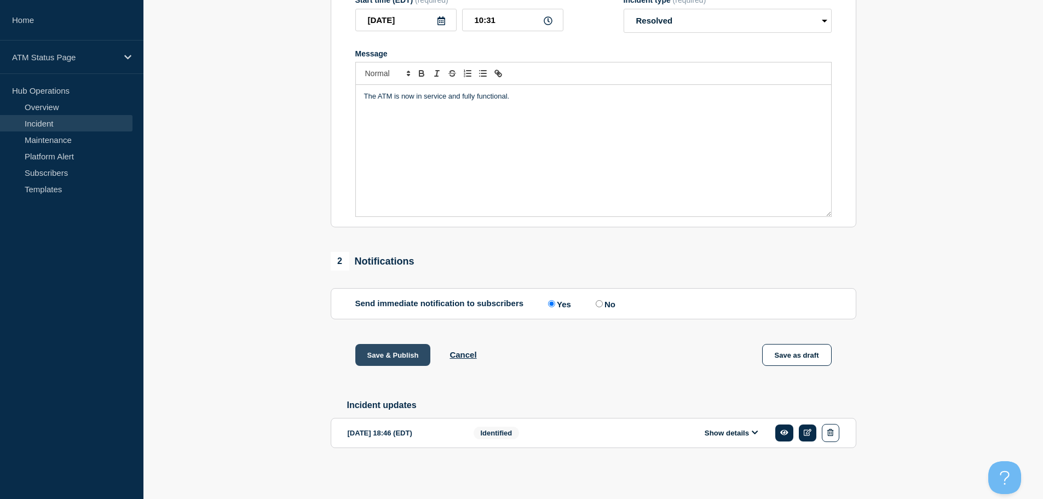
click at [405, 346] on button "Save & Publish" at bounding box center [393, 355] width 76 height 22
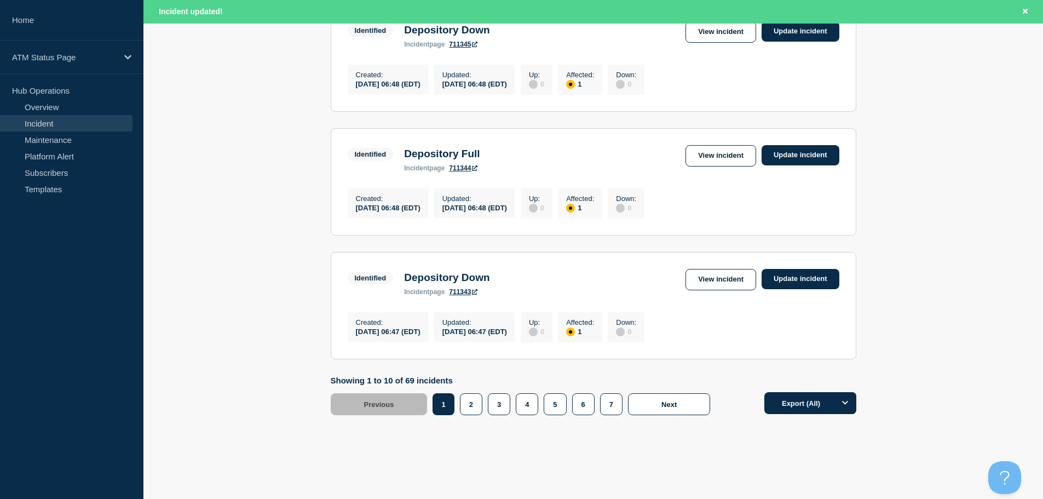
scroll to position [1165, 0]
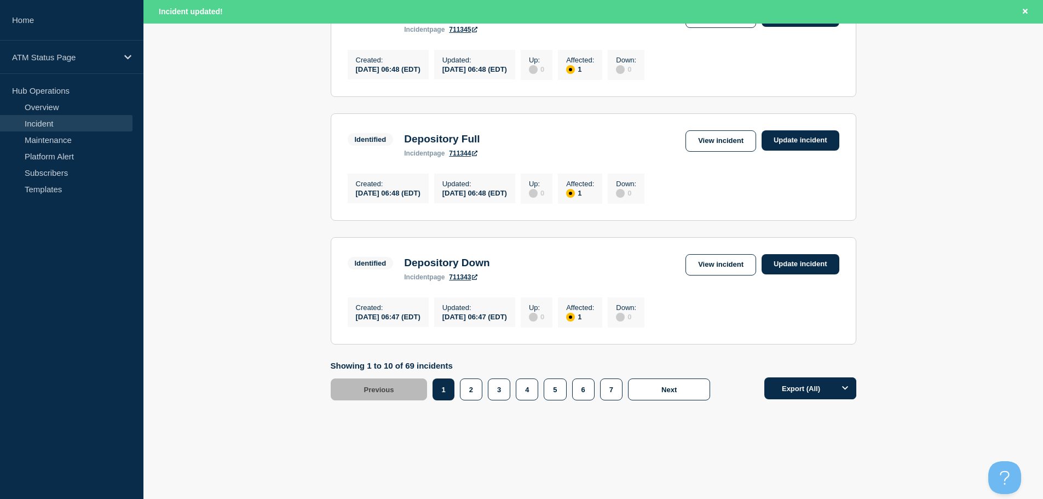
drag, startPoint x: 1048, startPoint y: 141, endPoint x: 4, endPoint y: 12, distance: 1051.3
click at [465, 389] on button "2" at bounding box center [471, 389] width 22 height 22
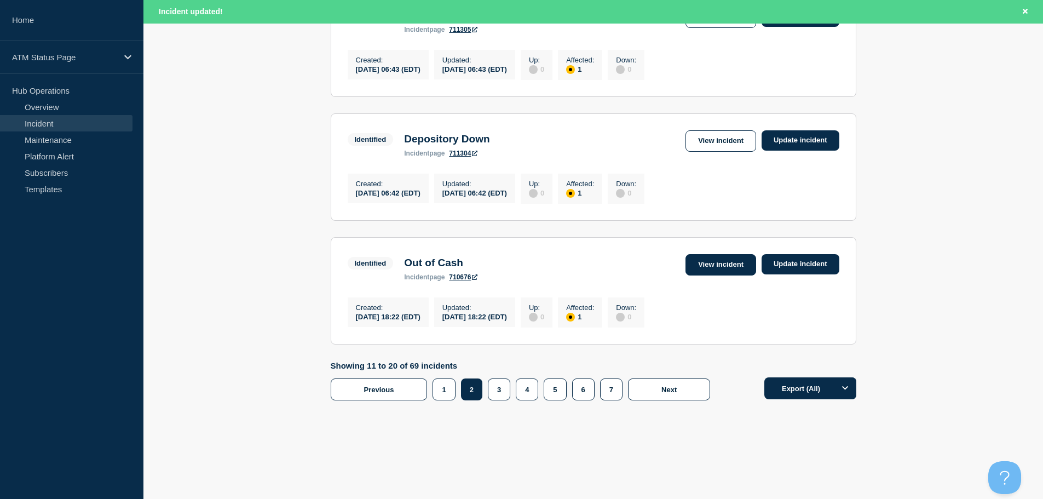
click at [733, 257] on link "View incident" at bounding box center [721, 264] width 71 height 21
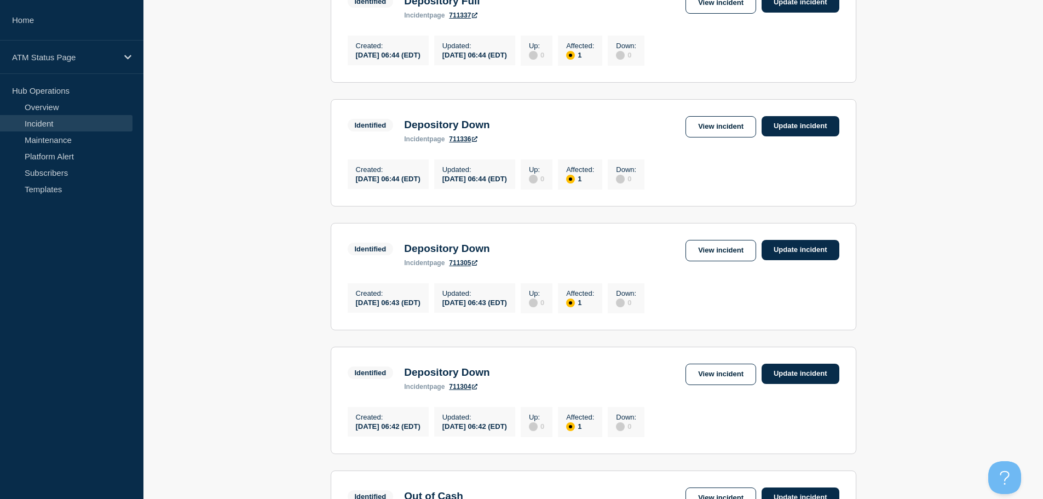
scroll to position [1142, 0]
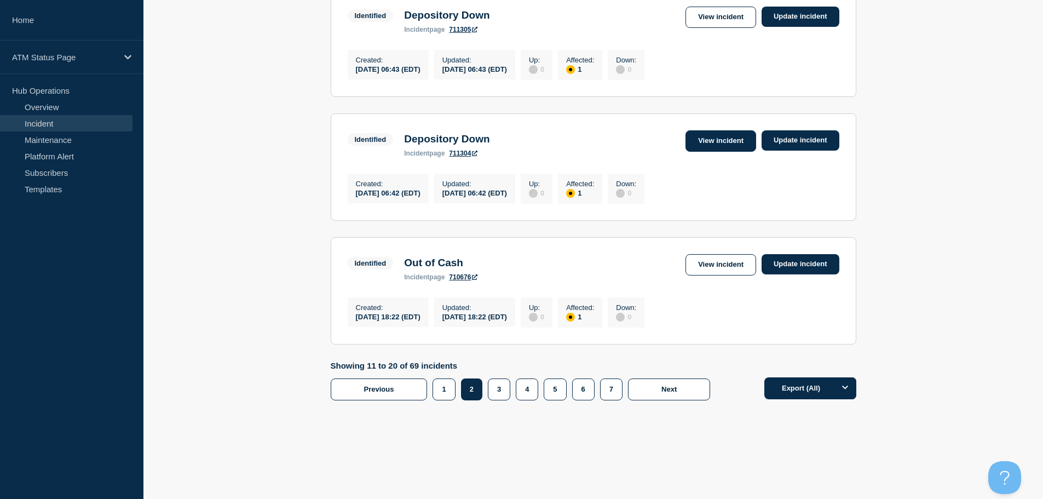
click at [715, 135] on link "View incident" at bounding box center [721, 140] width 71 height 21
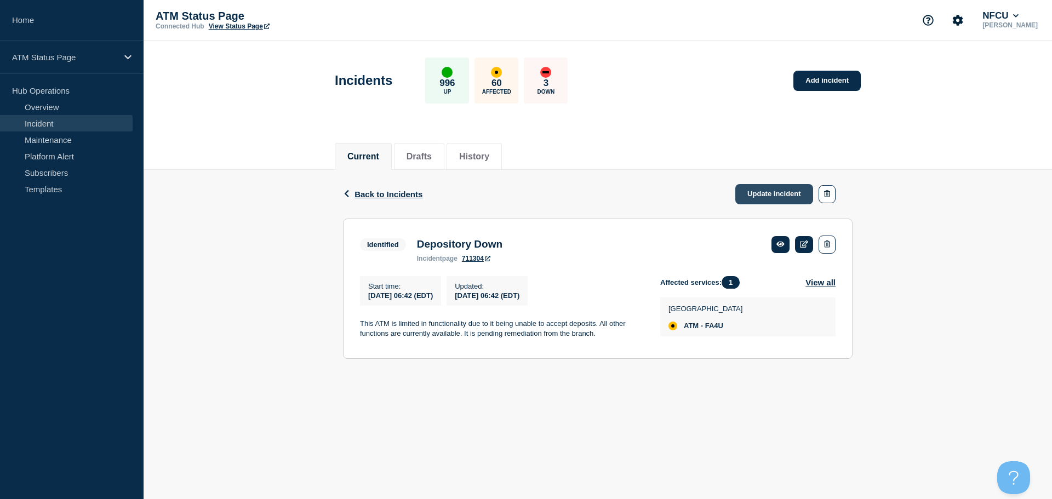
click at [755, 195] on link "Update incident" at bounding box center [774, 194] width 78 height 20
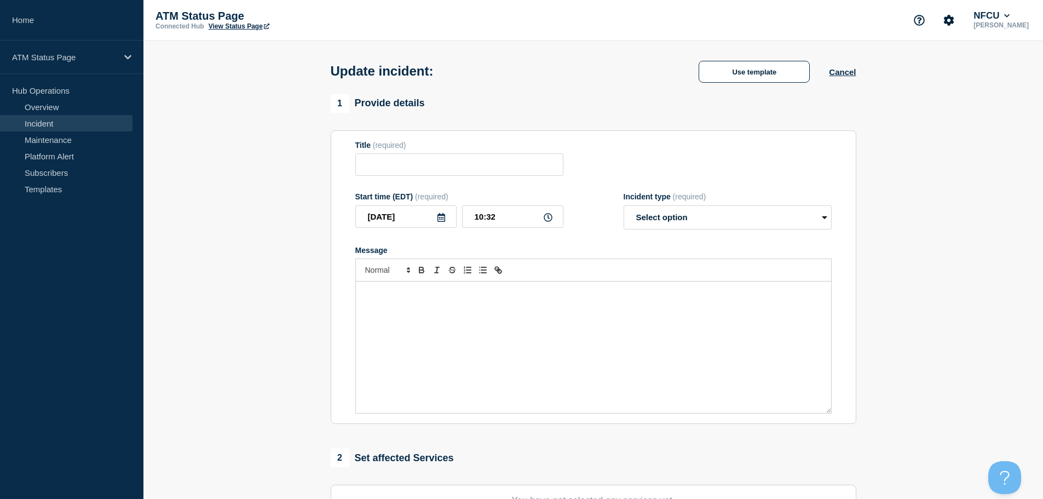
type input "Depository Down"
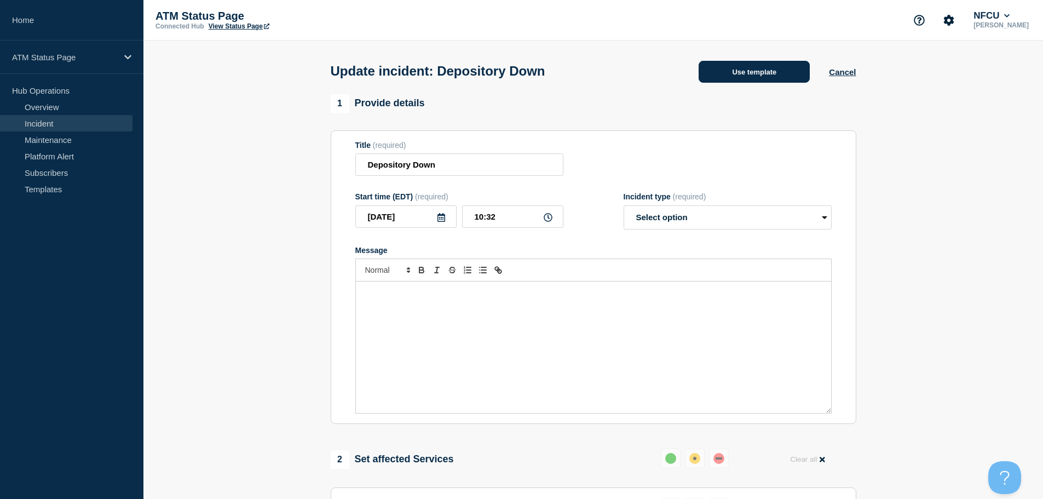
click at [743, 74] on button "Use template" at bounding box center [754, 72] width 111 height 22
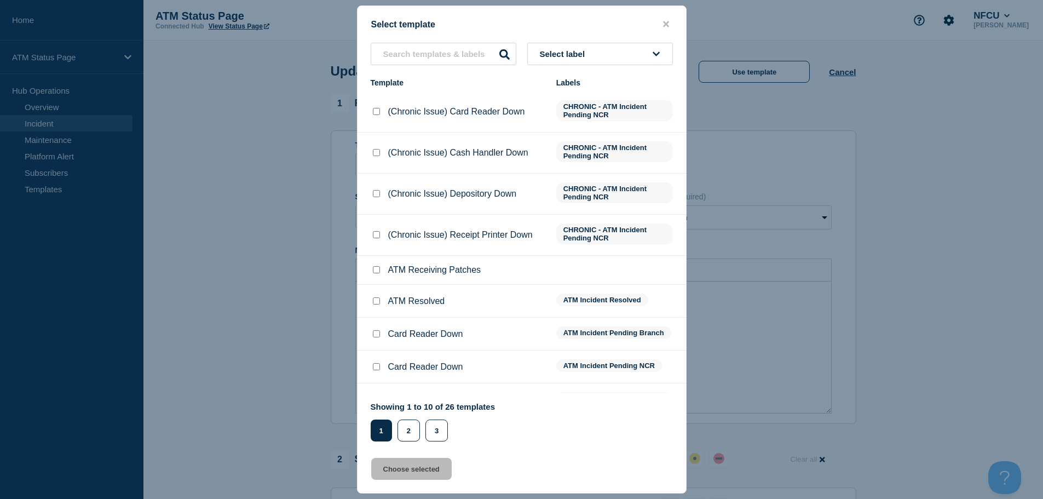
click at [377, 304] on input "ATM Resolved checkbox" at bounding box center [376, 300] width 7 height 7
checkbox input "true"
click at [377, 475] on button "Choose selected" at bounding box center [411, 469] width 81 height 22
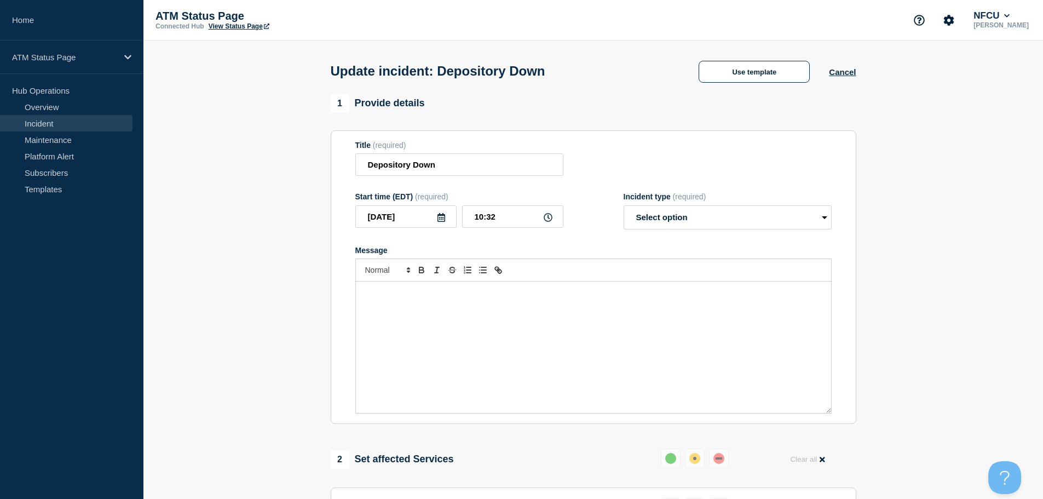
select select "resolved"
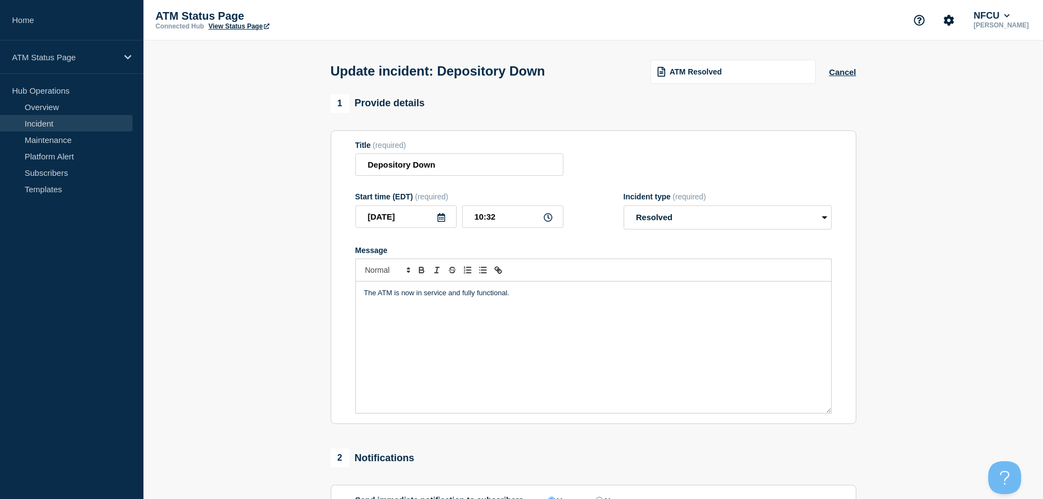
scroll to position [164, 0]
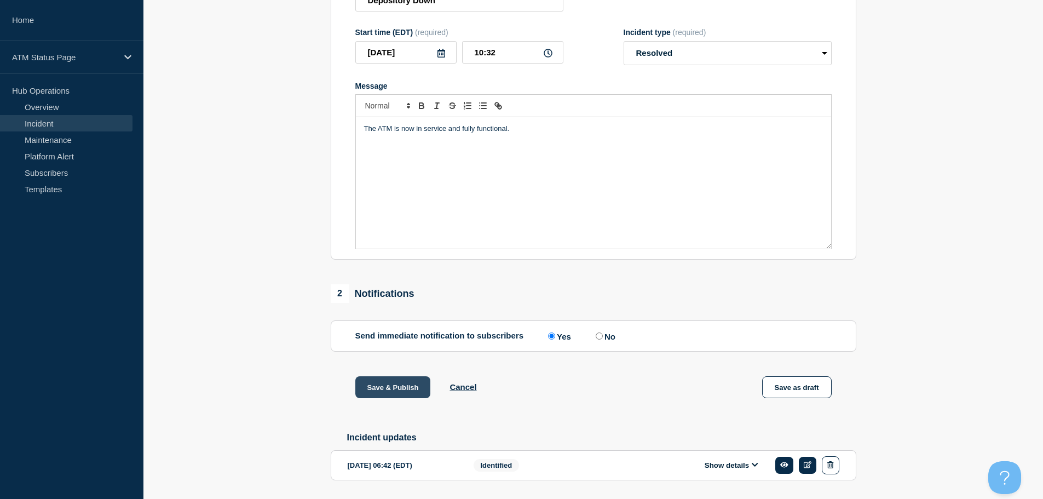
click at [374, 394] on button "Save & Publish" at bounding box center [393, 387] width 76 height 22
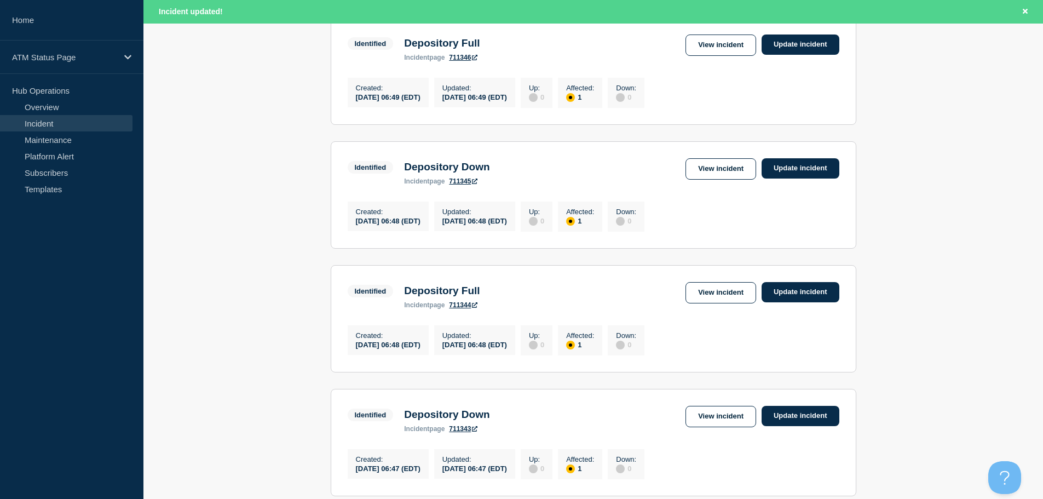
scroll to position [973, 0]
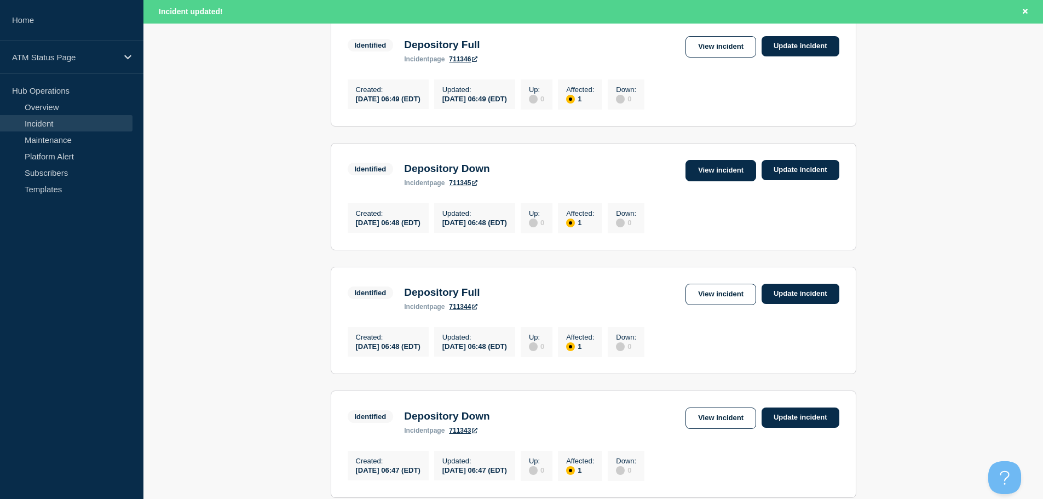
click at [722, 181] on link "View incident" at bounding box center [721, 170] width 71 height 21
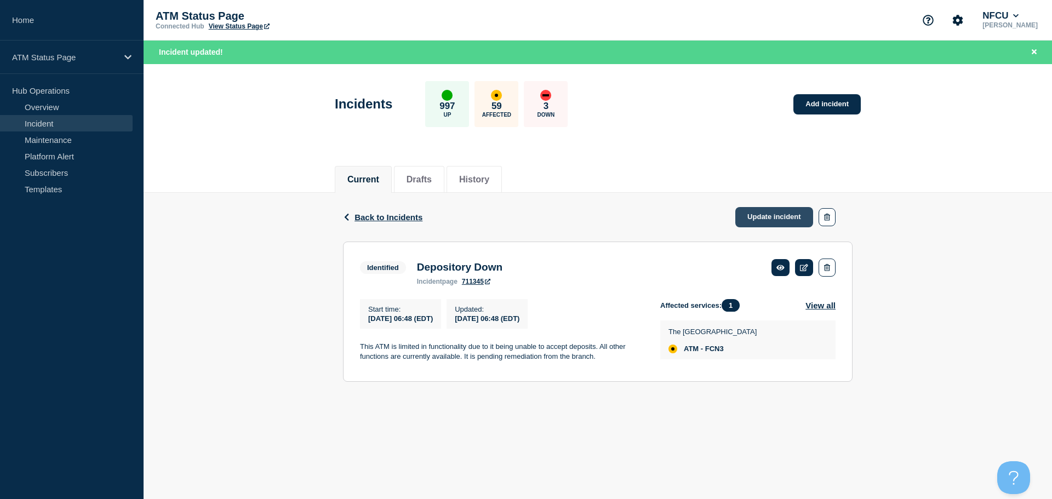
click at [751, 220] on link "Update incident" at bounding box center [774, 217] width 78 height 20
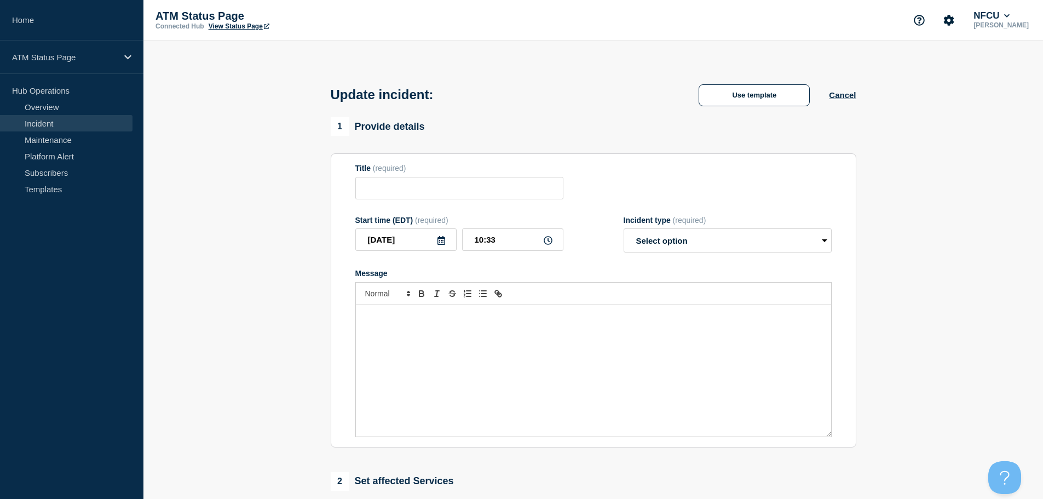
type input "Depository Down"
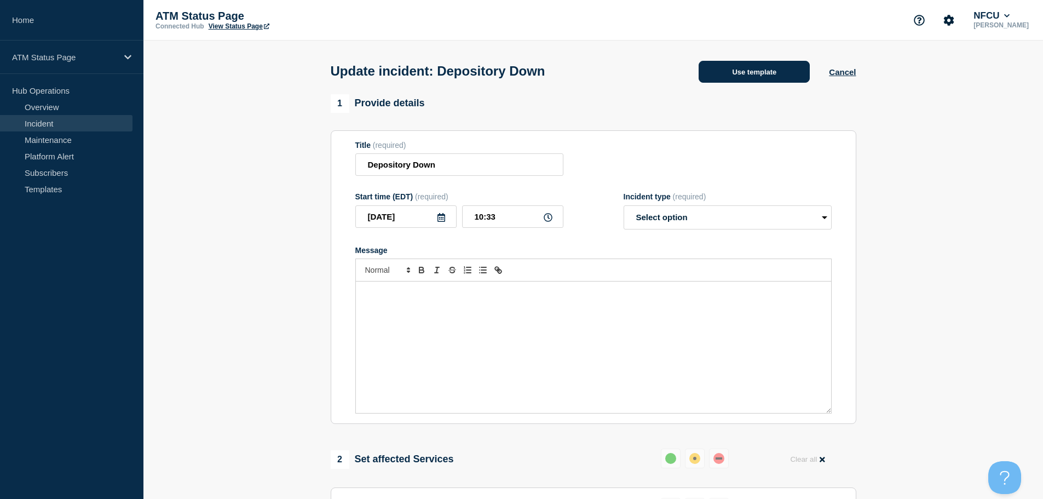
click at [726, 80] on button "Use template" at bounding box center [754, 72] width 111 height 22
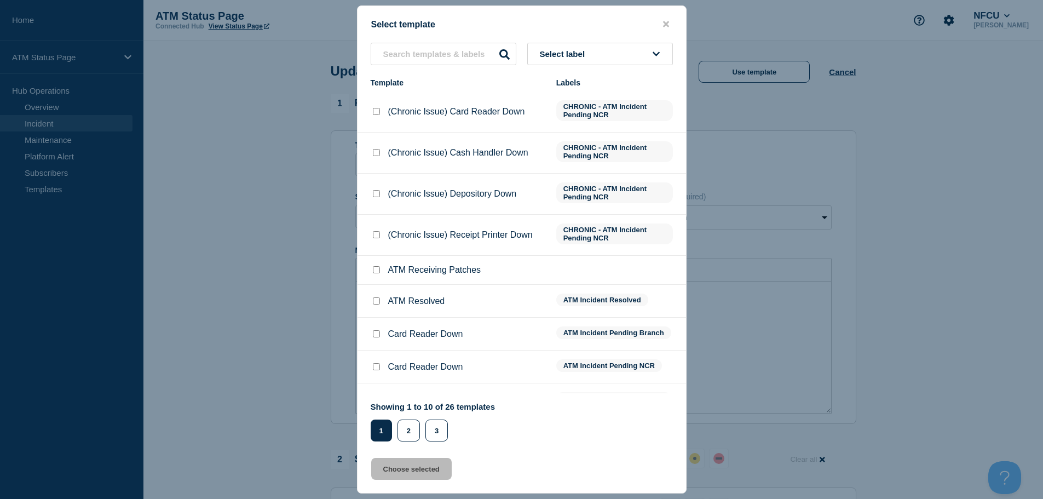
click at [378, 303] on input "ATM Resolved checkbox" at bounding box center [376, 300] width 7 height 7
checkbox input "true"
click at [409, 474] on button "Choose selected" at bounding box center [411, 469] width 81 height 22
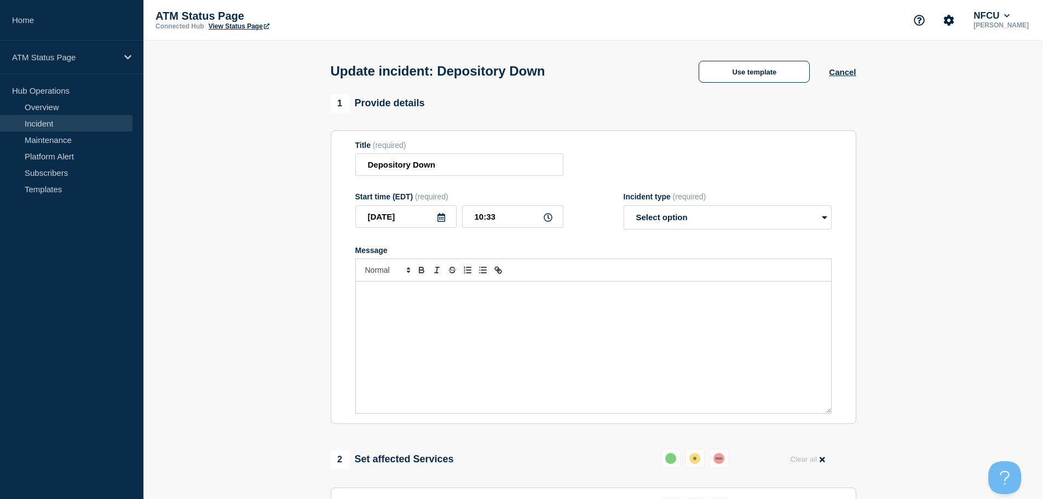
select select "resolved"
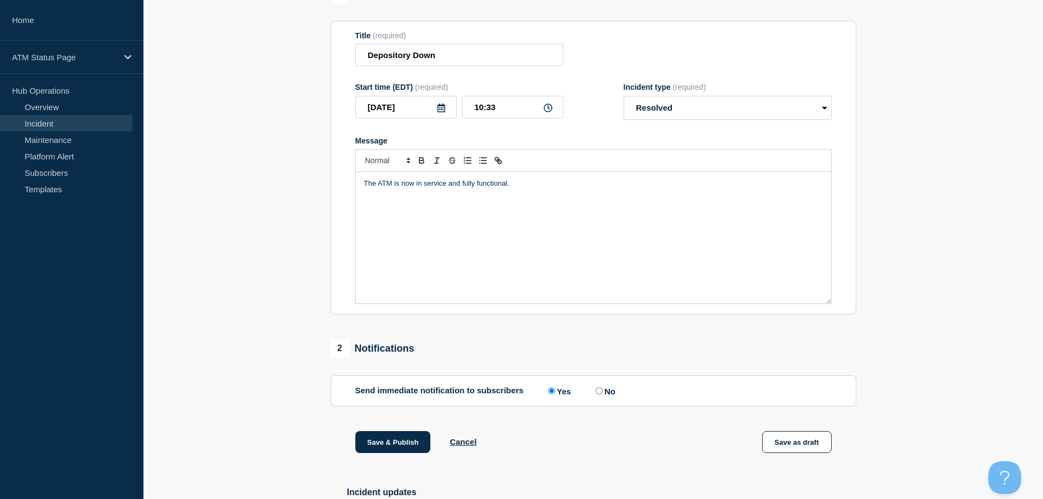
scroll to position [202, 0]
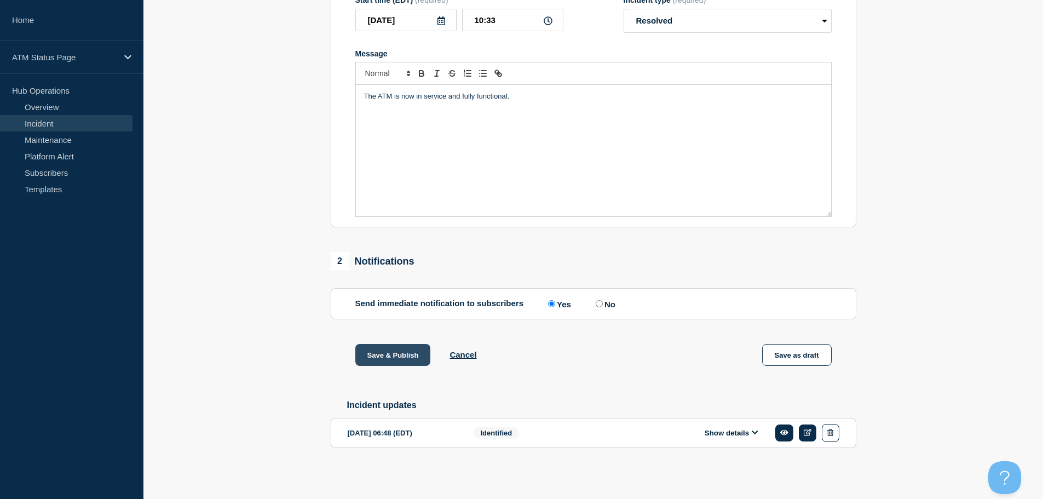
click at [393, 350] on button "Save & Publish" at bounding box center [393, 355] width 76 height 22
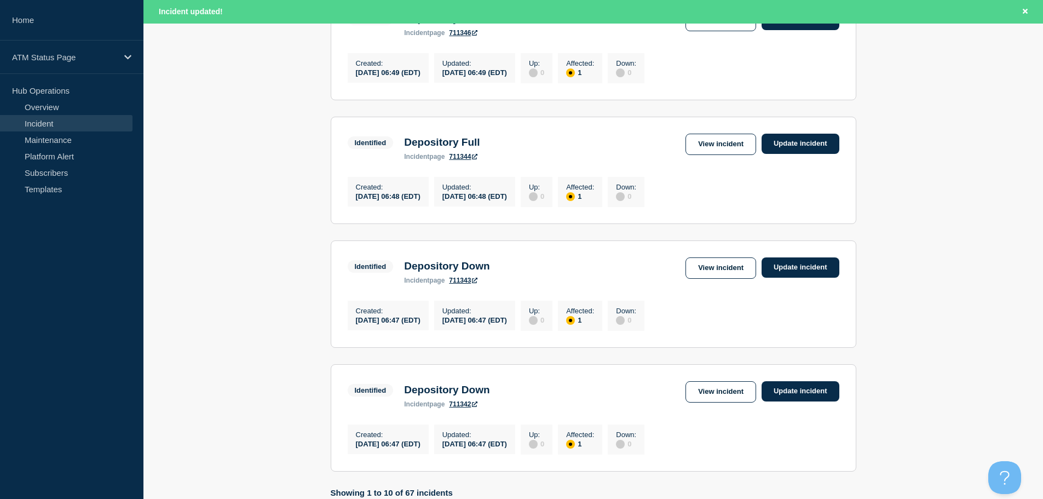
scroll to position [1165, 0]
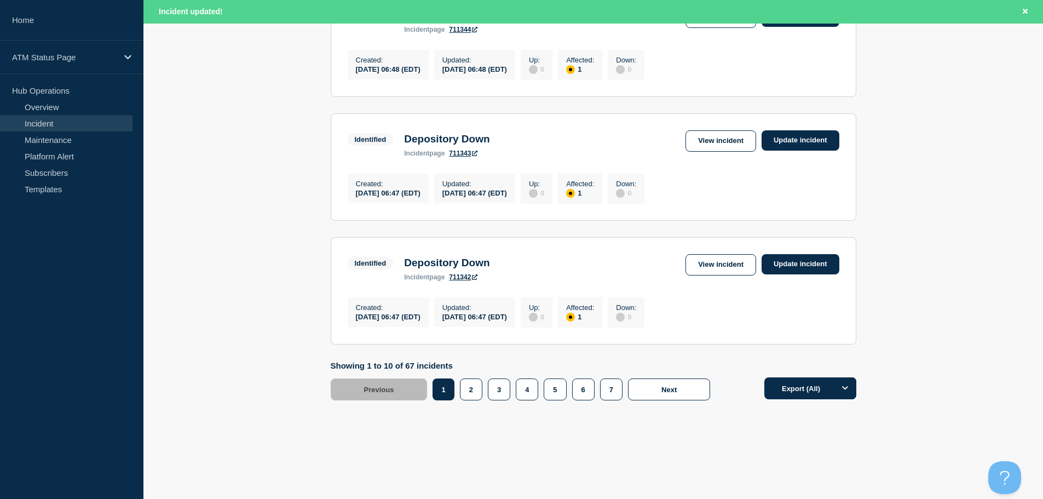
drag, startPoint x: 1047, startPoint y: 137, endPoint x: 16, endPoint y: 0, distance: 1039.8
click at [475, 392] on button "2" at bounding box center [471, 389] width 22 height 22
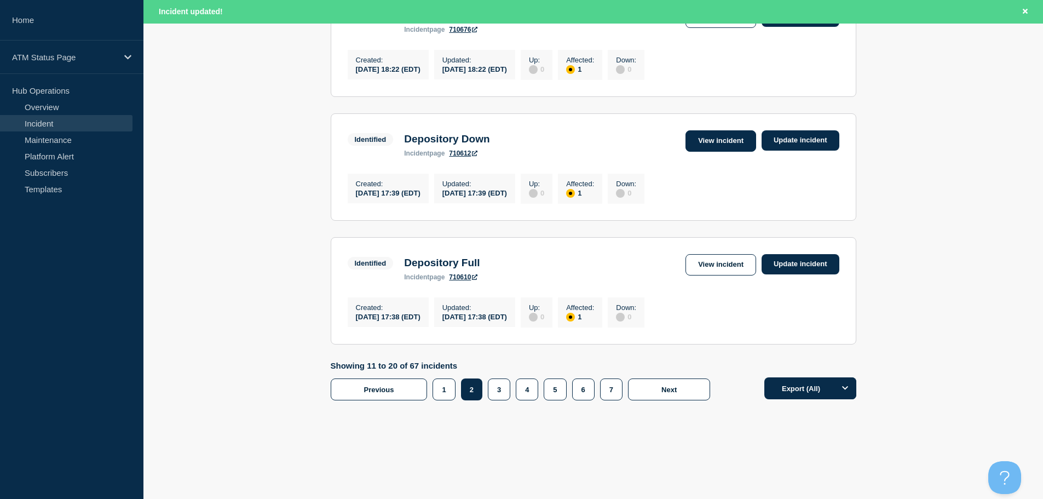
click at [739, 137] on link "View incident" at bounding box center [721, 140] width 71 height 21
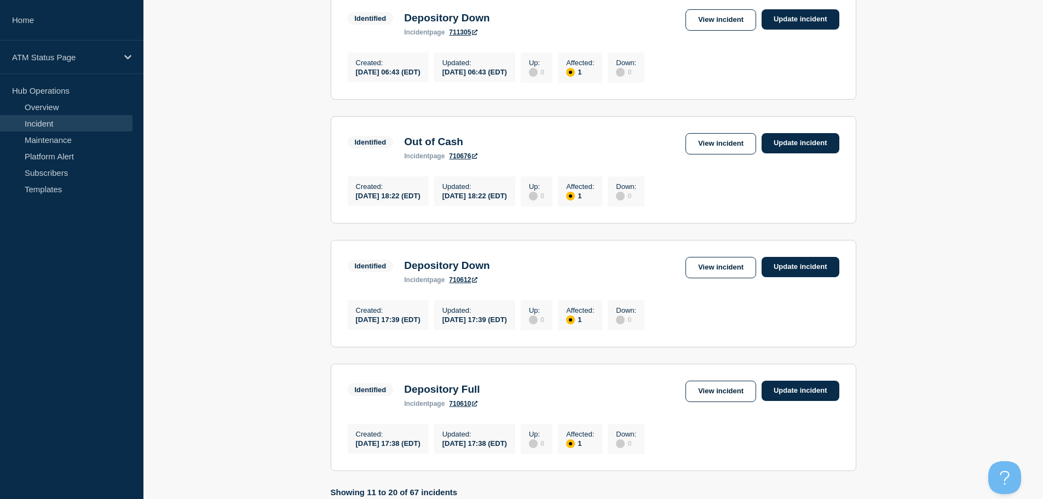
scroll to position [1129, 0]
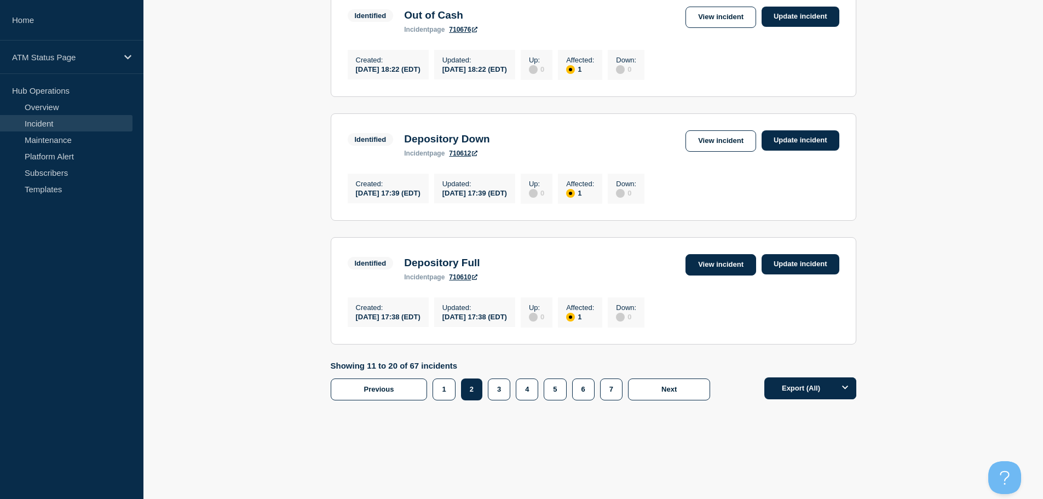
click at [719, 274] on link "View incident" at bounding box center [721, 264] width 71 height 21
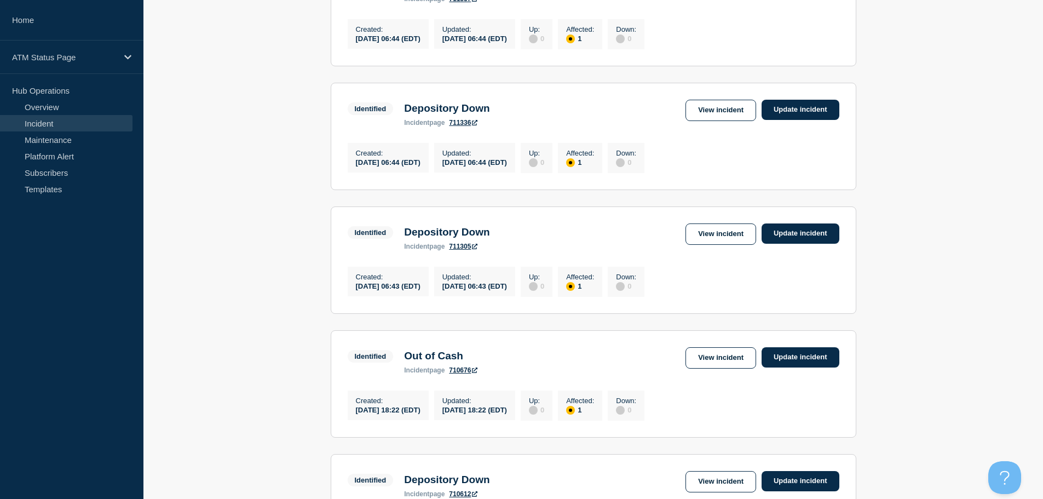
scroll to position [761, 0]
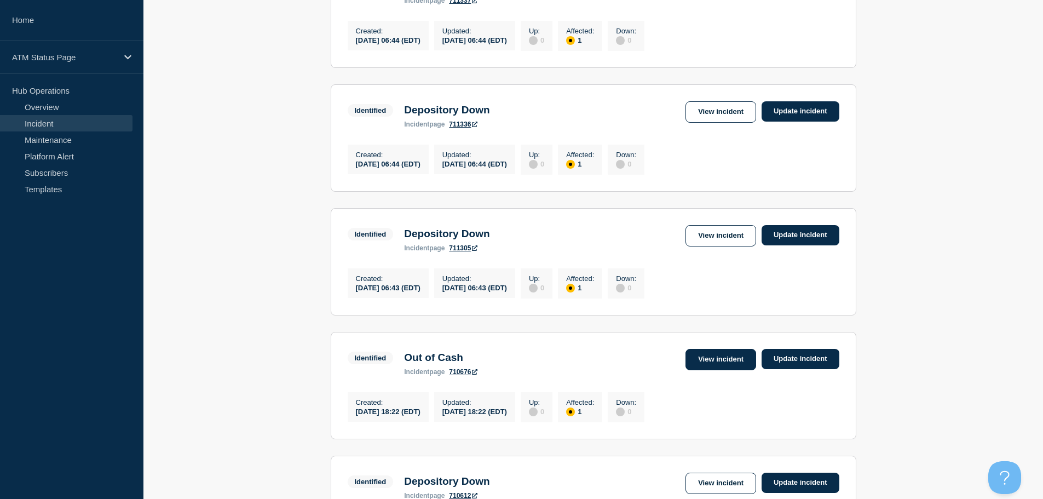
click at [714, 370] on link "View incident" at bounding box center [721, 359] width 71 height 21
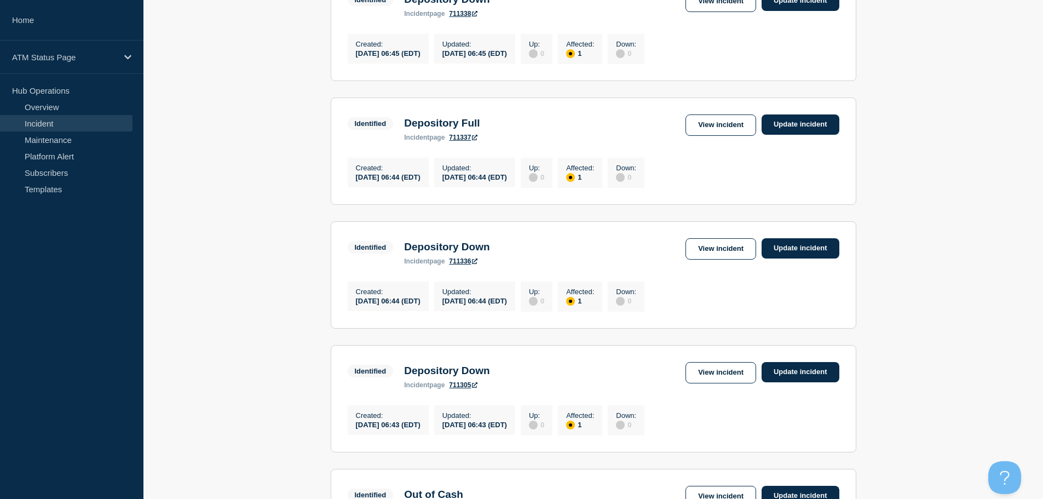
scroll to position [621, 0]
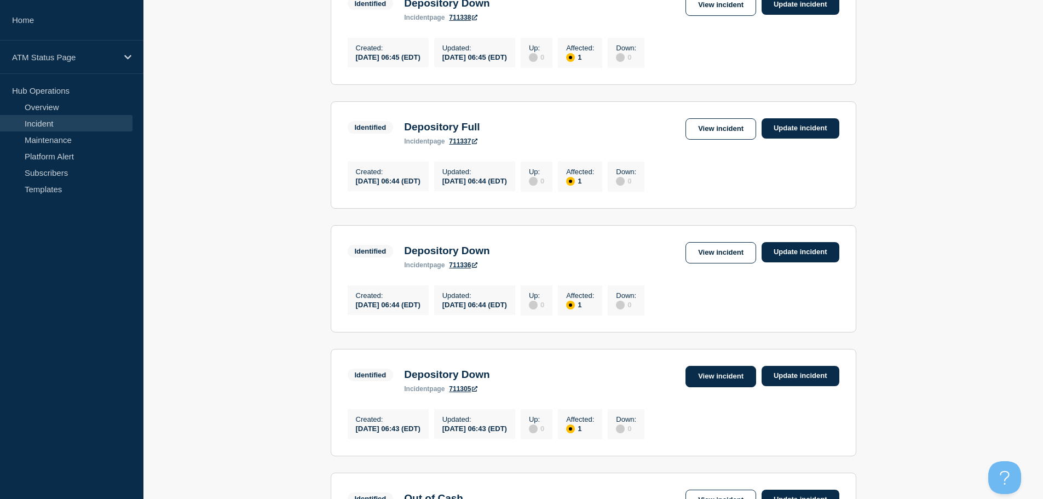
click at [720, 387] on link "View incident" at bounding box center [721, 376] width 71 height 21
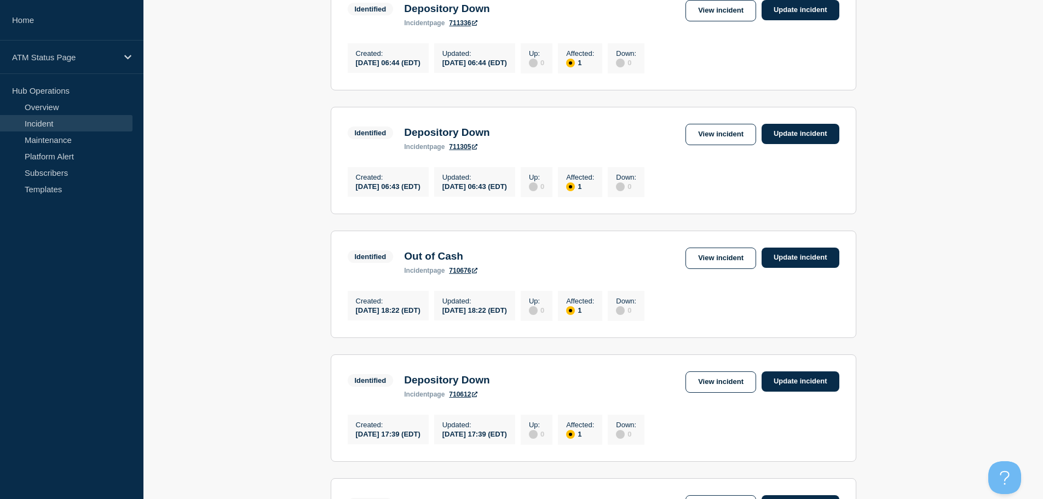
scroll to position [885, 0]
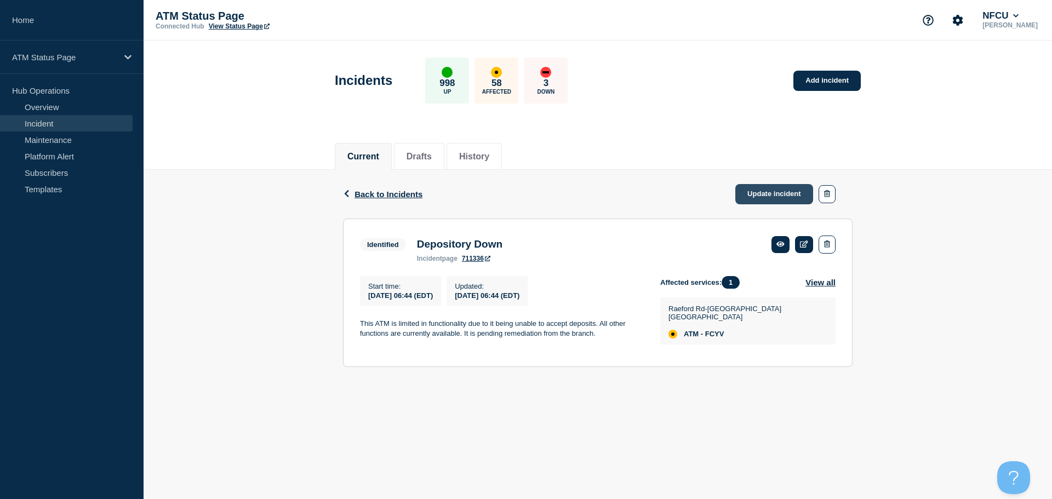
click at [751, 194] on link "Update incident" at bounding box center [774, 194] width 78 height 20
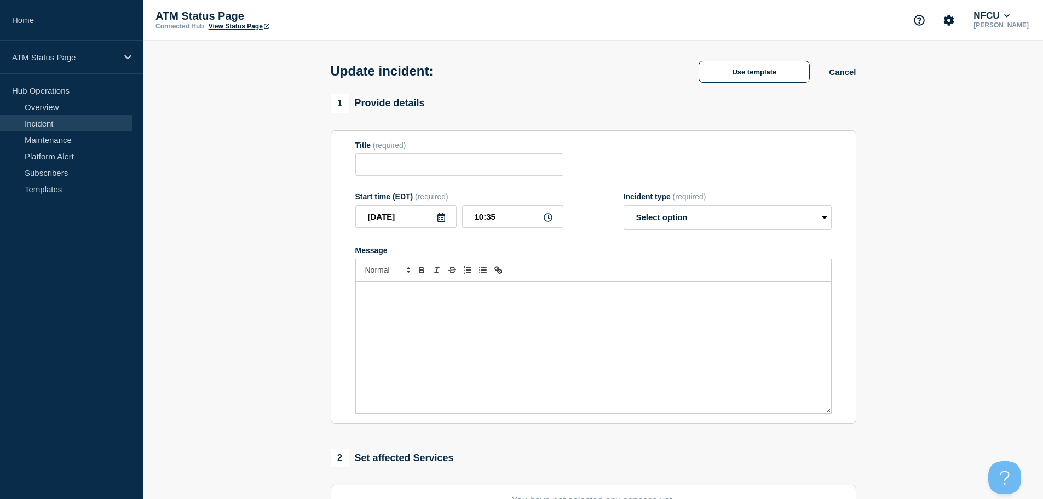
type input "Depository Down"
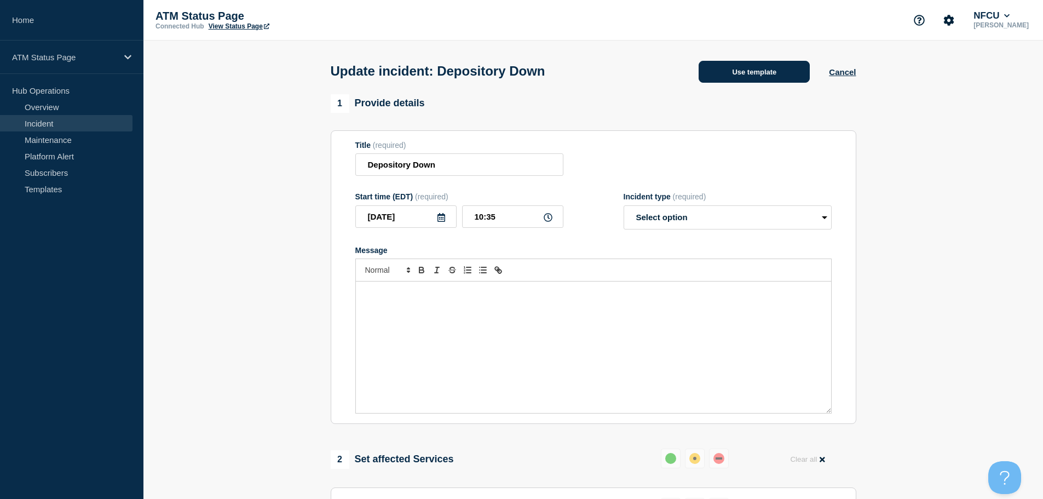
click at [714, 77] on button "Use template" at bounding box center [754, 72] width 111 height 22
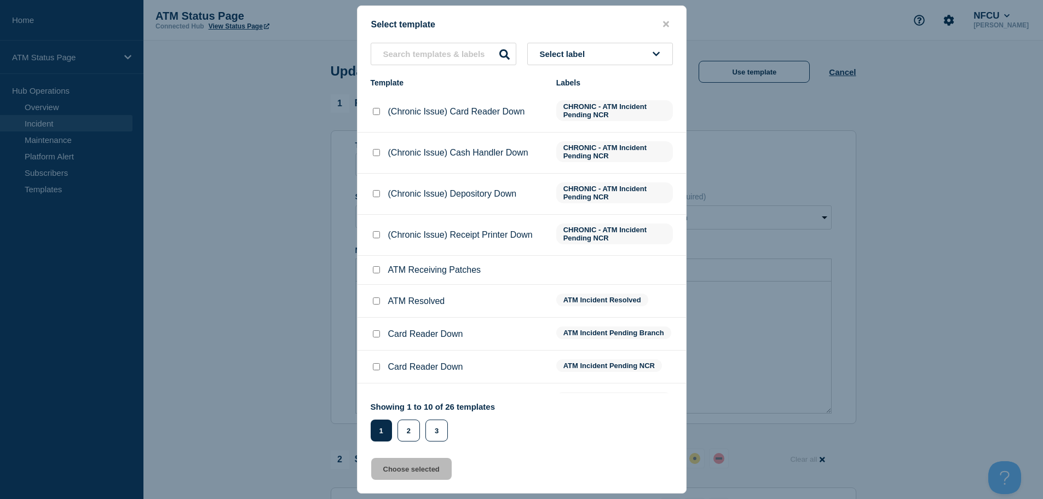
click at [376, 305] on input "ATM Resolved checkbox" at bounding box center [376, 300] width 7 height 7
checkbox input "true"
click at [405, 469] on button "Choose selected" at bounding box center [411, 469] width 81 height 22
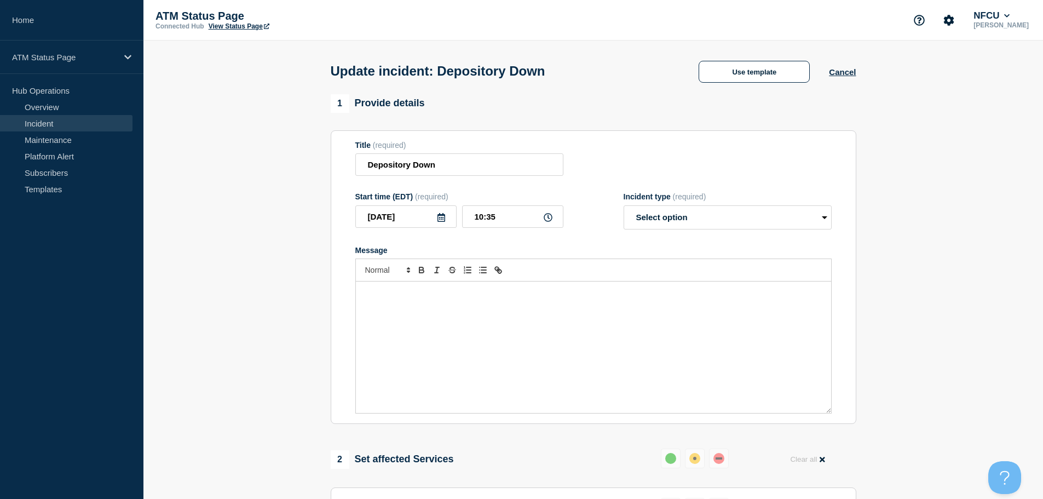
select select "resolved"
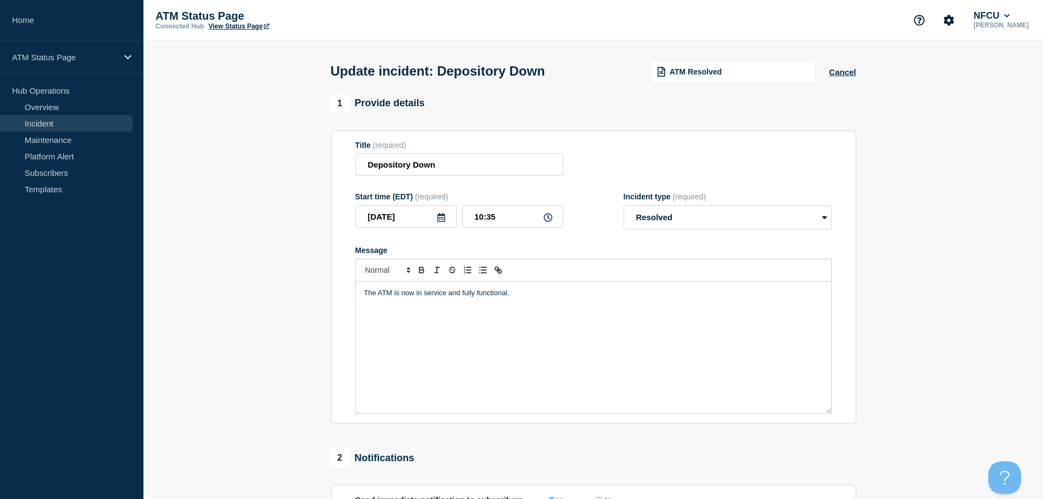
scroll to position [202, 0]
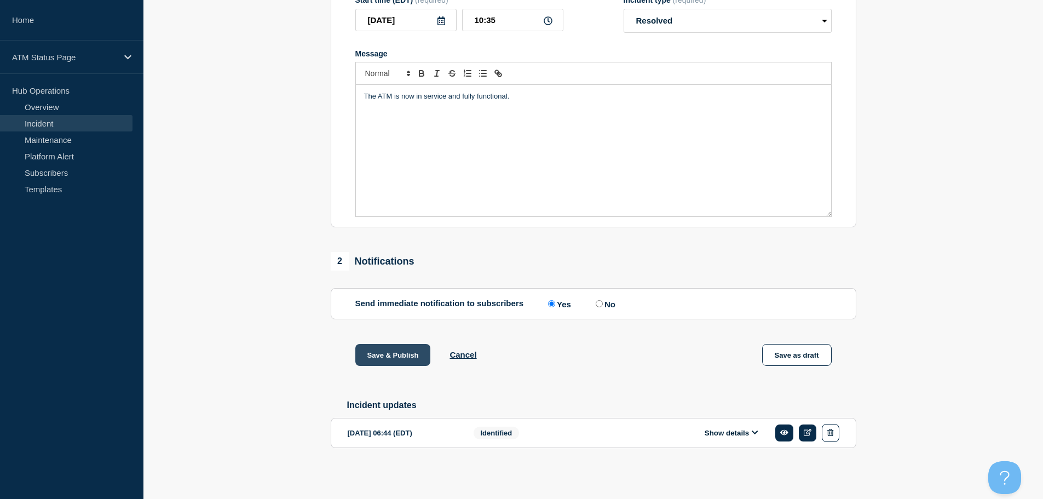
click at [379, 353] on button "Save & Publish" at bounding box center [393, 355] width 76 height 22
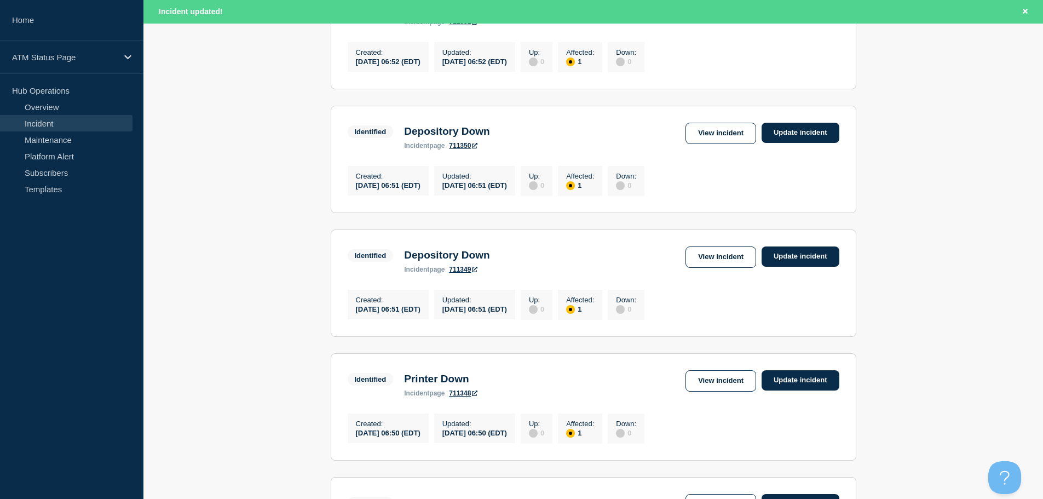
scroll to position [1165, 0]
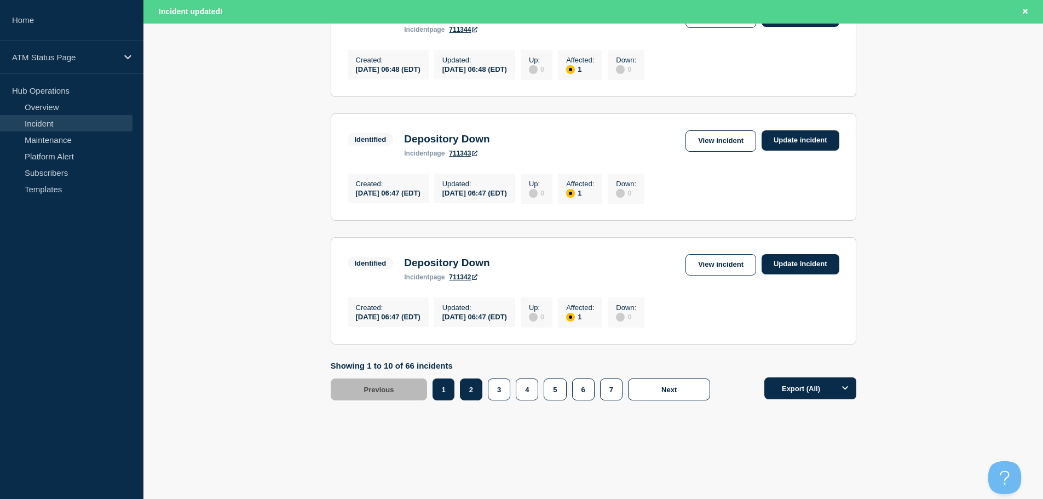
click at [477, 397] on button "2" at bounding box center [471, 389] width 22 height 22
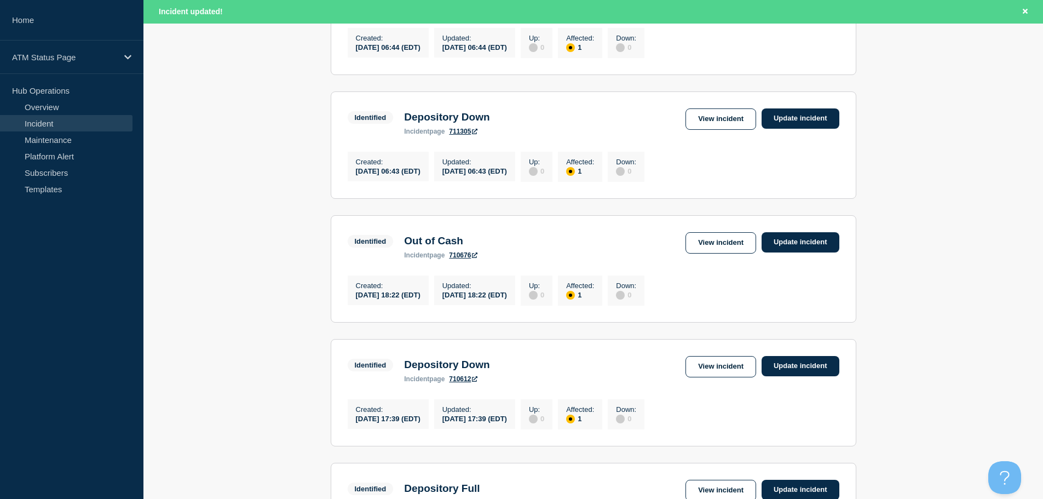
scroll to position [768, 0]
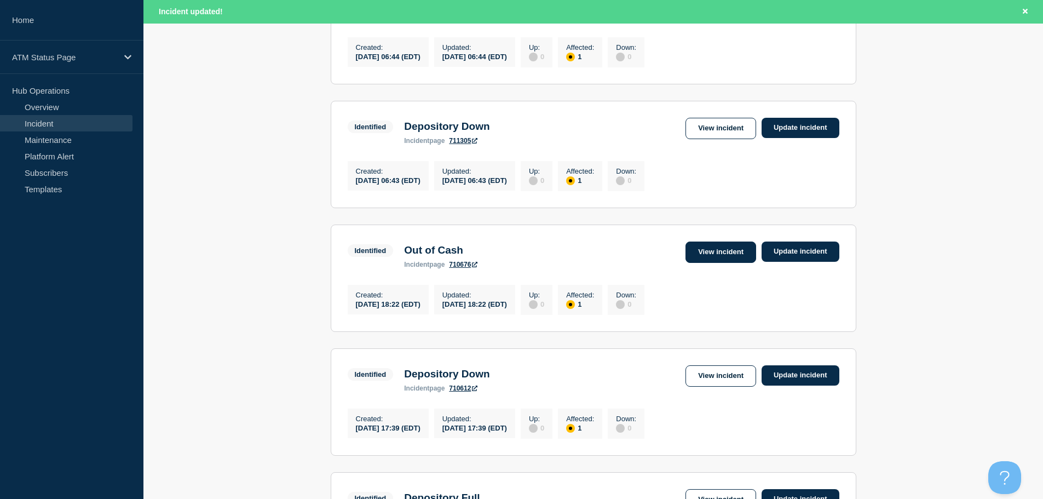
click at [716, 263] on link "View incident" at bounding box center [721, 252] width 71 height 21
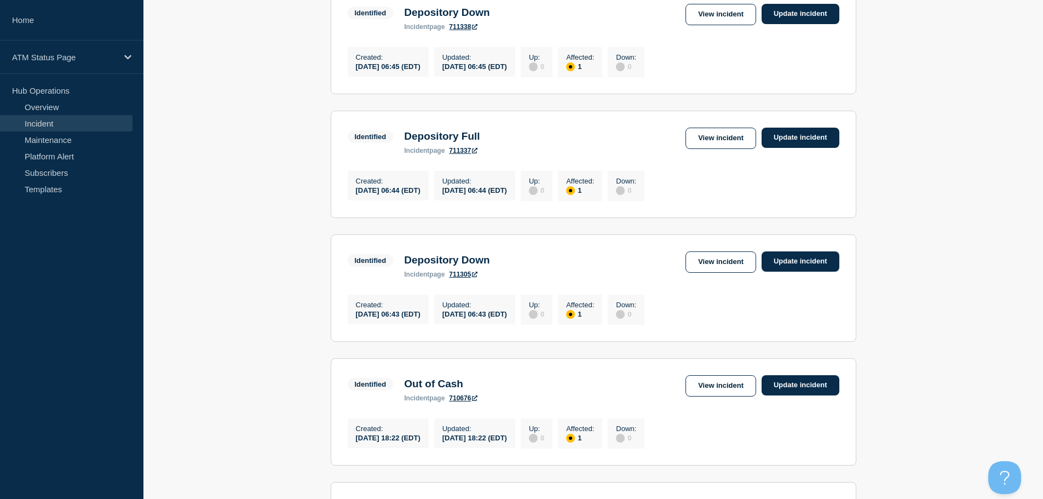
scroll to position [594, 0]
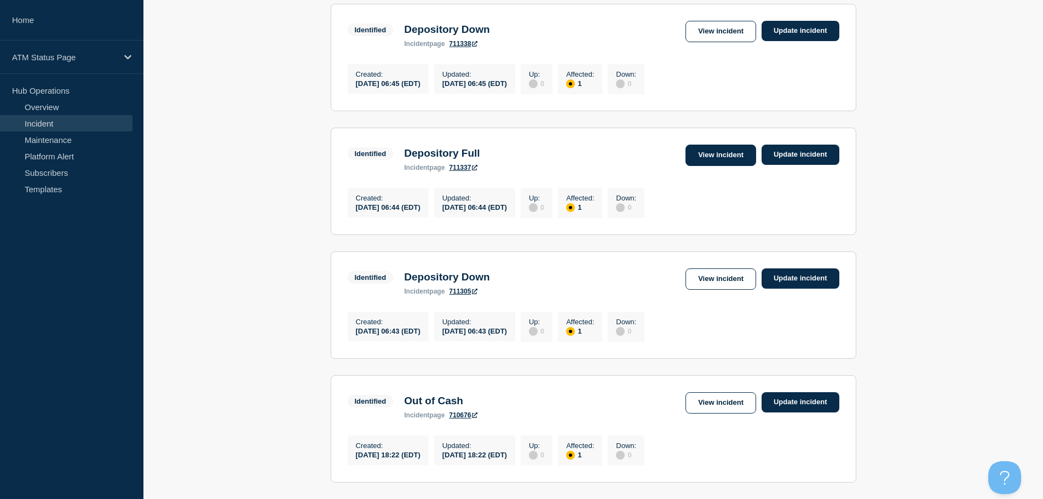
click at [698, 163] on link "View incident" at bounding box center [721, 155] width 71 height 21
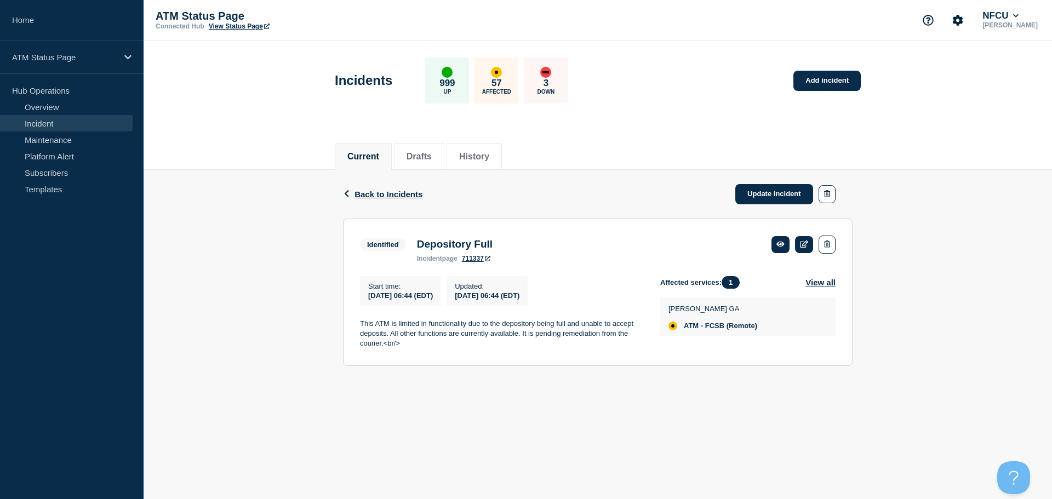
drag, startPoint x: 608, startPoint y: 225, endPoint x: 928, endPoint y: 160, distance: 326.4
click at [608, 225] on section "Identified Depository Full incident page 711337 Start time : [DATE] 06:44 (EDT)…" at bounding box center [597, 292] width 509 height 147
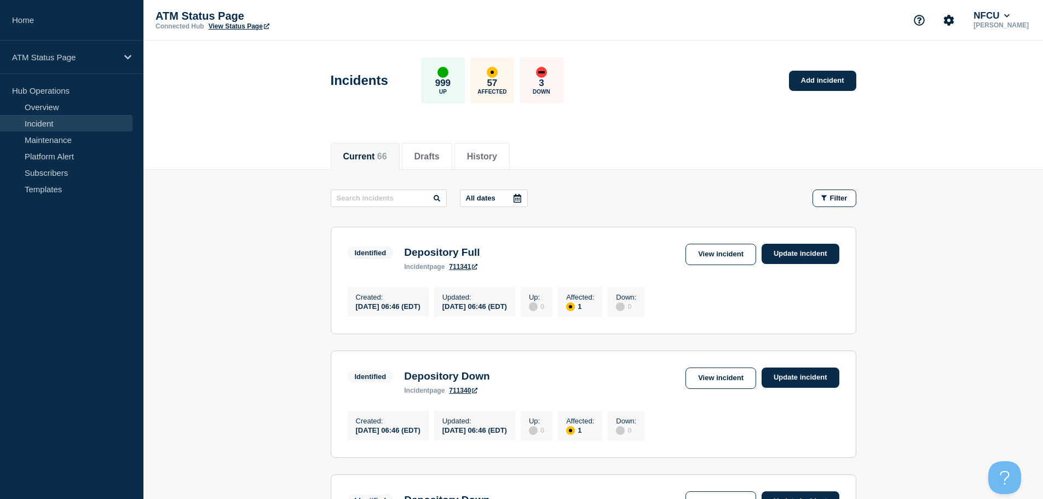
click at [716, 129] on header "Incidents 999 Up 57 Affected 3 Down Add incident" at bounding box center [593, 86] width 900 height 91
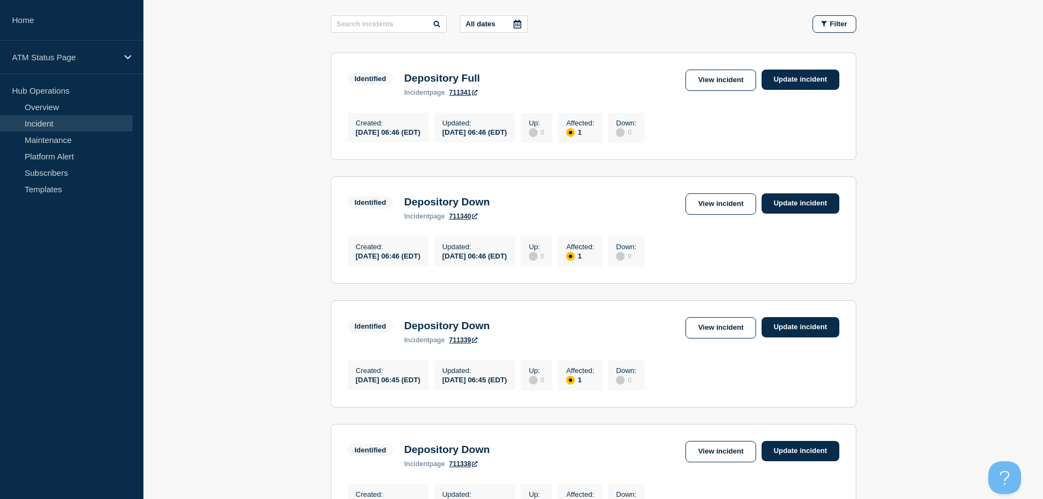
scroll to position [165, 0]
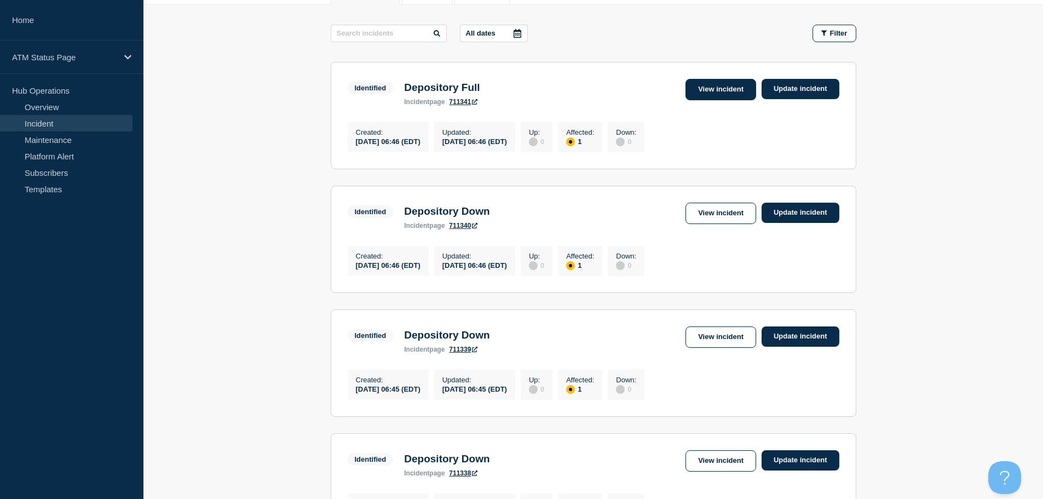
click at [729, 92] on link "View incident" at bounding box center [721, 89] width 71 height 21
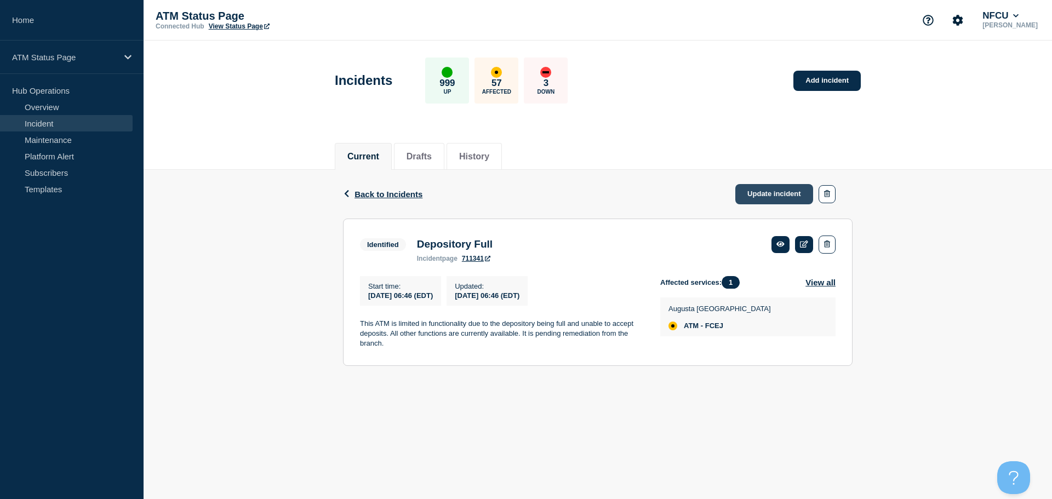
click at [772, 194] on link "Update incident" at bounding box center [774, 194] width 78 height 20
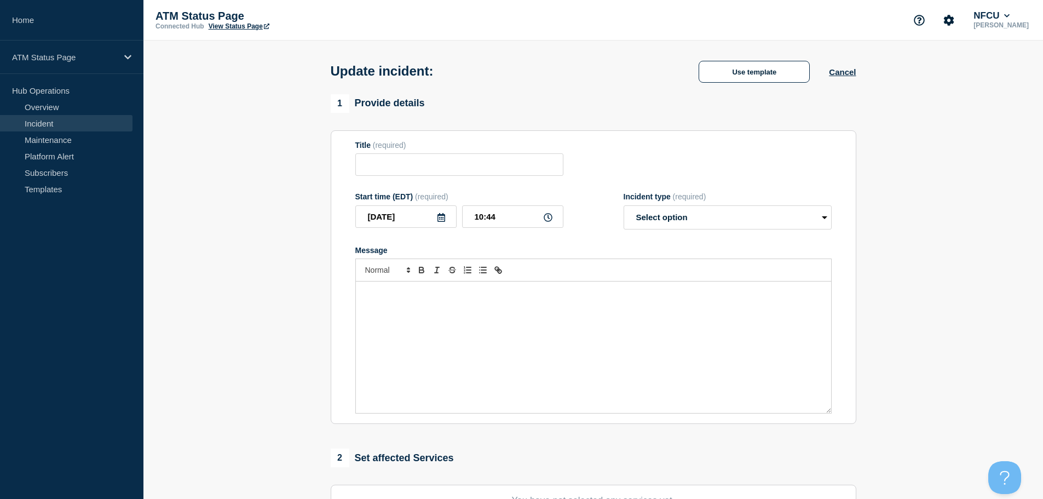
type input "Depository Full"
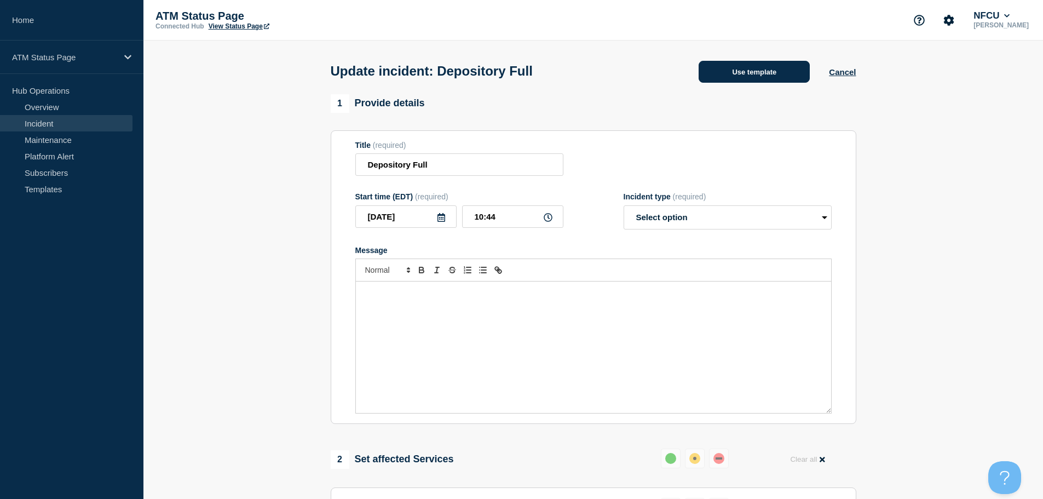
click at [747, 74] on button "Use template" at bounding box center [754, 72] width 111 height 22
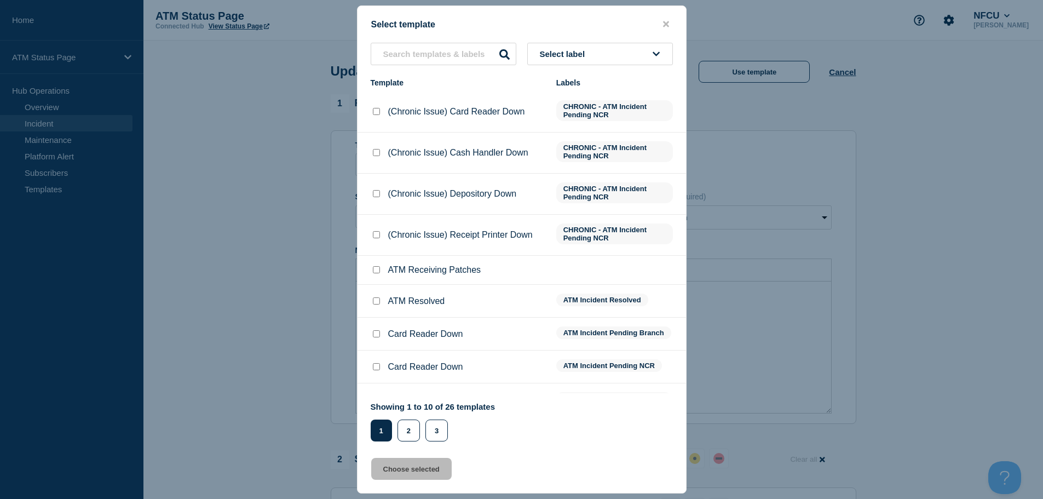
click at [375, 304] on input "ATM Resolved checkbox" at bounding box center [376, 300] width 7 height 7
checkbox input "true"
click at [397, 480] on button "Choose selected" at bounding box center [411, 469] width 81 height 22
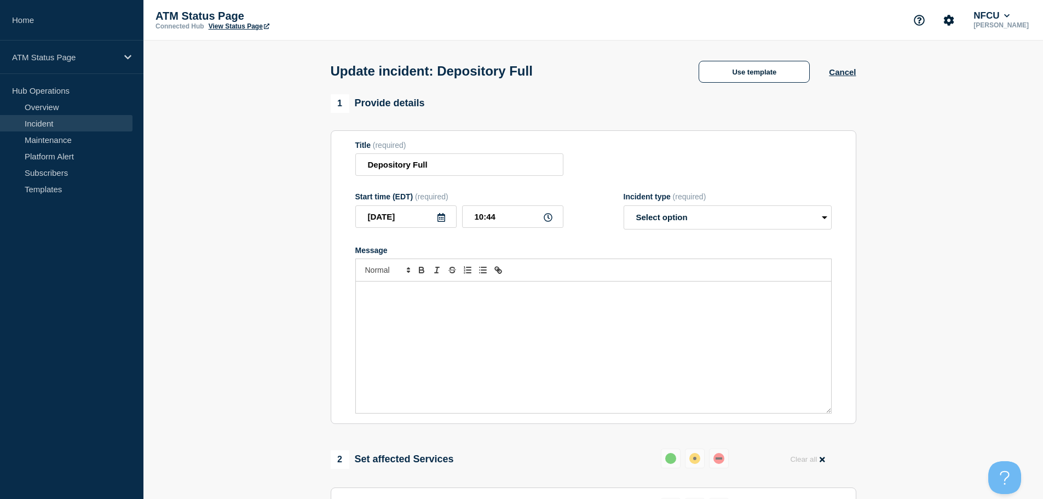
select select "resolved"
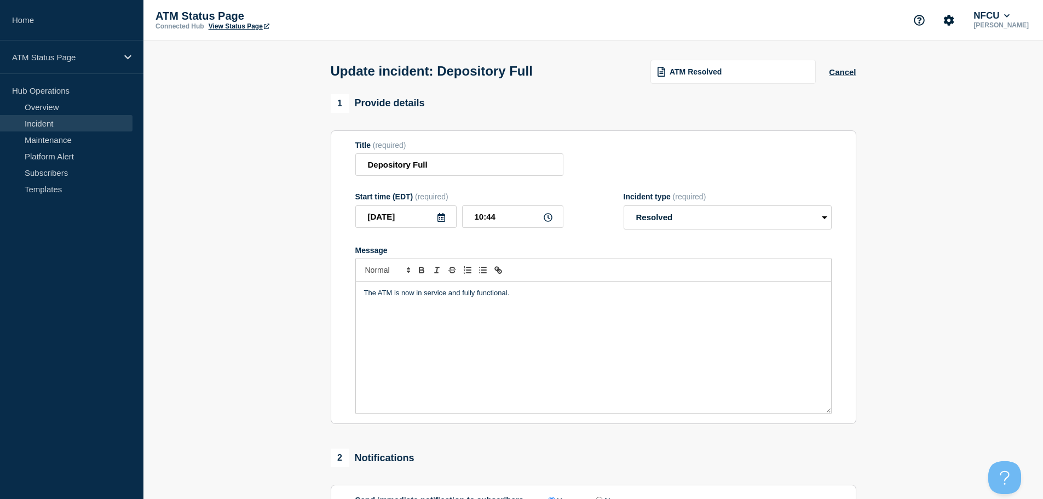
scroll to position [164, 0]
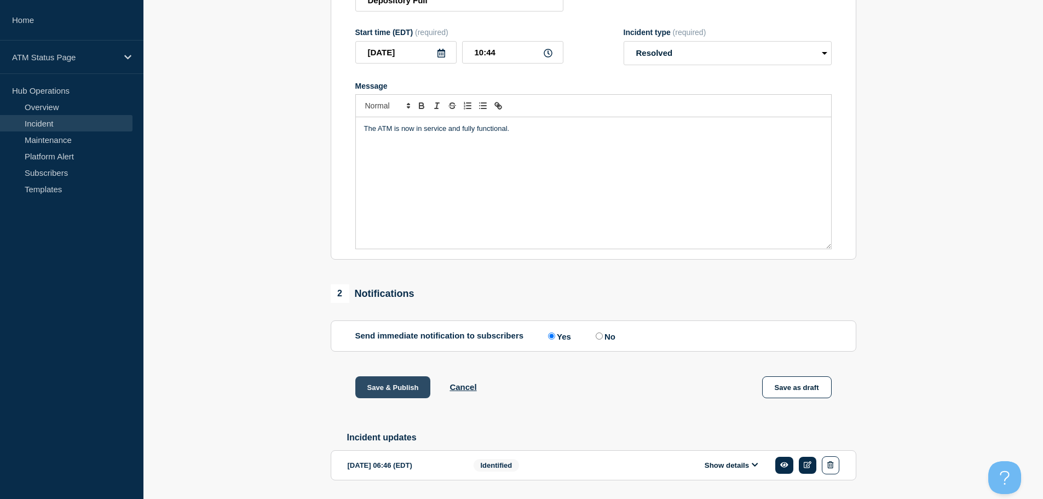
click at [410, 385] on button "Save & Publish" at bounding box center [393, 387] width 76 height 22
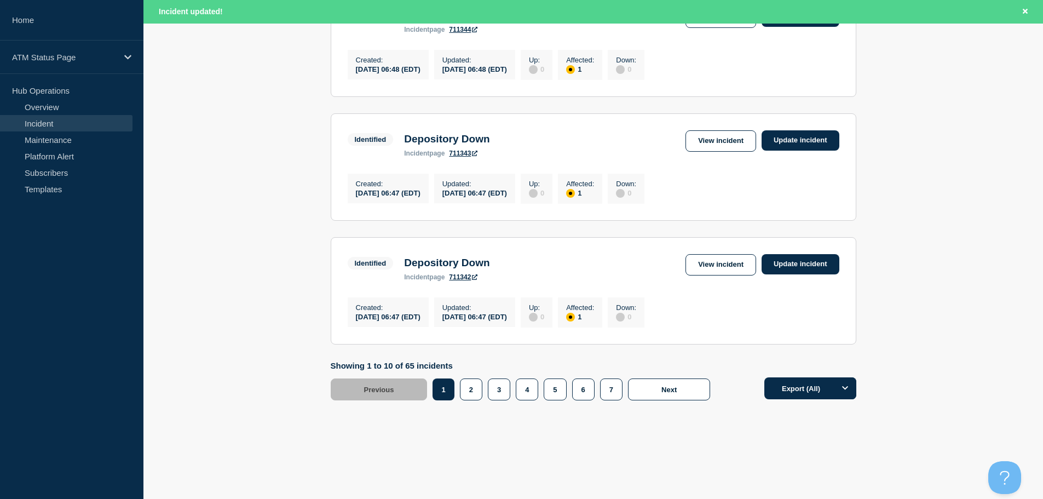
scroll to position [1165, 0]
drag, startPoint x: 1049, startPoint y: 122, endPoint x: 11, endPoint y: 3, distance: 1044.7
click at [473, 392] on button "2" at bounding box center [471, 389] width 22 height 22
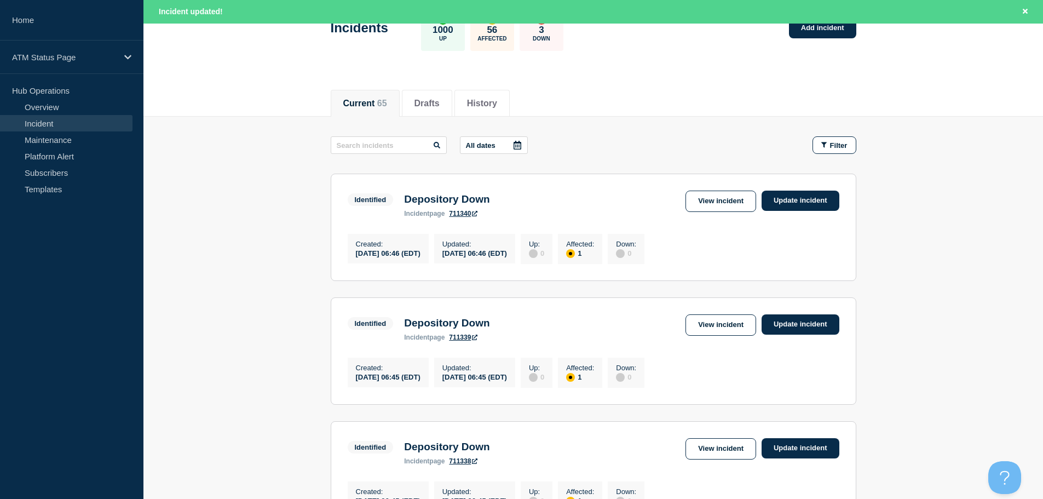
scroll to position [61, 0]
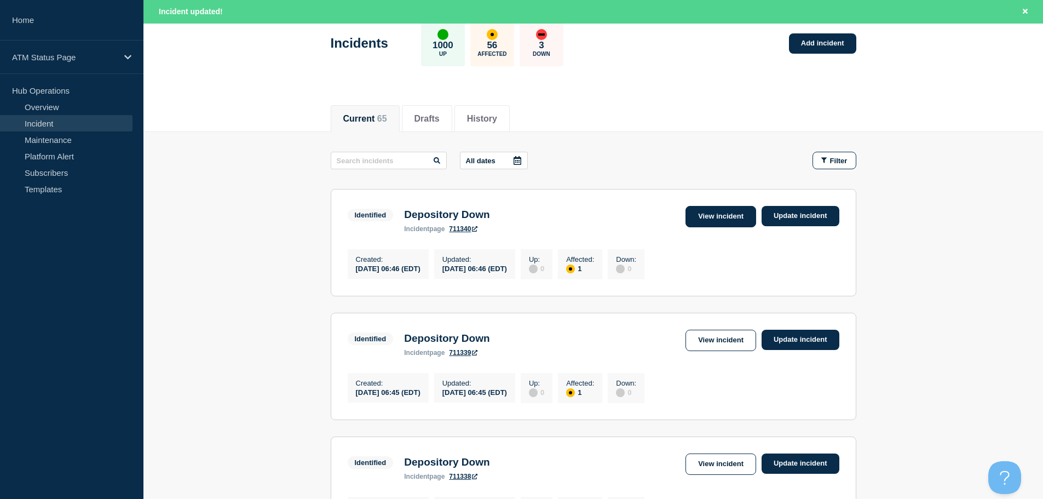
click at [744, 214] on link "View incident" at bounding box center [721, 216] width 71 height 21
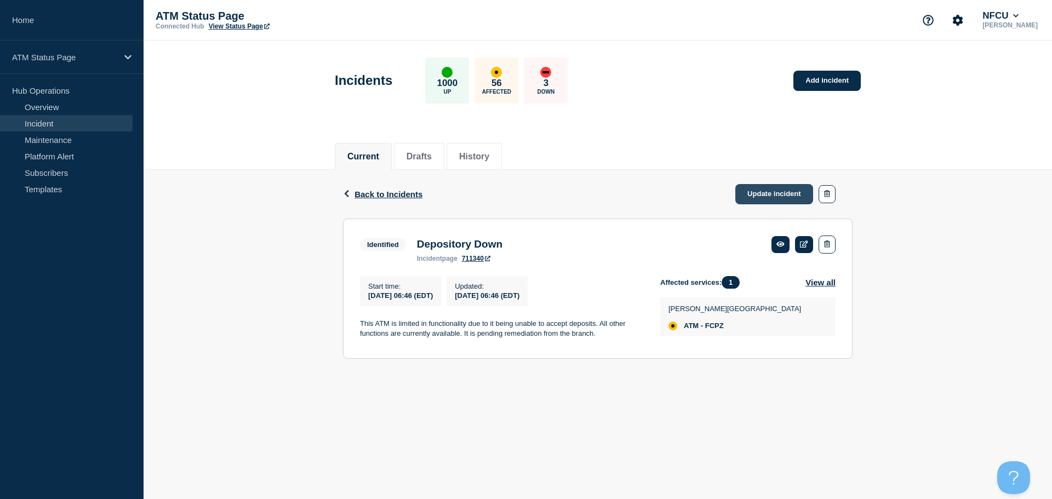
click at [785, 198] on link "Update incident" at bounding box center [774, 194] width 78 height 20
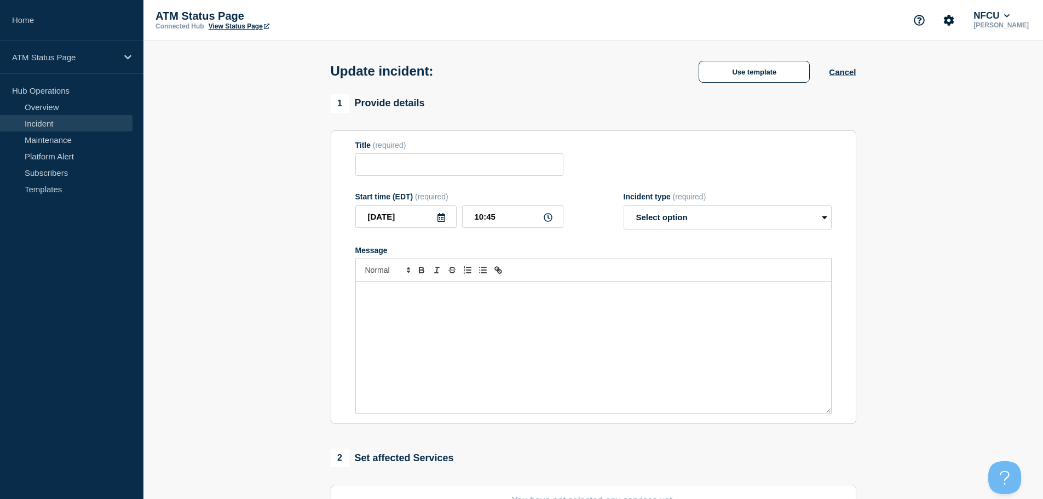
type input "Depository Down"
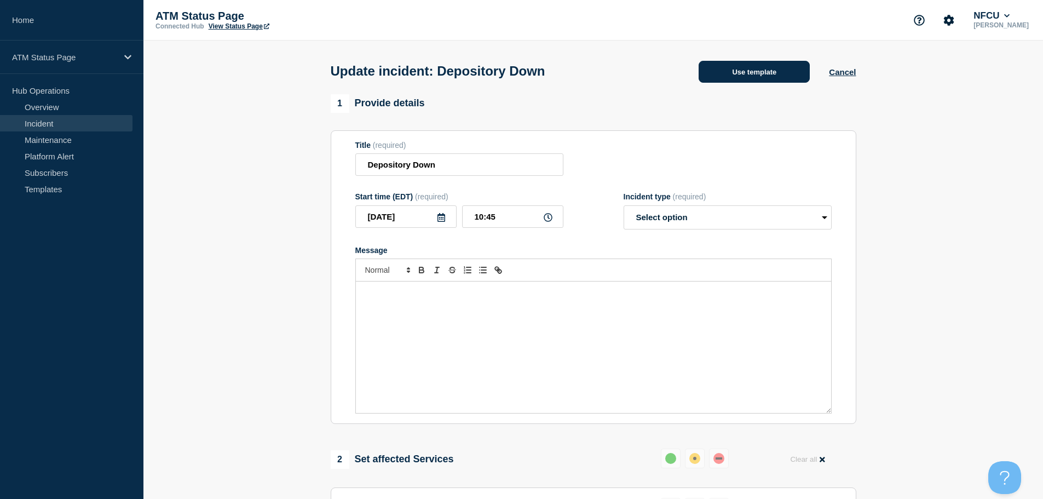
click at [765, 77] on button "Use template" at bounding box center [754, 72] width 111 height 22
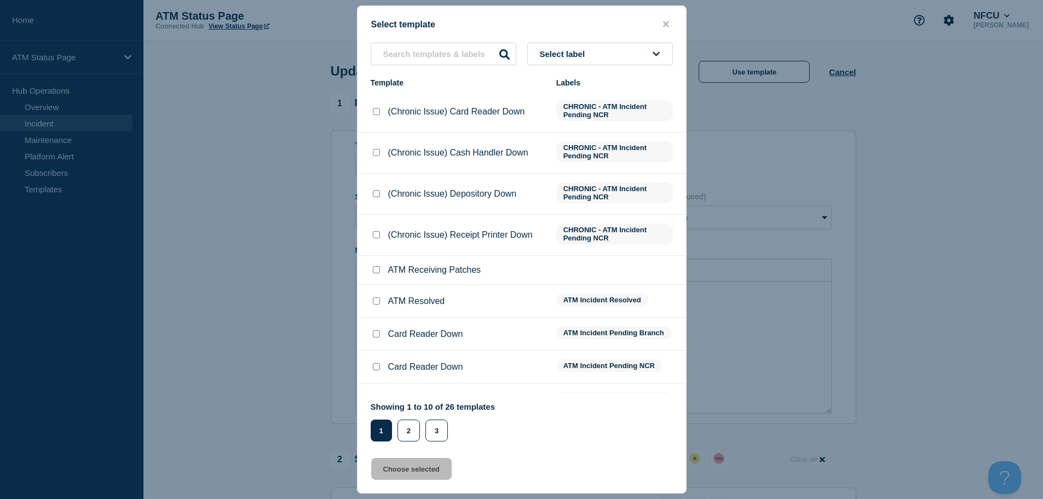
click at [375, 302] on input "ATM Resolved checkbox" at bounding box center [376, 300] width 7 height 7
checkbox input "true"
click at [414, 475] on button "Choose selected" at bounding box center [411, 469] width 81 height 22
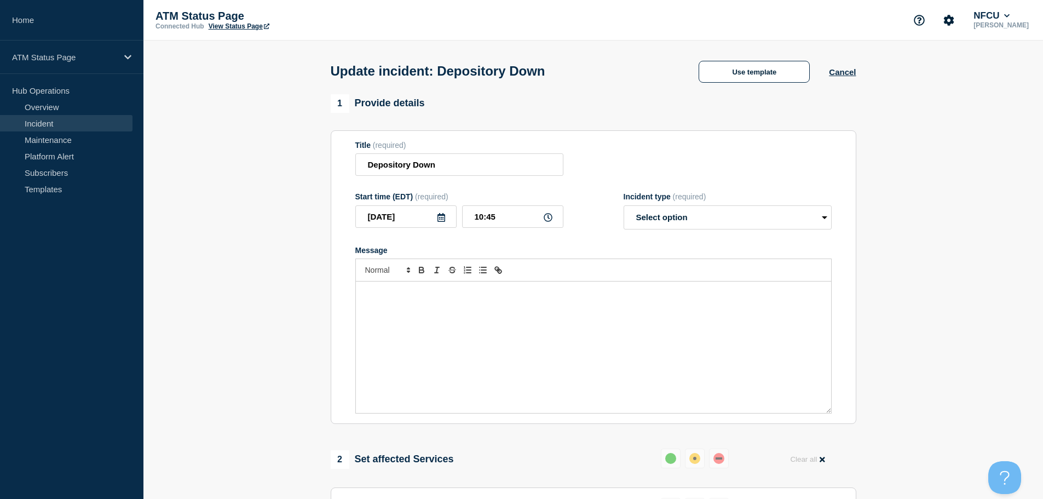
select select "resolved"
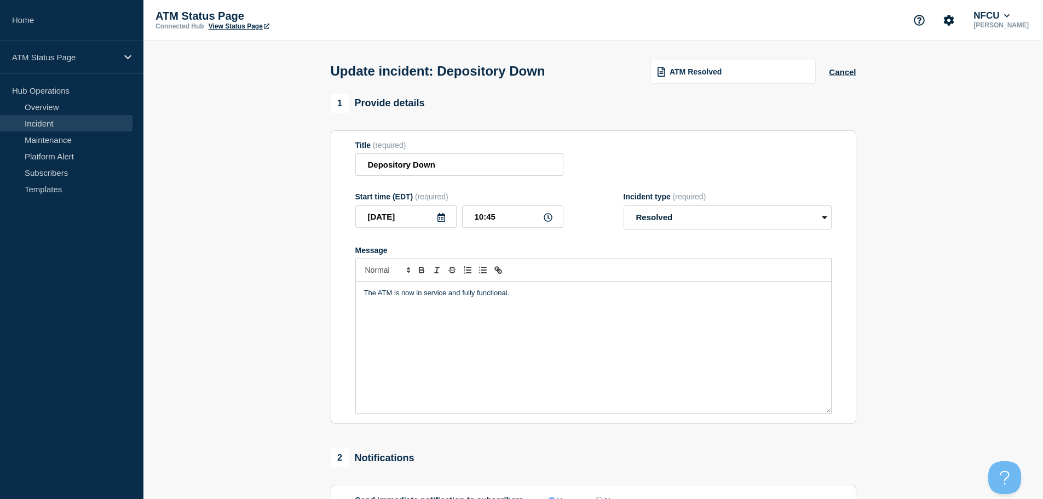
scroll to position [202, 0]
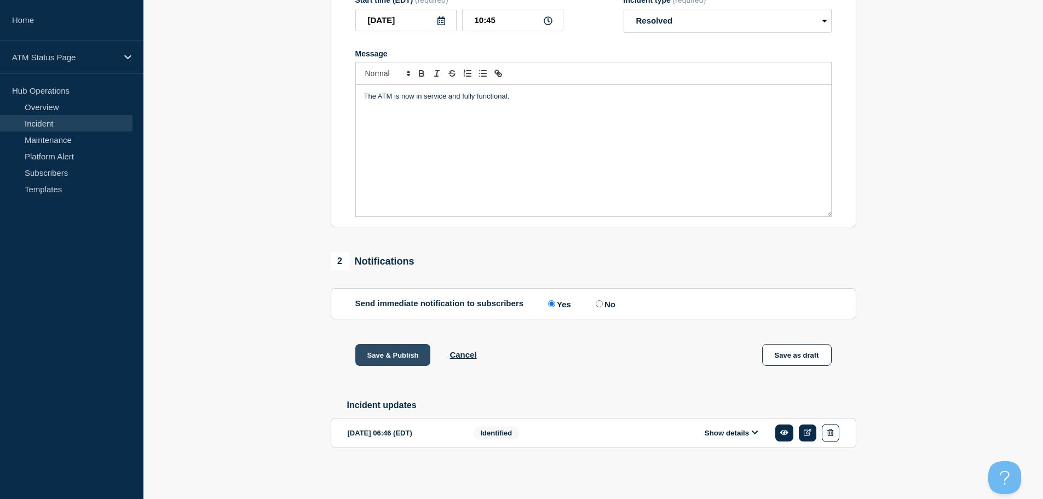
click at [407, 355] on button "Save & Publish" at bounding box center [393, 355] width 76 height 22
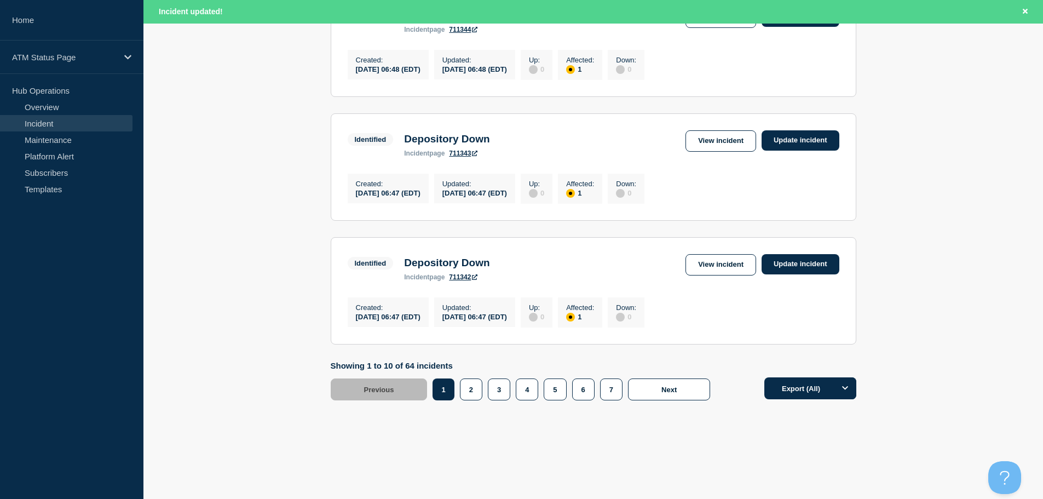
scroll to position [1165, 0]
click at [475, 384] on button "2" at bounding box center [471, 389] width 22 height 22
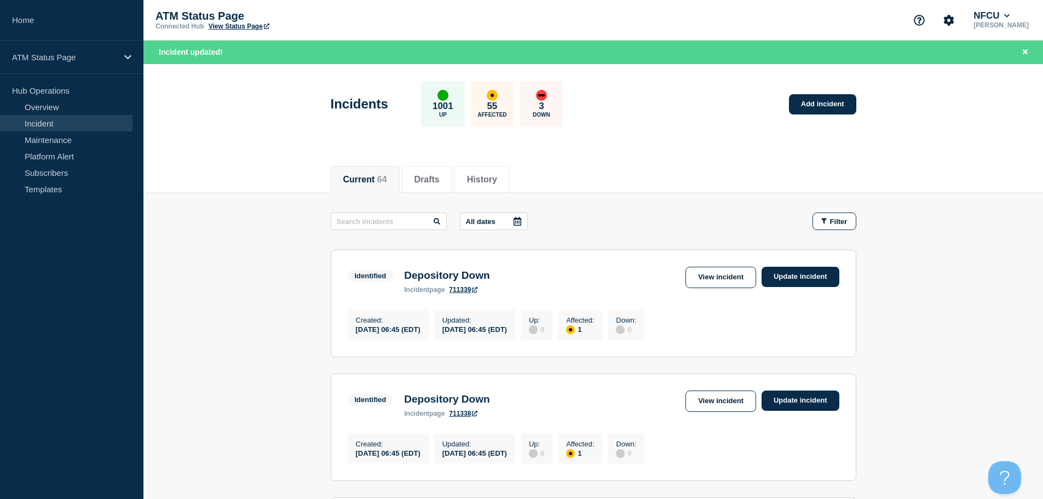
click at [733, 281] on link "View incident" at bounding box center [721, 277] width 71 height 21
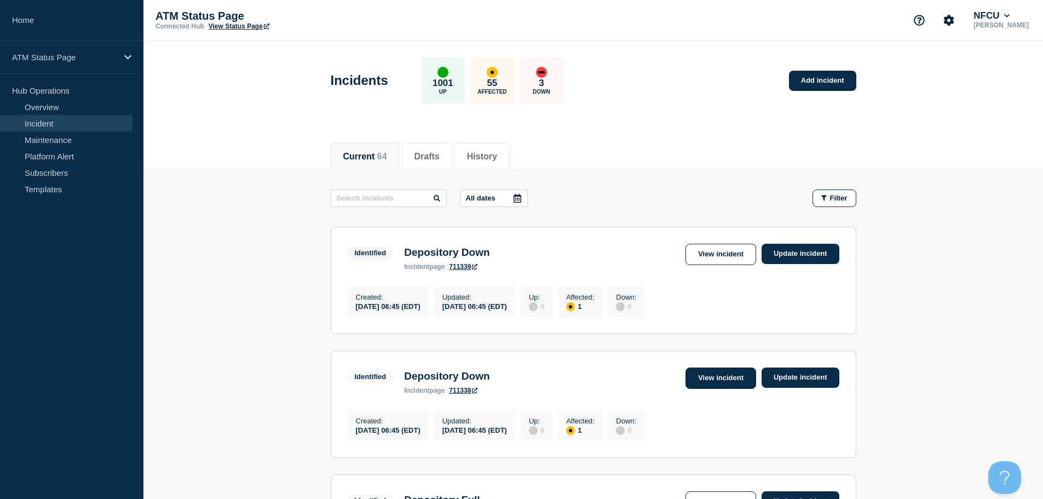
click at [732, 378] on link "View incident" at bounding box center [721, 378] width 71 height 21
